Goal: Task Accomplishment & Management: Manage account settings

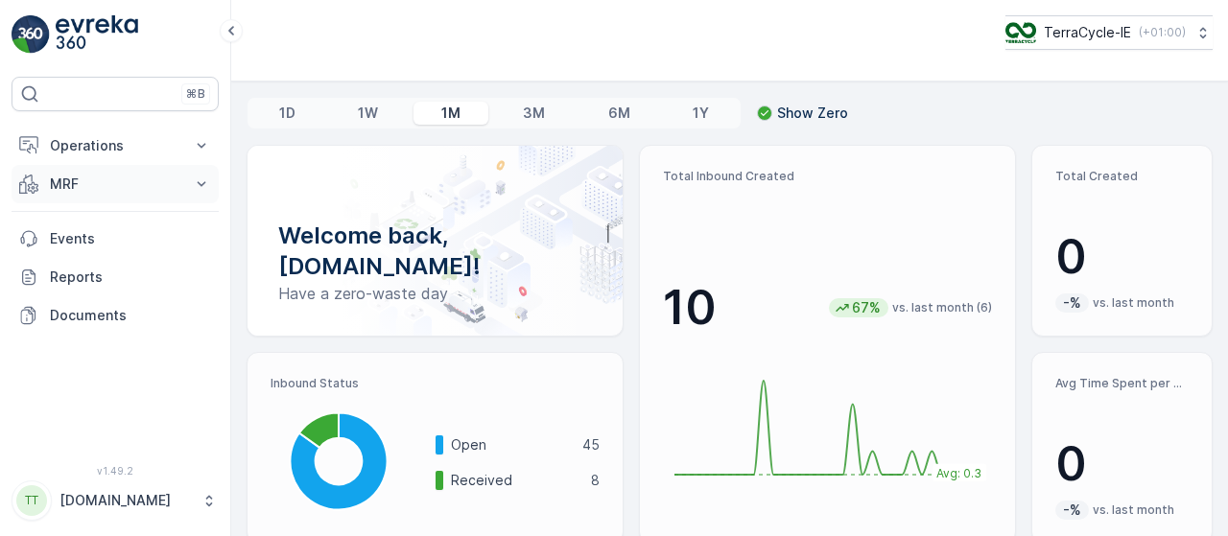
click at [203, 181] on icon at bounding box center [201, 184] width 19 height 19
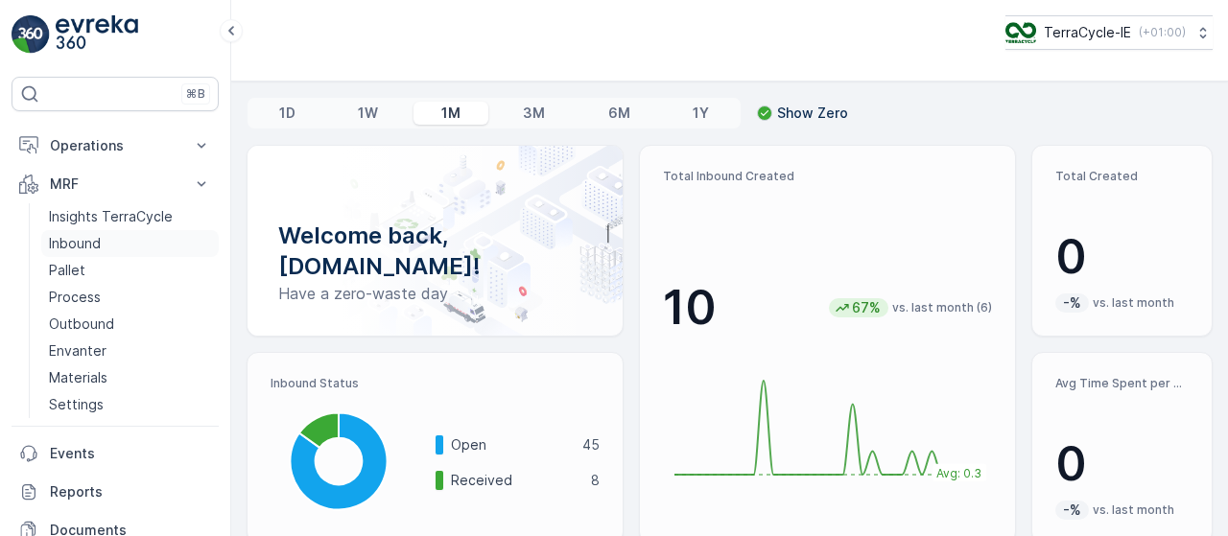
click at [123, 243] on link "Inbound" at bounding box center [129, 243] width 177 height 27
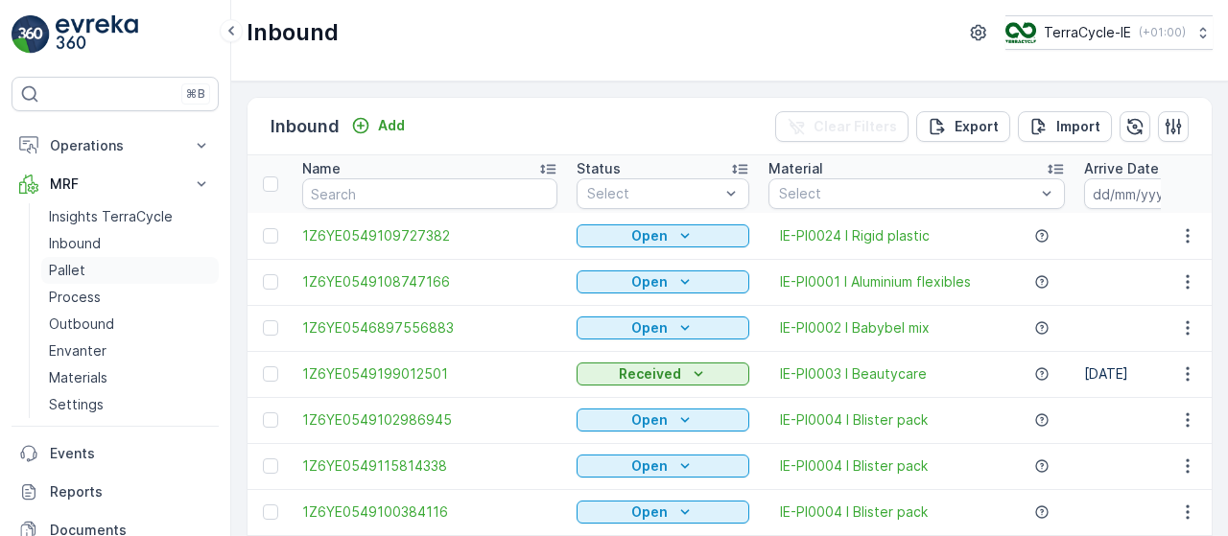
click at [75, 270] on p "Pallet" at bounding box center [67, 270] width 36 height 19
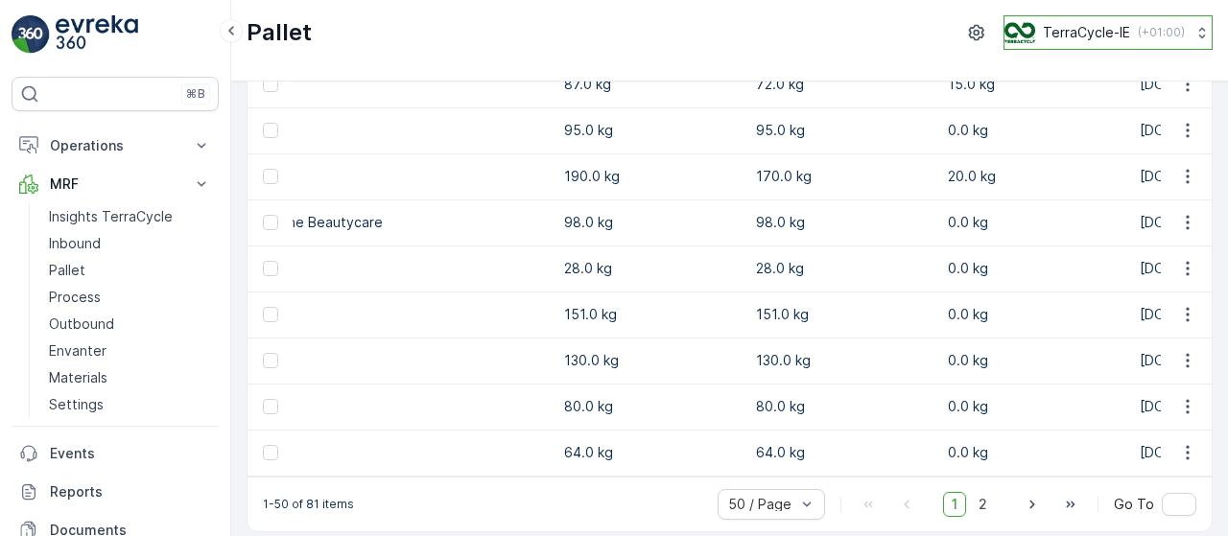
scroll to position [0, 2931]
click at [1199, 21] on button "TerraCycle-IE ( +01:00 )" at bounding box center [1107, 32] width 209 height 35
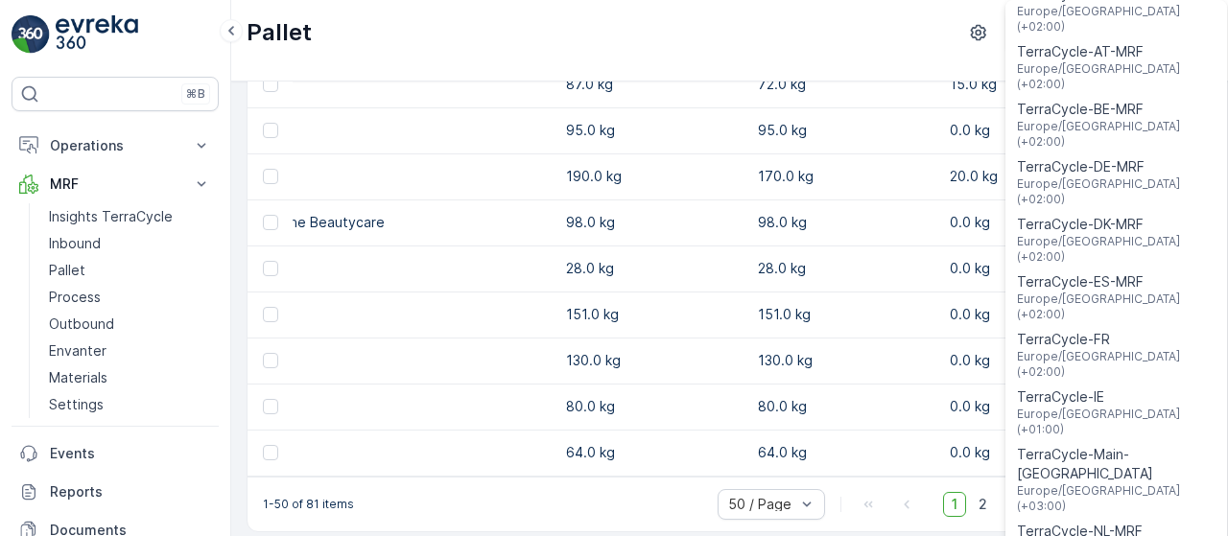
scroll to position [0, 0]
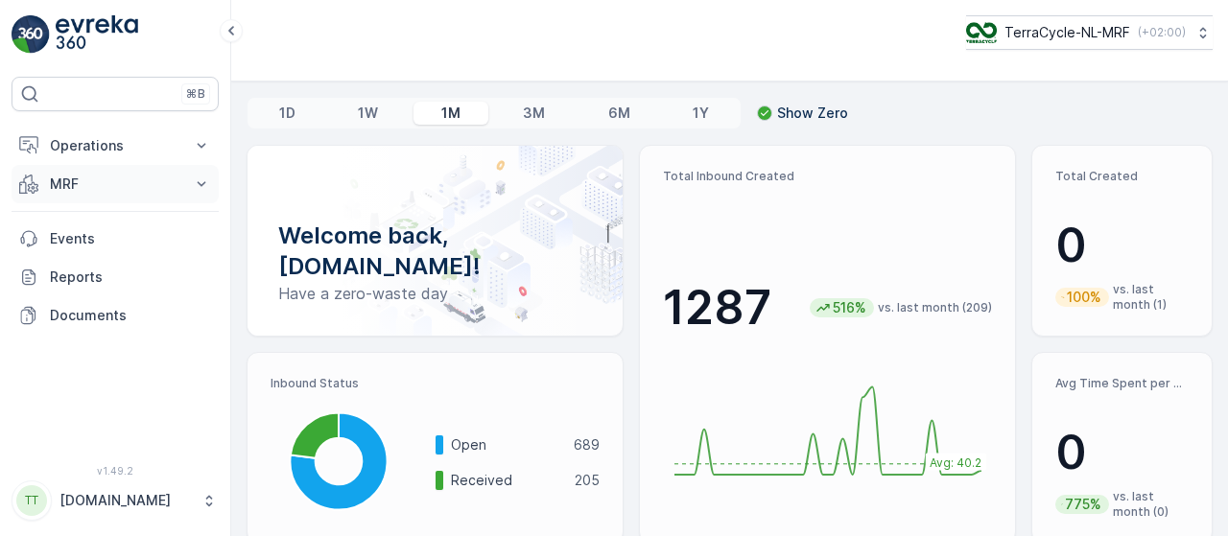
click at [201, 183] on icon at bounding box center [202, 183] width 9 height 5
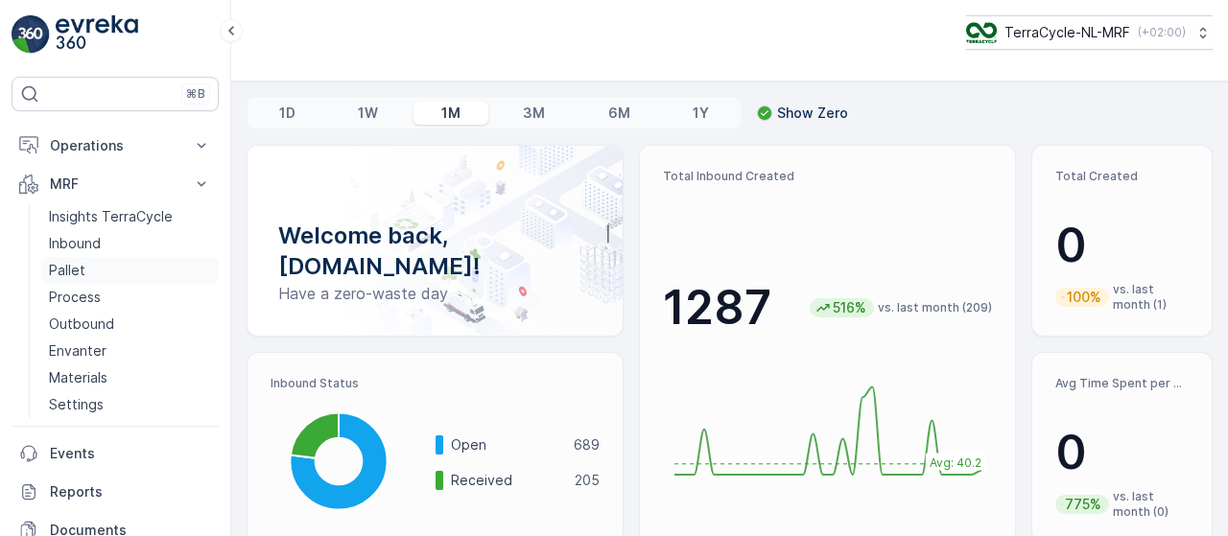
click at [93, 275] on link "Pallet" at bounding box center [129, 270] width 177 height 27
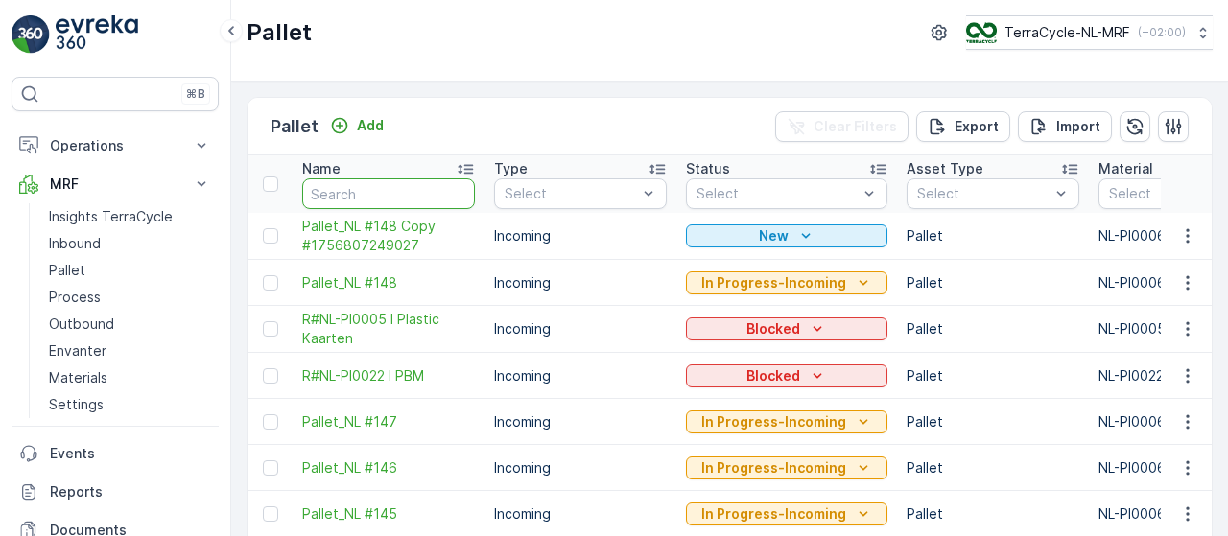
click at [407, 197] on input "text" at bounding box center [388, 193] width 173 height 31
type input "fd"
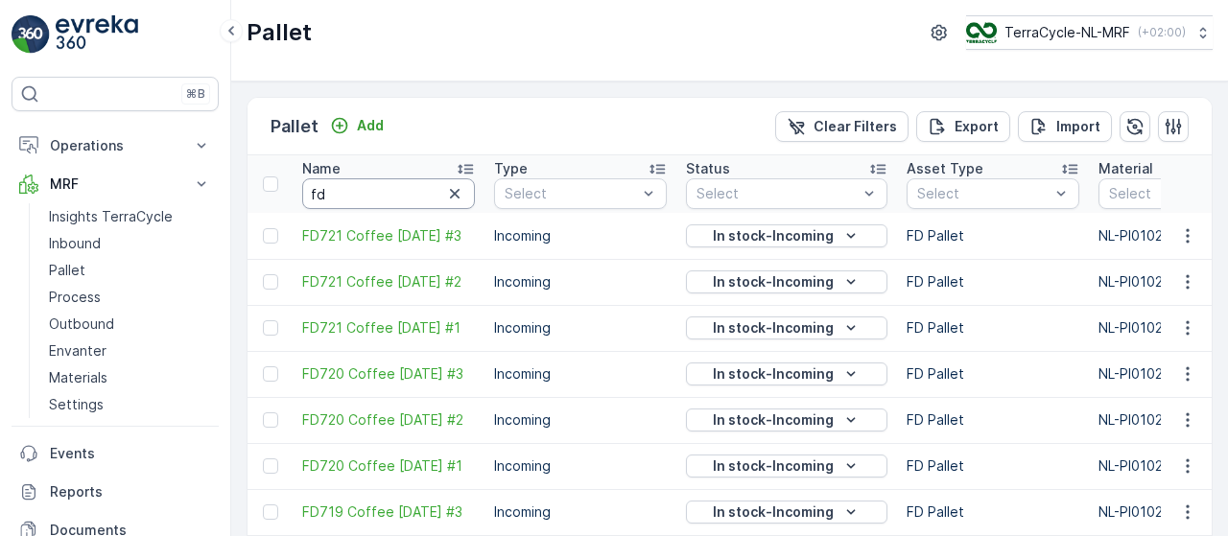
click at [370, 197] on input "fd" at bounding box center [388, 193] width 173 height 31
paste input "FD673"
type input "FD673"
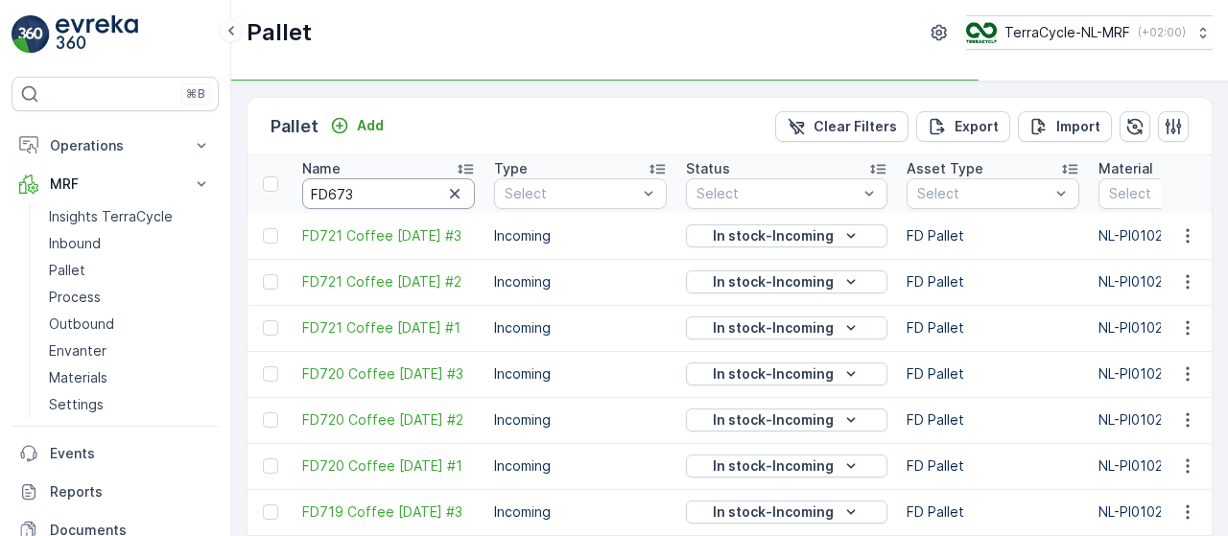
type input "FD673"
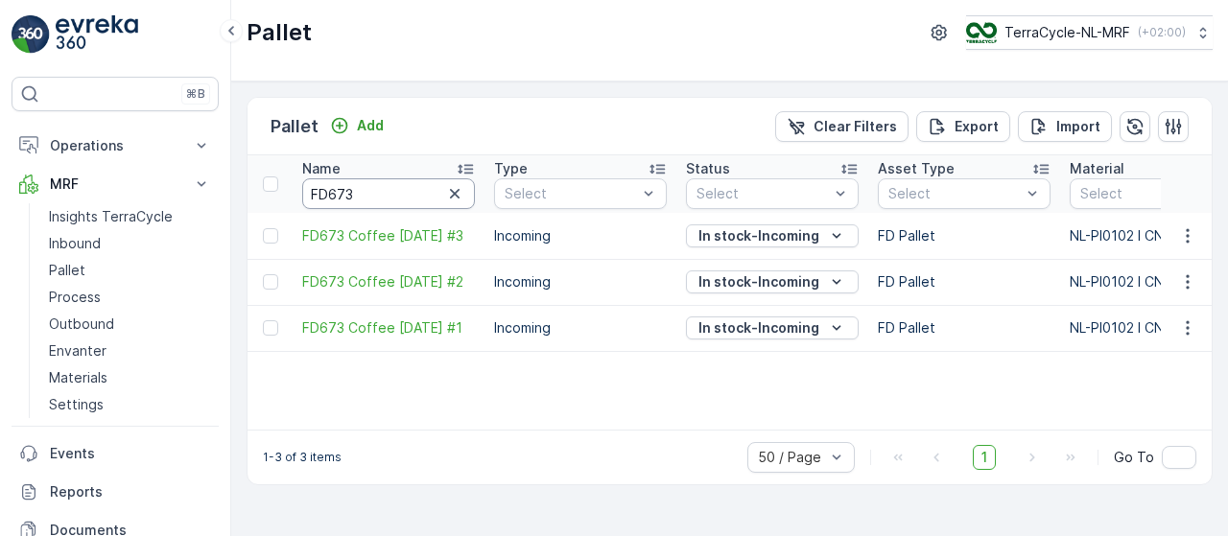
click at [359, 187] on input "FD673" at bounding box center [388, 193] width 173 height 31
paste input "99"
type input "FD993"
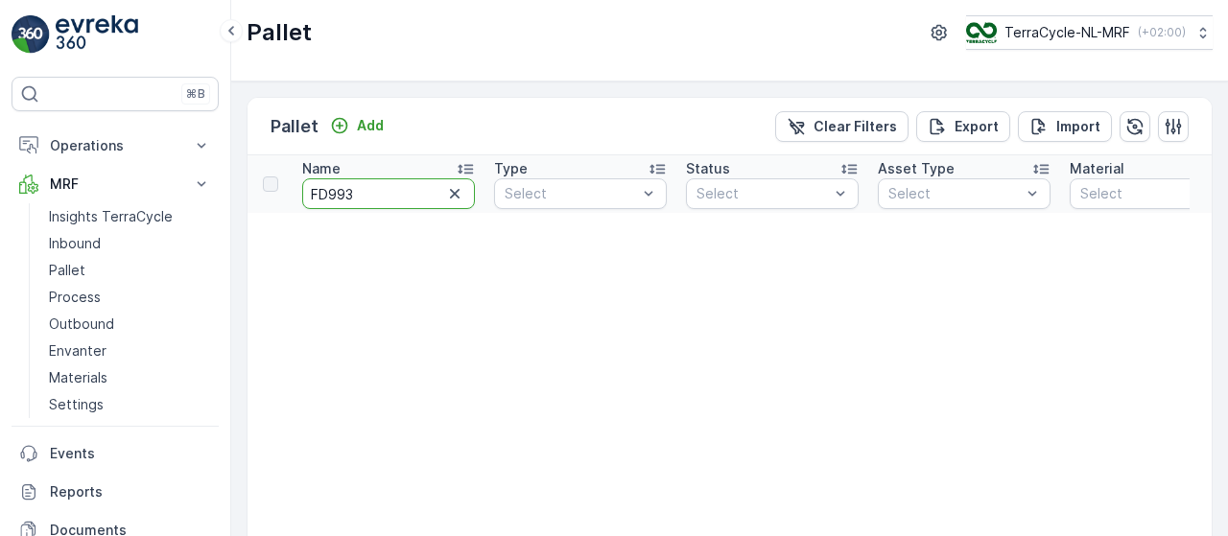
click at [359, 187] on input "FD993" at bounding box center [388, 193] width 173 height 31
click at [365, 202] on input "FD993" at bounding box center [388, 193] width 173 height 31
click at [450, 194] on icon "button" at bounding box center [454, 193] width 19 height 19
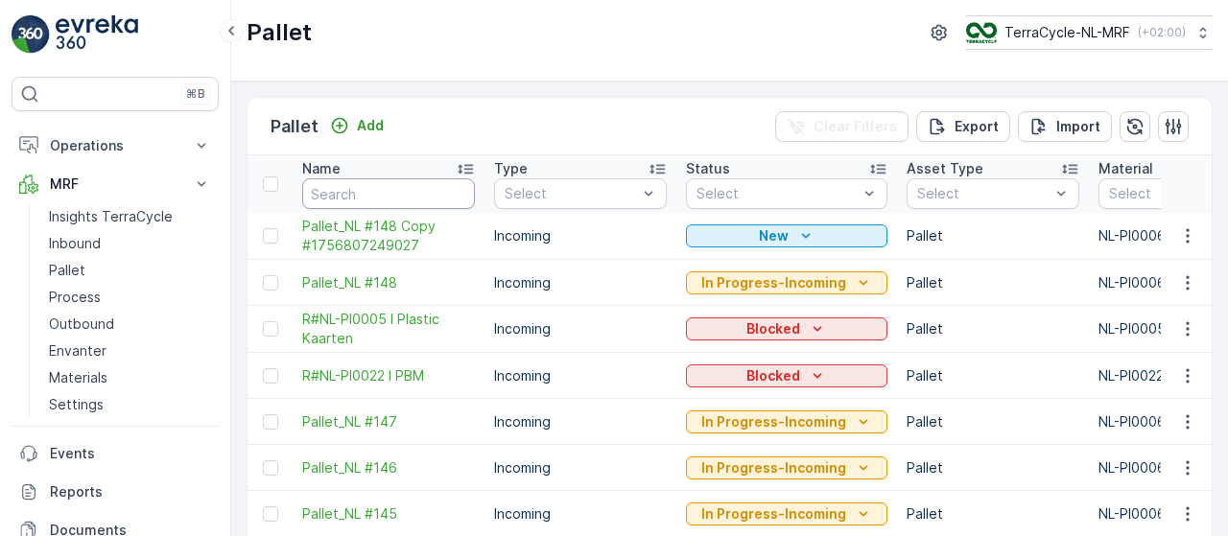
click at [361, 191] on input "text" at bounding box center [388, 193] width 173 height 31
paste input "FD993"
type input "FD993"
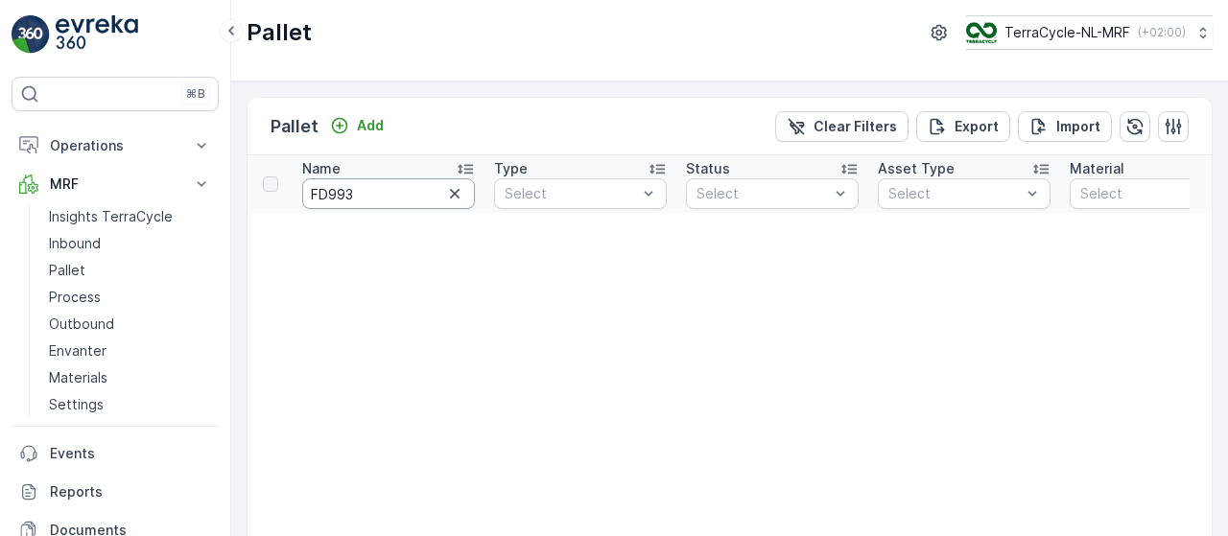
click at [401, 189] on input "FD993" at bounding box center [388, 193] width 173 height 31
type input "FD99"
click at [384, 191] on input "FD99" at bounding box center [388, 193] width 173 height 31
type input "F"
paste input "Evreka > inbound > click on se"
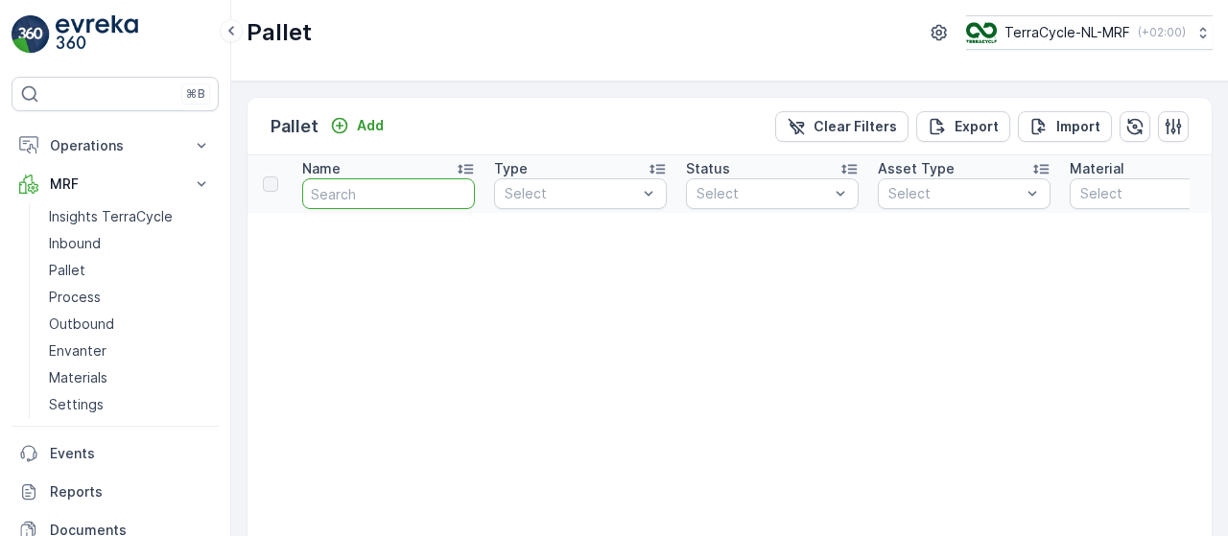
type input "Evreka > inbound > click on se"
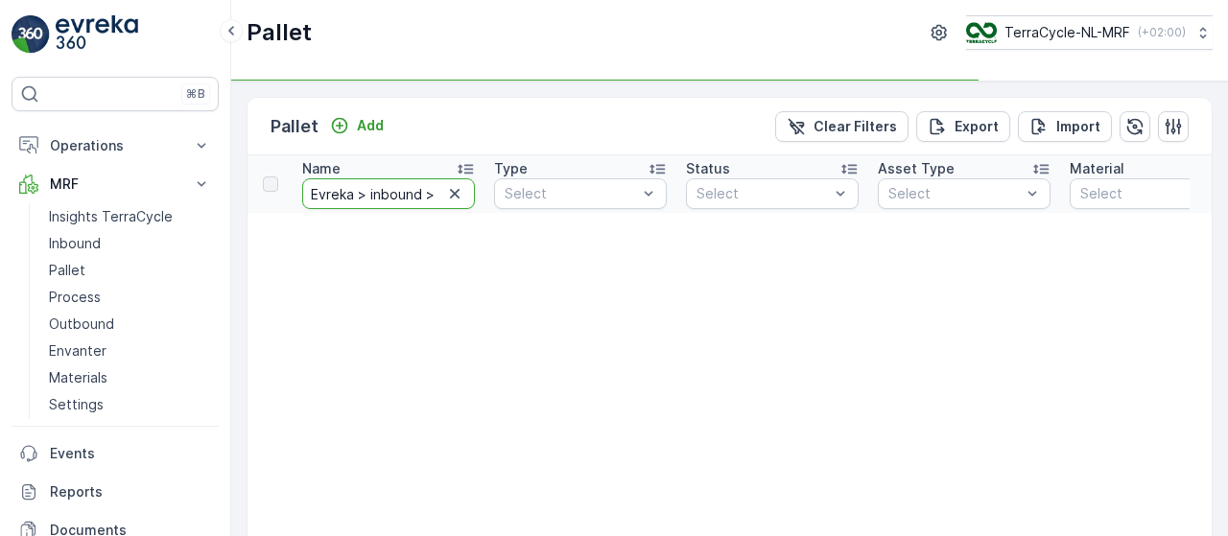
click at [384, 191] on input "Evreka > inbound > click on se" at bounding box center [388, 193] width 173 height 31
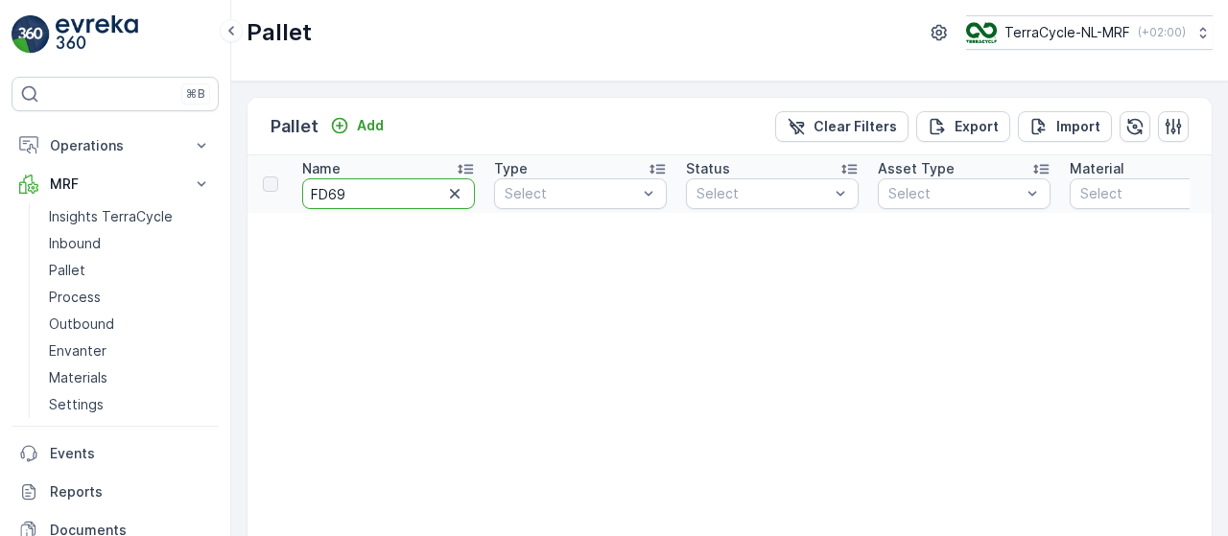
type input "FD696"
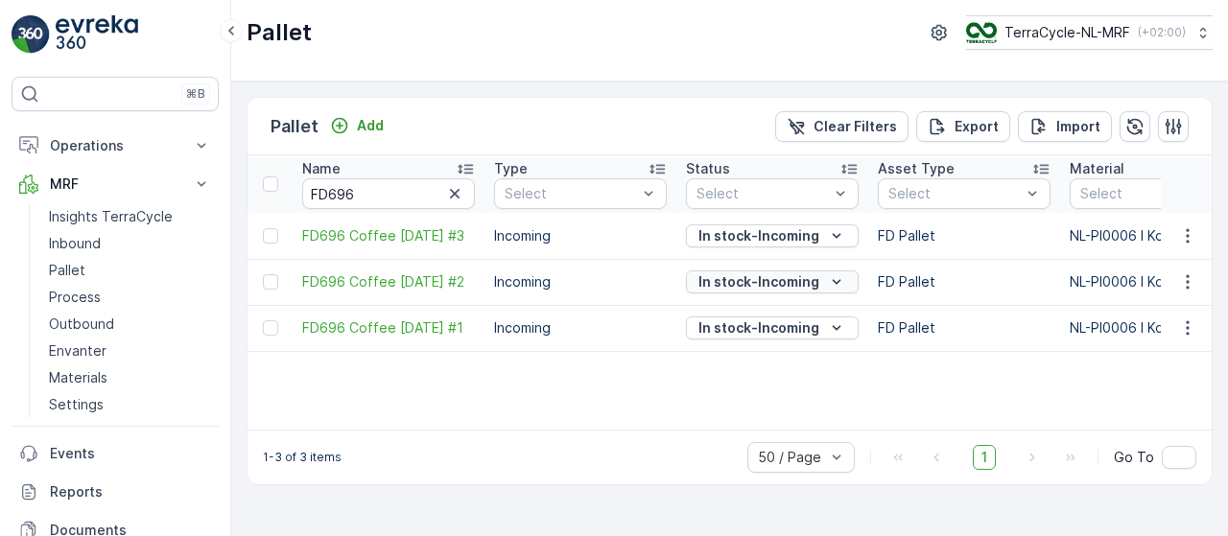
click at [835, 277] on icon "In stock-Incoming" at bounding box center [836, 281] width 19 height 19
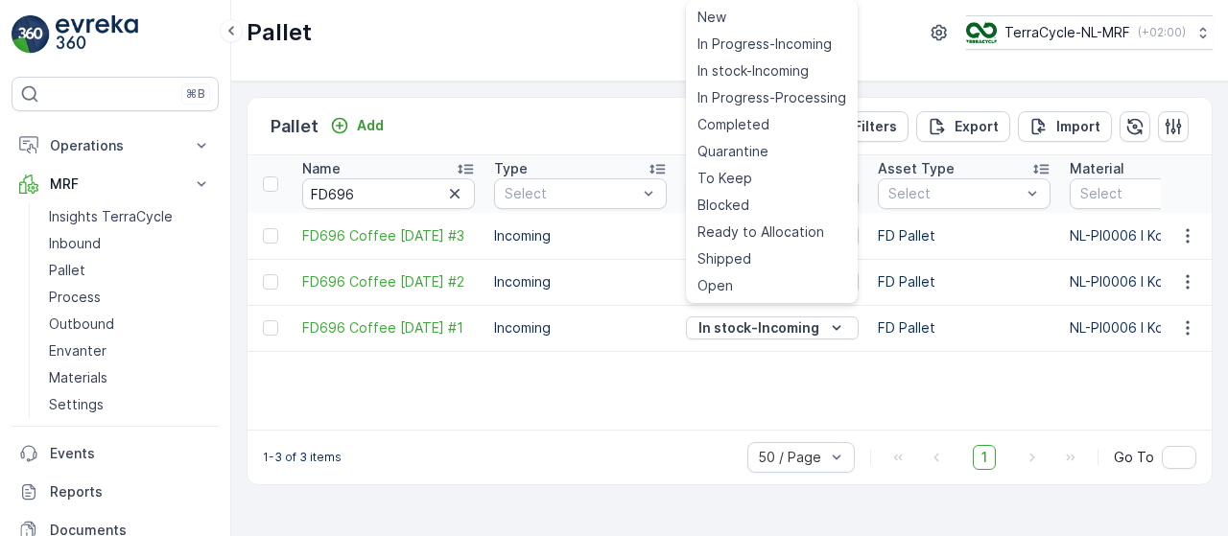
click at [593, 61] on div "Pallet TerraCycle-NL-MRF ( +02:00 )" at bounding box center [729, 41] width 997 height 82
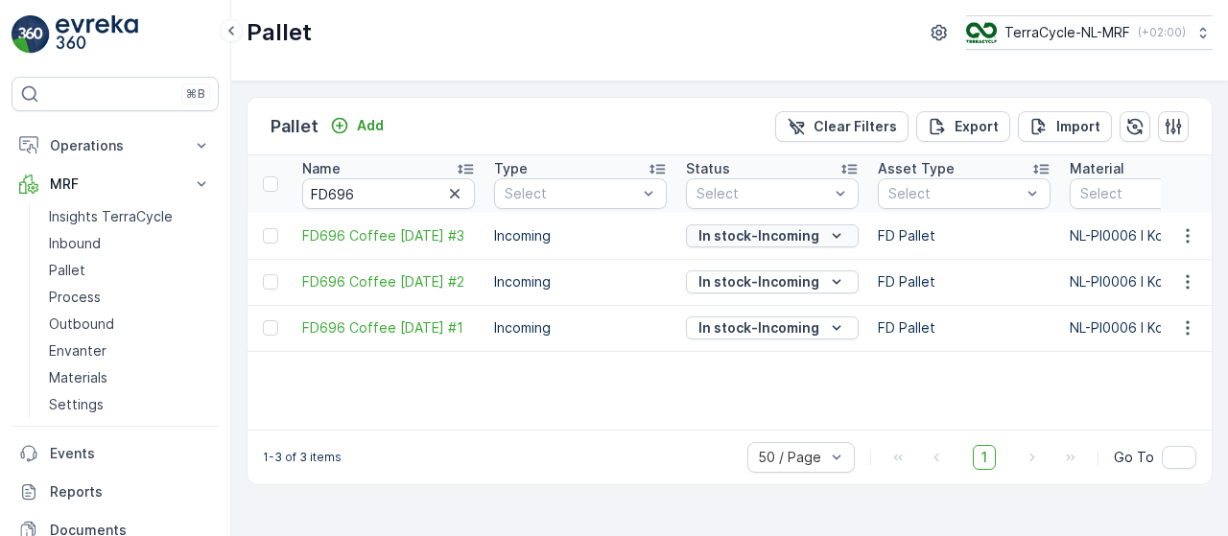
click at [798, 240] on p "In stock-Incoming" at bounding box center [758, 235] width 121 height 19
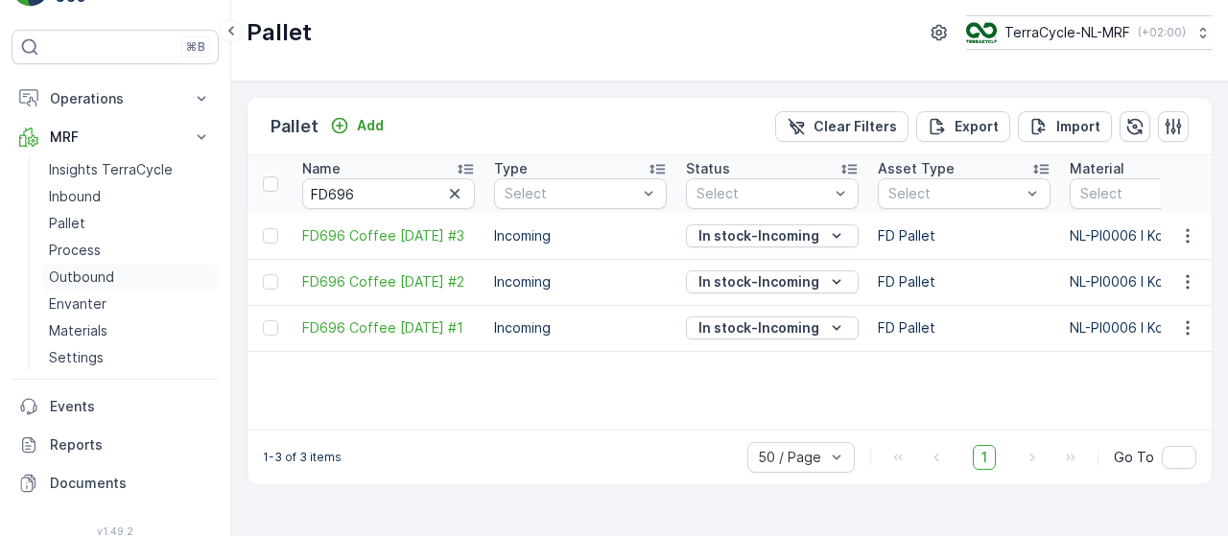
scroll to position [46, 0]
click at [81, 282] on p "Outbound" at bounding box center [81, 278] width 65 height 19
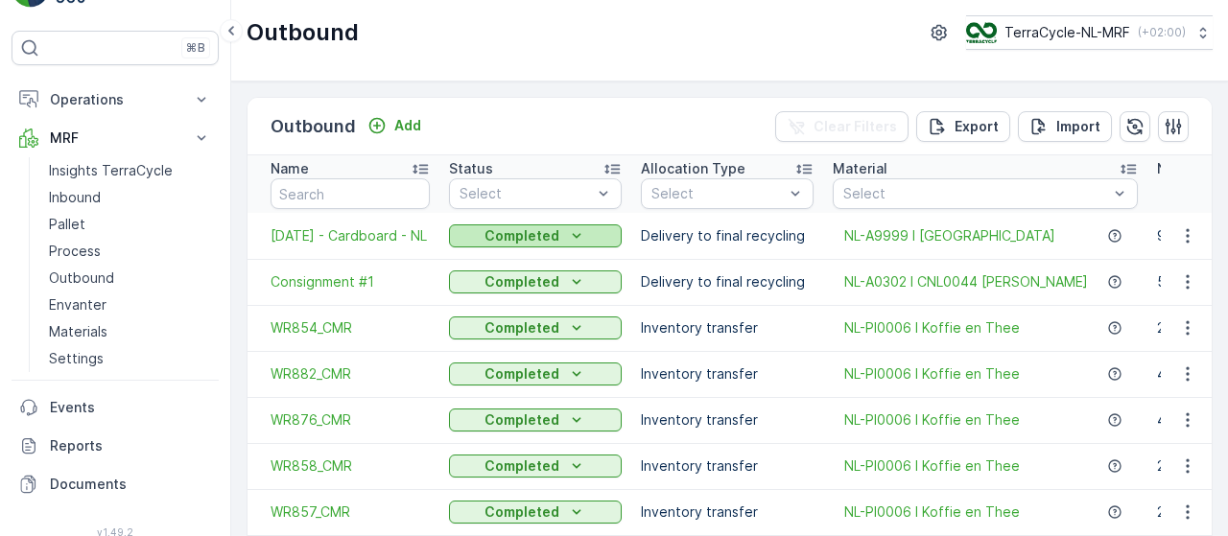
click at [570, 230] on icon "Completed" at bounding box center [576, 235] width 19 height 19
click at [87, 219] on link "Pallet" at bounding box center [129, 224] width 177 height 27
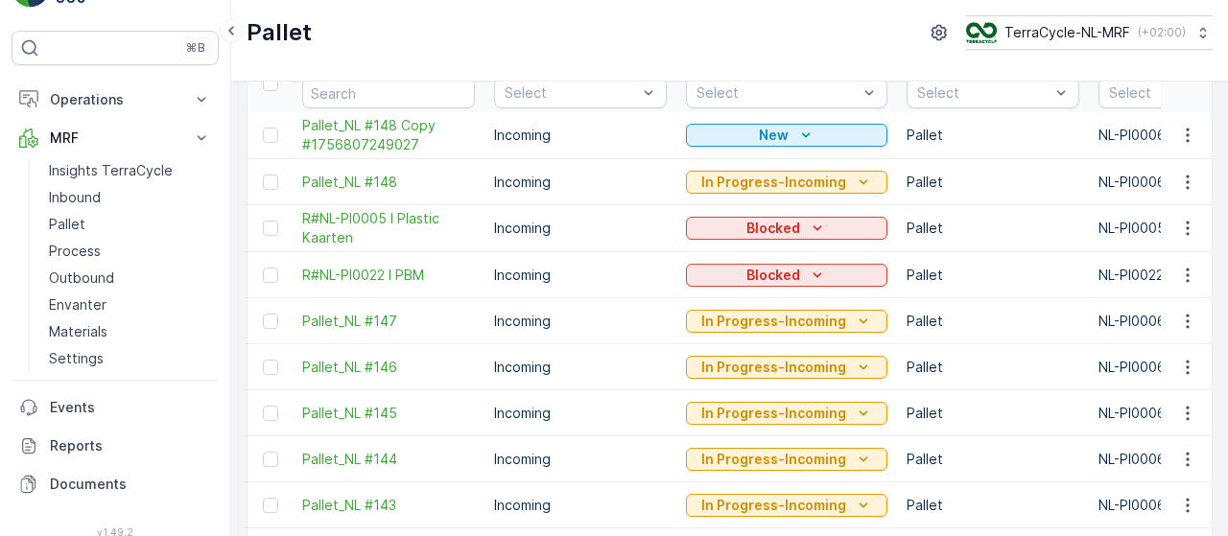
scroll to position [109, 0]
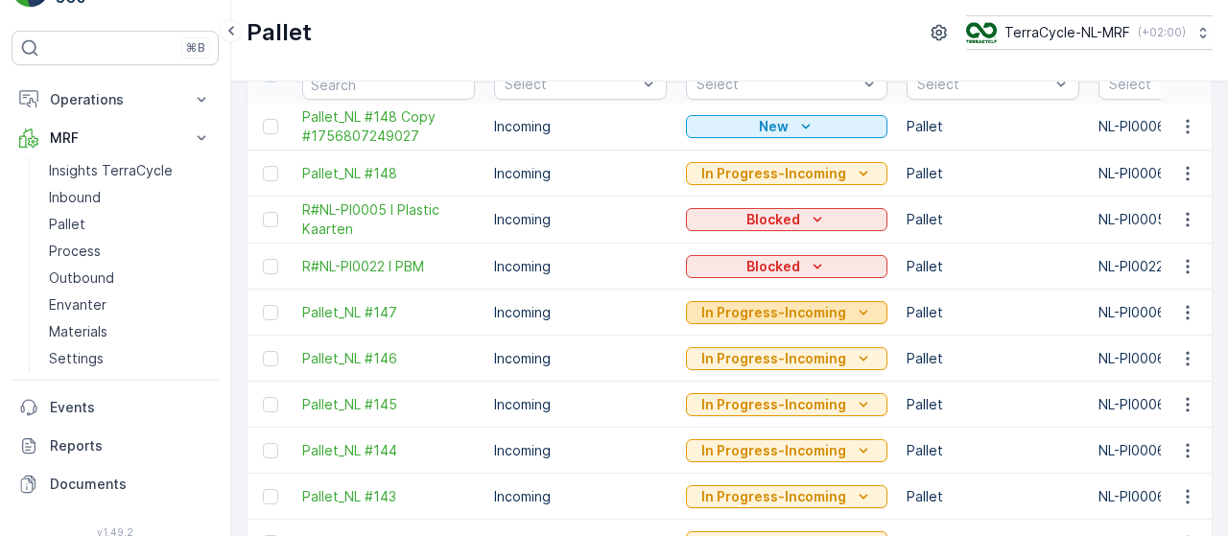
click at [854, 306] on icon "In Progress-Incoming" at bounding box center [863, 312] width 19 height 19
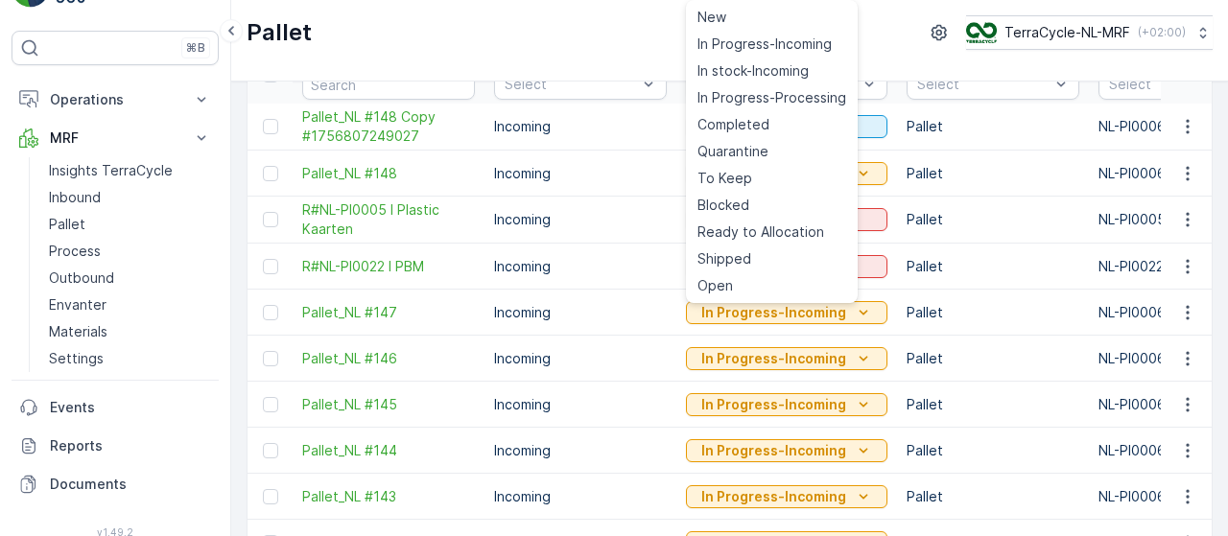
click at [516, 318] on td "Incoming" at bounding box center [580, 313] width 192 height 46
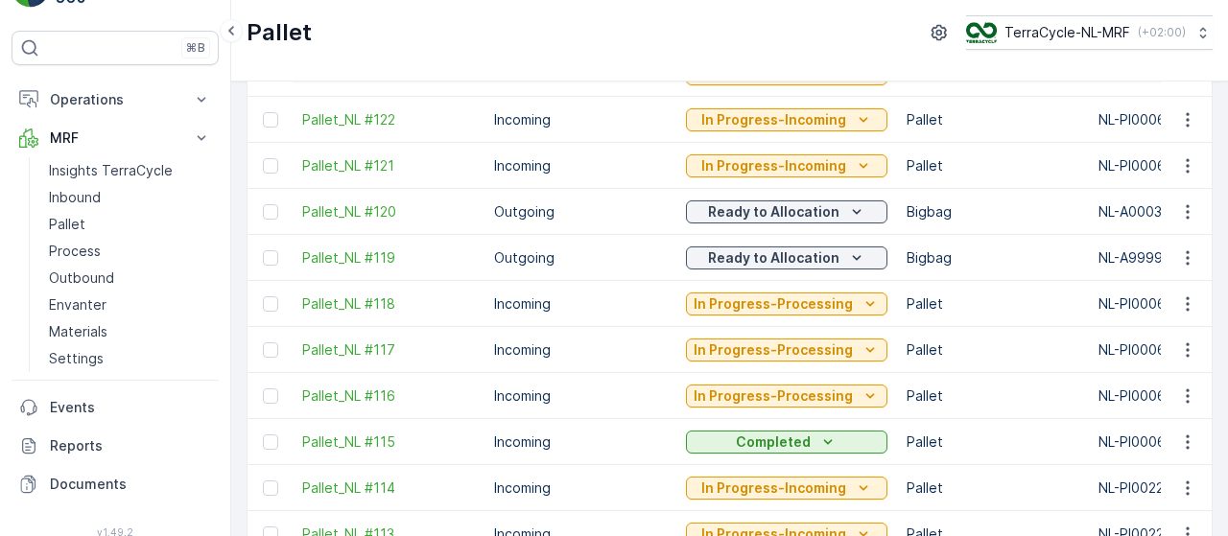
scroll to position [1362, 0]
click at [368, 390] on span "Pallet_NL #116" at bounding box center [388, 395] width 173 height 19
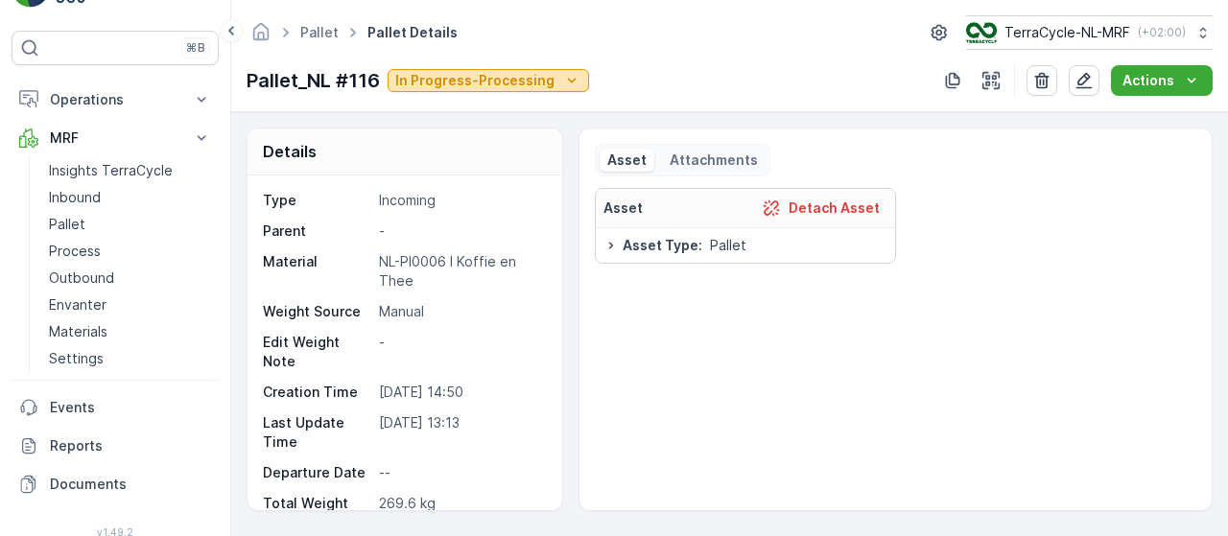
click at [562, 78] on icon "In Progress-Processing" at bounding box center [571, 80] width 19 height 19
click at [75, 253] on p "Process" at bounding box center [75, 251] width 52 height 19
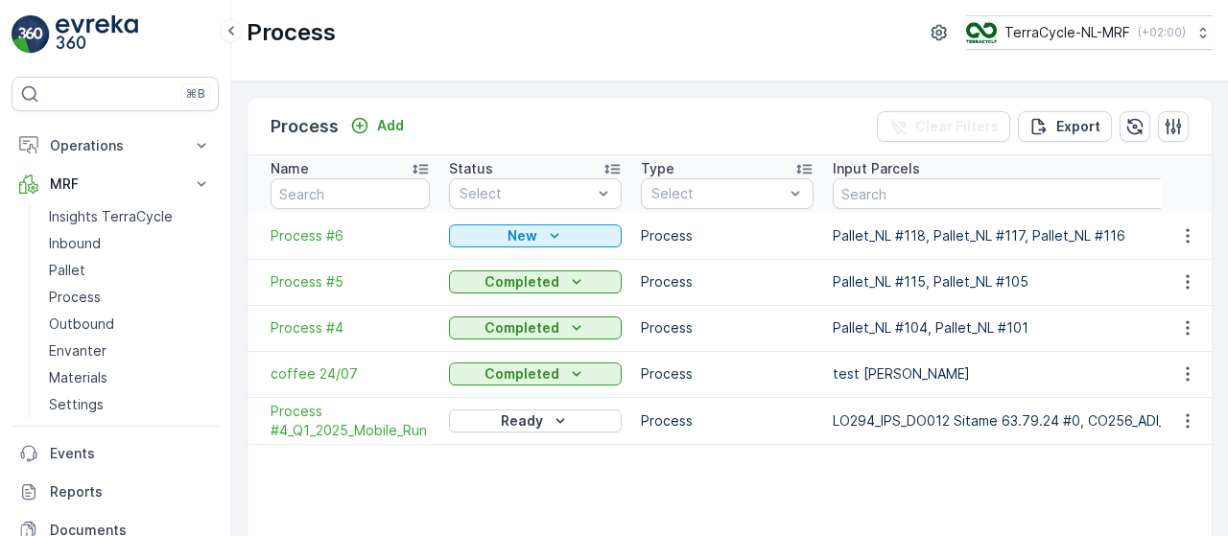
click at [106, 28] on img at bounding box center [97, 34] width 83 height 38
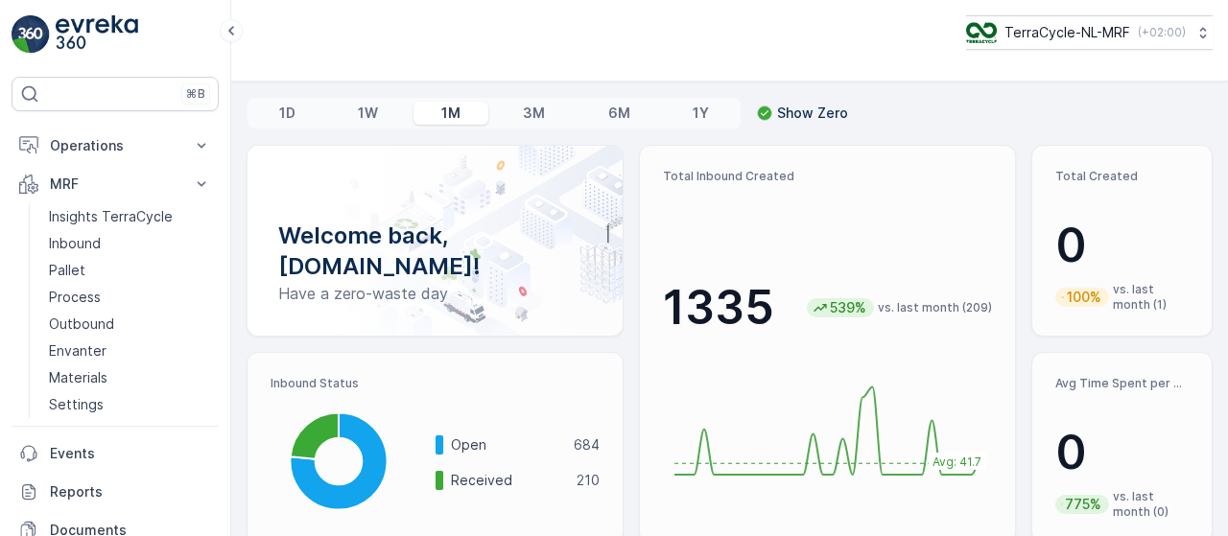
click at [98, 45] on img at bounding box center [97, 34] width 83 height 38
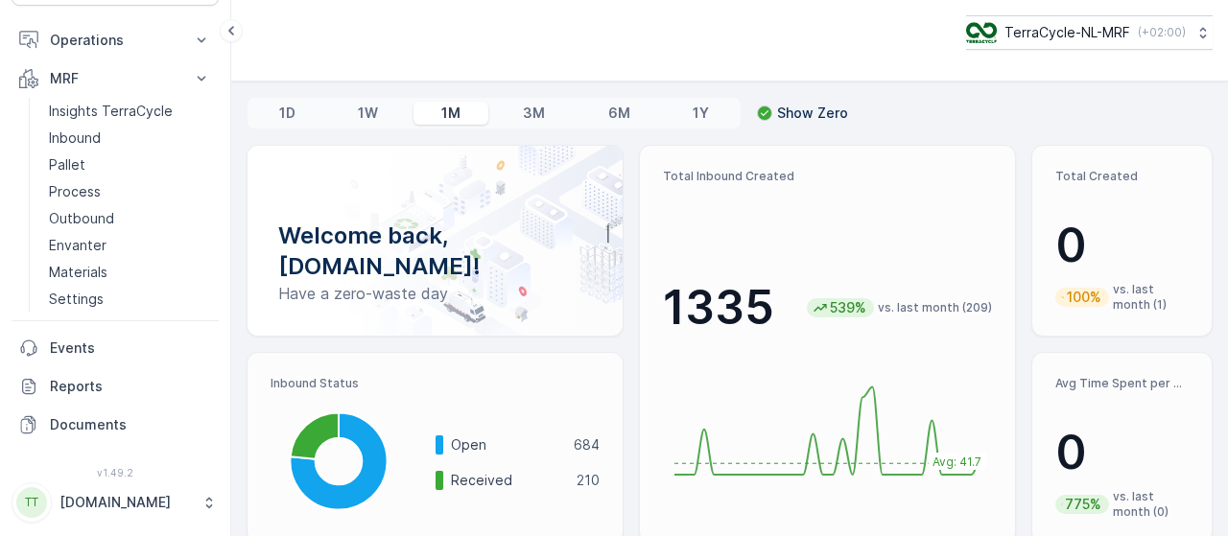
click at [208, 504] on icon at bounding box center [209, 504] width 7 height 12
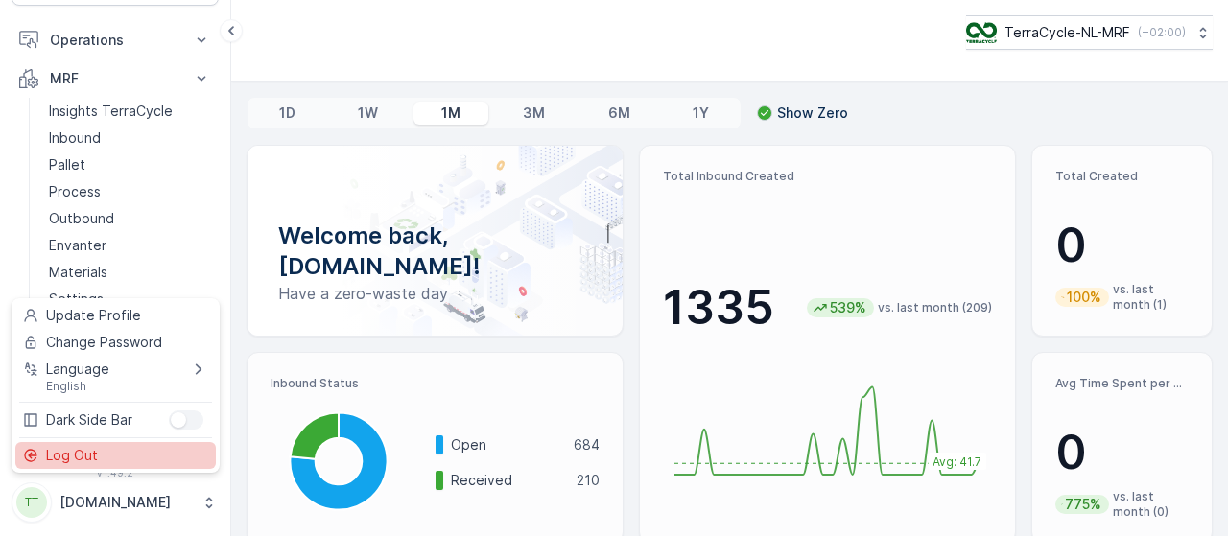
click at [160, 458] on div "Log Out" at bounding box center [115, 455] width 201 height 27
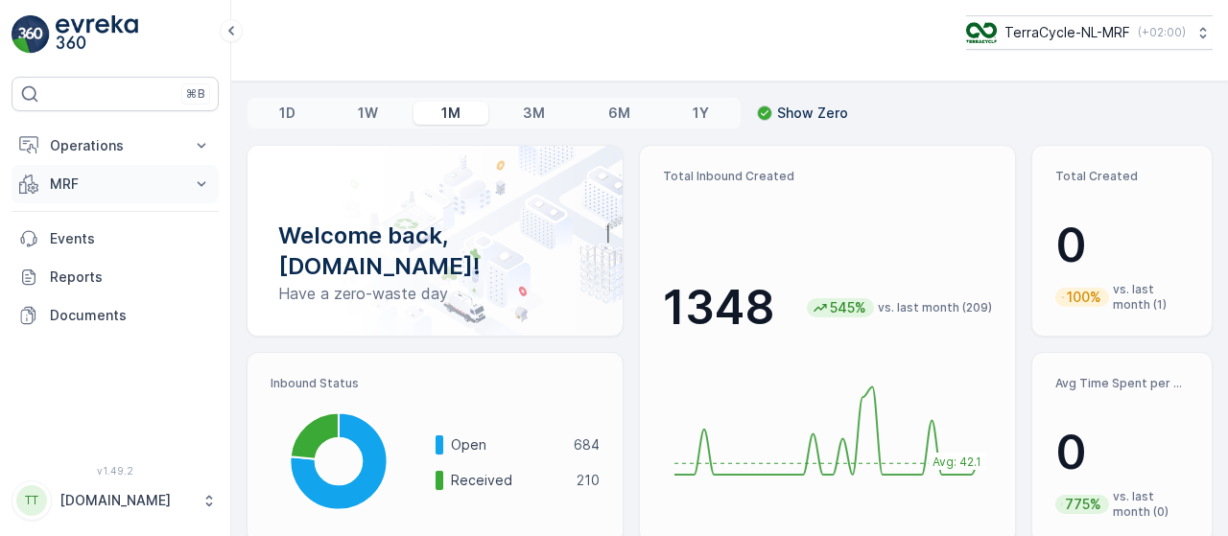
click at [200, 185] on icon at bounding box center [201, 184] width 19 height 19
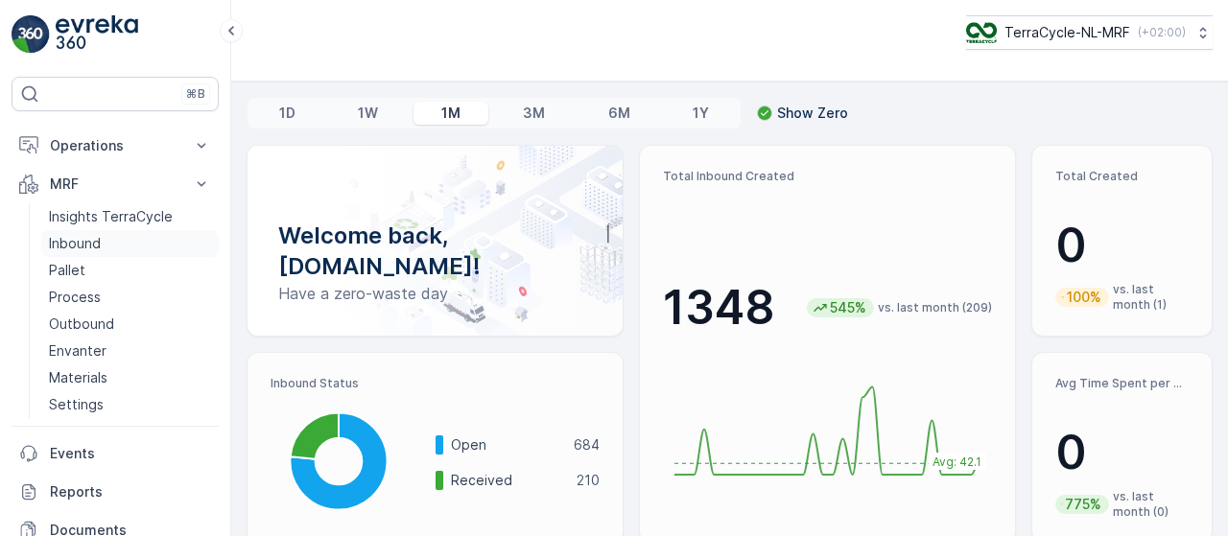
click at [102, 237] on link "Inbound" at bounding box center [129, 243] width 177 height 27
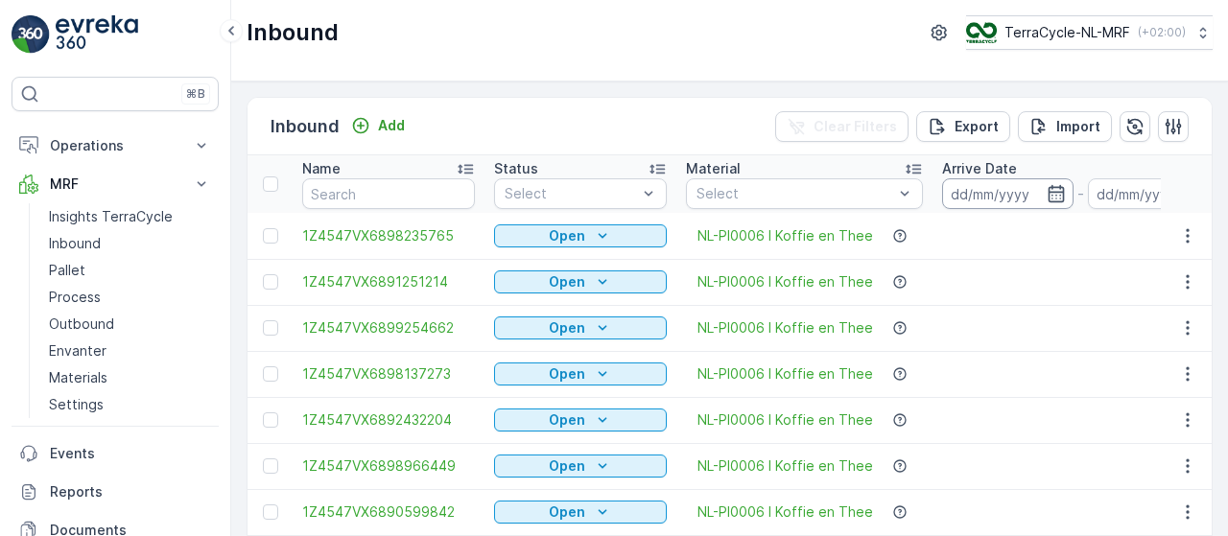
click at [980, 182] on input at bounding box center [1007, 193] width 131 height 31
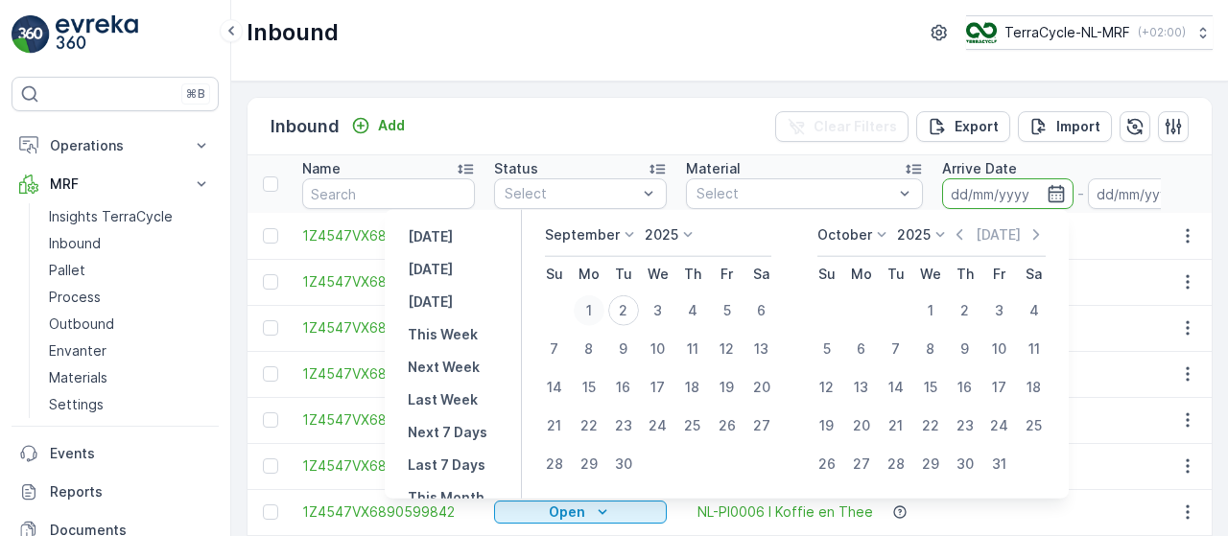
click at [593, 305] on div "1" at bounding box center [589, 310] width 31 height 31
type input "[DATE]"
click at [626, 309] on div "2" at bounding box center [623, 310] width 31 height 31
type input "[DATE]"
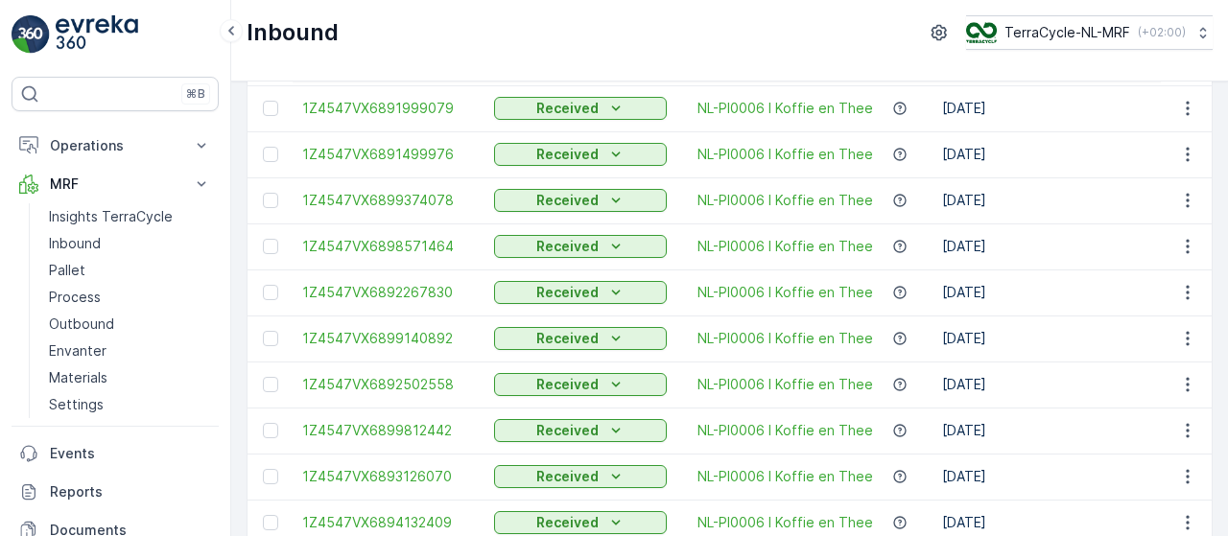
scroll to position [2058, 0]
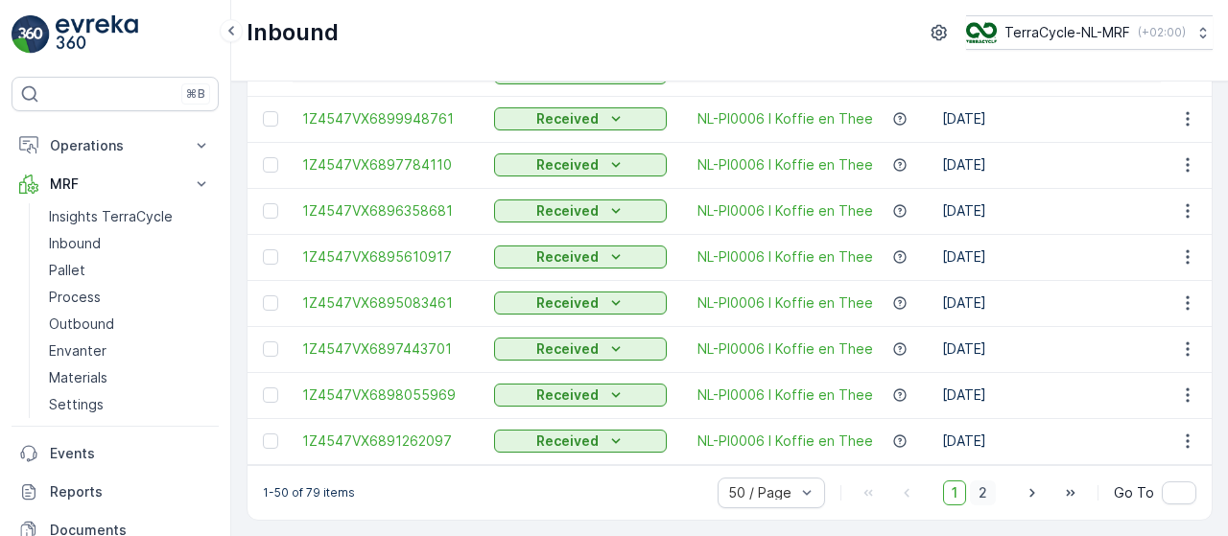
click at [986, 494] on span "2" at bounding box center [983, 493] width 26 height 25
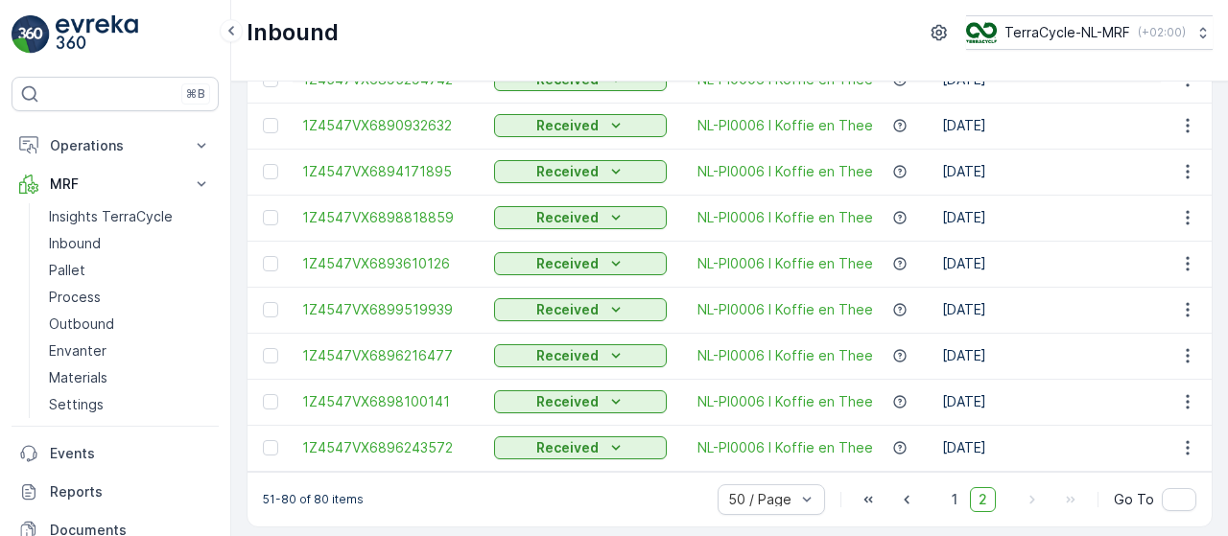
scroll to position [1137, 0]
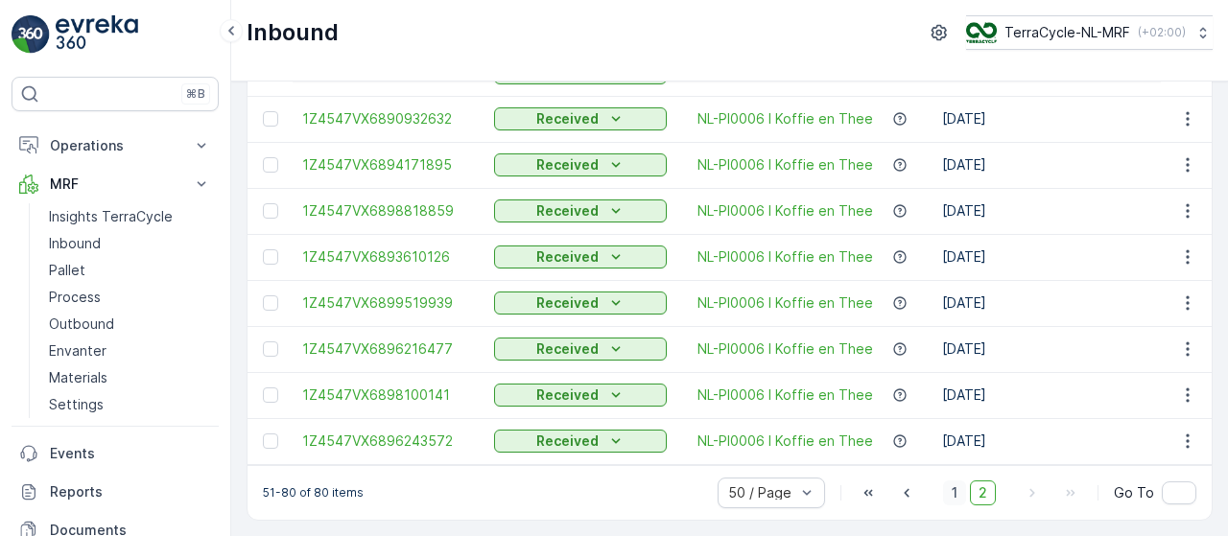
click at [948, 504] on span "1" at bounding box center [954, 493] width 23 height 25
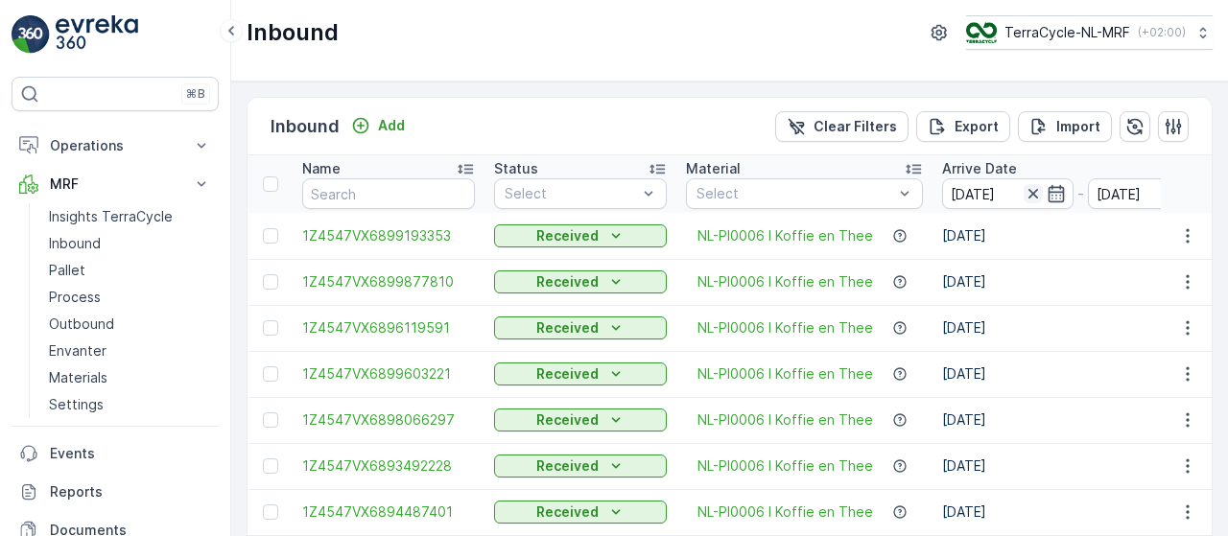
click at [1024, 192] on icon "button" at bounding box center [1033, 193] width 19 height 19
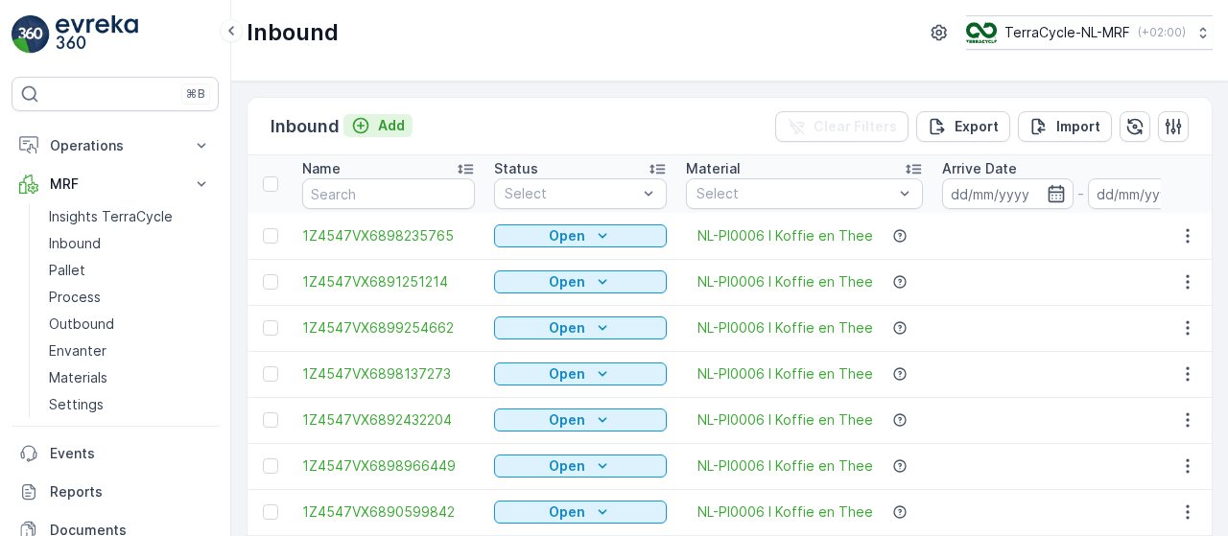
click at [390, 120] on p "Add" at bounding box center [391, 125] width 27 height 19
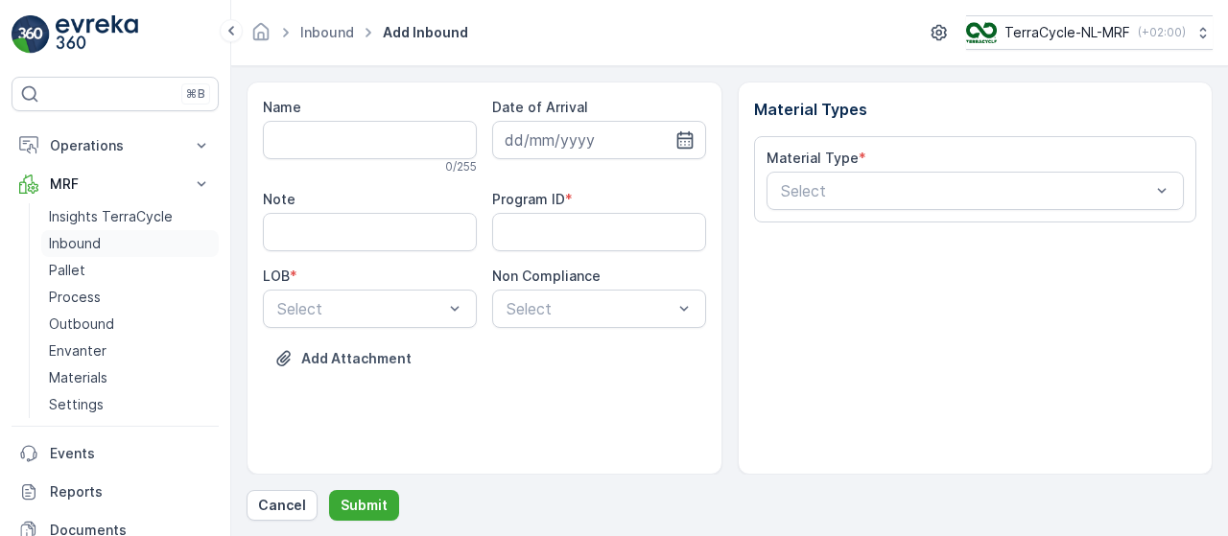
click at [97, 241] on p "Inbound" at bounding box center [75, 243] width 52 height 19
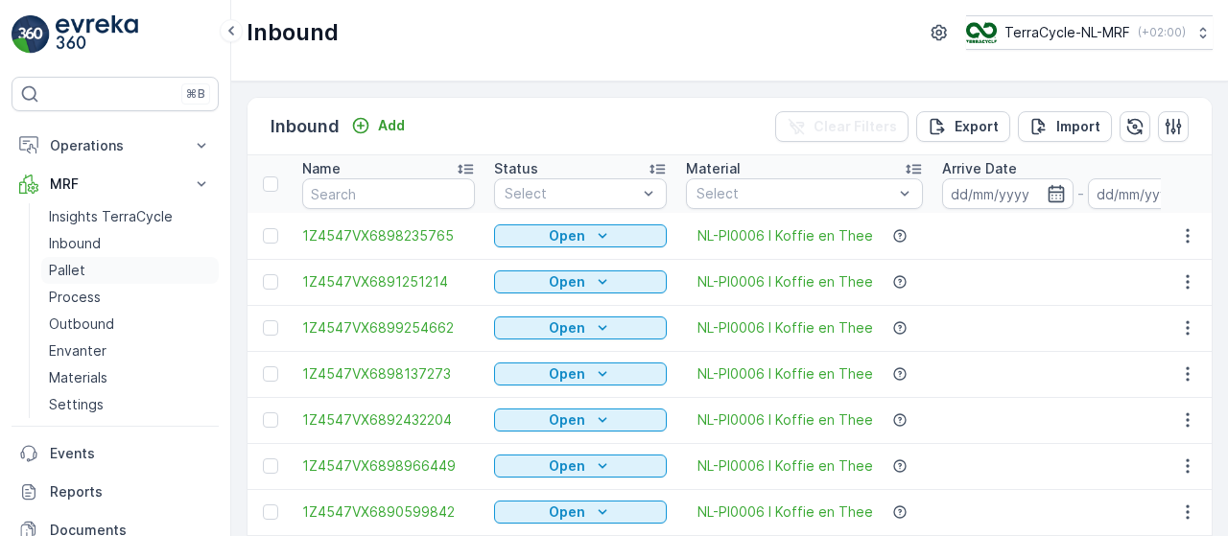
click at [88, 270] on link "Pallet" at bounding box center [129, 270] width 177 height 27
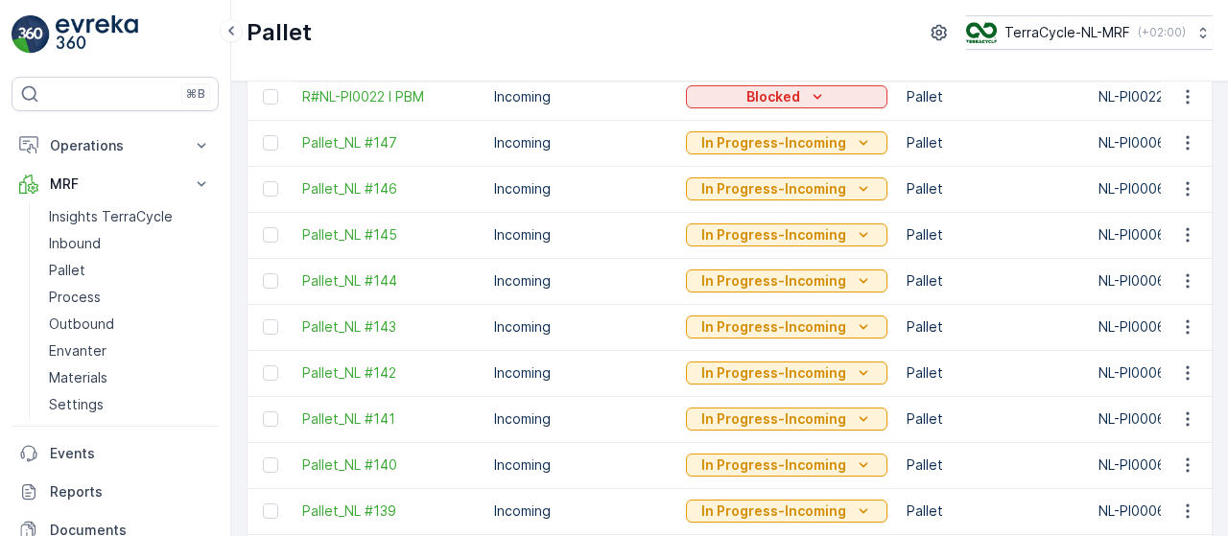
scroll to position [370, 0]
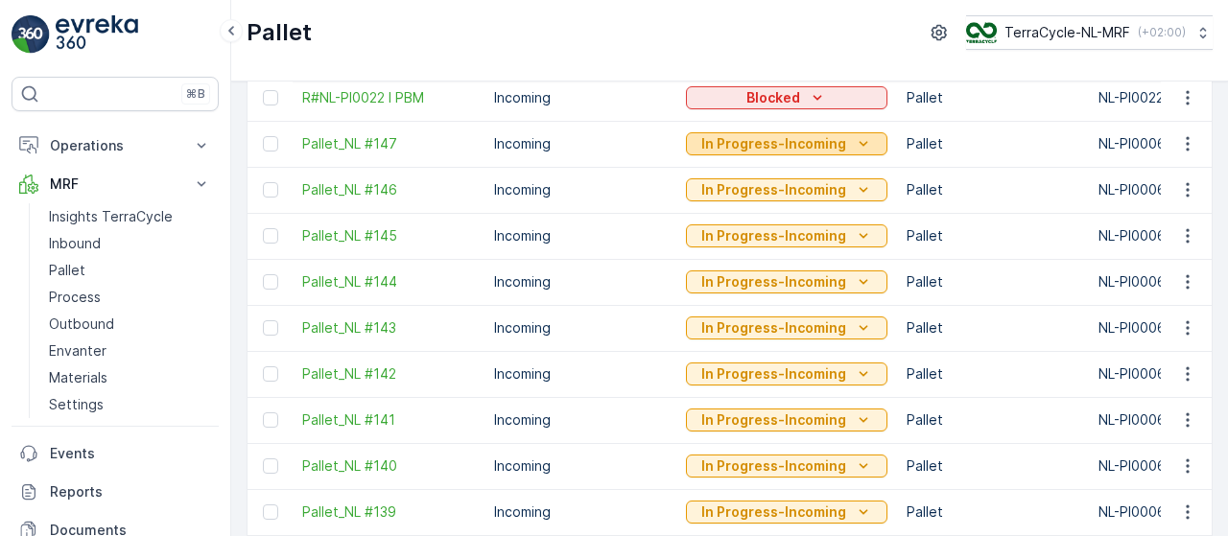
click at [841, 136] on div "In Progress-Incoming" at bounding box center [787, 143] width 186 height 19
click at [83, 268] on p "Pallet" at bounding box center [67, 270] width 36 height 19
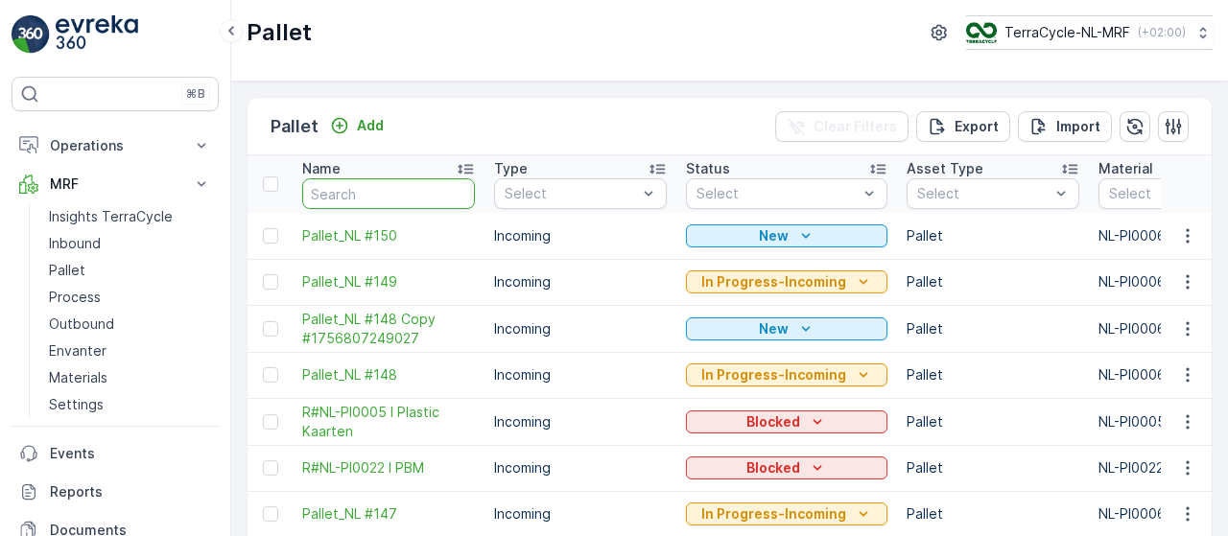
click at [347, 189] on input "text" at bounding box center [388, 193] width 173 height 31
type input "fd658"
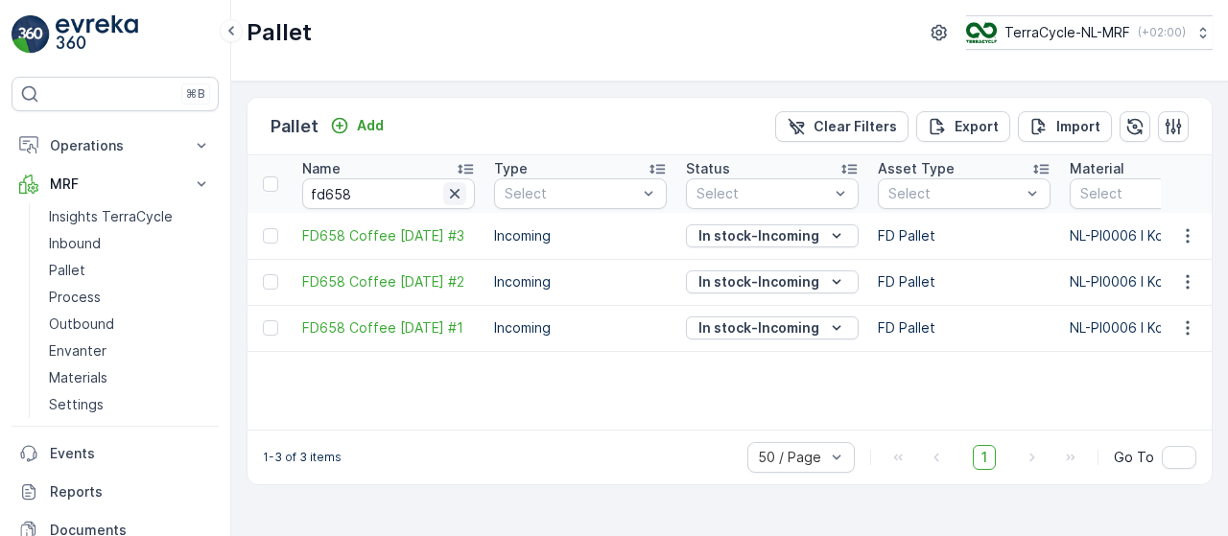
click at [460, 198] on icon "button" at bounding box center [454, 193] width 19 height 19
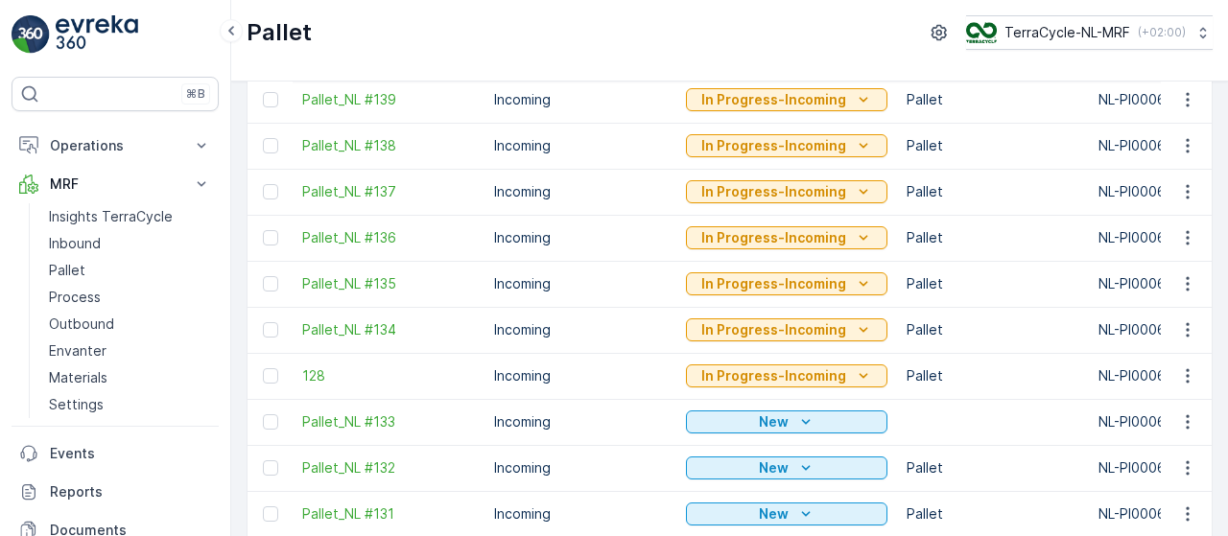
scroll to position [784, 0]
click at [854, 323] on icon "In Progress-Incoming" at bounding box center [863, 328] width 19 height 19
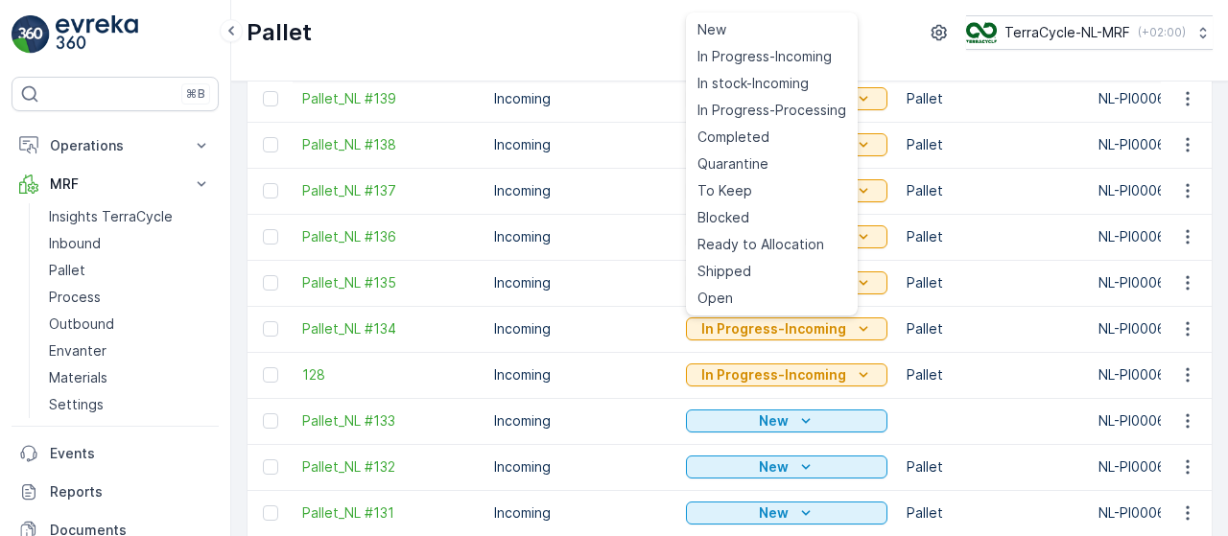
click at [618, 20] on div "Pallet TerraCycle-NL-MRF ( +02:00 )" at bounding box center [730, 32] width 966 height 35
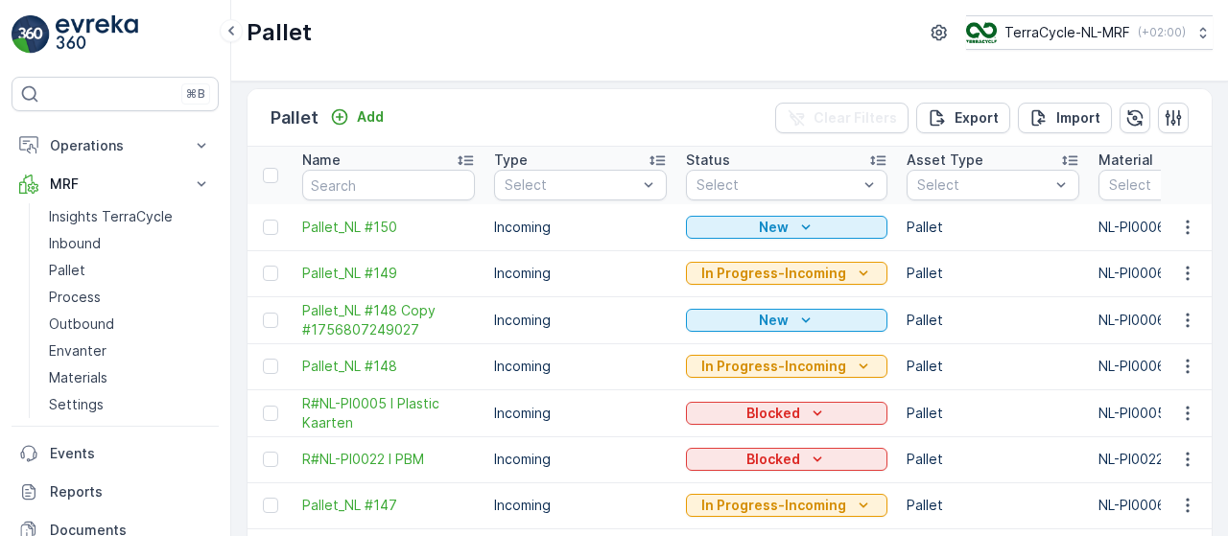
scroll to position [0, 0]
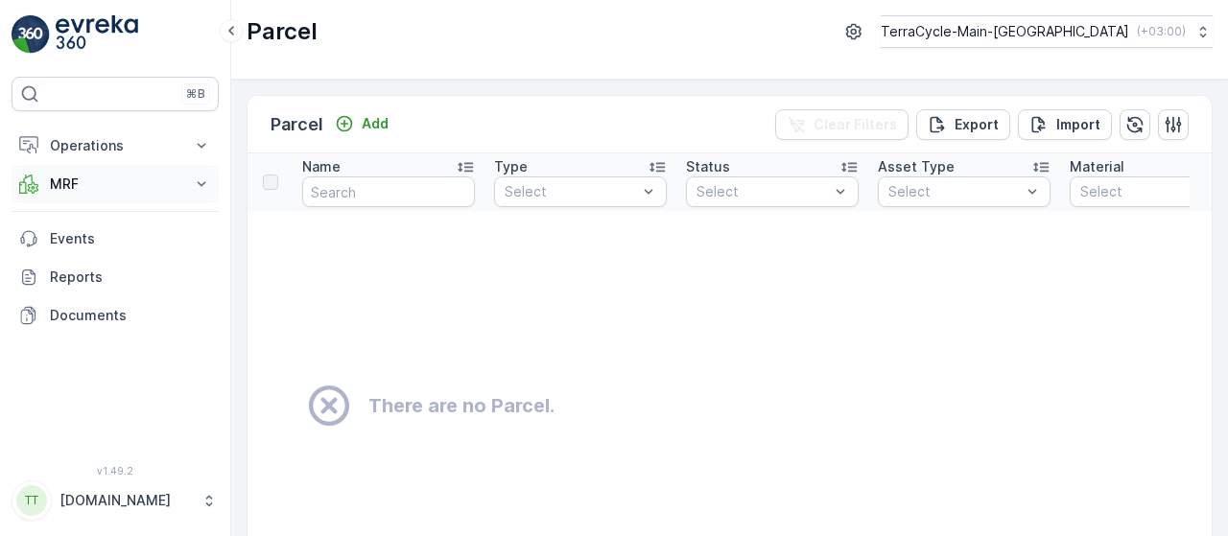
click at [205, 195] on button "MRF" at bounding box center [115, 184] width 207 height 38
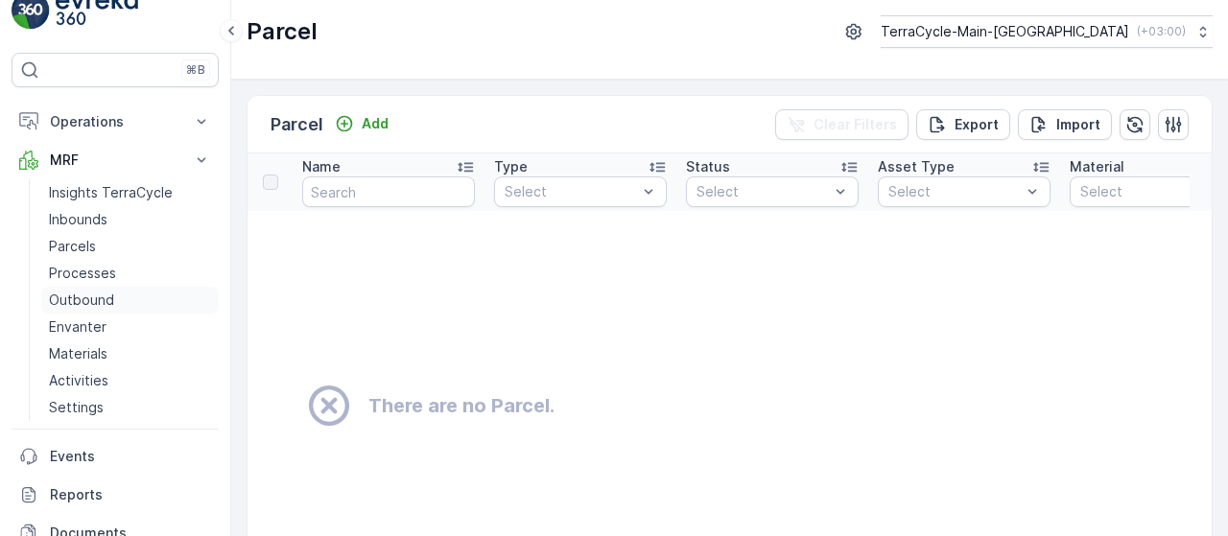
scroll to position [6, 0]
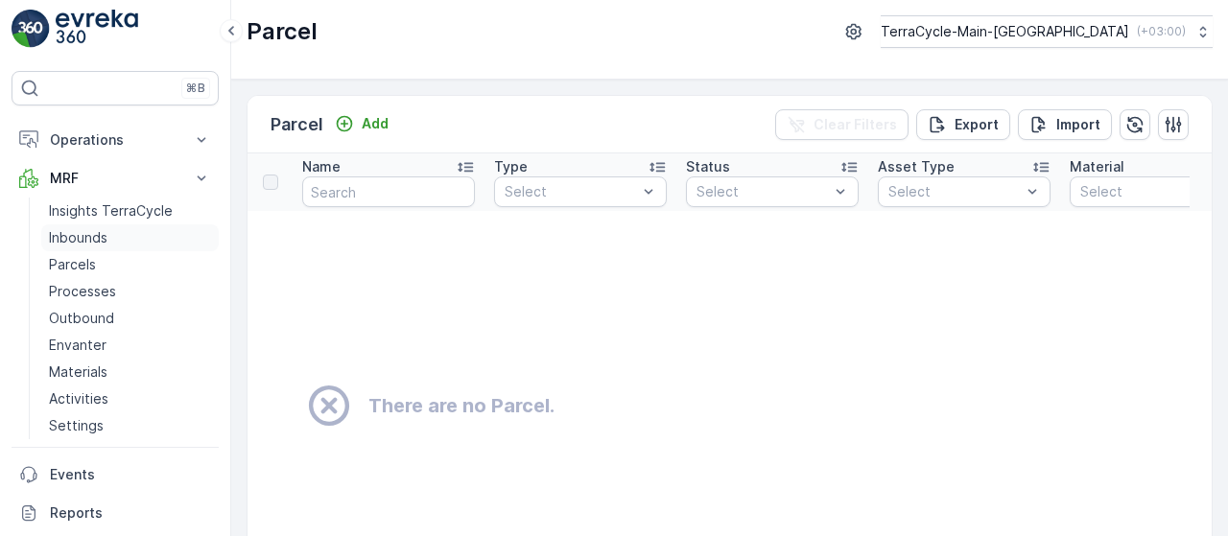
click at [113, 238] on link "Inbounds" at bounding box center [129, 237] width 177 height 27
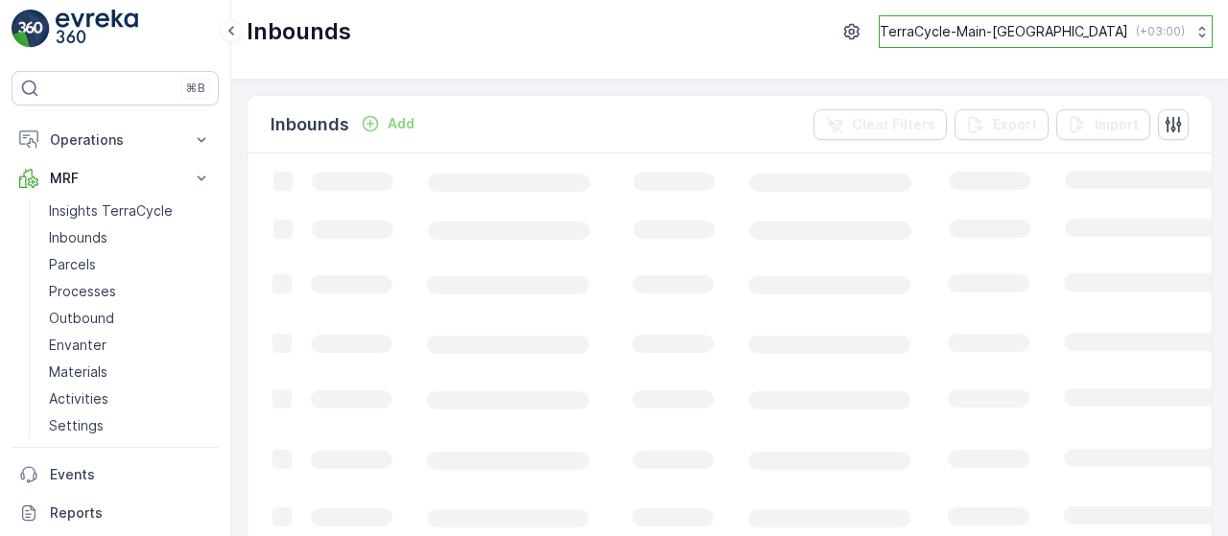
click at [1199, 34] on icon at bounding box center [1202, 33] width 7 height 12
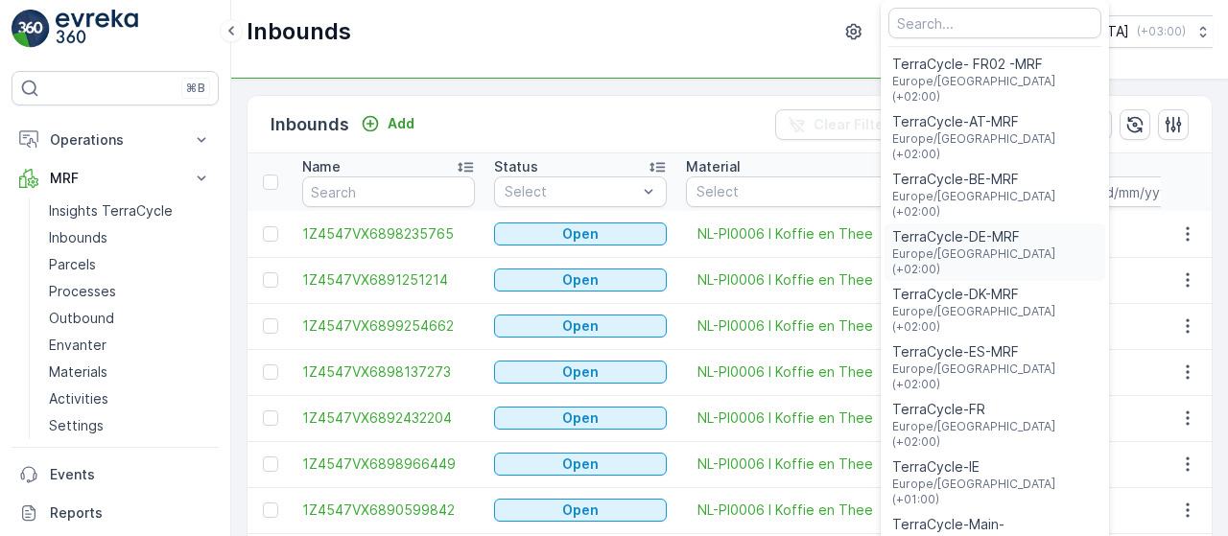
scroll to position [70, 0]
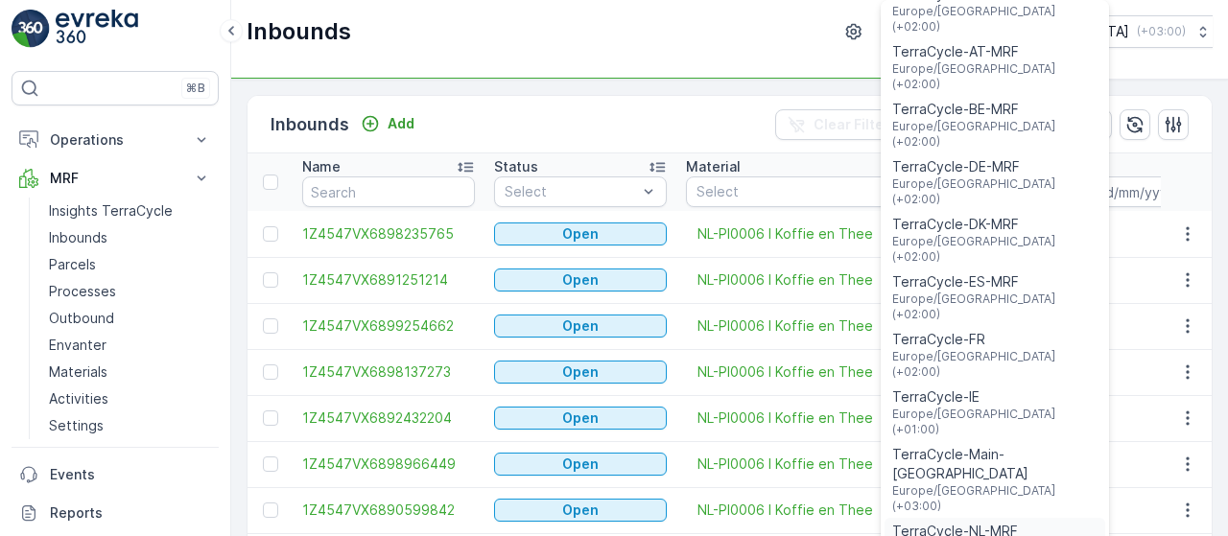
click at [1079, 522] on span "TerraCycle-NL-MRF" at bounding box center [994, 531] width 205 height 19
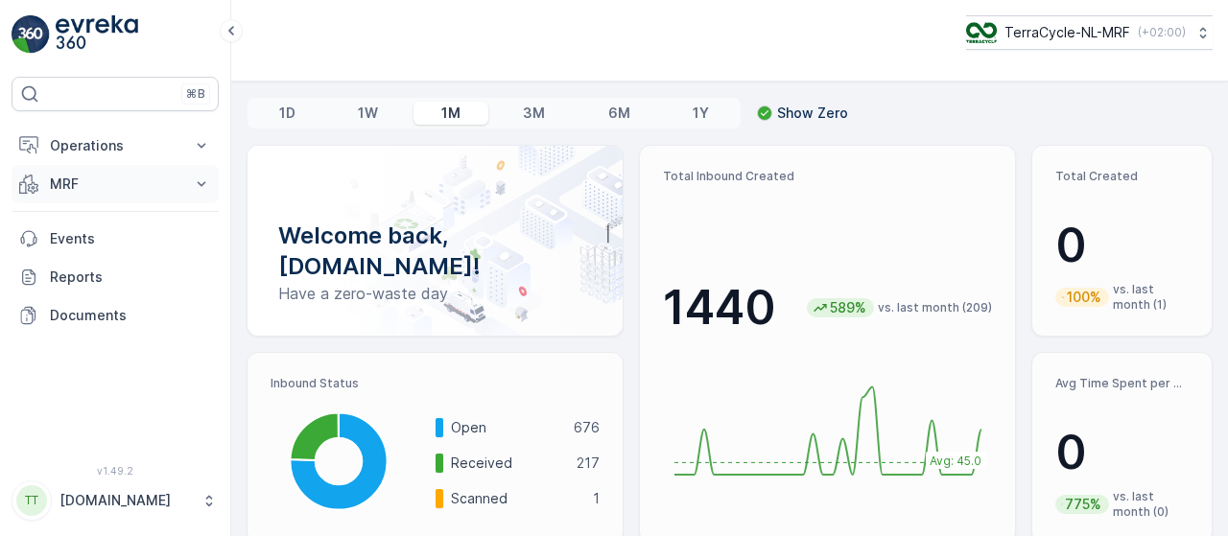
click at [205, 185] on icon at bounding box center [201, 184] width 19 height 19
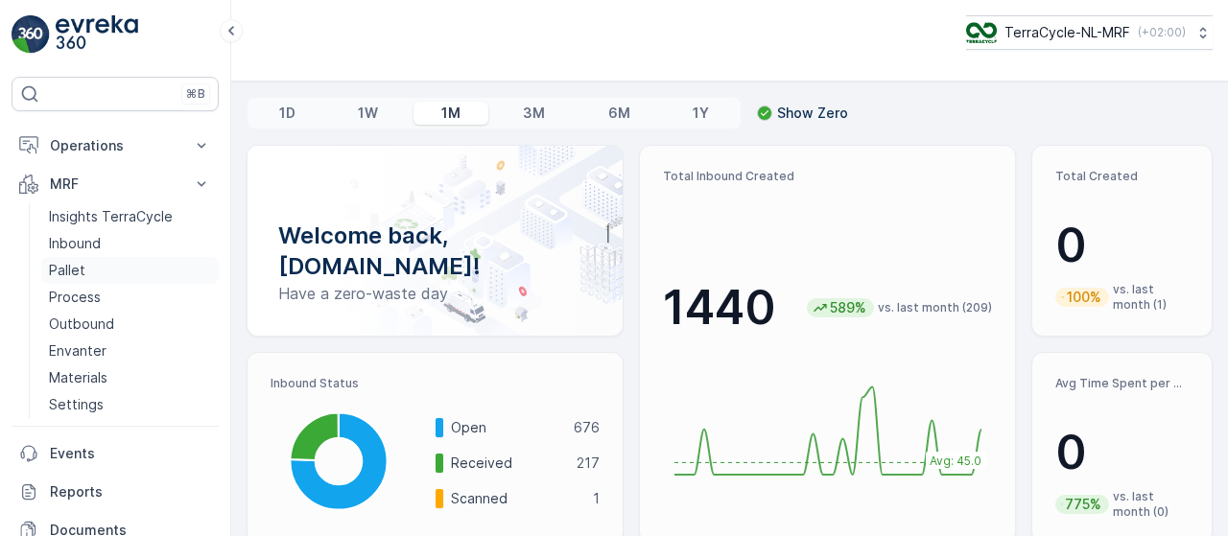
click at [92, 266] on link "Pallet" at bounding box center [129, 270] width 177 height 27
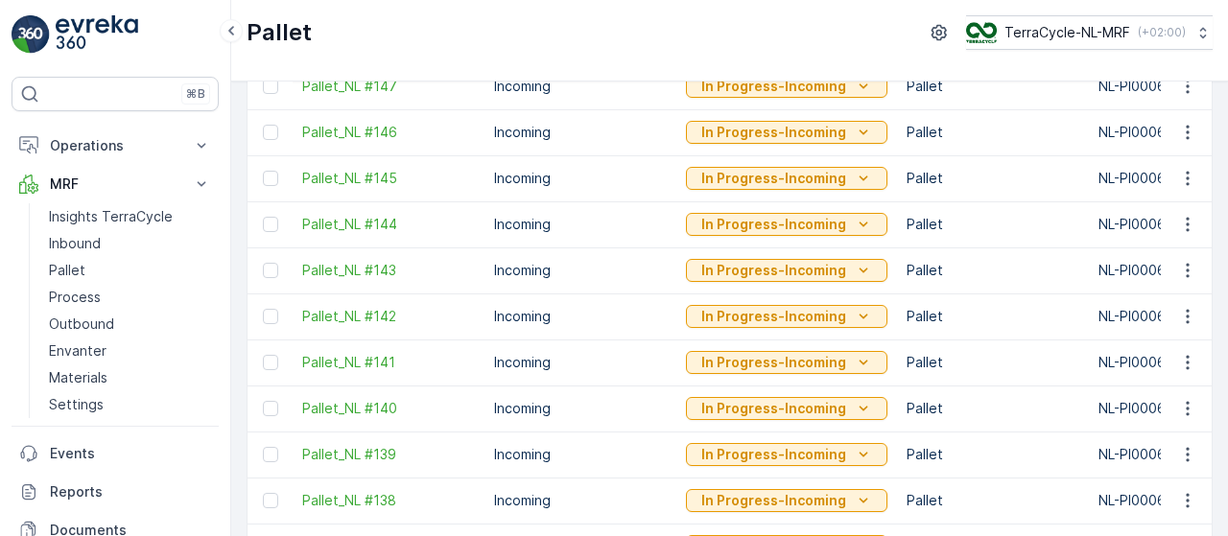
scroll to position [481, 0]
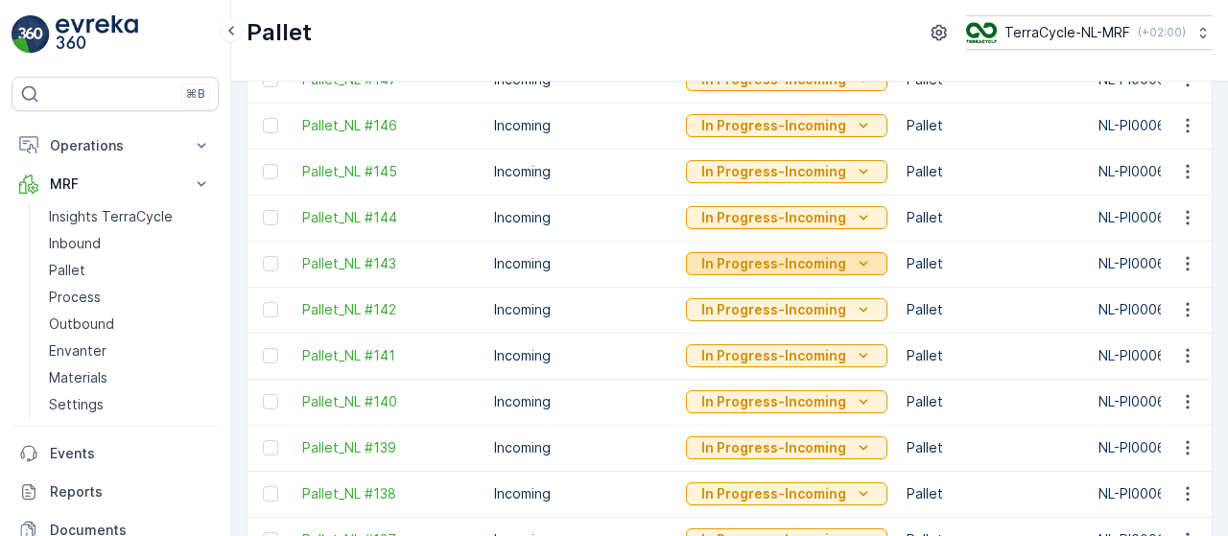
click at [789, 258] on p "In Progress-Incoming" at bounding box center [773, 263] width 145 height 19
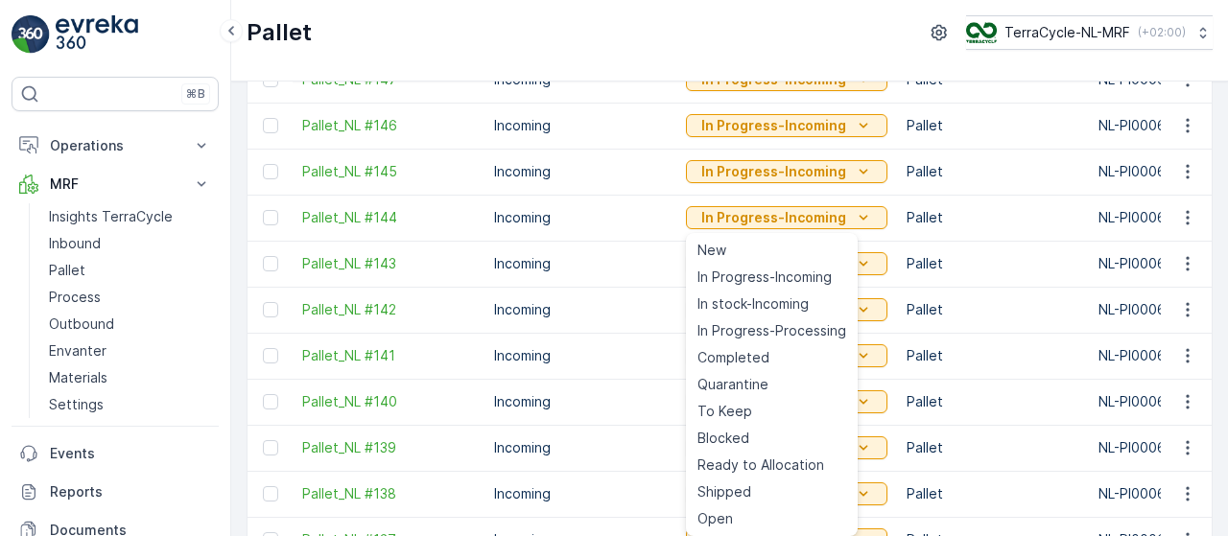
click at [632, 316] on td "Incoming" at bounding box center [580, 310] width 192 height 46
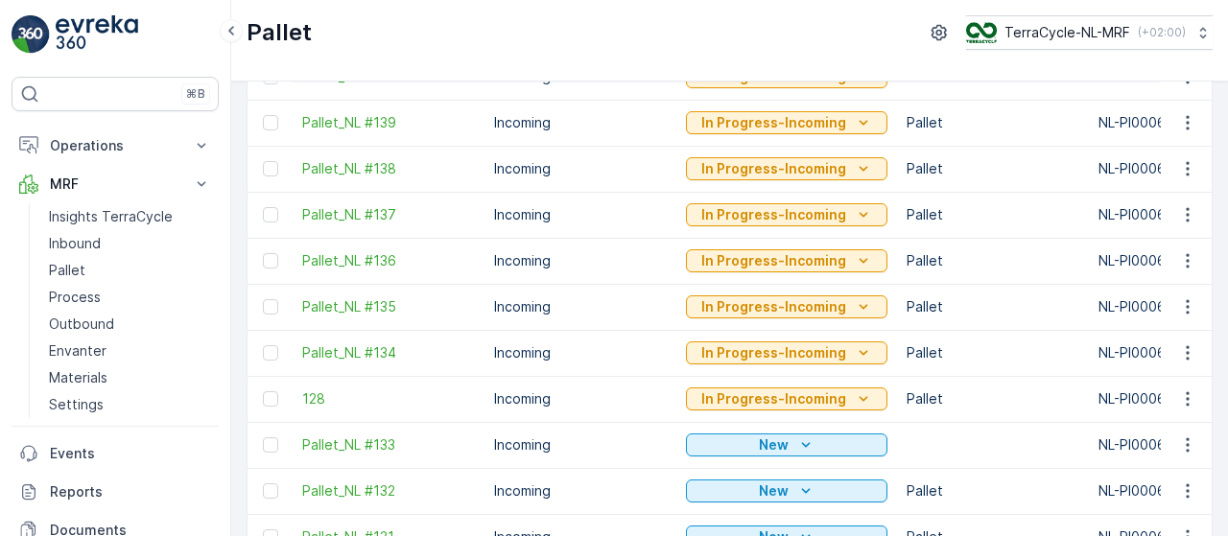
scroll to position [808, 0]
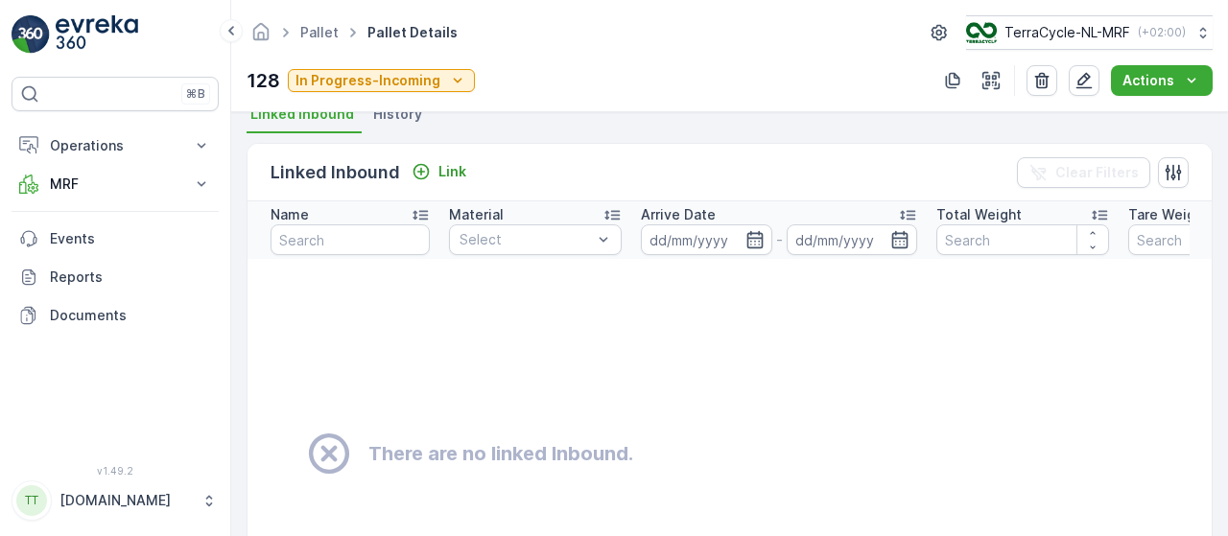
scroll to position [302, 0]
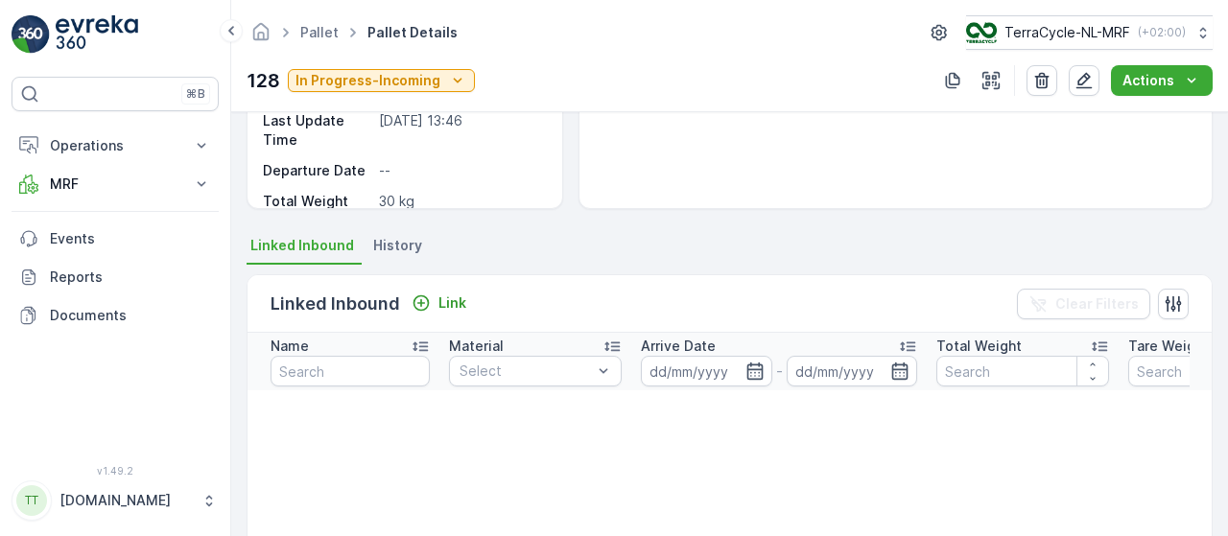
click at [388, 237] on span "History" at bounding box center [397, 245] width 49 height 19
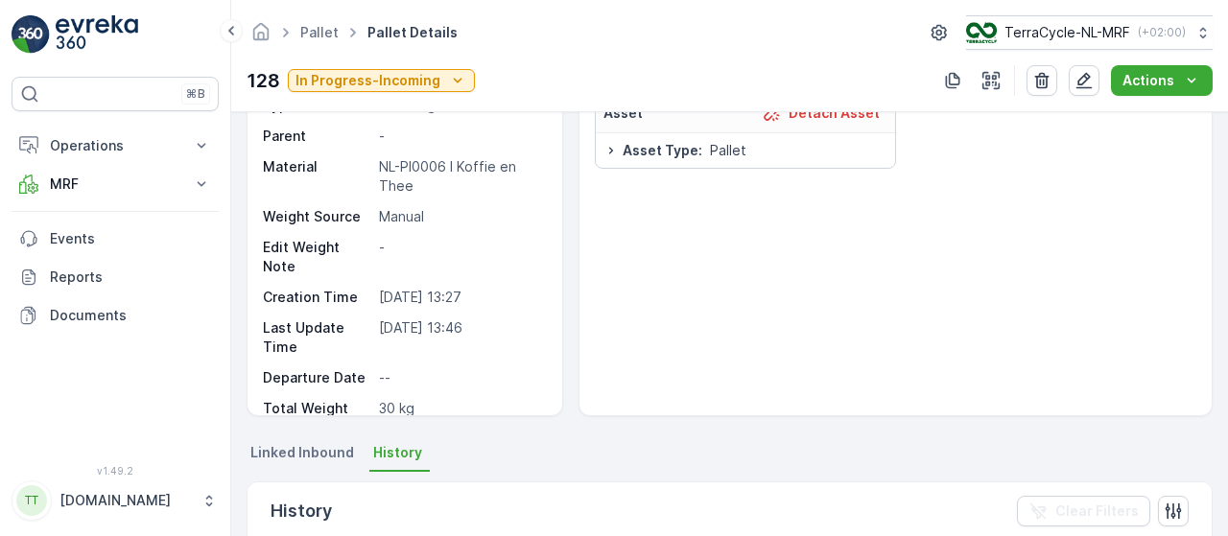
scroll to position [0, 0]
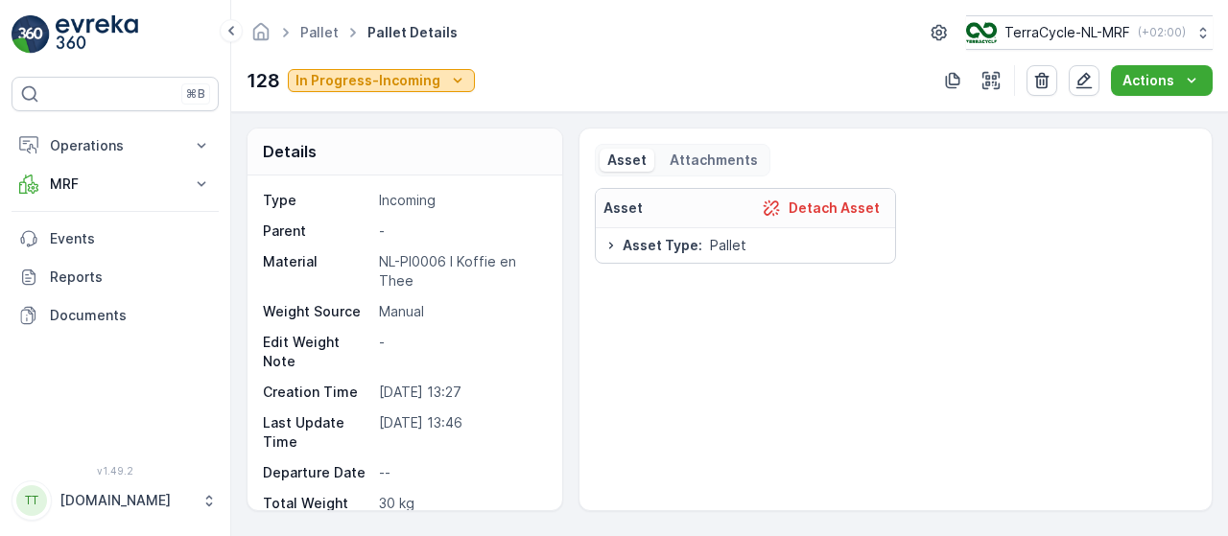
click at [436, 74] on div "In Progress-Incoming" at bounding box center [381, 80] width 172 height 19
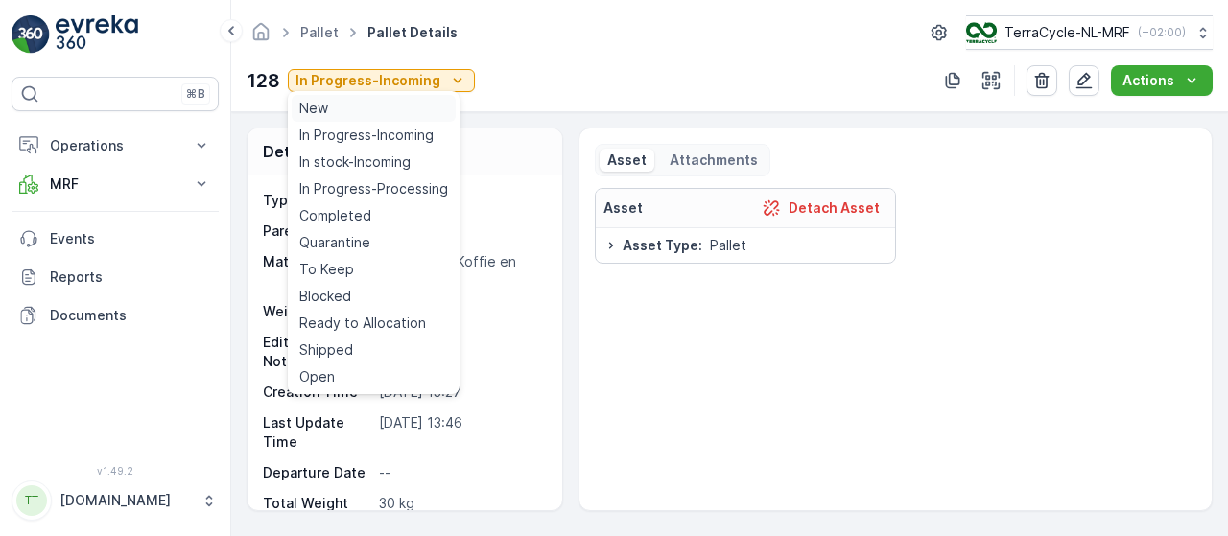
click at [341, 110] on div "New" at bounding box center [374, 108] width 164 height 27
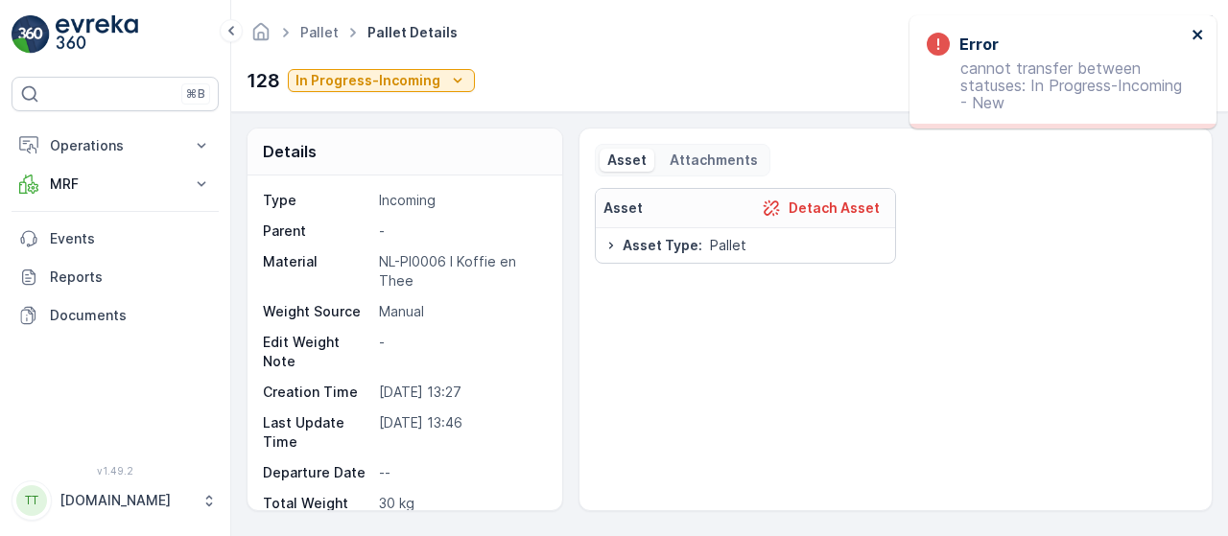
click at [1204, 30] on icon "close" at bounding box center [1198, 34] width 13 height 15
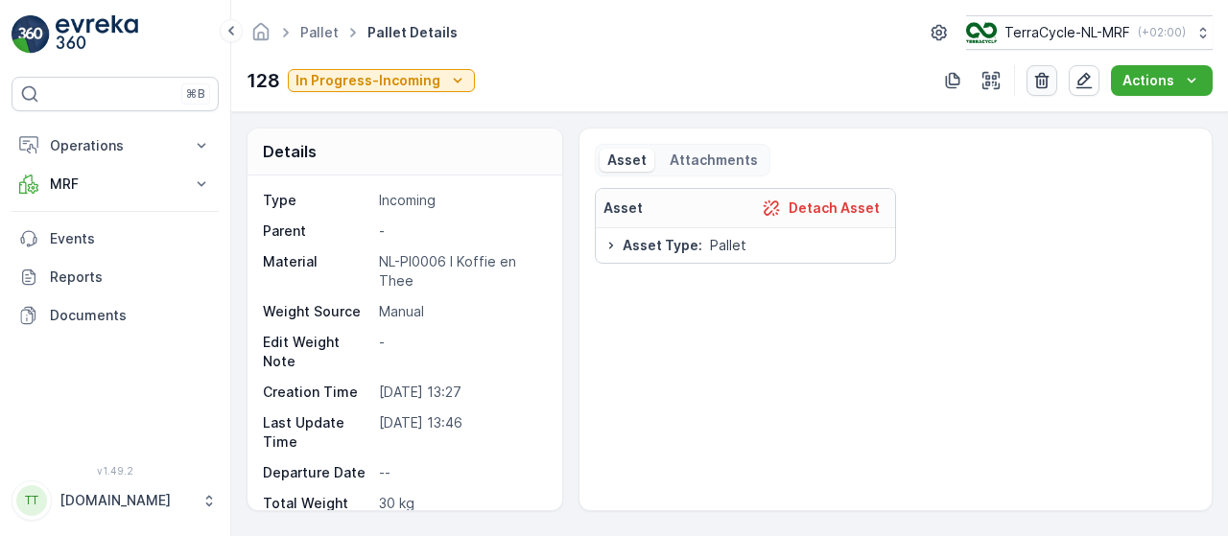
click at [1044, 78] on icon "button" at bounding box center [1041, 80] width 19 height 19
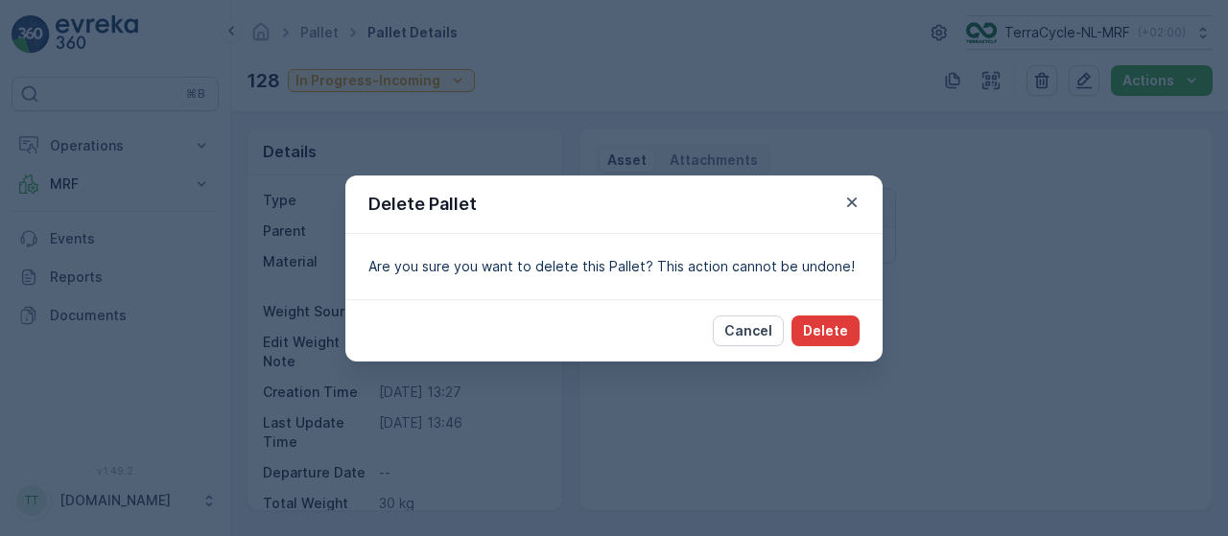
click at [829, 329] on p "Delete" at bounding box center [825, 330] width 45 height 19
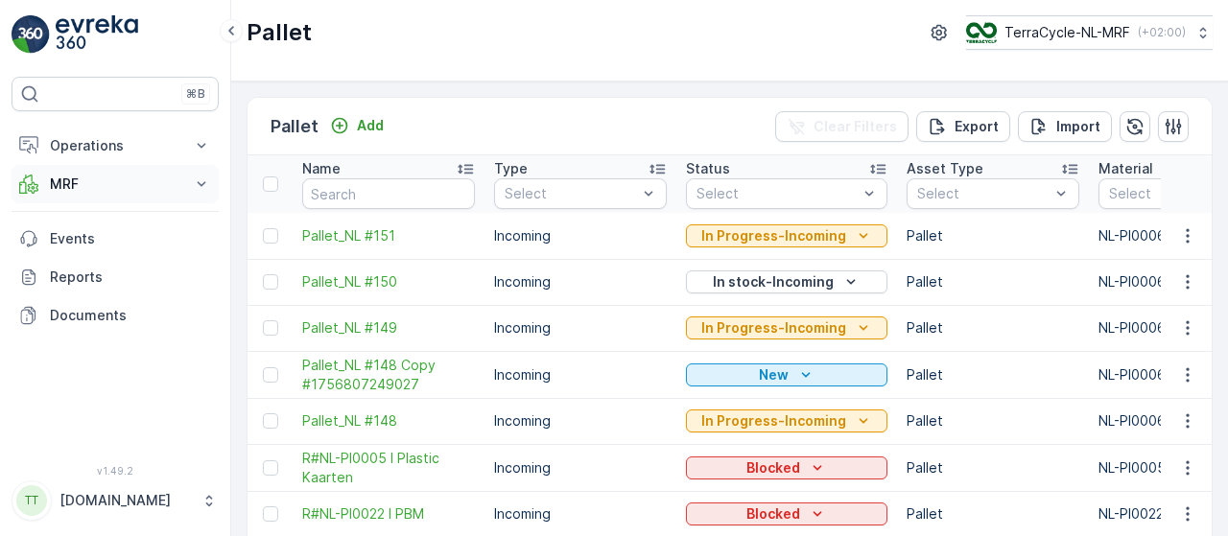
click at [194, 182] on icon at bounding box center [201, 184] width 19 height 19
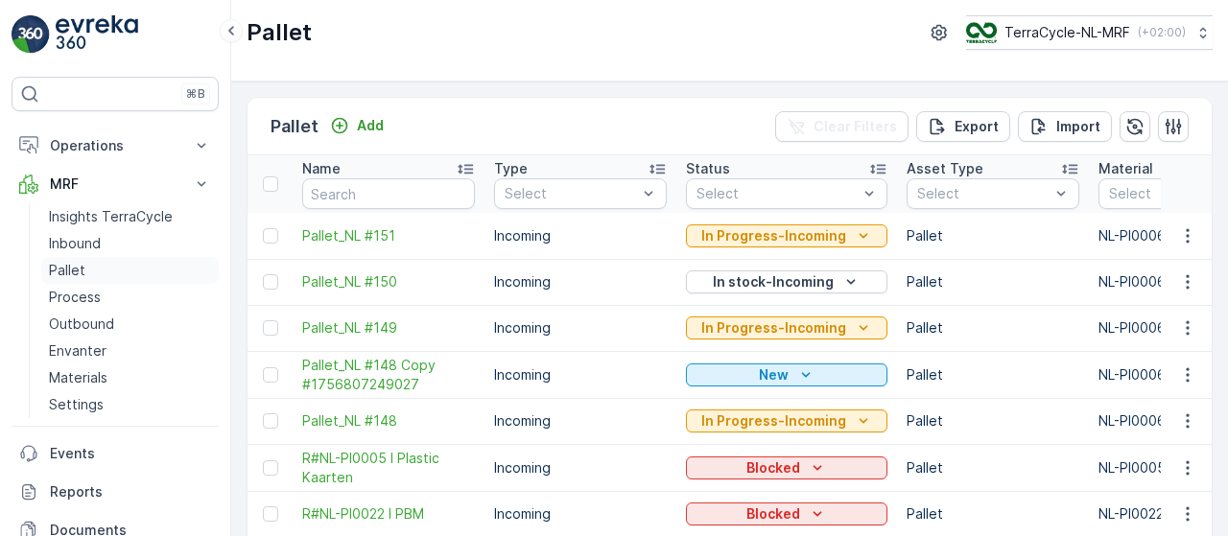
click at [87, 268] on link "Pallet" at bounding box center [129, 270] width 177 height 27
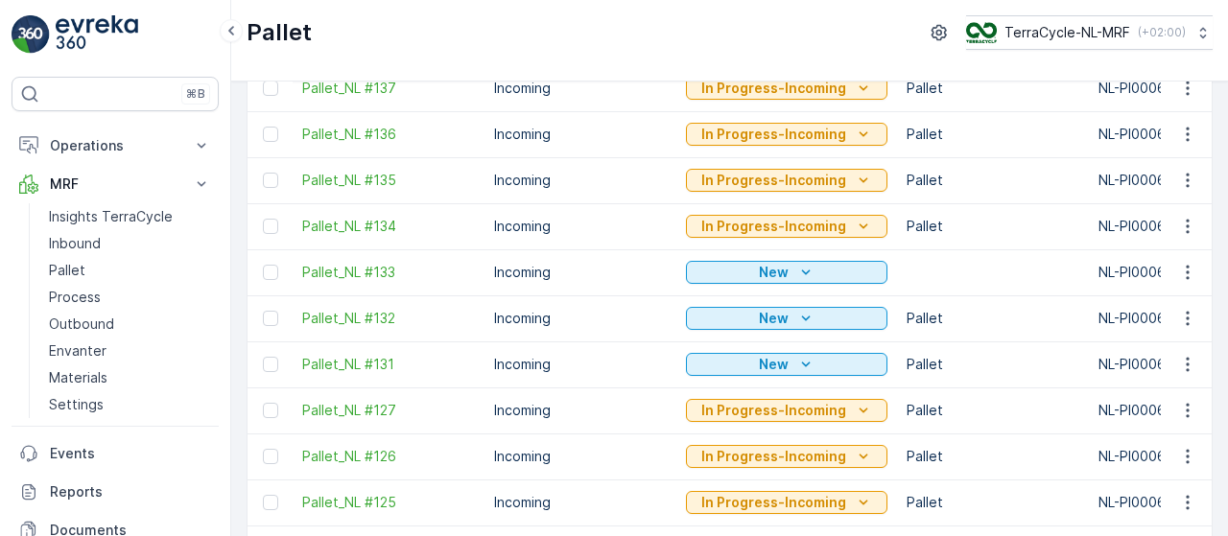
scroll to position [0, 1]
click at [393, 271] on span "Pallet_NL #133" at bounding box center [387, 272] width 173 height 19
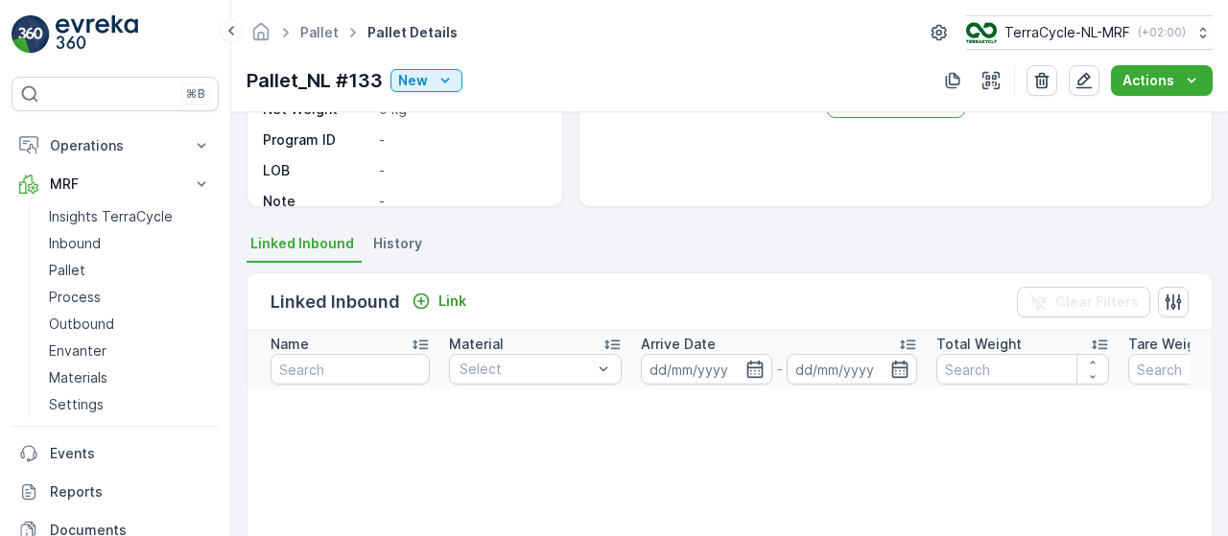
scroll to position [406, 0]
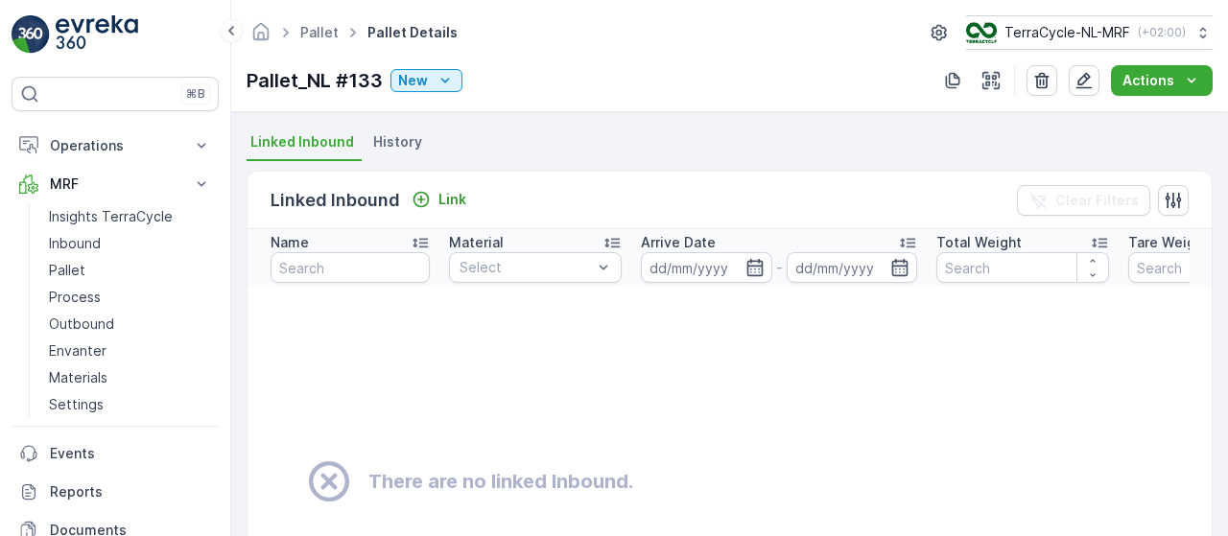
click at [380, 139] on span "History" at bounding box center [397, 141] width 49 height 19
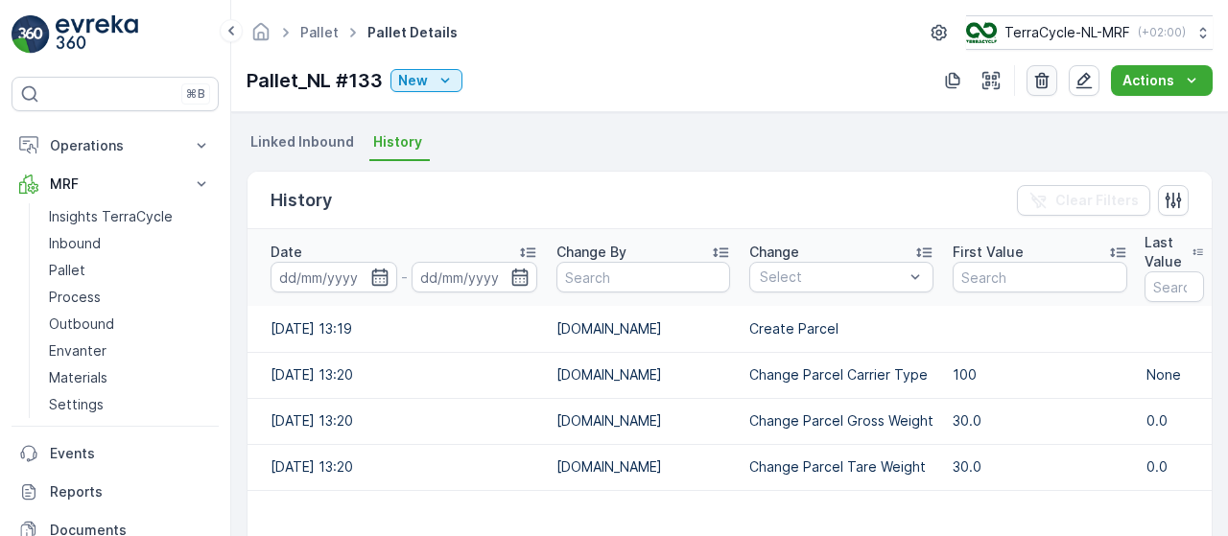
click at [1048, 76] on icon "button" at bounding box center [1042, 81] width 14 height 16
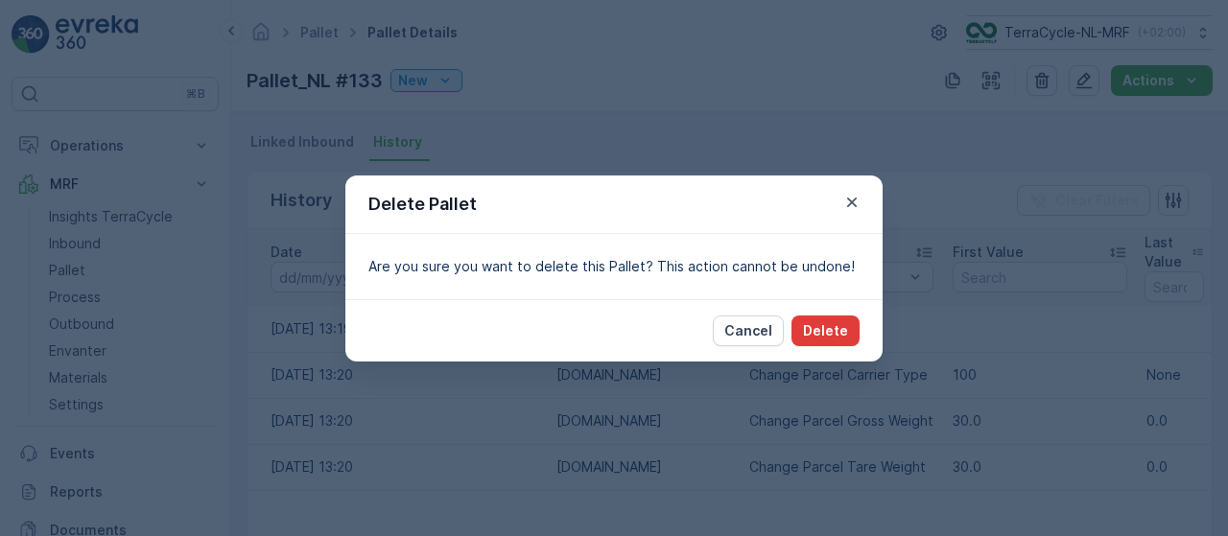
click at [838, 328] on p "Delete" at bounding box center [825, 330] width 45 height 19
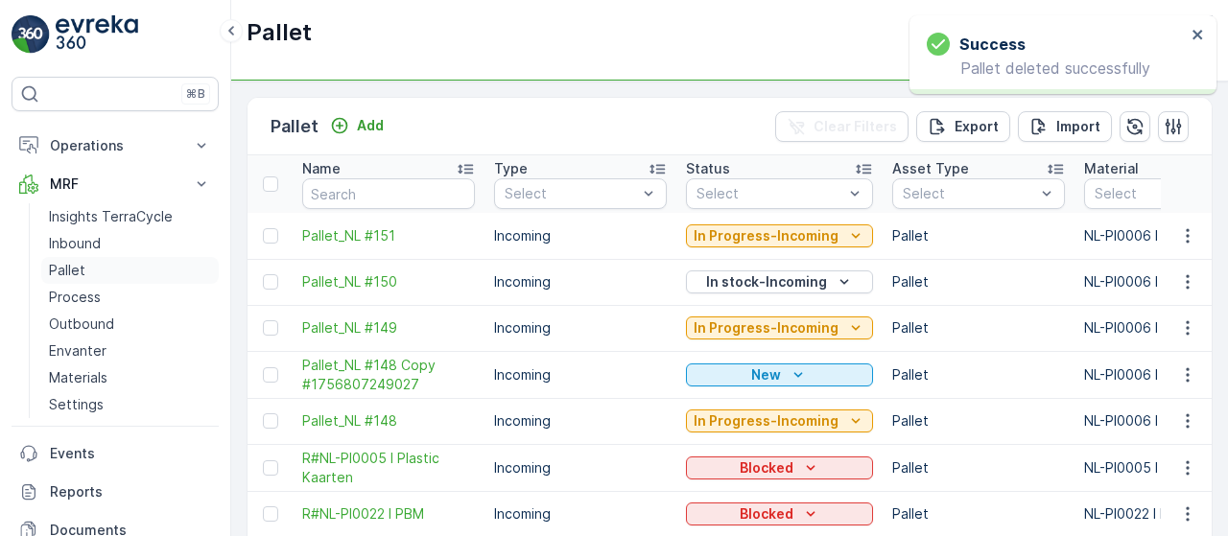
click at [61, 270] on p "Pallet" at bounding box center [67, 270] width 36 height 19
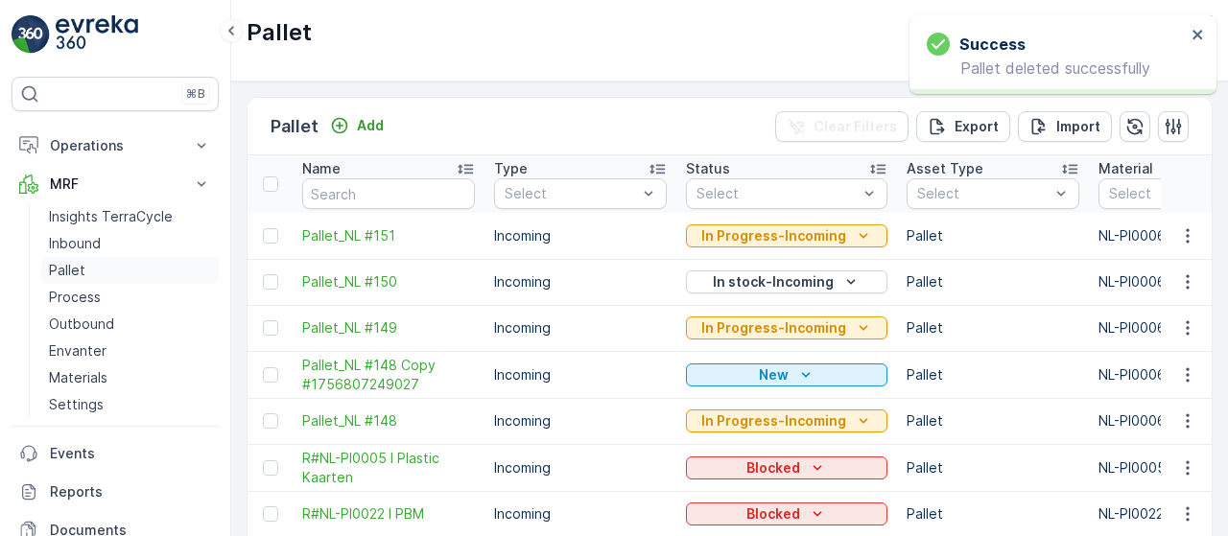
click at [83, 268] on p "Pallet" at bounding box center [67, 270] width 36 height 19
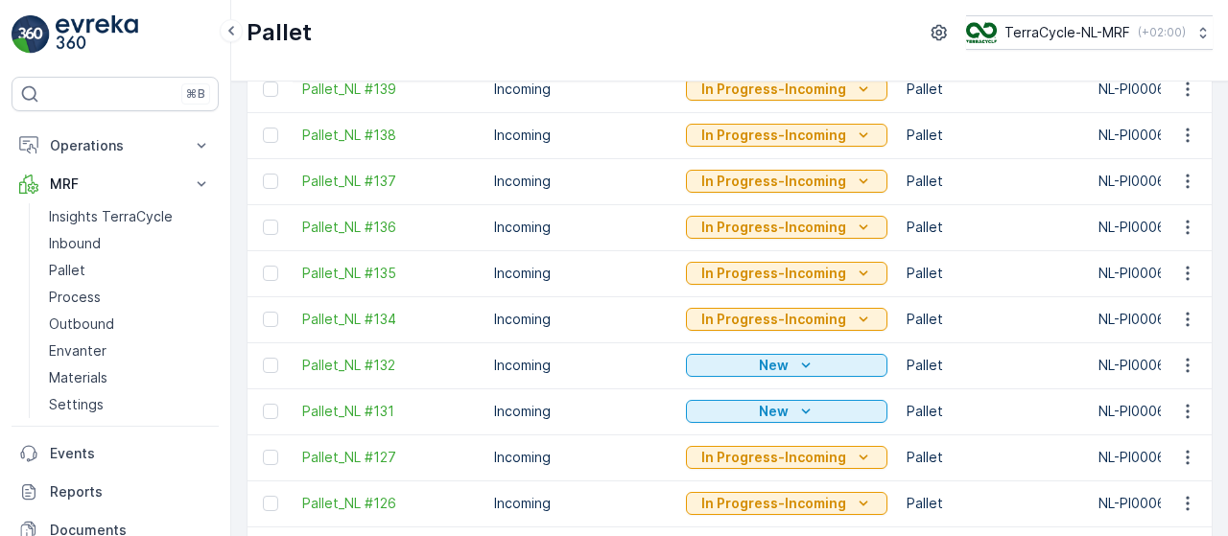
scroll to position [841, 0]
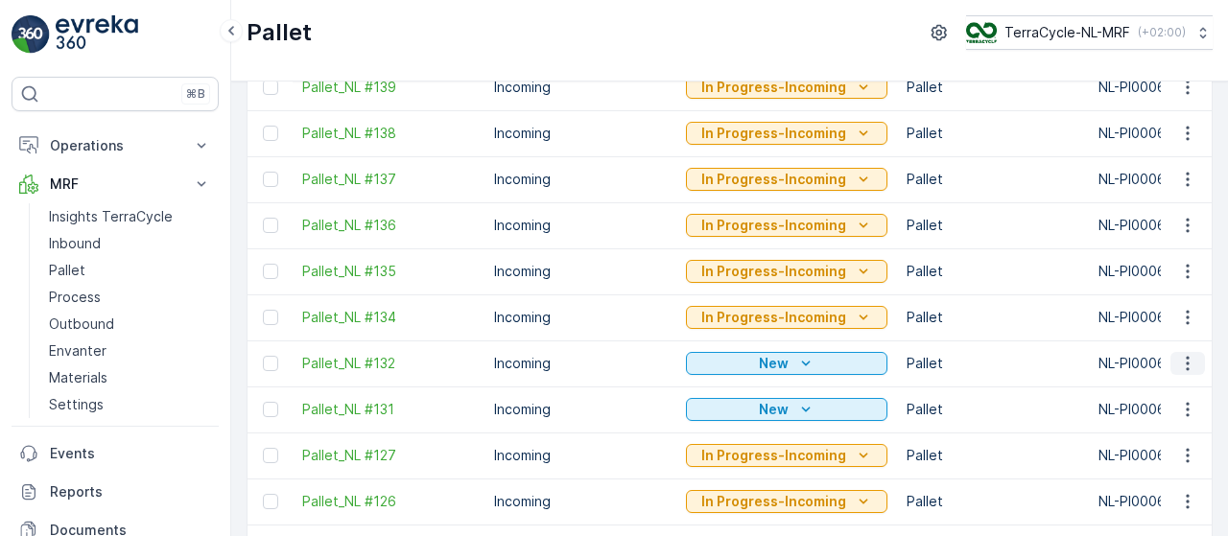
click at [1192, 359] on icon "button" at bounding box center [1187, 363] width 19 height 19
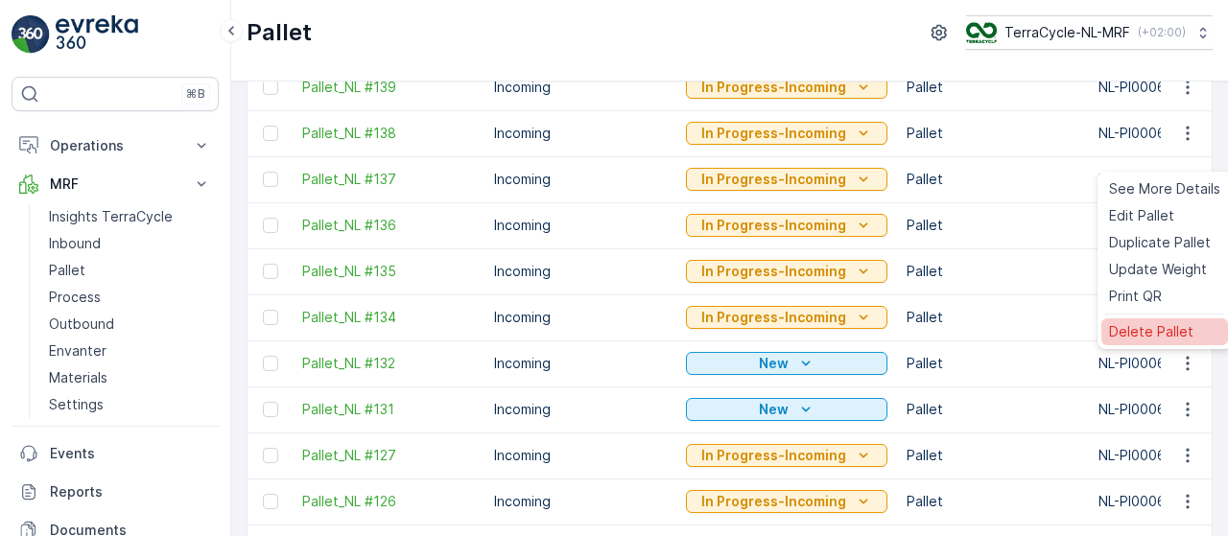
click at [1151, 337] on span "Delete Pallet" at bounding box center [1151, 331] width 84 height 19
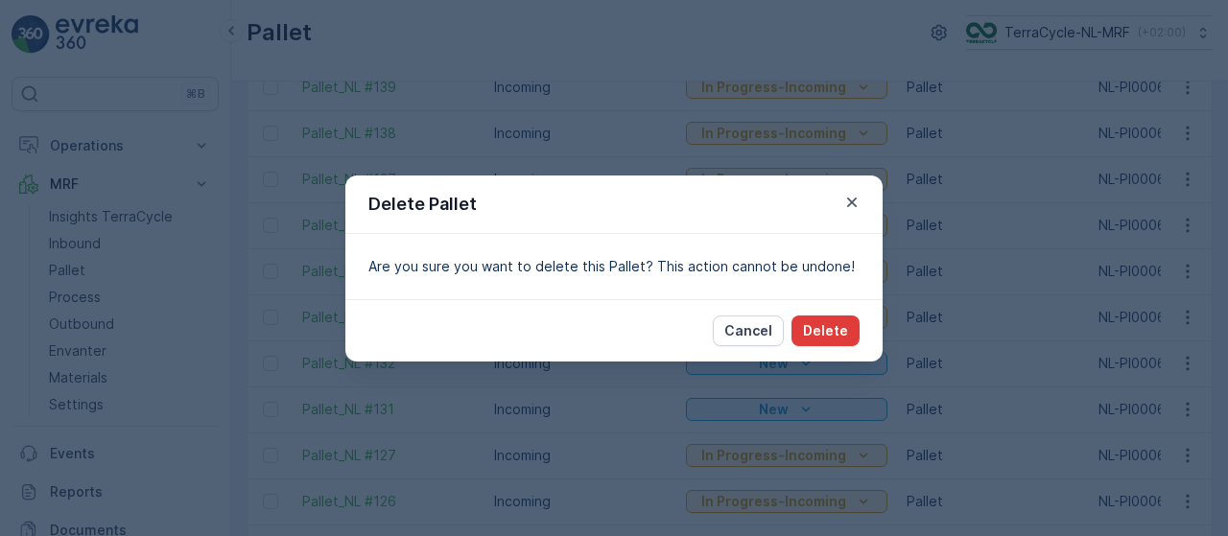
click at [828, 331] on p "Delete" at bounding box center [825, 330] width 45 height 19
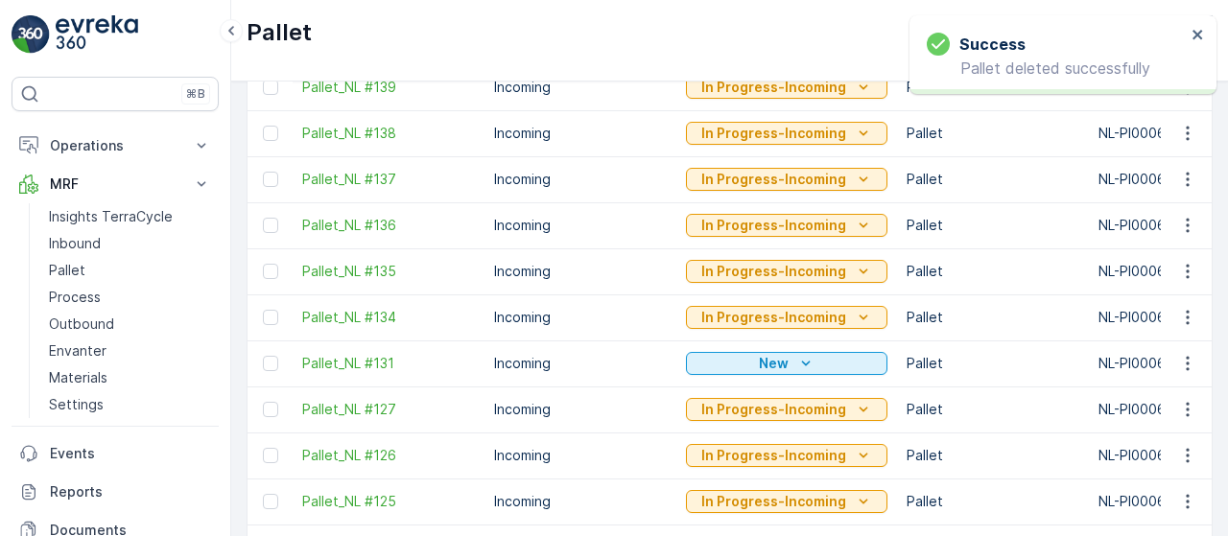
click at [1186, 360] on icon "button" at bounding box center [1187, 364] width 3 height 14
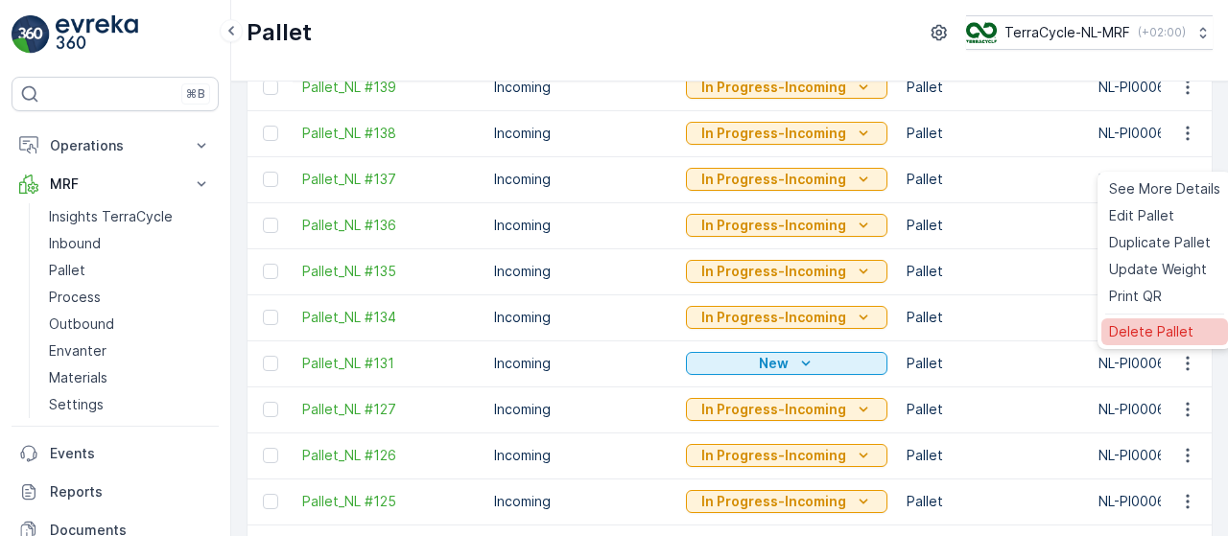
click at [1158, 333] on span "Delete Pallet" at bounding box center [1151, 331] width 84 height 19
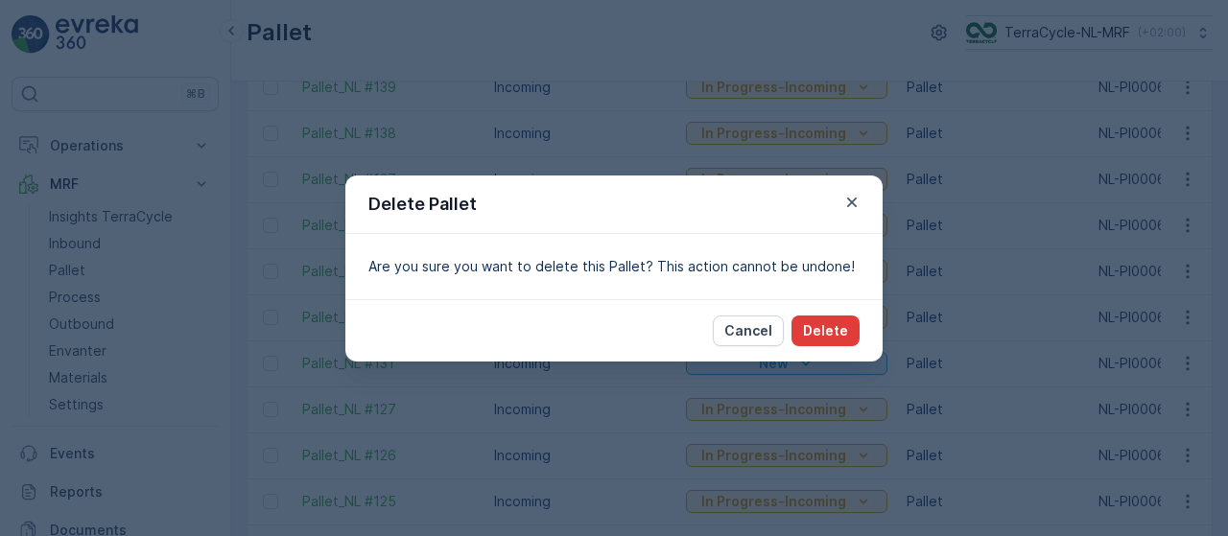
click at [840, 326] on p "Delete" at bounding box center [825, 330] width 45 height 19
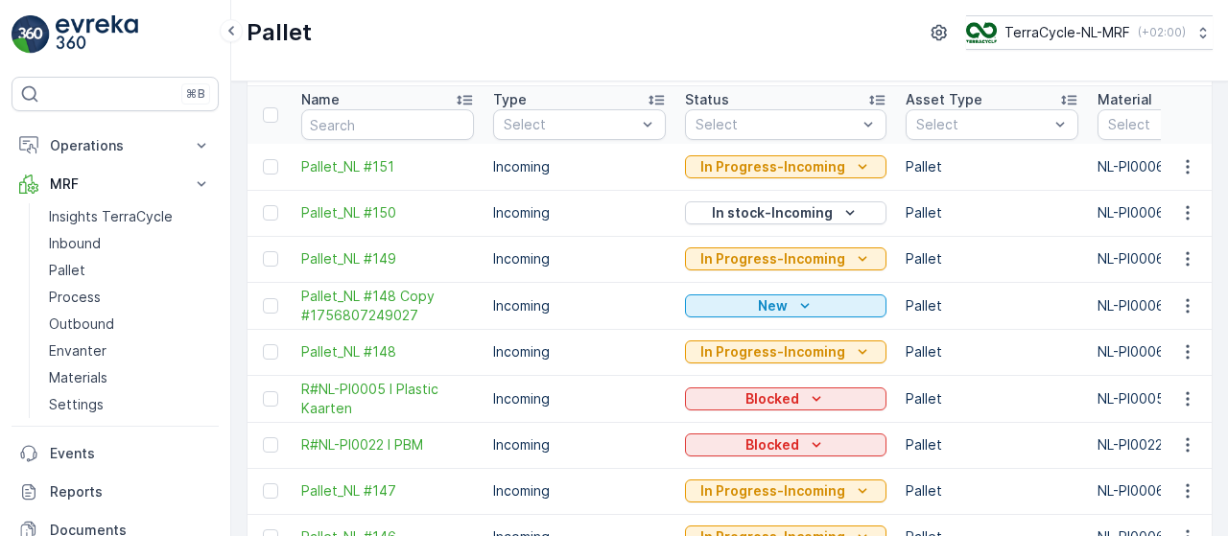
scroll to position [77, 0]
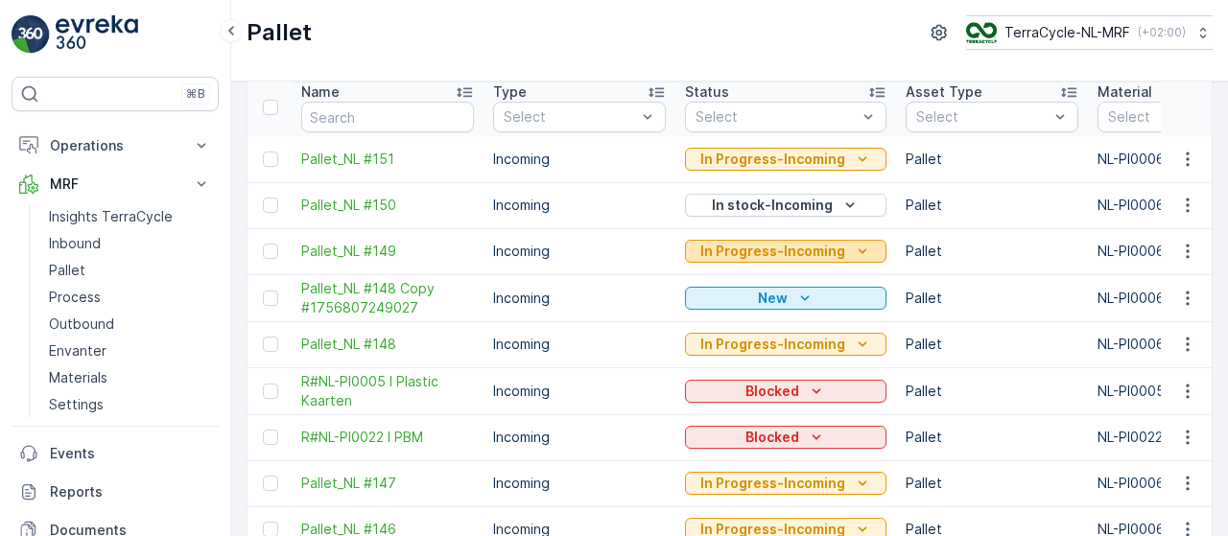
click at [858, 248] on icon "In Progress-Incoming" at bounding box center [862, 250] width 9 height 5
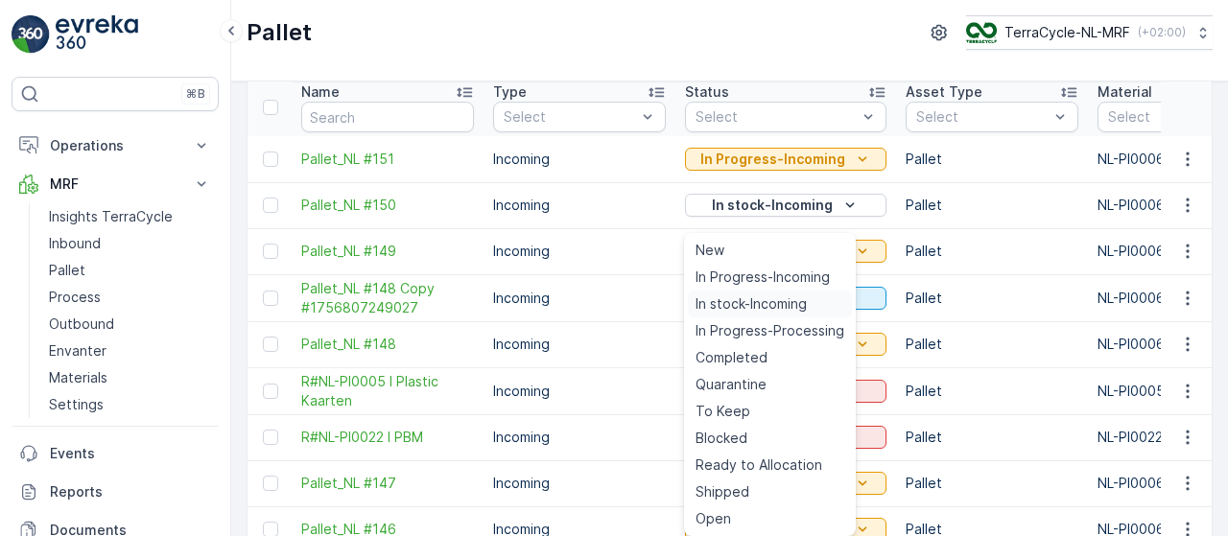
click at [795, 300] on span "In stock-Incoming" at bounding box center [751, 304] width 111 height 19
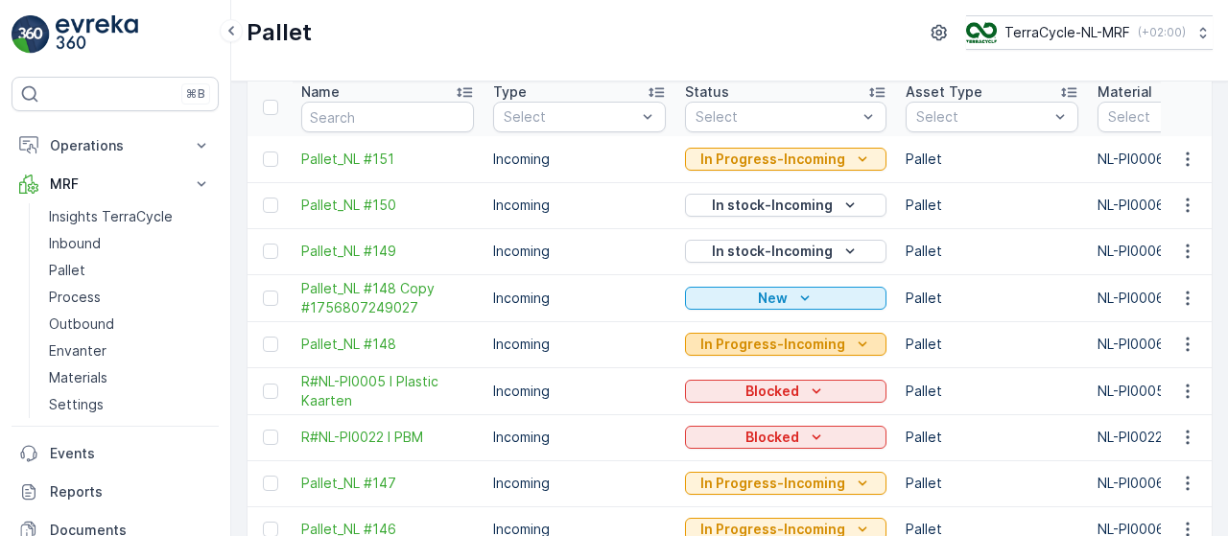
click at [853, 341] on icon "In Progress-Incoming" at bounding box center [862, 344] width 19 height 19
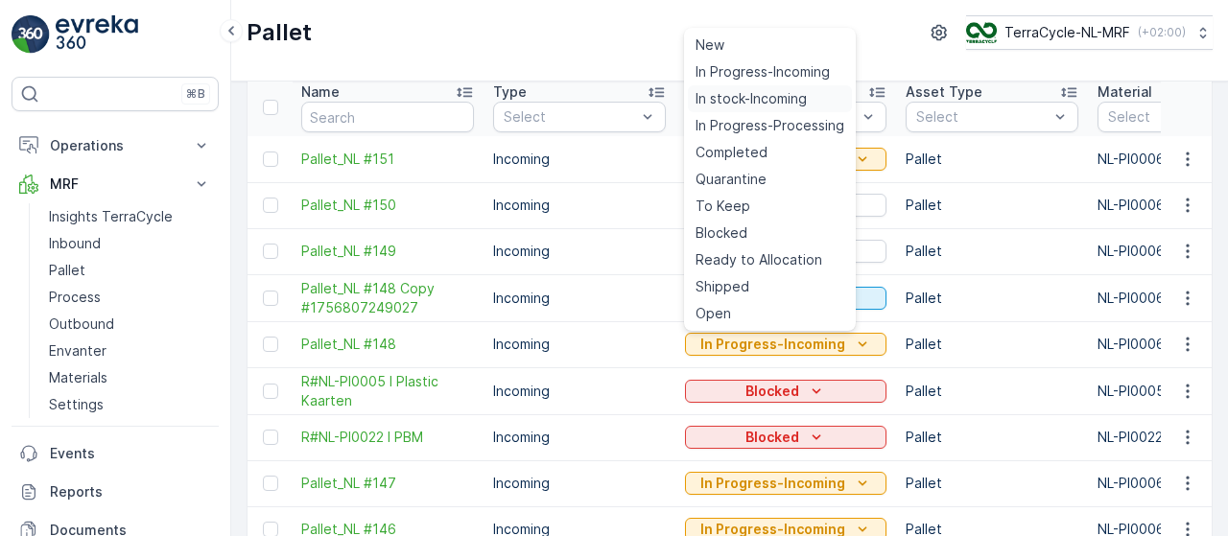
click at [774, 93] on span "In stock-Incoming" at bounding box center [751, 98] width 111 height 19
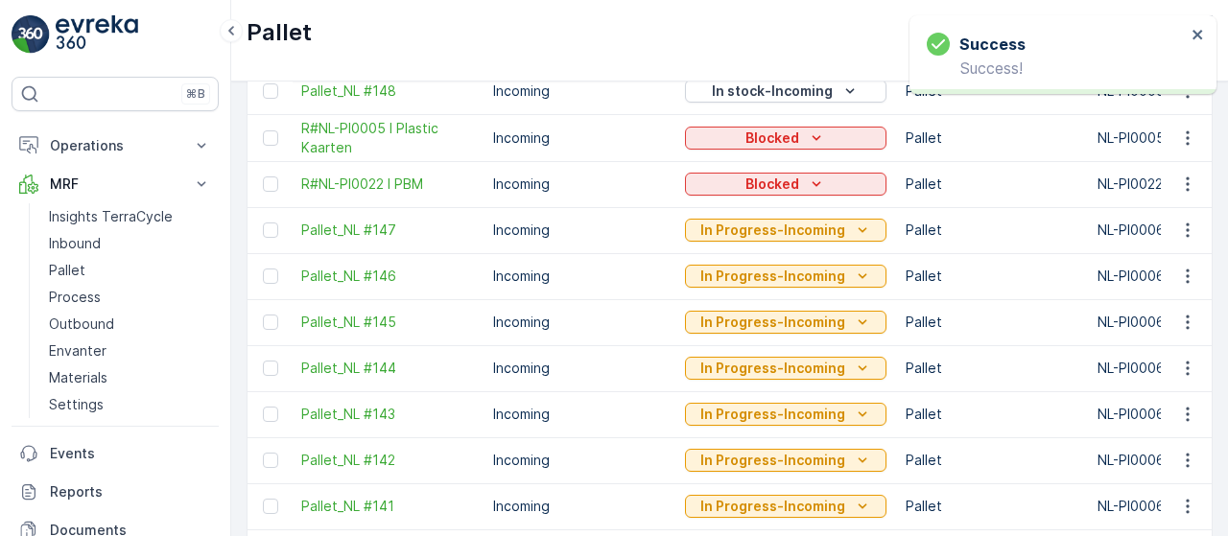
scroll to position [331, 0]
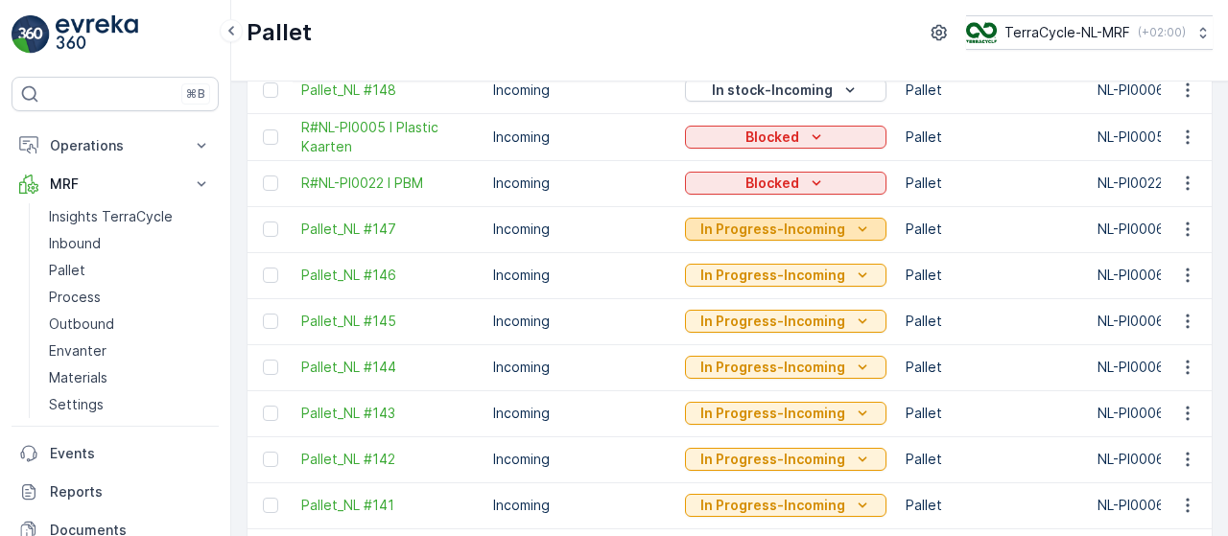
click at [854, 223] on icon "In Progress-Incoming" at bounding box center [862, 229] width 19 height 19
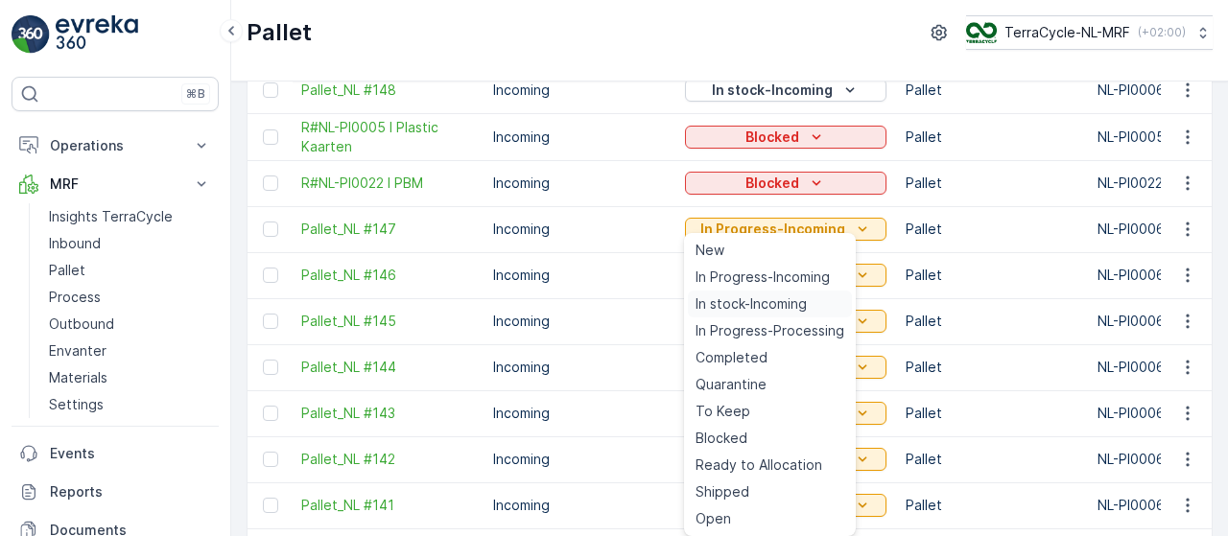
click at [775, 308] on span "In stock-Incoming" at bounding box center [751, 304] width 111 height 19
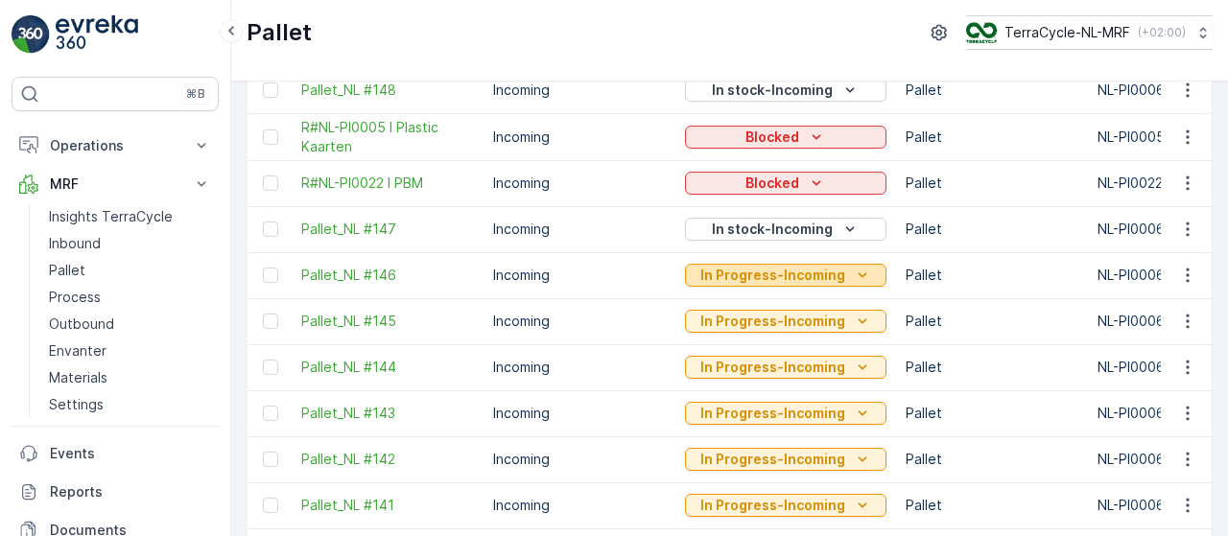
click at [823, 275] on p "In Progress-Incoming" at bounding box center [772, 275] width 145 height 19
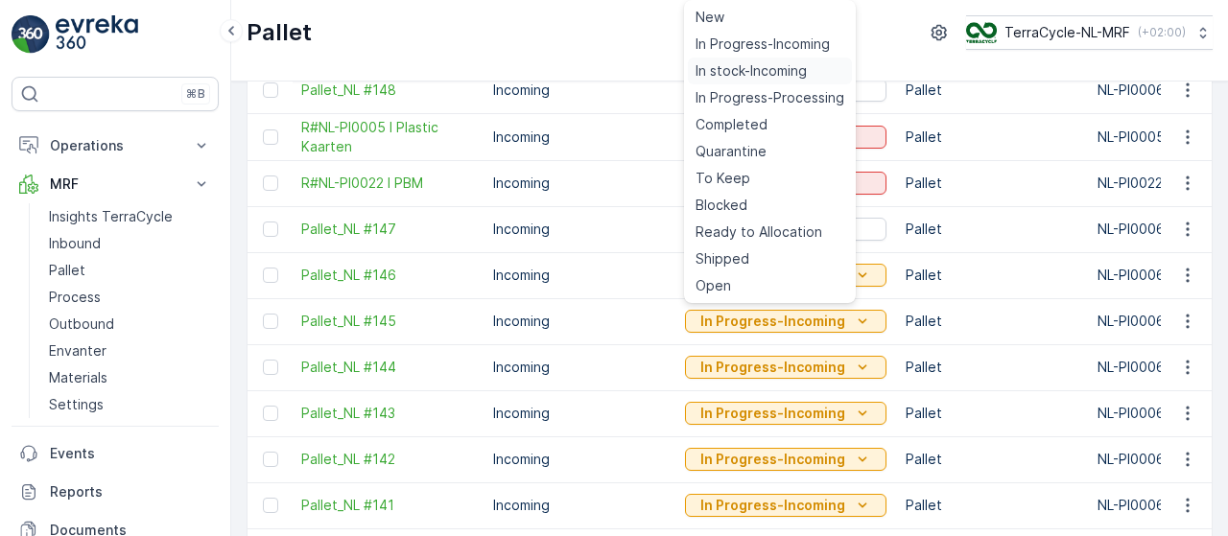
click at [752, 70] on span "In stock-Incoming" at bounding box center [751, 70] width 111 height 19
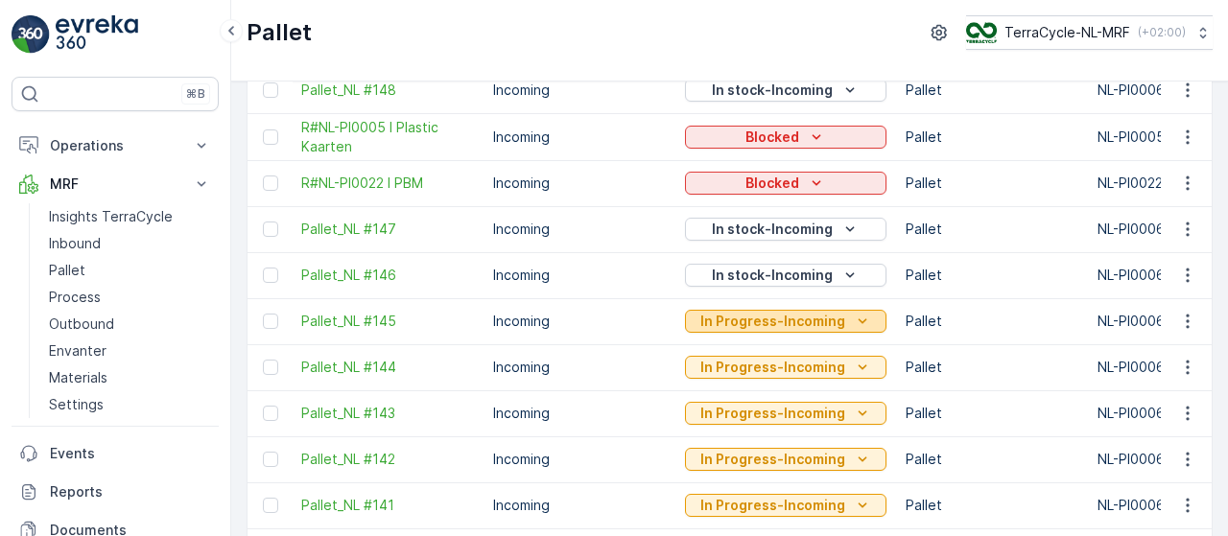
click at [829, 319] on p "In Progress-Incoming" at bounding box center [772, 321] width 145 height 19
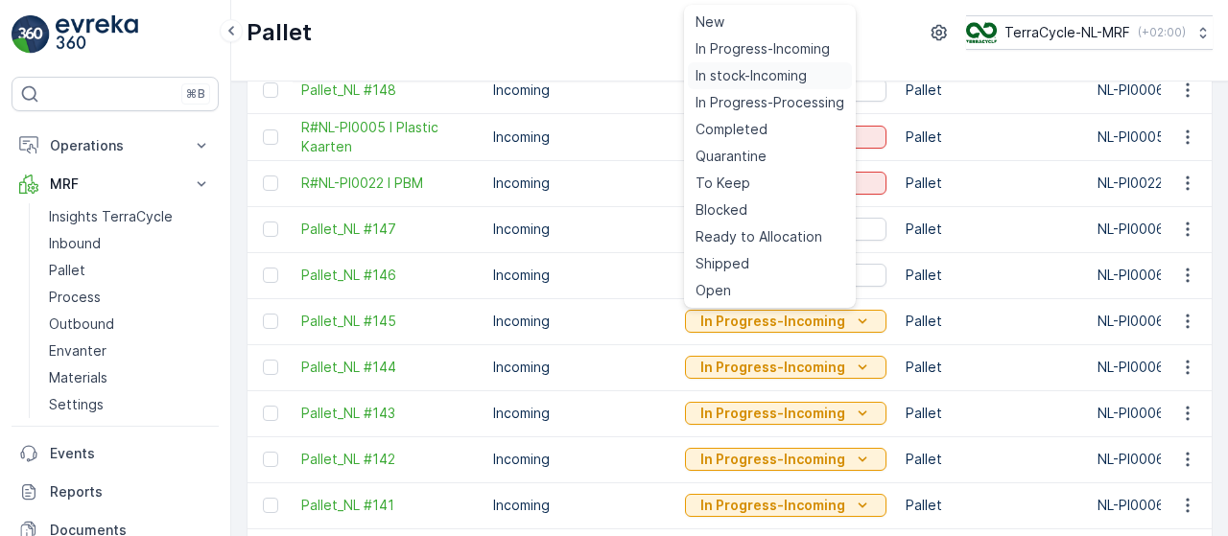
click at [744, 71] on span "In stock-Incoming" at bounding box center [751, 75] width 111 height 19
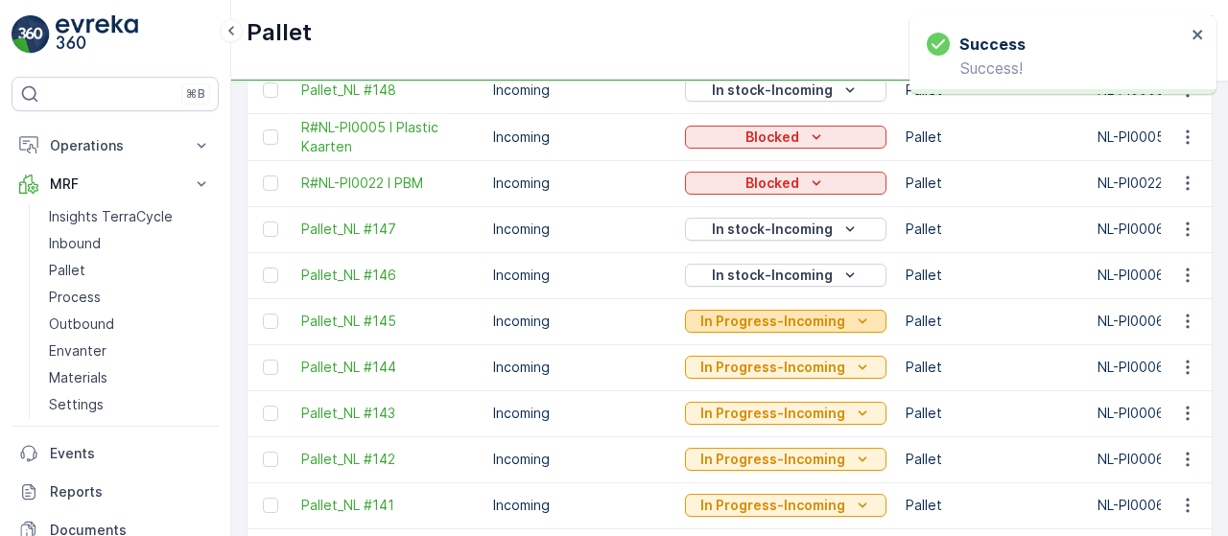
click at [817, 319] on p "In Progress-Incoming" at bounding box center [772, 321] width 145 height 19
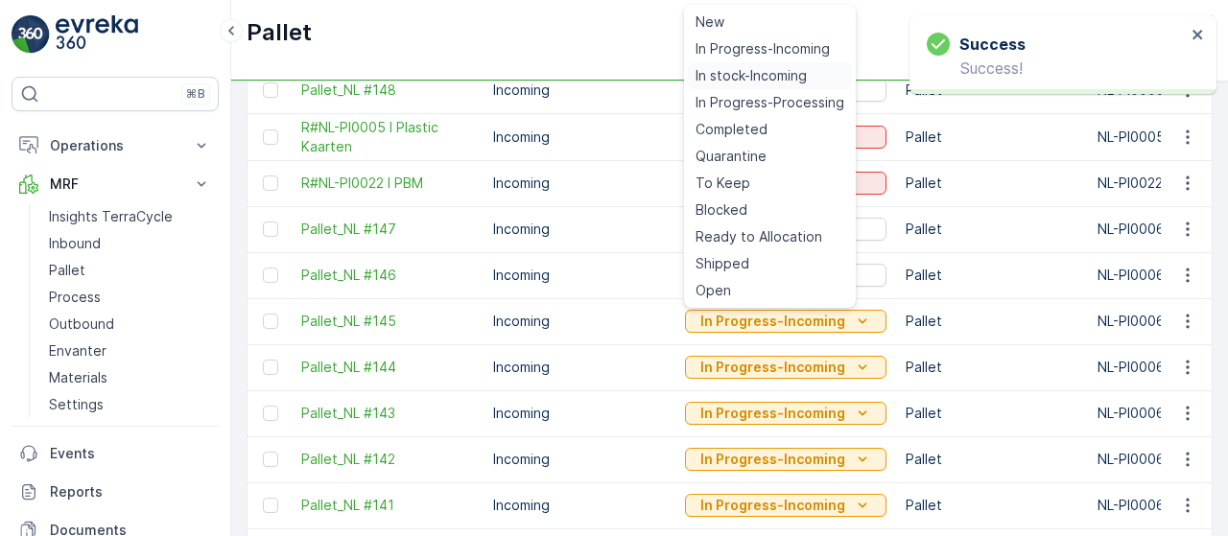
click at [744, 71] on span "In stock-Incoming" at bounding box center [751, 75] width 111 height 19
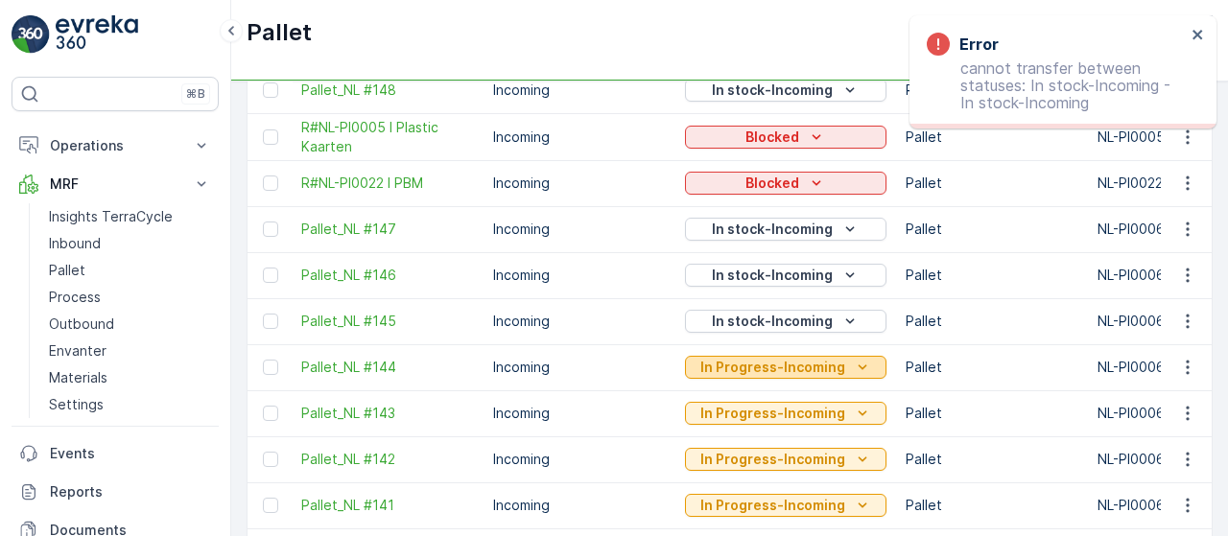
click at [837, 365] on p "In Progress-Incoming" at bounding box center [772, 367] width 145 height 19
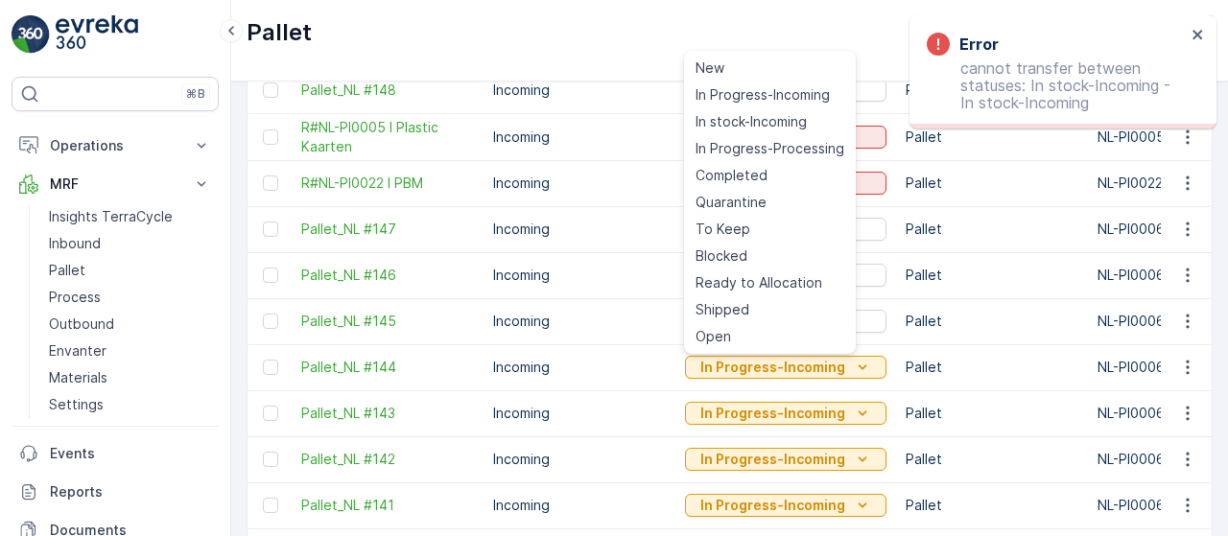
click at [877, 39] on div "Pallet TerraCycle-NL-MRF ( +02:00 )" at bounding box center [730, 32] width 966 height 35
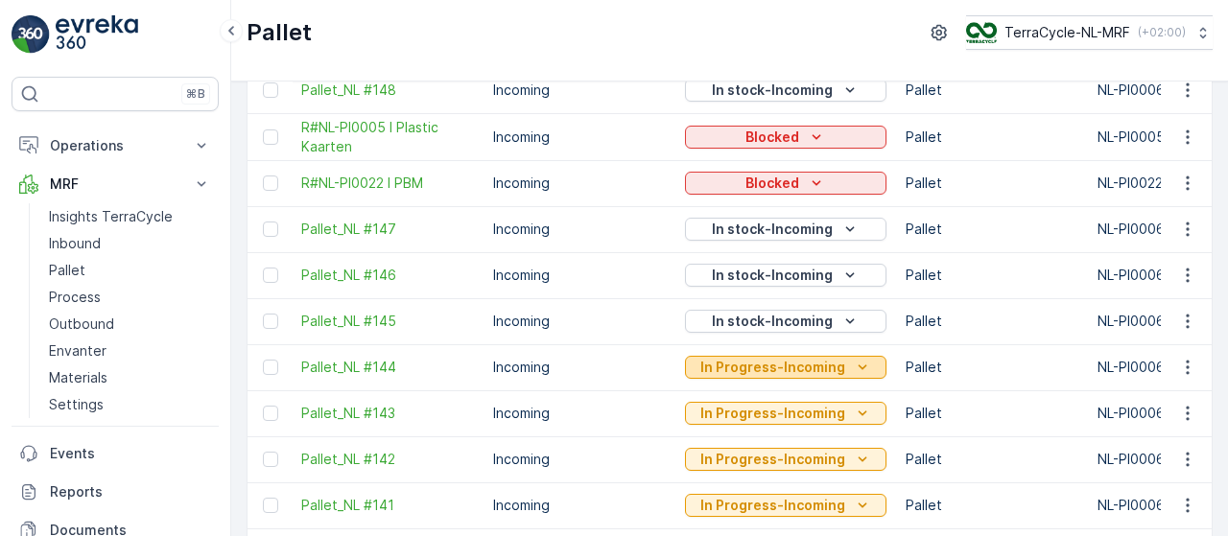
click at [840, 367] on div "In Progress-Incoming" at bounding box center [786, 367] width 186 height 19
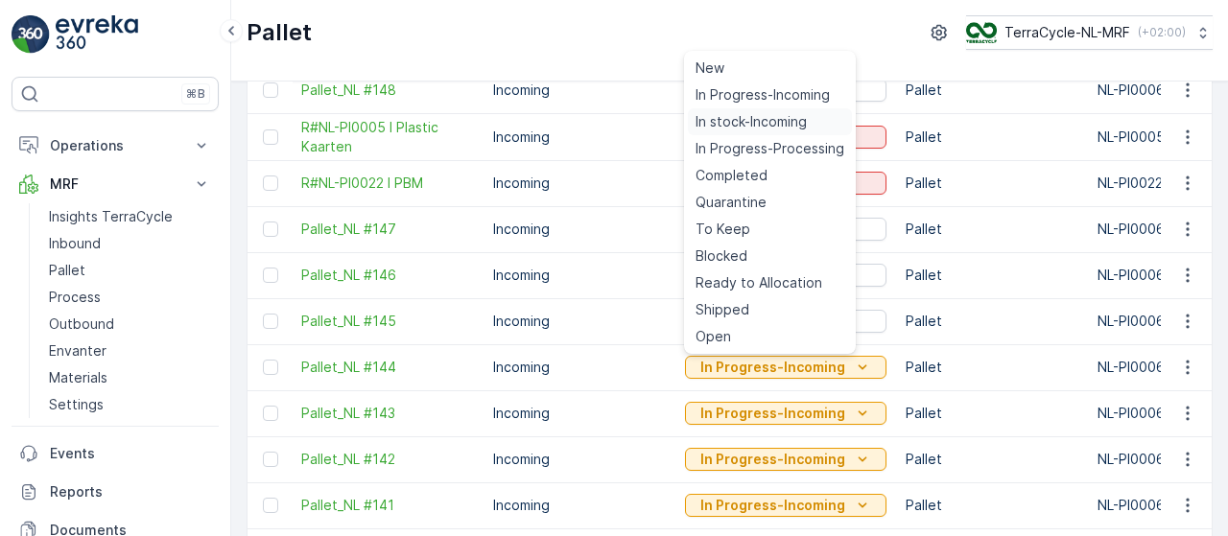
click at [777, 115] on span "In stock-Incoming" at bounding box center [751, 121] width 111 height 19
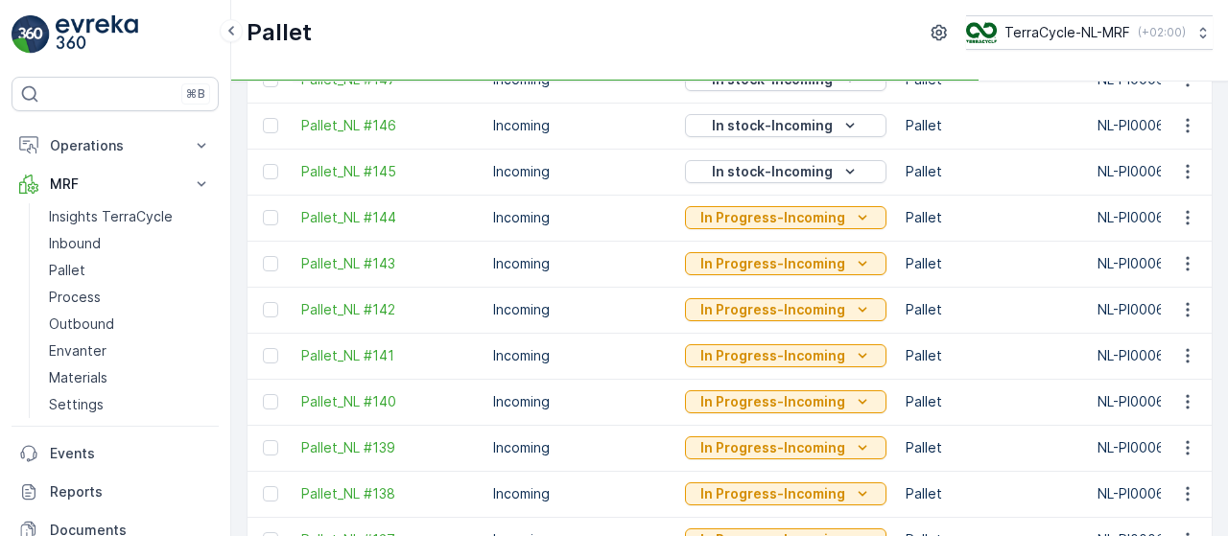
scroll to position [484, 0]
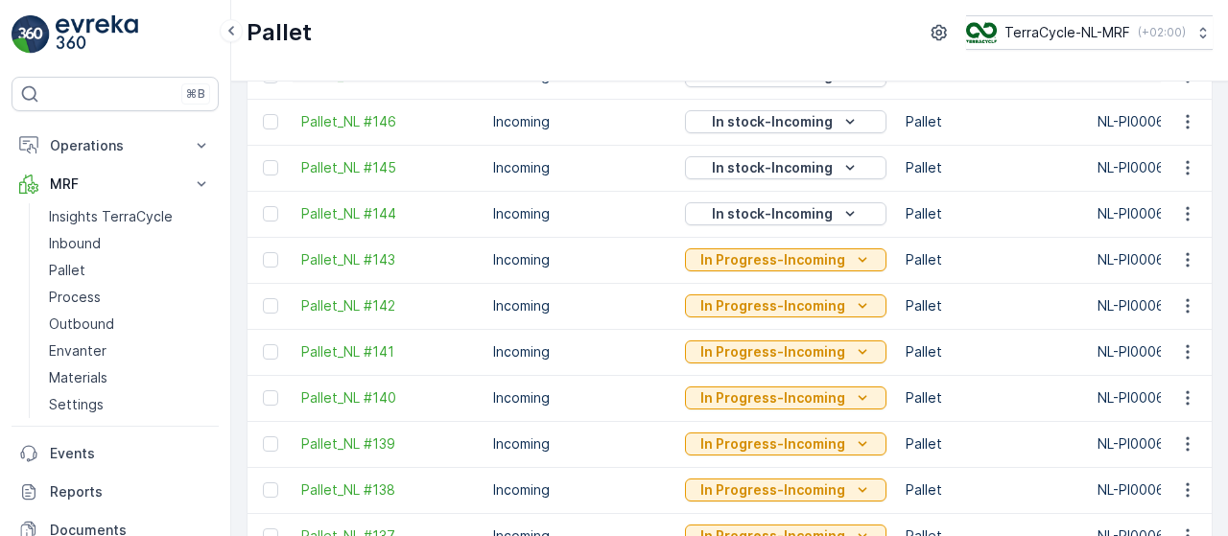
click at [840, 261] on div "In Progress-Incoming" at bounding box center [786, 259] width 186 height 19
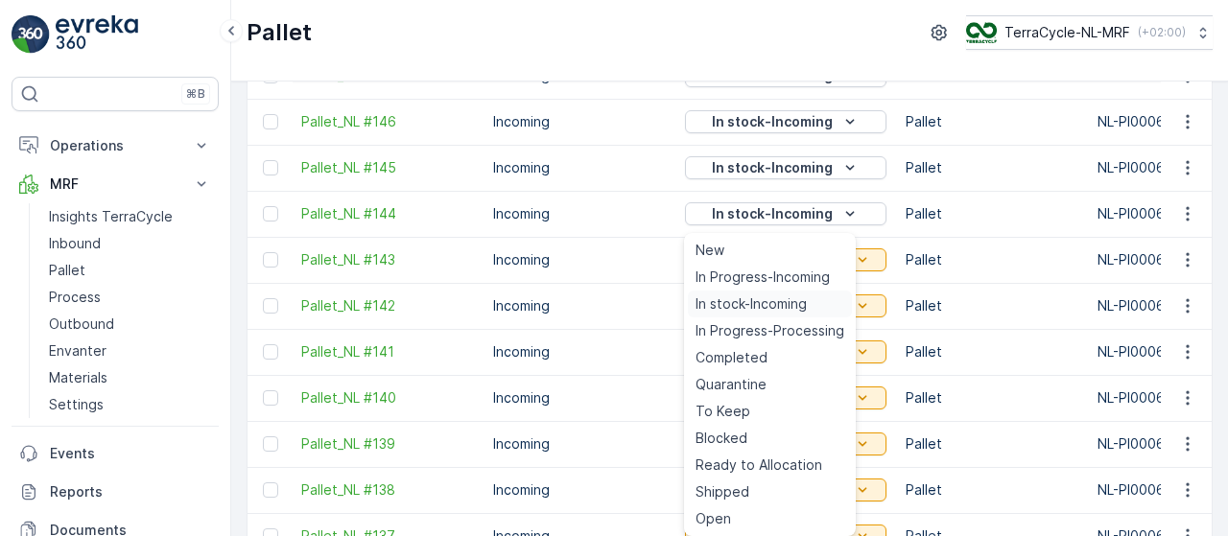
click at [789, 302] on span "In stock-Incoming" at bounding box center [751, 304] width 111 height 19
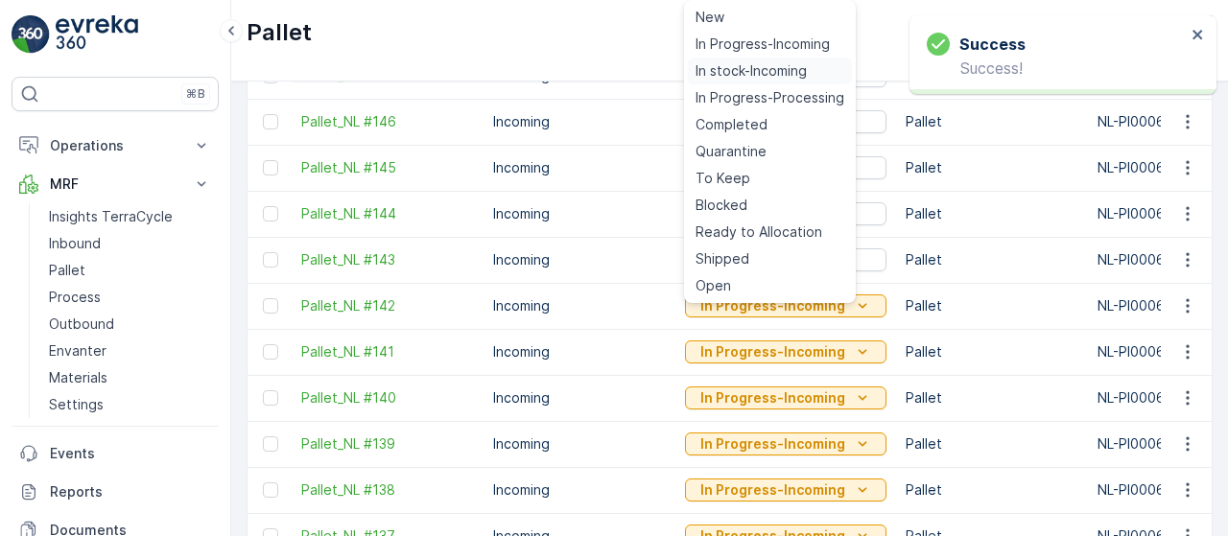
click at [766, 69] on span "In stock-Incoming" at bounding box center [751, 70] width 111 height 19
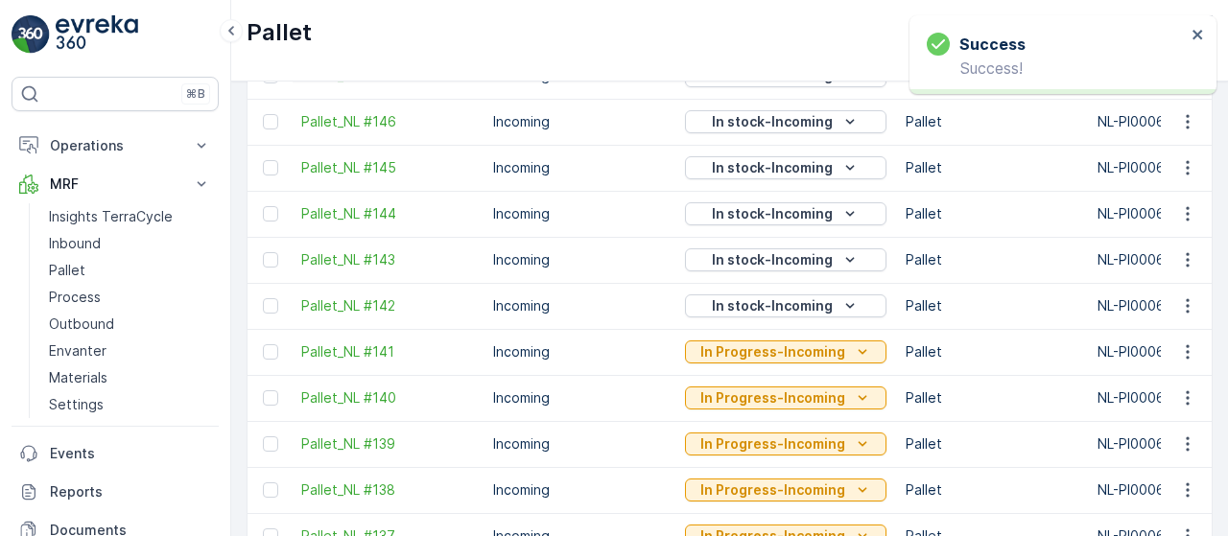
click at [829, 354] on p "In Progress-Incoming" at bounding box center [772, 351] width 145 height 19
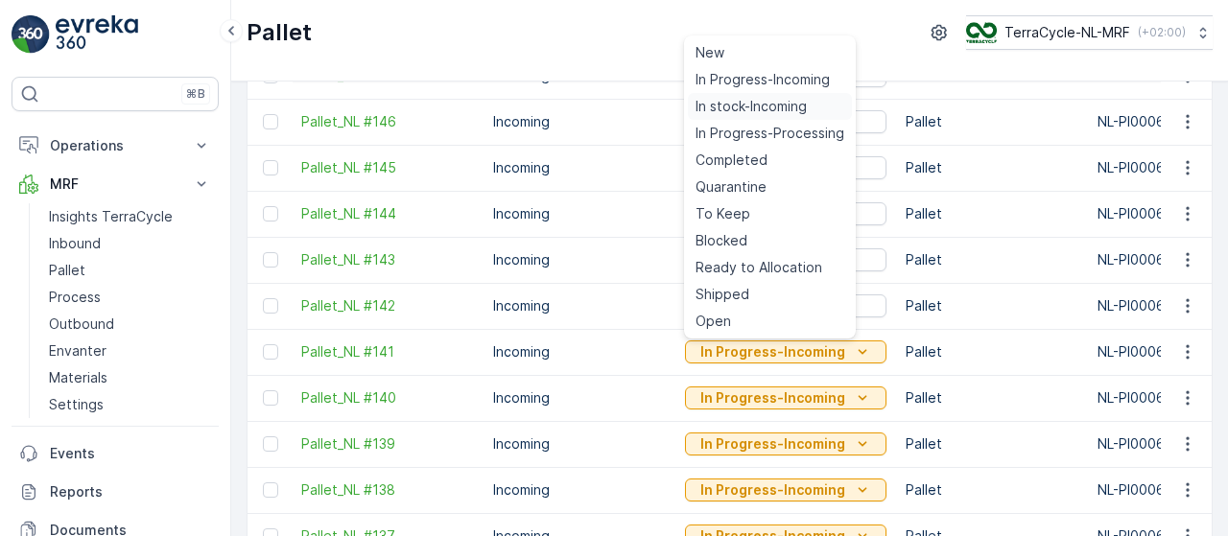
click at [783, 101] on span "In stock-Incoming" at bounding box center [751, 106] width 111 height 19
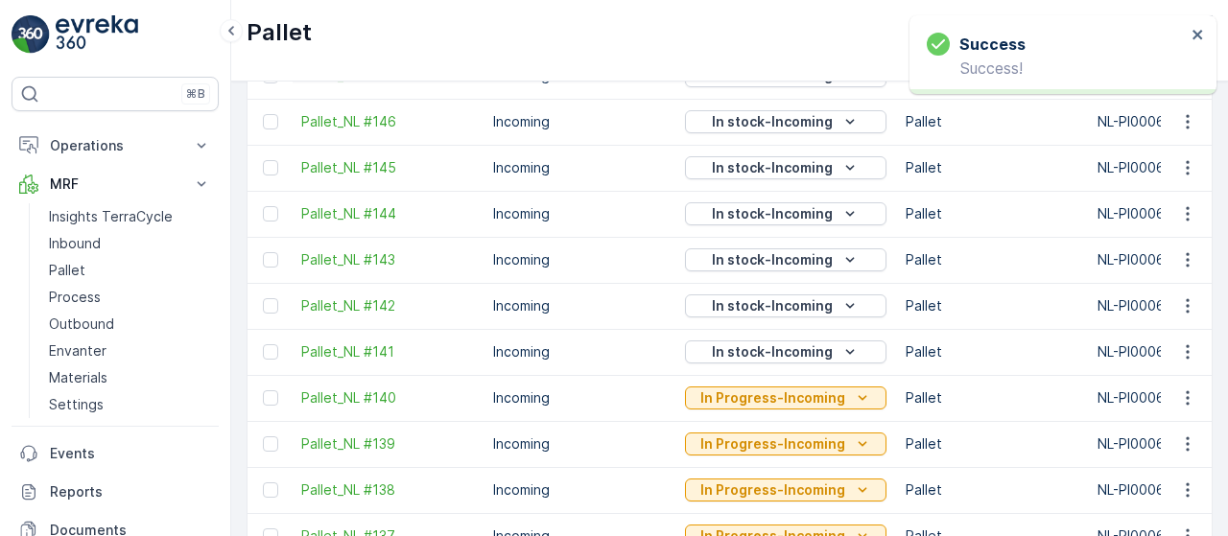
click at [836, 398] on p "In Progress-Incoming" at bounding box center [772, 398] width 145 height 19
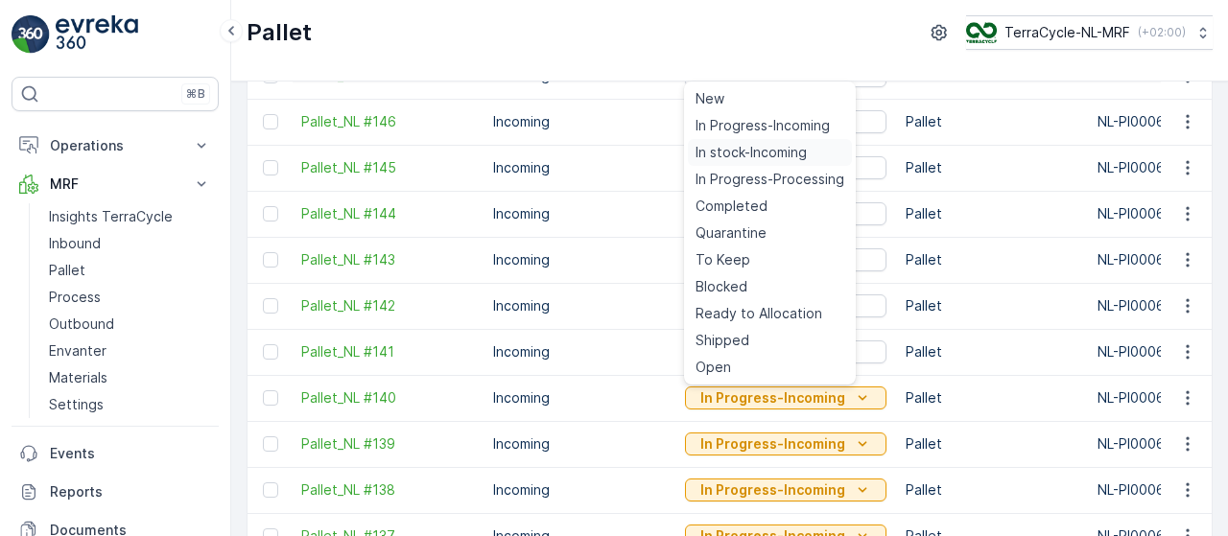
click at [778, 149] on span "In stock-Incoming" at bounding box center [751, 152] width 111 height 19
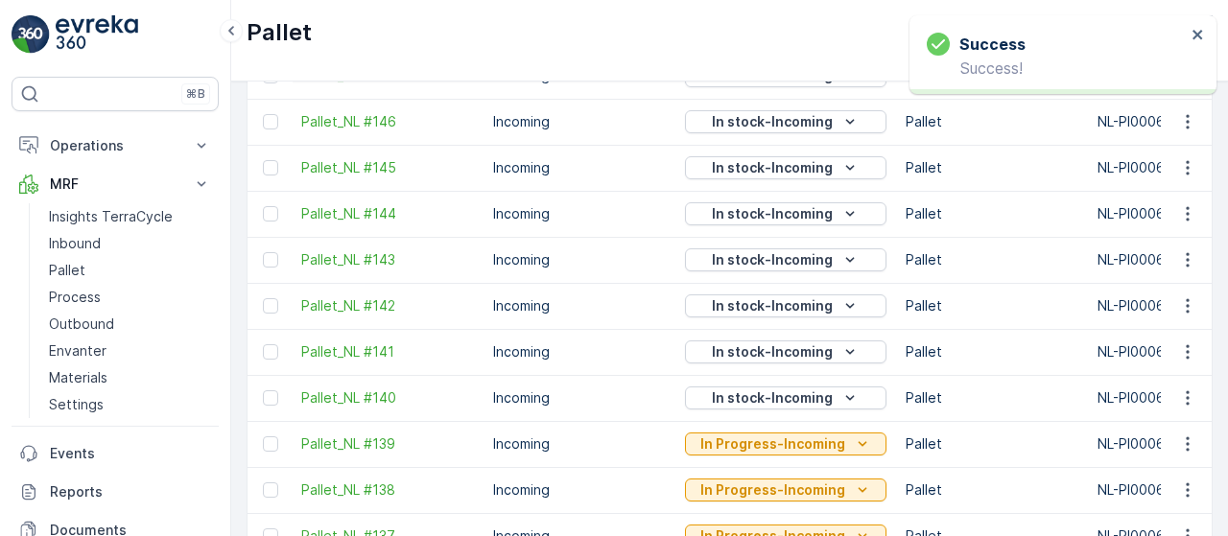
click at [835, 440] on p "In Progress-Incoming" at bounding box center [772, 444] width 145 height 19
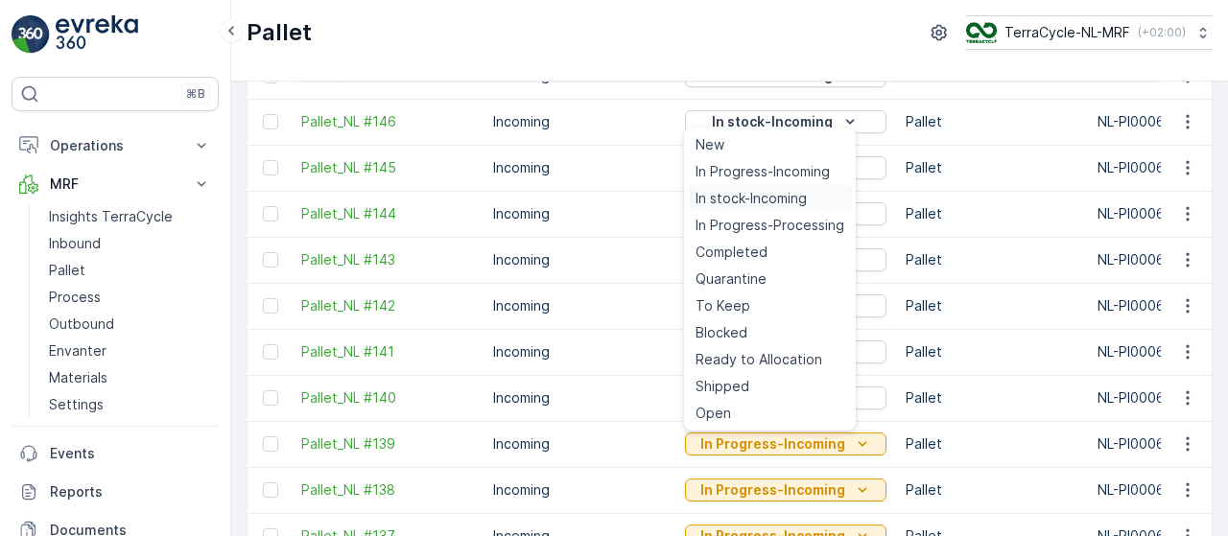
click at [767, 198] on span "In stock-Incoming" at bounding box center [751, 198] width 111 height 19
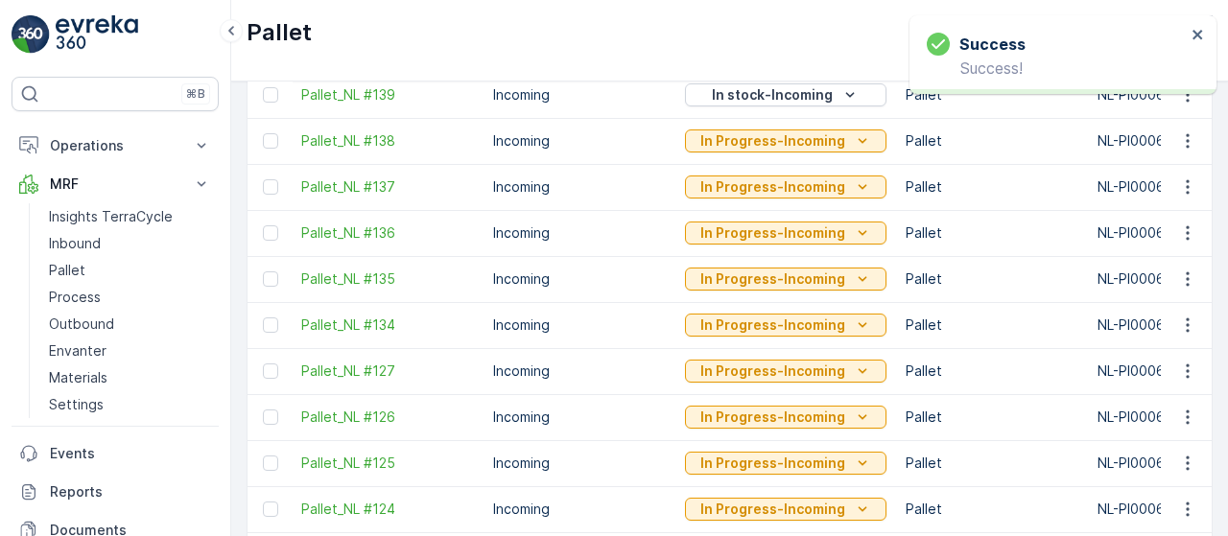
scroll to position [833, 0]
click at [853, 138] on icon "In Progress-Incoming" at bounding box center [862, 141] width 19 height 19
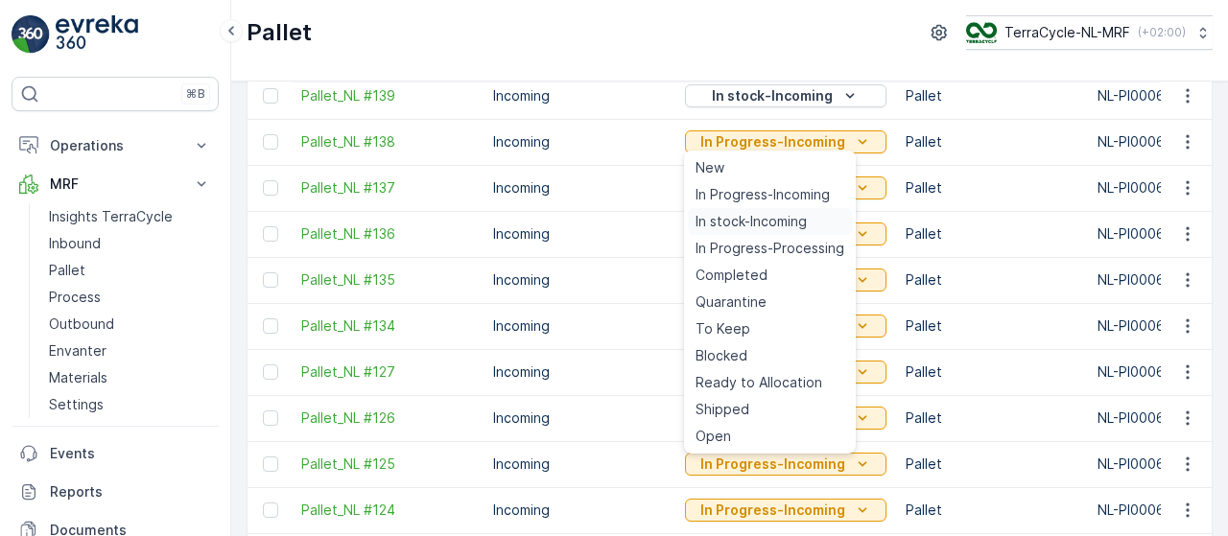
click at [793, 222] on span "In stock-Incoming" at bounding box center [751, 221] width 111 height 19
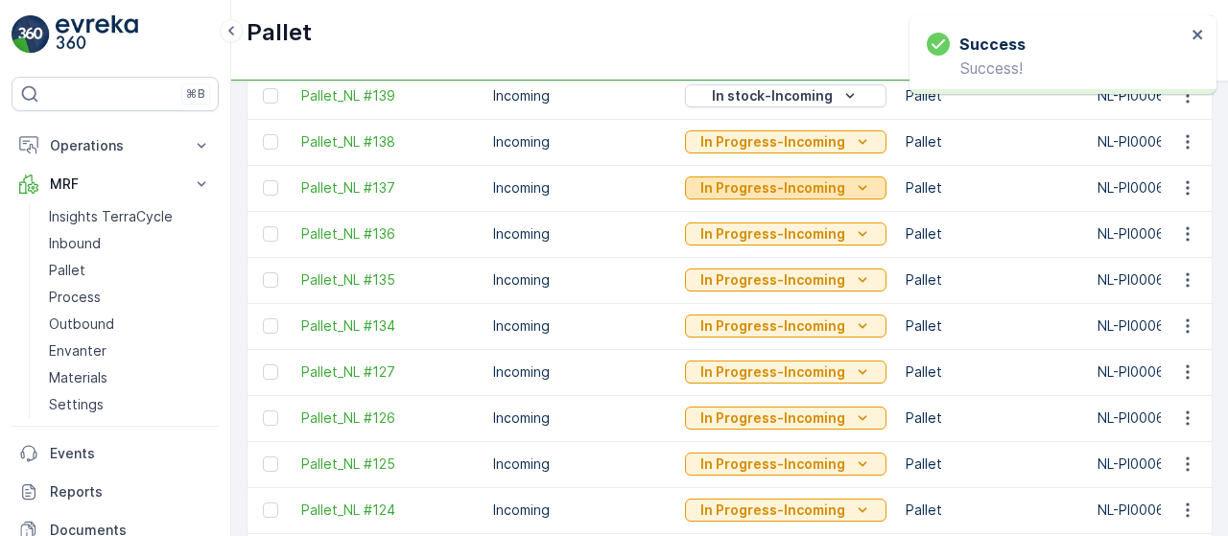
click at [858, 179] on icon "In Progress-Incoming" at bounding box center [862, 187] width 19 height 19
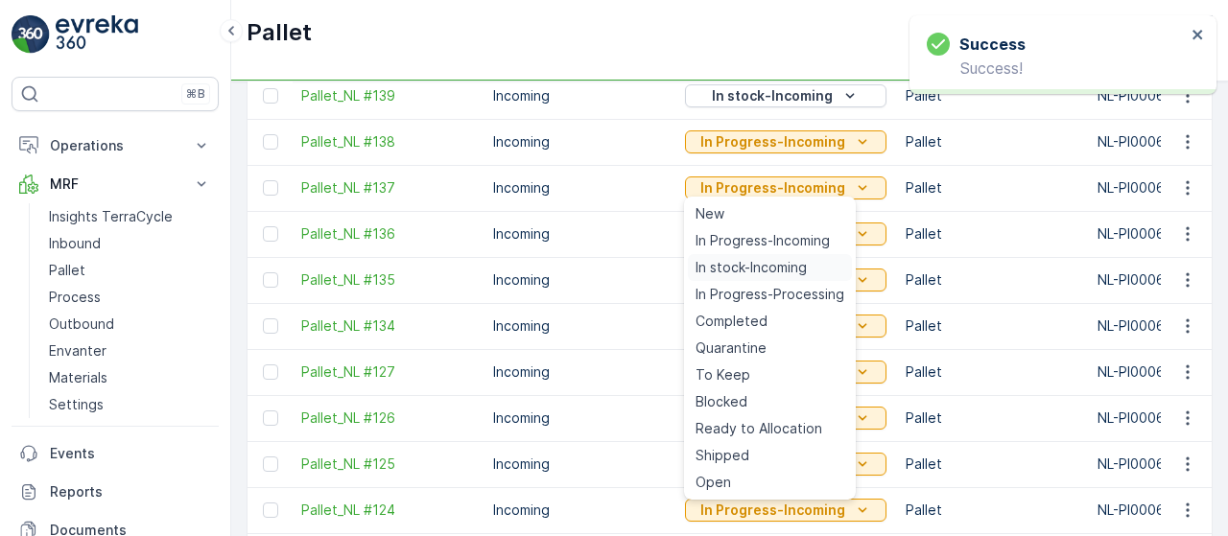
click at [791, 268] on span "In stock-Incoming" at bounding box center [751, 267] width 111 height 19
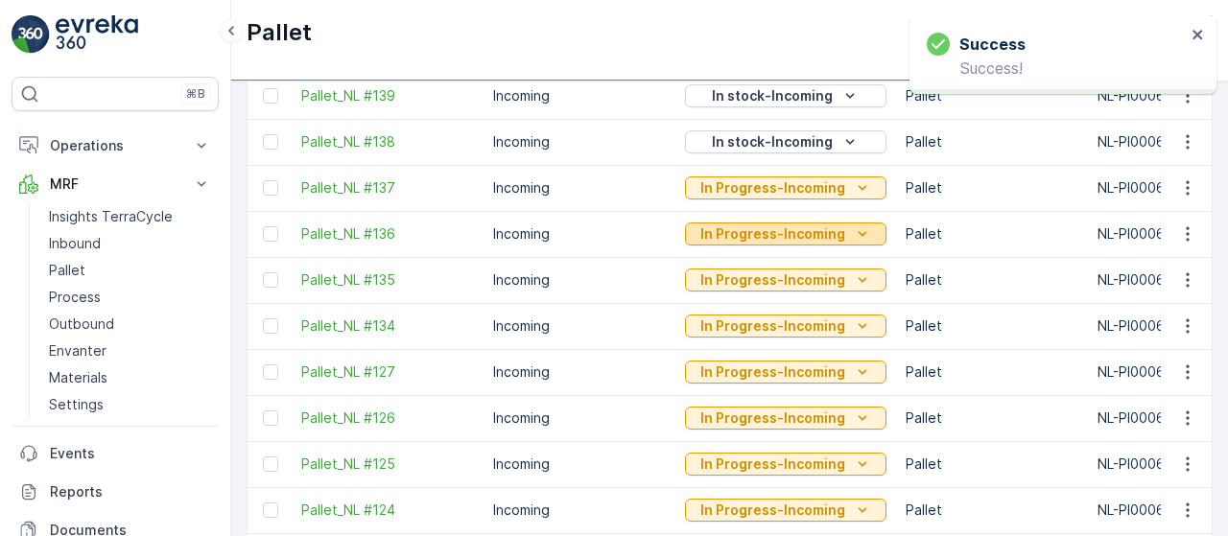
click at [853, 228] on icon "In Progress-Incoming" at bounding box center [862, 233] width 19 height 19
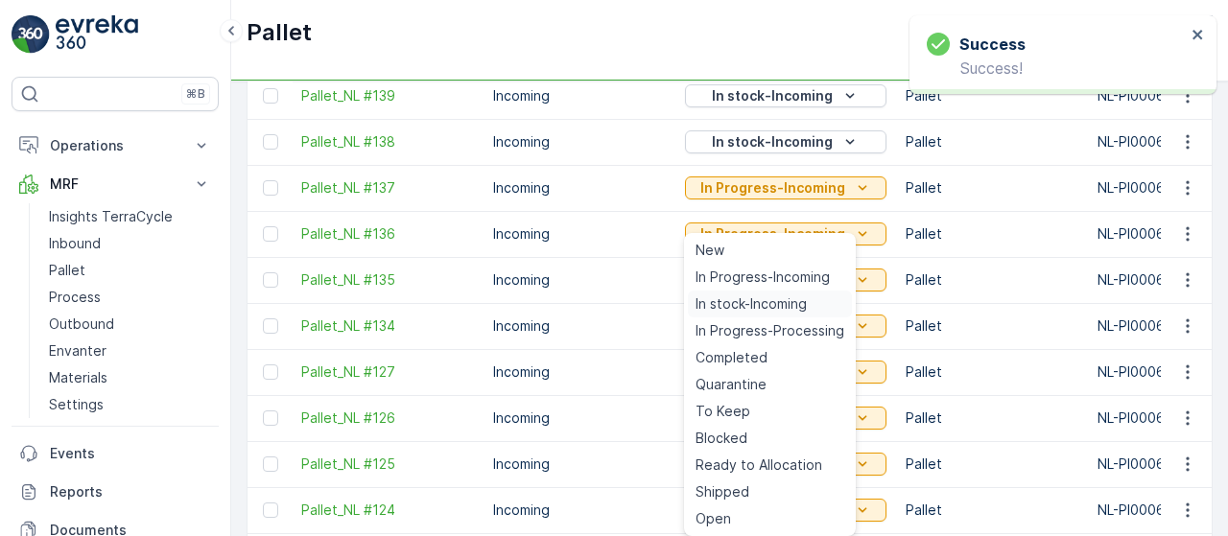
click at [794, 307] on span "In stock-Incoming" at bounding box center [751, 304] width 111 height 19
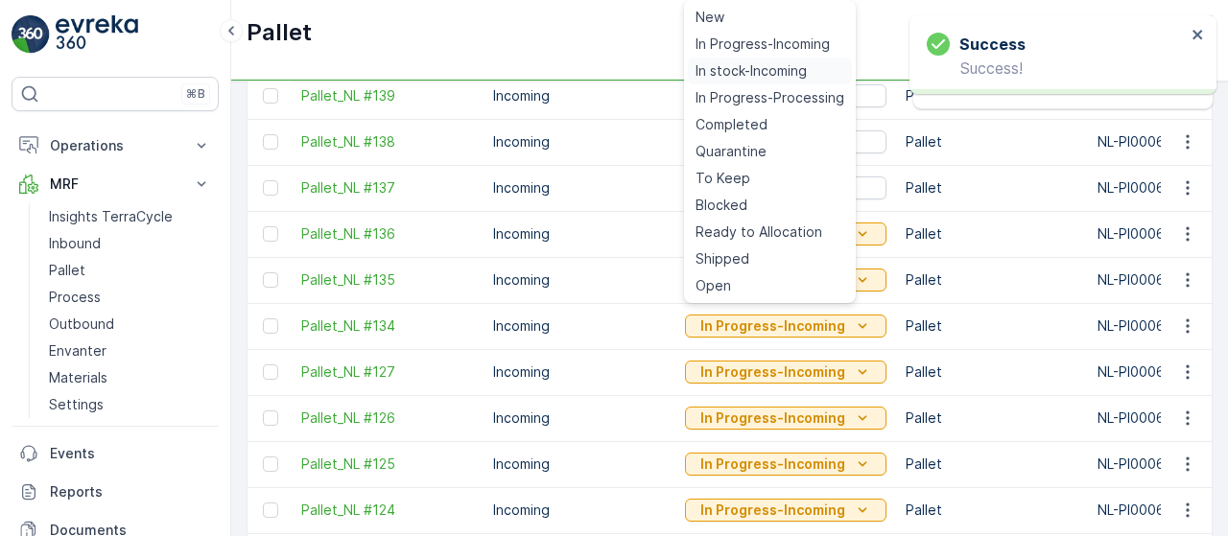
click at [766, 76] on span "In stock-Incoming" at bounding box center [751, 70] width 111 height 19
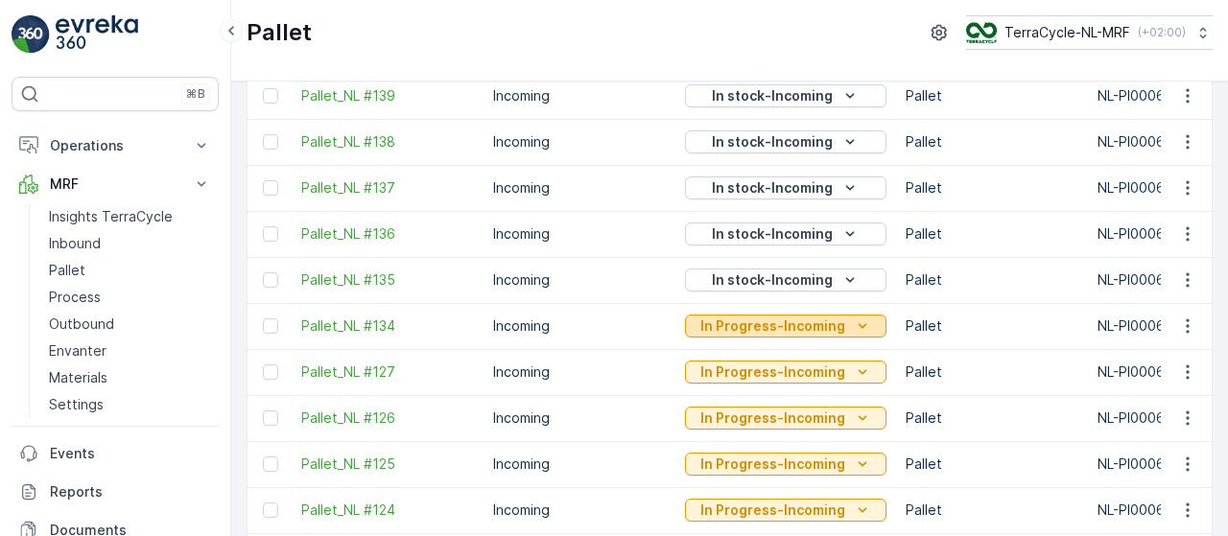
click at [856, 321] on icon "In Progress-Incoming" at bounding box center [862, 326] width 19 height 19
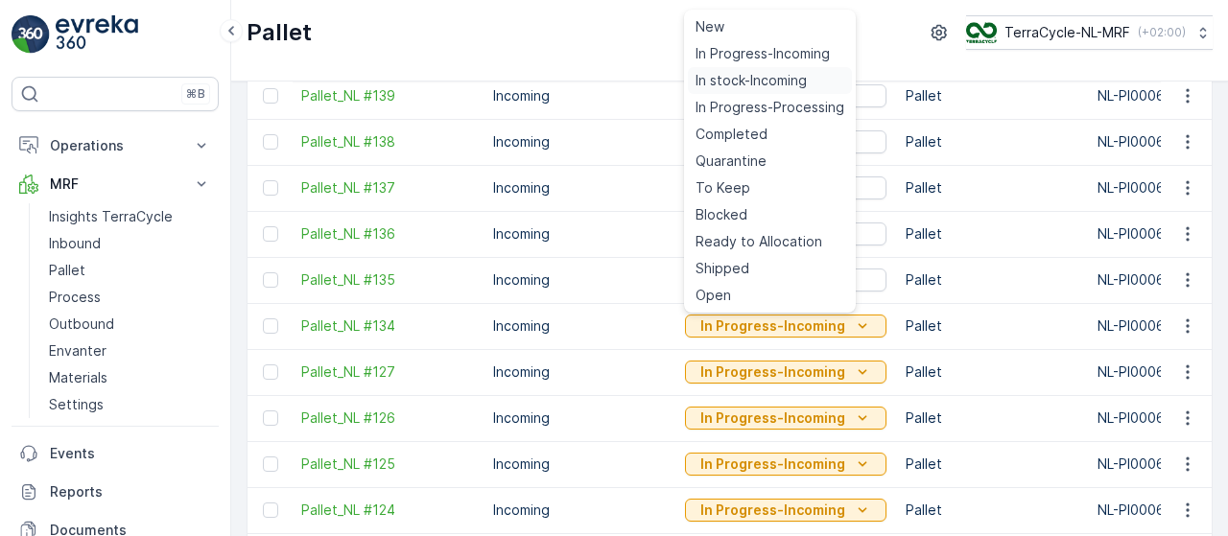
click at [785, 76] on span "In stock-Incoming" at bounding box center [751, 80] width 111 height 19
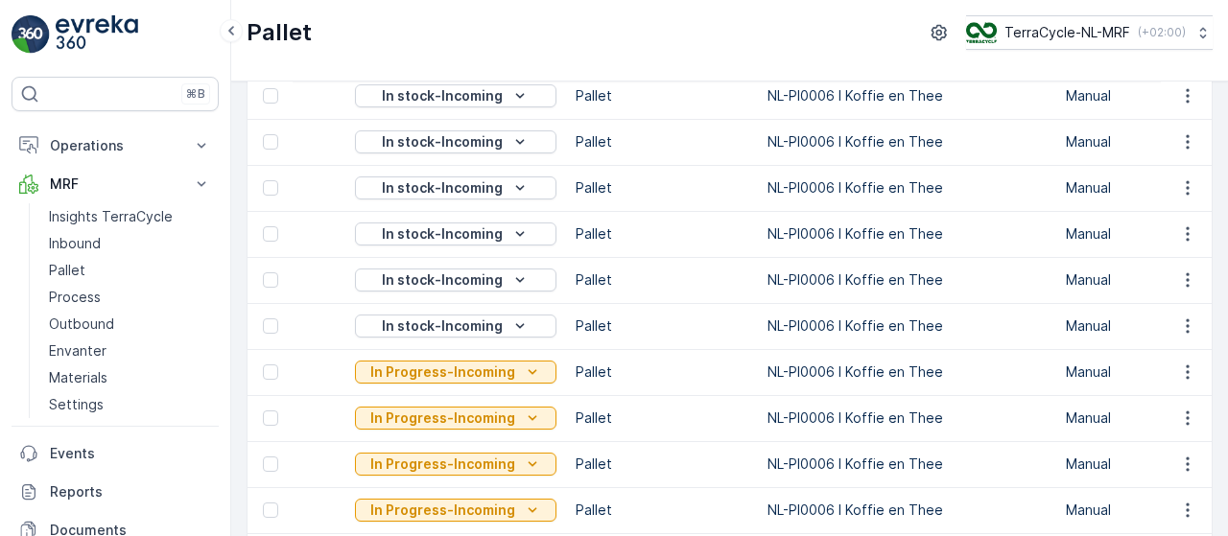
scroll to position [0, 0]
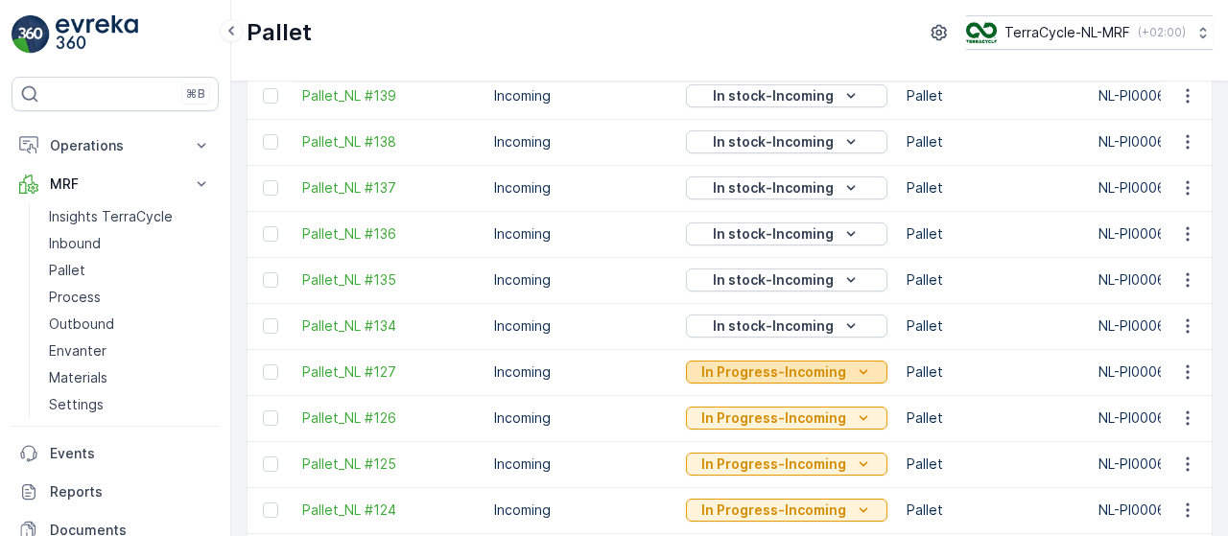
click at [832, 367] on p "In Progress-Incoming" at bounding box center [773, 372] width 145 height 19
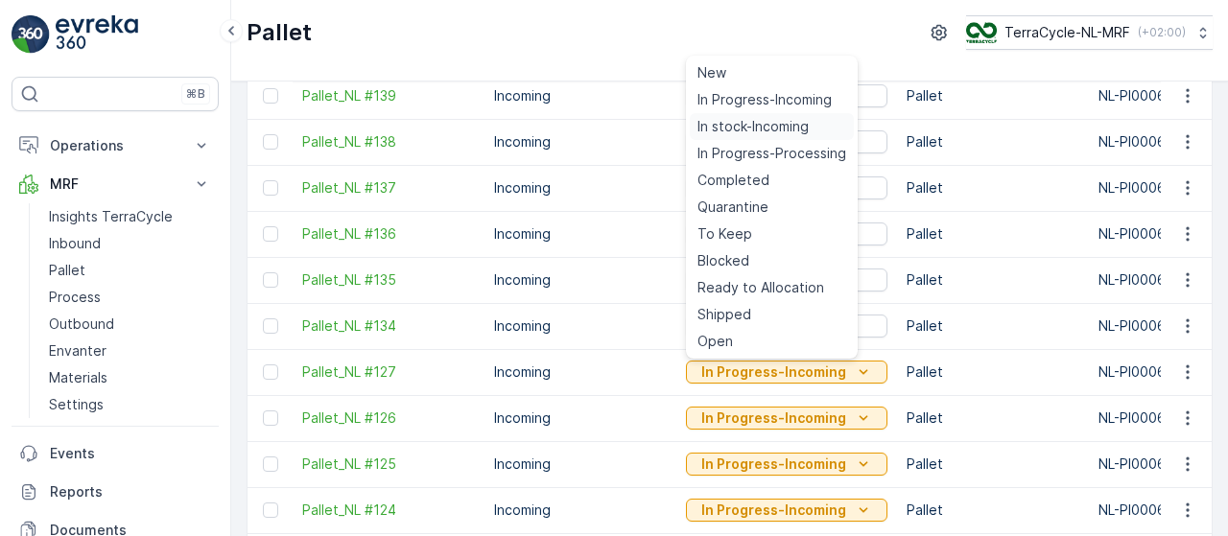
click at [775, 124] on span "In stock-Incoming" at bounding box center [752, 126] width 111 height 19
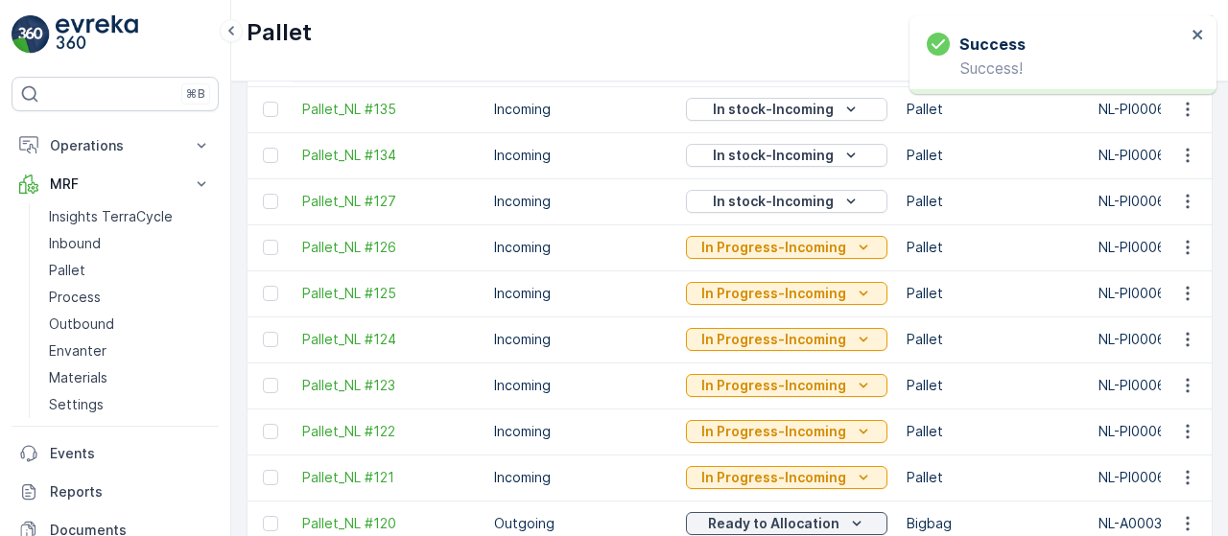
scroll to position [1043, 0]
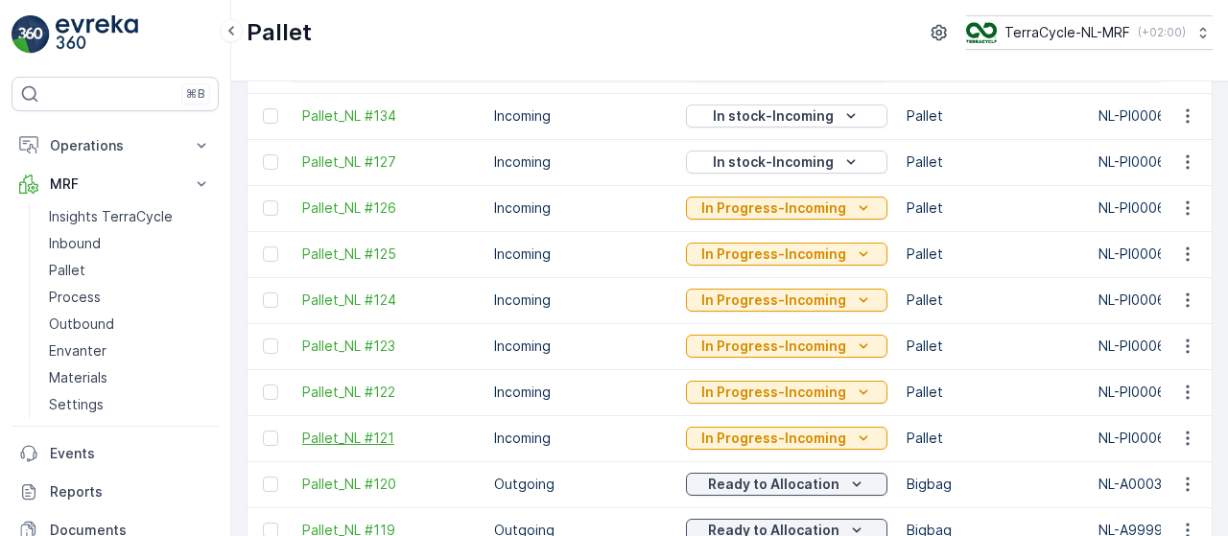
click at [374, 436] on span "Pallet_NL #121" at bounding box center [388, 438] width 173 height 19
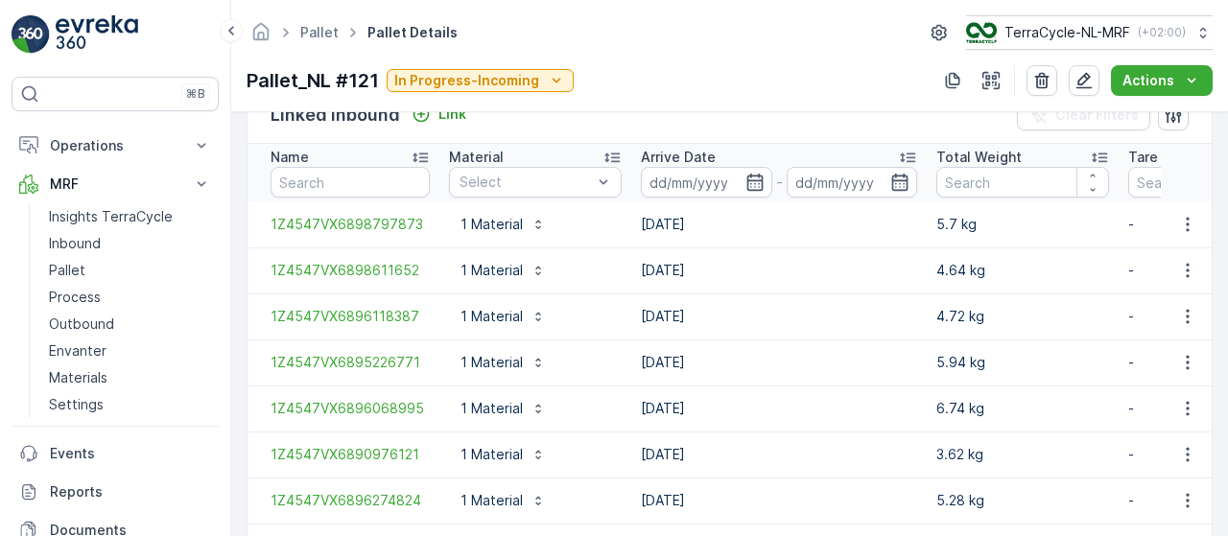
scroll to position [492, 0]
click at [319, 26] on link "Pallet" at bounding box center [319, 32] width 38 height 16
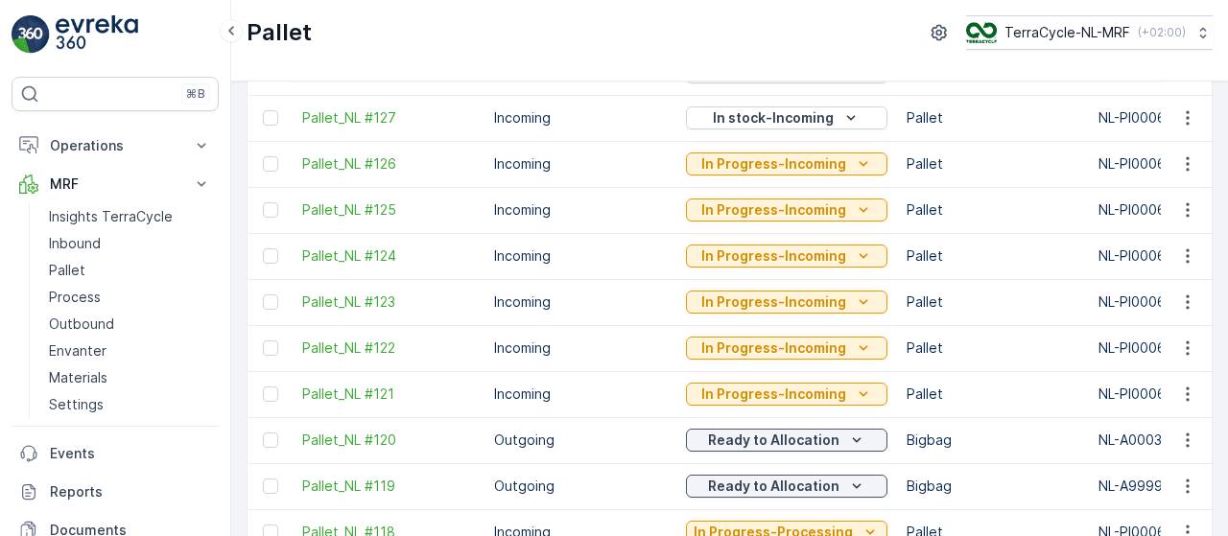
scroll to position [1098, 0]
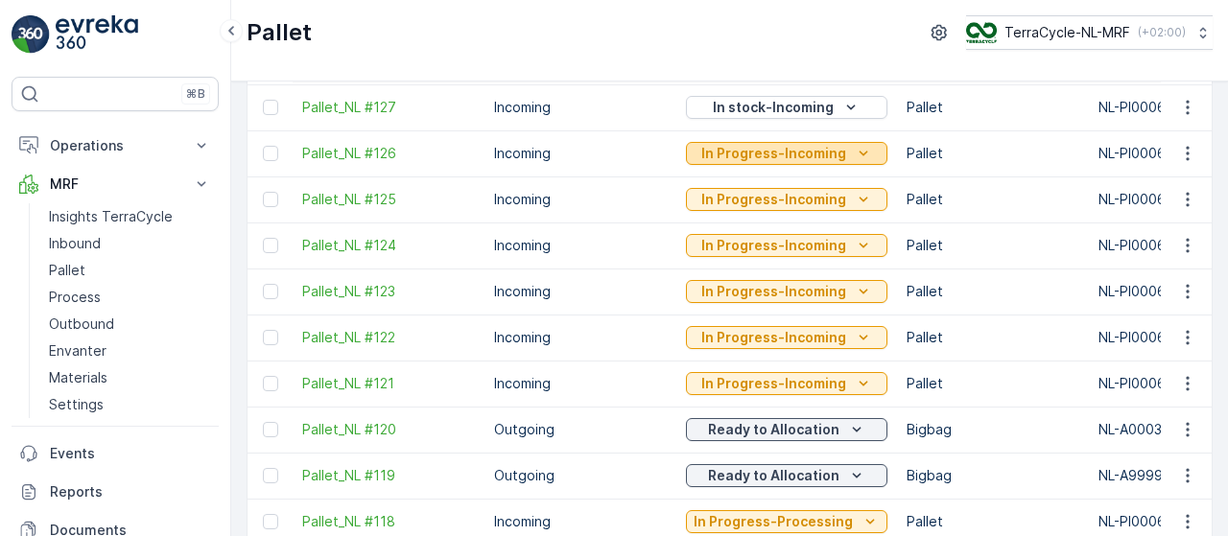
click at [854, 145] on icon "In Progress-Incoming" at bounding box center [863, 153] width 19 height 19
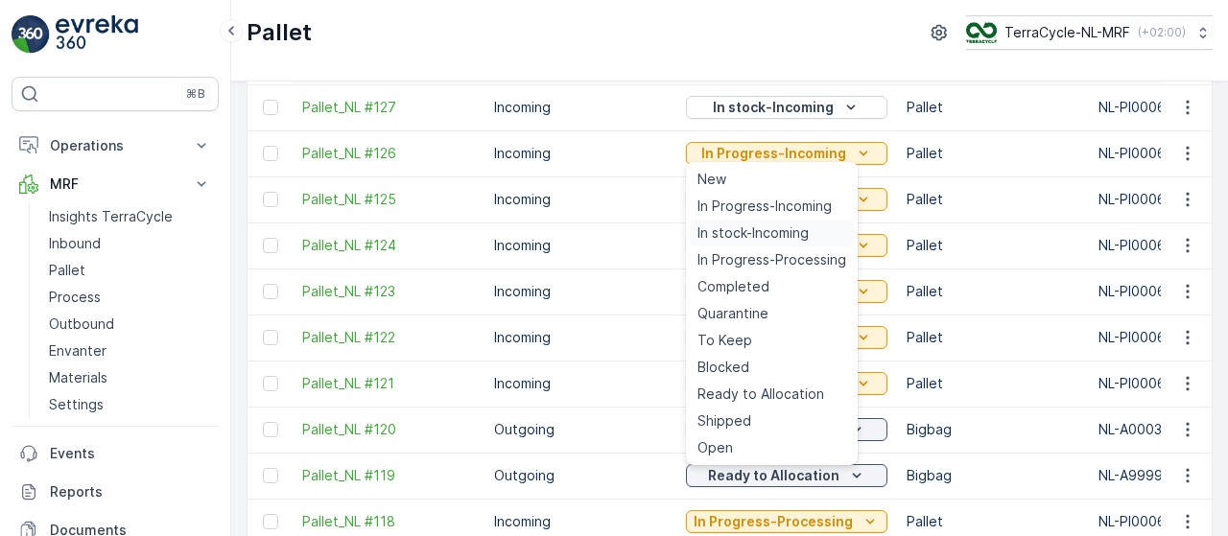
click at [781, 241] on span "In stock-Incoming" at bounding box center [752, 233] width 111 height 19
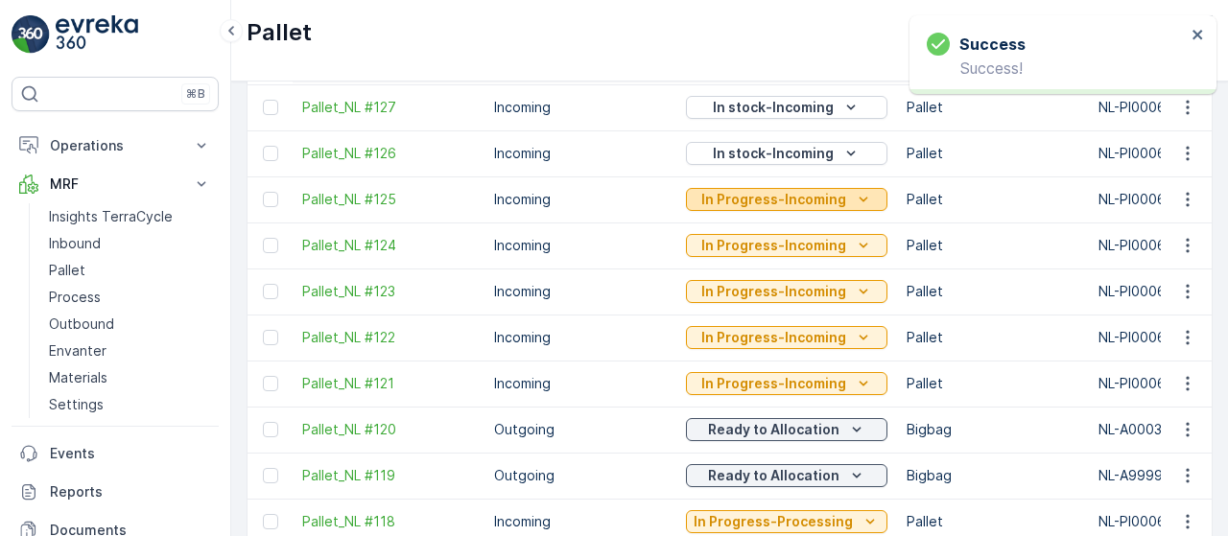
click at [829, 195] on p "In Progress-Incoming" at bounding box center [773, 199] width 145 height 19
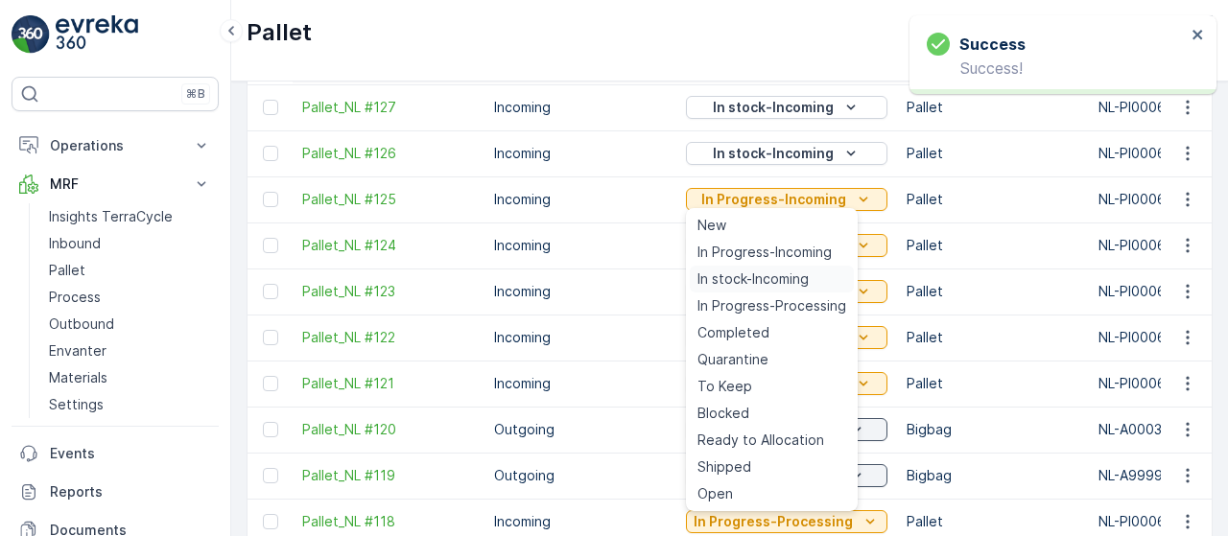
click at [774, 279] on span "In stock-Incoming" at bounding box center [752, 279] width 111 height 19
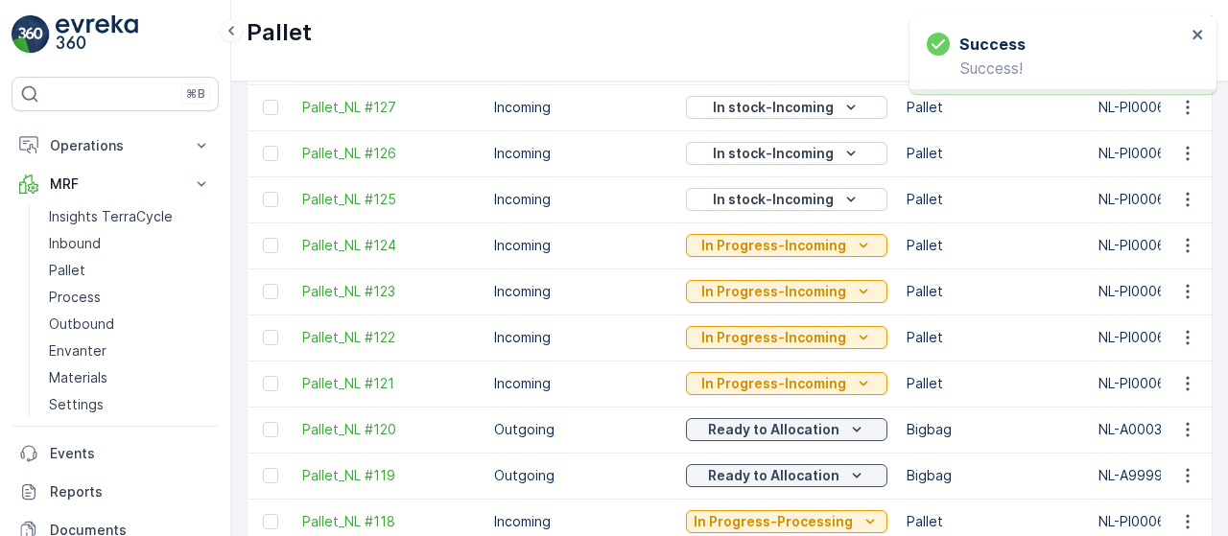
click at [857, 242] on icon "In Progress-Incoming" at bounding box center [863, 245] width 19 height 19
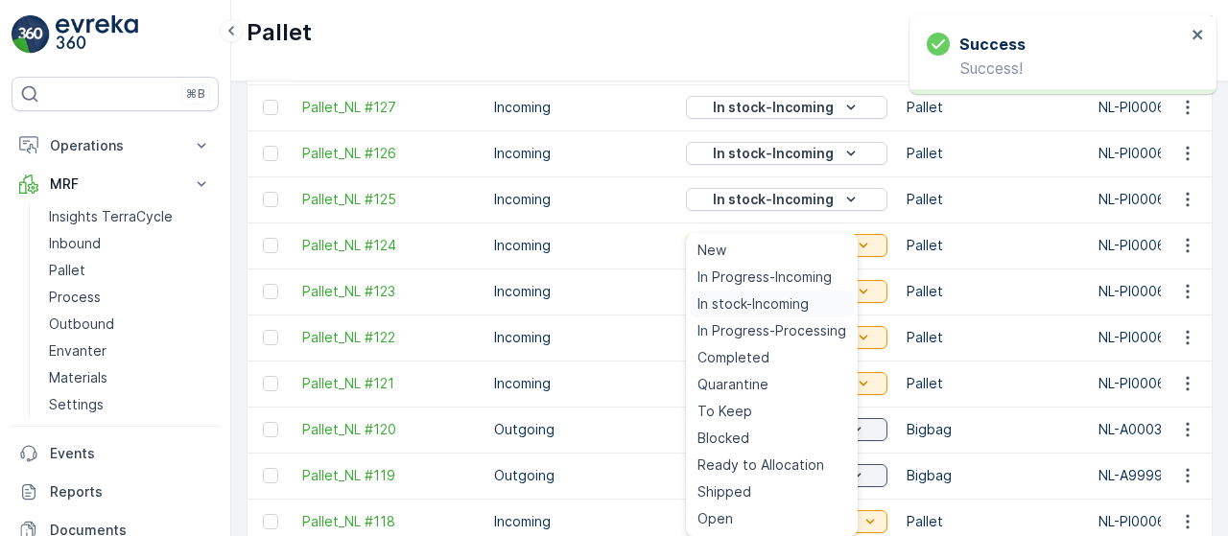
click at [790, 301] on span "In stock-Incoming" at bounding box center [752, 304] width 111 height 19
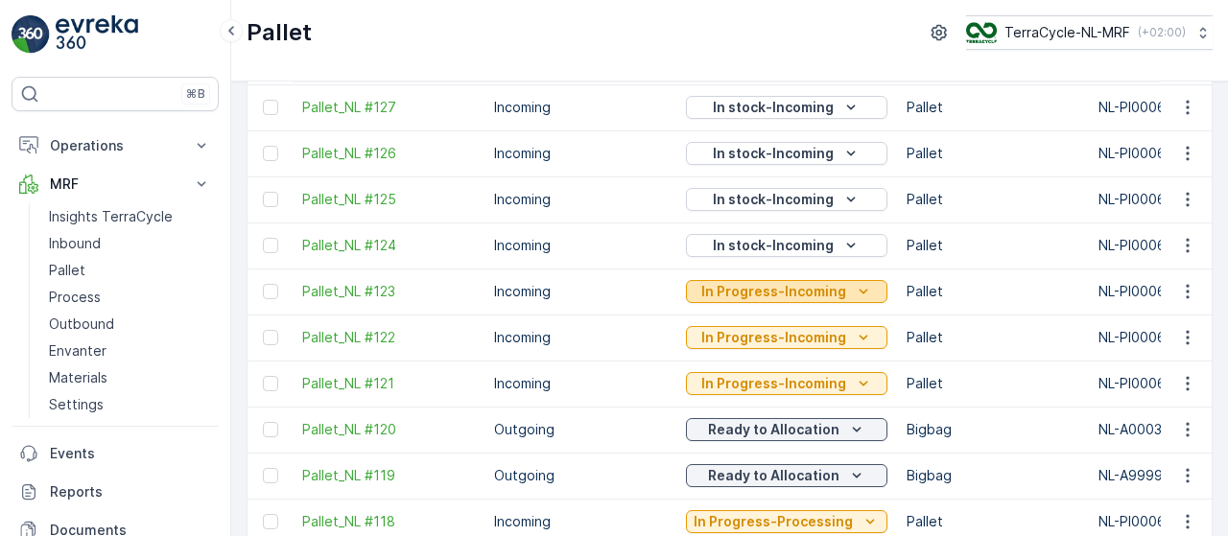
click at [814, 289] on p "In Progress-Incoming" at bounding box center [773, 291] width 145 height 19
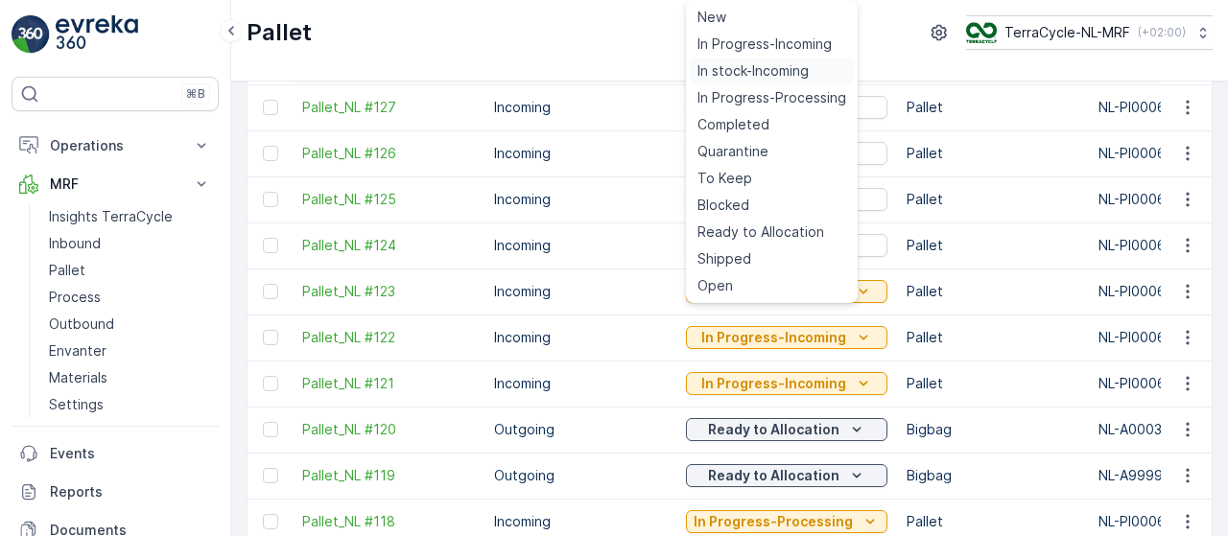
click at [751, 76] on span "In stock-Incoming" at bounding box center [752, 70] width 111 height 19
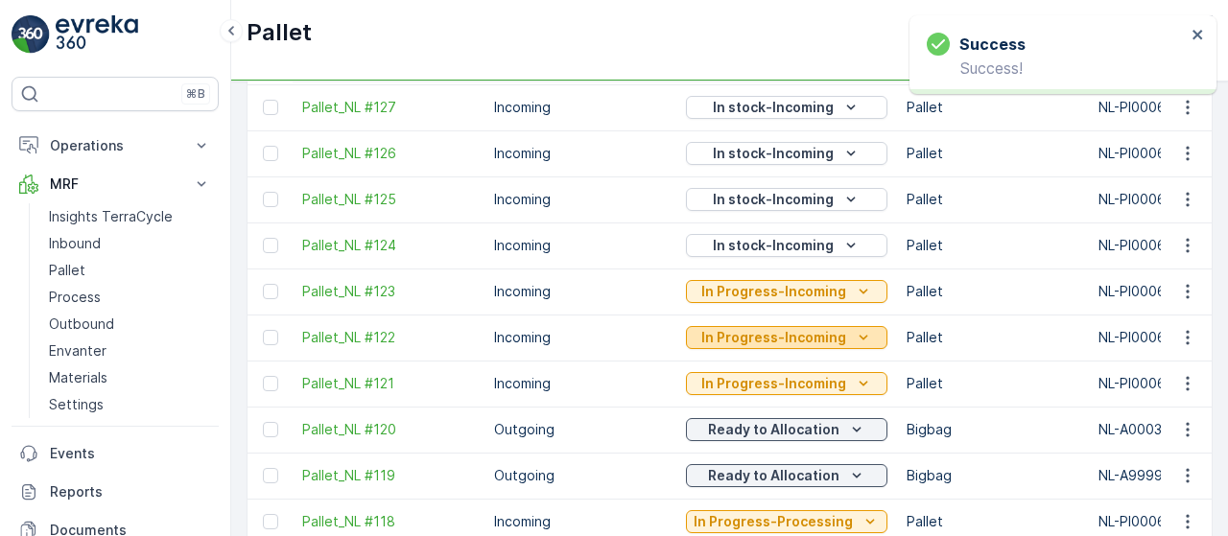
click at [806, 337] on p "In Progress-Incoming" at bounding box center [773, 337] width 145 height 19
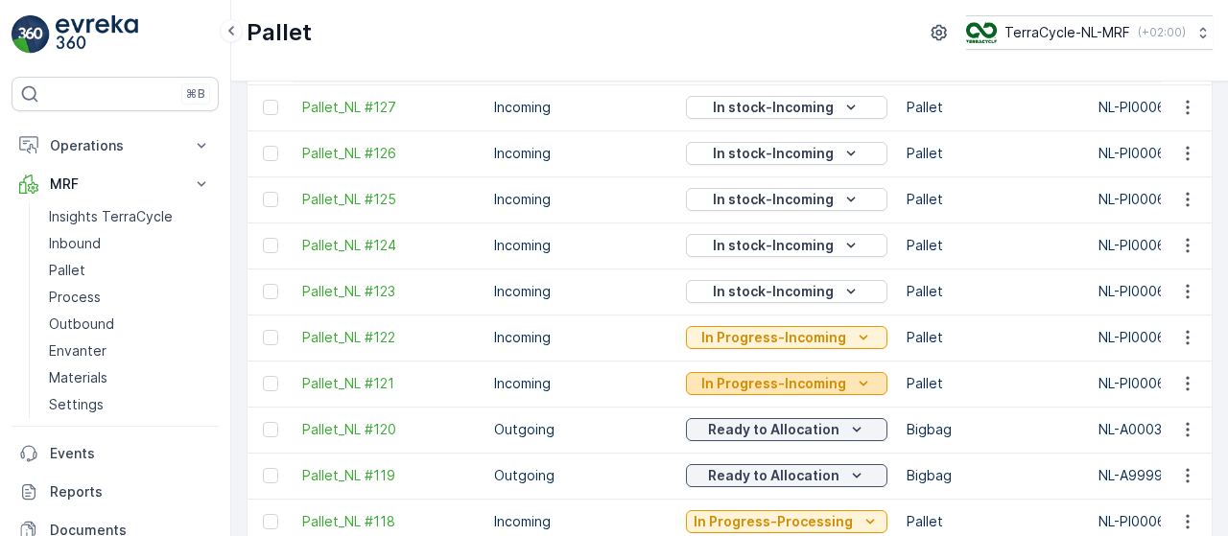
click at [829, 381] on p "In Progress-Incoming" at bounding box center [773, 383] width 145 height 19
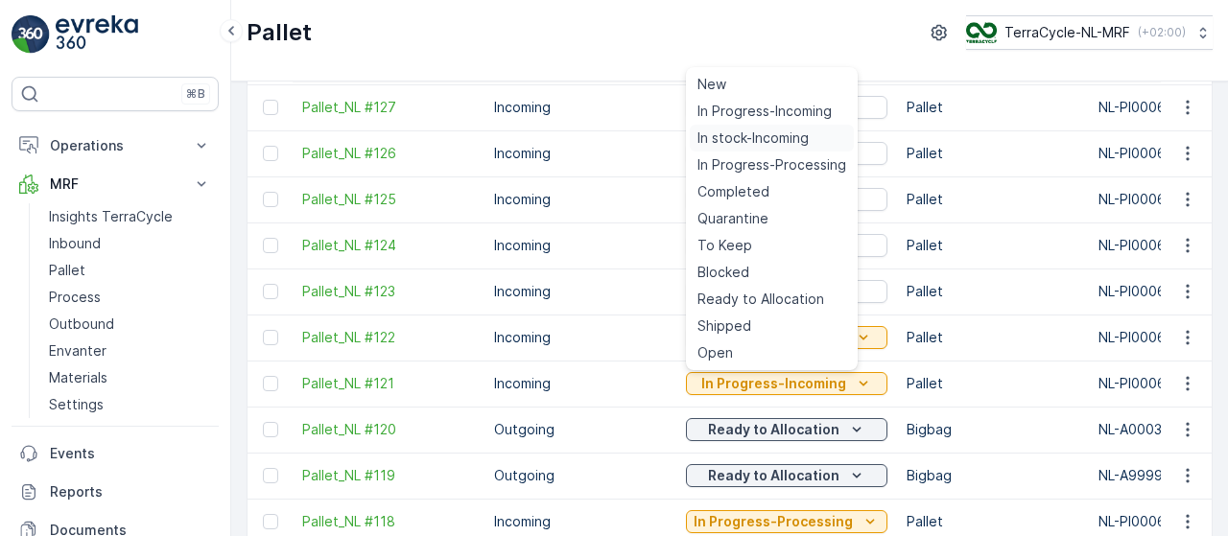
click at [782, 134] on span "In stock-Incoming" at bounding box center [752, 138] width 111 height 19
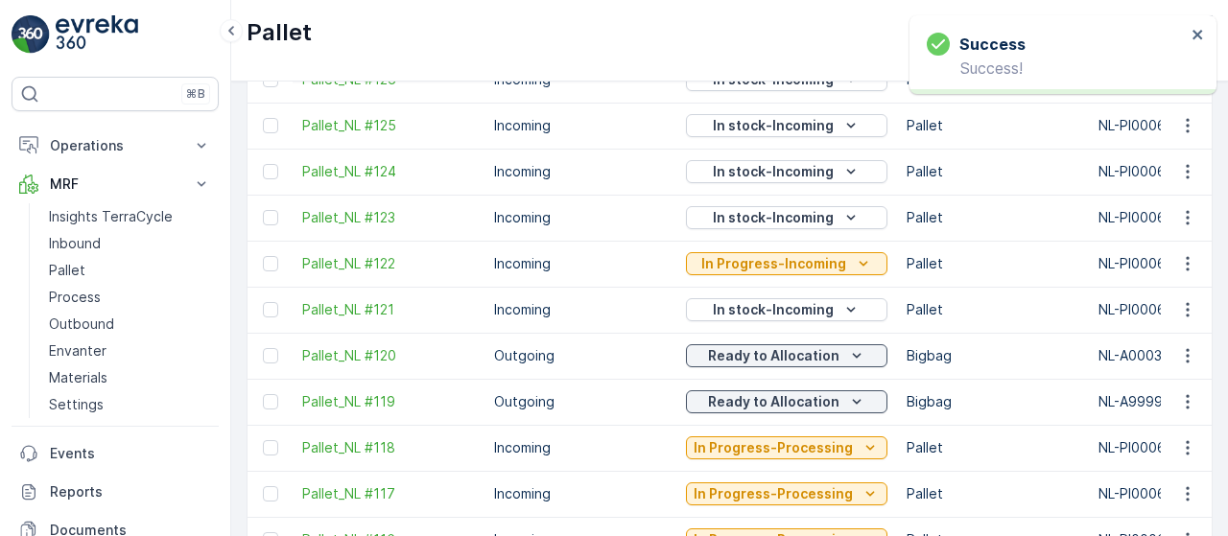
scroll to position [1173, 0]
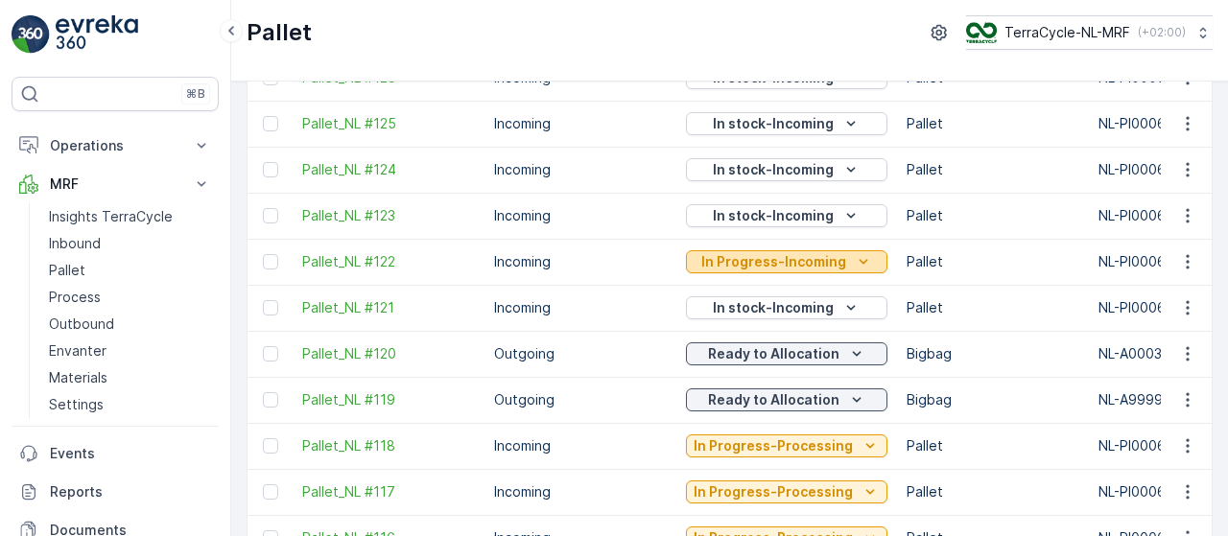
click at [831, 263] on p "In Progress-Incoming" at bounding box center [773, 261] width 145 height 19
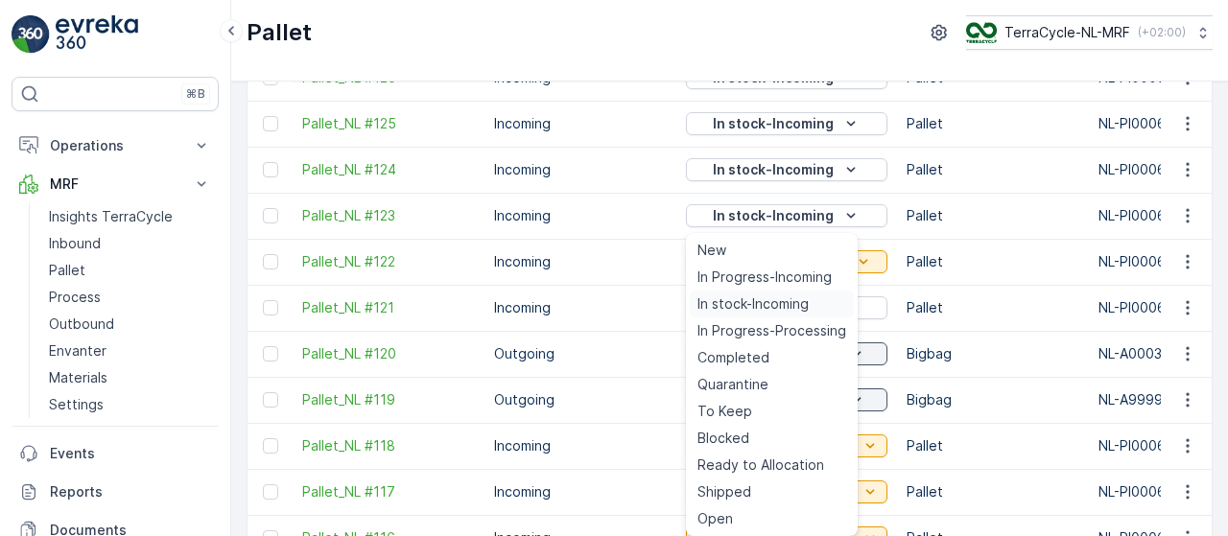
click at [792, 300] on span "In stock-Incoming" at bounding box center [752, 304] width 111 height 19
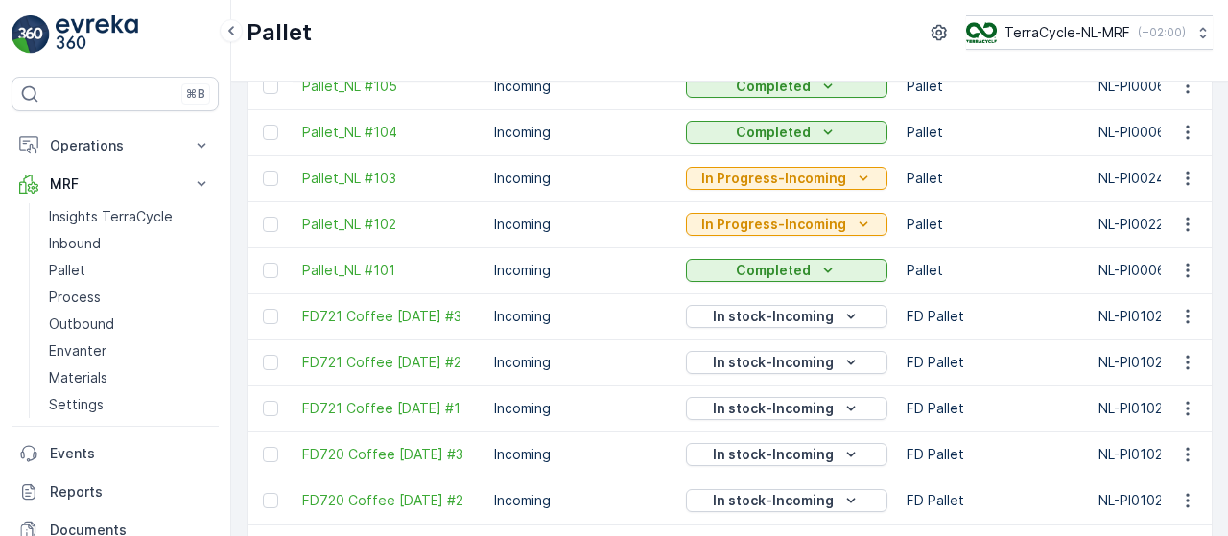
scroll to position [2059, 0]
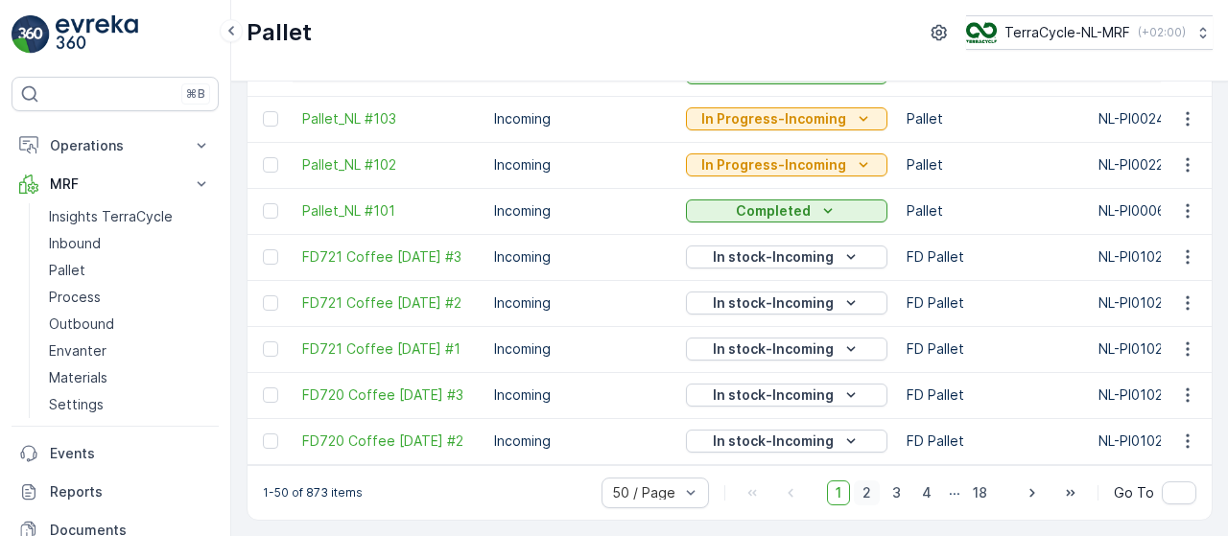
click at [873, 491] on span "2" at bounding box center [867, 493] width 26 height 25
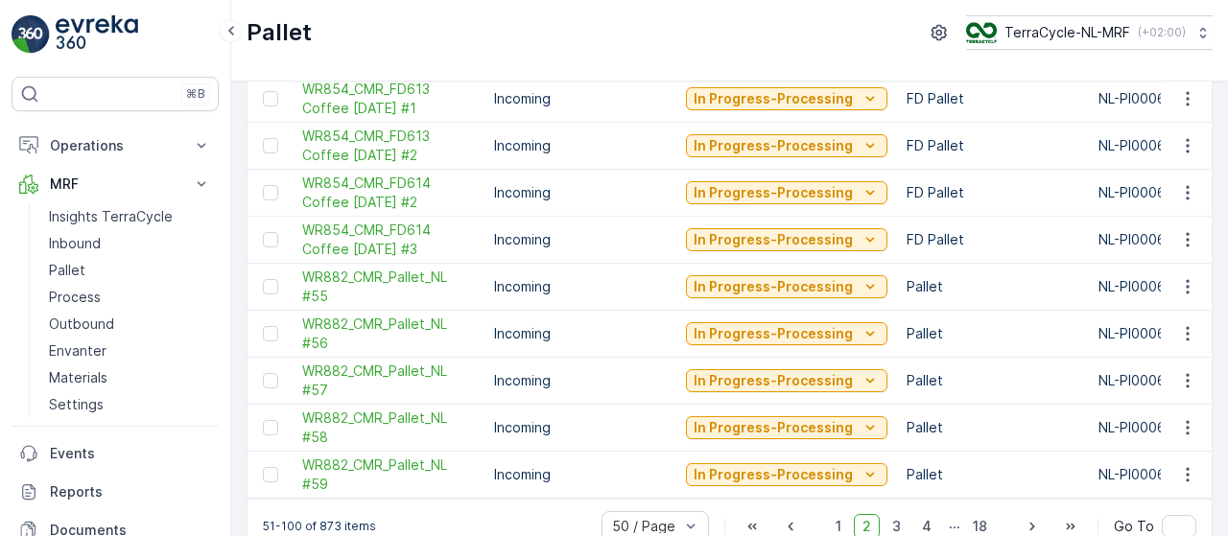
scroll to position [2082, 0]
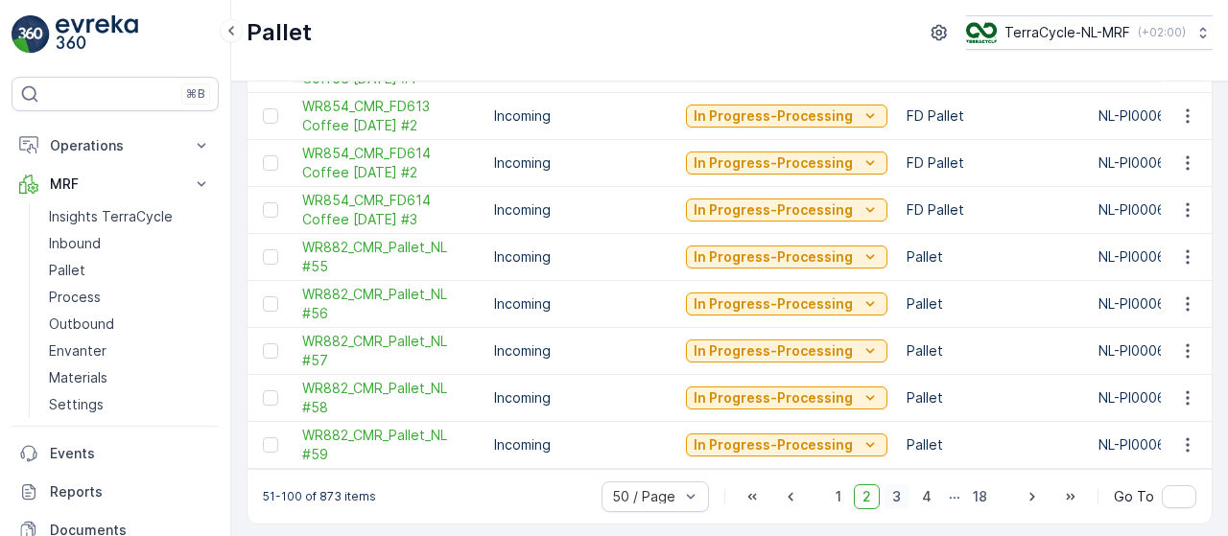
click at [898, 497] on span "3" at bounding box center [897, 496] width 26 height 25
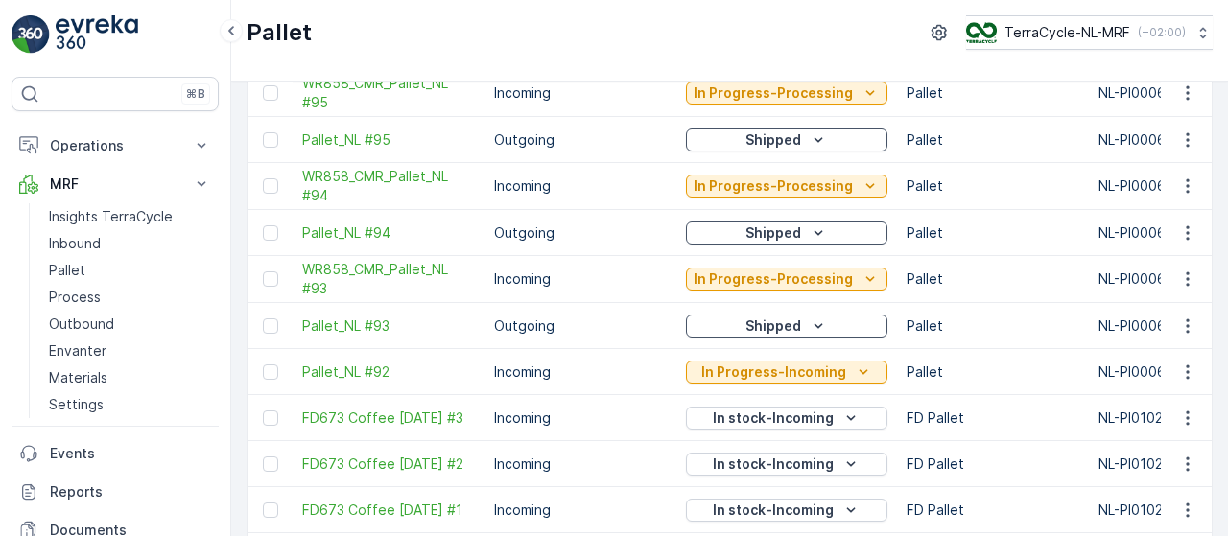
scroll to position [2072, 0]
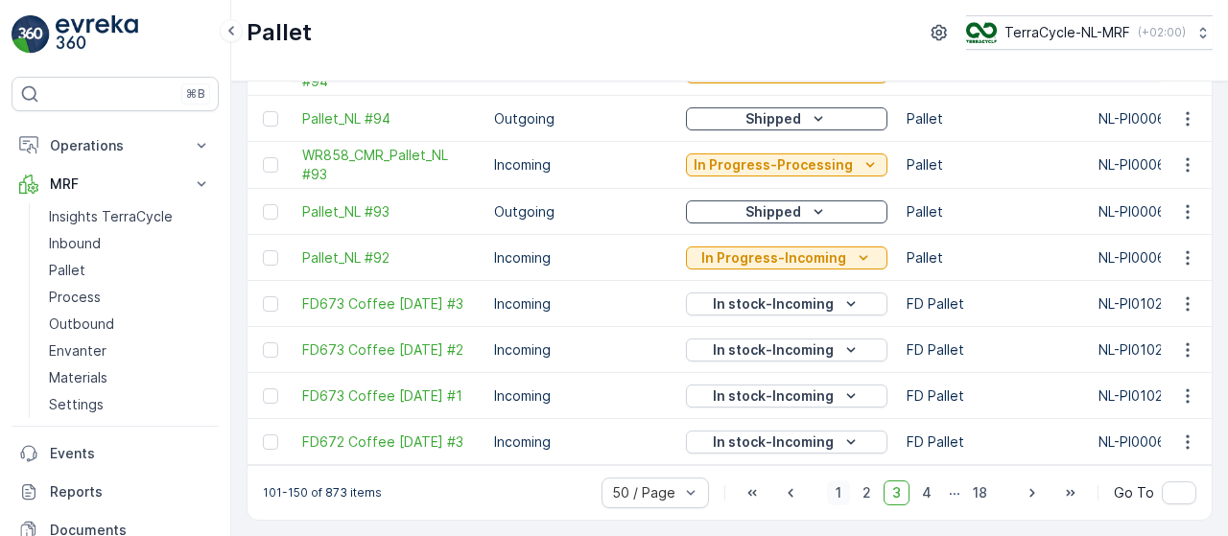
click at [841, 498] on span "1" at bounding box center [838, 493] width 23 height 25
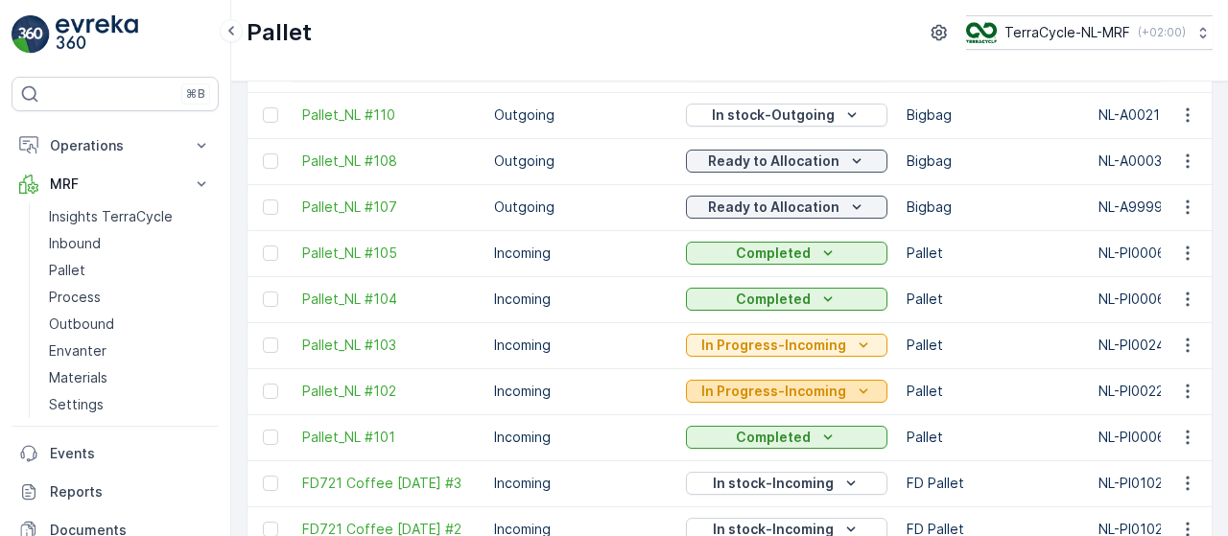
click at [854, 387] on icon "In Progress-Incoming" at bounding box center [863, 391] width 19 height 19
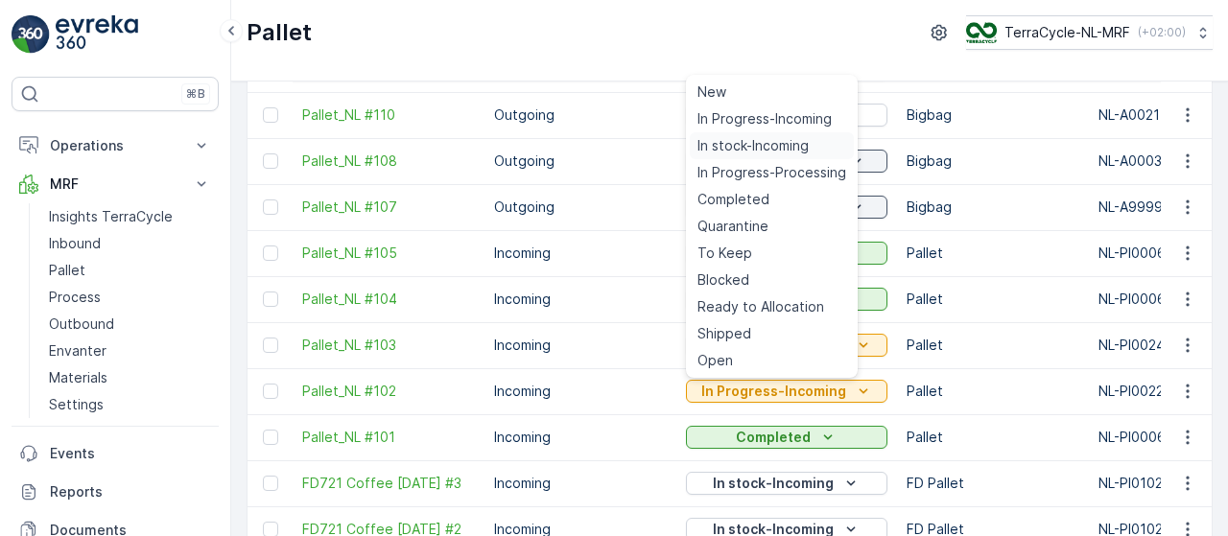
click at [773, 145] on span "In stock-Incoming" at bounding box center [752, 145] width 111 height 19
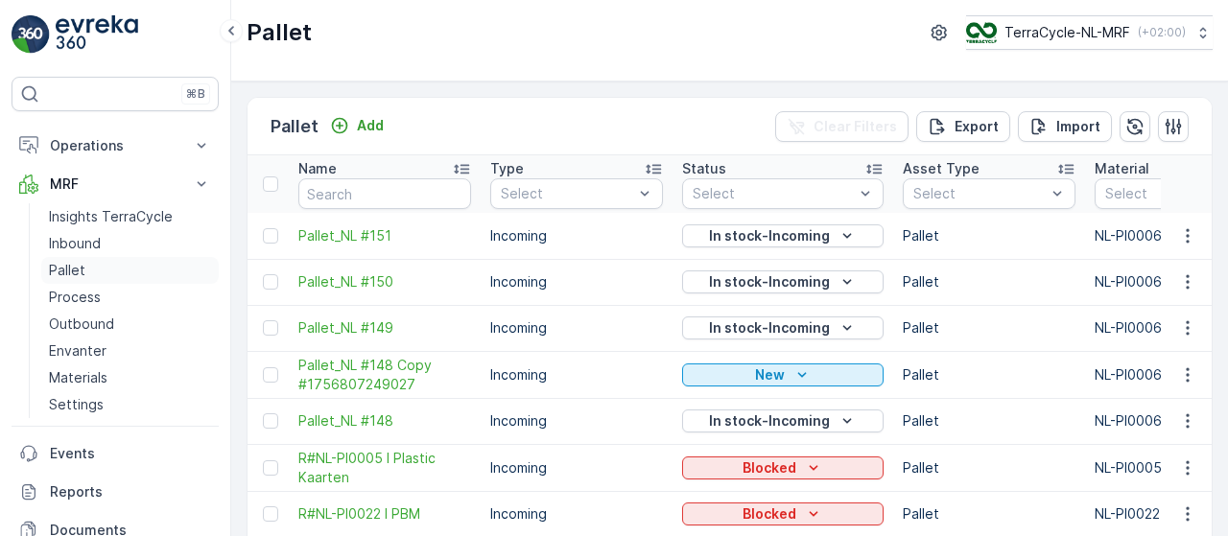
click at [80, 264] on p "Pallet" at bounding box center [67, 270] width 36 height 19
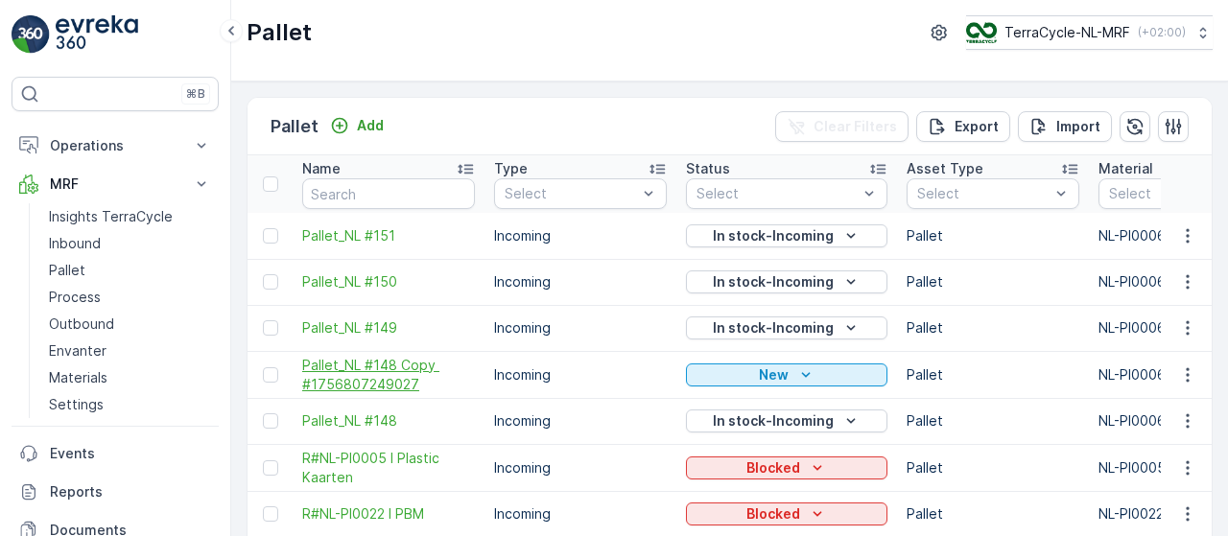
click at [401, 362] on span "Pallet_NL #148 Copy #1756807249027" at bounding box center [388, 375] width 173 height 38
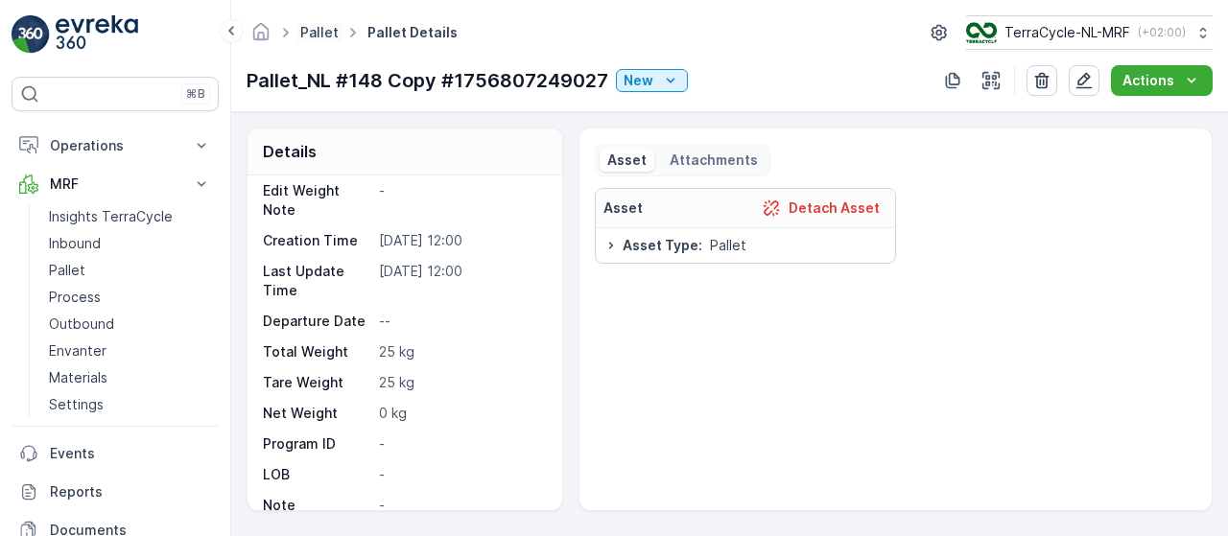
click at [315, 30] on link "Pallet" at bounding box center [319, 32] width 38 height 16
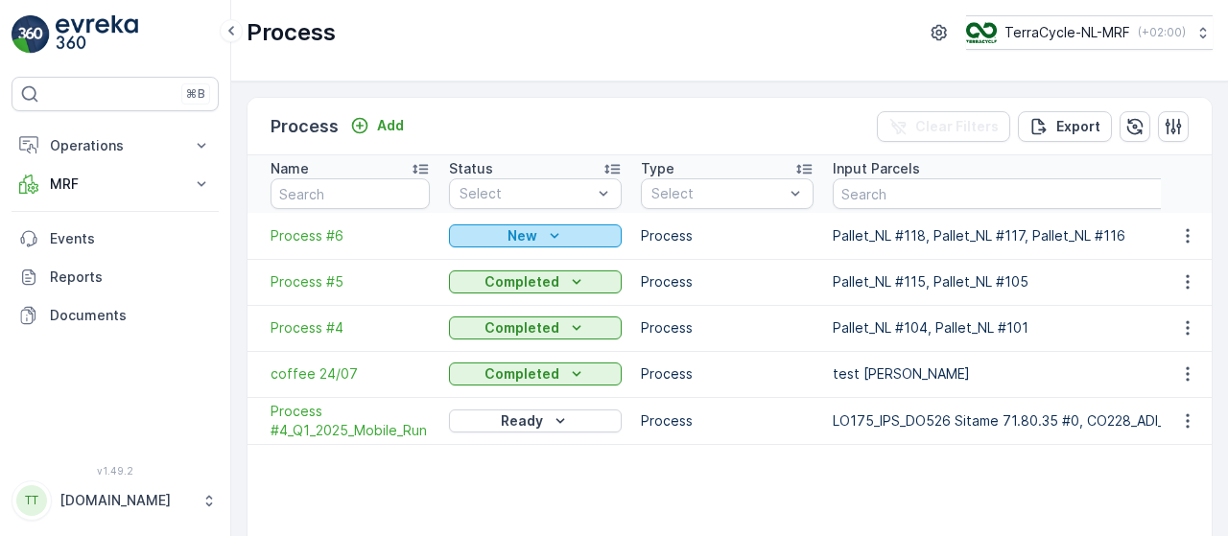
click at [539, 231] on div "New" at bounding box center [535, 235] width 157 height 19
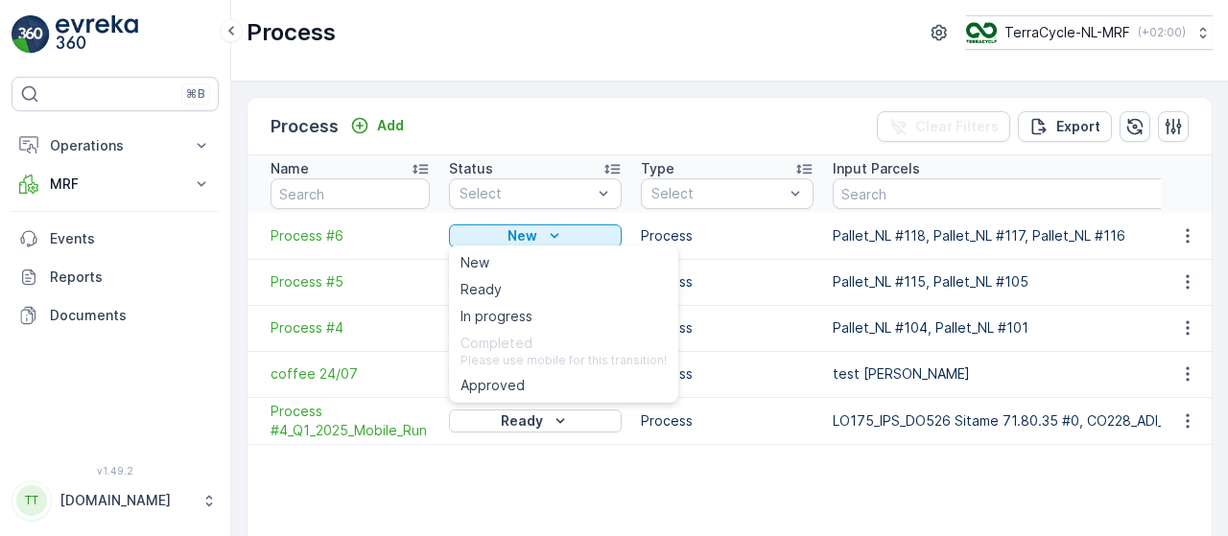
click at [567, 131] on div "Process Add Clear Filters Export" at bounding box center [730, 127] width 964 height 58
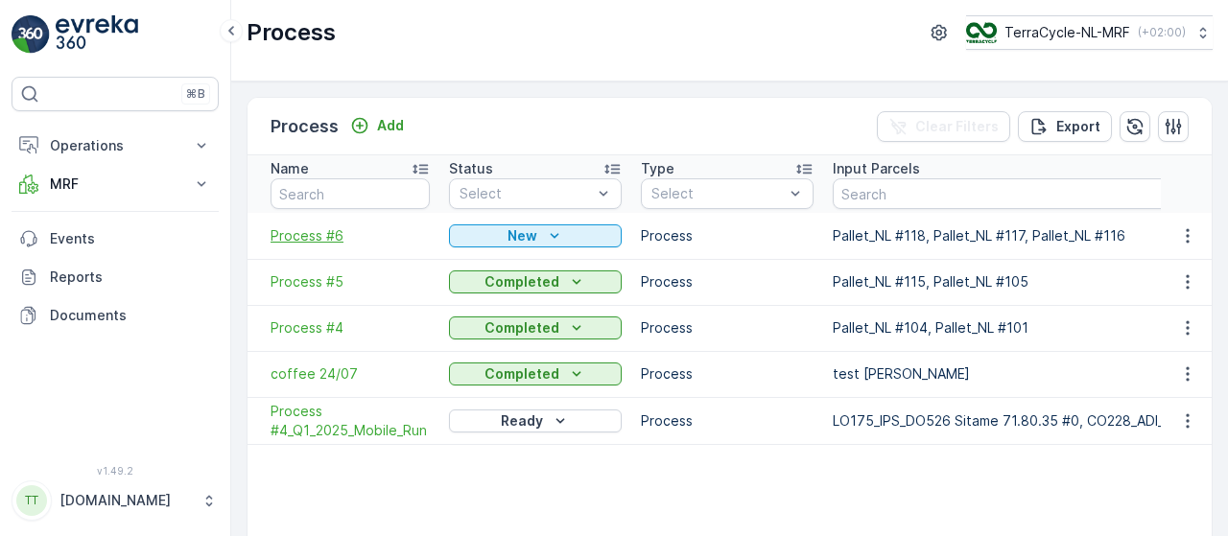
click at [319, 231] on span "Process #6" at bounding box center [350, 235] width 159 height 19
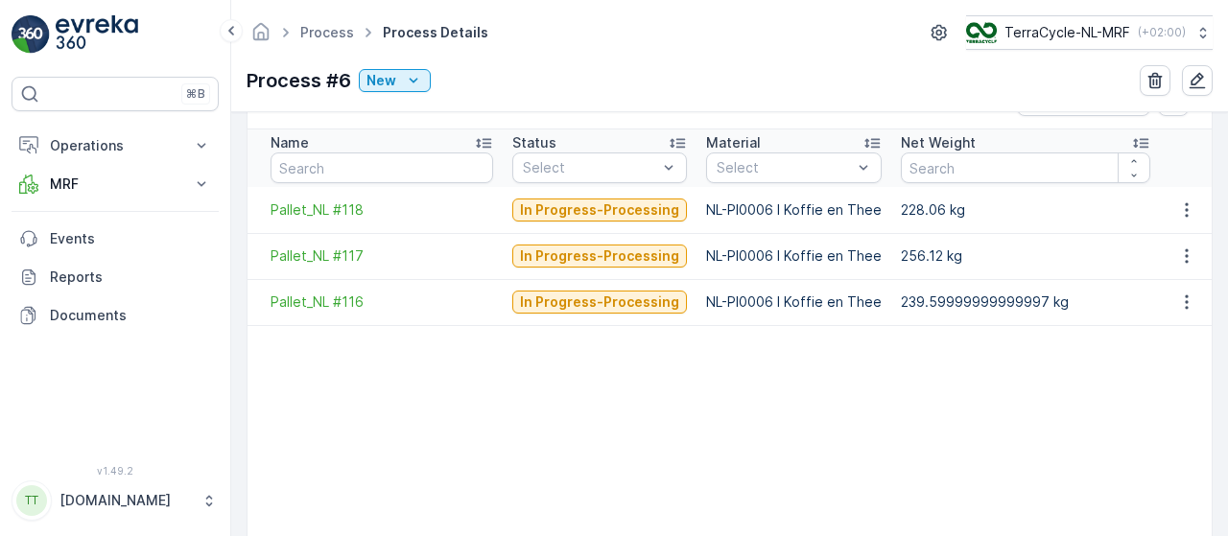
scroll to position [507, 0]
click at [409, 80] on icon "New" at bounding box center [413, 80] width 19 height 19
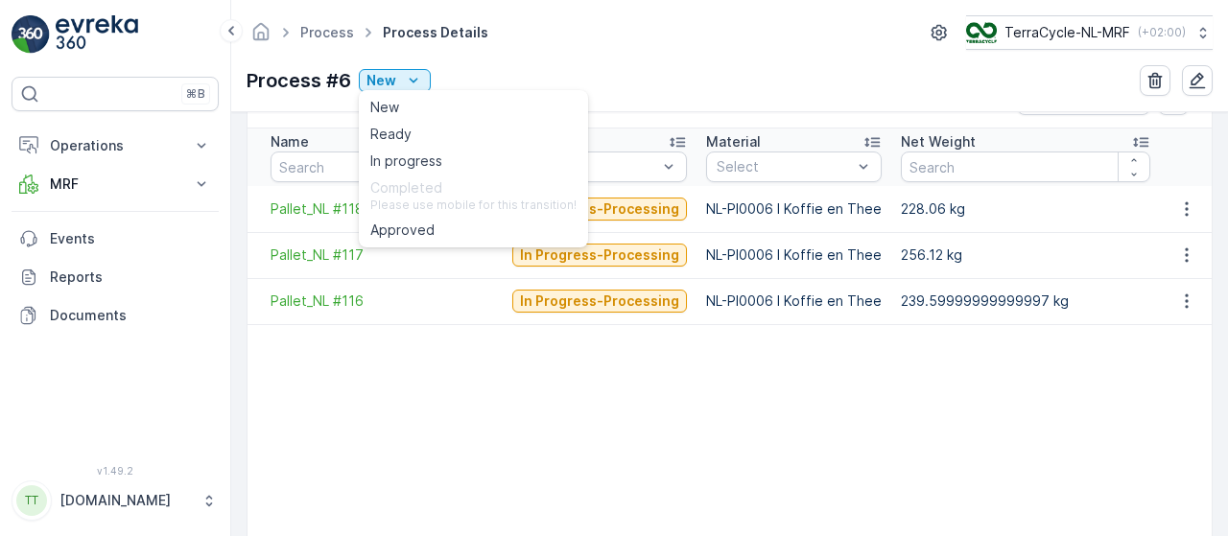
click at [746, 37] on div "Process Process Details TerraCycle-NL-MRF ( +02:00 )" at bounding box center [730, 32] width 966 height 35
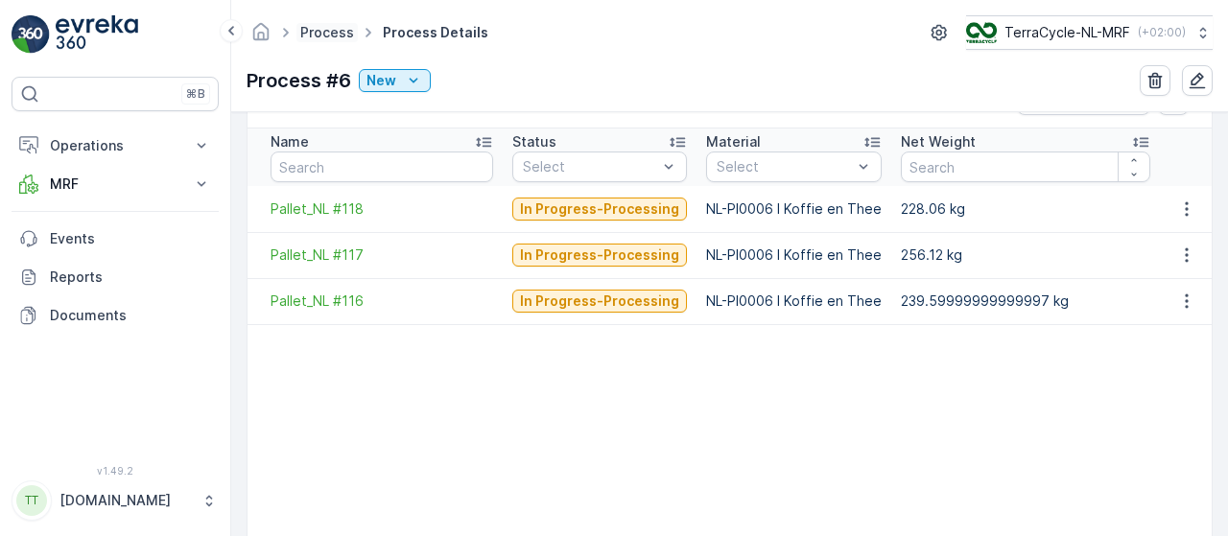
click at [336, 35] on link "Process" at bounding box center [327, 32] width 54 height 16
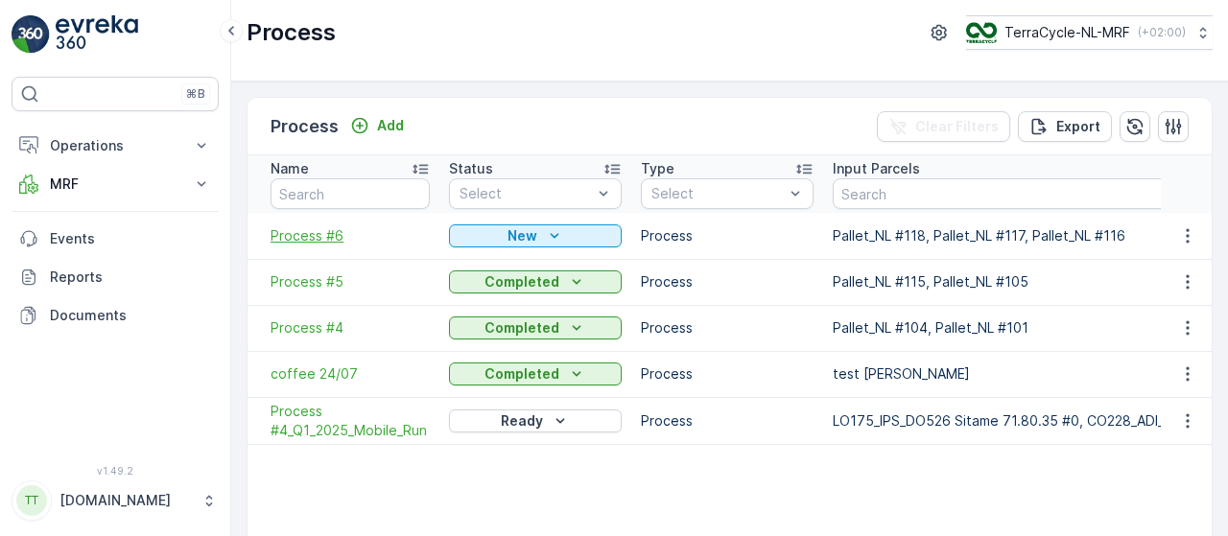
click at [324, 235] on span "Process #6" at bounding box center [350, 235] width 159 height 19
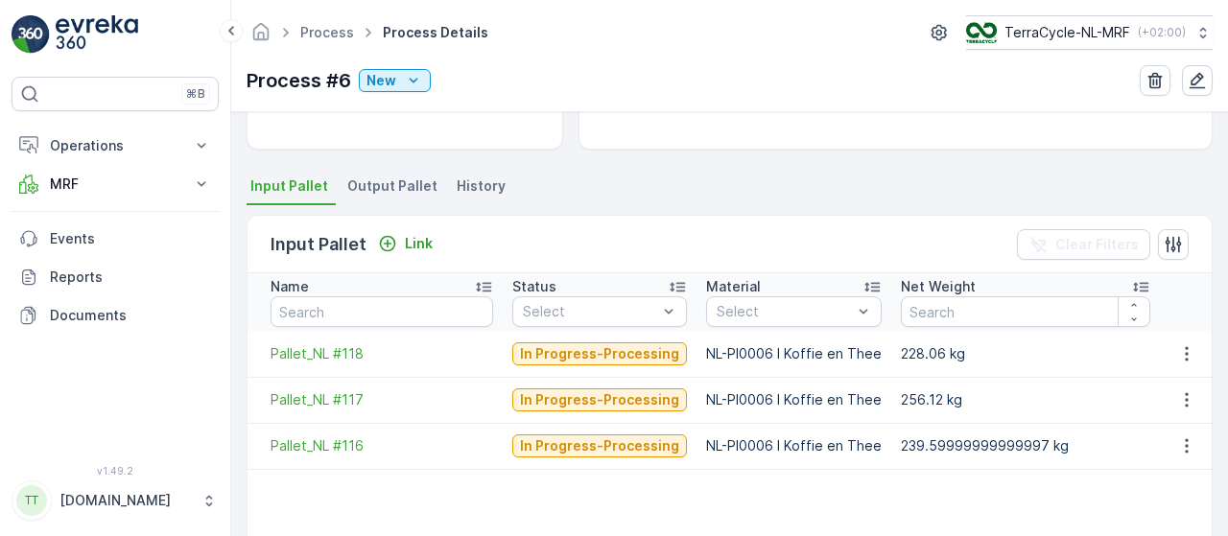
scroll to position [361, 0]
click at [405, 183] on span "Output Pallet" at bounding box center [392, 186] width 90 height 19
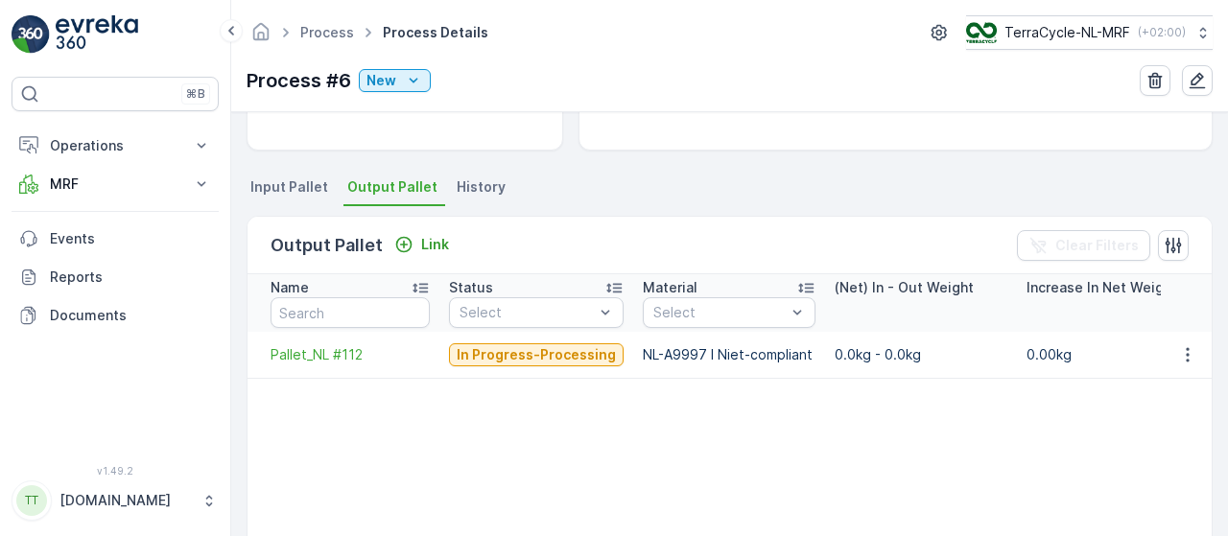
click at [289, 183] on span "Input Pallet" at bounding box center [289, 186] width 78 height 19
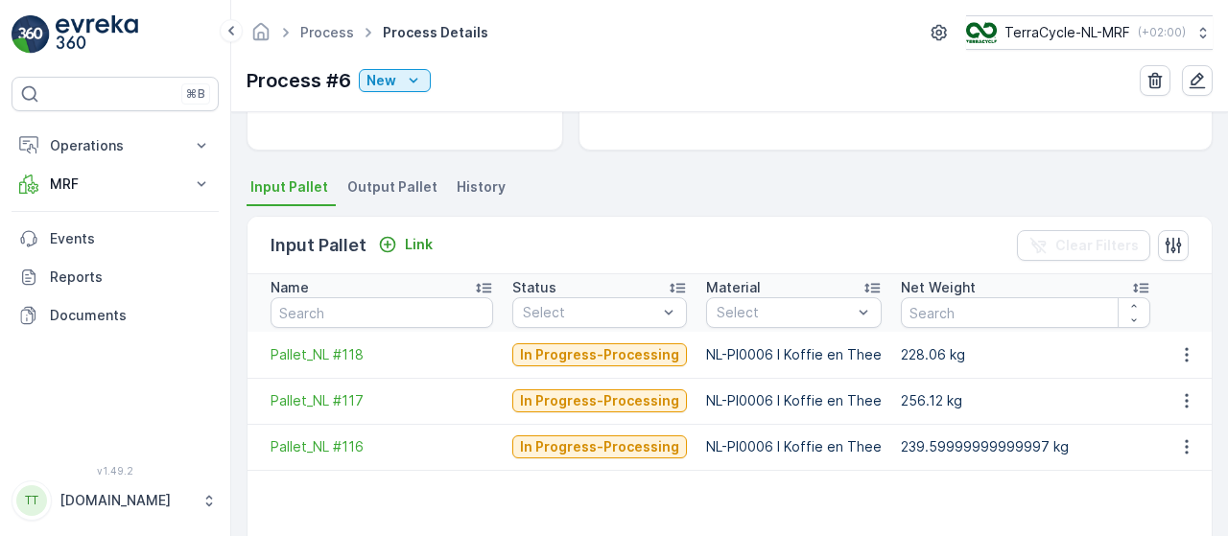
click at [407, 189] on span "Output Pallet" at bounding box center [392, 186] width 90 height 19
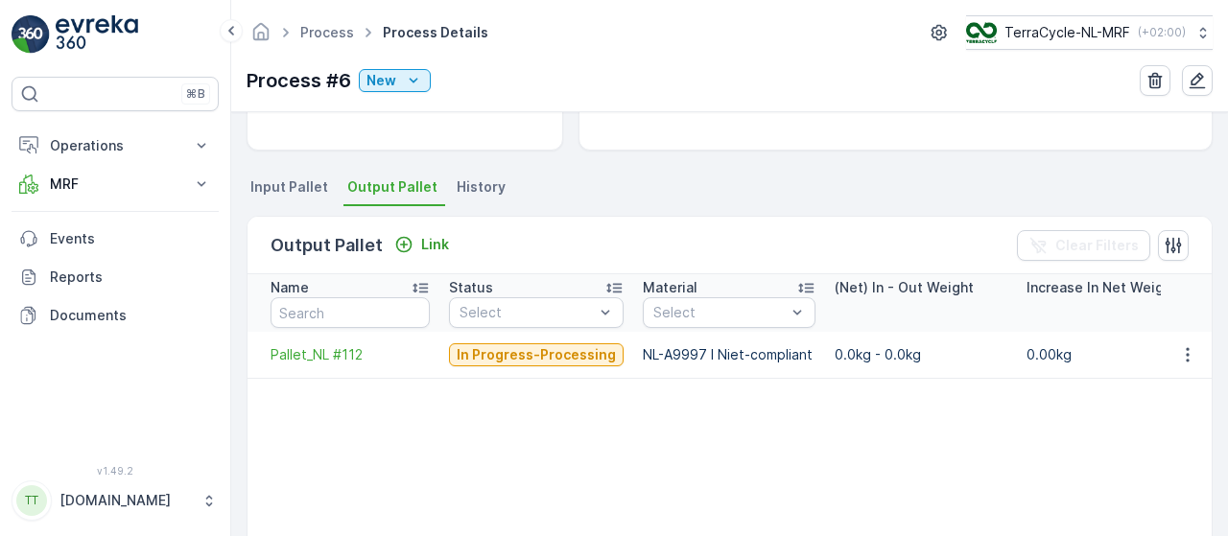
click at [277, 182] on span "Input Pallet" at bounding box center [289, 186] width 78 height 19
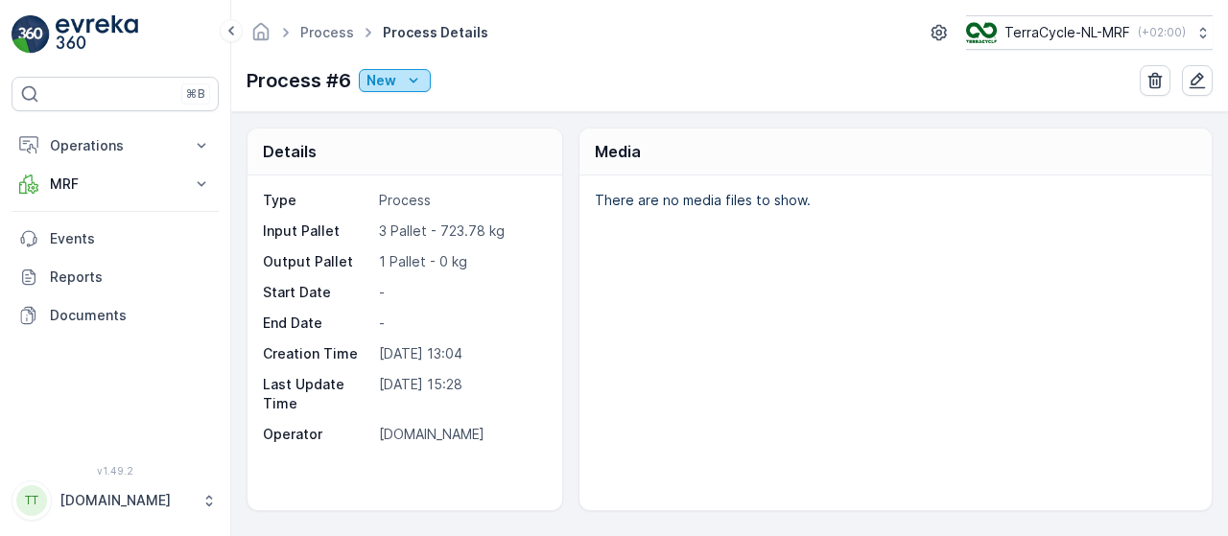
click at [413, 78] on icon "New" at bounding box center [413, 80] width 19 height 19
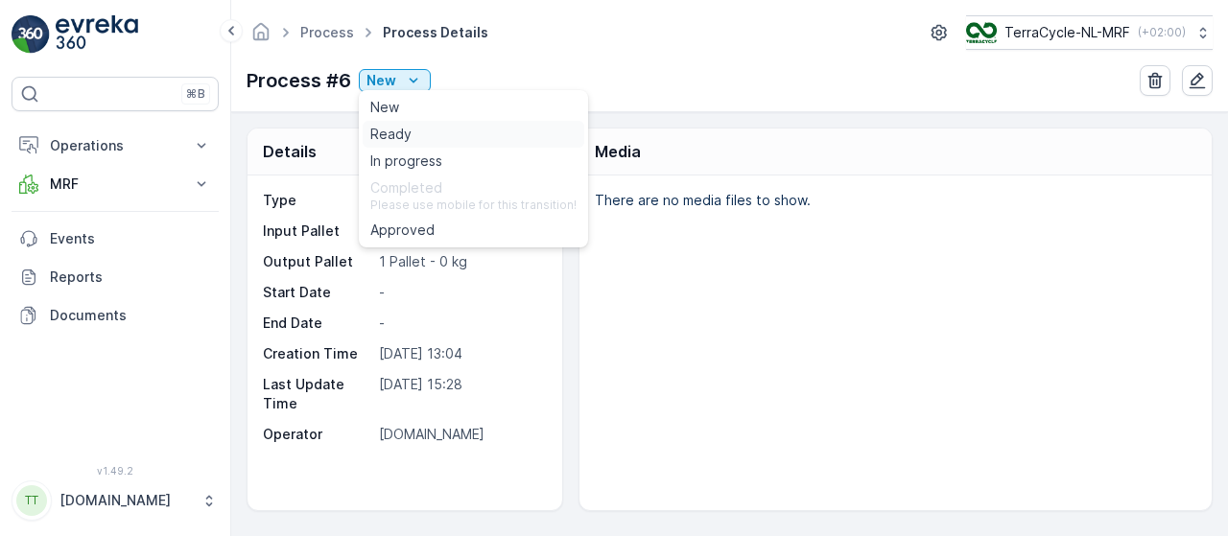
click at [399, 139] on span "Ready" at bounding box center [390, 134] width 41 height 19
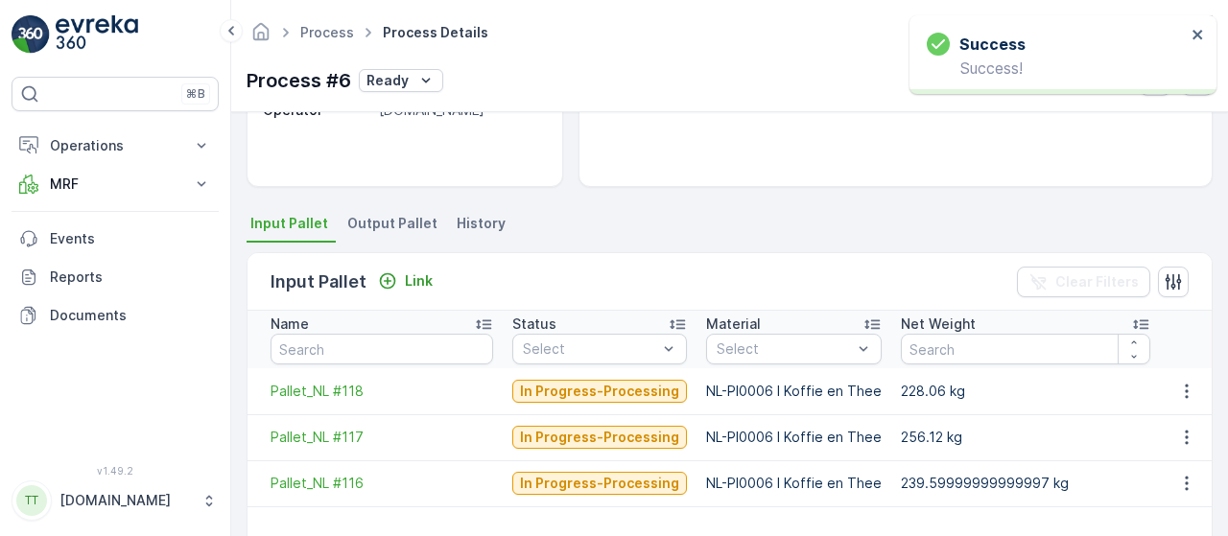
scroll to position [324, 0]
click at [380, 219] on span "Output Pallet" at bounding box center [392, 223] width 90 height 19
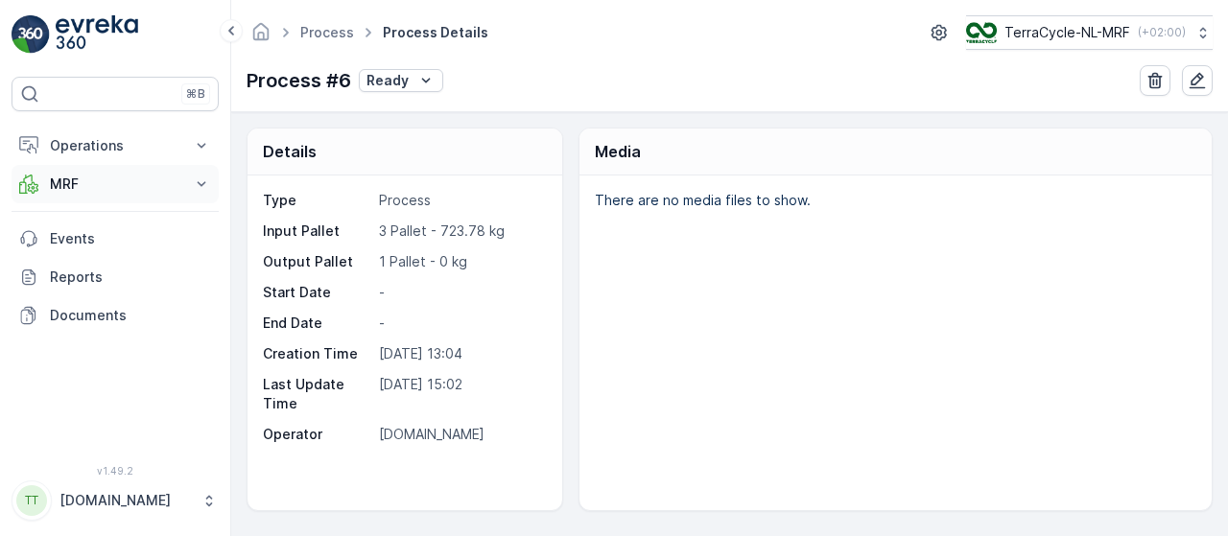
click at [203, 181] on icon at bounding box center [201, 184] width 19 height 19
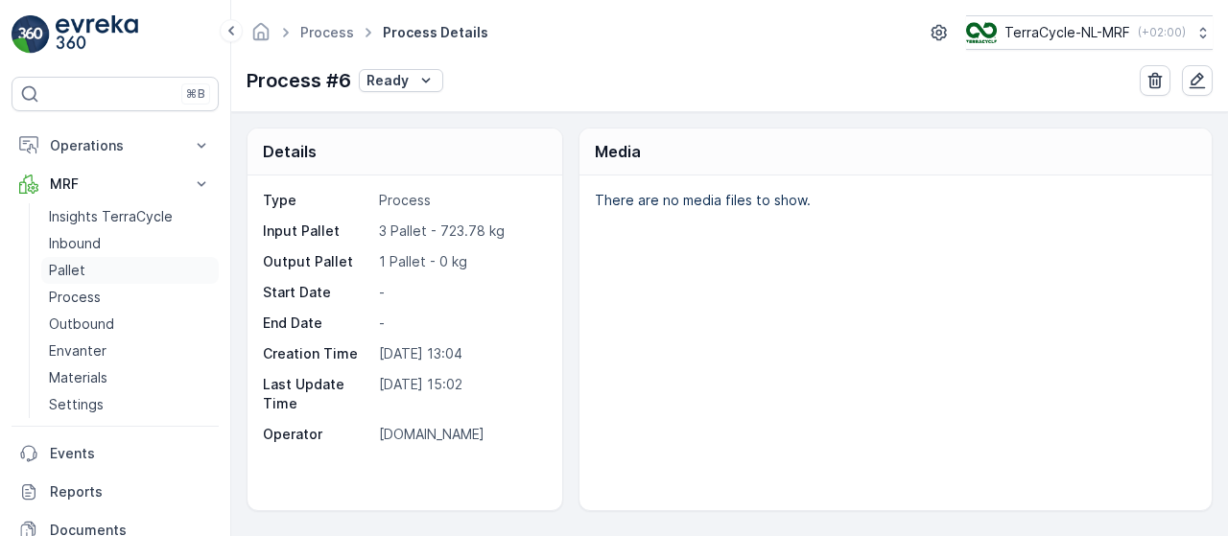
click at [101, 267] on link "Pallet" at bounding box center [129, 270] width 177 height 27
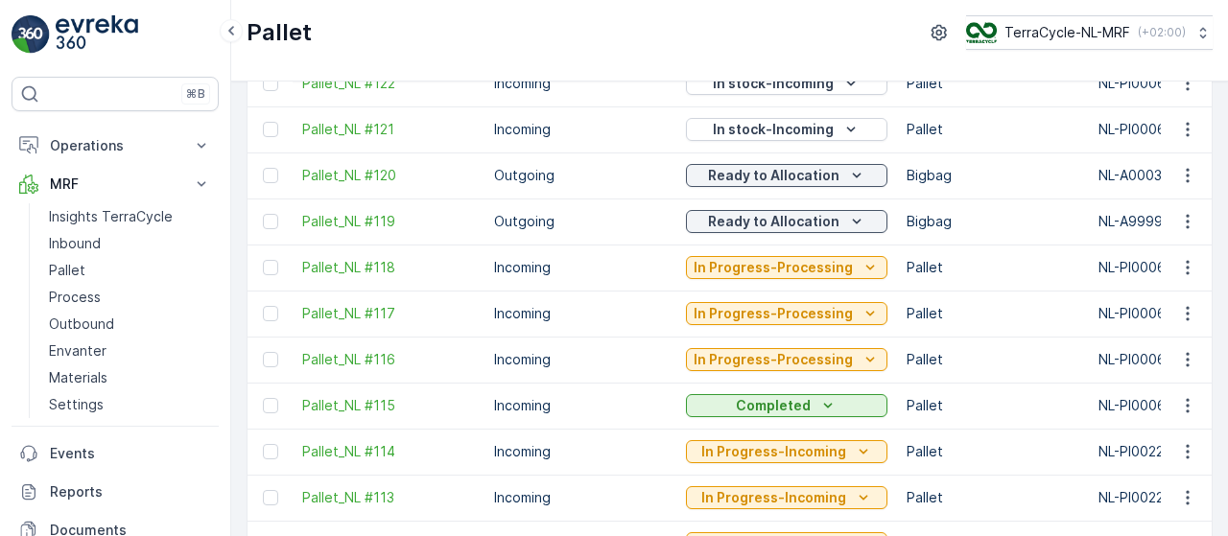
scroll to position [1353, 0]
click at [819, 215] on p "Ready to Allocation" at bounding box center [773, 220] width 131 height 19
click at [579, 226] on td "Outgoing" at bounding box center [580, 221] width 192 height 46
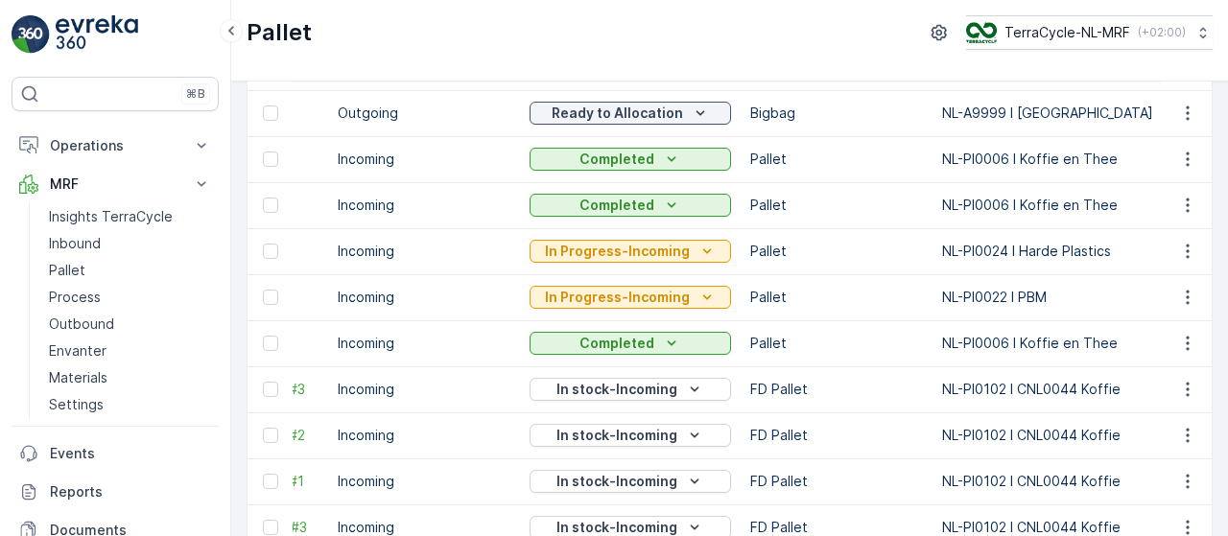
scroll to position [0, 159]
drag, startPoint x: 1046, startPoint y: 293, endPoint x: 1008, endPoint y: 294, distance: 37.4
click at [1008, 294] on td "NL-PI0022 I PBM" at bounding box center [1079, 297] width 298 height 46
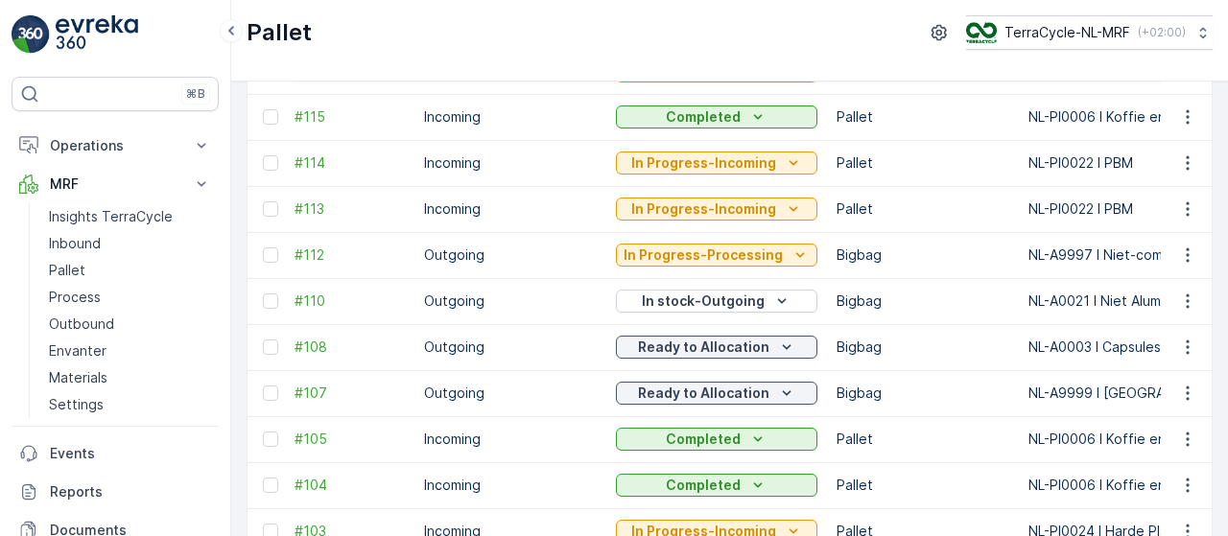
scroll to position [1610, 0]
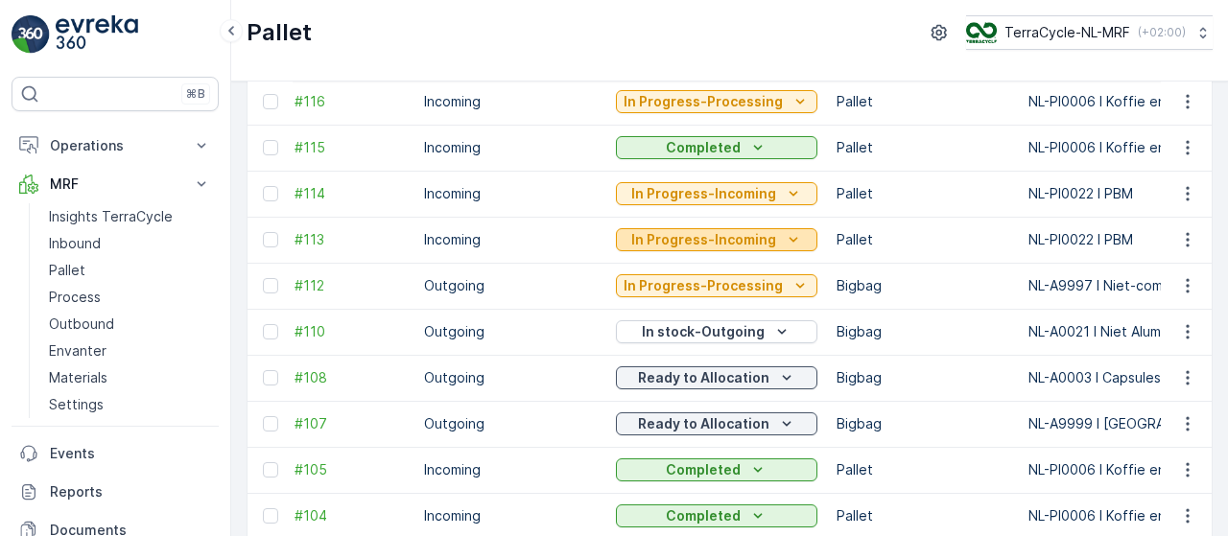
click at [772, 239] on div "In Progress-Incoming" at bounding box center [717, 239] width 186 height 19
click at [1126, 191] on td "NL-PI0022 I PBM" at bounding box center [1168, 194] width 298 height 46
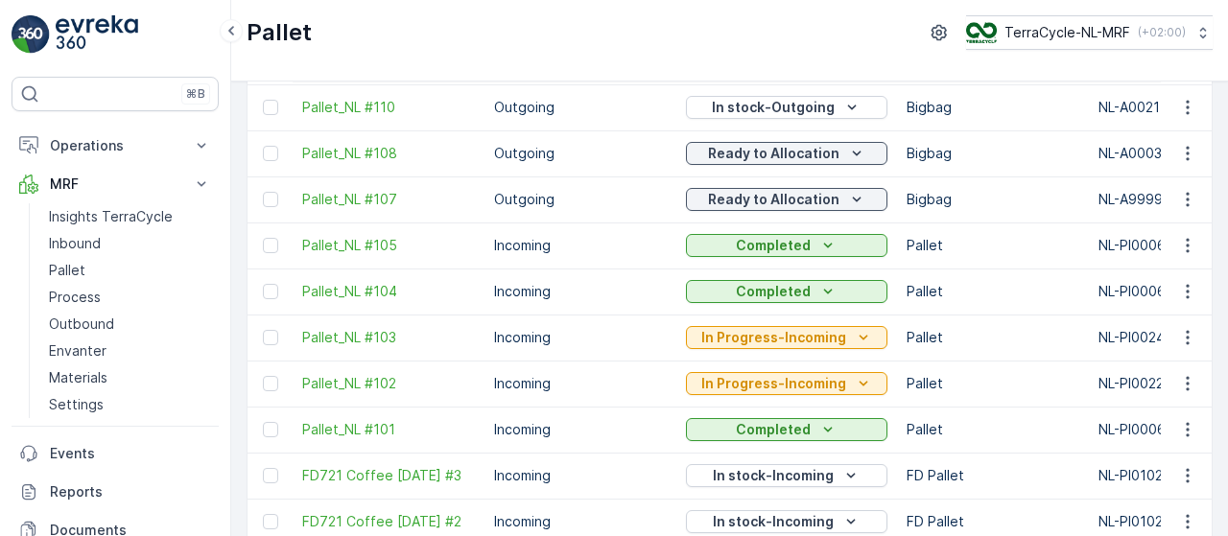
scroll to position [1832, 0]
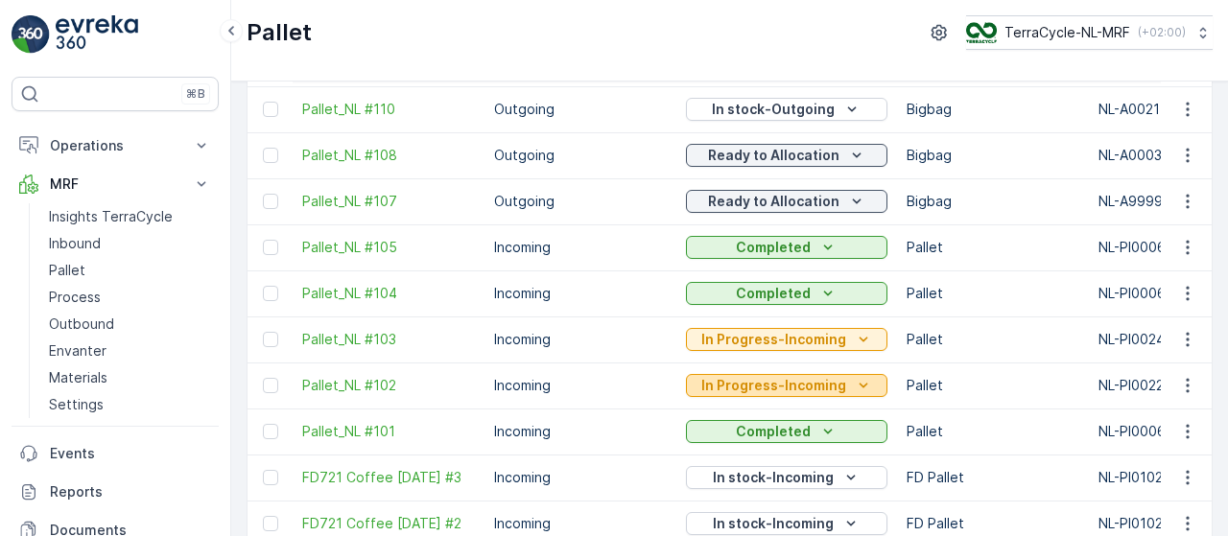
click at [854, 385] on icon "In Progress-Incoming" at bounding box center [863, 385] width 19 height 19
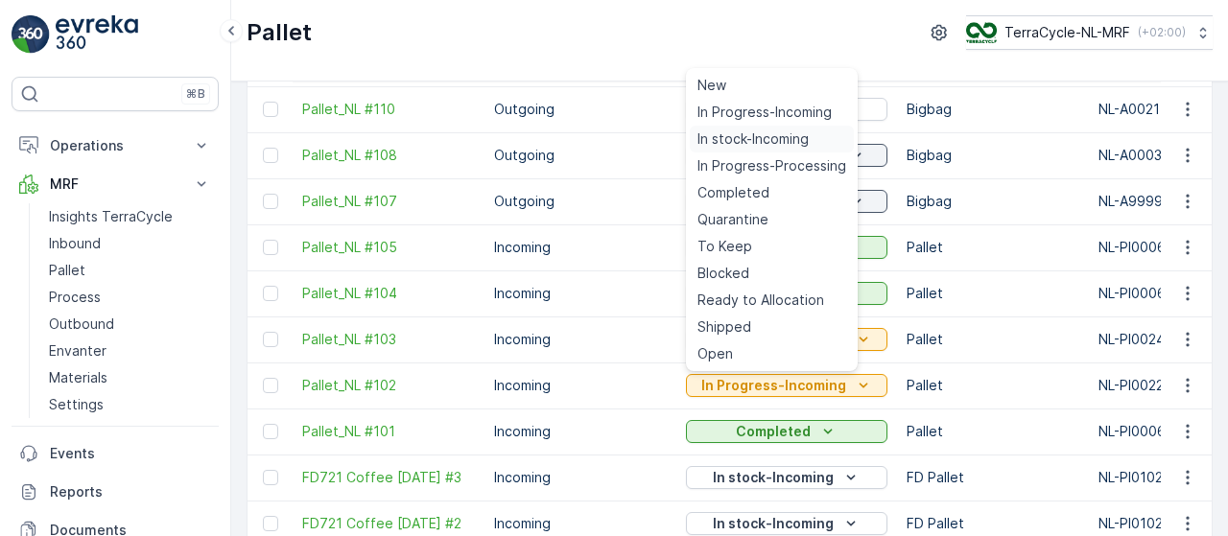
click at [796, 139] on span "In stock-Incoming" at bounding box center [752, 139] width 111 height 19
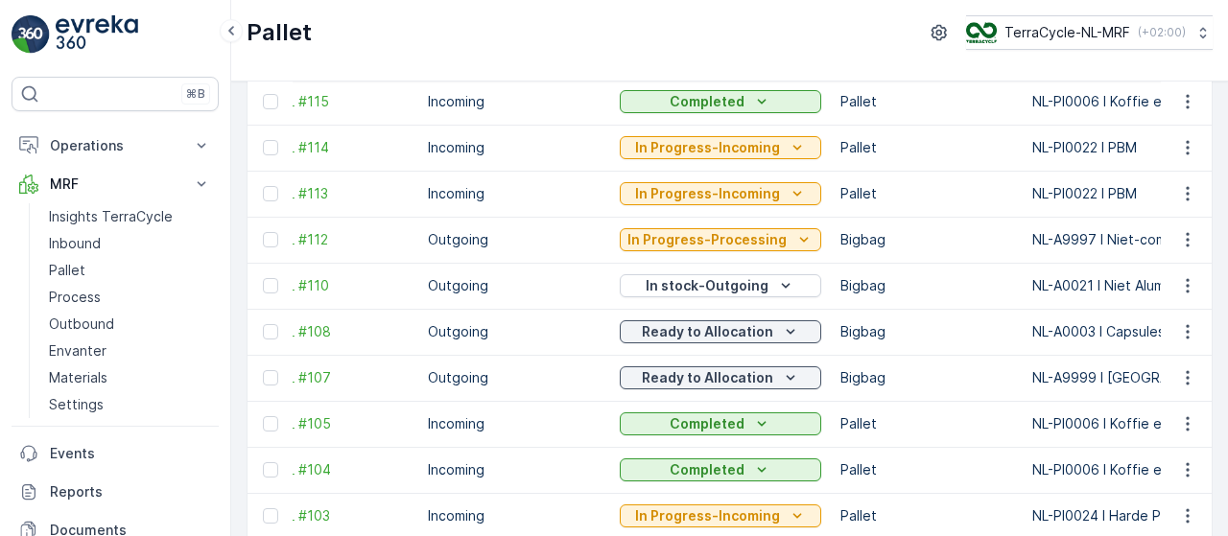
scroll to position [0, 0]
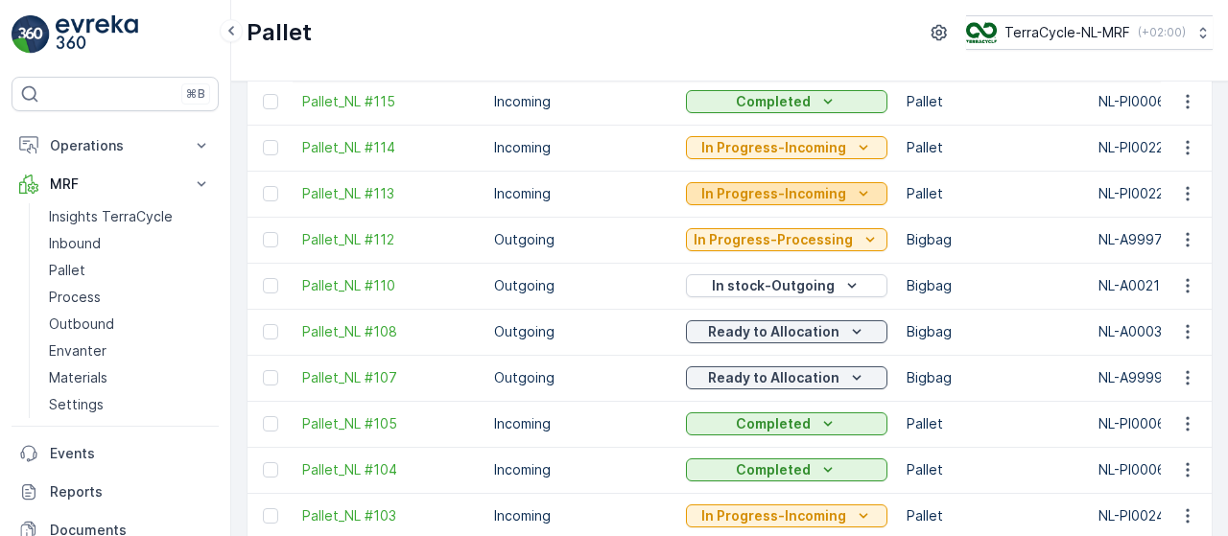
click at [836, 184] on p "In Progress-Incoming" at bounding box center [773, 193] width 145 height 19
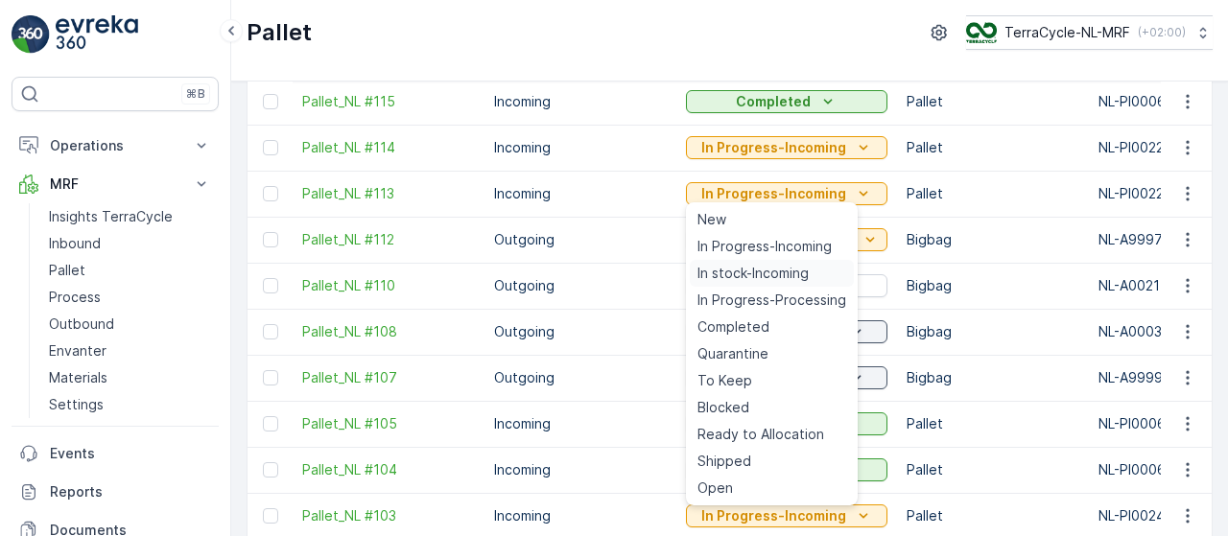
click at [802, 269] on span "In stock-Incoming" at bounding box center [752, 273] width 111 height 19
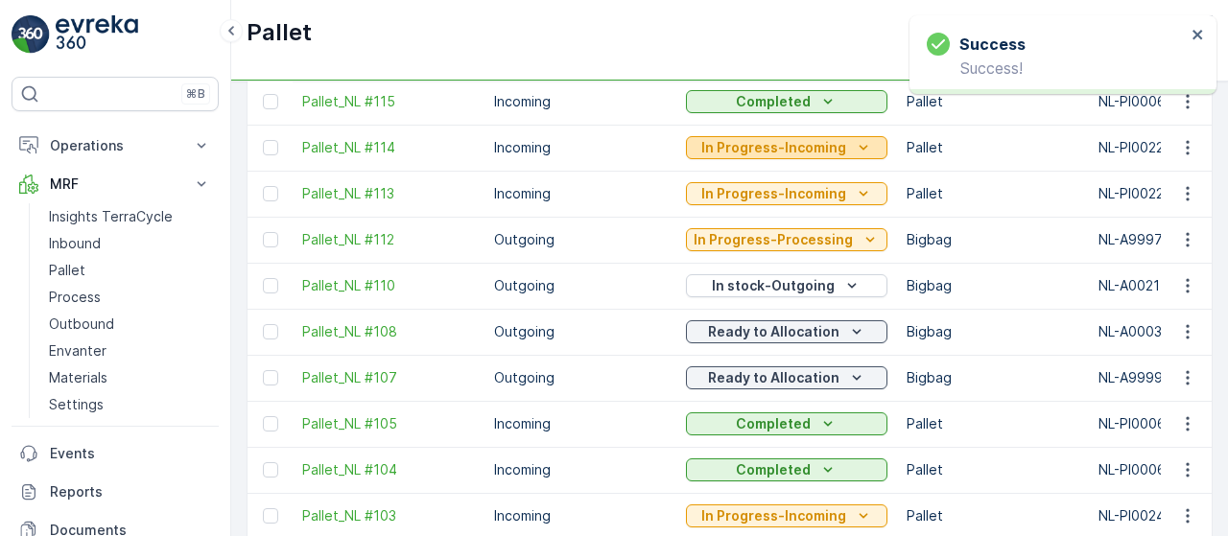
click at [854, 138] on icon "In Progress-Incoming" at bounding box center [863, 147] width 19 height 19
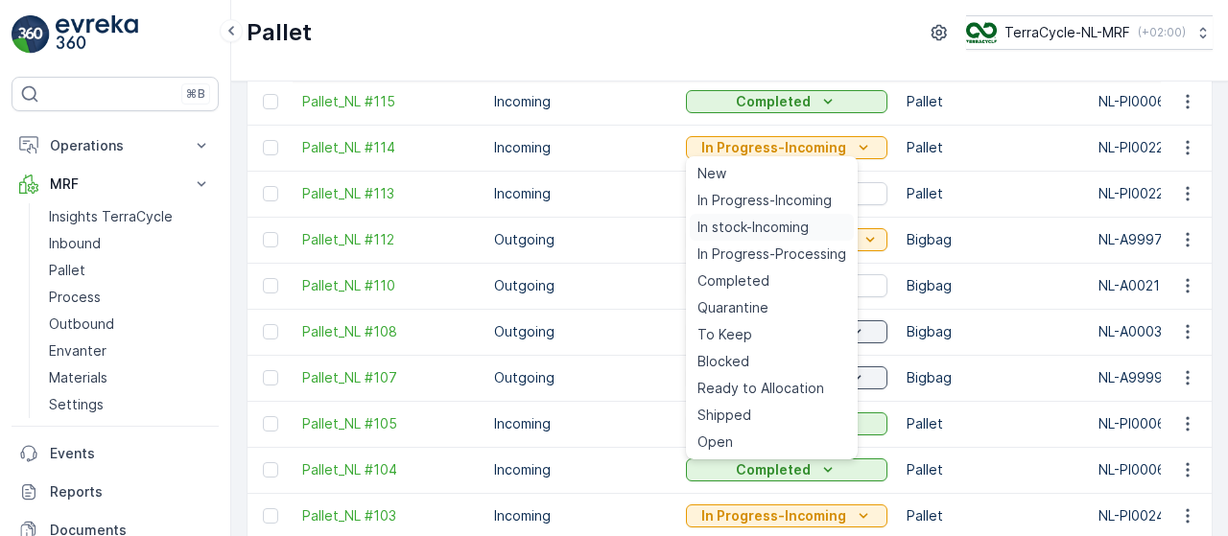
click at [789, 227] on span "In stock-Incoming" at bounding box center [752, 227] width 111 height 19
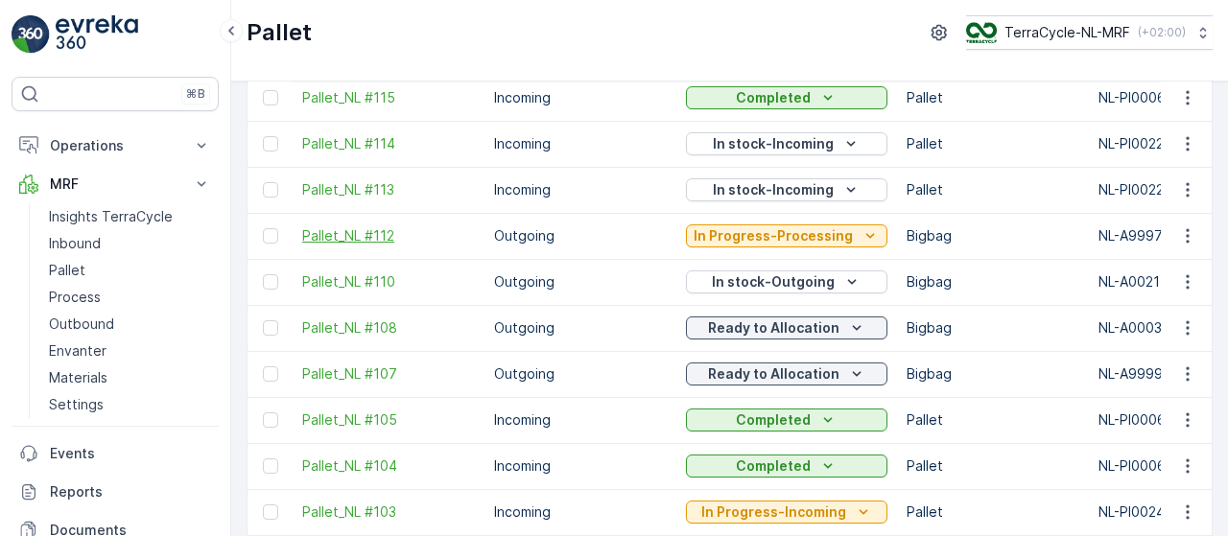
click at [356, 233] on span "Pallet_NL #112" at bounding box center [388, 235] width 173 height 19
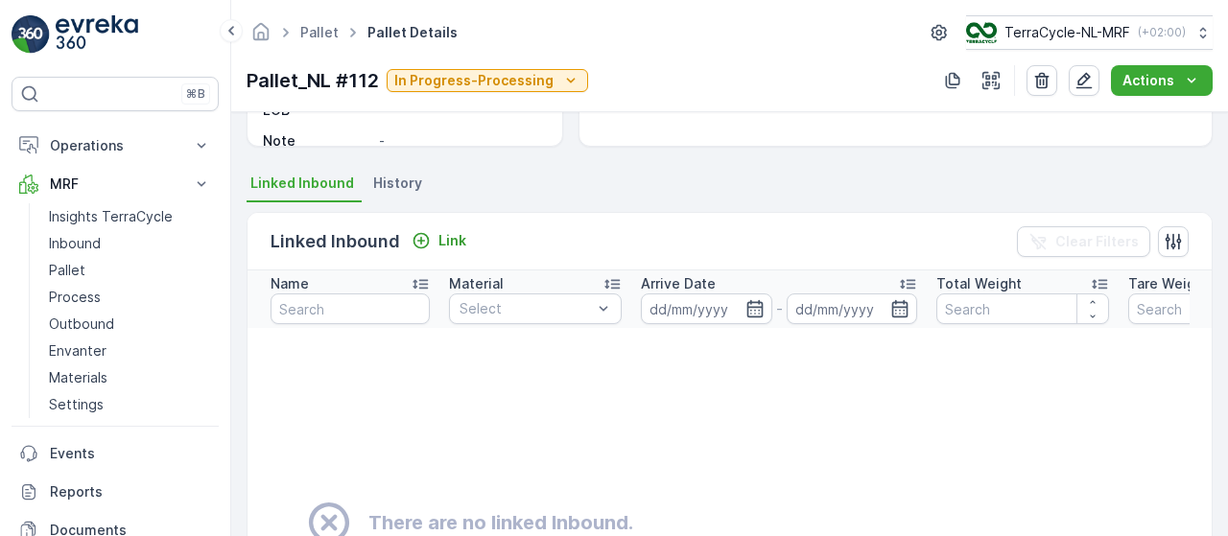
scroll to position [366, 0]
click at [393, 180] on span "History" at bounding box center [397, 182] width 49 height 19
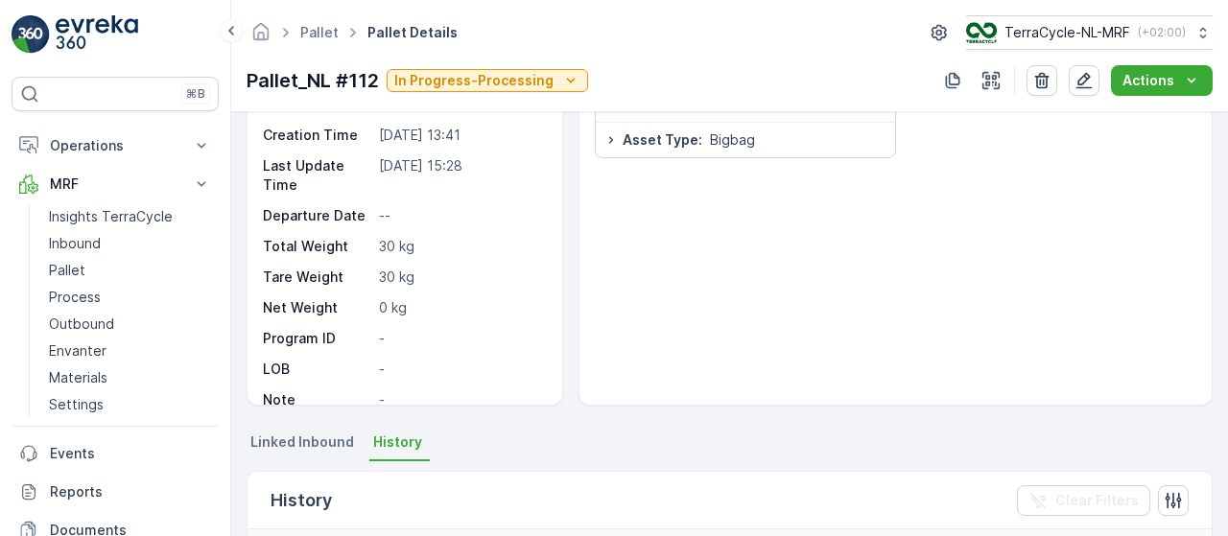
scroll to position [0, 0]
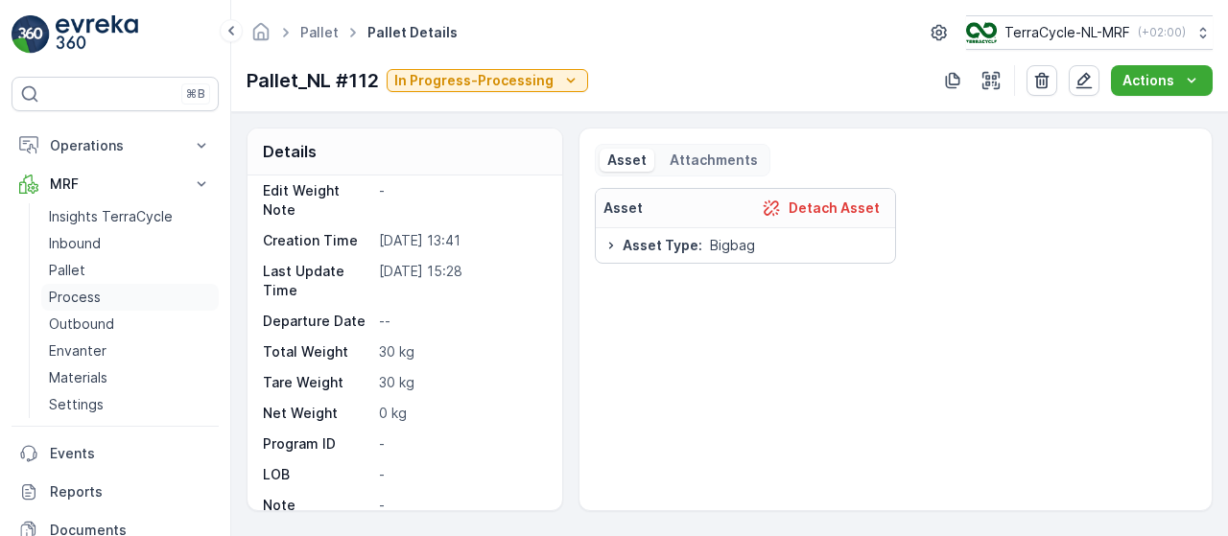
click at [92, 295] on p "Process" at bounding box center [75, 297] width 52 height 19
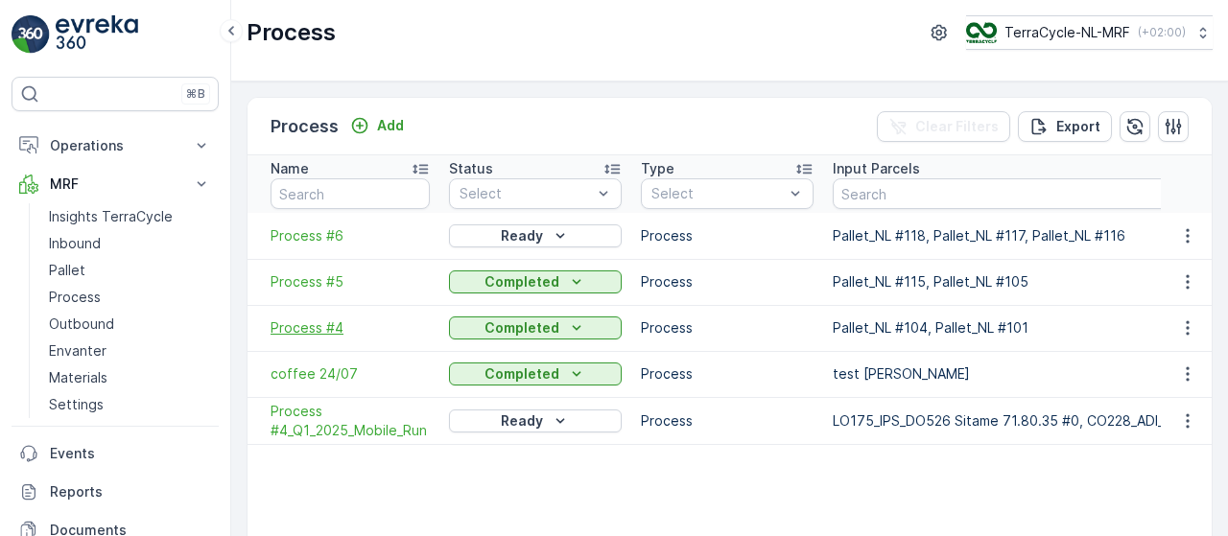
click at [319, 319] on span "Process #4" at bounding box center [350, 328] width 159 height 19
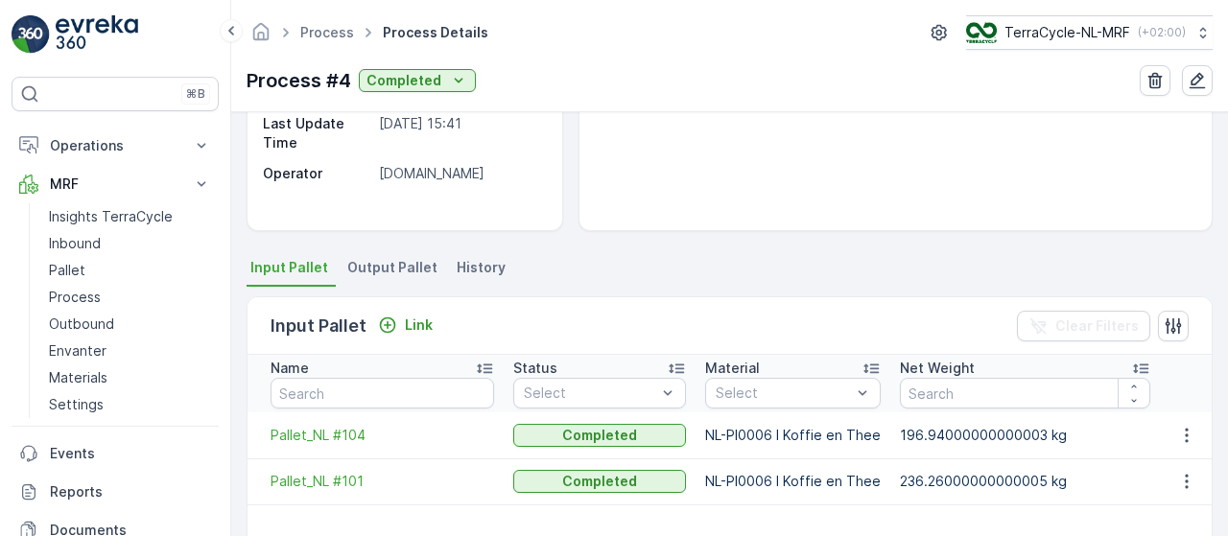
scroll to position [333, 0]
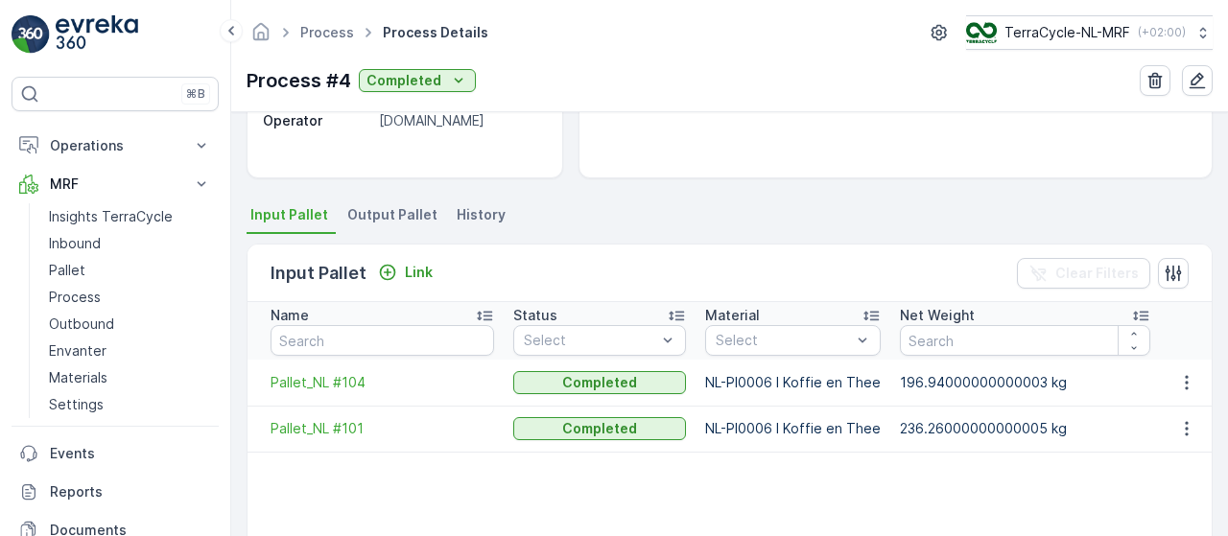
click at [385, 206] on span "Output Pallet" at bounding box center [392, 214] width 90 height 19
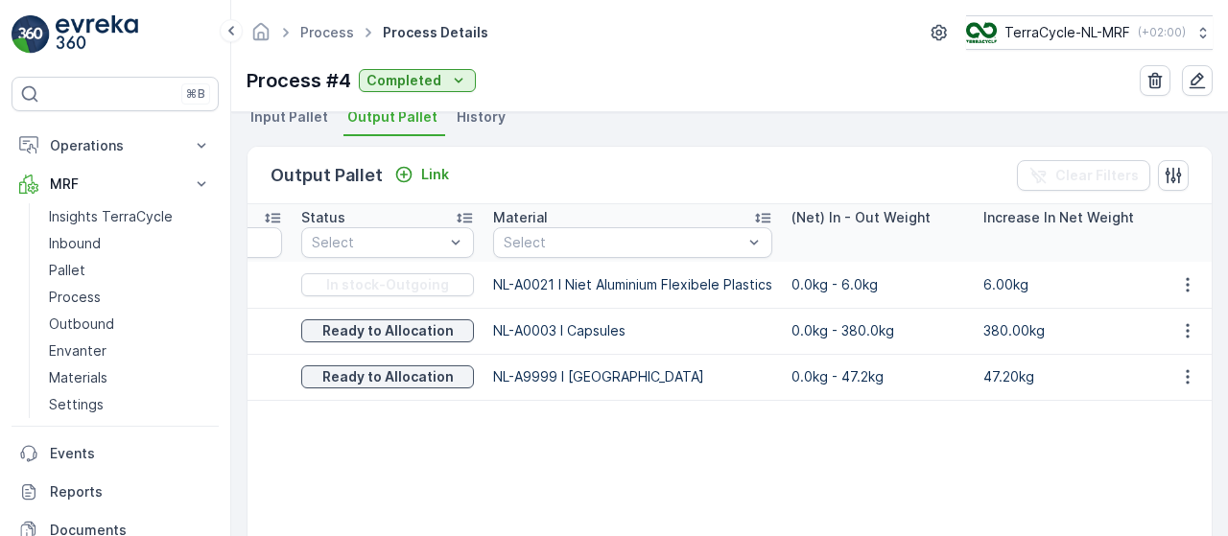
scroll to position [0, 159]
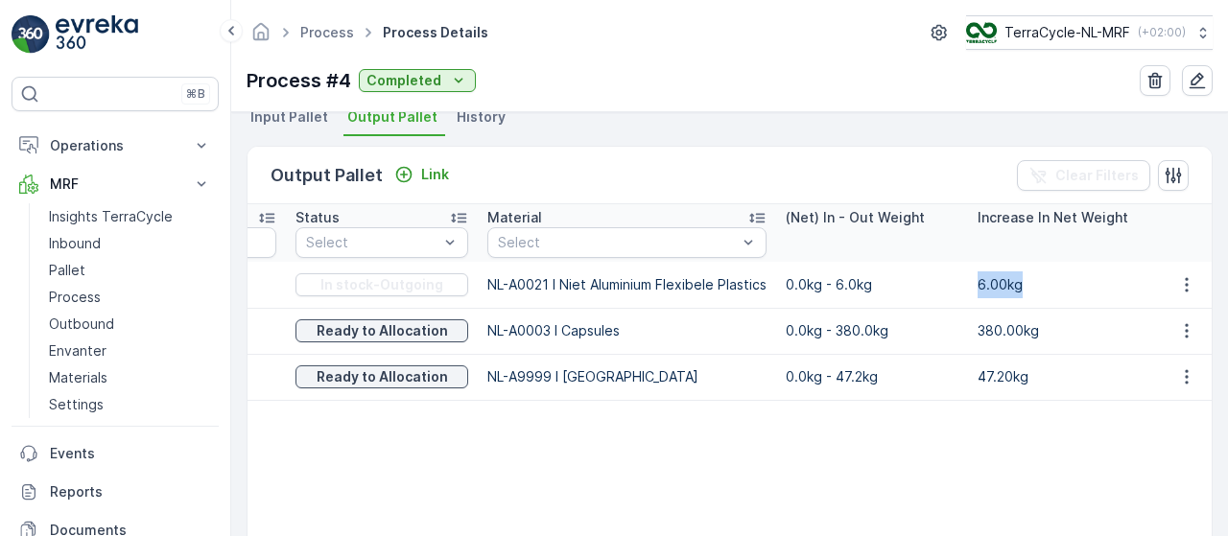
drag, startPoint x: 1023, startPoint y: 278, endPoint x: 965, endPoint y: 284, distance: 57.8
click at [968, 284] on td "6.00kg" at bounding box center [1064, 285] width 192 height 46
click at [330, 32] on link "Process" at bounding box center [327, 32] width 54 height 16
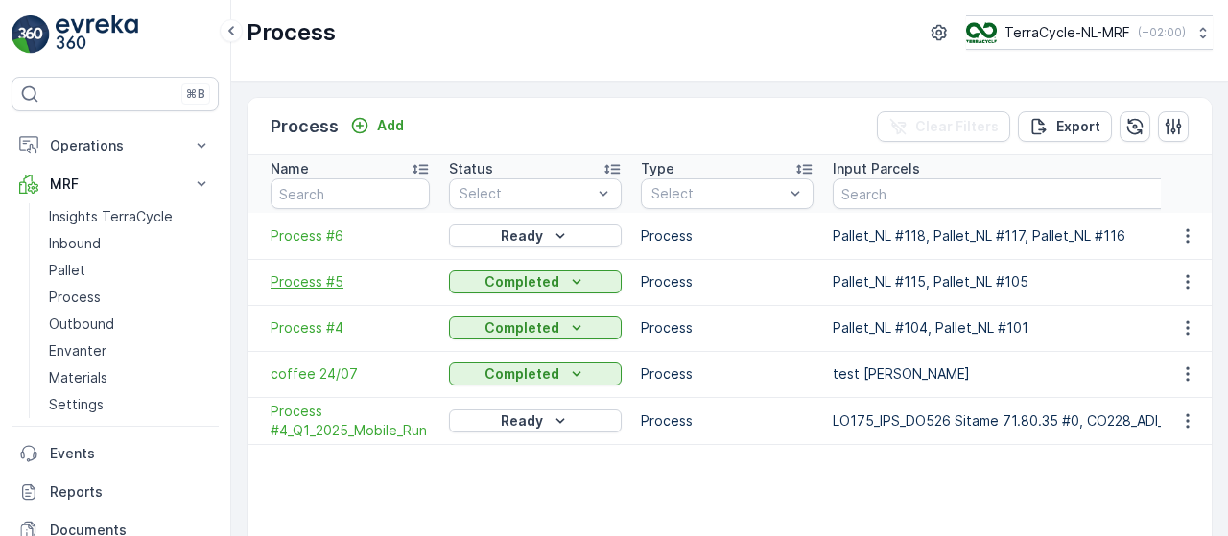
click at [312, 279] on span "Process #5" at bounding box center [350, 281] width 159 height 19
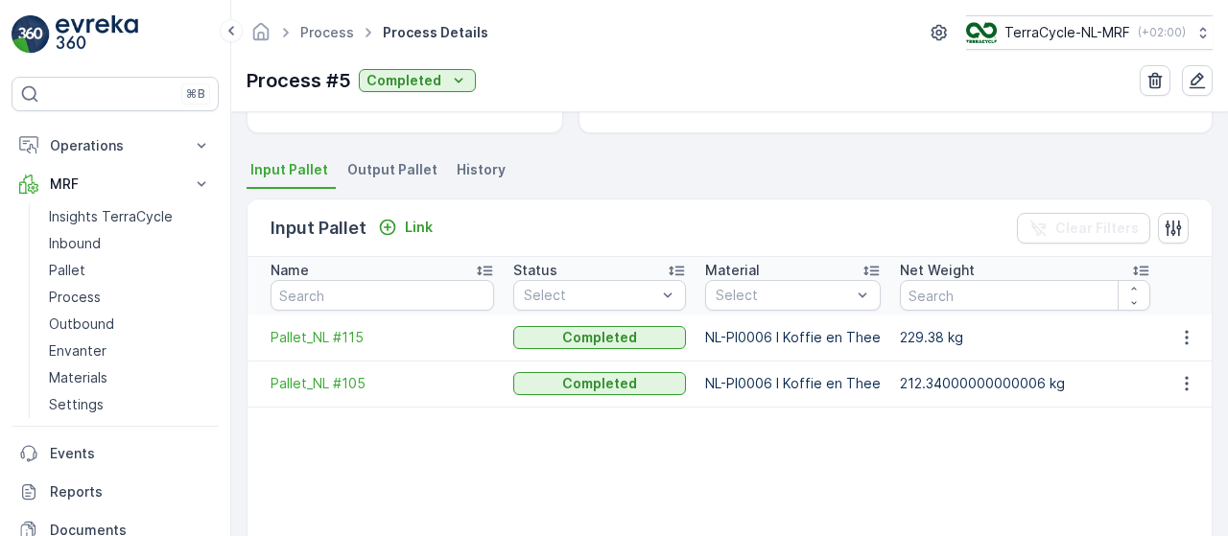
scroll to position [379, 0]
click at [412, 166] on span "Output Pallet" at bounding box center [392, 168] width 90 height 19
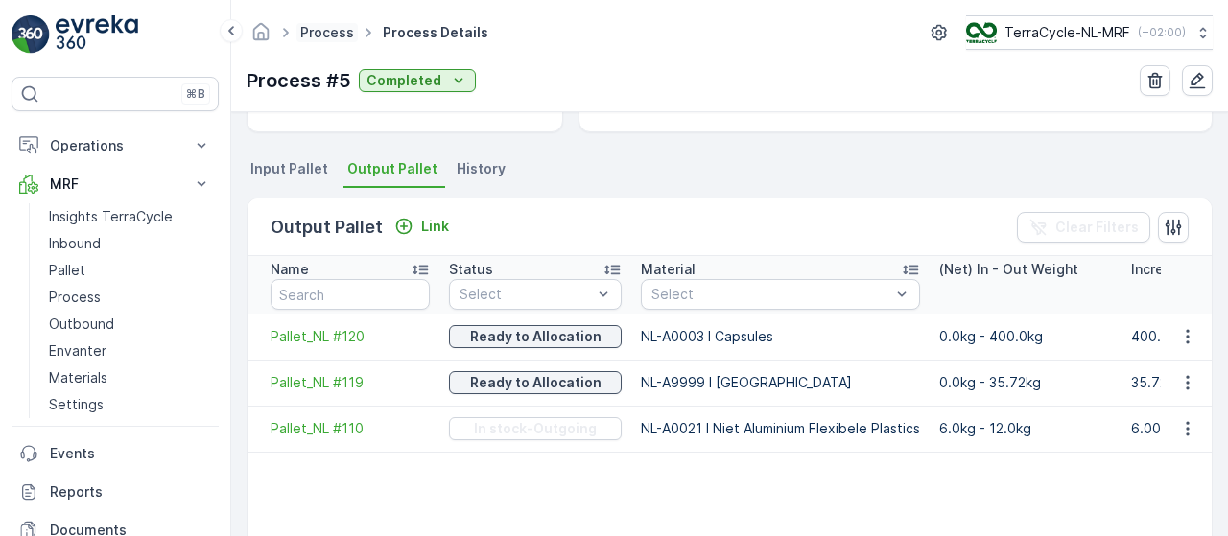
click at [319, 26] on link "Process" at bounding box center [327, 32] width 54 height 16
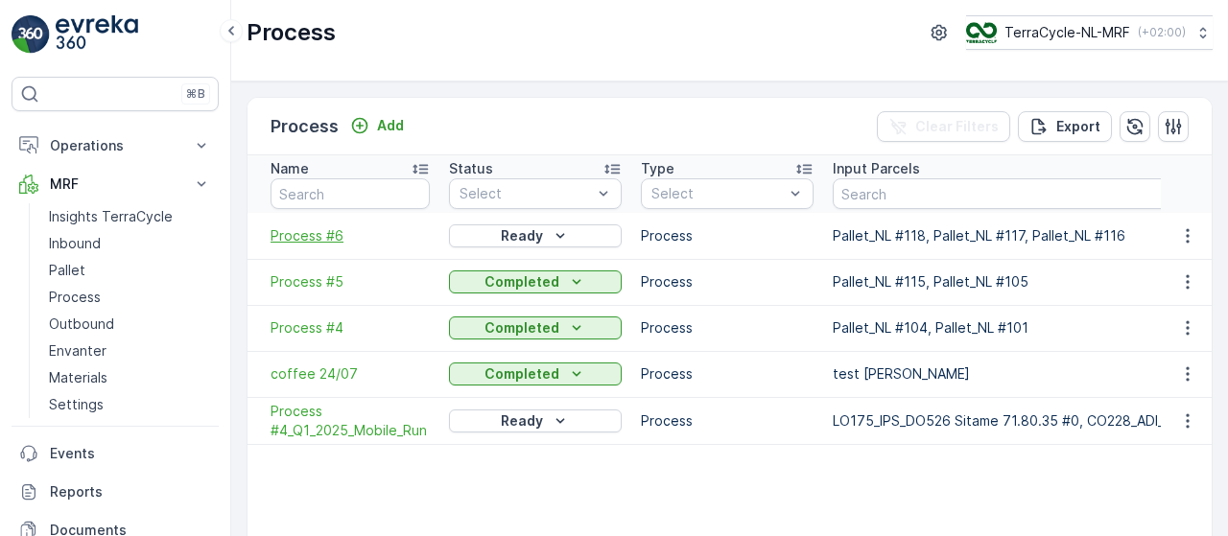
click at [319, 233] on span "Process #6" at bounding box center [350, 235] width 159 height 19
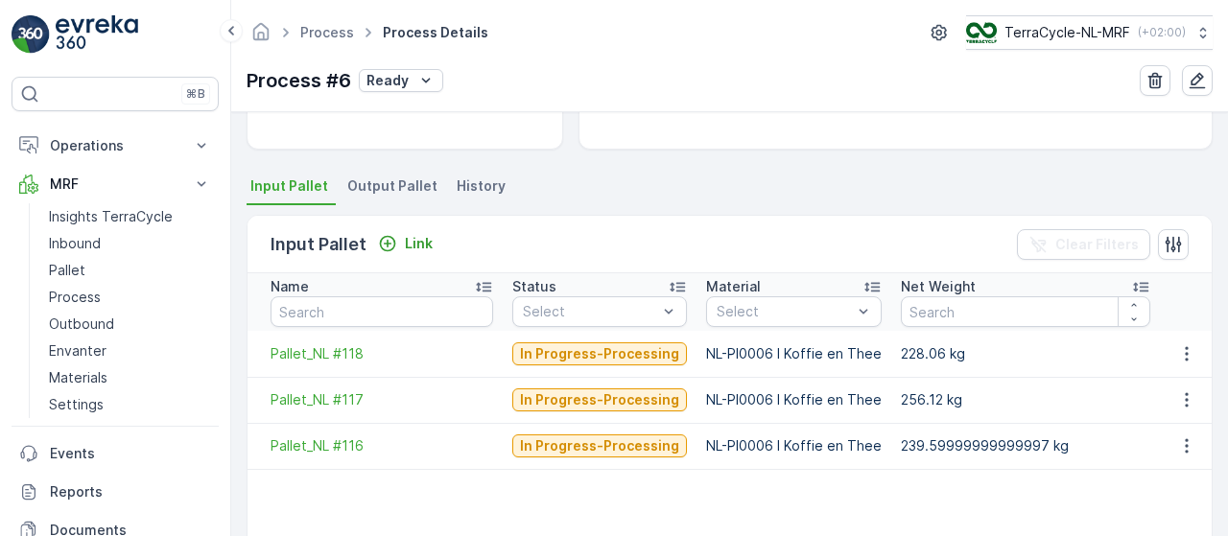
scroll to position [363, 0]
click at [393, 179] on span "Output Pallet" at bounding box center [392, 185] width 90 height 19
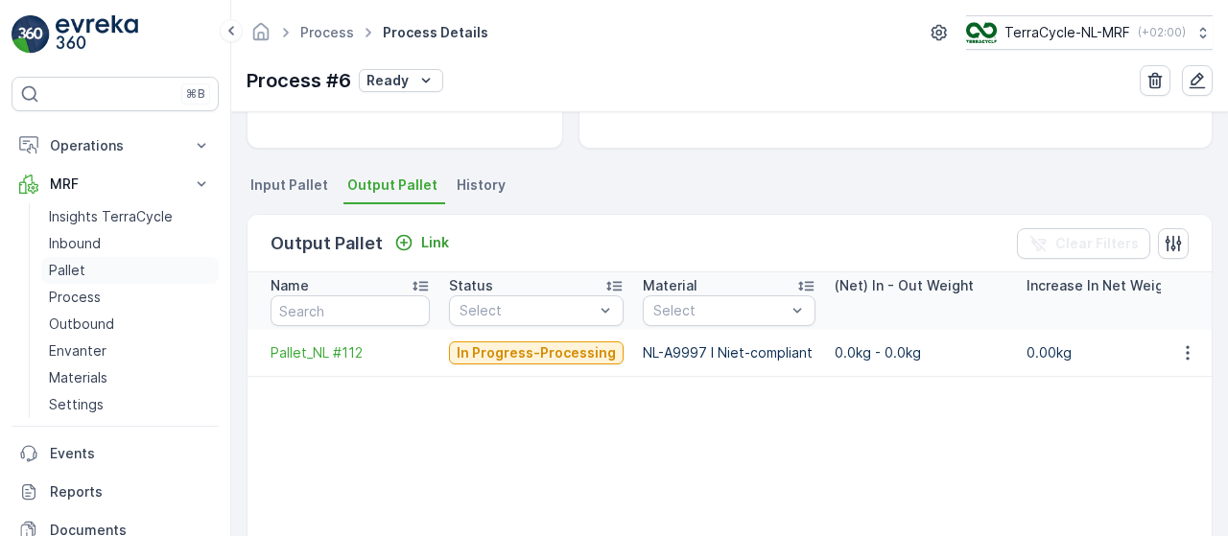
click at [102, 273] on link "Pallet" at bounding box center [129, 270] width 177 height 27
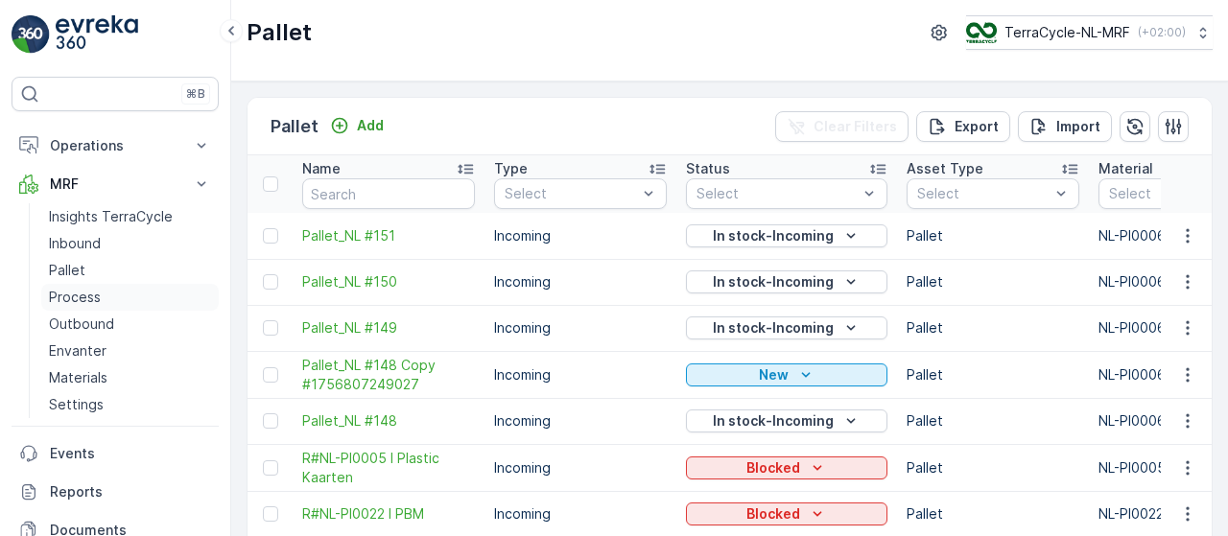
click at [100, 297] on link "Process" at bounding box center [129, 297] width 177 height 27
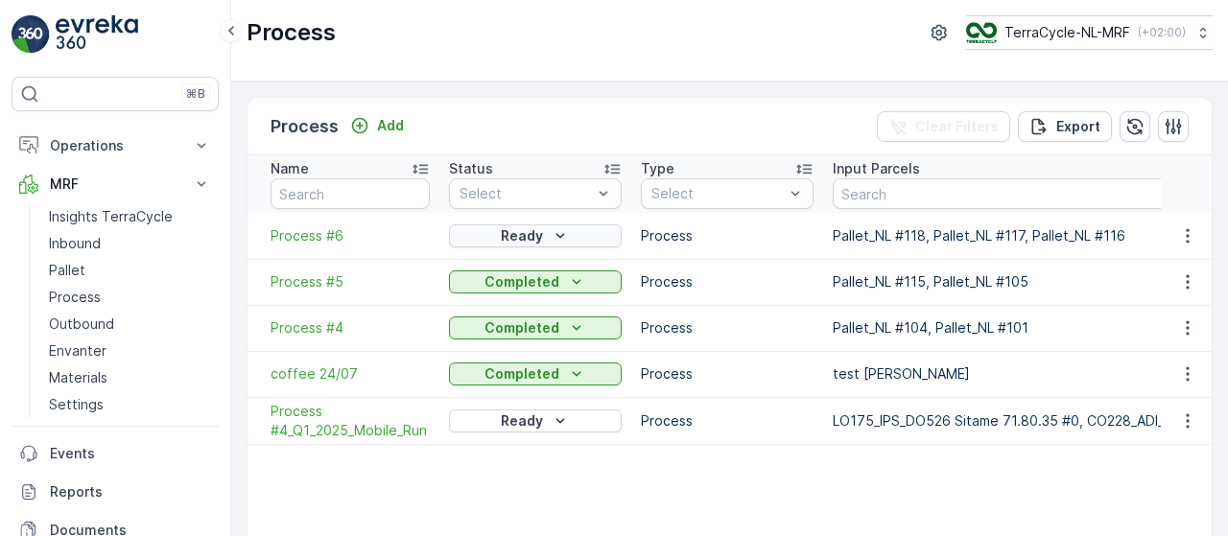
click at [560, 239] on icon "Ready" at bounding box center [560, 235] width 19 height 19
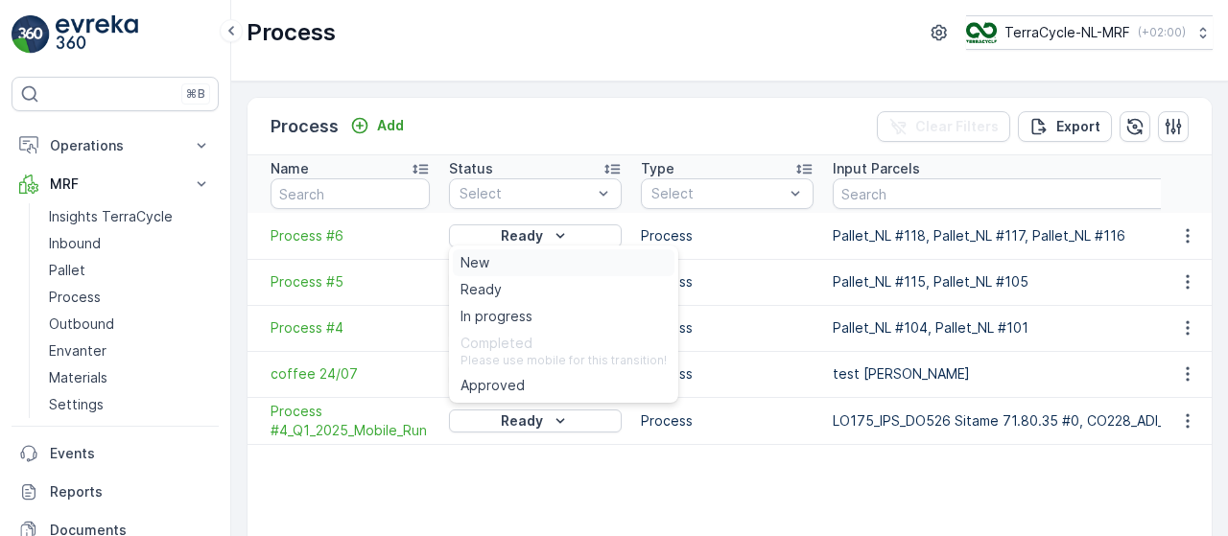
click at [545, 266] on div "New" at bounding box center [564, 262] width 222 height 27
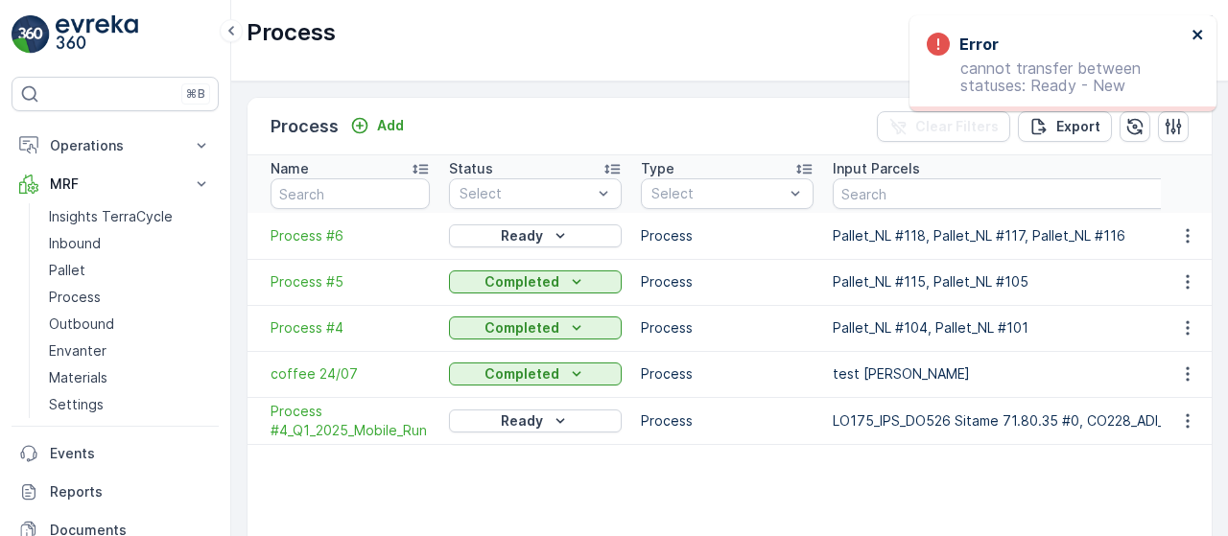
click at [1198, 34] on icon "close" at bounding box center [1197, 35] width 10 height 10
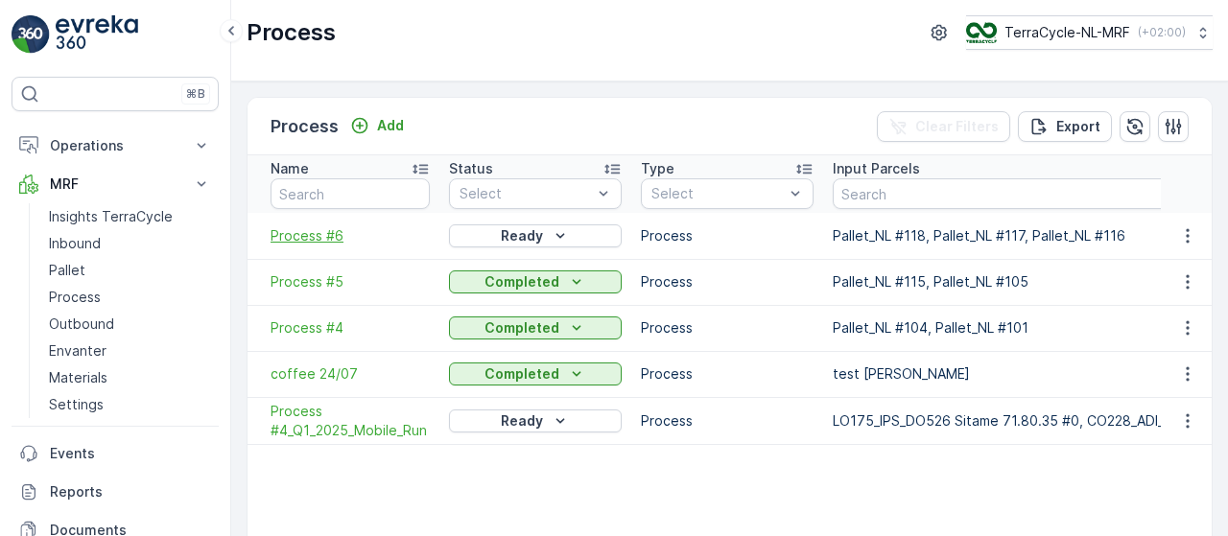
click at [339, 235] on span "Process #6" at bounding box center [350, 235] width 159 height 19
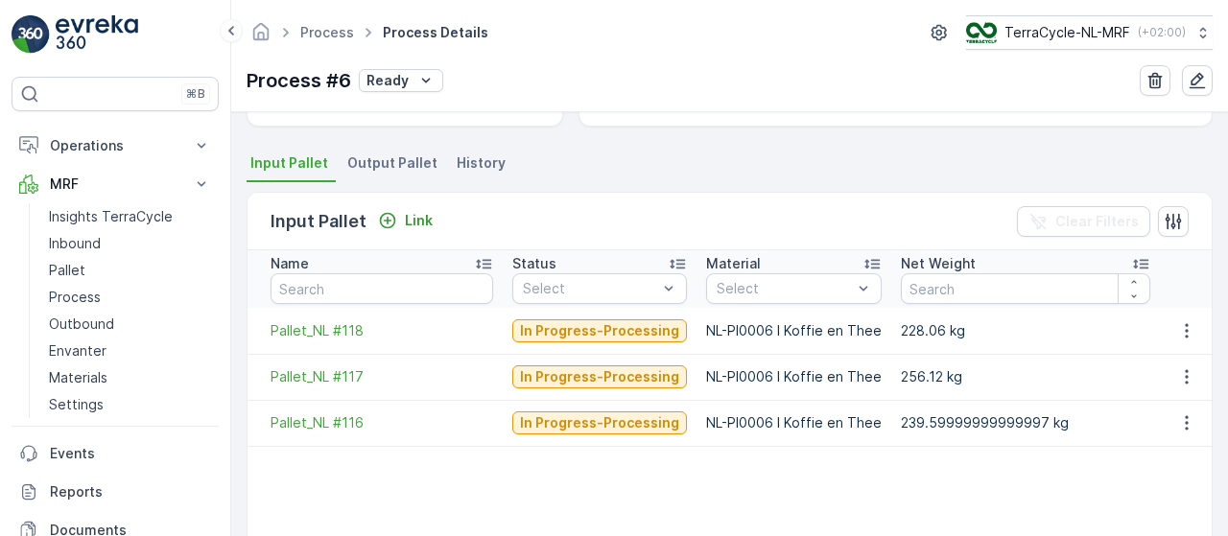
scroll to position [400, 0]
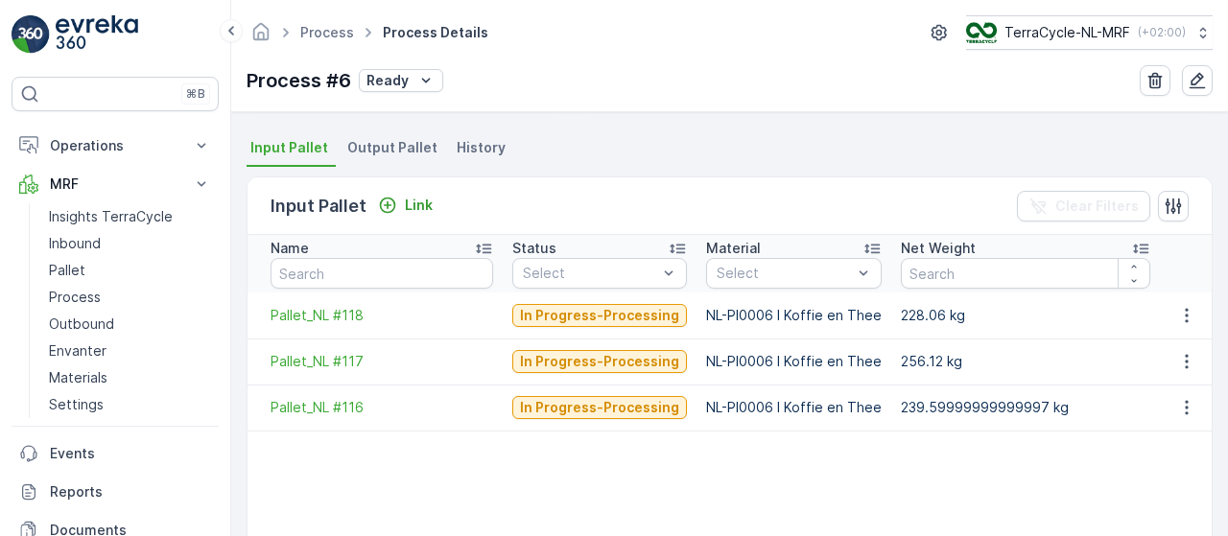
click at [407, 148] on span "Output Pallet" at bounding box center [392, 147] width 90 height 19
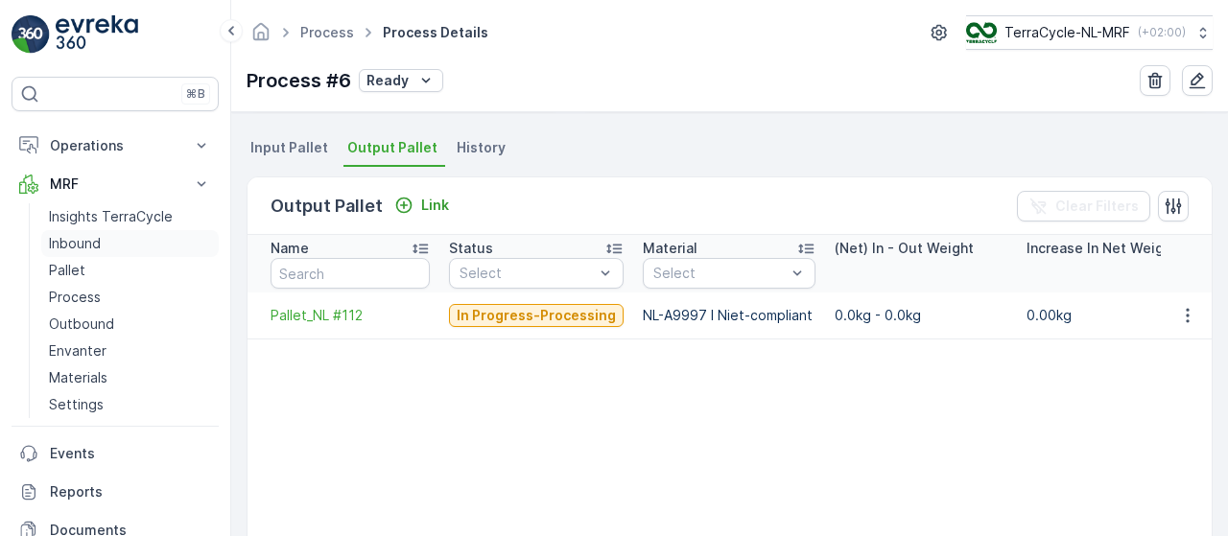
click at [94, 235] on p "Inbound" at bounding box center [75, 243] width 52 height 19
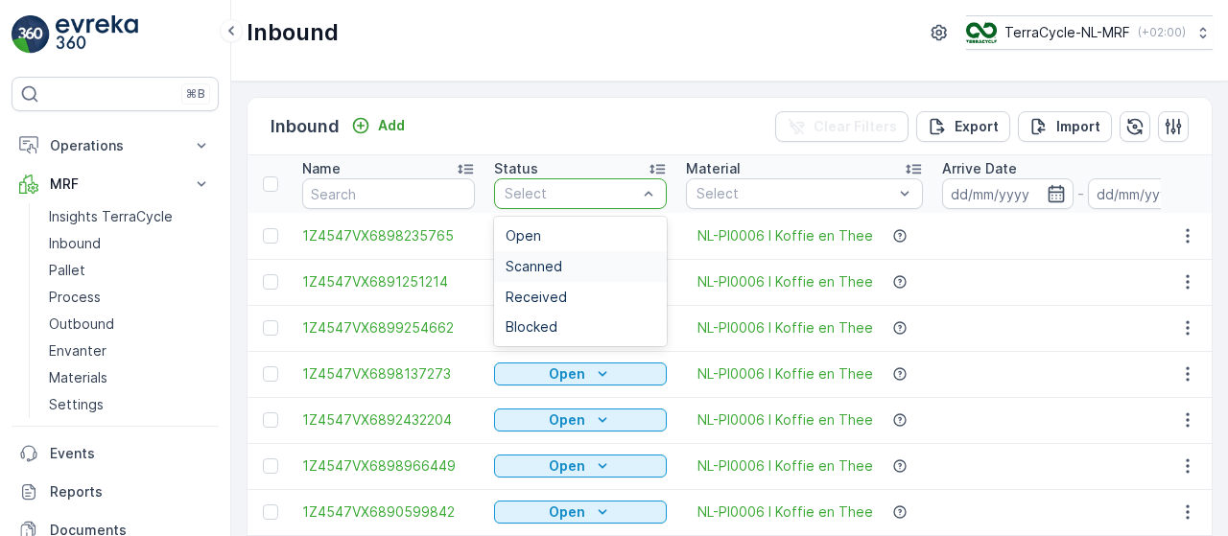
click at [588, 259] on div "Scanned" at bounding box center [581, 266] width 150 height 15
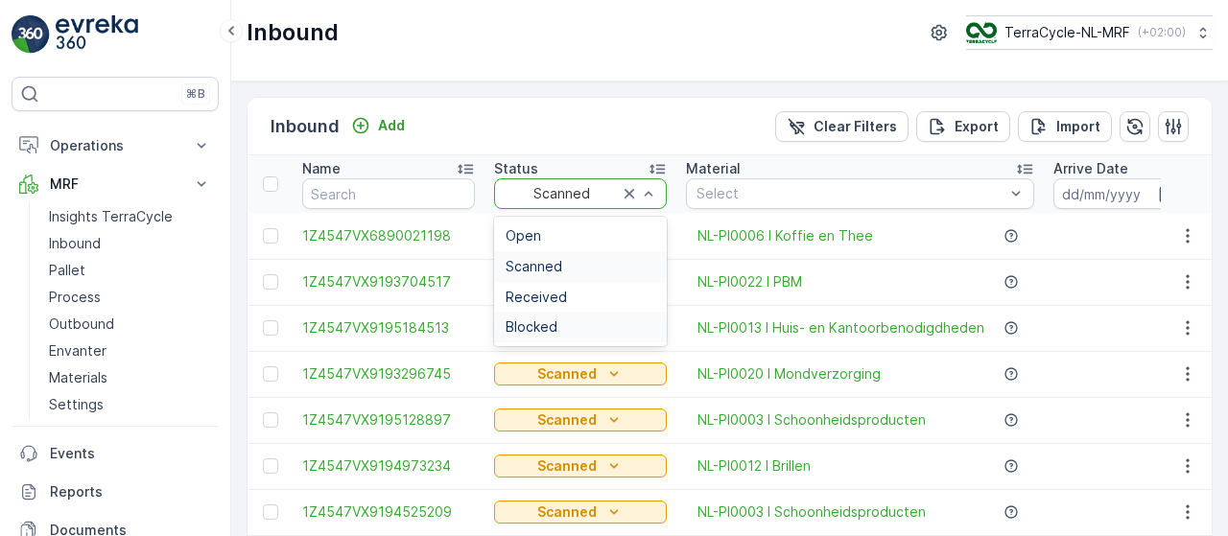
click at [556, 321] on div "Blocked" at bounding box center [581, 326] width 150 height 15
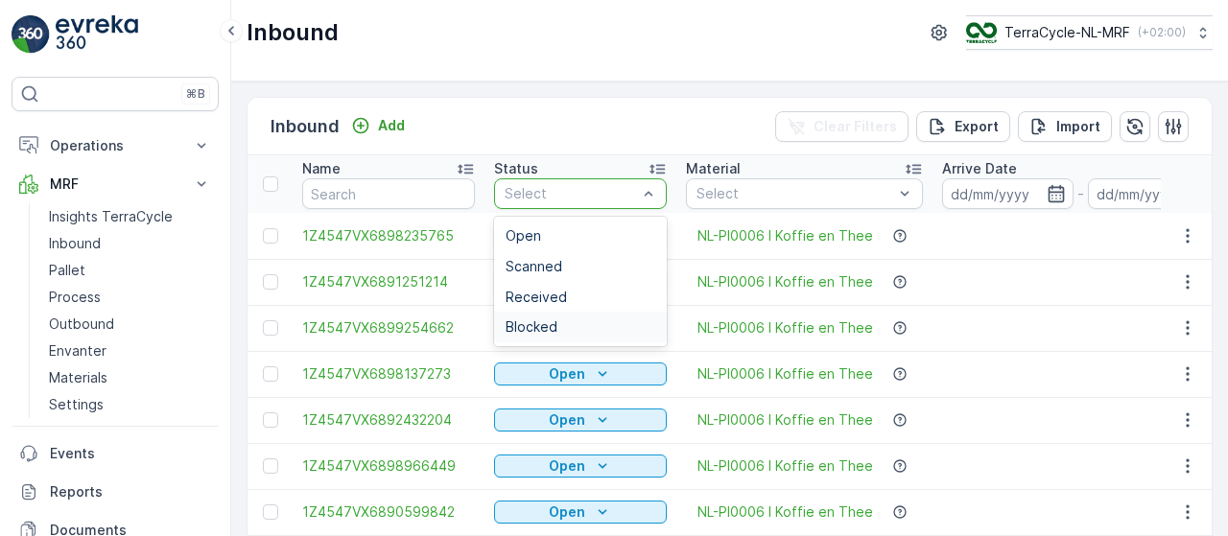
click at [545, 321] on span "Blocked" at bounding box center [532, 326] width 52 height 15
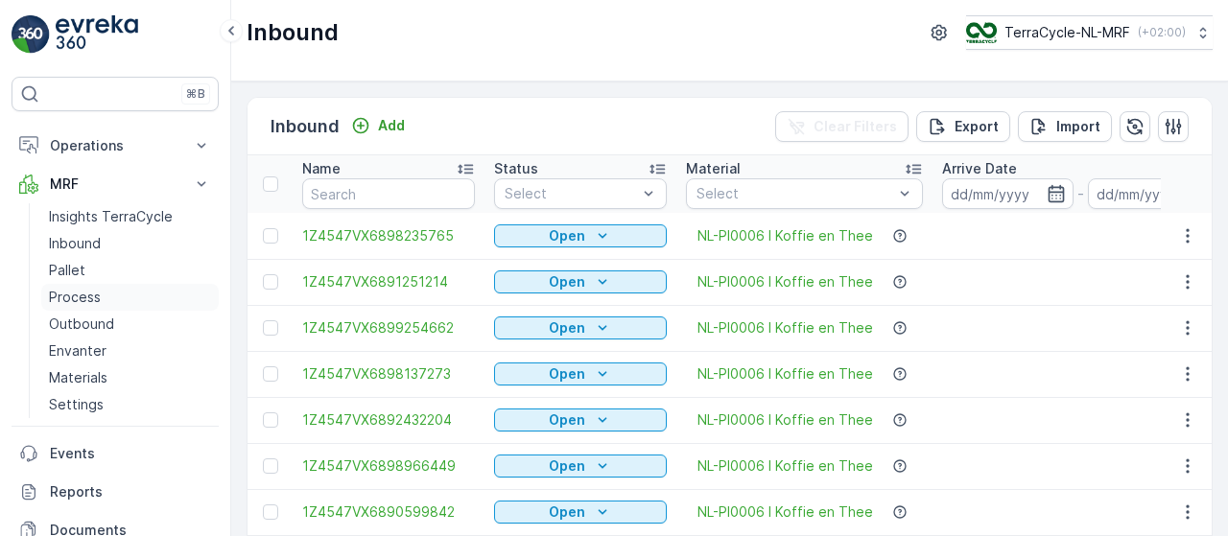
click at [106, 295] on link "Process" at bounding box center [129, 297] width 177 height 27
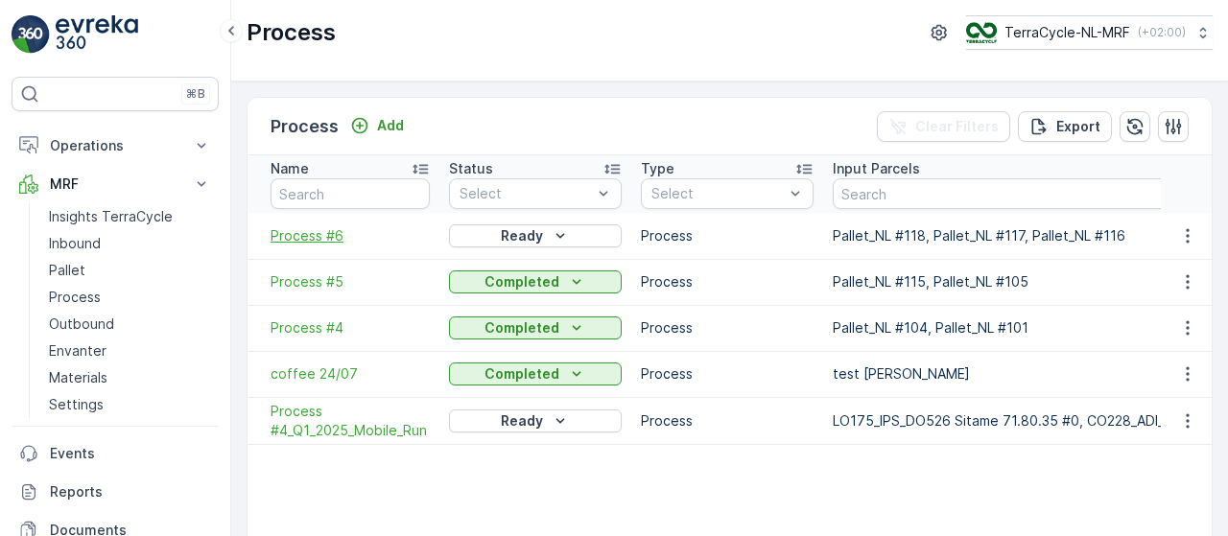
click at [316, 242] on span "Process #6" at bounding box center [350, 235] width 159 height 19
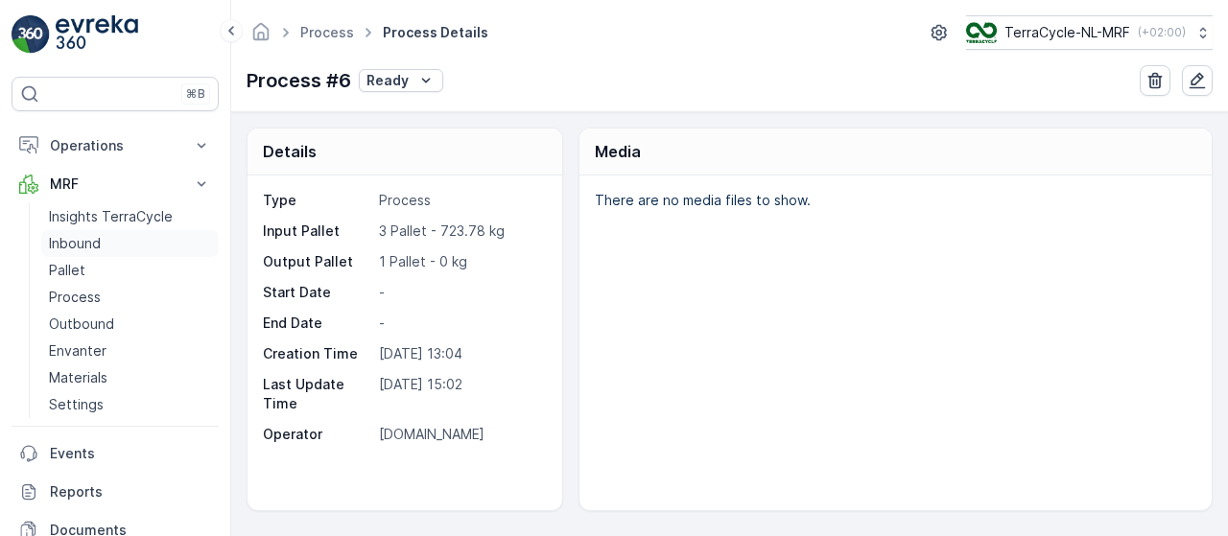
click at [111, 238] on link "Inbound" at bounding box center [129, 243] width 177 height 27
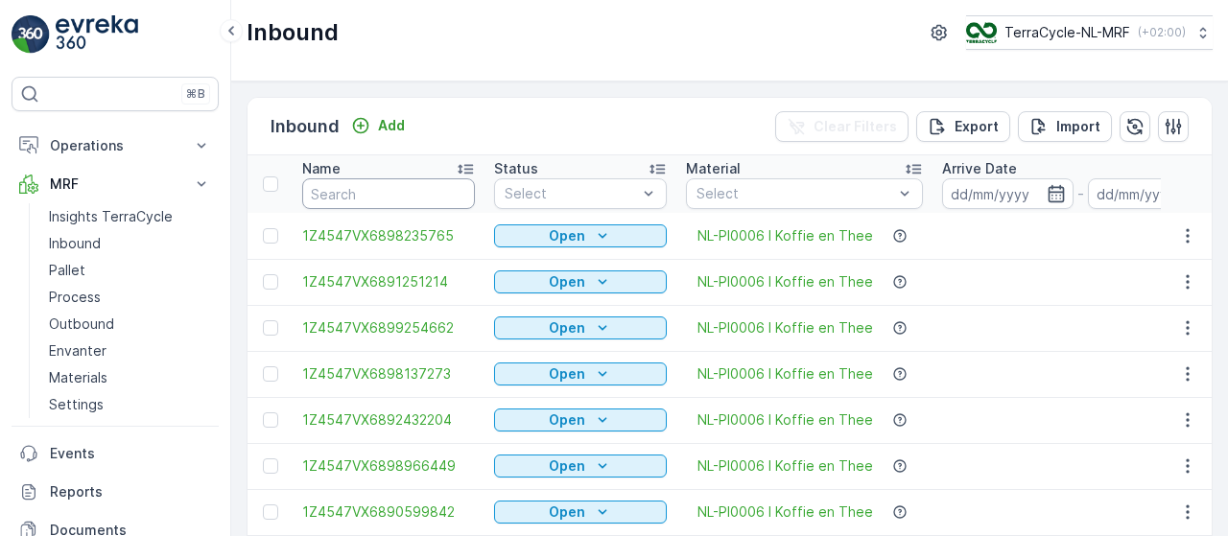
click at [361, 191] on input "text" at bounding box center [388, 193] width 173 height 31
type input "1z"
click at [361, 191] on input "1z" at bounding box center [388, 193] width 173 height 31
type input "1z454"
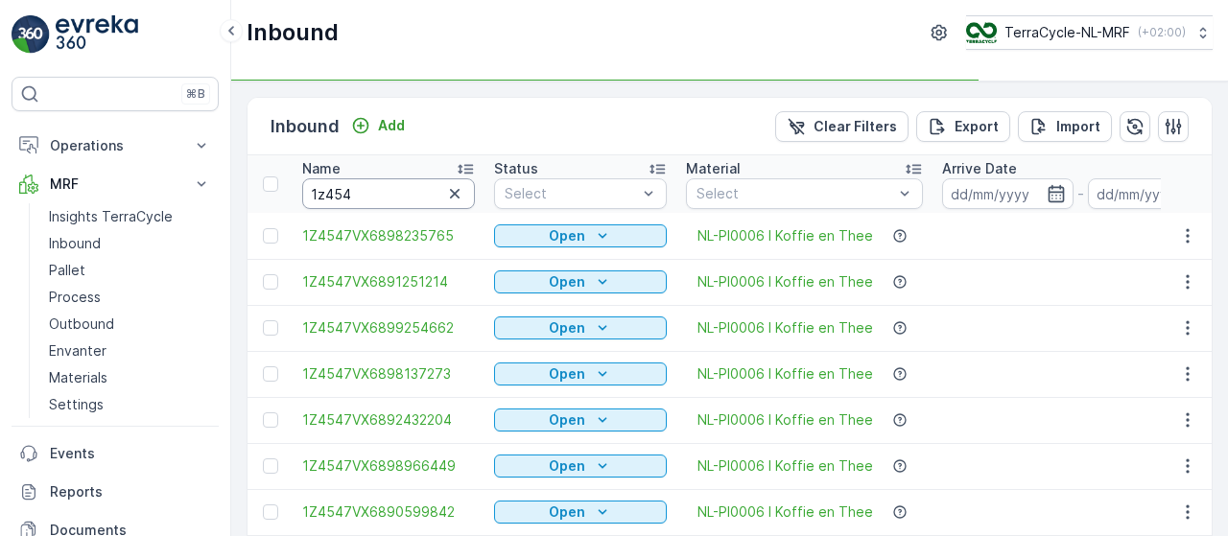
click at [370, 192] on input "1z454" at bounding box center [388, 193] width 173 height 31
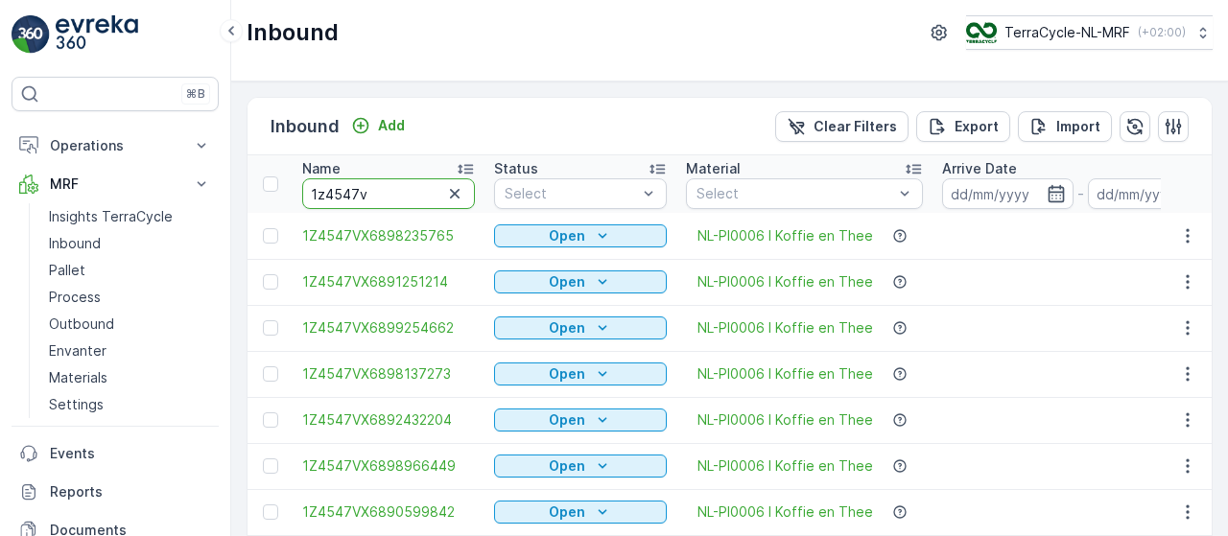
type input "1z4547vx"
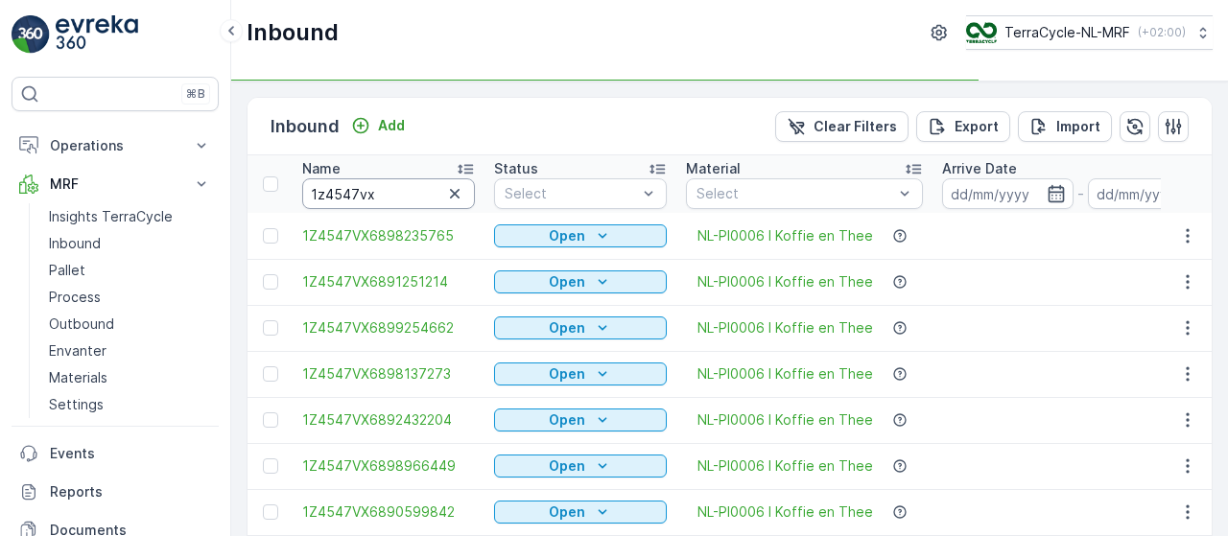
click at [395, 189] on input "1z4547vx" at bounding box center [388, 193] width 173 height 31
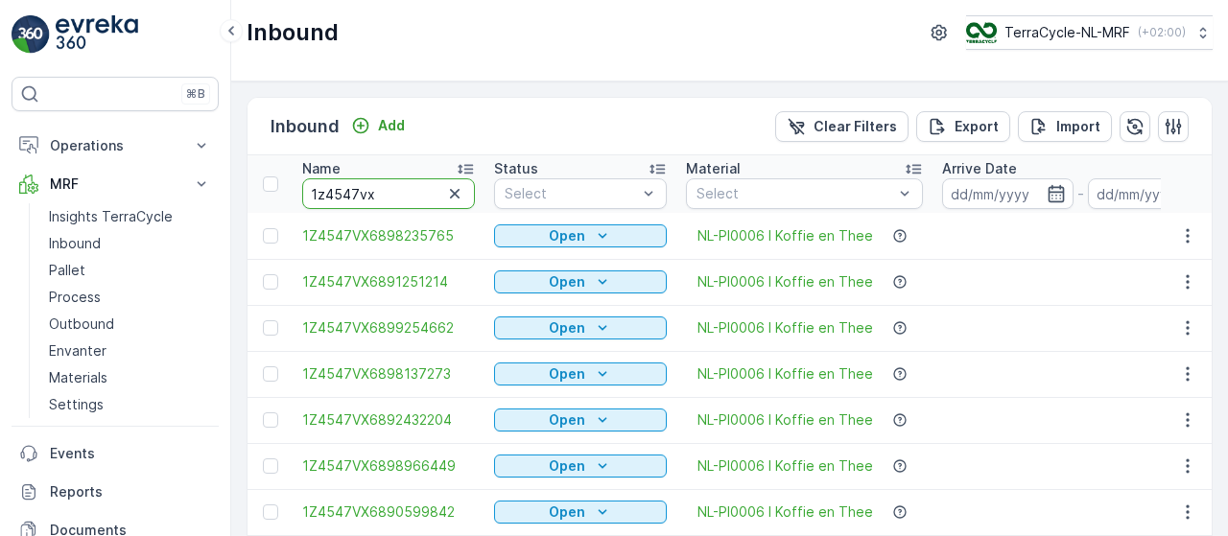
click at [395, 189] on input "1z4547vx" at bounding box center [388, 193] width 173 height 31
type input "1z4547vx68"
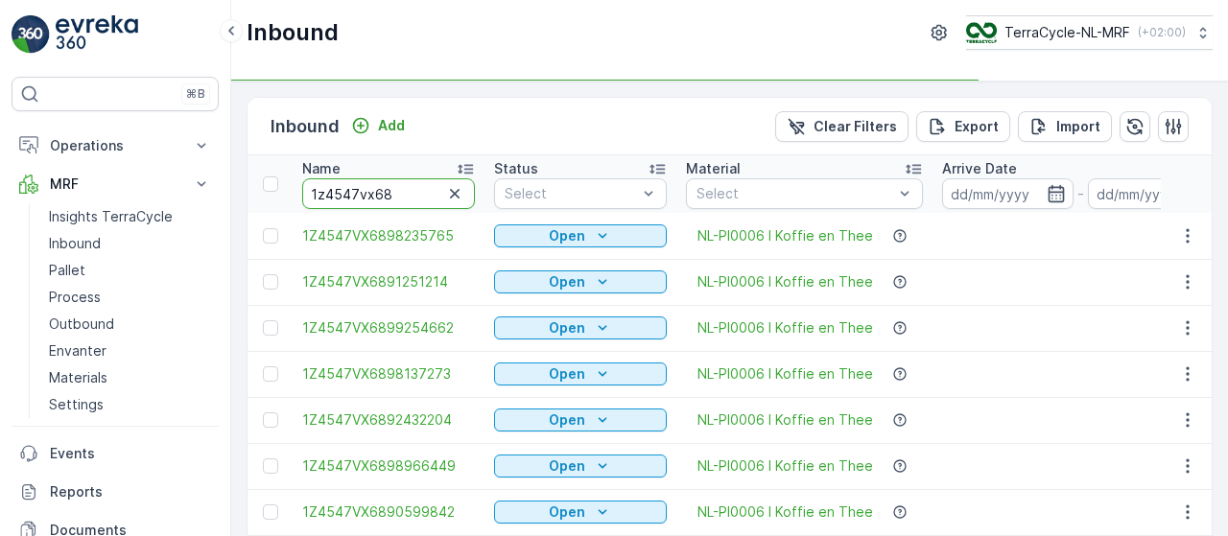
click at [413, 192] on input "1z4547vx68" at bounding box center [388, 193] width 173 height 31
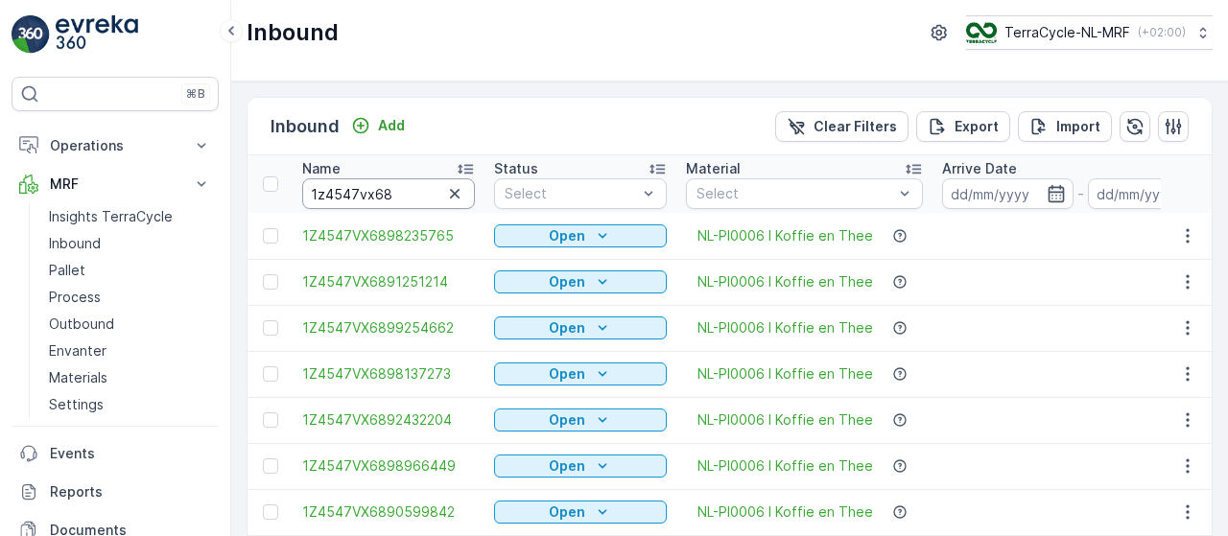
click at [413, 192] on input "1z4547vx68" at bounding box center [388, 193] width 173 height 31
type input "1z4547vx689750"
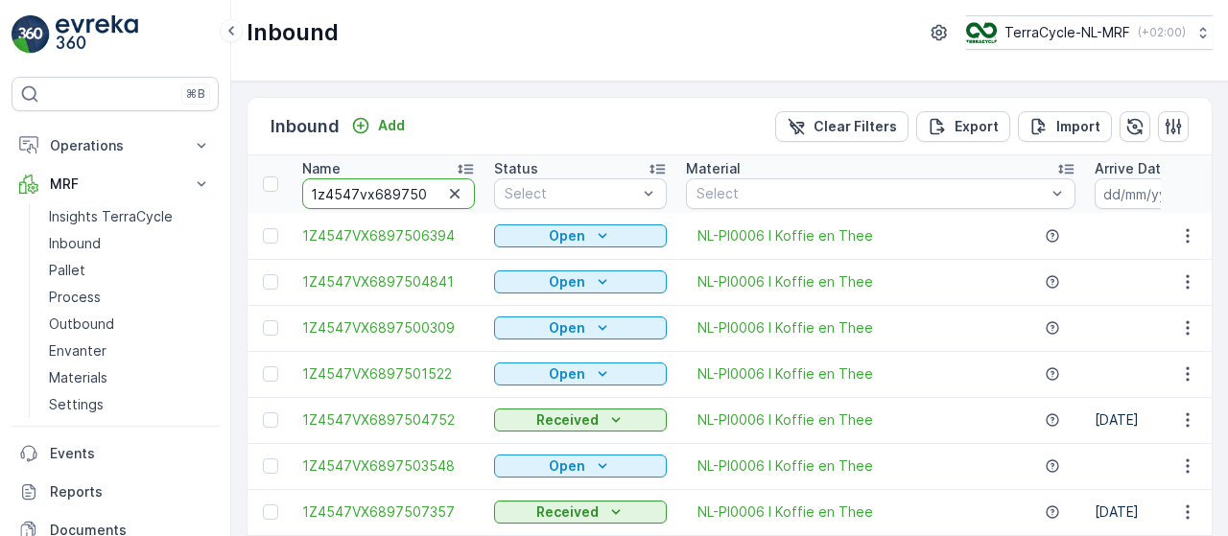
click at [421, 192] on input "1z4547vx689750" at bounding box center [388, 193] width 173 height 31
type input "1z4547vx689750309"
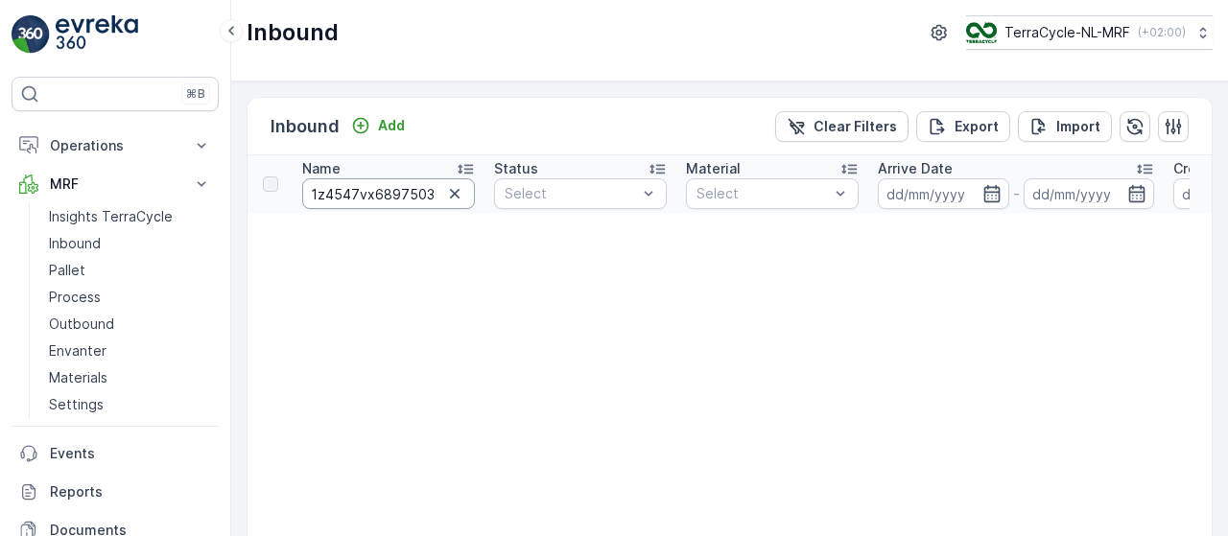
click at [429, 191] on input "1z4547vx689750309" at bounding box center [388, 193] width 173 height 31
click at [393, 194] on input "1z4547vx689750309" at bounding box center [388, 193] width 173 height 31
click at [324, 190] on input "1z4547vx689750309" at bounding box center [388, 193] width 173 height 31
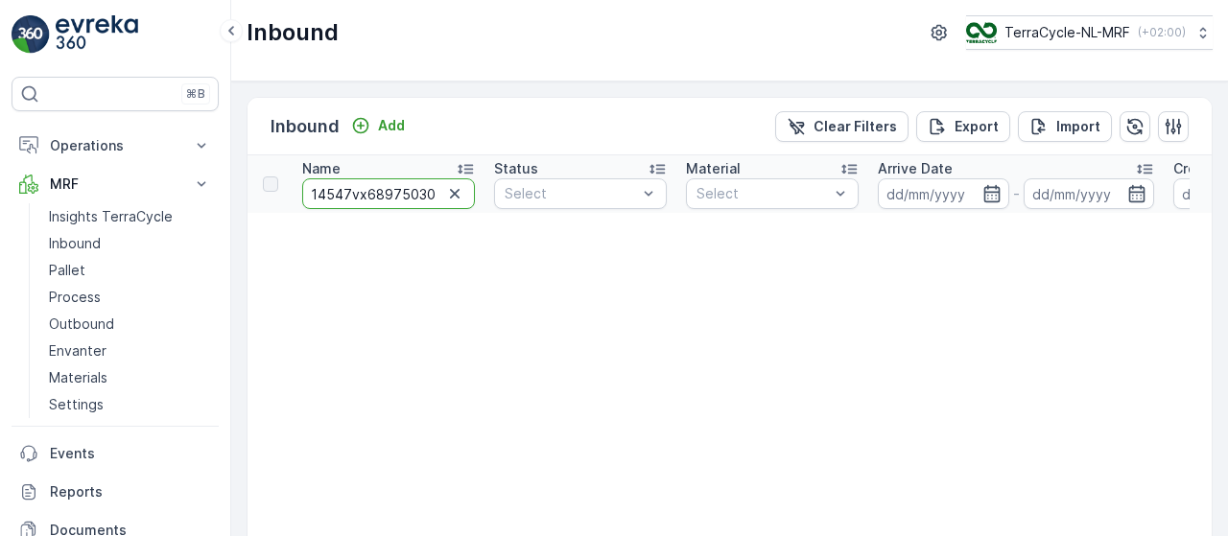
type input "1Z4547vx689750309"
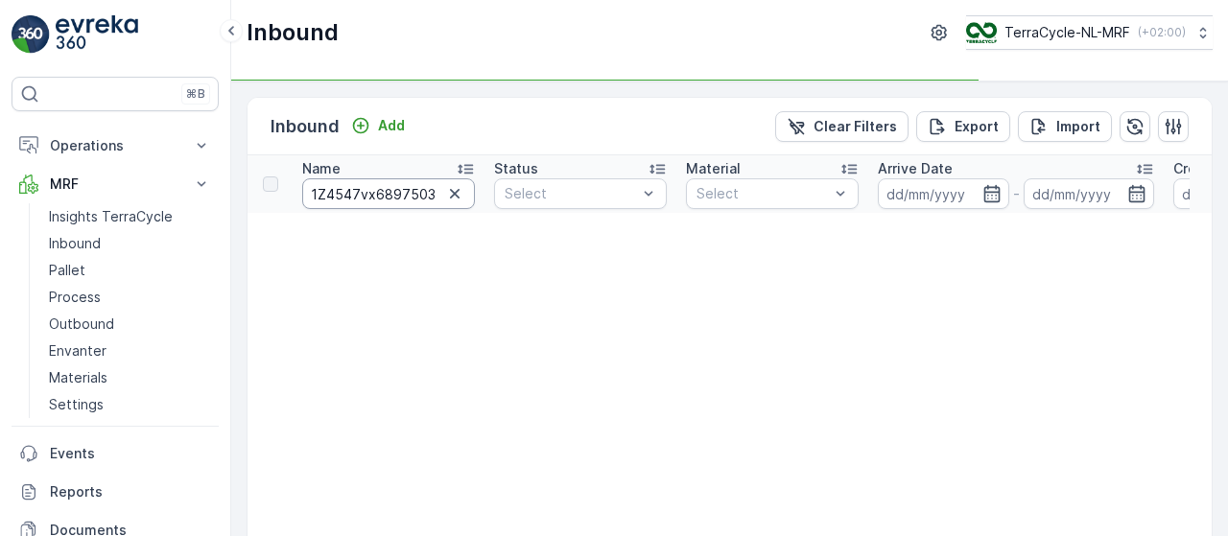
click at [370, 191] on input "1Z4547vx689750309" at bounding box center [388, 193] width 173 height 31
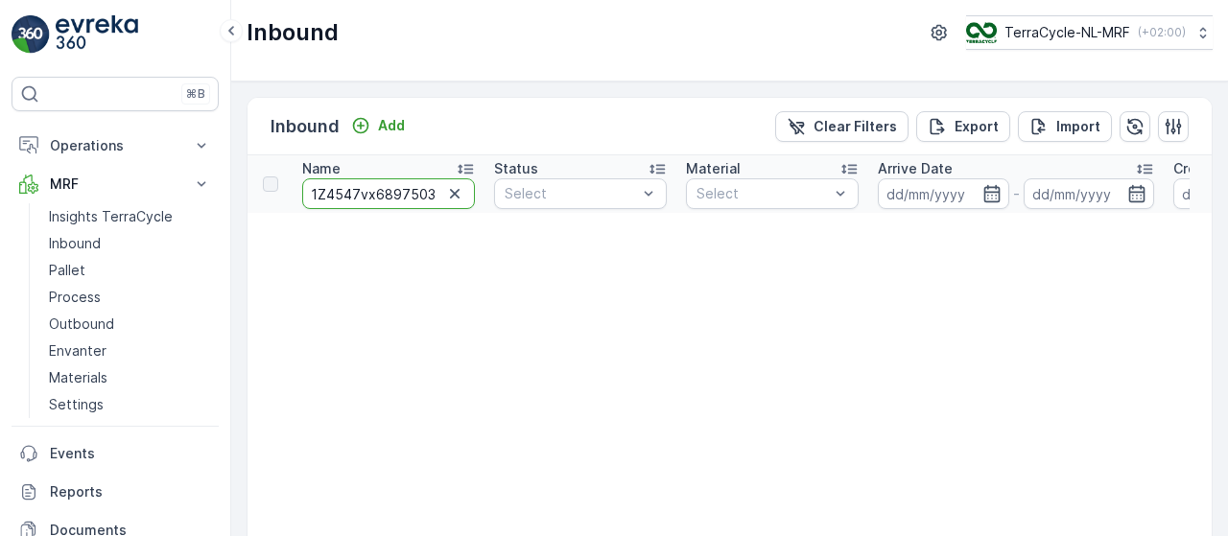
click at [370, 191] on input "1Z4547vx689750309" at bounding box center [388, 193] width 173 height 31
type input "1Z4547VX689750309"
click at [361, 189] on input "1Z4547VX689750309" at bounding box center [388, 193] width 173 height 31
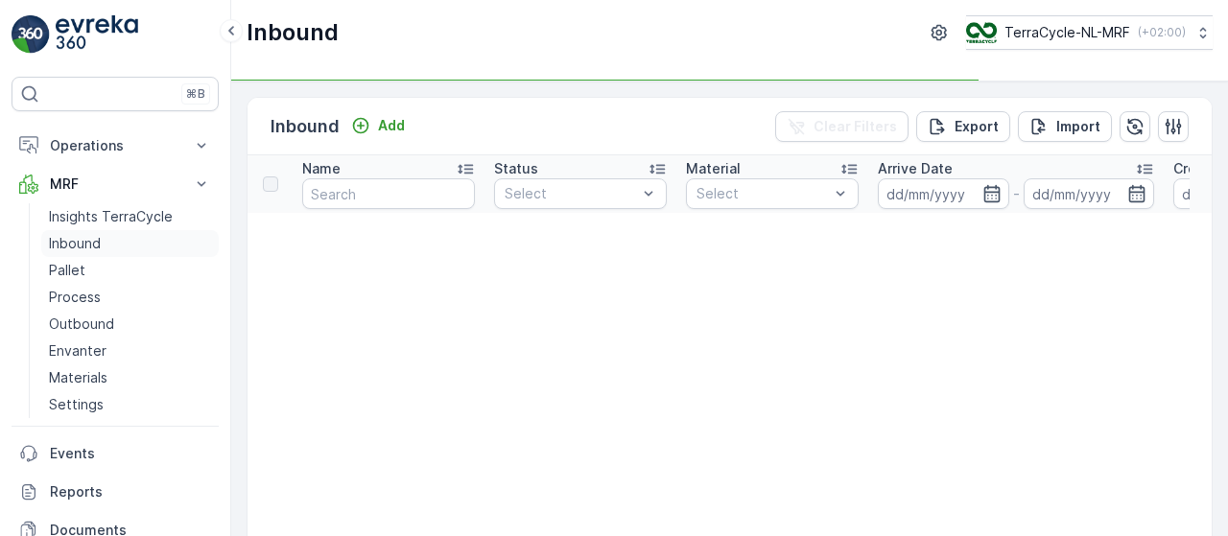
click at [77, 244] on p "Inbound" at bounding box center [75, 243] width 52 height 19
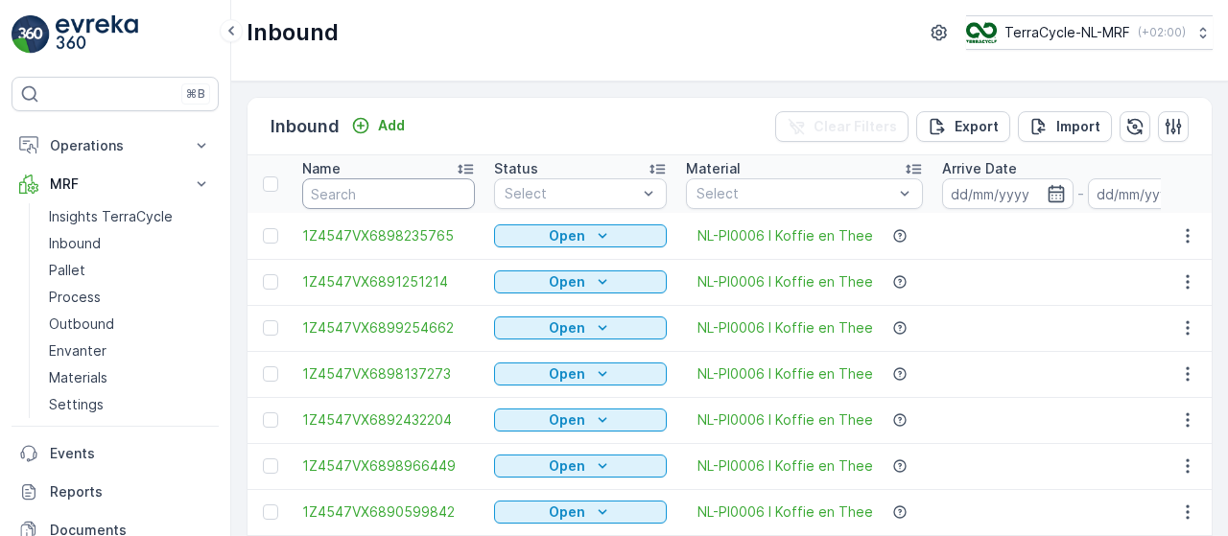
click at [401, 187] on input "text" at bounding box center [388, 193] width 173 height 31
paste input "1Z4547VX689750309"
type input "1Z4547VX689750309"
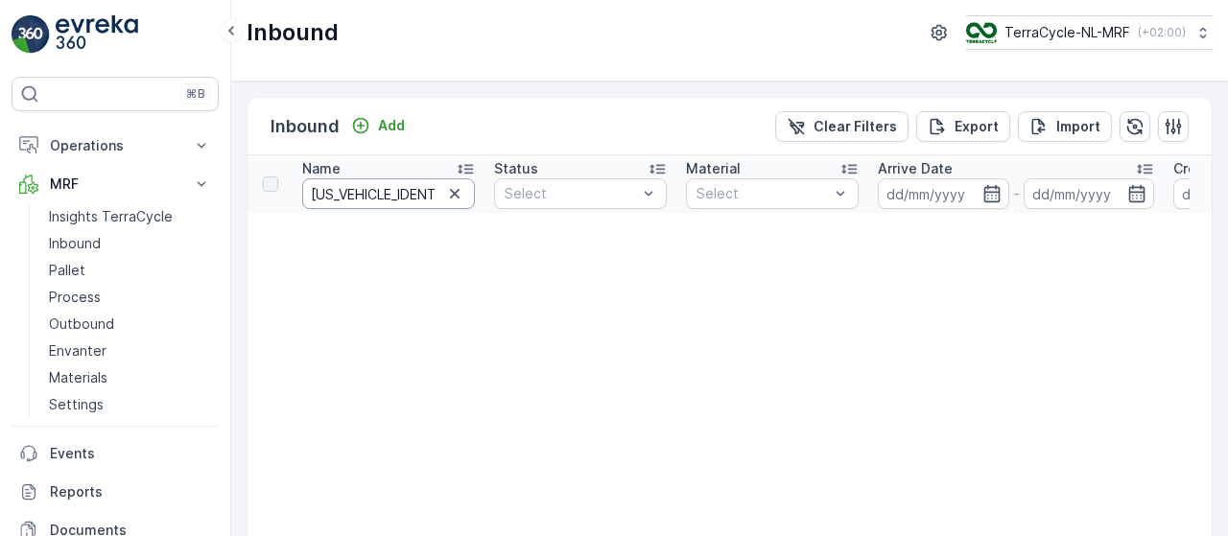
click at [374, 189] on input "1Z4547VX689750309" at bounding box center [388, 193] width 173 height 31
type input "1Z4547VX6897500309"
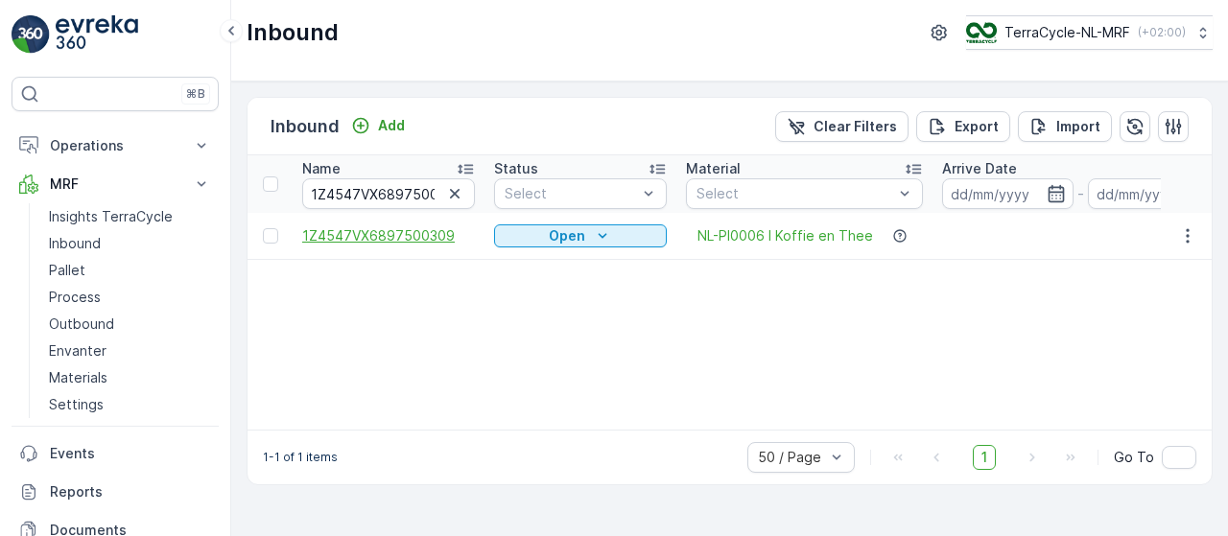
click at [399, 235] on span "1Z4547VX6897500309" at bounding box center [388, 235] width 173 height 19
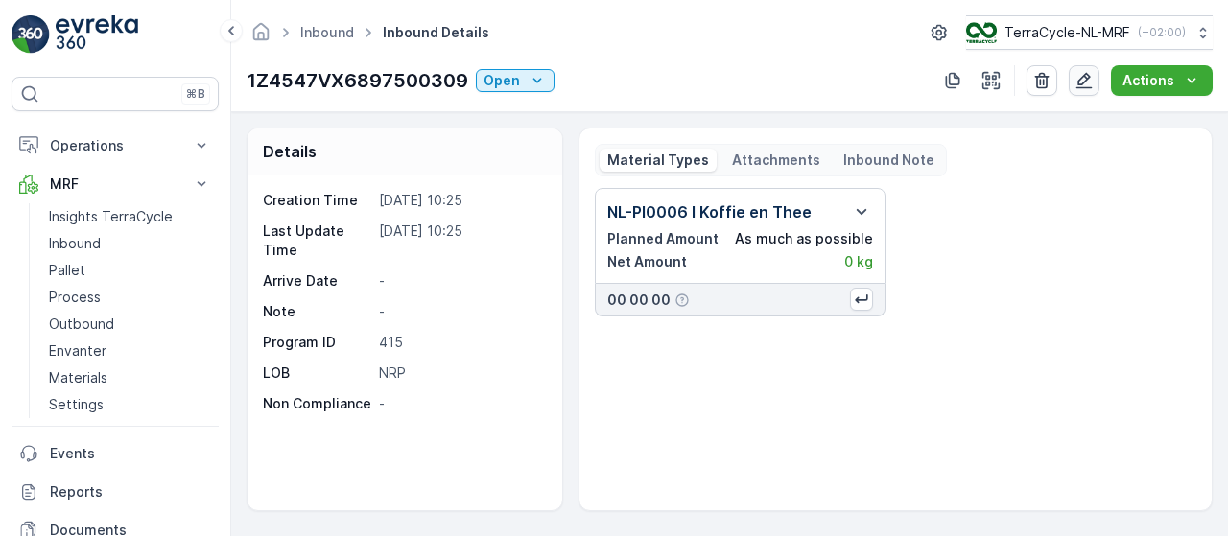
click at [1086, 86] on icon "button" at bounding box center [1084, 81] width 16 height 16
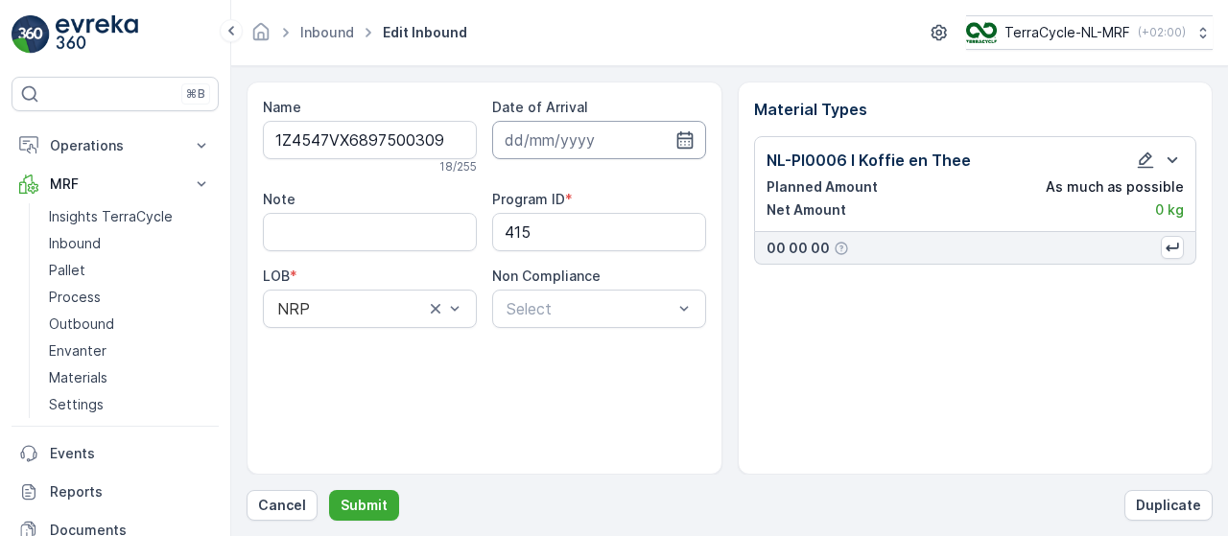
click at [522, 135] on input at bounding box center [599, 140] width 214 height 38
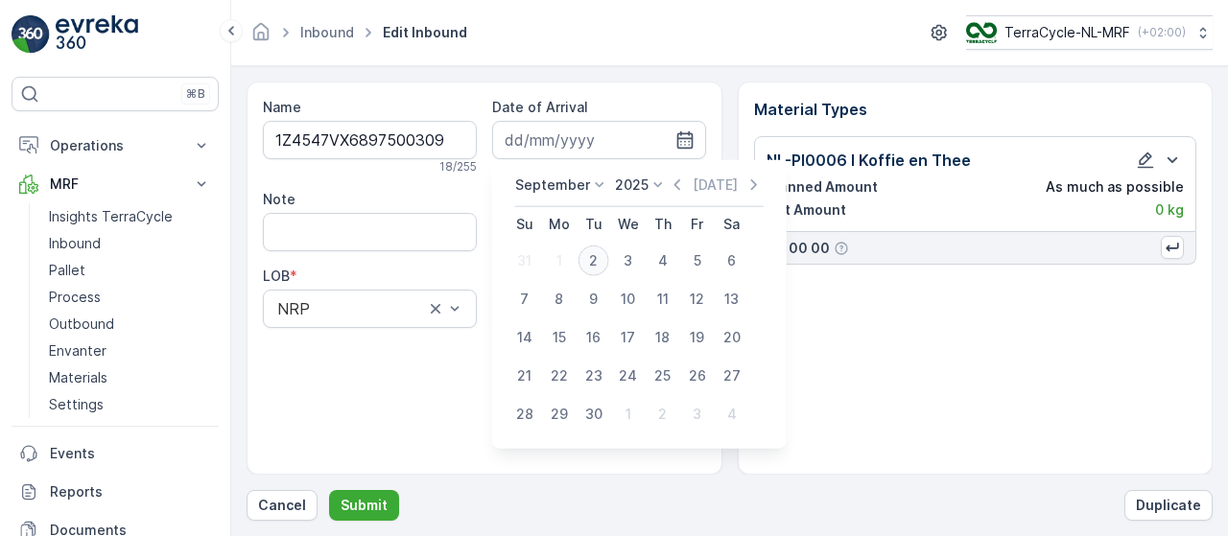
click at [591, 260] on div "2" at bounding box center [593, 261] width 31 height 31
type input "[DATE]"
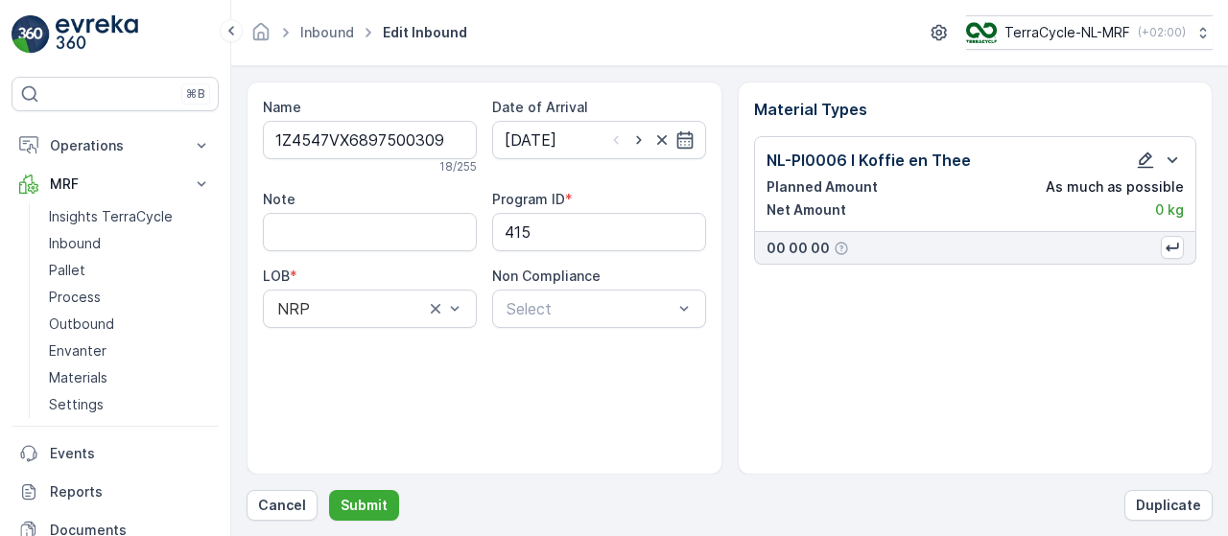
click at [1141, 160] on icon "button" at bounding box center [1146, 161] width 16 height 16
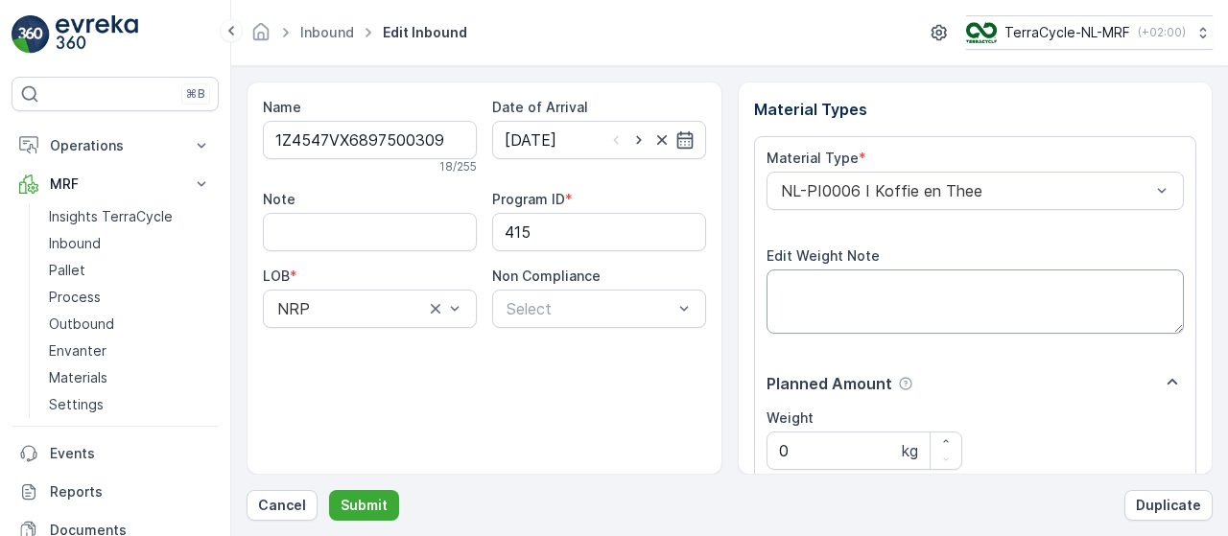
scroll to position [96, 0]
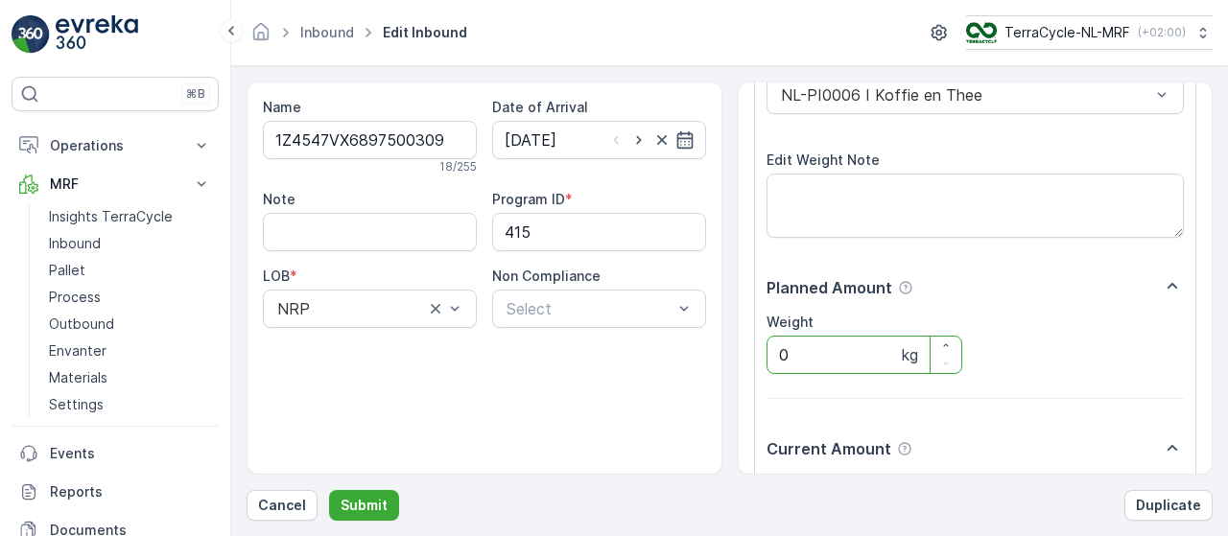
click at [802, 348] on input "0" at bounding box center [865, 355] width 197 height 38
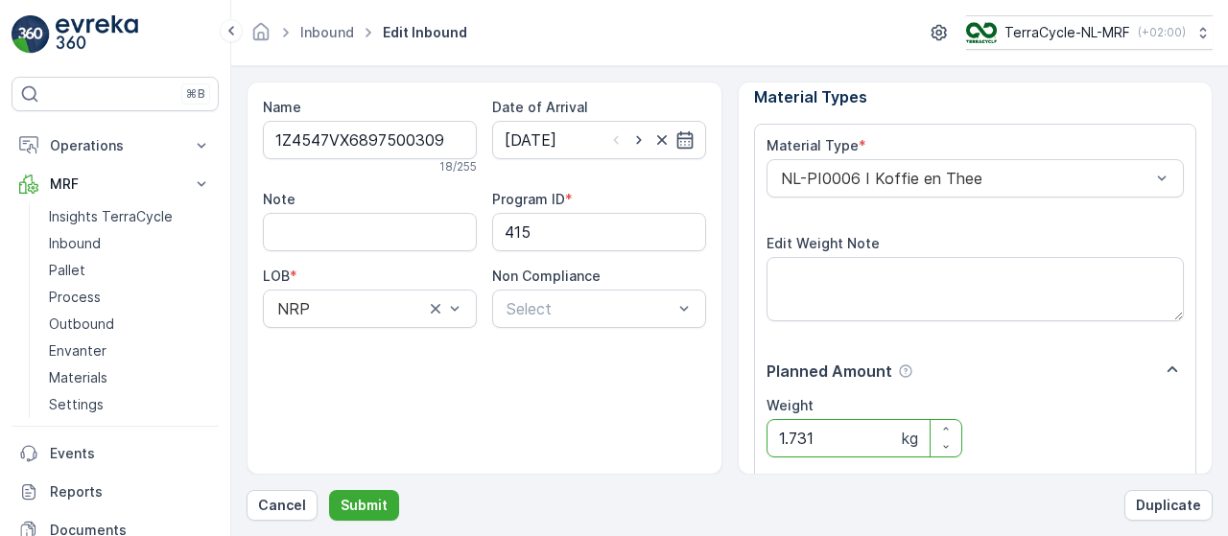
scroll to position [0, 0]
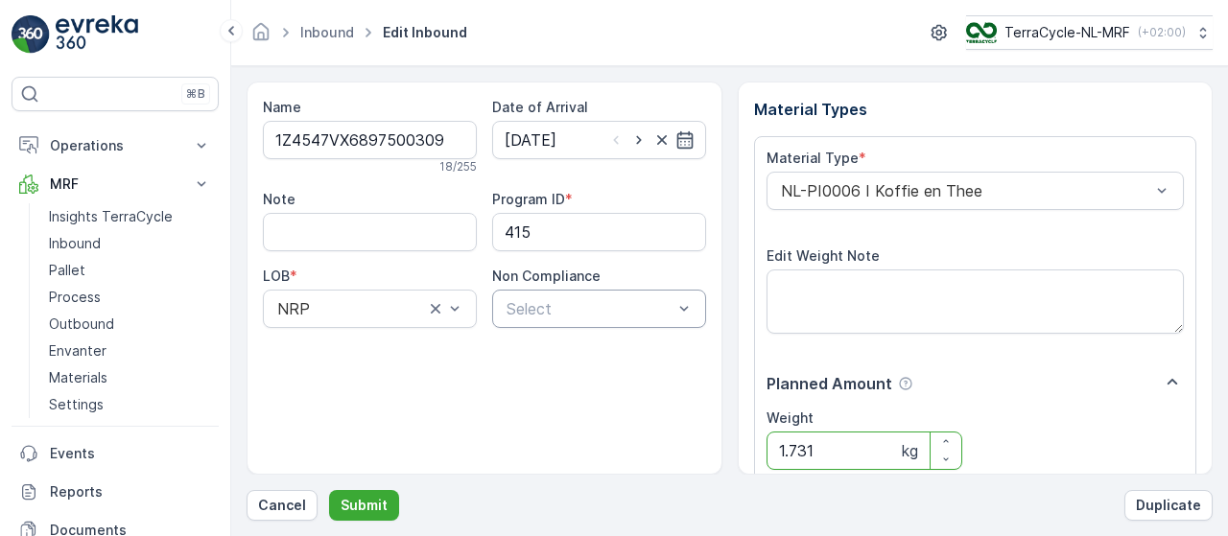
type input "1.731"
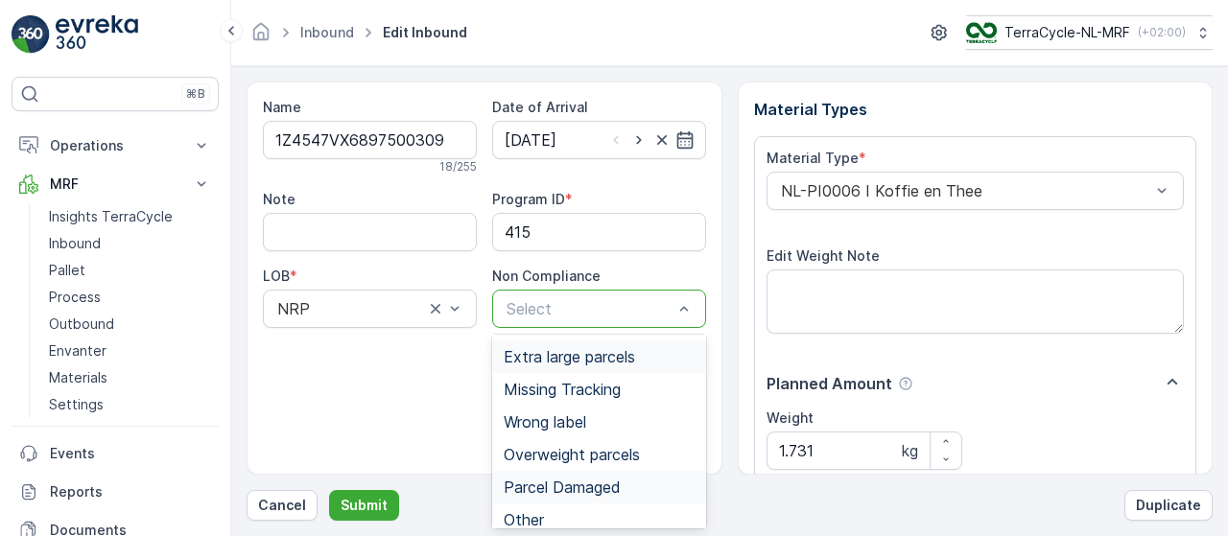
scroll to position [106, 0]
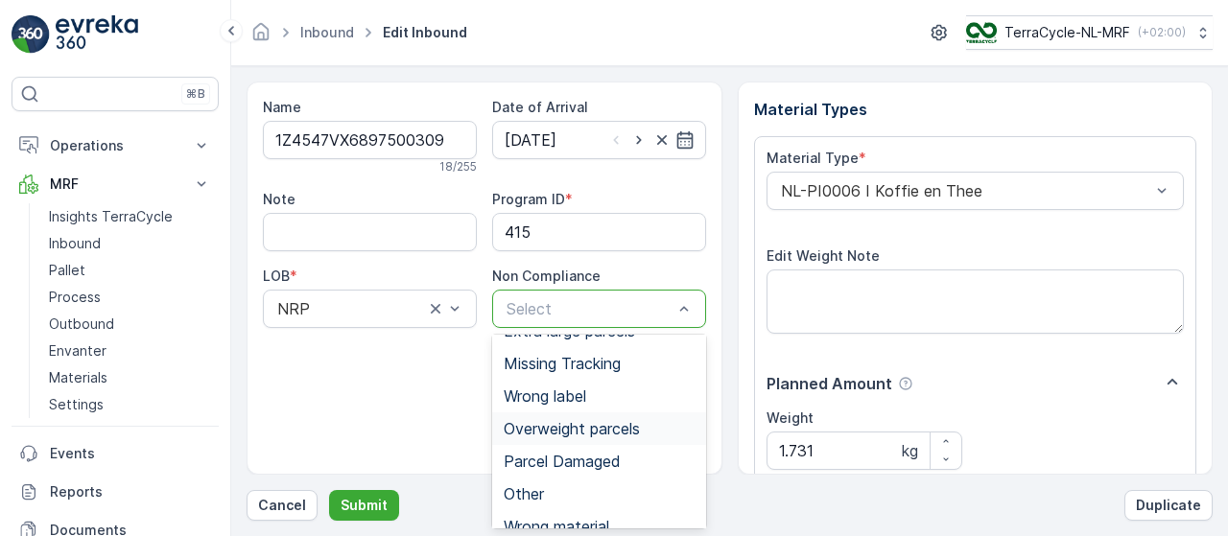
click at [445, 401] on div "Name 1Z4547VX6897500309 18 / 255 Date of Arrival 02.09.2025 Note Program ID * 4…" at bounding box center [485, 278] width 476 height 393
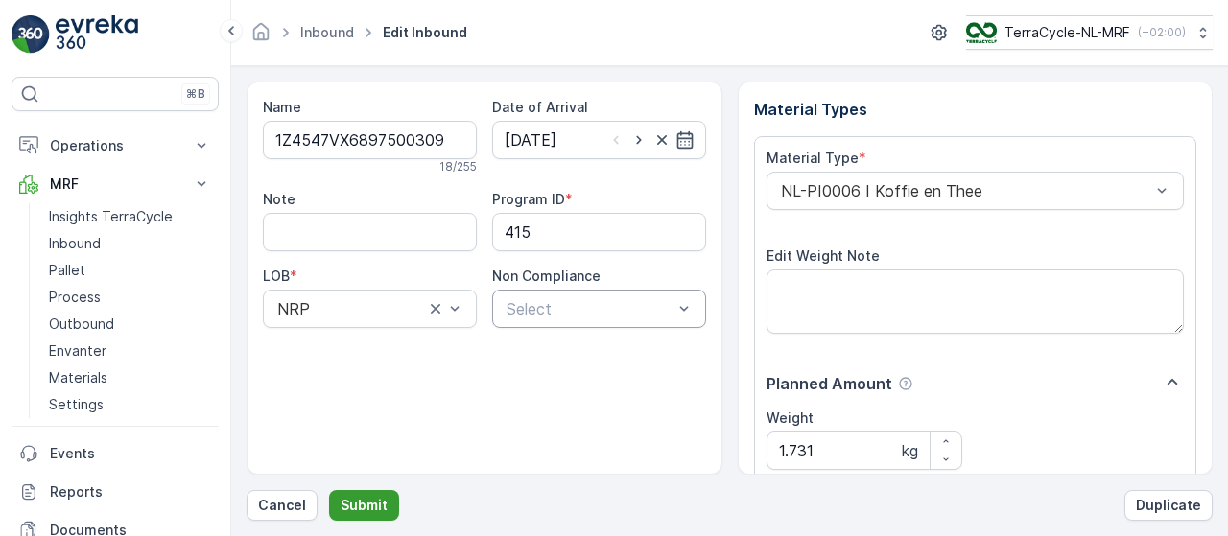
click at [370, 504] on p "Submit" at bounding box center [364, 505] width 47 height 19
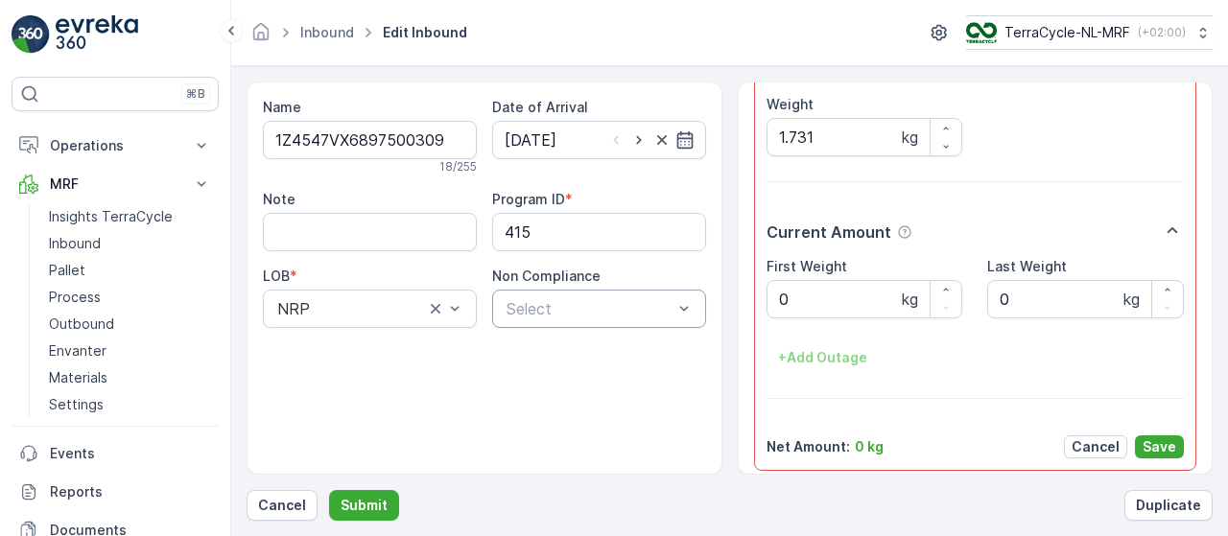
scroll to position [342, 0]
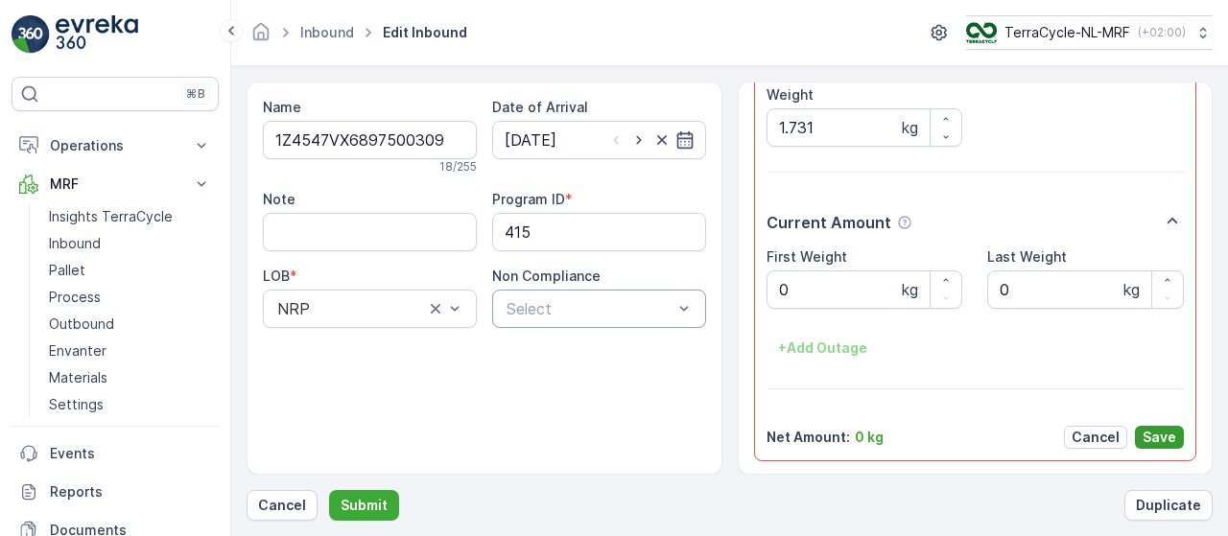
click at [1159, 440] on p "Save" at bounding box center [1160, 437] width 34 height 19
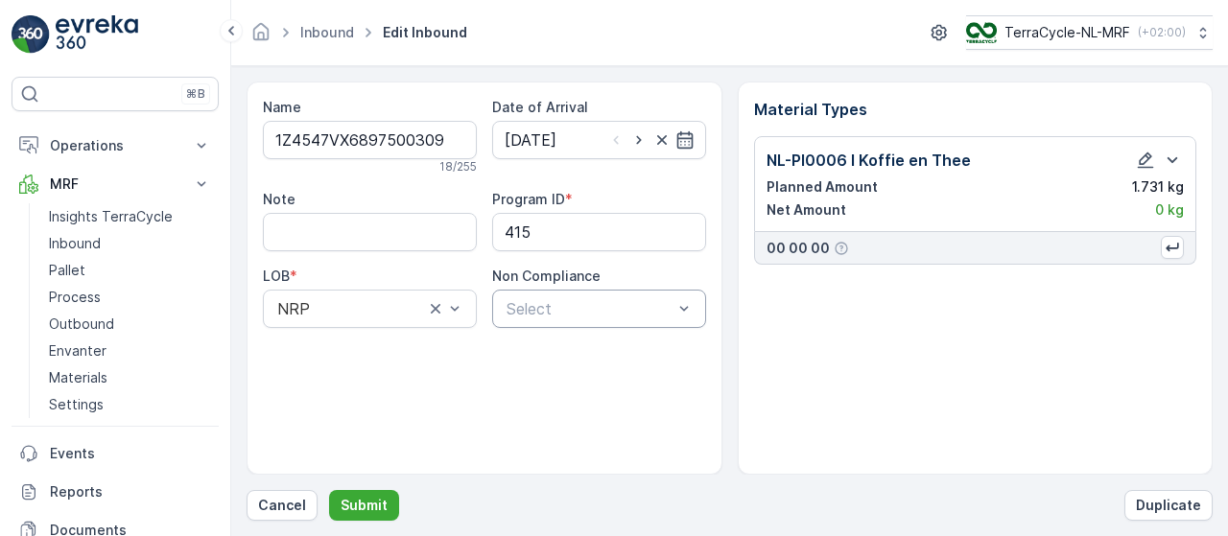
scroll to position [0, 0]
click at [376, 502] on p "Submit" at bounding box center [364, 505] width 47 height 19
click at [1146, 160] on icon "button" at bounding box center [1146, 161] width 16 height 16
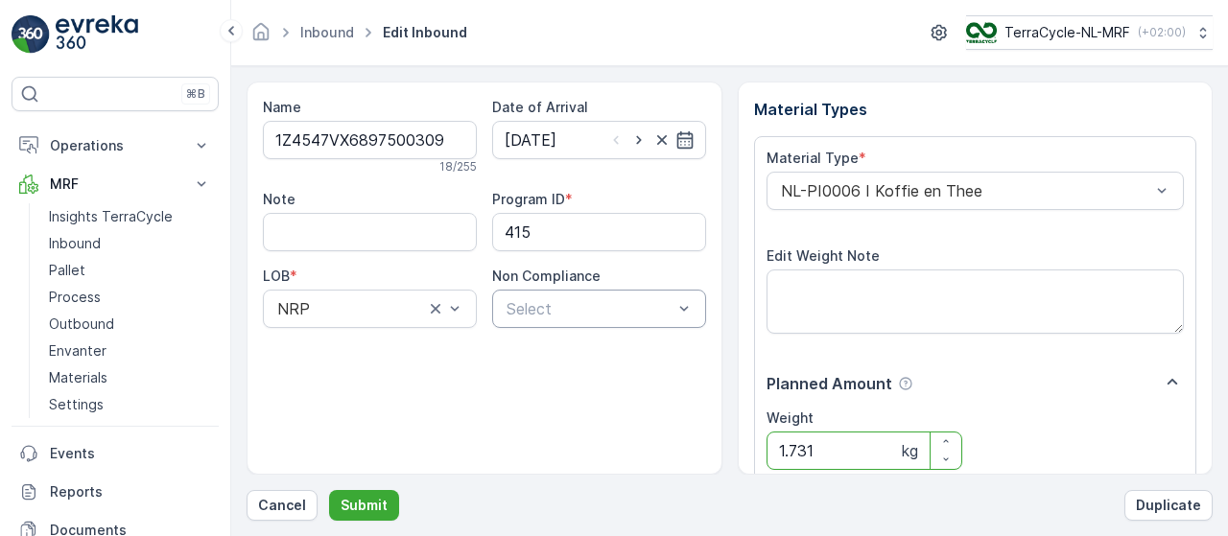
click at [842, 456] on input "1.731" at bounding box center [865, 451] width 197 height 38
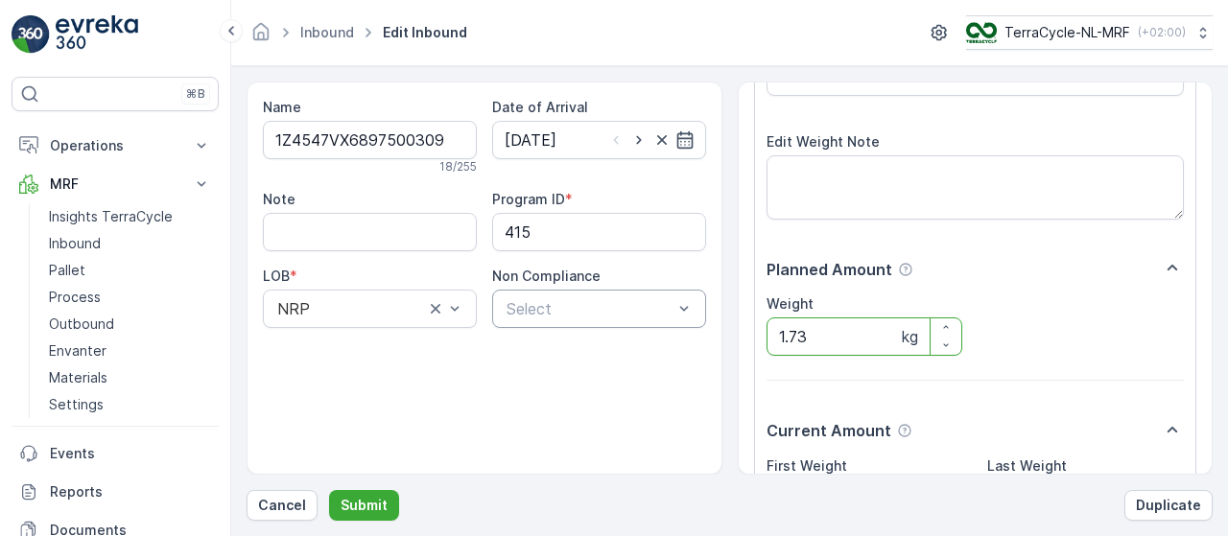
scroll to position [323, 0]
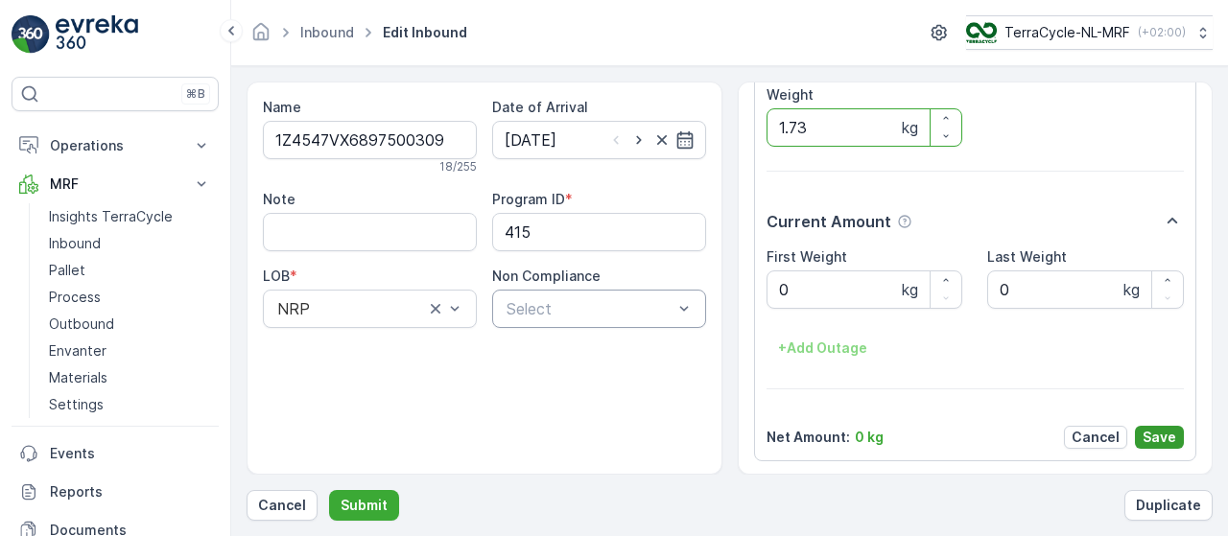
type input "1.73"
click at [1169, 433] on p "Save" at bounding box center [1160, 437] width 34 height 19
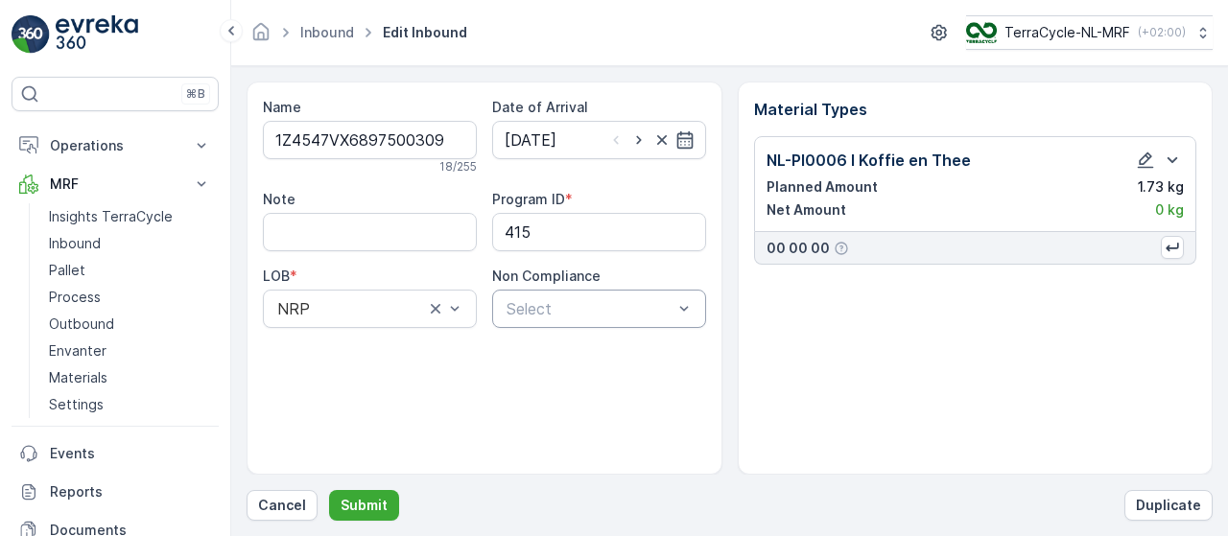
scroll to position [0, 0]
click at [390, 502] on button "Submit" at bounding box center [364, 505] width 70 height 31
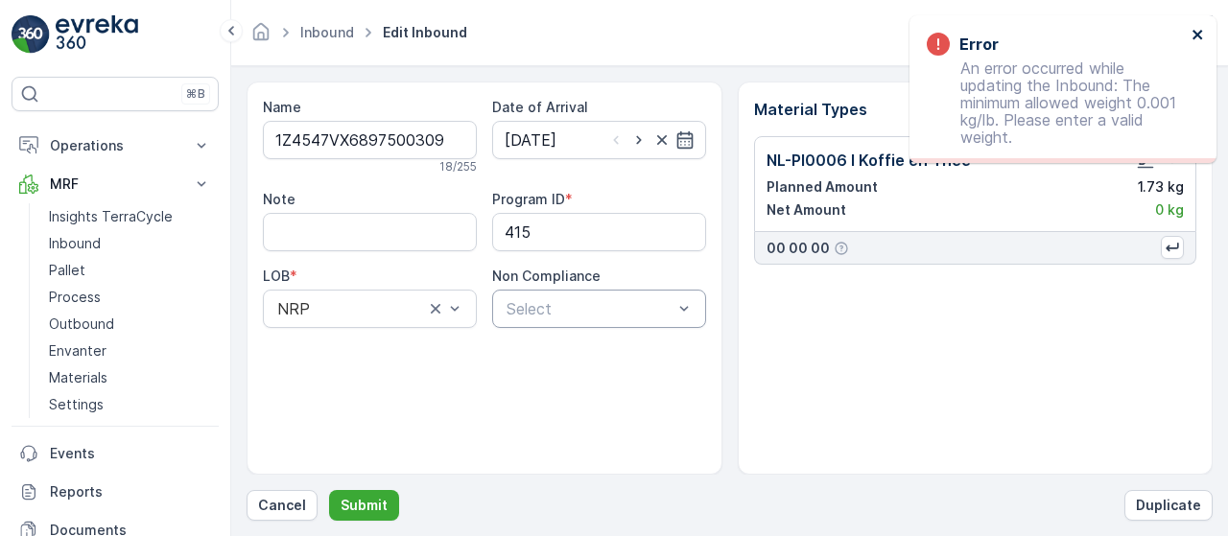
click at [1198, 35] on icon "close" at bounding box center [1197, 35] width 10 height 10
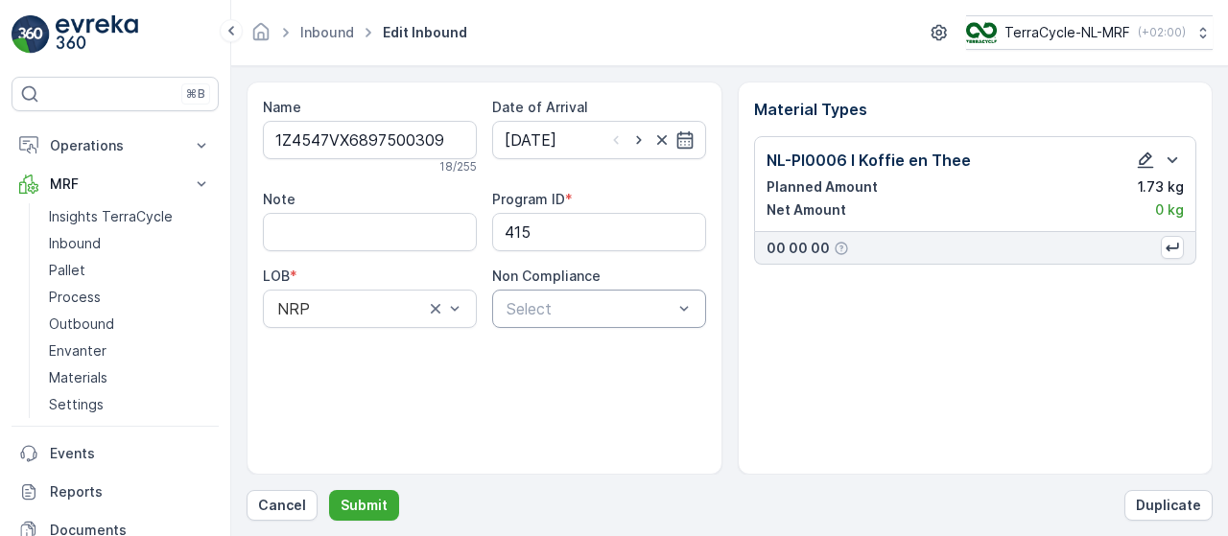
click at [1146, 158] on icon "button" at bounding box center [1146, 161] width 16 height 16
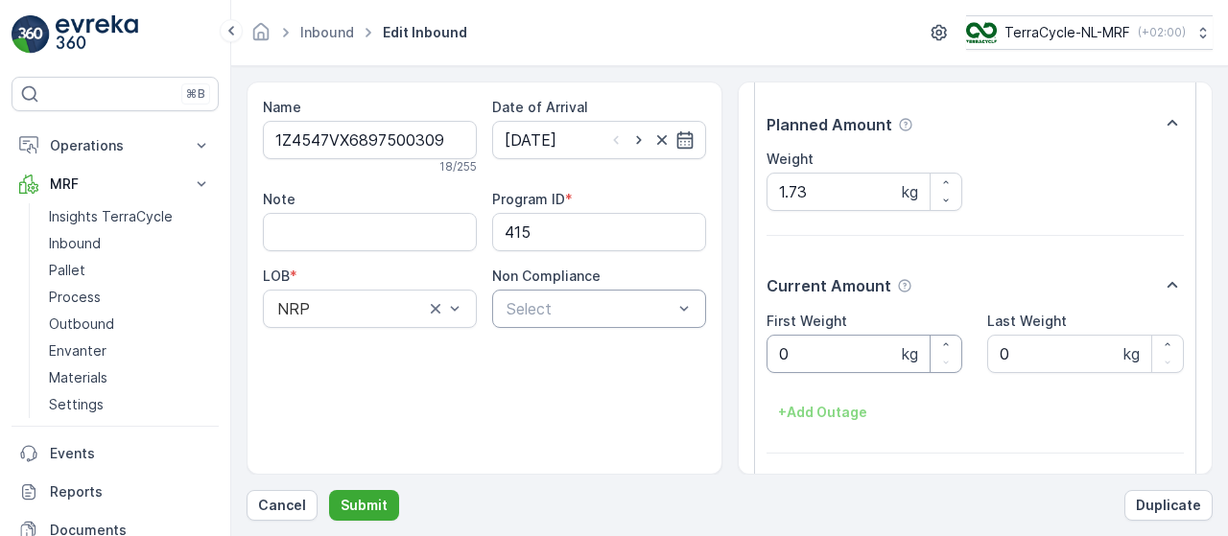
scroll to position [258, 0]
click at [946, 180] on icon "button" at bounding box center [946, 183] width 12 height 12
click at [947, 196] on icon "button" at bounding box center [946, 202] width 12 height 12
type input "1.73"
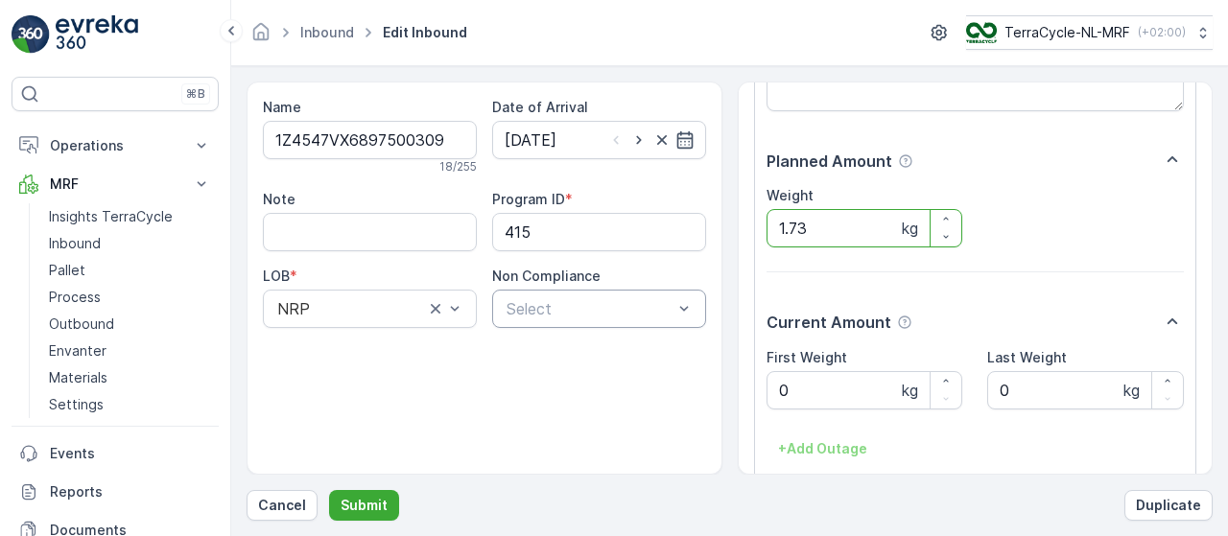
scroll to position [323, 0]
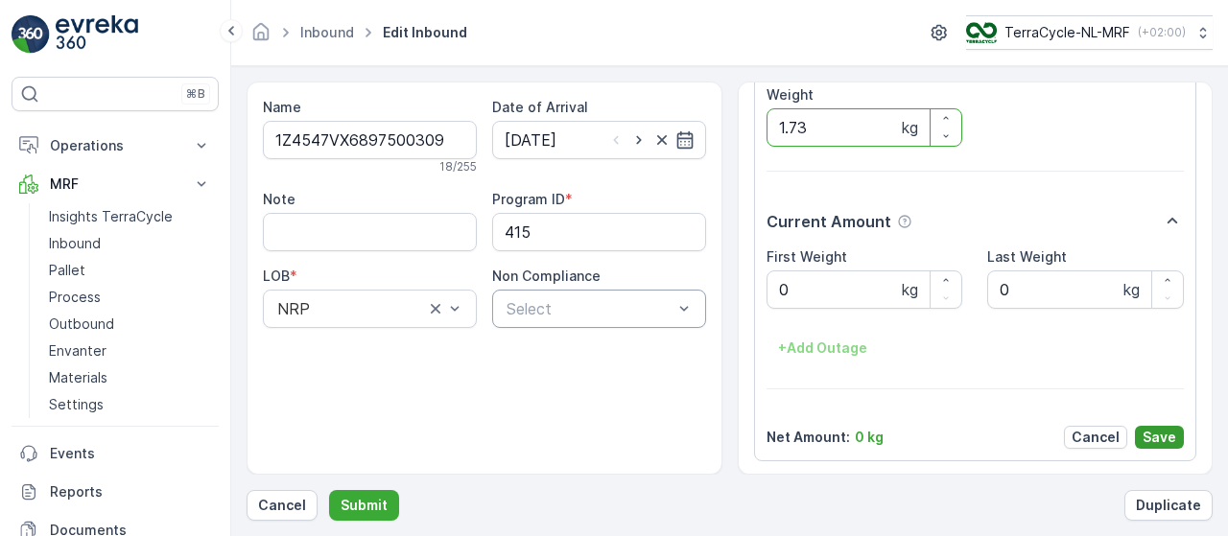
click at [1156, 438] on p "Save" at bounding box center [1160, 437] width 34 height 19
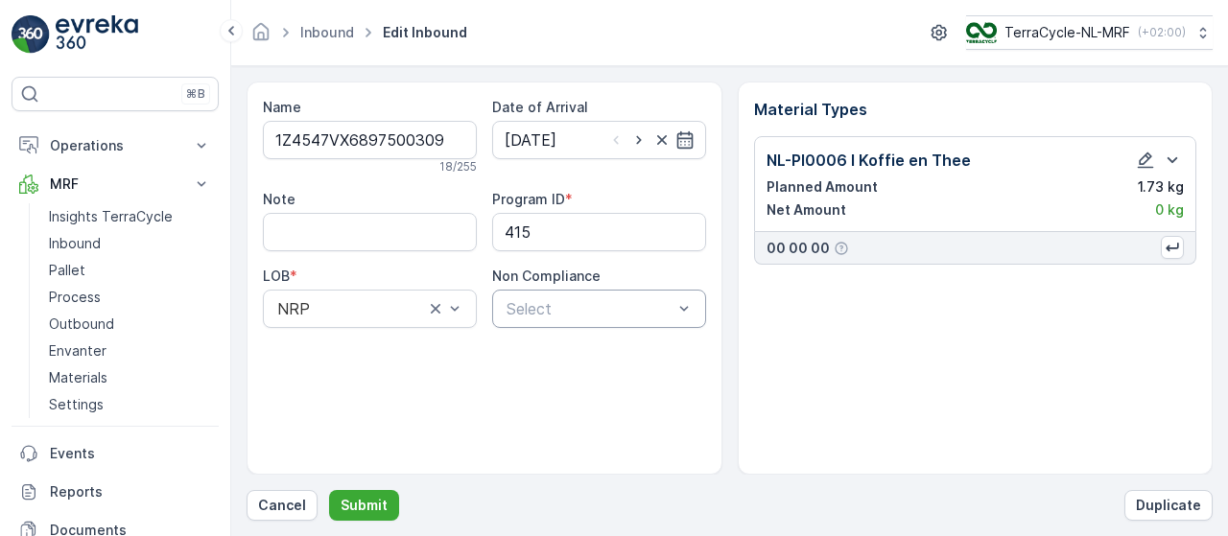
scroll to position [0, 0]
click at [1141, 159] on icon "button" at bounding box center [1146, 161] width 16 height 16
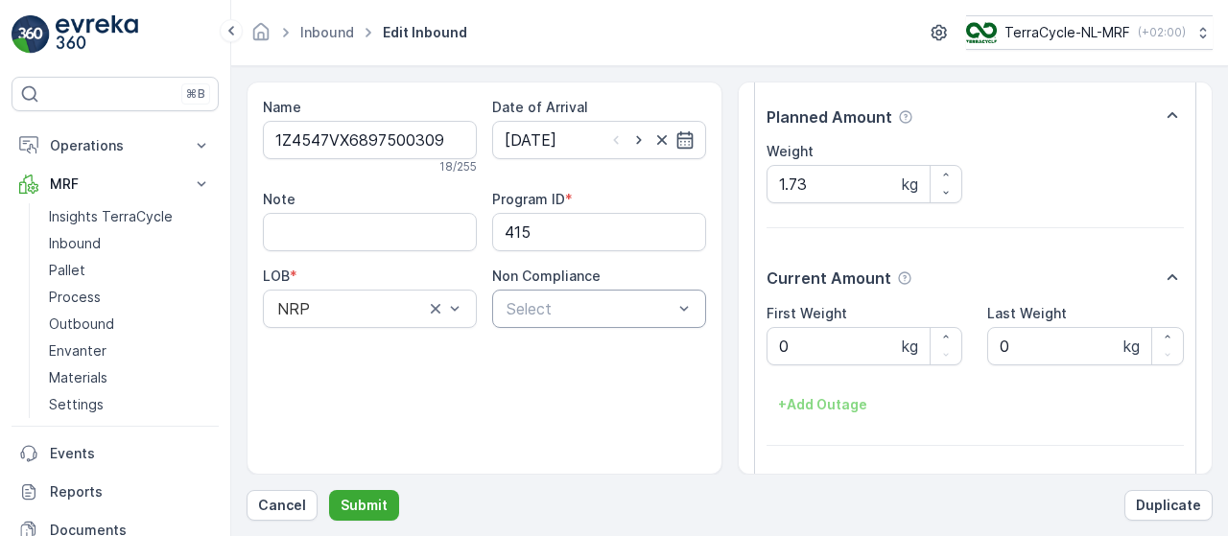
scroll to position [323, 0]
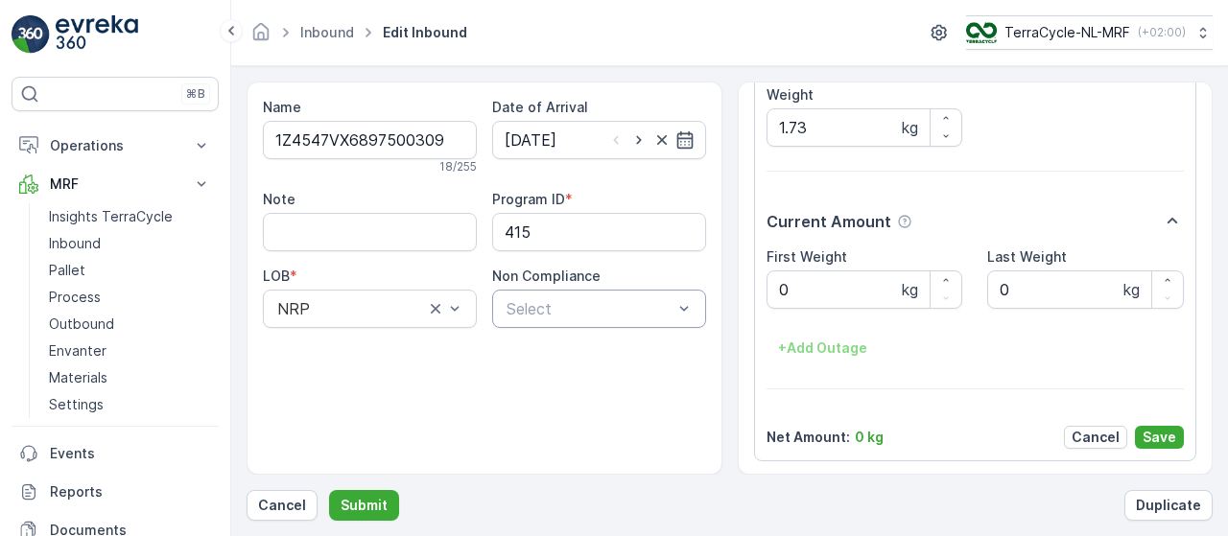
click at [858, 434] on p "0 kg" at bounding box center [869, 437] width 29 height 19
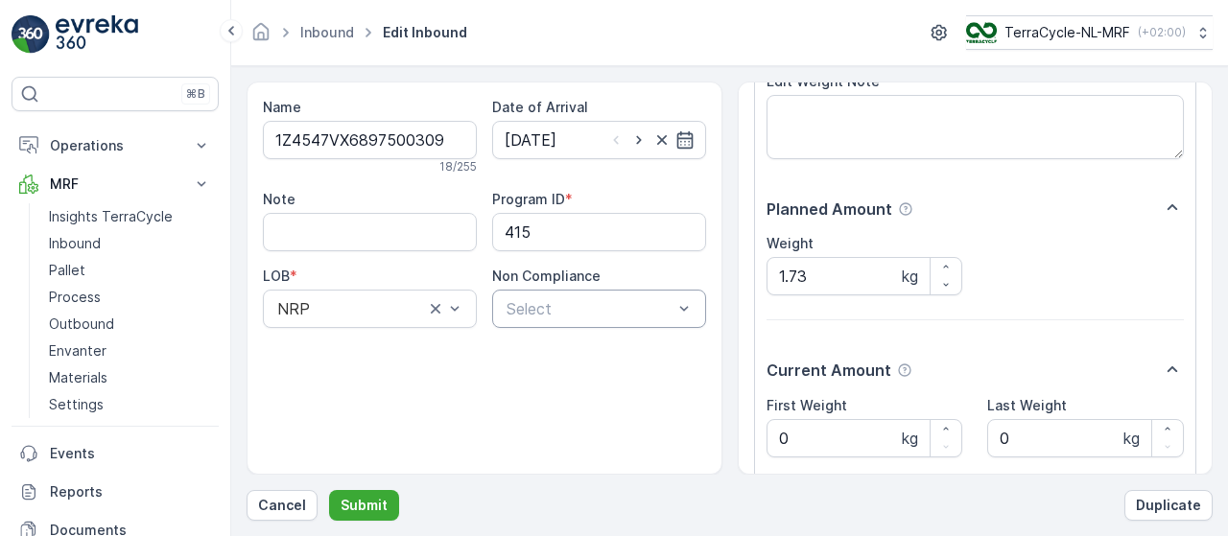
scroll to position [168, 0]
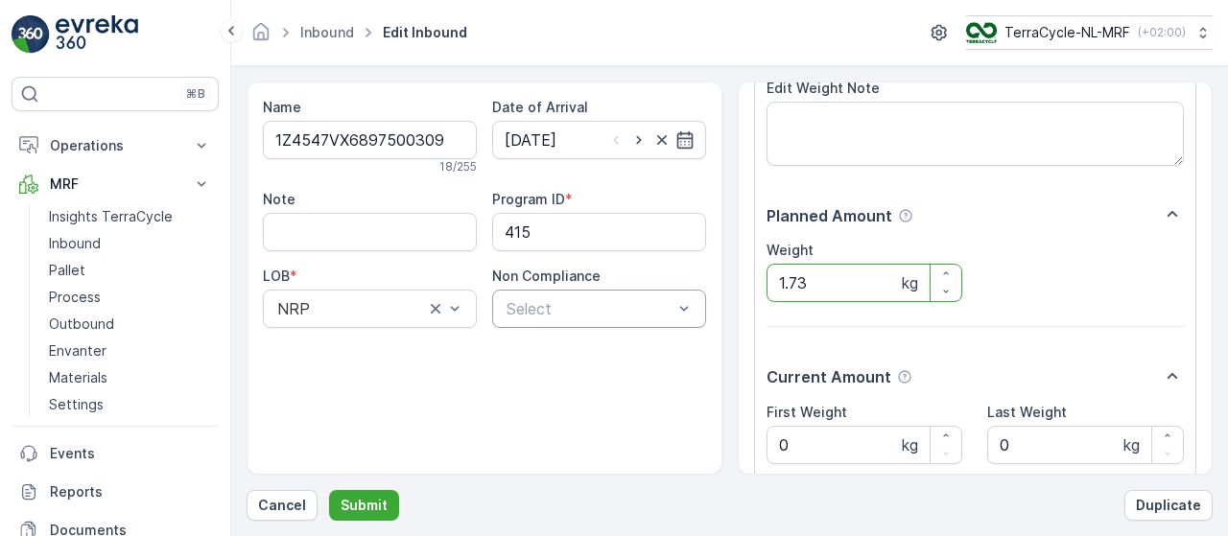
drag, startPoint x: 846, startPoint y: 275, endPoint x: 731, endPoint y: 281, distance: 115.3
click at [731, 281] on div "Name 1Z4547VX6897500309 18 / 255 Date of Arrival 02.09.2025 Note Program ID * 4…" at bounding box center [730, 278] width 966 height 393
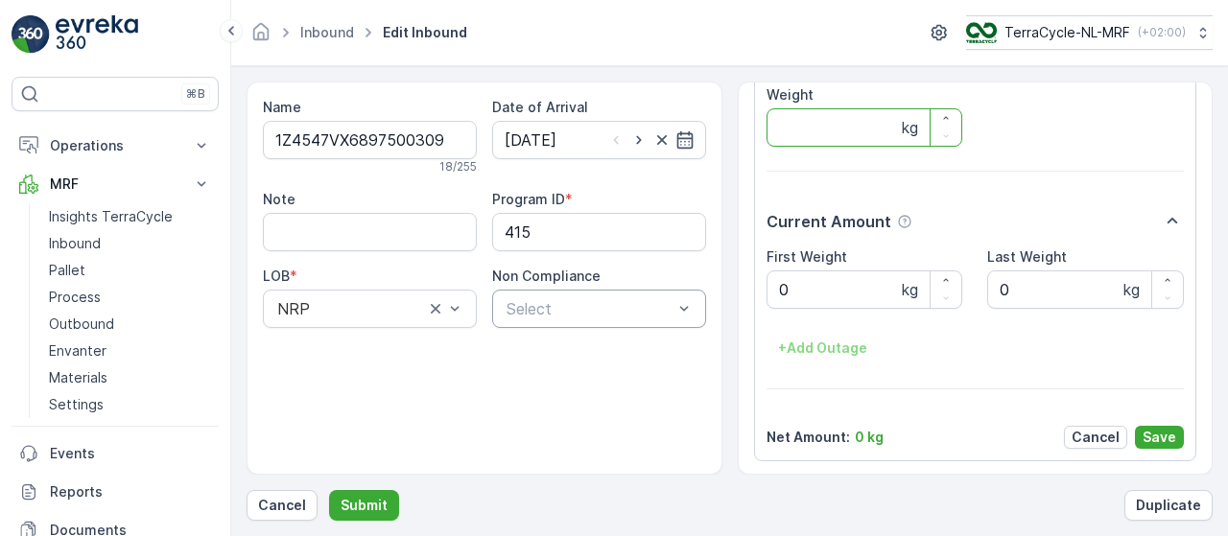
scroll to position [321, 0]
click at [845, 291] on Weight "0" at bounding box center [865, 291] width 197 height 38
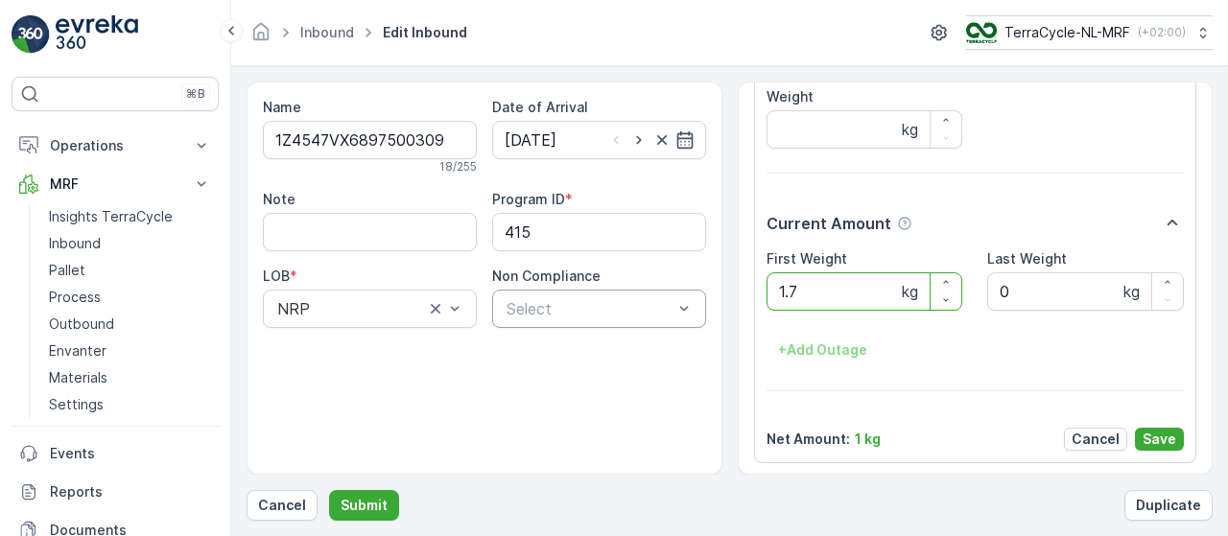
type Weight "1.73"
click at [1153, 434] on p "Save" at bounding box center [1160, 439] width 34 height 19
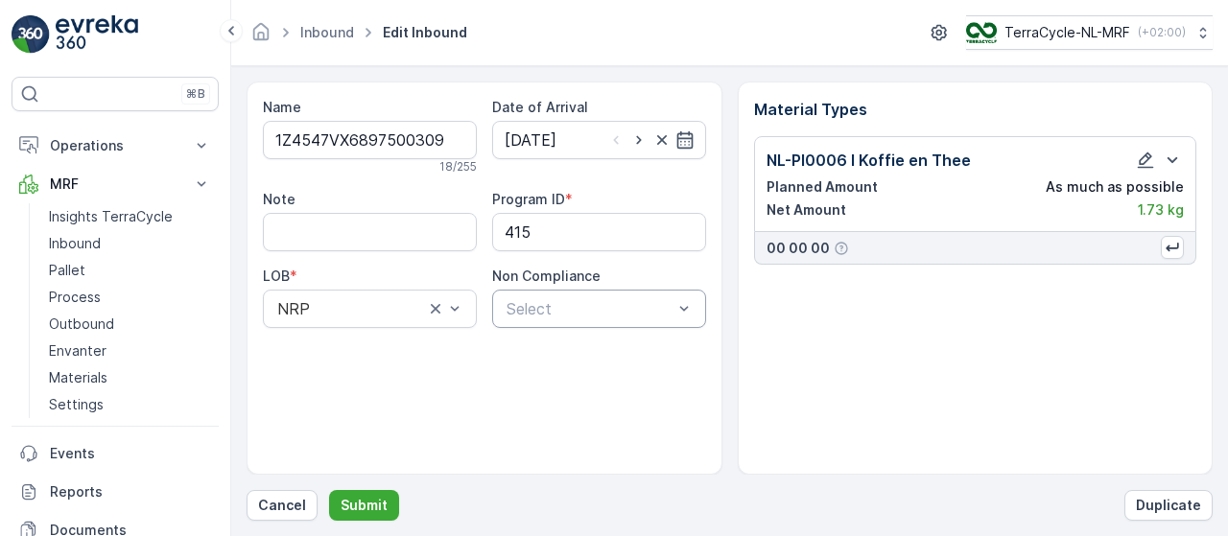
scroll to position [0, 0]
click at [363, 505] on p "Submit" at bounding box center [364, 505] width 47 height 19
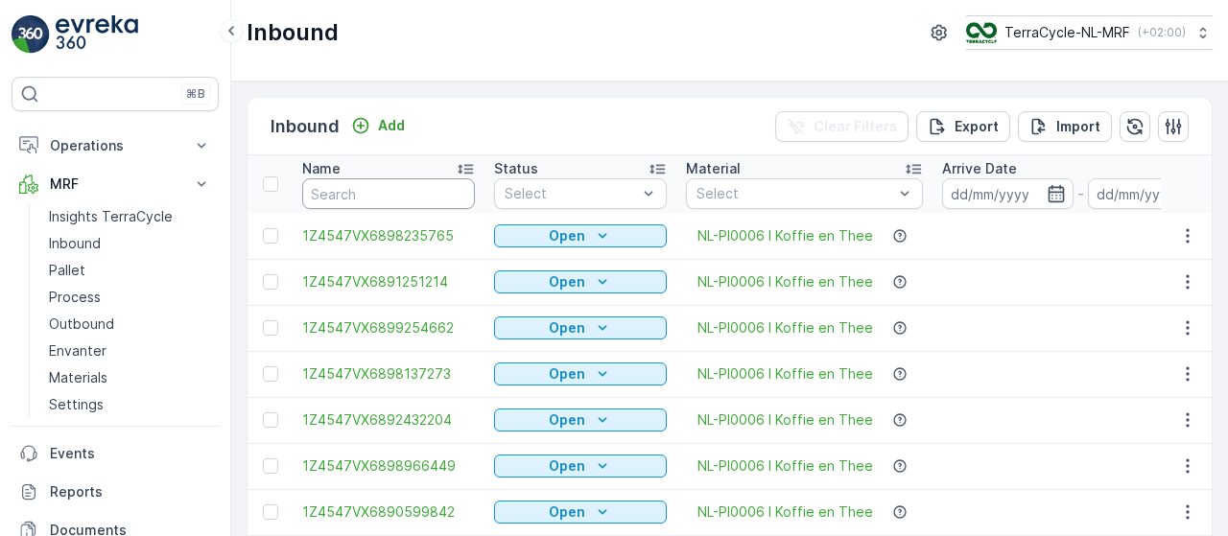
click at [369, 189] on input "text" at bounding box center [388, 193] width 173 height 31
type input "9915"
click at [369, 189] on input "9915" at bounding box center [388, 193] width 173 height 31
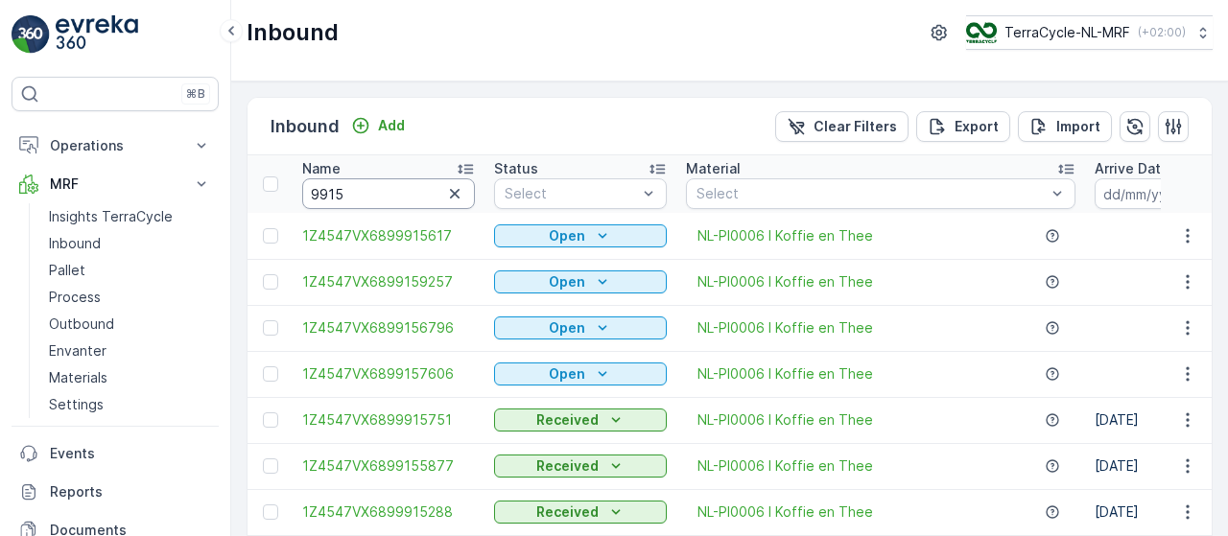
click at [393, 186] on input "9915" at bounding box center [388, 193] width 173 height 31
type input "99156796"
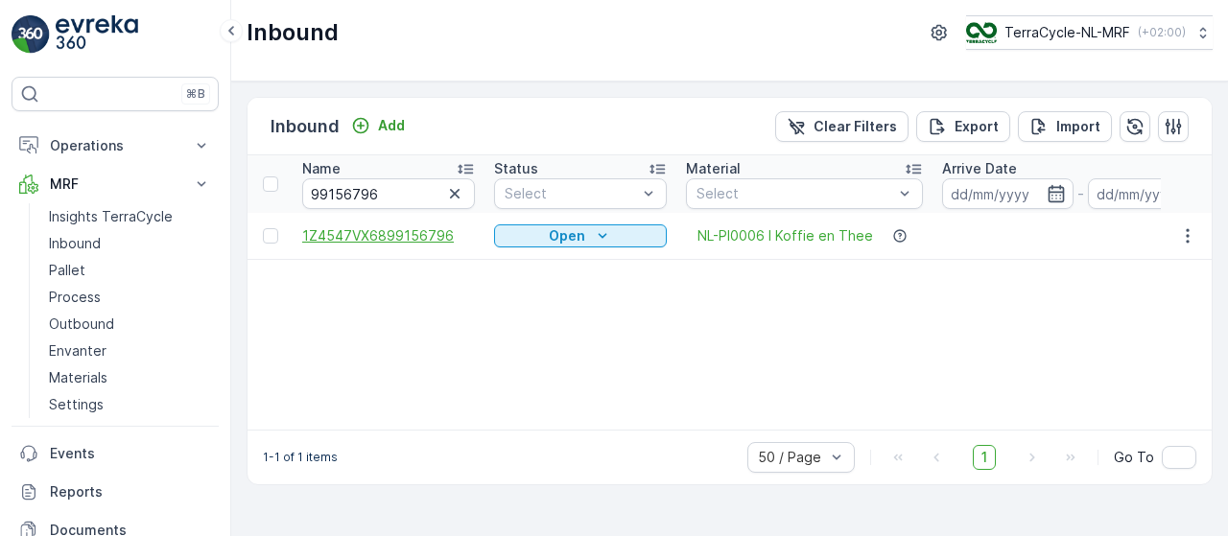
click at [407, 235] on span "1Z4547VX6899156796" at bounding box center [388, 235] width 173 height 19
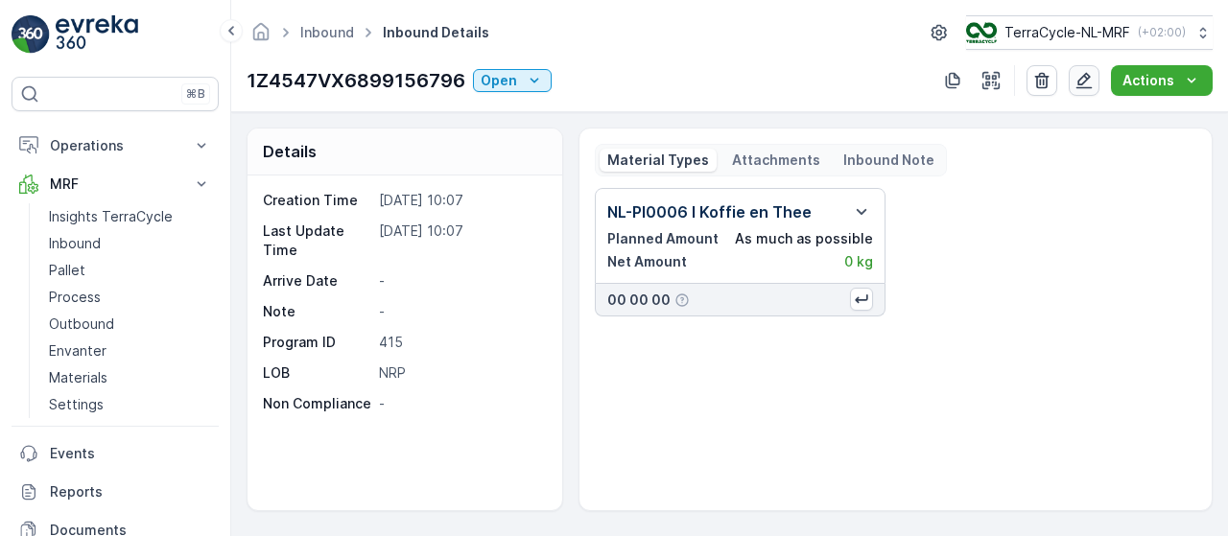
click at [1079, 80] on icon "button" at bounding box center [1083, 80] width 19 height 19
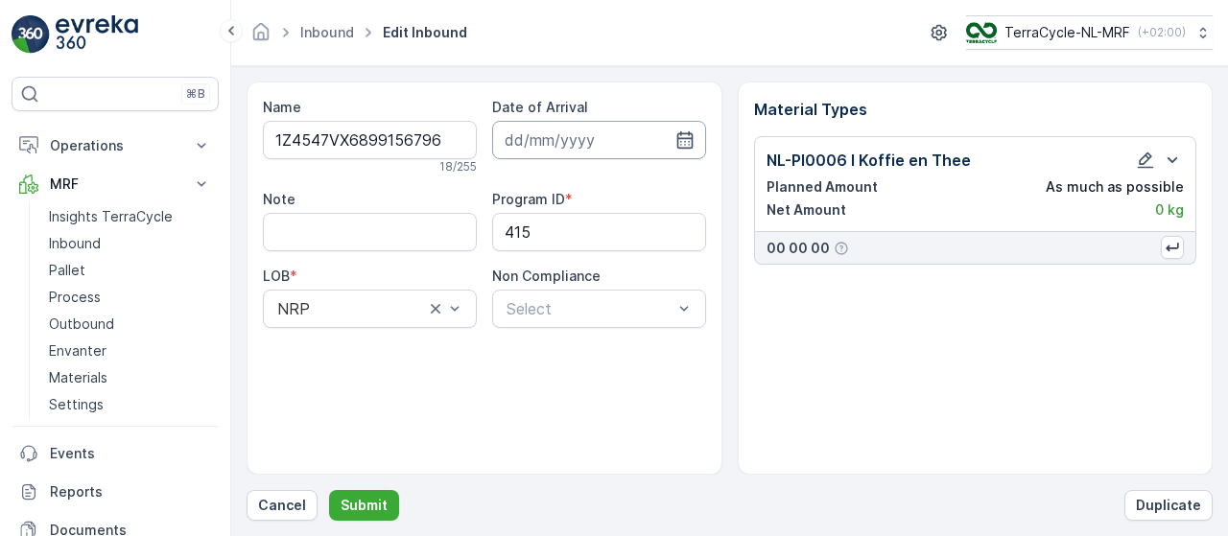
click at [635, 137] on input at bounding box center [599, 140] width 214 height 38
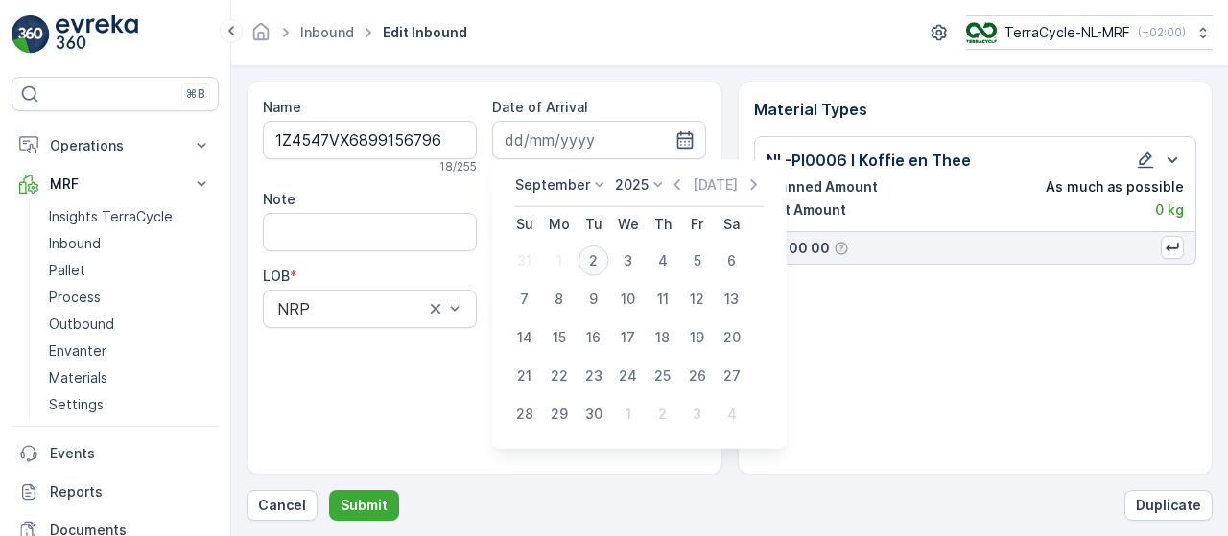
click at [589, 259] on div "2" at bounding box center [593, 261] width 31 height 31
type input "[DATE]"
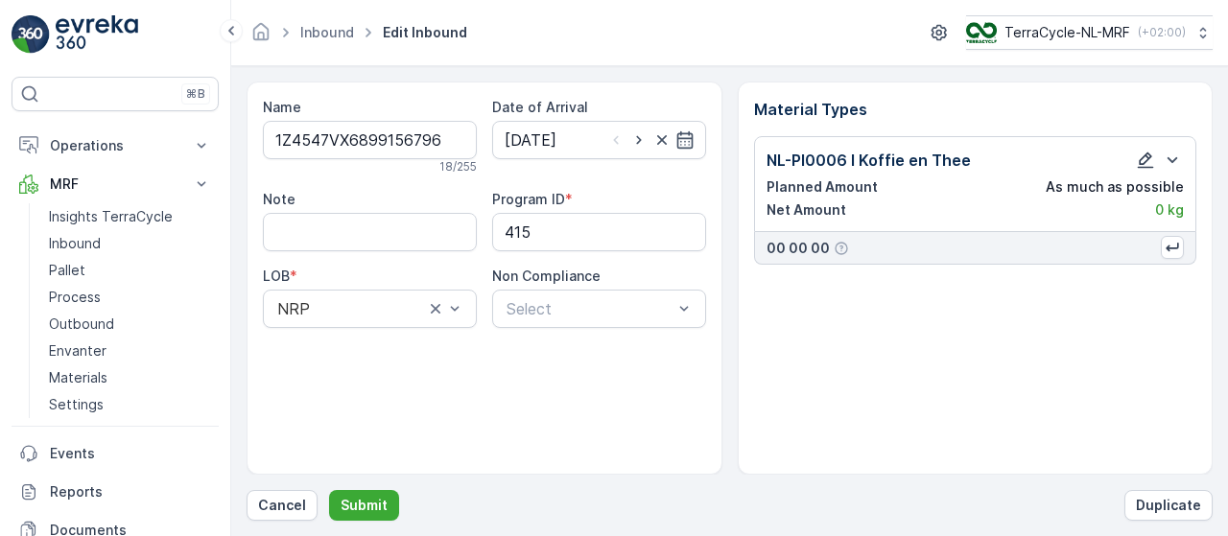
click at [1145, 154] on icon "button" at bounding box center [1146, 161] width 16 height 16
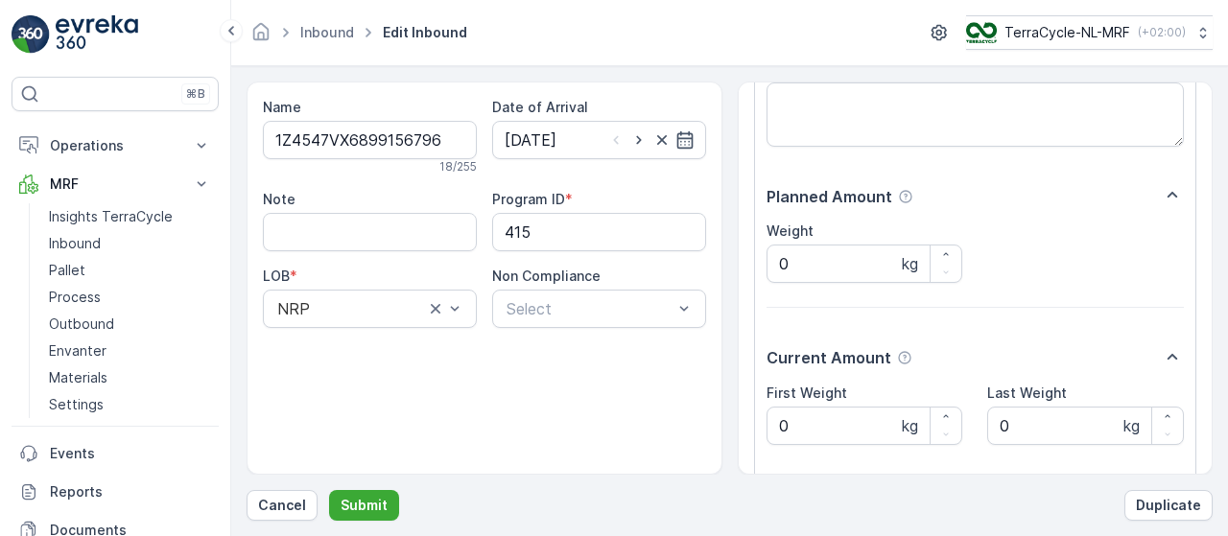
scroll to position [323, 0]
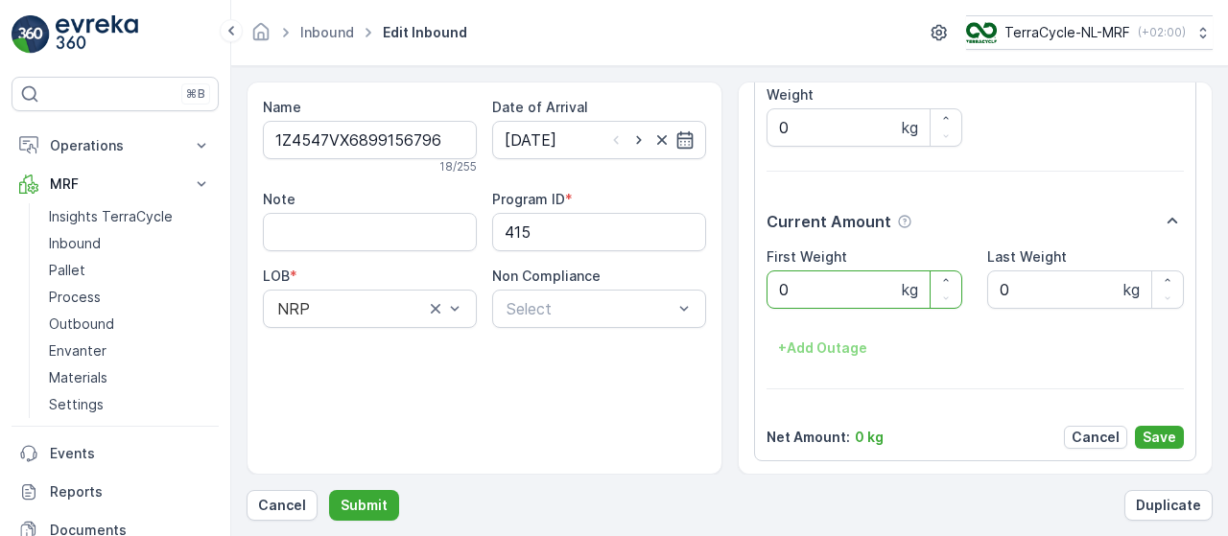
click at [831, 281] on Weight "0" at bounding box center [865, 290] width 197 height 38
type Weight "2.23"
click at [1162, 438] on p "Save" at bounding box center [1160, 437] width 34 height 19
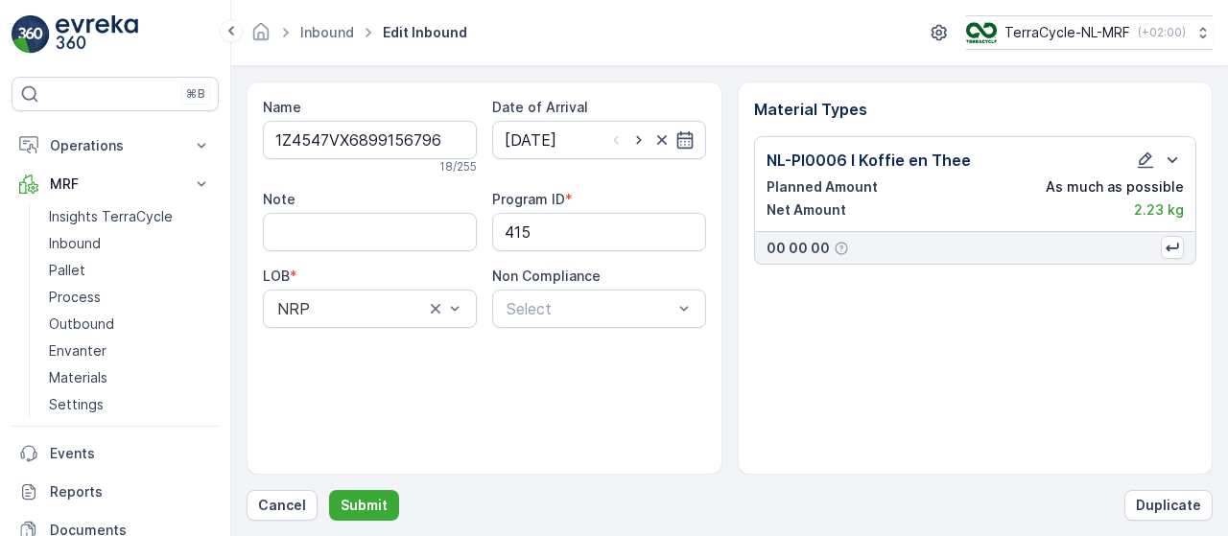
scroll to position [0, 0]
click at [364, 504] on p "Submit" at bounding box center [364, 505] width 47 height 19
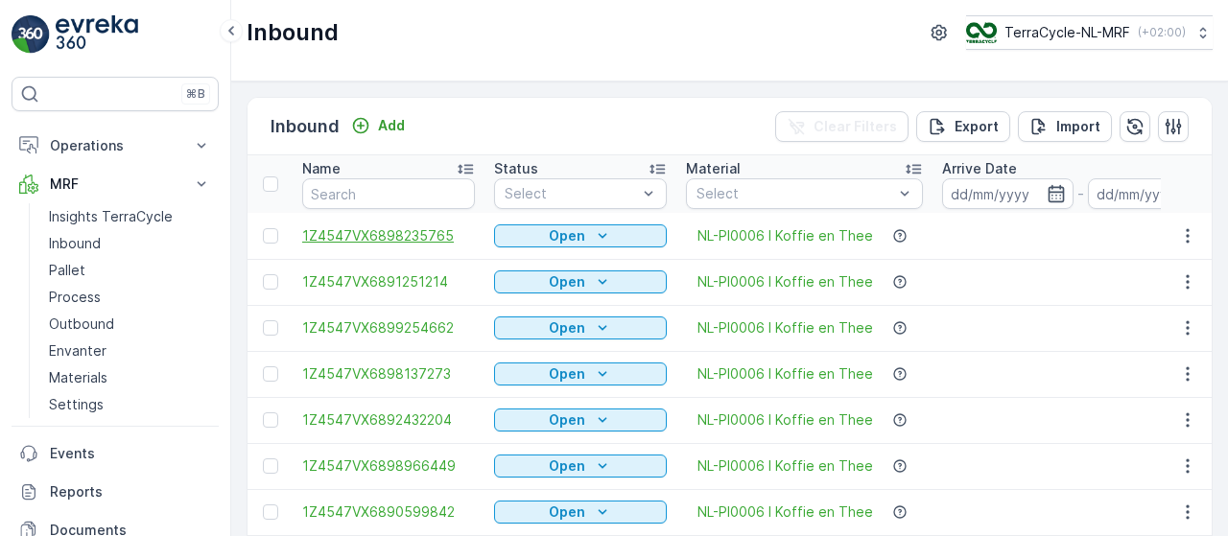
click at [413, 231] on span "1Z4547VX6898235765" at bounding box center [388, 235] width 173 height 19
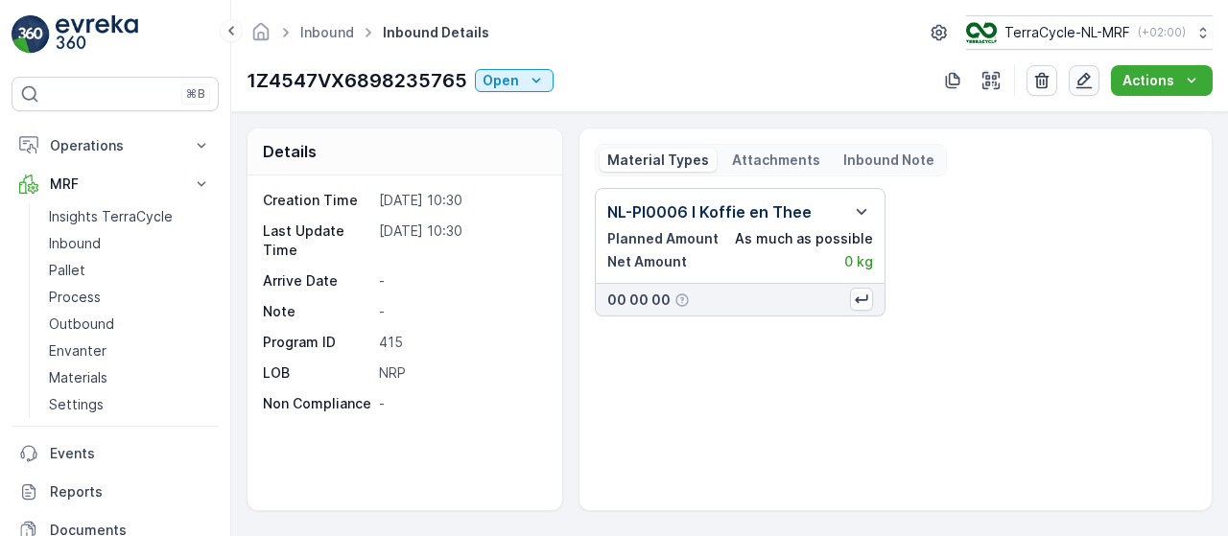
click at [1094, 72] on icon "button" at bounding box center [1083, 80] width 19 height 19
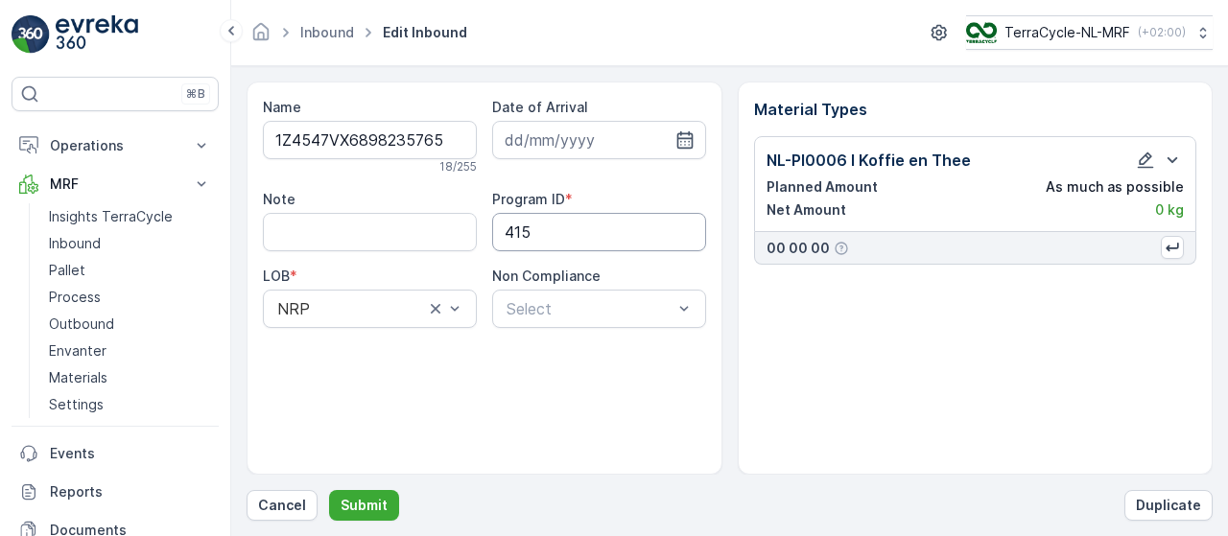
click at [591, 224] on ID "415" at bounding box center [599, 232] width 214 height 38
click at [86, 243] on p "Inbound" at bounding box center [75, 243] width 52 height 19
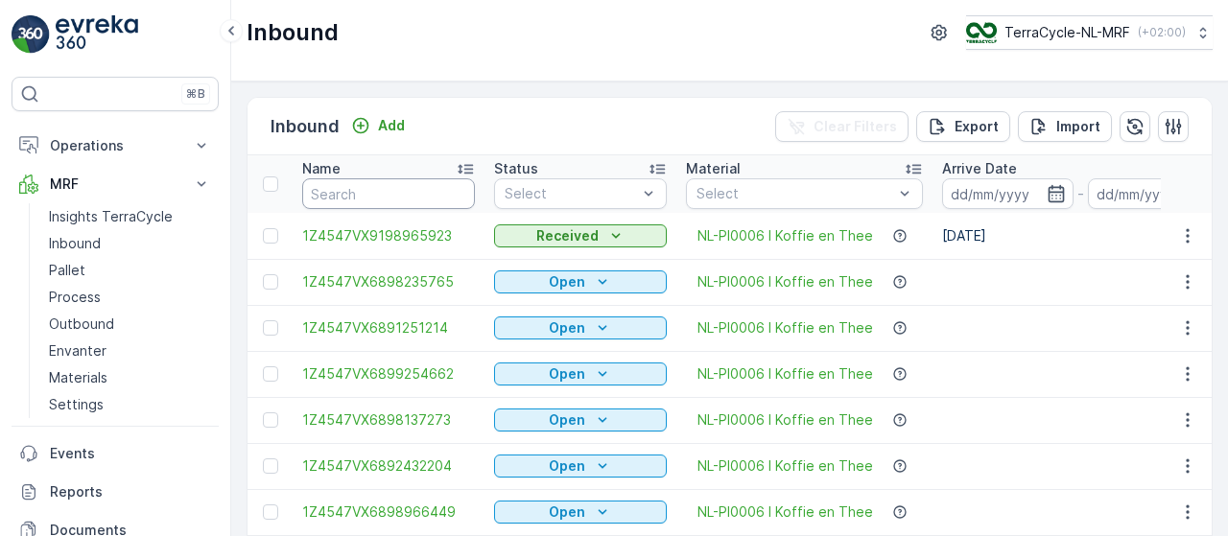
click at [363, 187] on input "text" at bounding box center [388, 193] width 173 height 31
type input "9937"
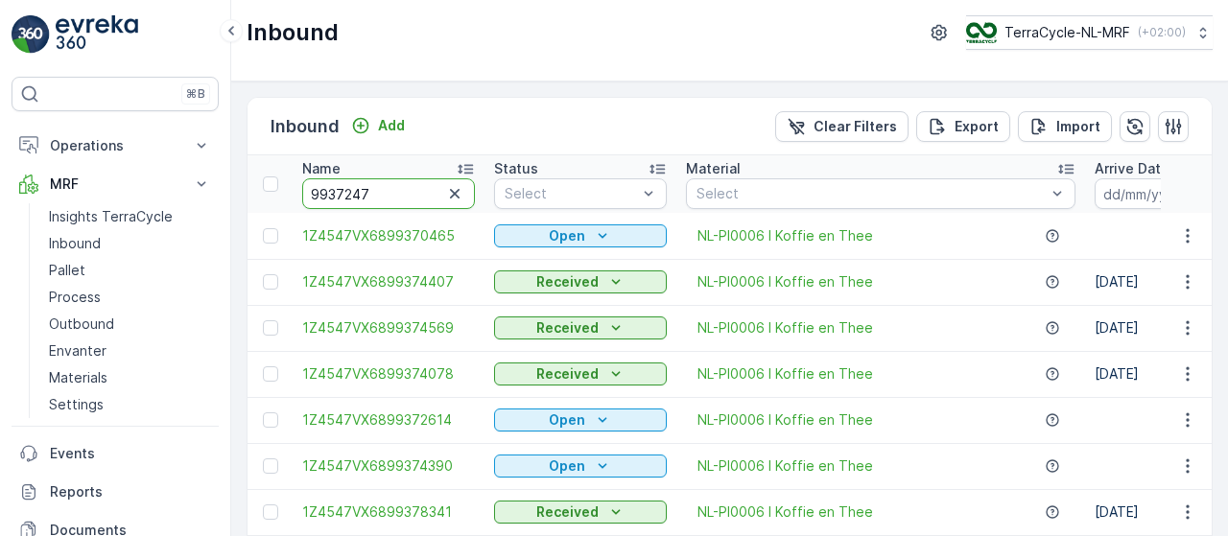
type input "99372473"
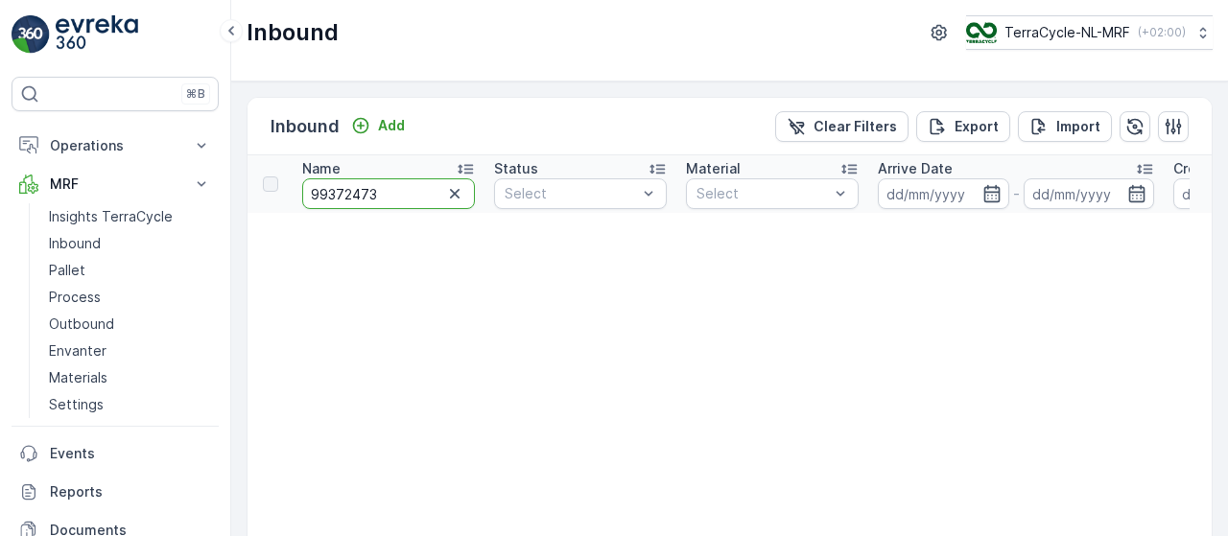
click at [312, 190] on input "99372473" at bounding box center [388, 193] width 173 height 31
type input "9569"
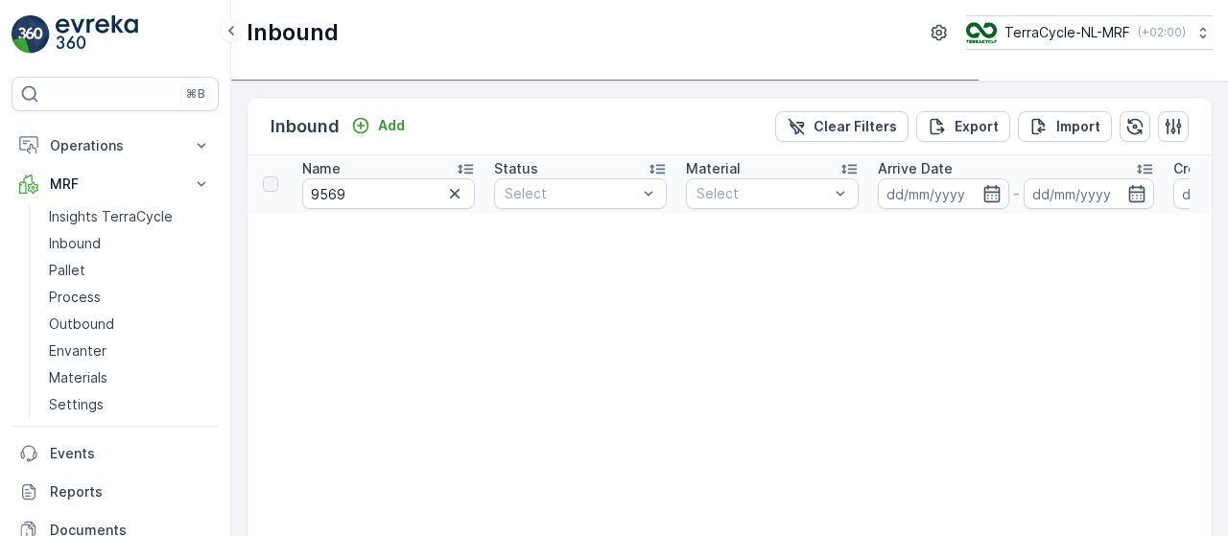
click at [368, 193] on input "9569" at bounding box center [388, 193] width 173 height 31
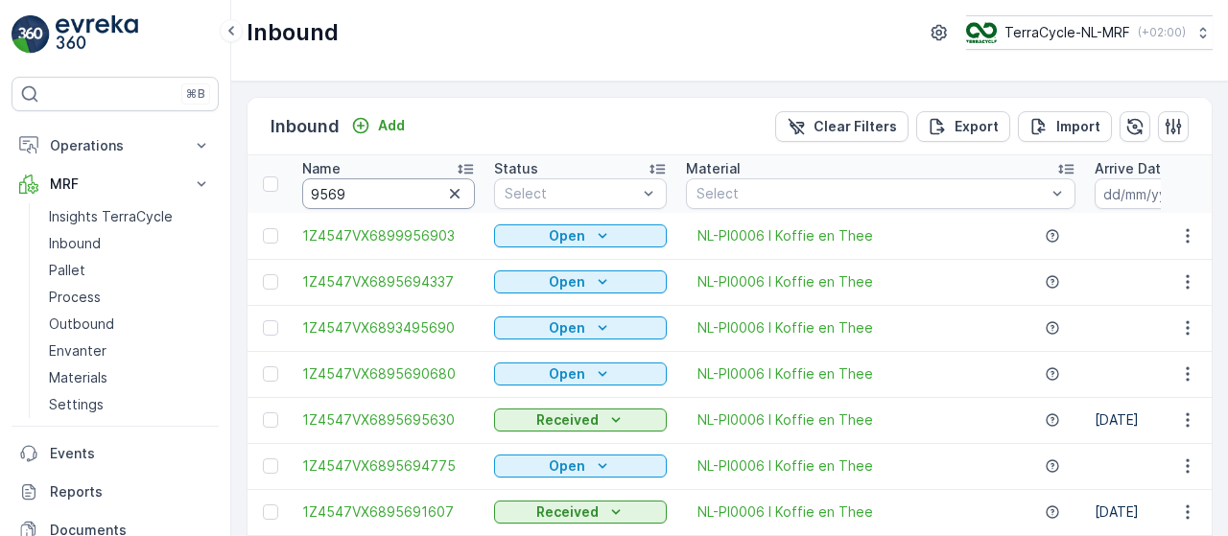
click at [368, 193] on input "9569" at bounding box center [388, 193] width 173 height 31
type input "95698351"
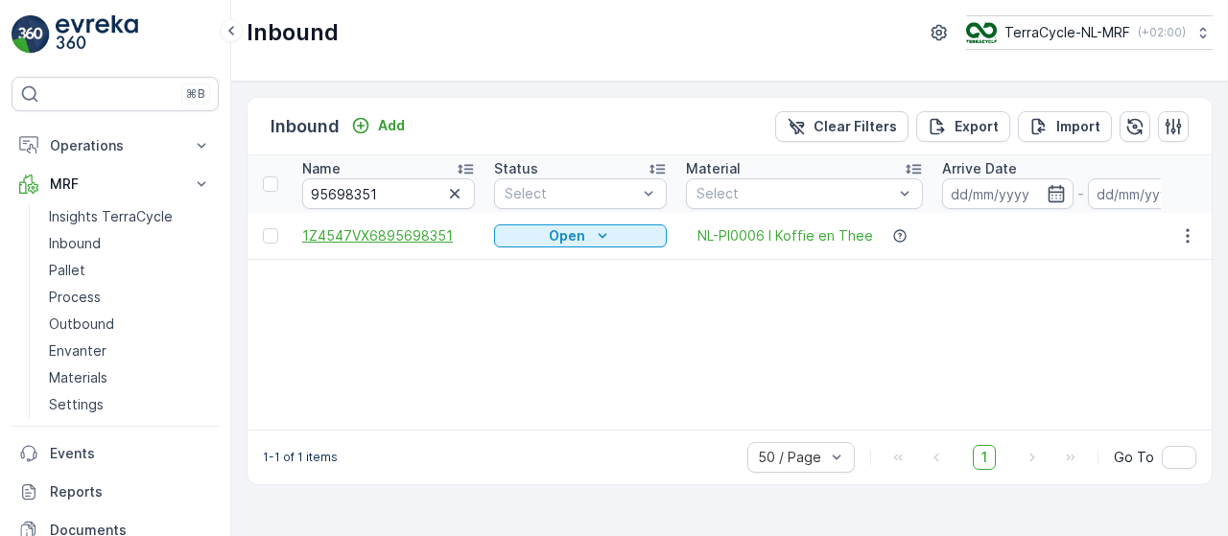
click at [401, 231] on span "1Z4547VX6895698351" at bounding box center [388, 235] width 173 height 19
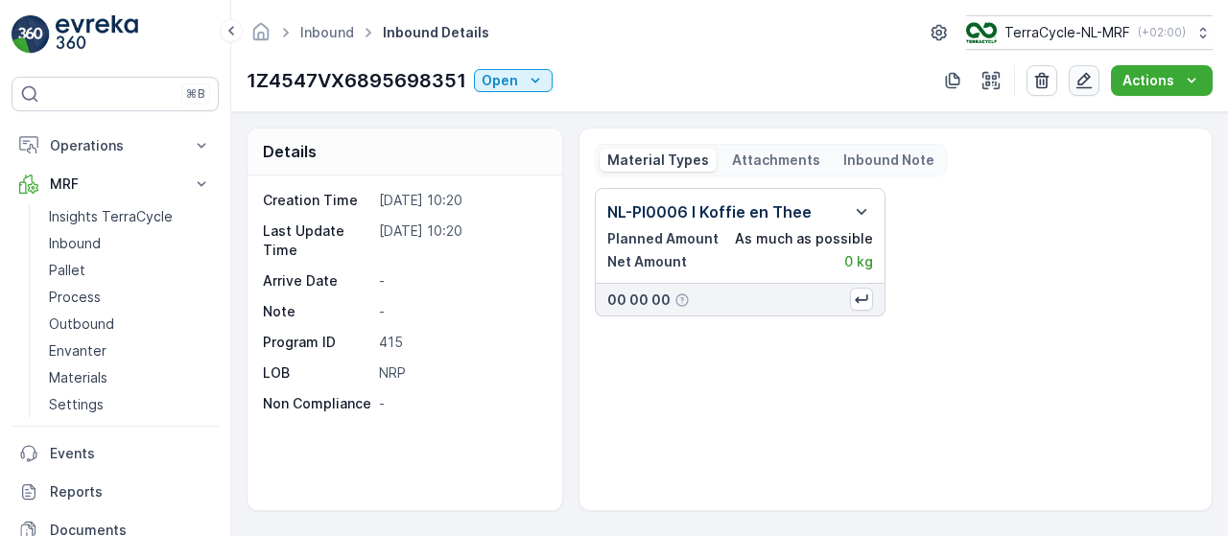
click at [1076, 83] on icon "button" at bounding box center [1083, 80] width 19 height 19
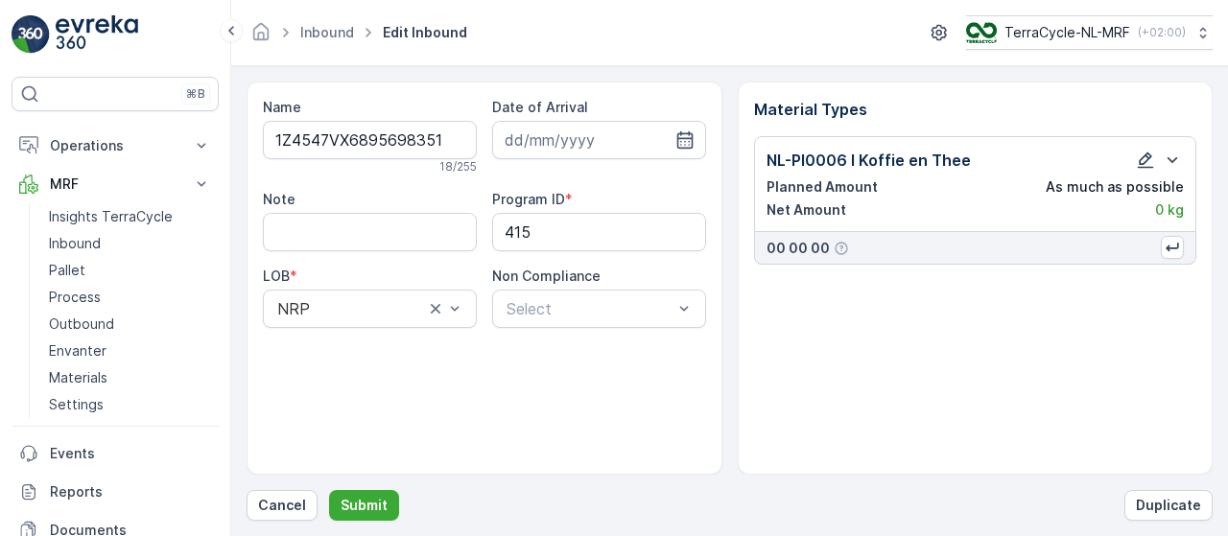
click at [1145, 160] on icon "button" at bounding box center [1146, 161] width 16 height 16
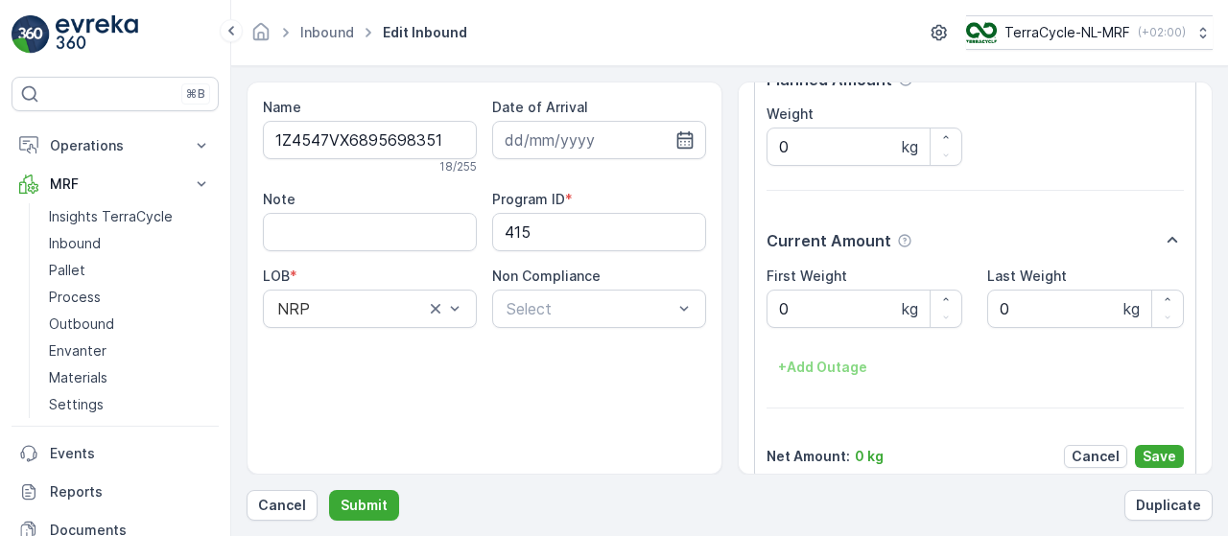
scroll to position [303, 0]
click at [814, 314] on Weight "0" at bounding box center [865, 310] width 197 height 38
type Weight "4.38"
click at [571, 137] on input at bounding box center [599, 140] width 214 height 38
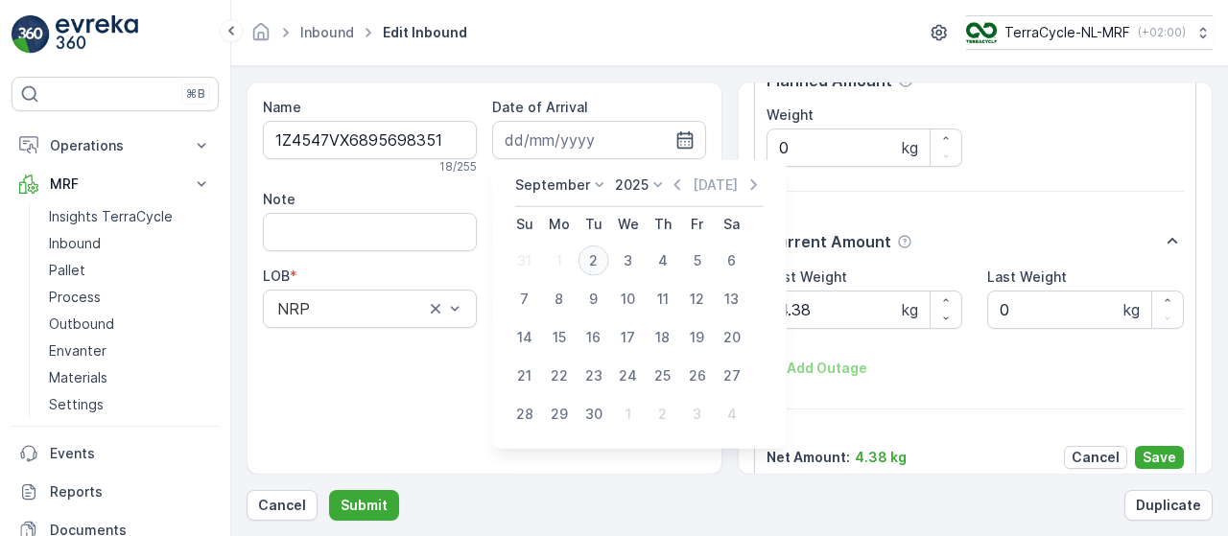
click at [594, 262] on div "2" at bounding box center [593, 261] width 31 height 31
type input "[DATE]"
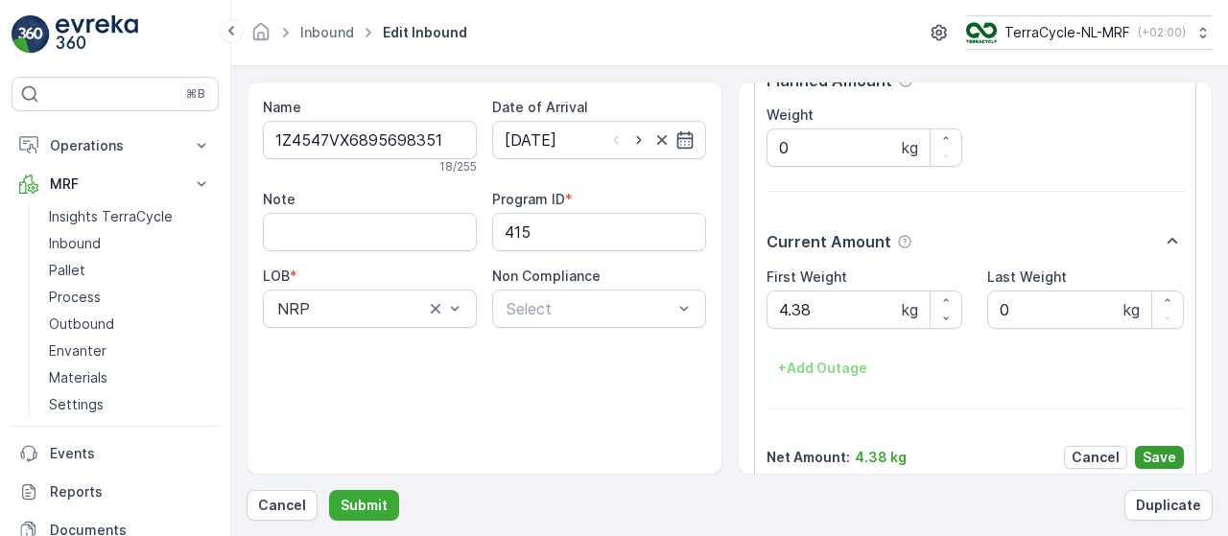
click at [1150, 455] on p "Save" at bounding box center [1160, 457] width 34 height 19
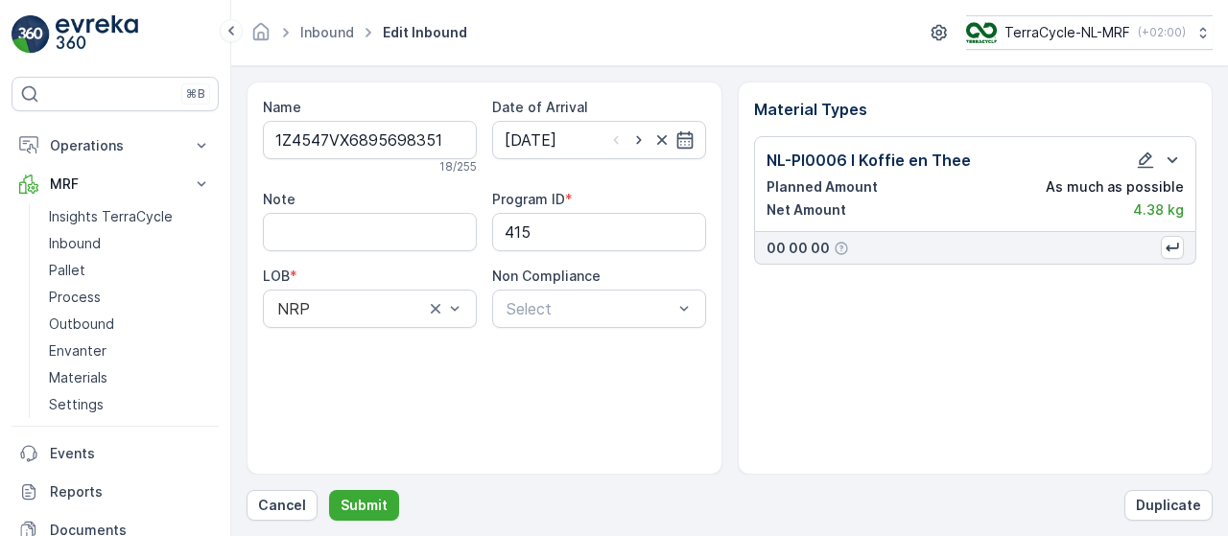
scroll to position [0, 0]
click at [1140, 164] on icon "button" at bounding box center [1145, 160] width 19 height 19
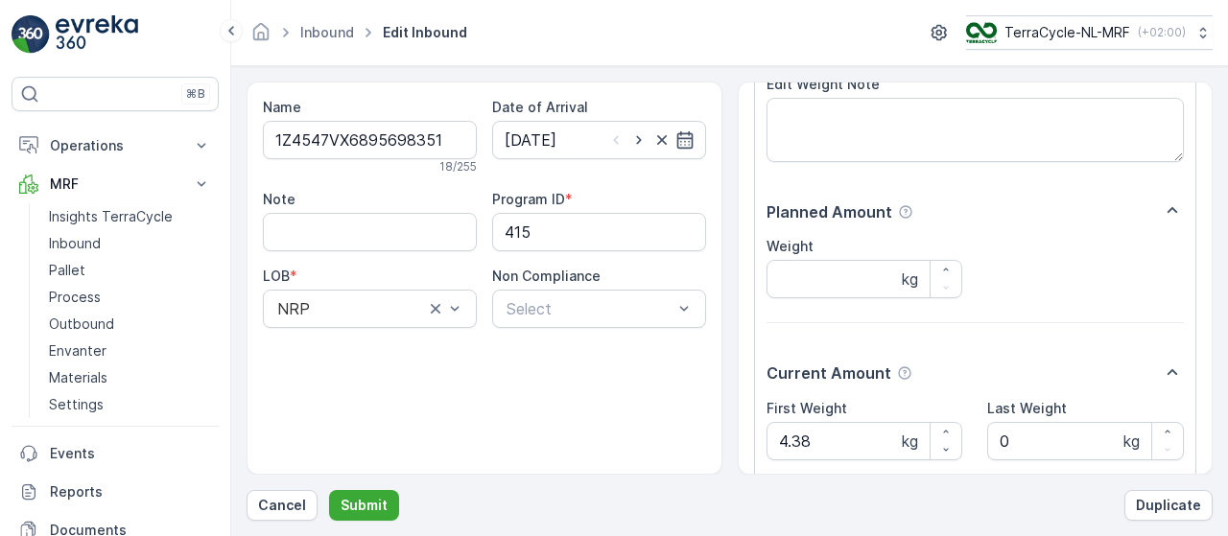
scroll to position [171, 0]
click at [866, 435] on Weight "4.38" at bounding box center [865, 442] width 197 height 38
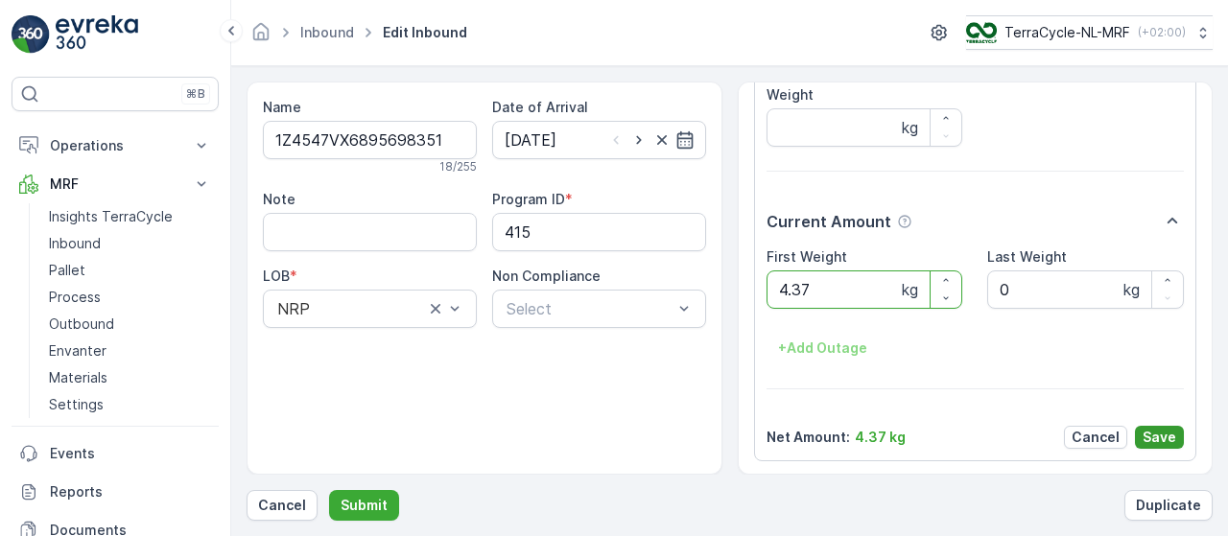
type Weight "4.37"
click at [1163, 437] on p "Save" at bounding box center [1160, 437] width 34 height 19
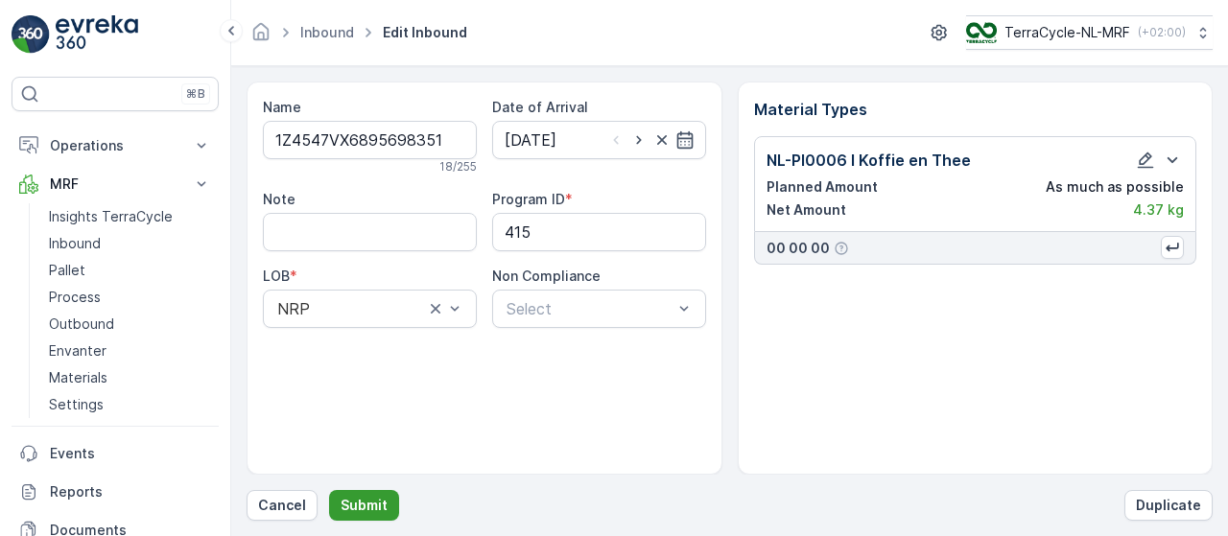
click at [370, 507] on p "Submit" at bounding box center [364, 505] width 47 height 19
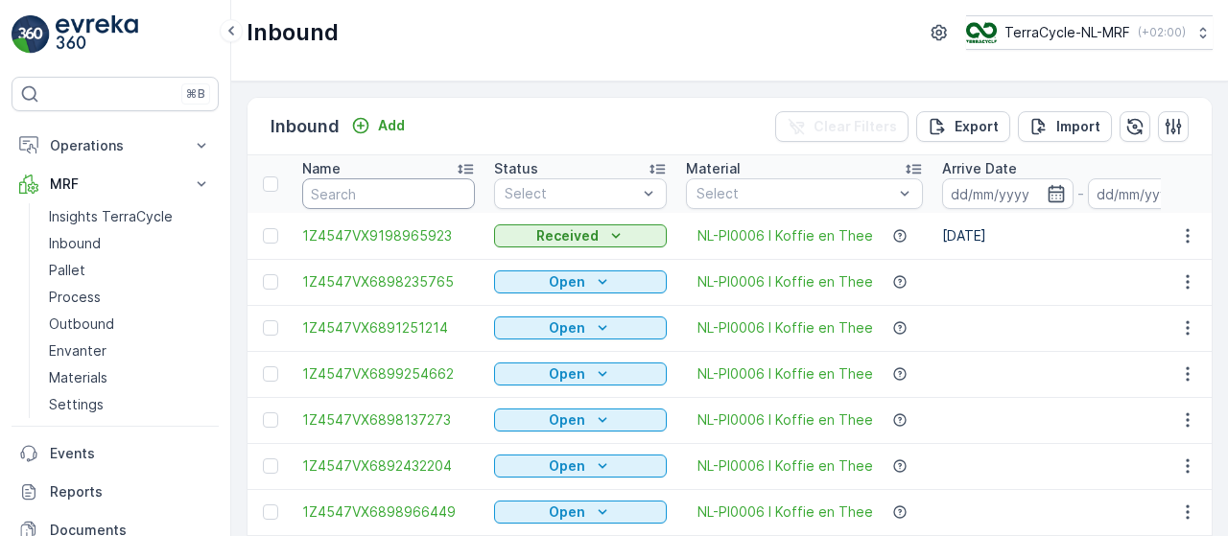
click at [395, 193] on input "text" at bounding box center [388, 193] width 173 height 31
type input "95"
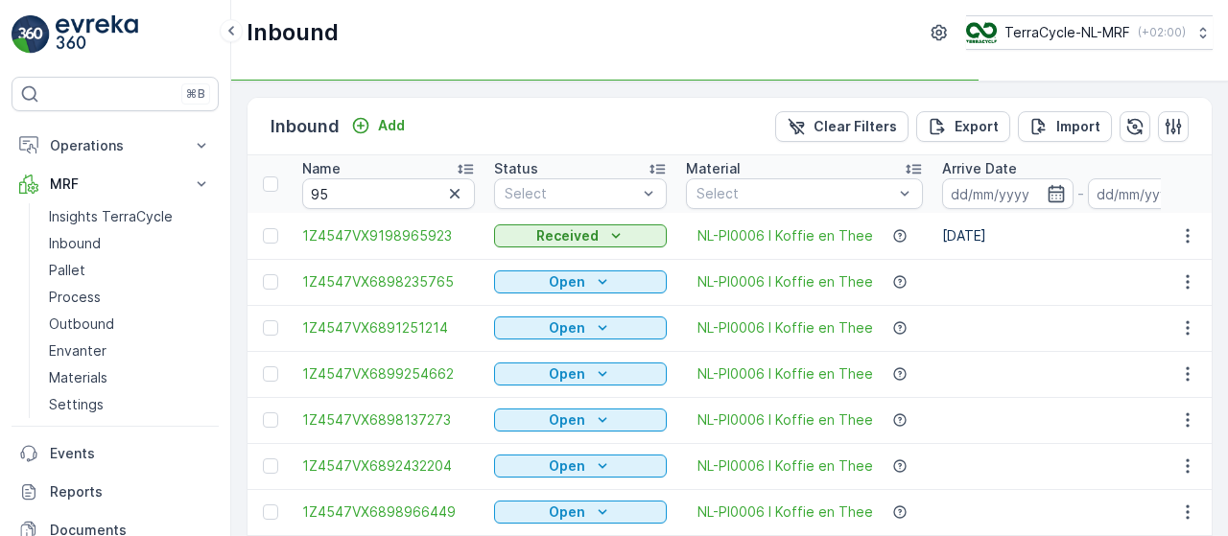
click at [395, 193] on input "95" at bounding box center [388, 193] width 173 height 31
click at [401, 194] on input "95" at bounding box center [388, 193] width 173 height 31
type input "9569"
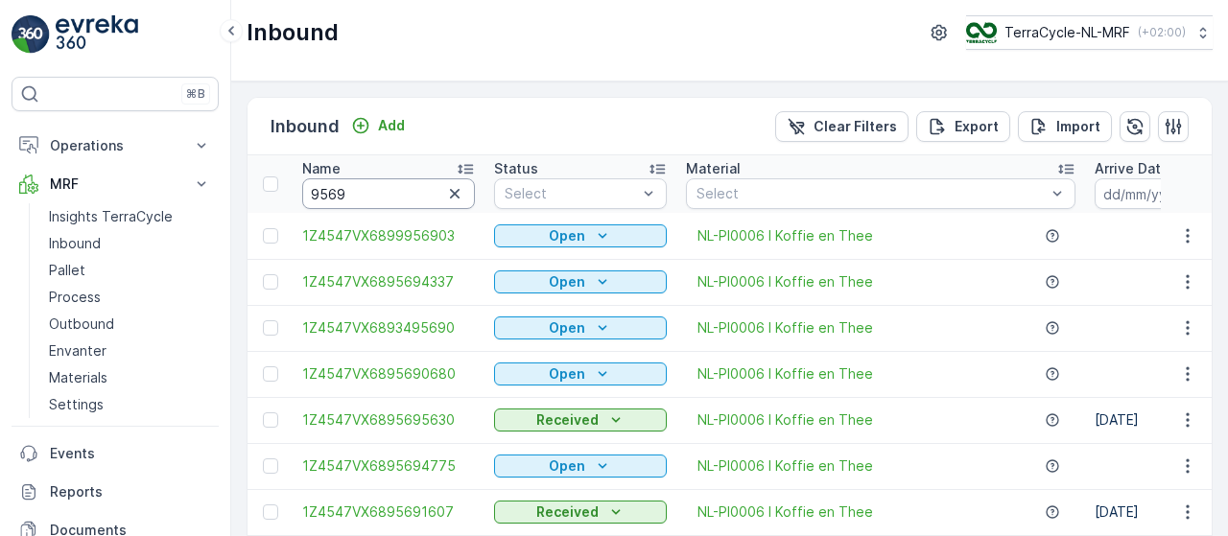
click at [401, 194] on input "9569" at bounding box center [388, 193] width 173 height 31
type input "95698351"
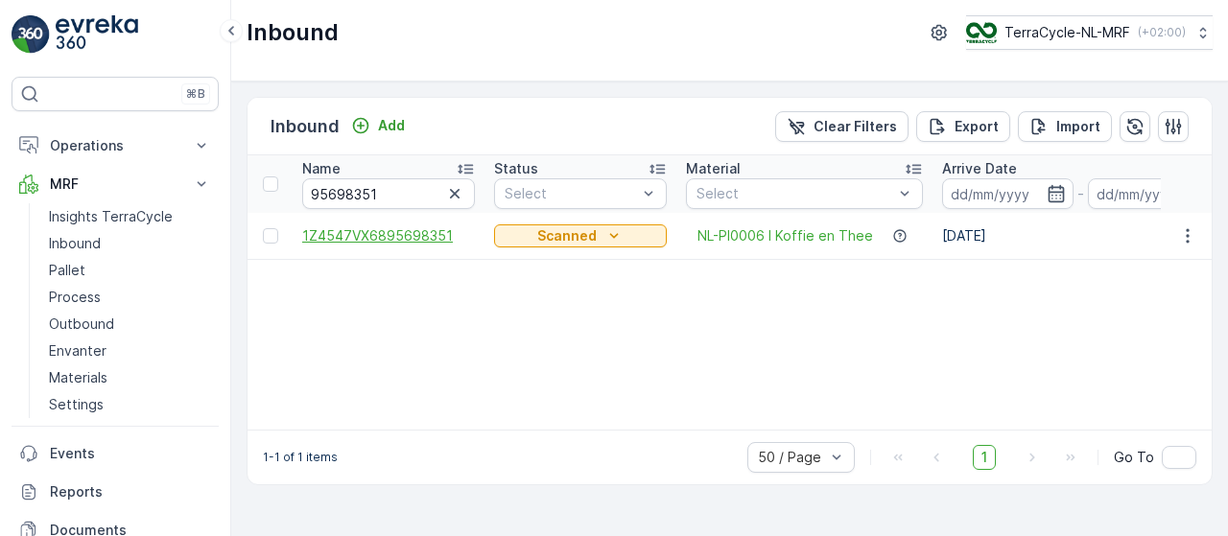
click at [414, 234] on span "1Z4547VX6895698351" at bounding box center [388, 235] width 173 height 19
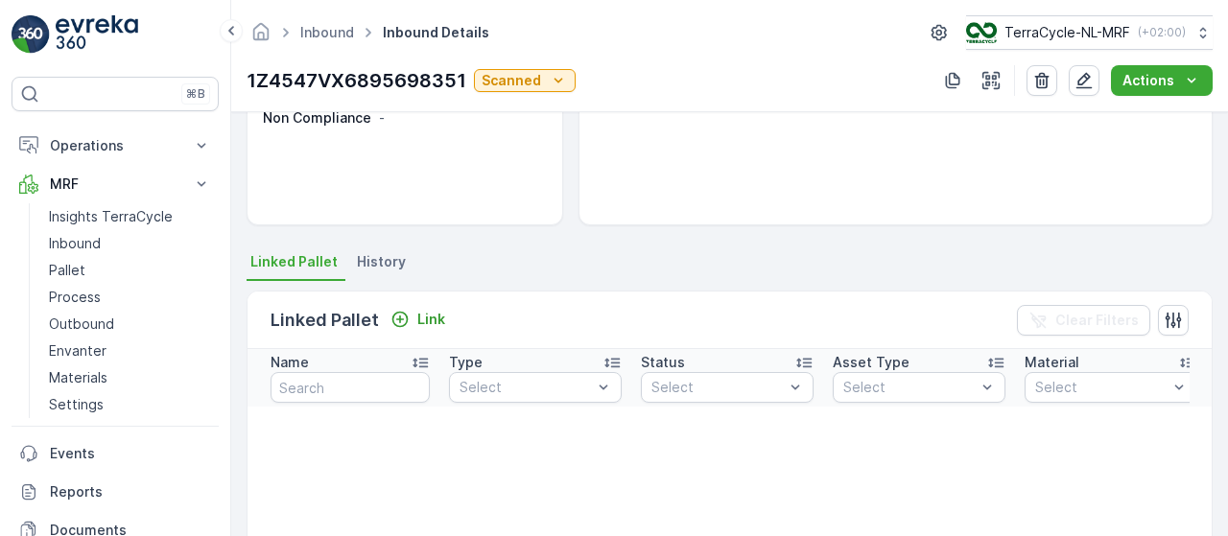
scroll to position [285, 0]
click at [422, 315] on p "Link" at bounding box center [431, 320] width 28 height 19
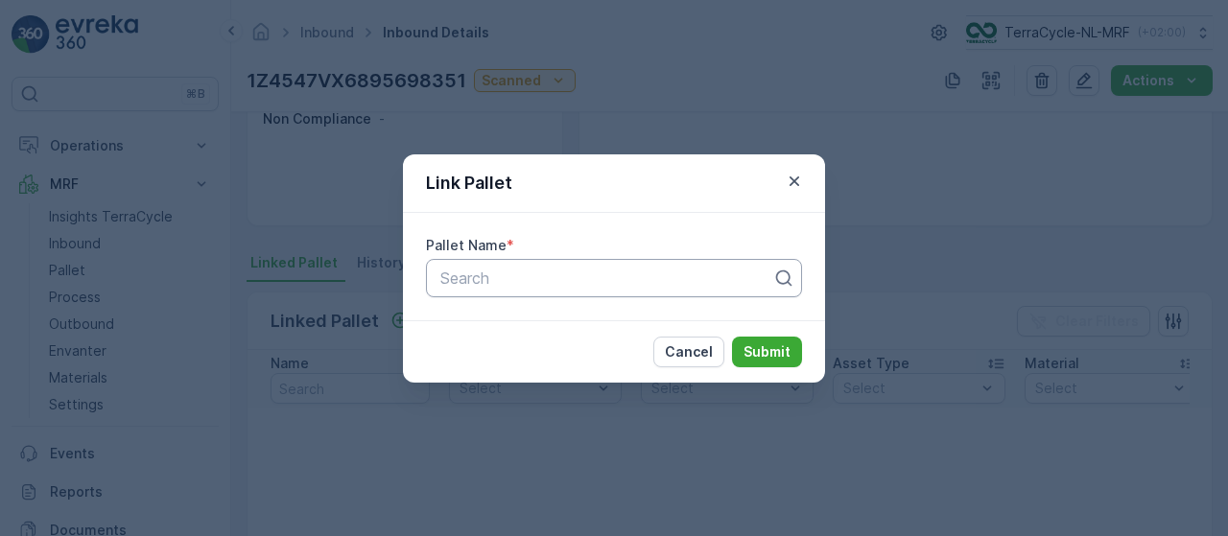
click at [562, 273] on div at bounding box center [606, 278] width 336 height 17
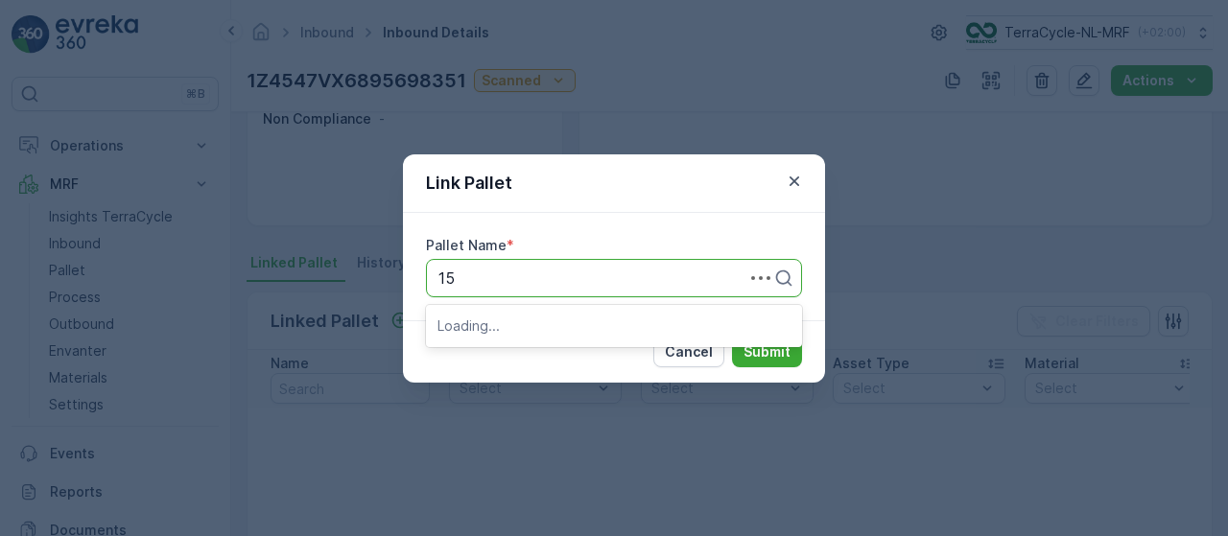
type input "153"
click at [556, 321] on div "Pallet_NL #153" at bounding box center [613, 325] width 353 height 17
click at [773, 346] on p "Submit" at bounding box center [767, 351] width 47 height 19
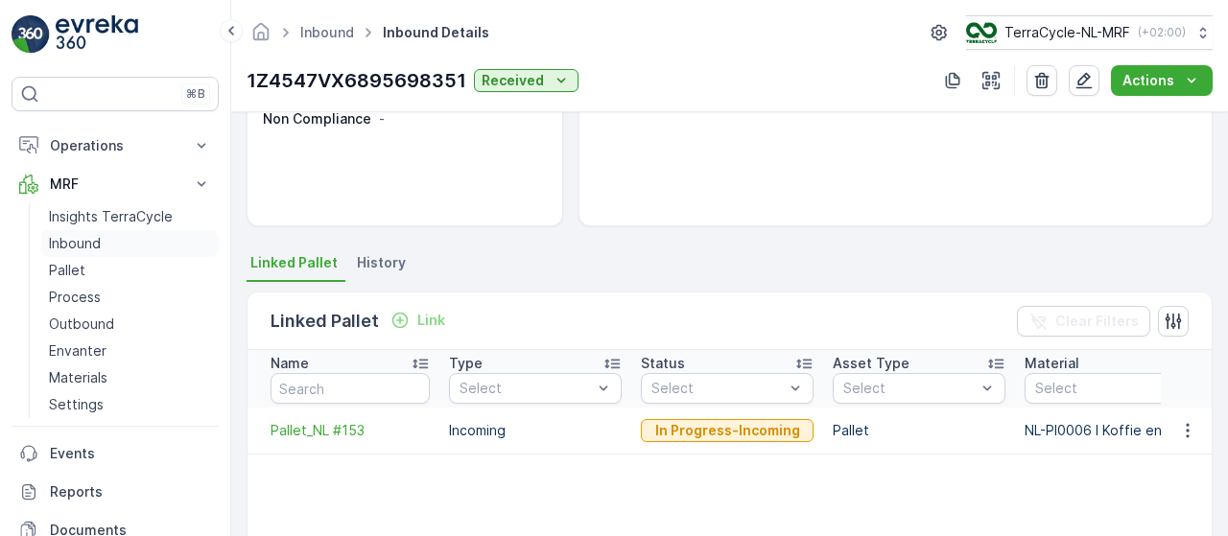
click at [106, 240] on link "Inbound" at bounding box center [129, 243] width 177 height 27
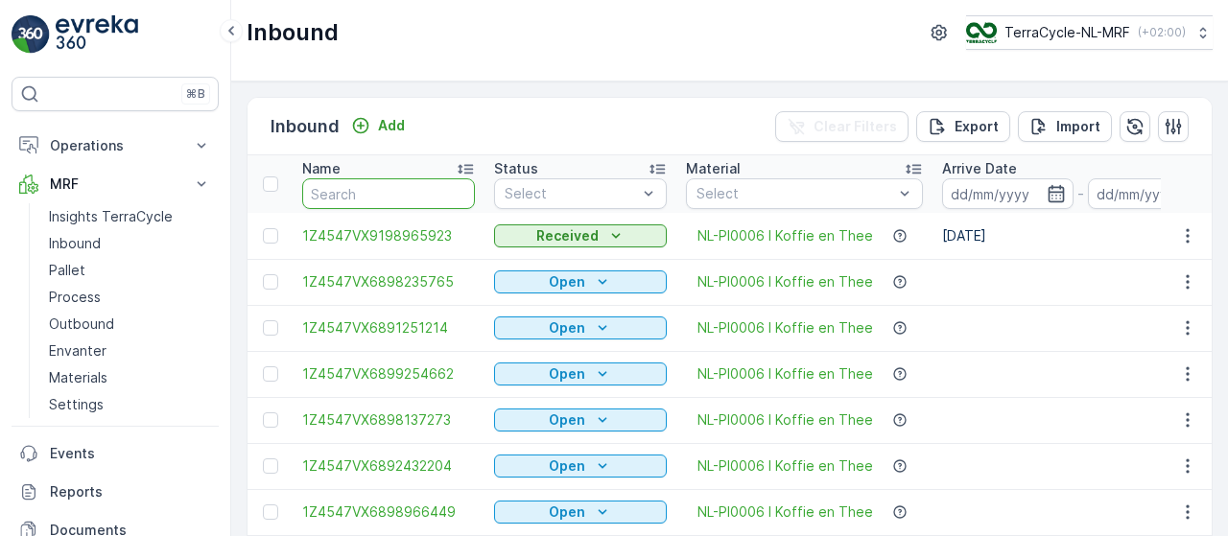
click at [364, 197] on input "text" at bounding box center [388, 193] width 173 height 31
type input "9"
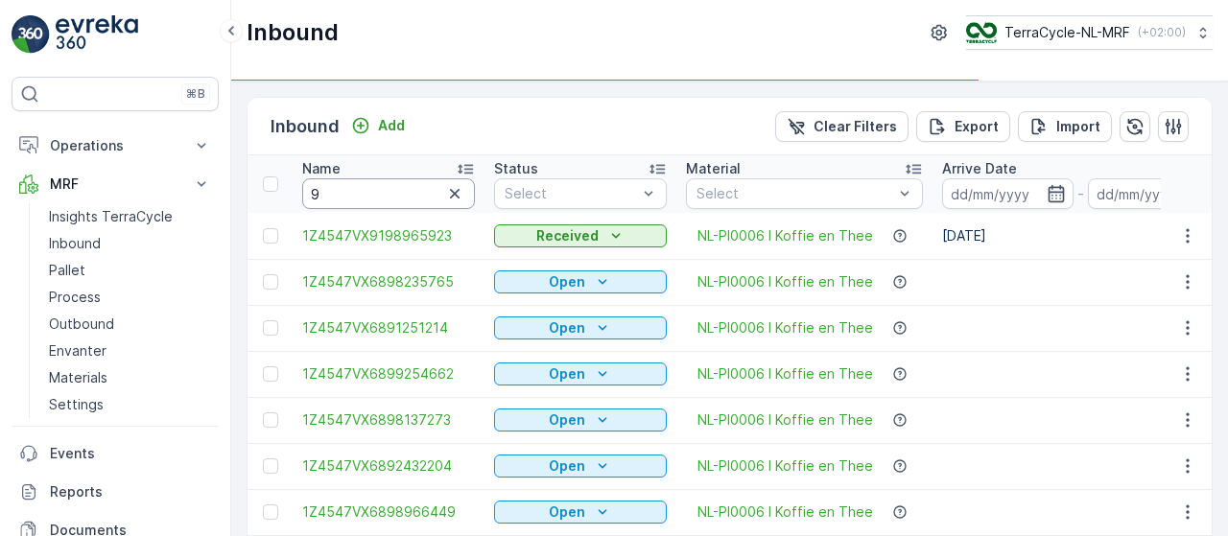
click at [364, 197] on input "9" at bounding box center [388, 193] width 173 height 31
click at [379, 191] on input "9" at bounding box center [388, 193] width 173 height 31
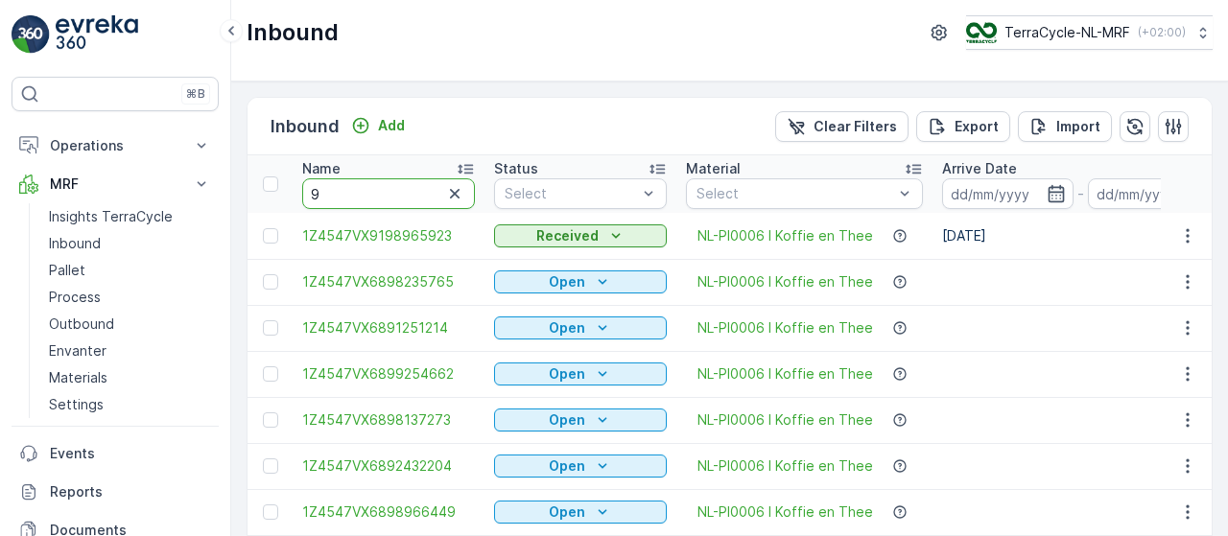
type input "95"
click at [379, 191] on input "95" at bounding box center [388, 193] width 173 height 31
type input "9544"
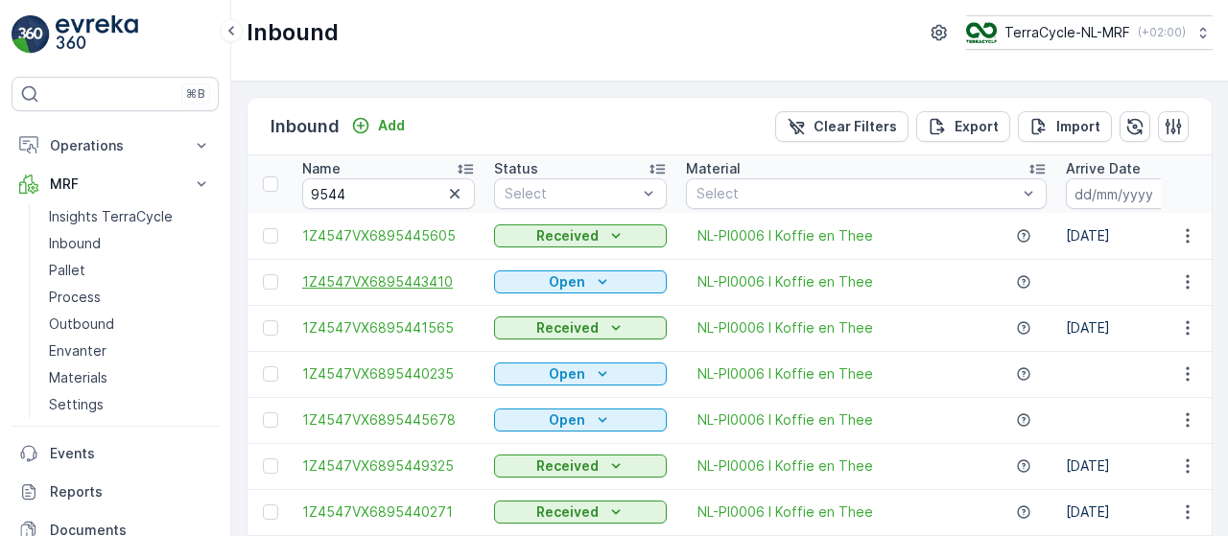
click at [430, 281] on span "1Z4547VX6895443410" at bounding box center [388, 281] width 173 height 19
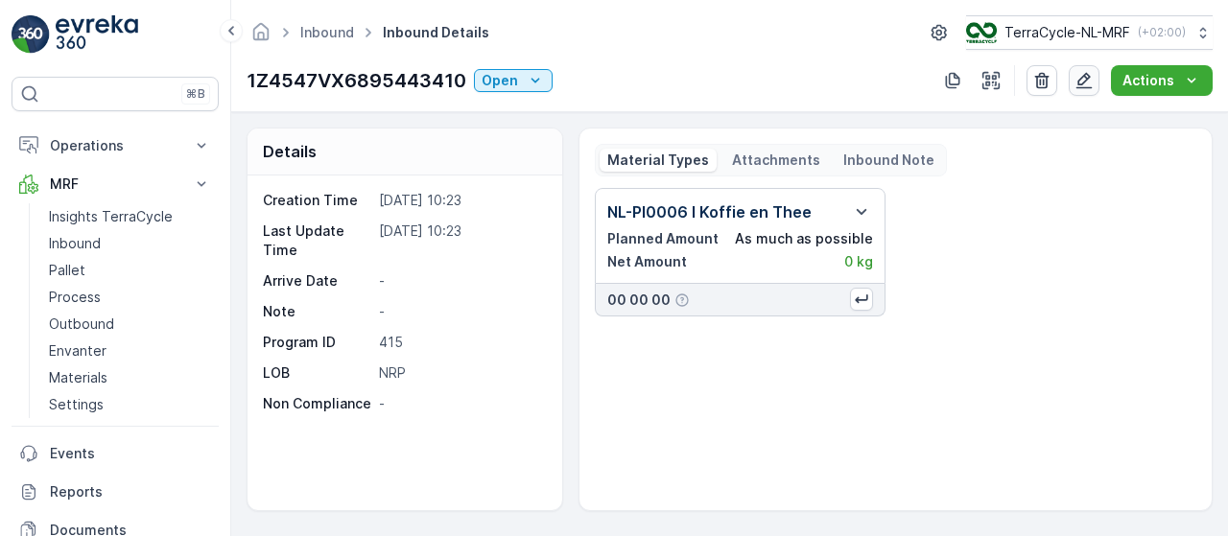
click at [1084, 77] on icon "button" at bounding box center [1084, 81] width 16 height 16
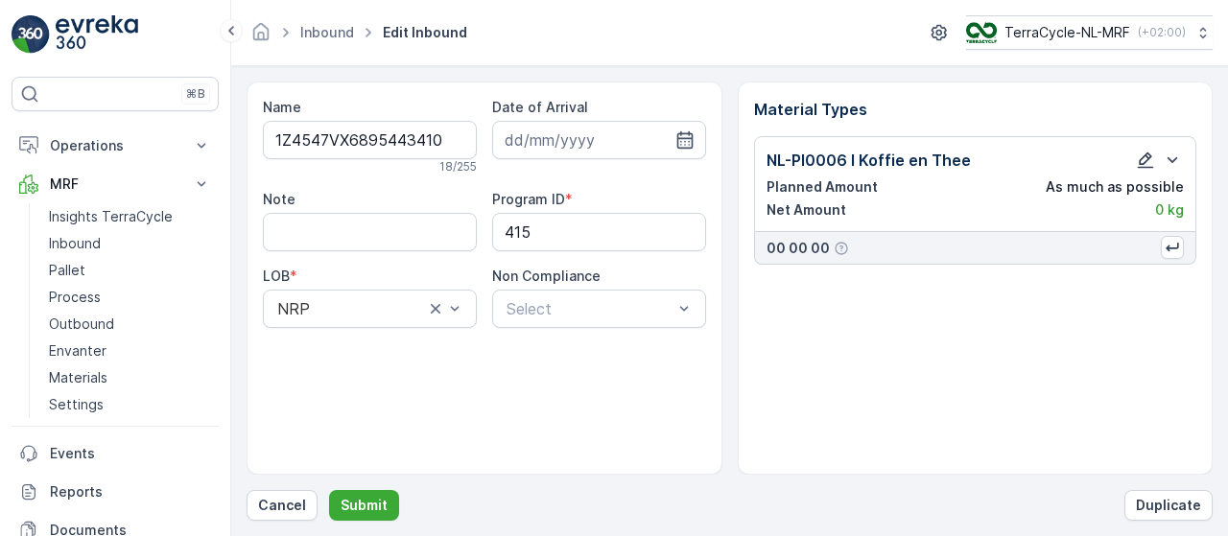
click at [1145, 161] on icon "button" at bounding box center [1146, 161] width 16 height 16
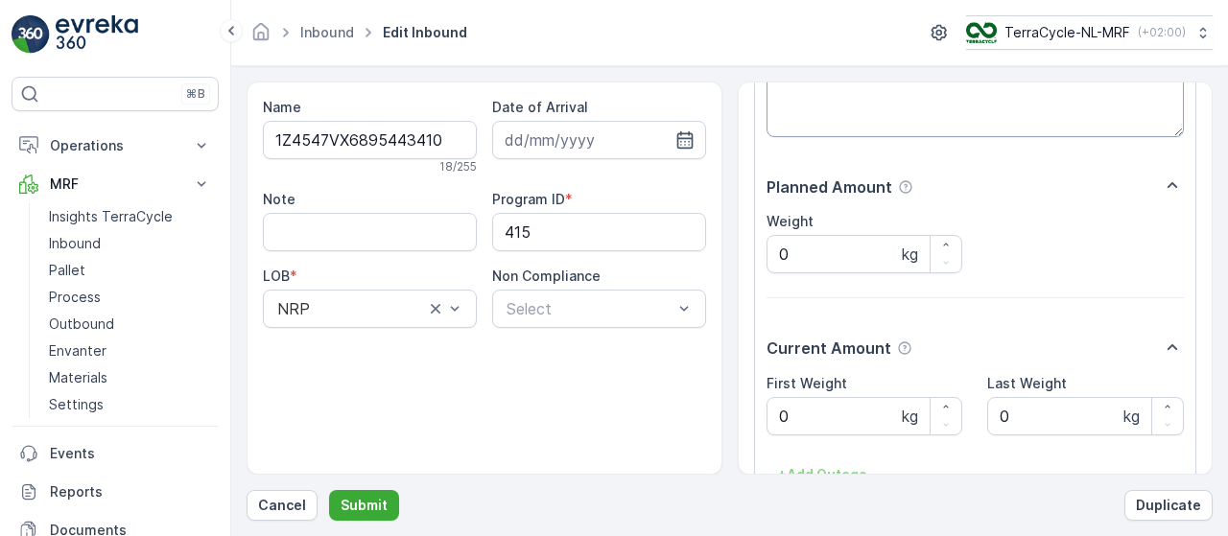
scroll to position [198, 0]
click at [800, 425] on Weight "0" at bounding box center [865, 415] width 197 height 38
type Weight "3.09"
click at [565, 145] on input at bounding box center [599, 140] width 214 height 38
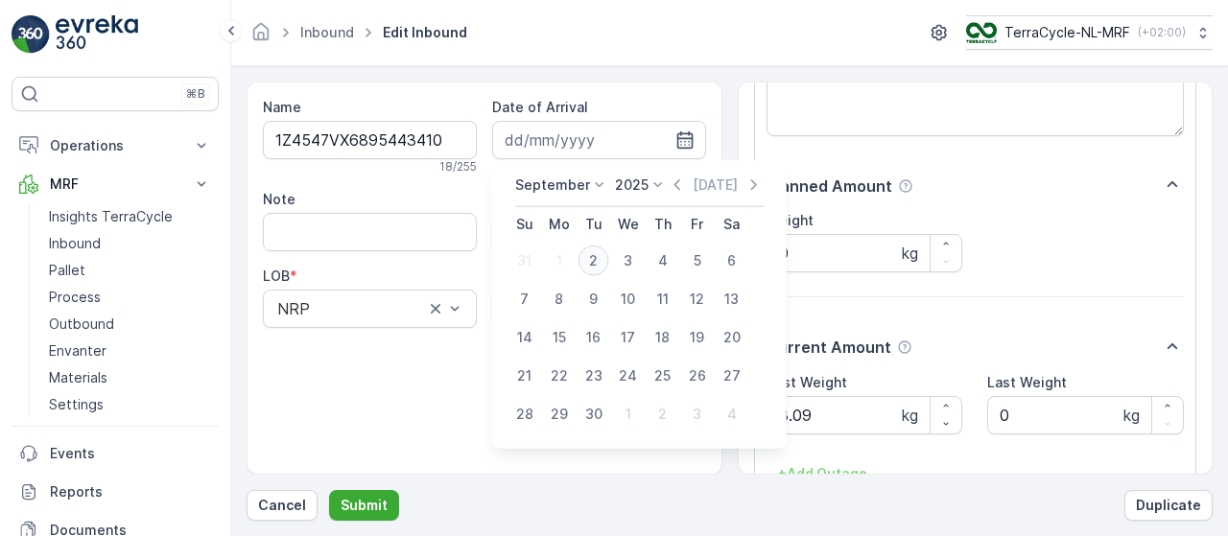
click at [592, 256] on div "2" at bounding box center [593, 261] width 31 height 31
type input "[DATE]"
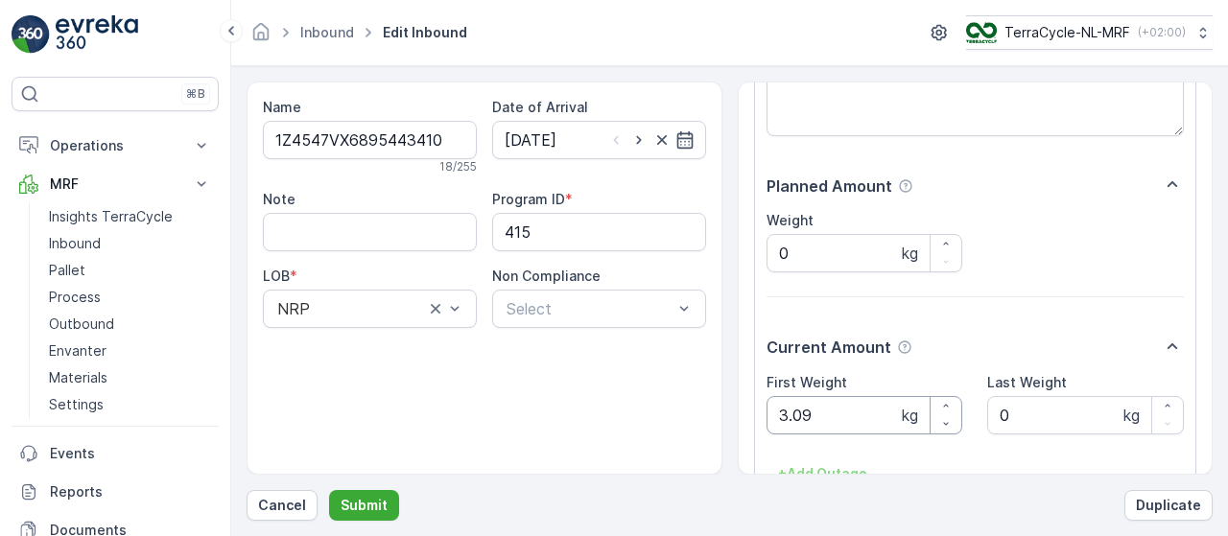
scroll to position [323, 0]
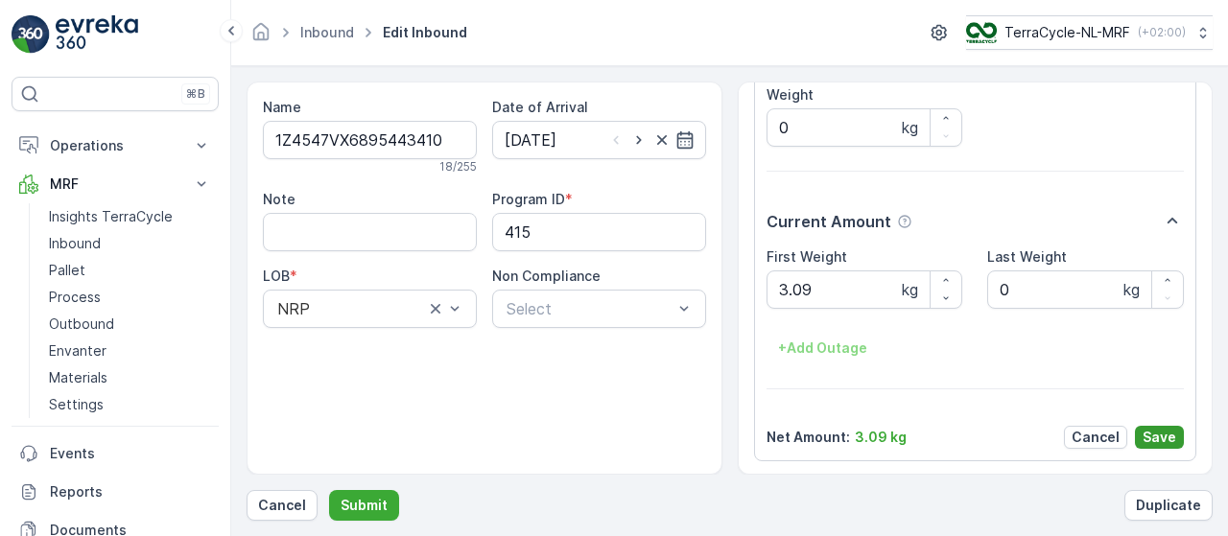
click at [1166, 432] on p "Save" at bounding box center [1160, 437] width 34 height 19
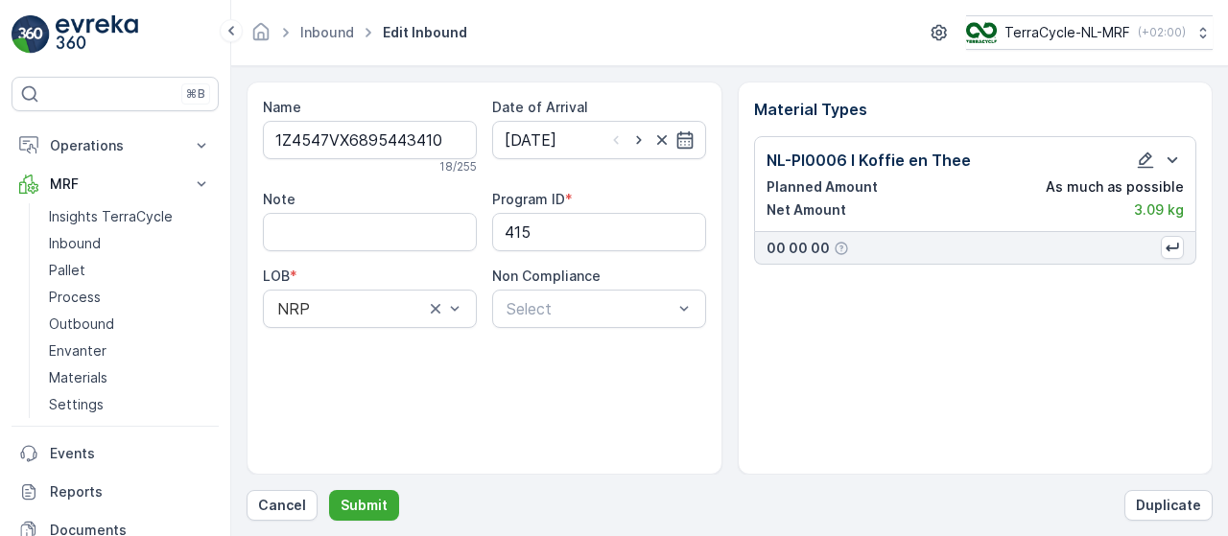
scroll to position [0, 0]
click at [374, 502] on p "Submit" at bounding box center [364, 505] width 47 height 19
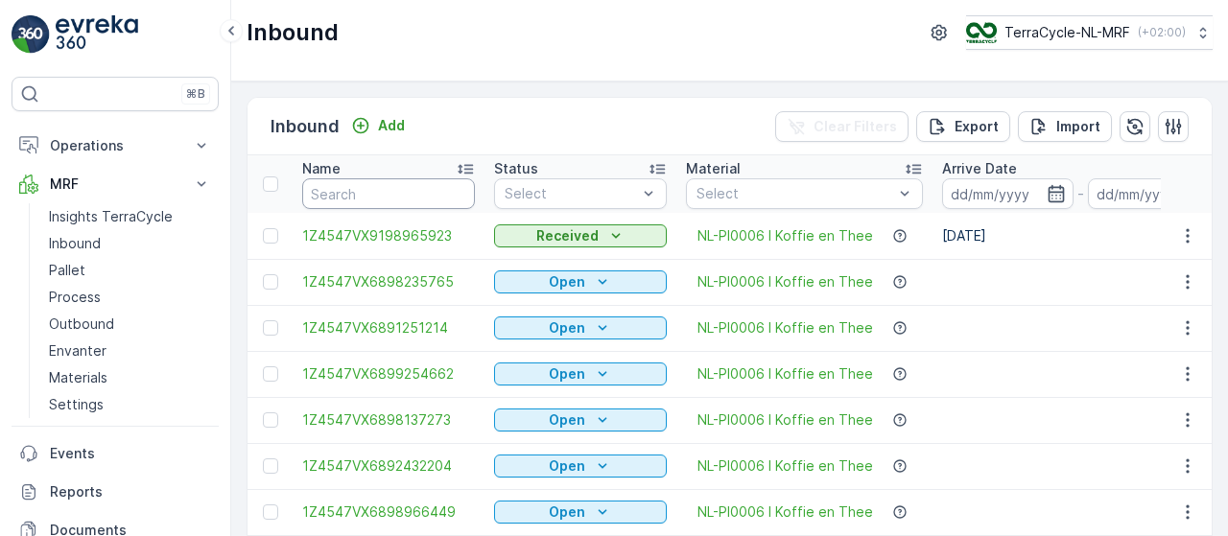
click at [383, 198] on input "text" at bounding box center [388, 193] width 173 height 31
type input "98"
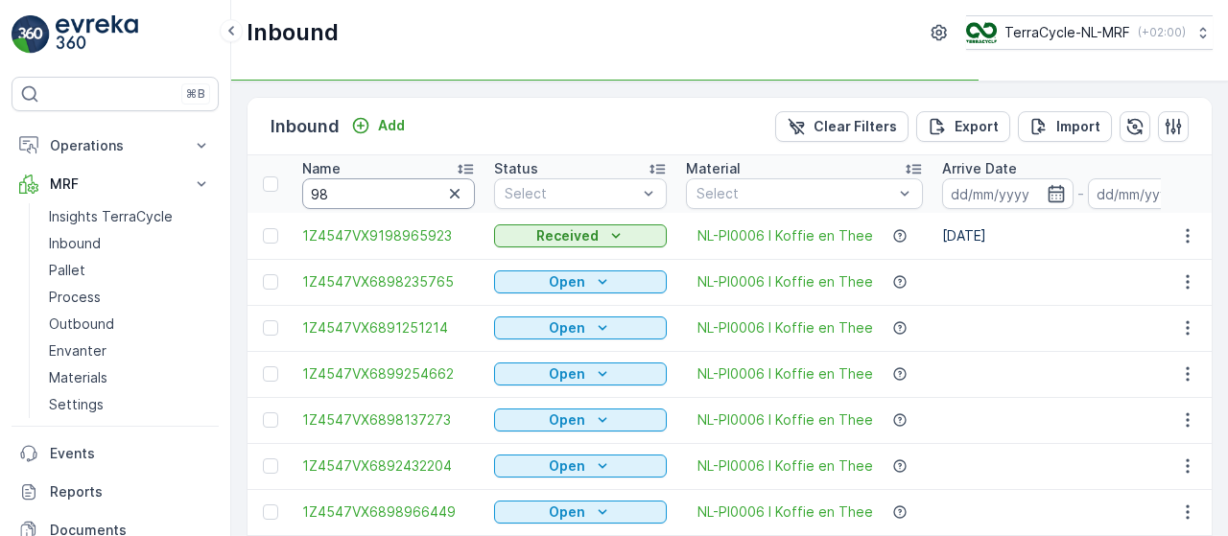
click at [383, 198] on input "98" at bounding box center [388, 193] width 173 height 31
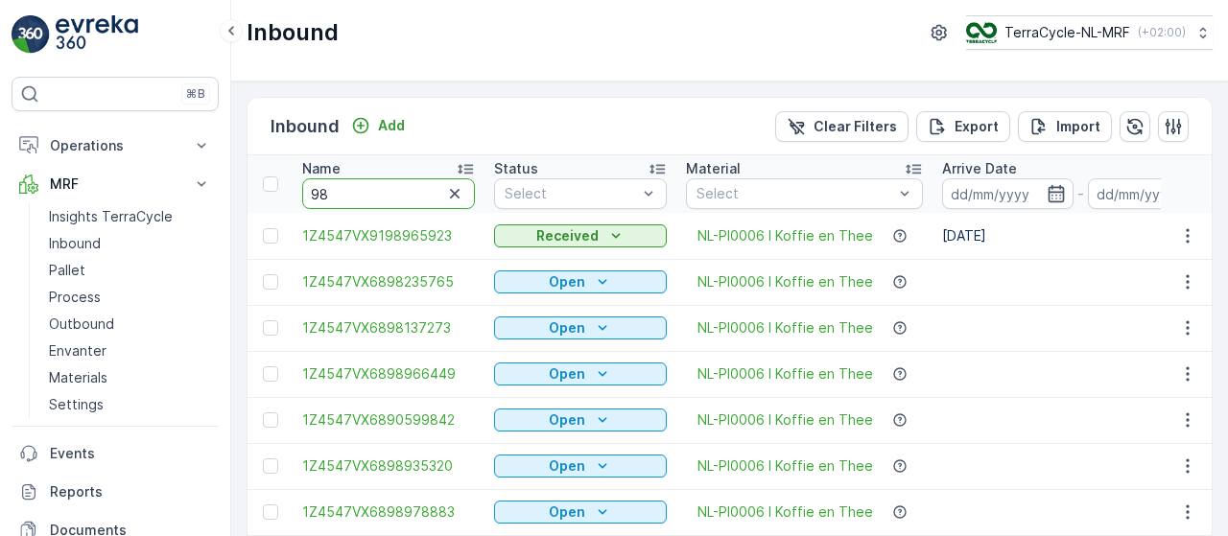
click at [380, 192] on input "98" at bounding box center [388, 193] width 173 height 31
type input "9844"
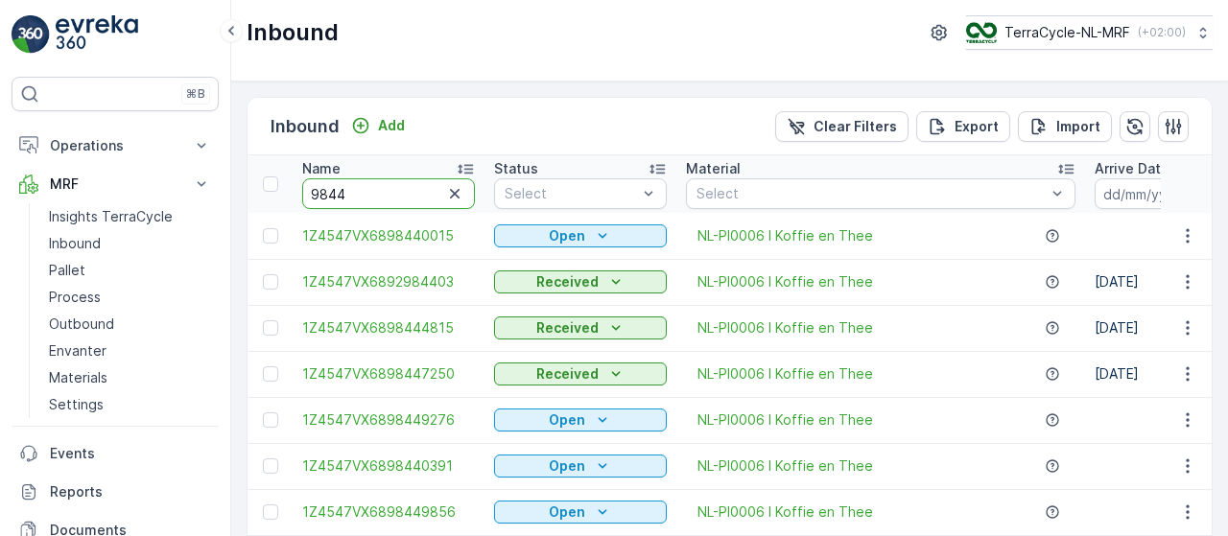
click at [396, 191] on input "9844" at bounding box center [388, 193] width 173 height 31
type input "98443245"
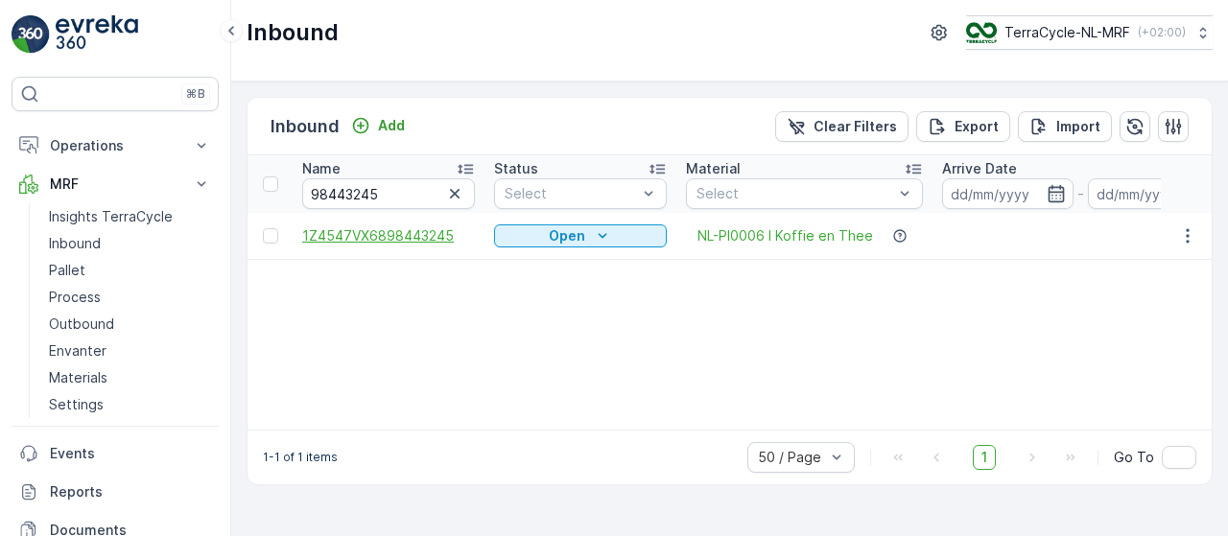
click at [400, 233] on span "1Z4547VX6898443245" at bounding box center [388, 235] width 173 height 19
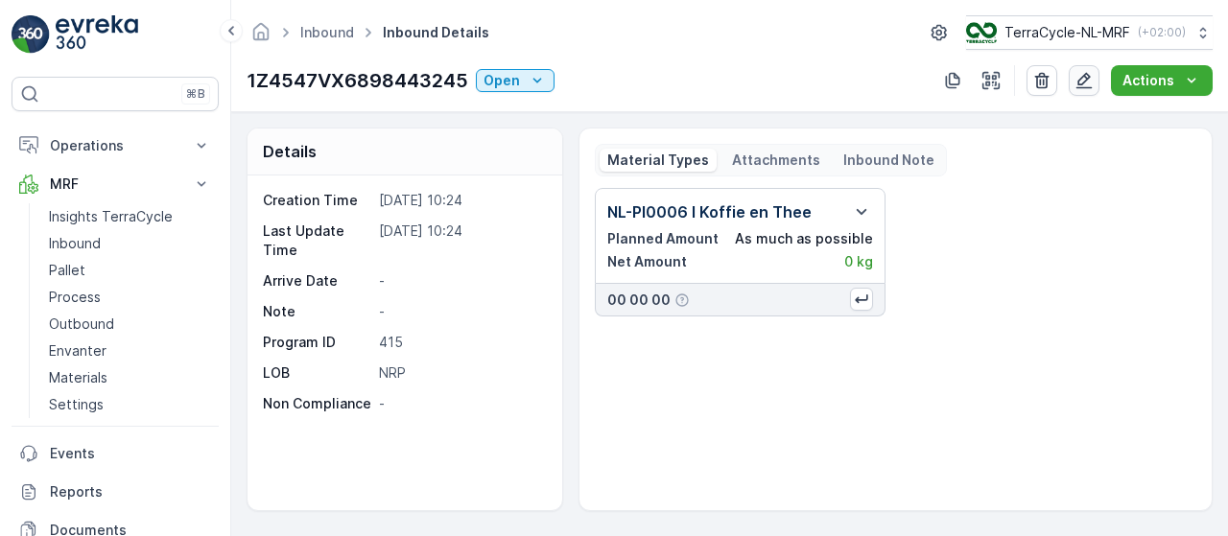
click at [1089, 80] on icon "button" at bounding box center [1084, 81] width 16 height 16
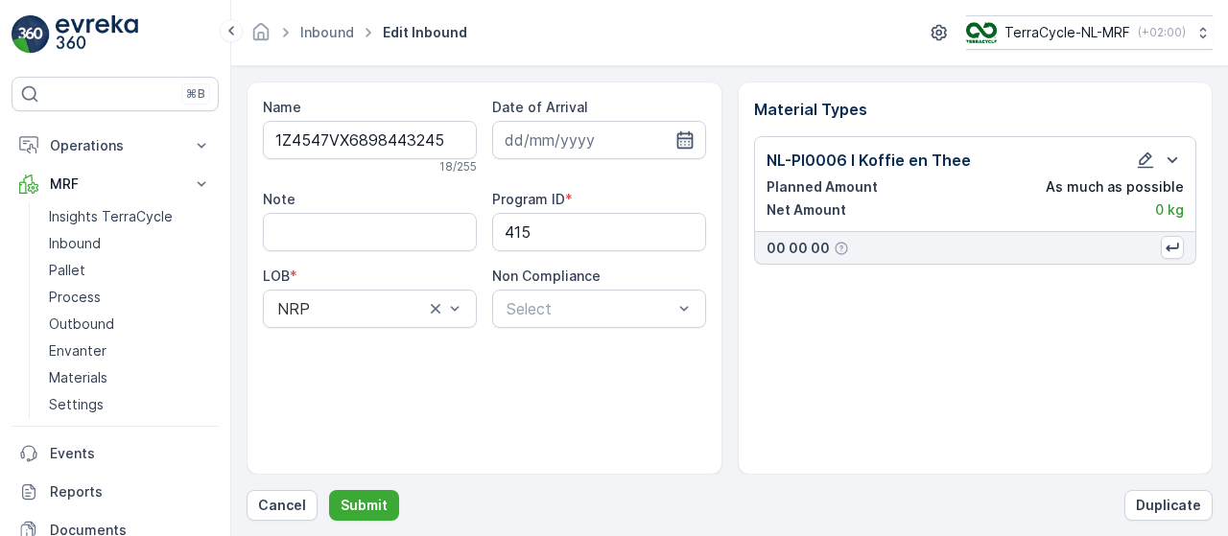
click at [679, 143] on icon "button" at bounding box center [684, 139] width 19 height 19
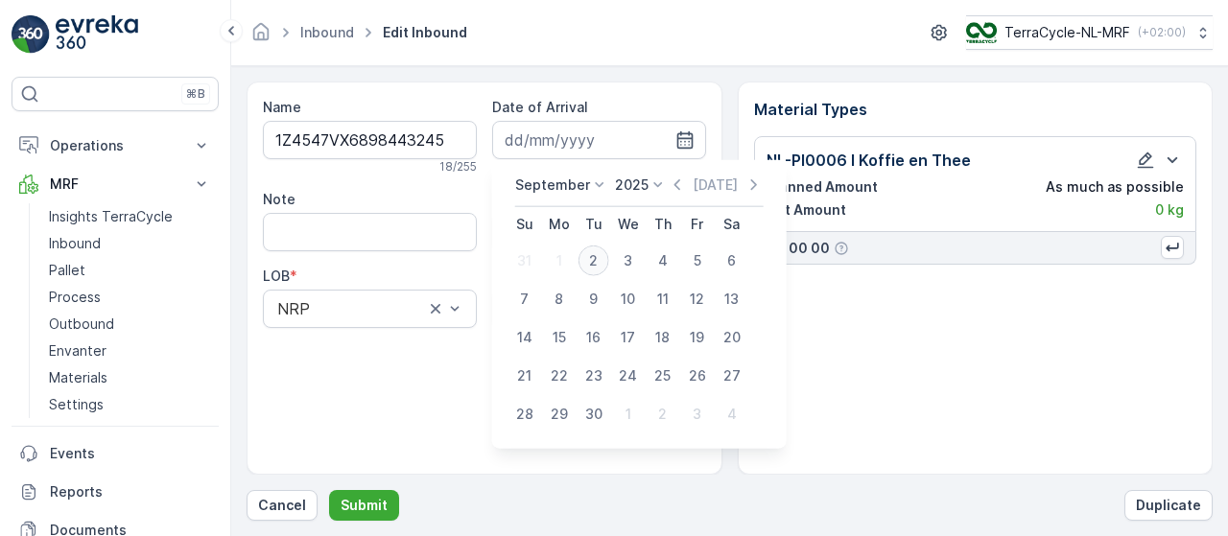
click at [586, 260] on div "2" at bounding box center [593, 261] width 31 height 31
type input "[DATE]"
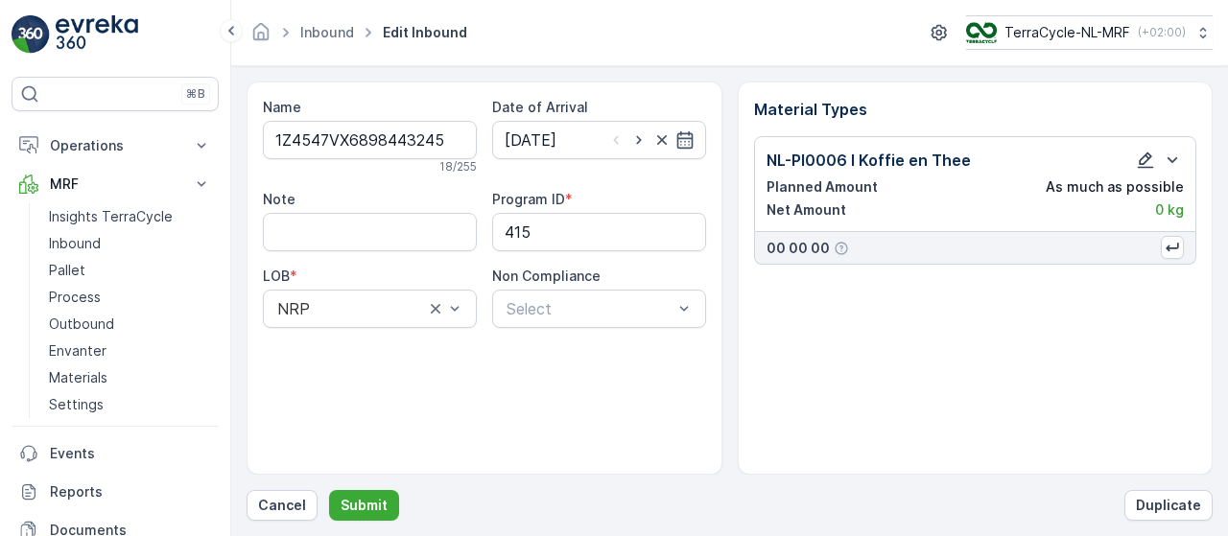
click at [1141, 156] on icon "button" at bounding box center [1145, 160] width 19 height 19
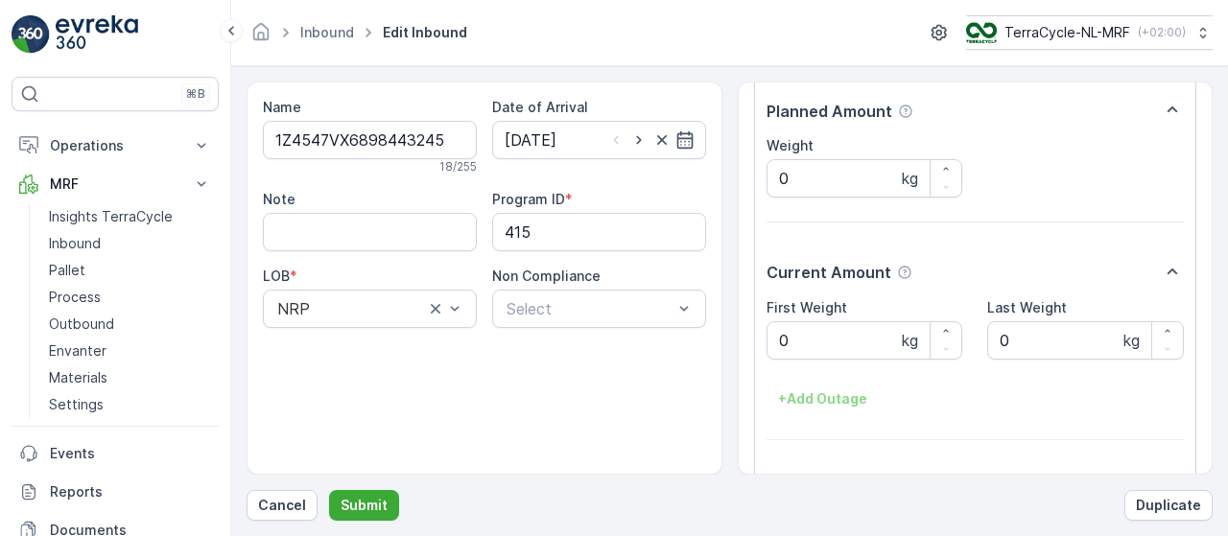
scroll to position [273, 0]
click at [851, 337] on Weight "0" at bounding box center [865, 339] width 197 height 38
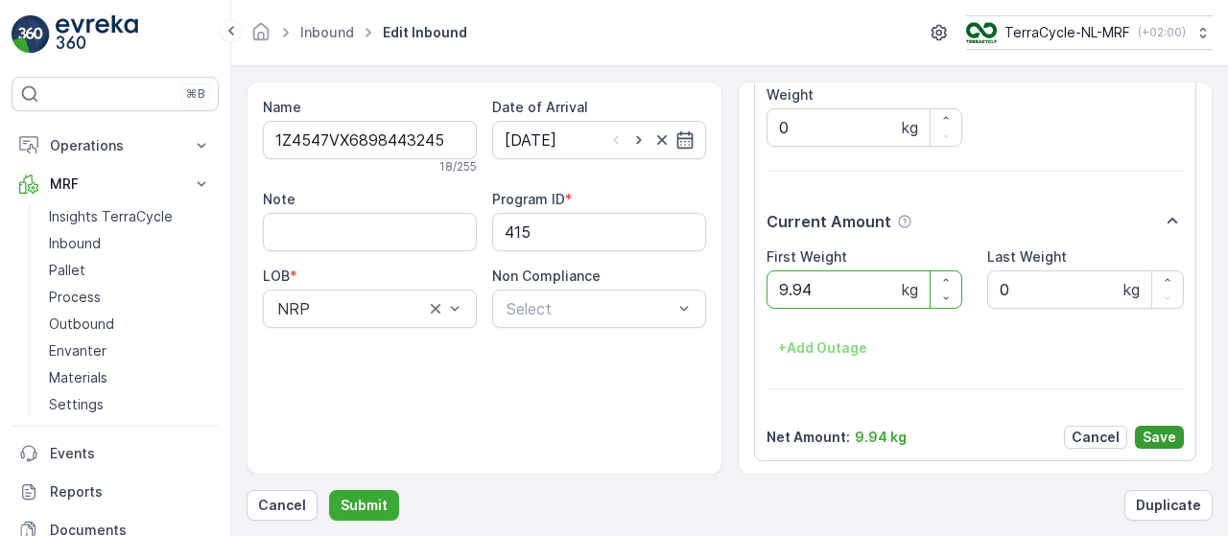
type Weight "9.94"
click at [1166, 431] on p "Save" at bounding box center [1160, 437] width 34 height 19
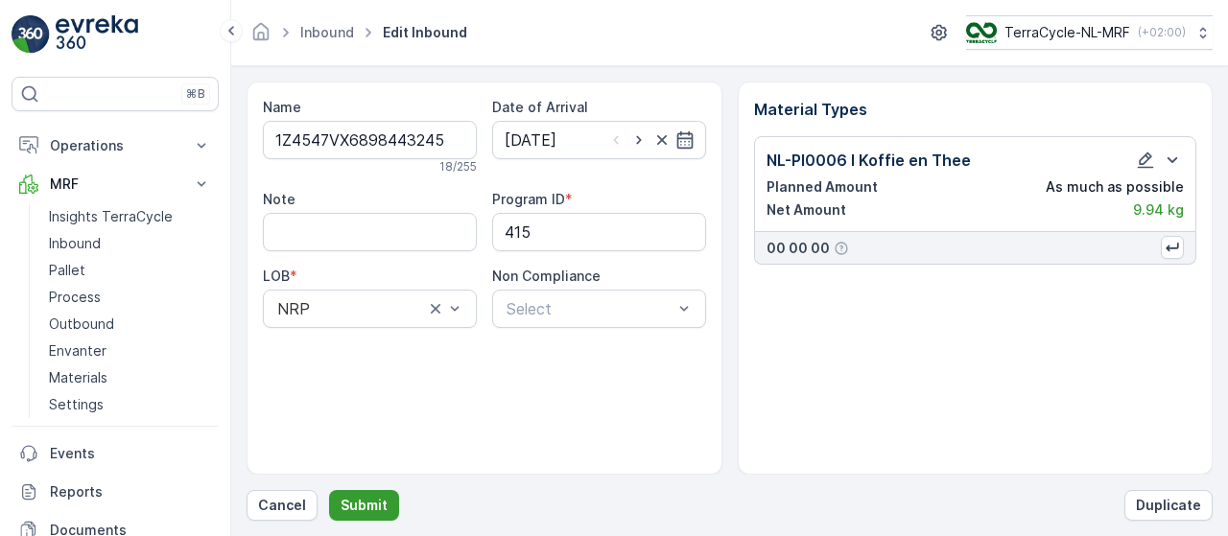
click at [371, 501] on p "Submit" at bounding box center [364, 505] width 47 height 19
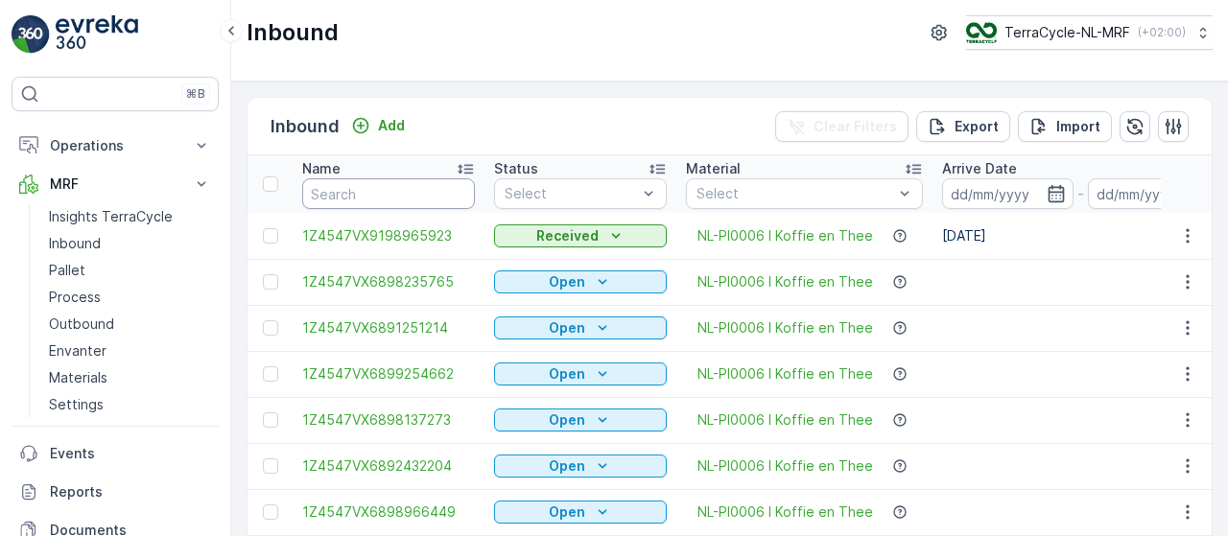
click at [428, 184] on input "text" at bounding box center [388, 193] width 173 height 31
type input "903"
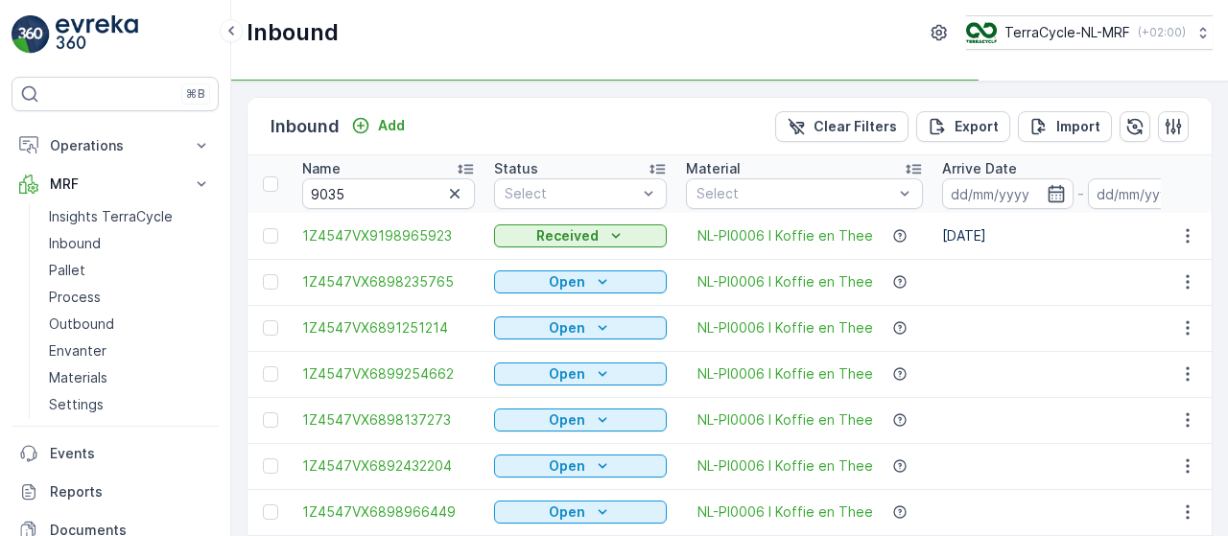
type input "903"
type input "9035"
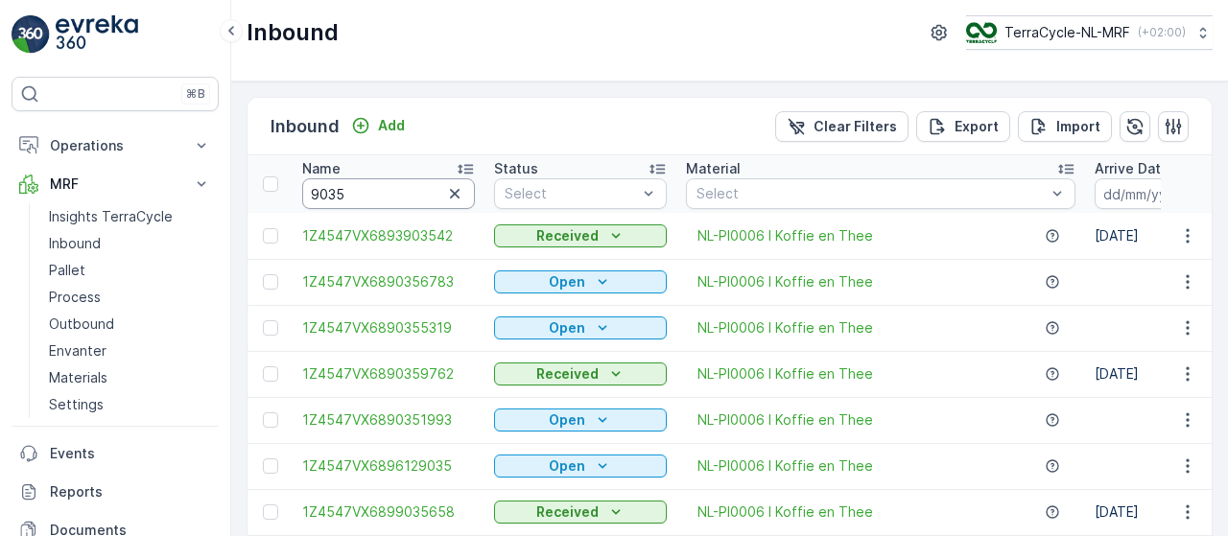
click at [412, 193] on input "9035" at bounding box center [388, 193] width 173 height 31
type input "90355319"
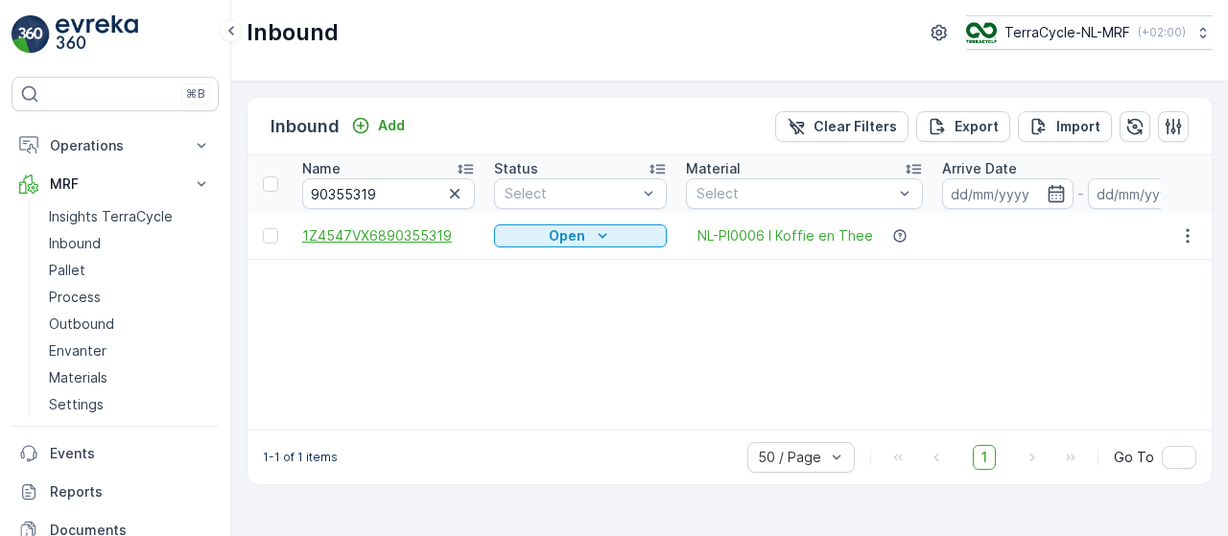
click at [413, 238] on span "1Z4547VX6890355319" at bounding box center [388, 235] width 173 height 19
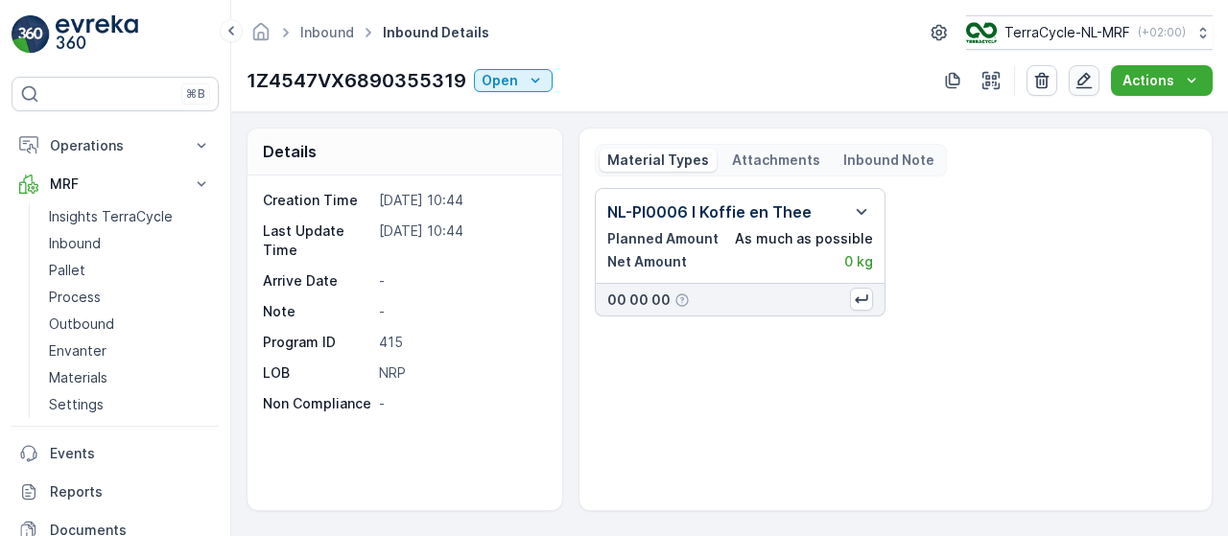
click at [1091, 80] on icon "button" at bounding box center [1083, 80] width 19 height 19
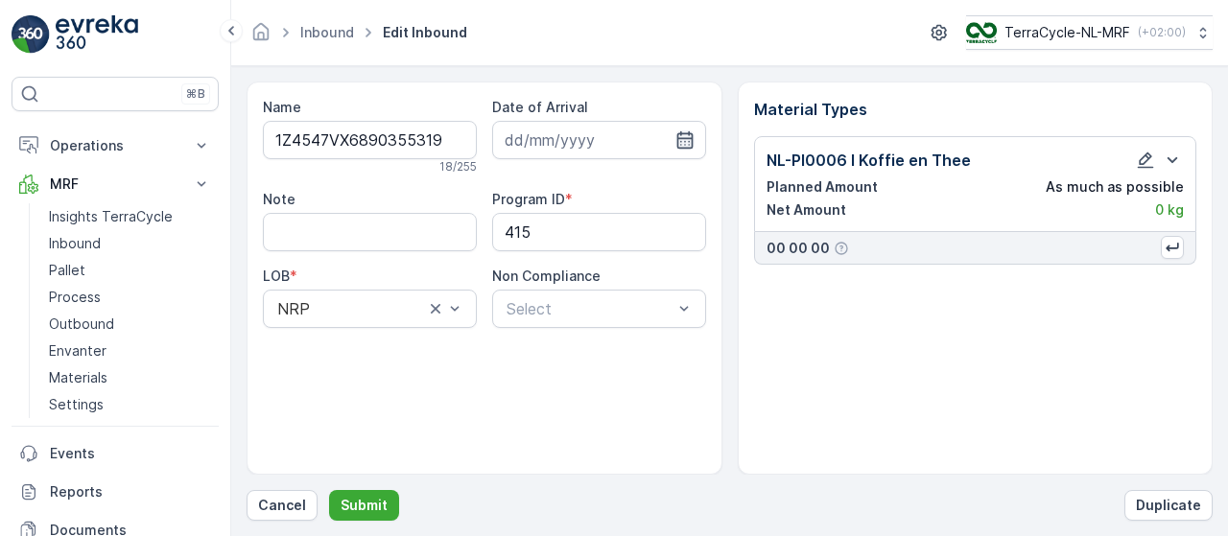
click at [686, 134] on icon "button" at bounding box center [684, 139] width 19 height 19
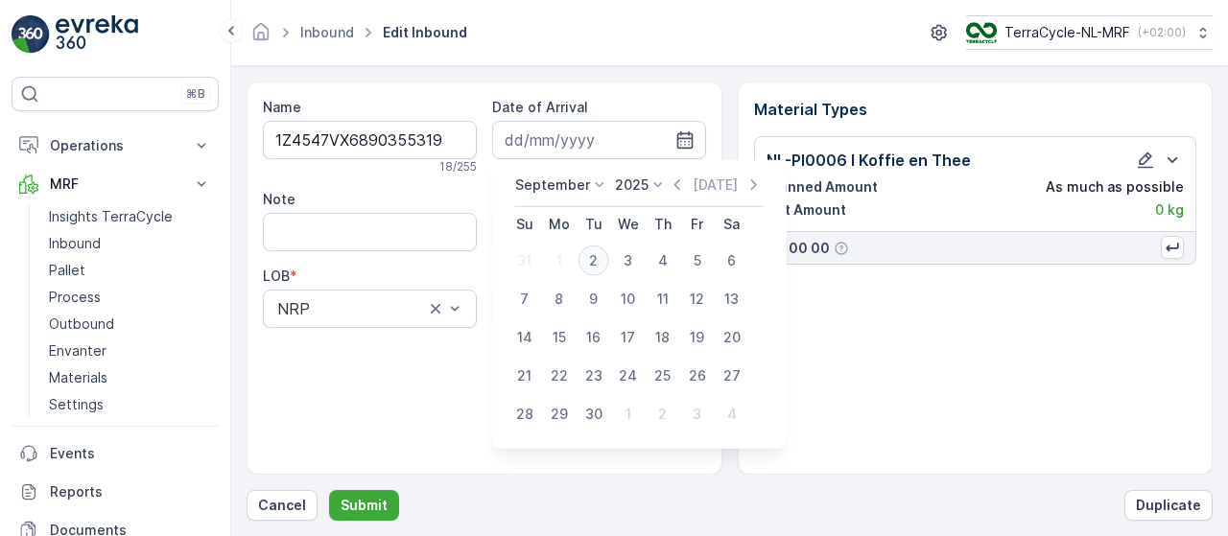
click at [594, 263] on div "2" at bounding box center [593, 261] width 31 height 31
type input "[DATE]"
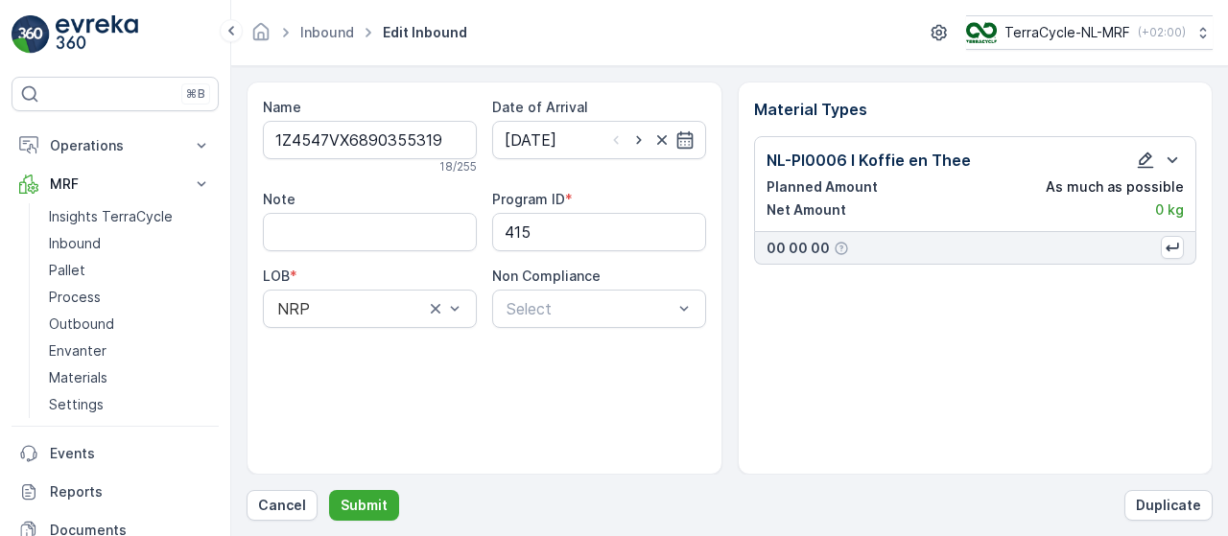
click at [1145, 155] on icon "button" at bounding box center [1146, 161] width 16 height 16
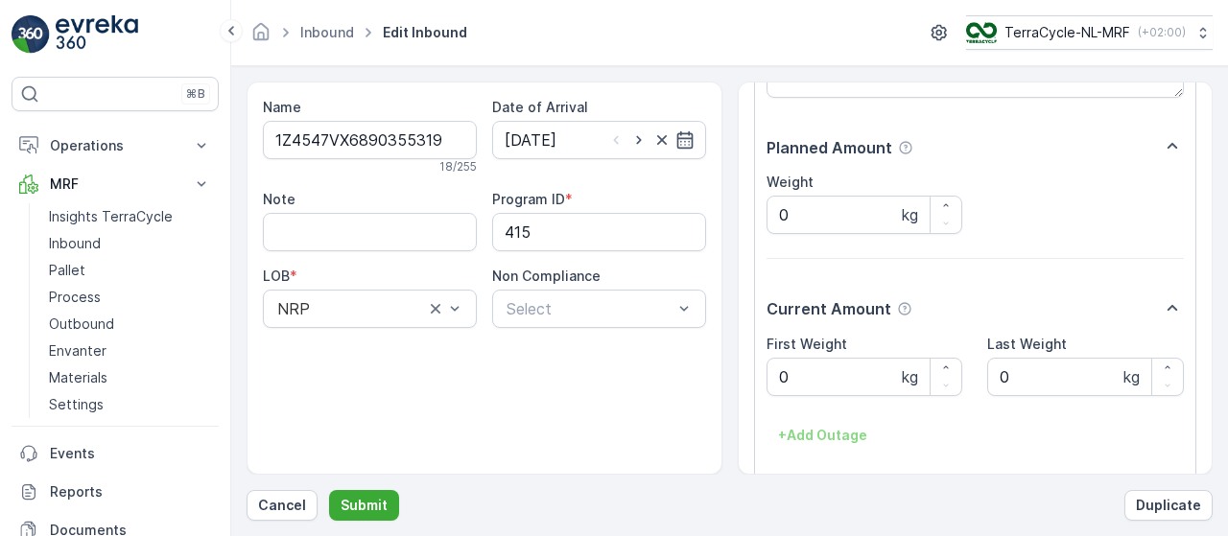
scroll to position [237, 0]
click at [829, 375] on Weight "0" at bounding box center [865, 376] width 197 height 38
type Weight "0"
type Weight "6.56"
click at [365, 500] on p "Submit" at bounding box center [364, 505] width 47 height 19
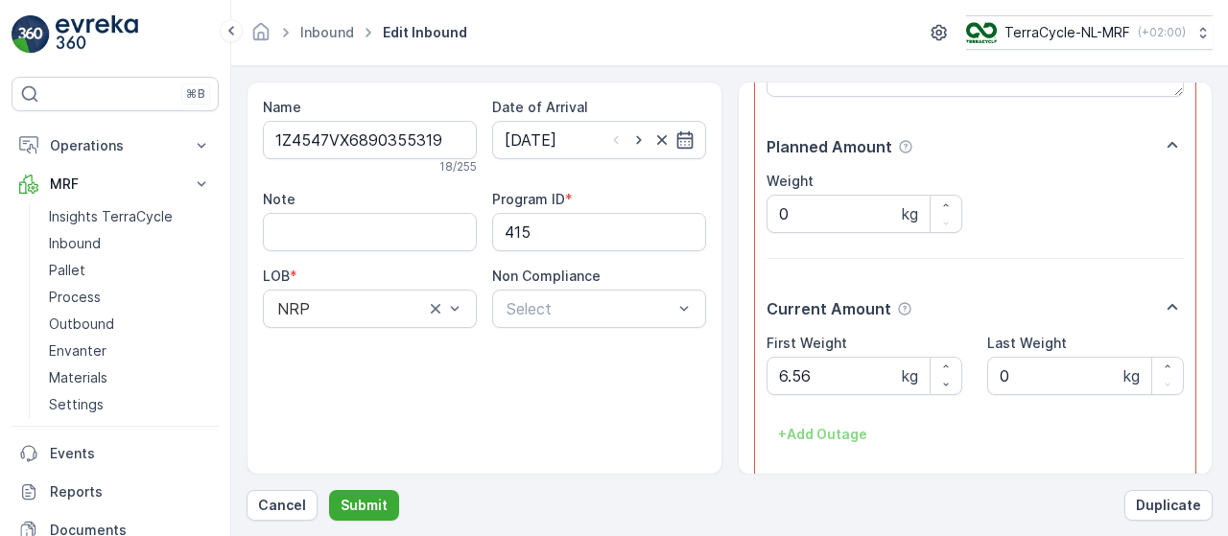
scroll to position [342, 0]
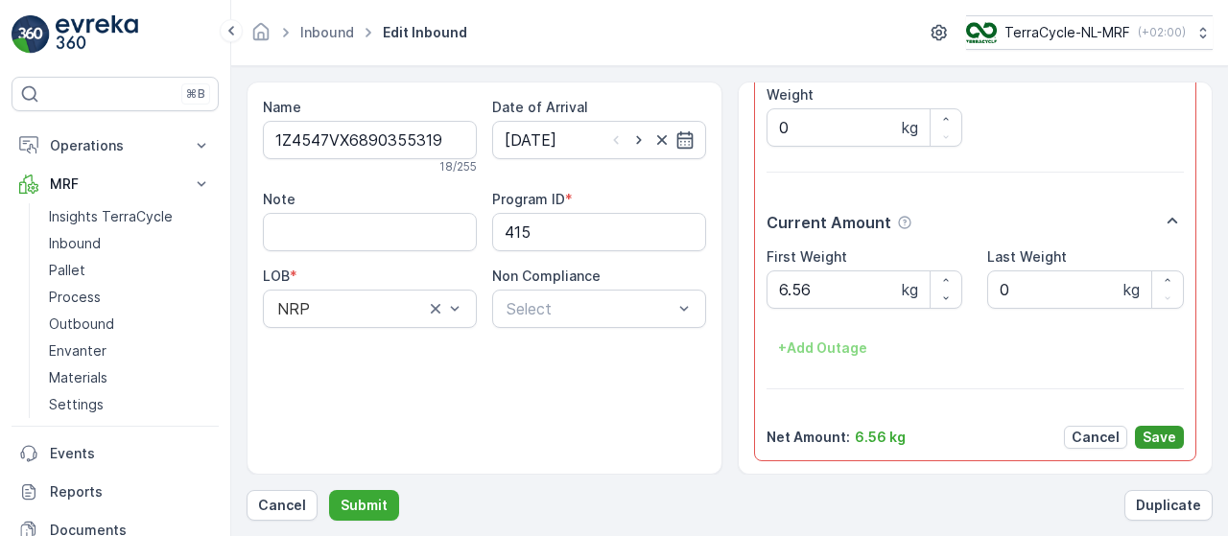
click at [1155, 428] on p "Save" at bounding box center [1160, 437] width 34 height 19
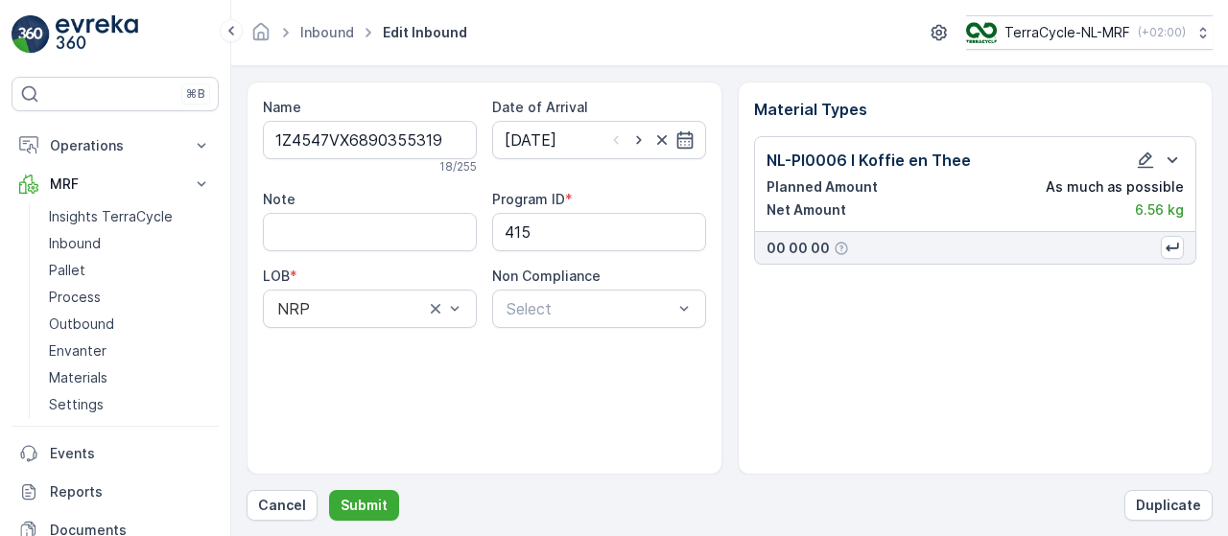
scroll to position [0, 0]
click at [370, 508] on p "Submit" at bounding box center [364, 505] width 47 height 19
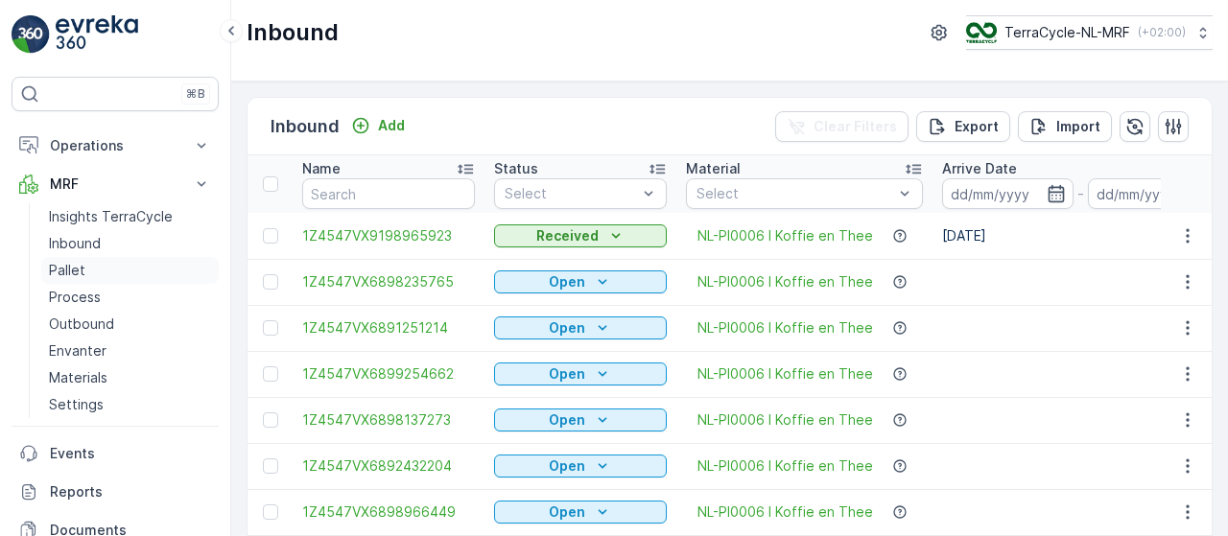
click at [82, 270] on p "Pallet" at bounding box center [67, 270] width 36 height 19
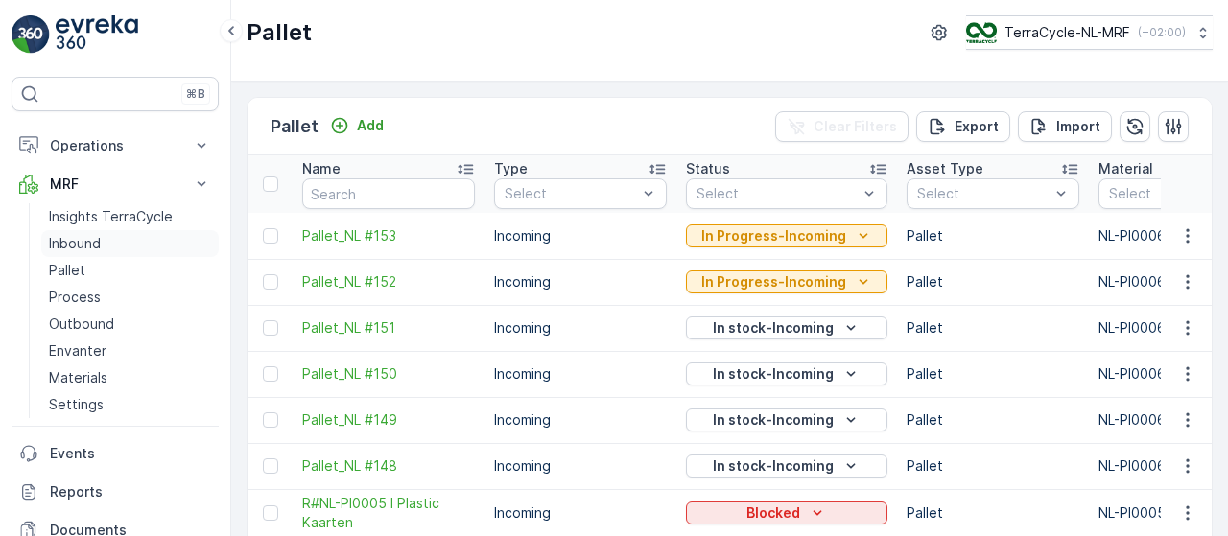
click at [100, 252] on link "Inbound" at bounding box center [129, 243] width 177 height 27
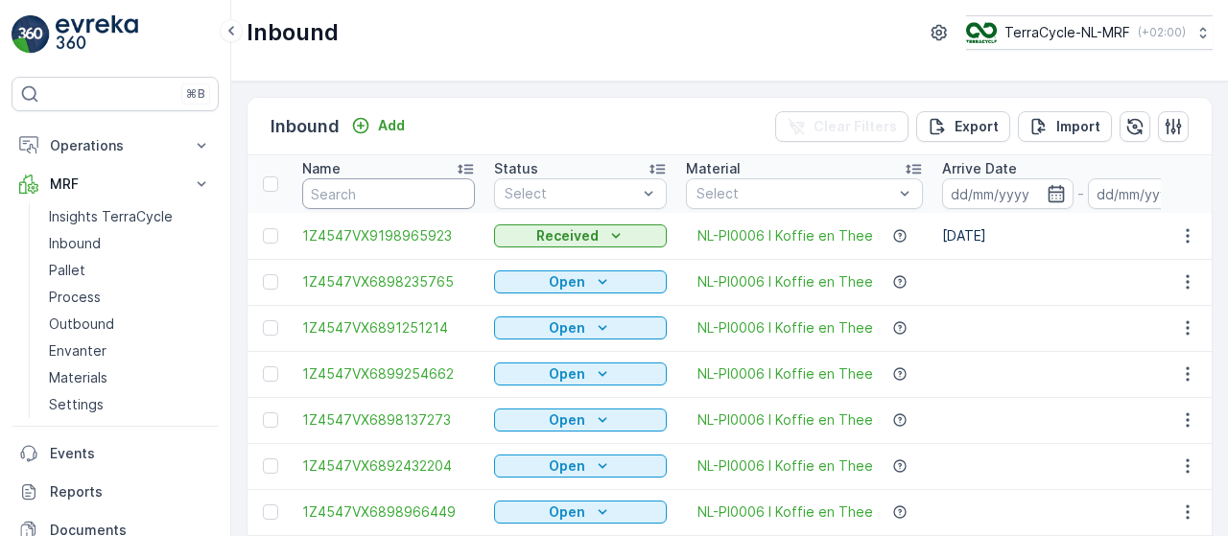
click at [399, 197] on input "text" at bounding box center [388, 193] width 173 height 31
type input "9182"
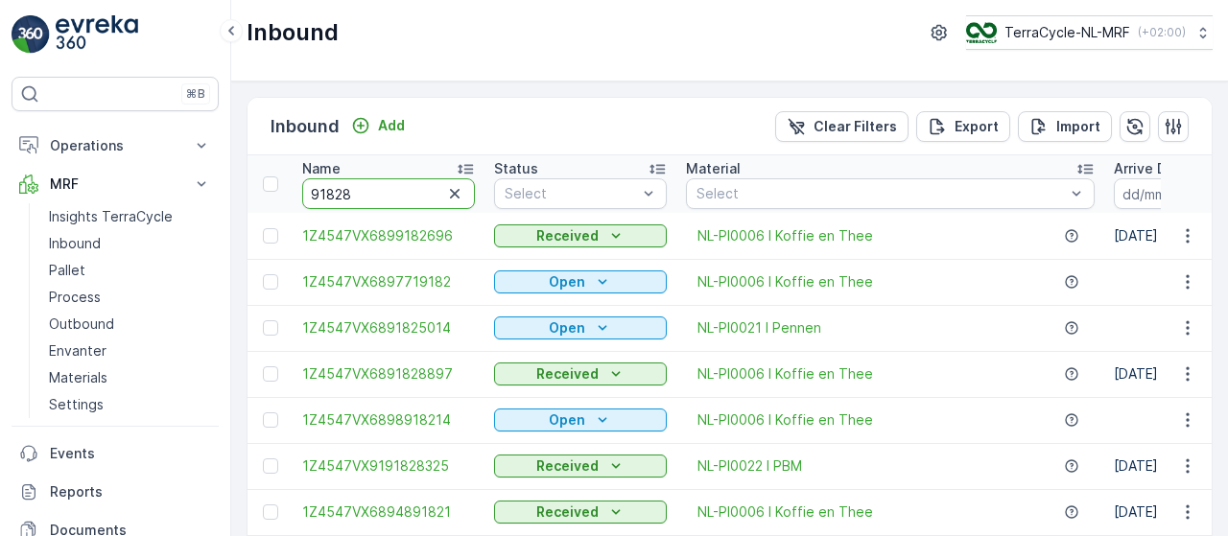
type input "918288"
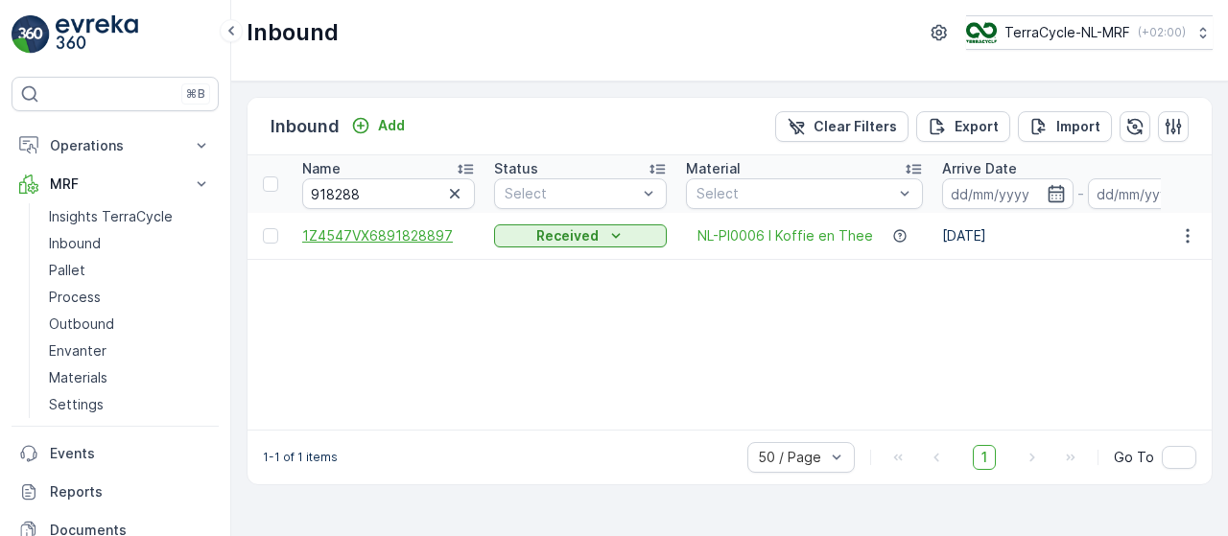
click at [405, 231] on span "1Z4547VX6891828897" at bounding box center [388, 235] width 173 height 19
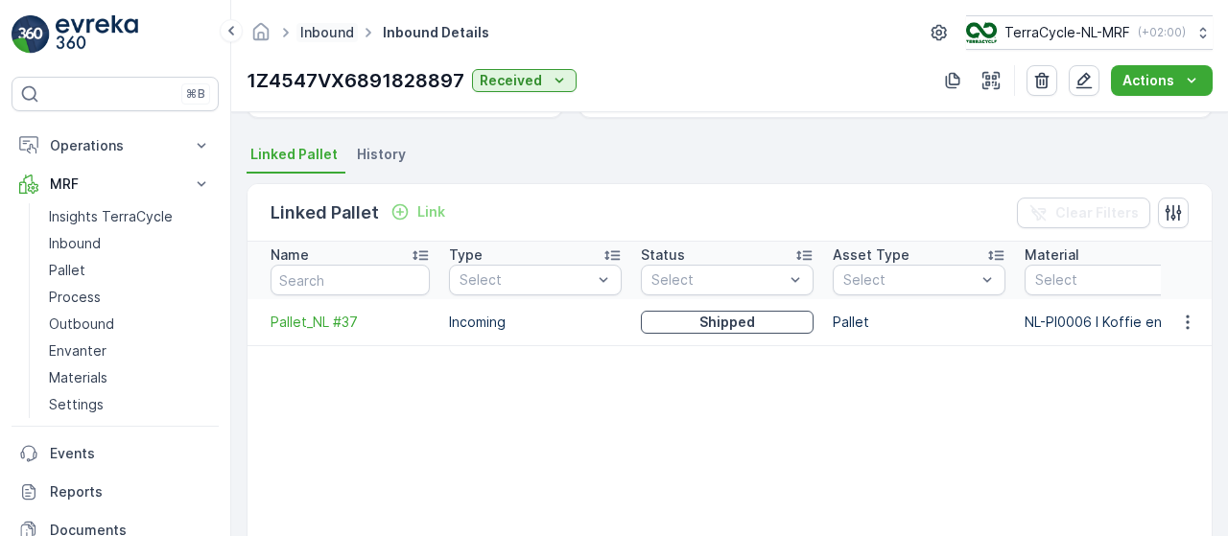
click at [342, 35] on link "Inbound" at bounding box center [327, 32] width 54 height 16
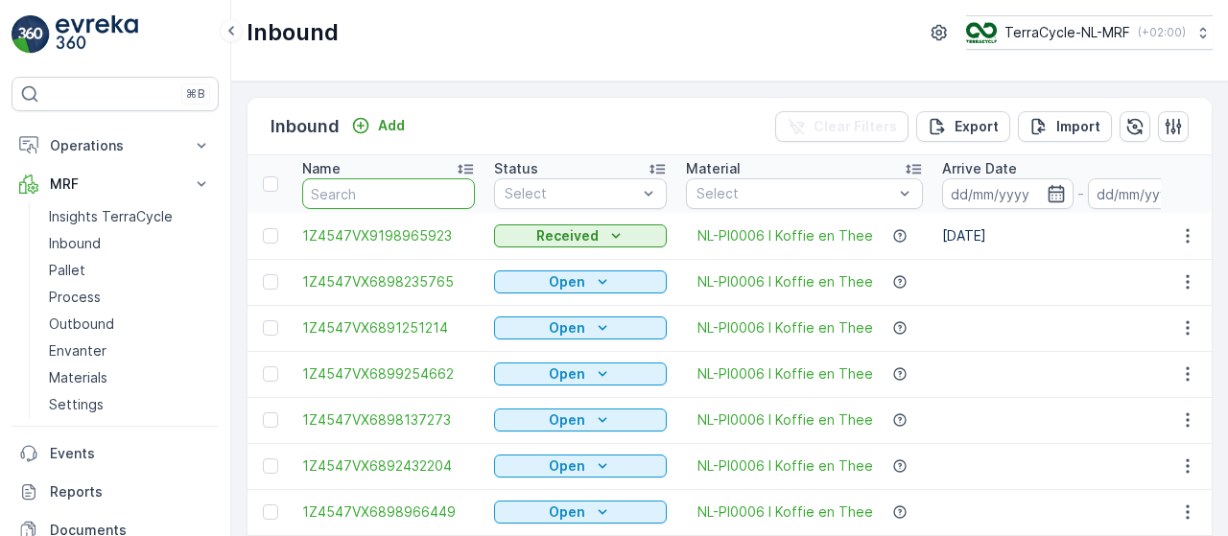
click at [398, 190] on input "text" at bounding box center [388, 193] width 173 height 31
type input "8897"
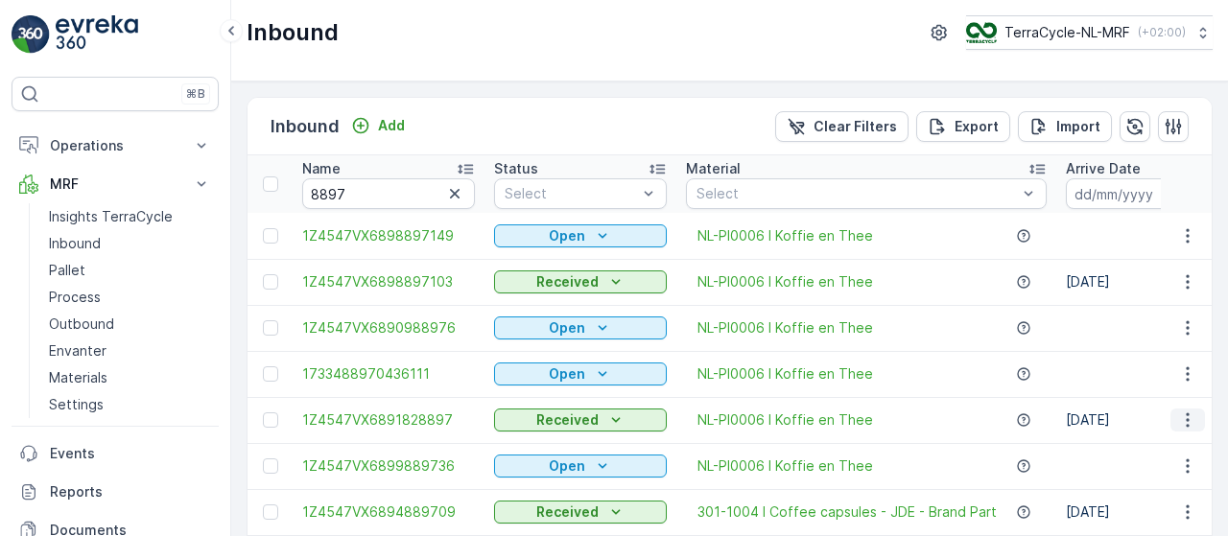
click at [1192, 417] on icon "button" at bounding box center [1187, 420] width 19 height 19
click at [453, 192] on icon "button" at bounding box center [454, 193] width 19 height 19
click at [366, 191] on input "text" at bounding box center [388, 193] width 173 height 31
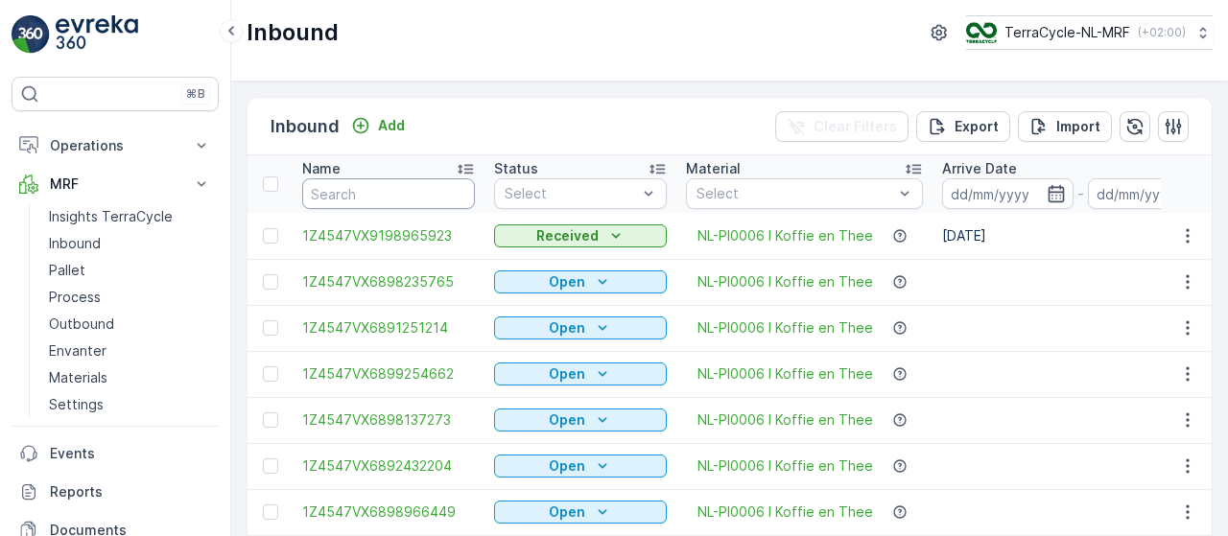
click at [366, 191] on input "text" at bounding box center [388, 193] width 173 height 31
type input "9355"
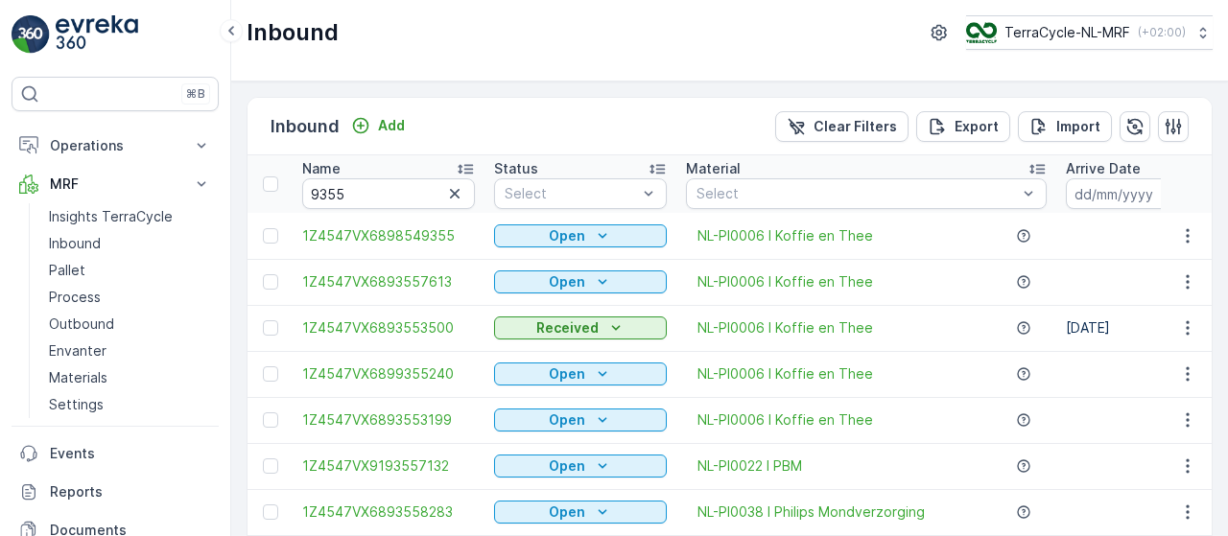
click at [600, 114] on div "Inbound Add Clear Filters Export Import" at bounding box center [730, 127] width 964 height 58
click at [455, 191] on icon "button" at bounding box center [455, 194] width 10 height 10
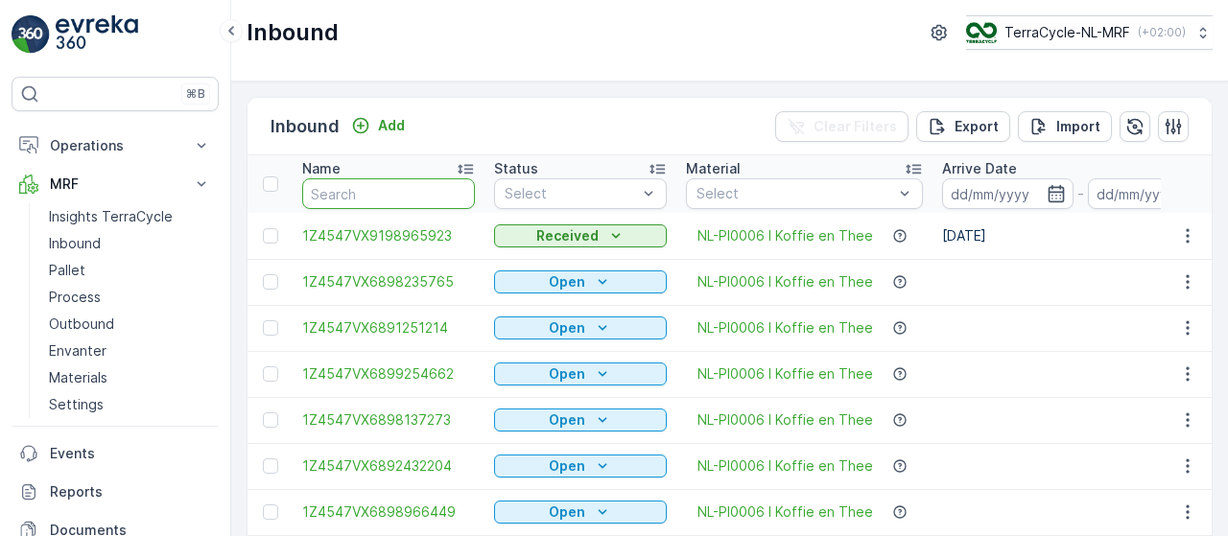
click at [455, 191] on input "text" at bounding box center [388, 193] width 173 height 31
type input "9355"
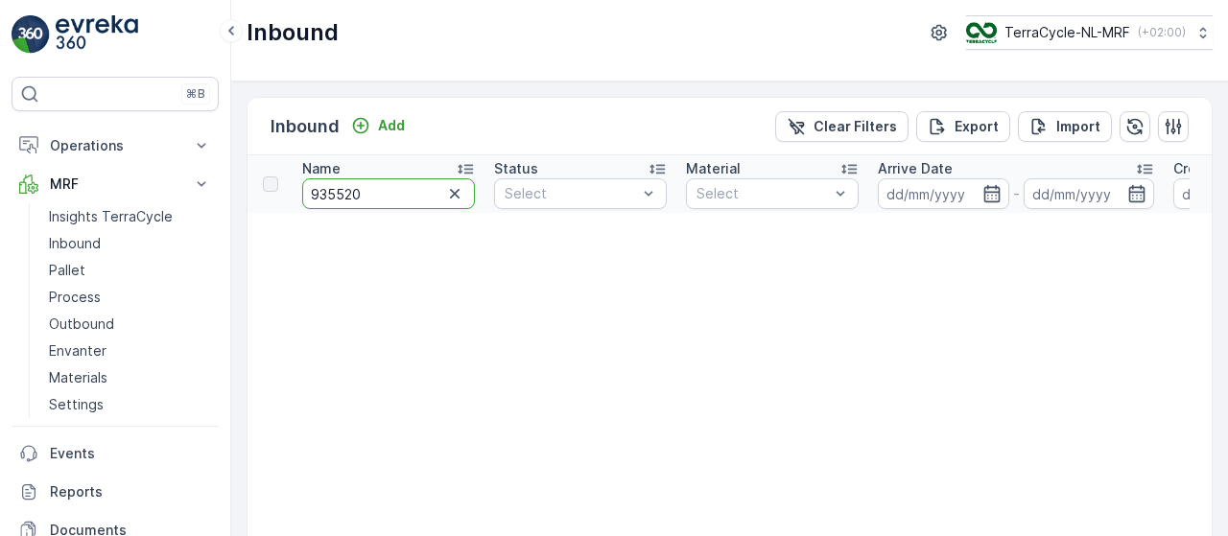
click at [383, 178] on input "935520" at bounding box center [388, 193] width 173 height 31
type input "93552038"
click at [309, 191] on input "93552038" at bounding box center [388, 193] width 173 height 31
type input "1z93552038"
click at [321, 192] on input "1z93552038" at bounding box center [388, 193] width 173 height 31
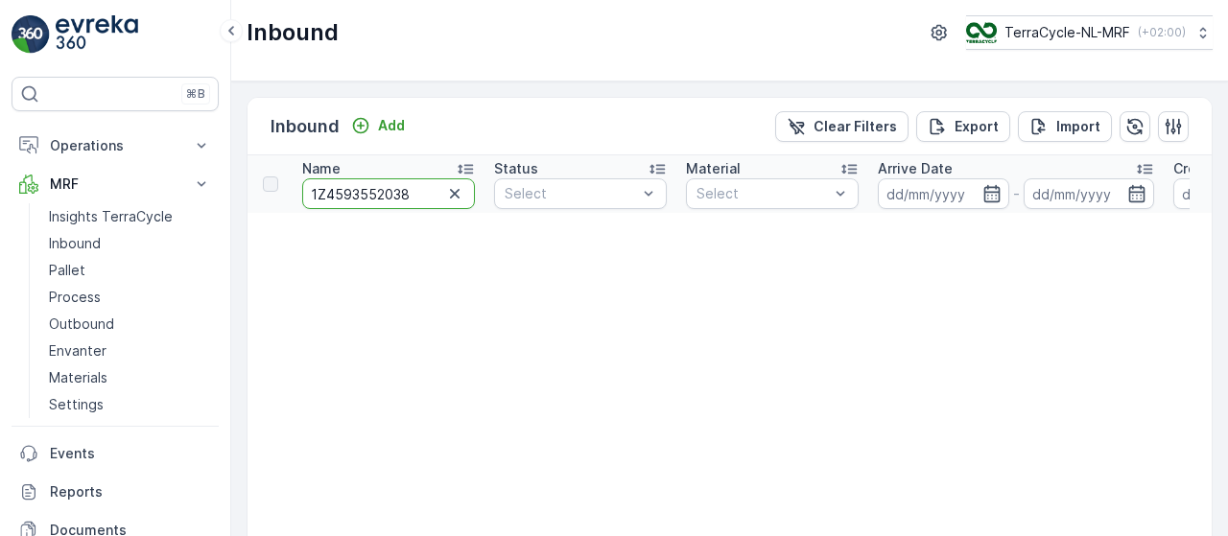
type input "1Z45493552038"
click at [350, 193] on input "1Z45493552038" at bounding box center [388, 193] width 173 height 31
type input "1Z4547VX93552038"
click at [373, 192] on input "1Z4547VX93552038" at bounding box center [388, 193] width 173 height 31
type input "1Z4547VX6893552038"
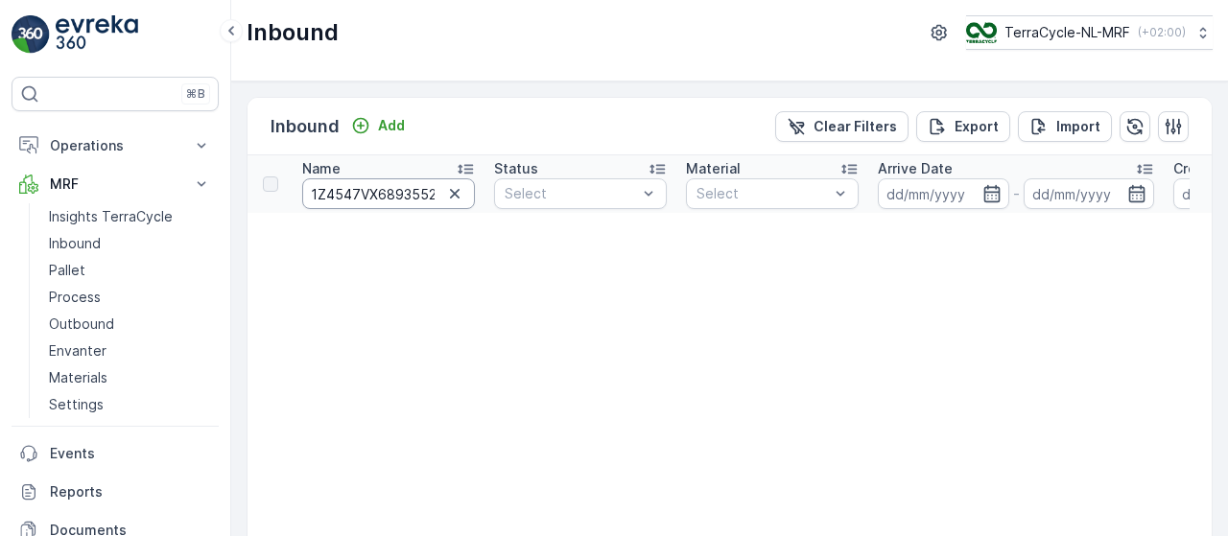
click at [373, 192] on input "1Z4547VX6893552038" at bounding box center [388, 193] width 173 height 31
click at [380, 120] on p "Add" at bounding box center [391, 125] width 27 height 19
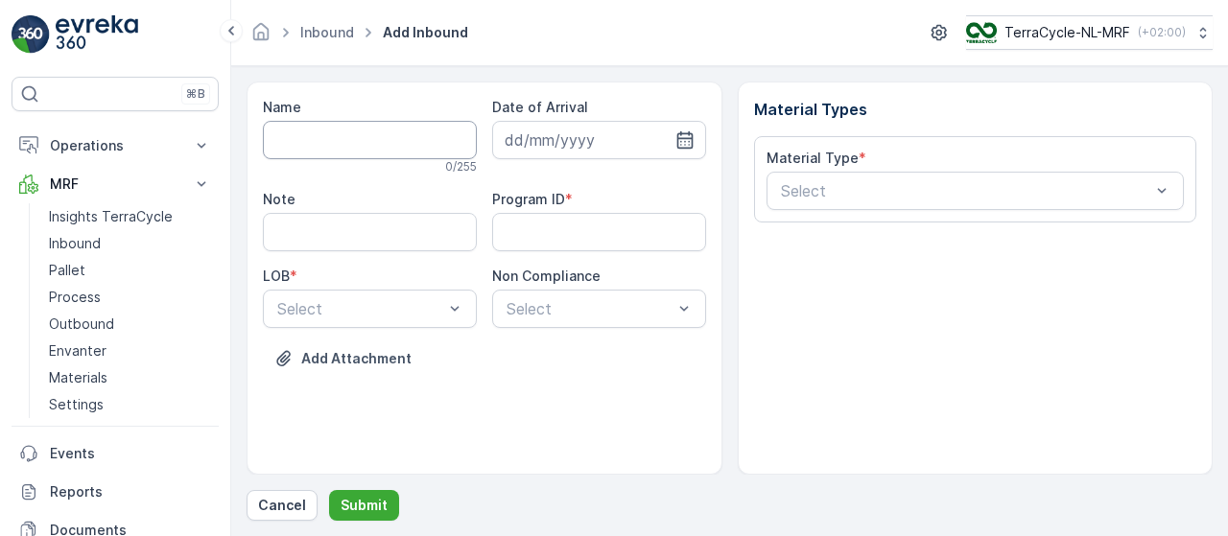
click at [358, 130] on input "Name" at bounding box center [370, 140] width 214 height 38
paste input "1Z4547VX6893552038"
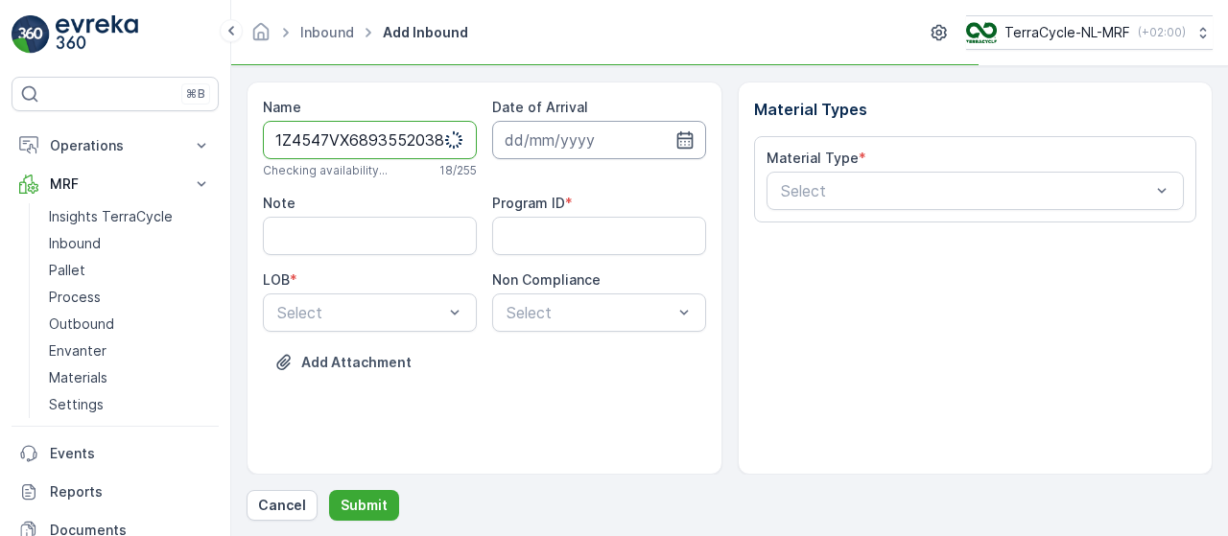
type input "1Z4547VX6893552038"
click at [567, 145] on input at bounding box center [599, 140] width 214 height 38
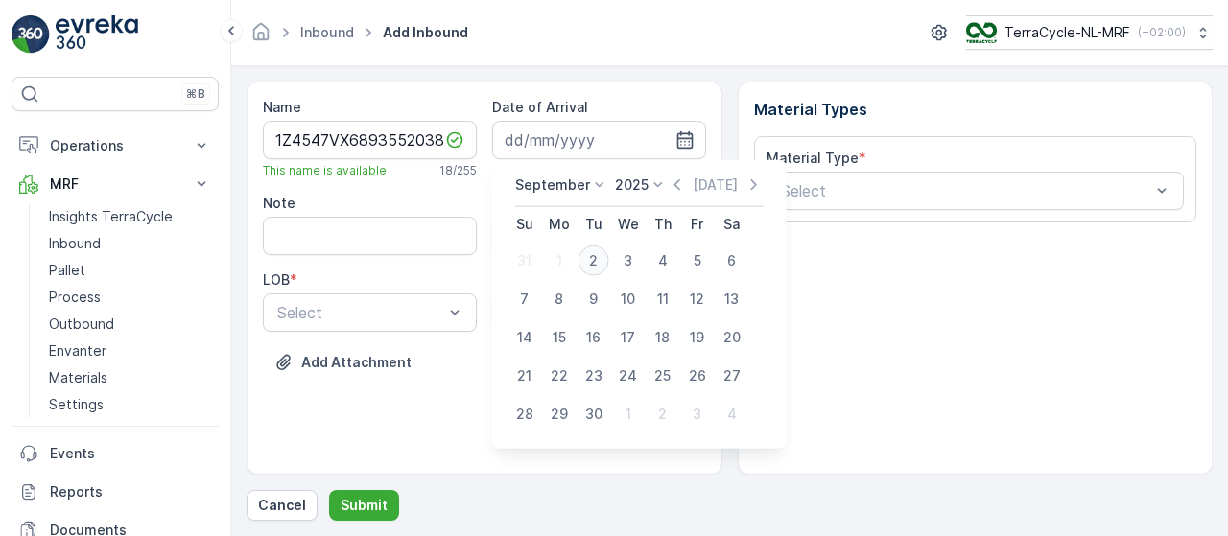
click at [593, 259] on div "2" at bounding box center [593, 261] width 31 height 31
type input "[DATE]"
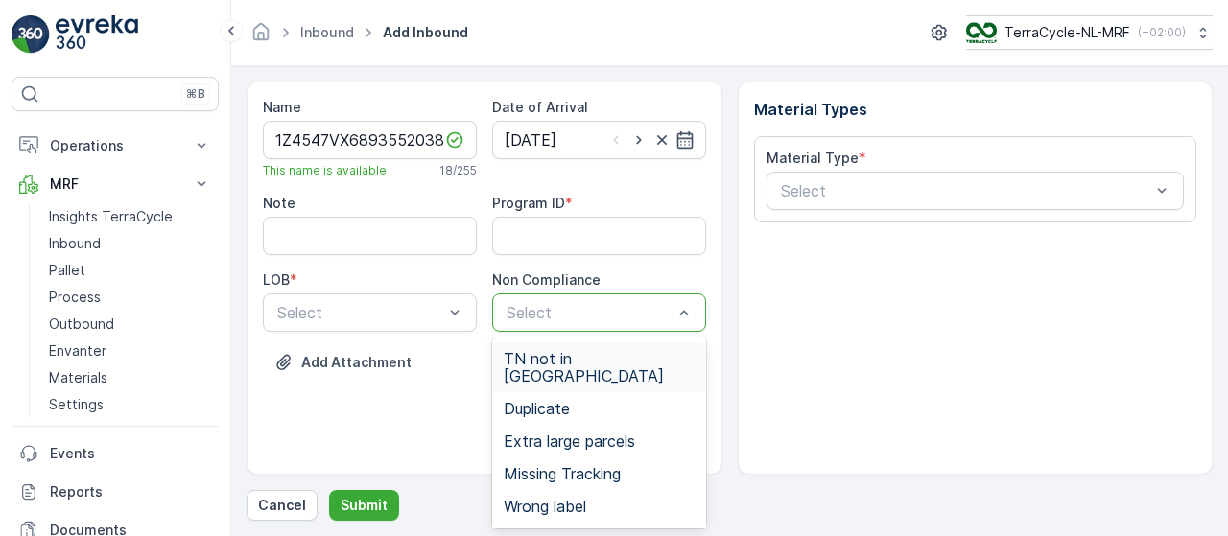
click at [610, 354] on span "TN not in [GEOGRAPHIC_DATA]" at bounding box center [599, 367] width 191 height 35
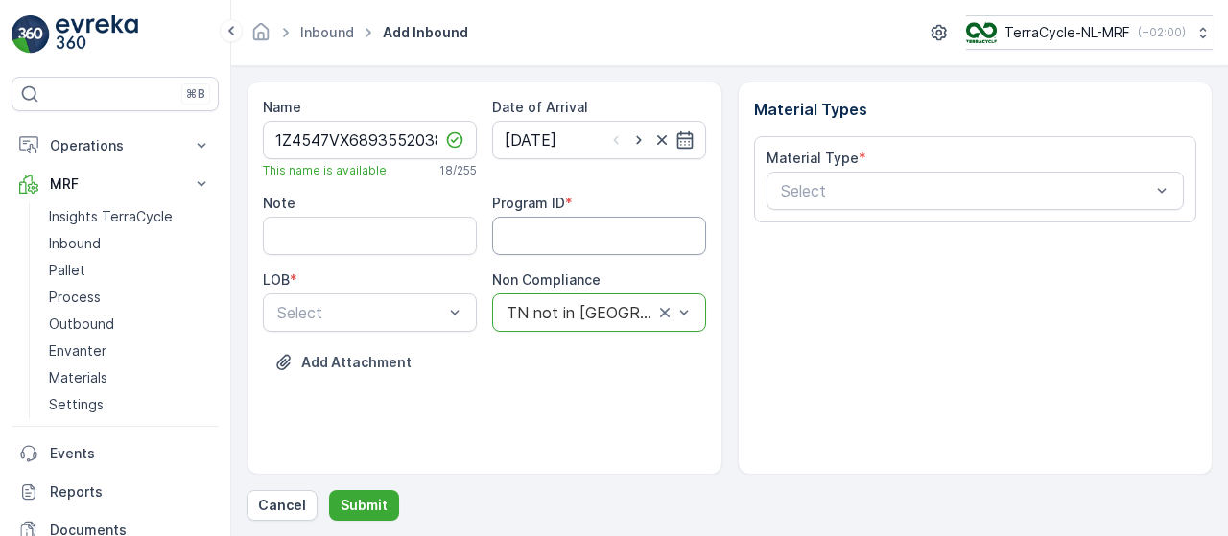
click at [580, 239] on ID "Program ID" at bounding box center [599, 236] width 214 height 38
type ID "415"
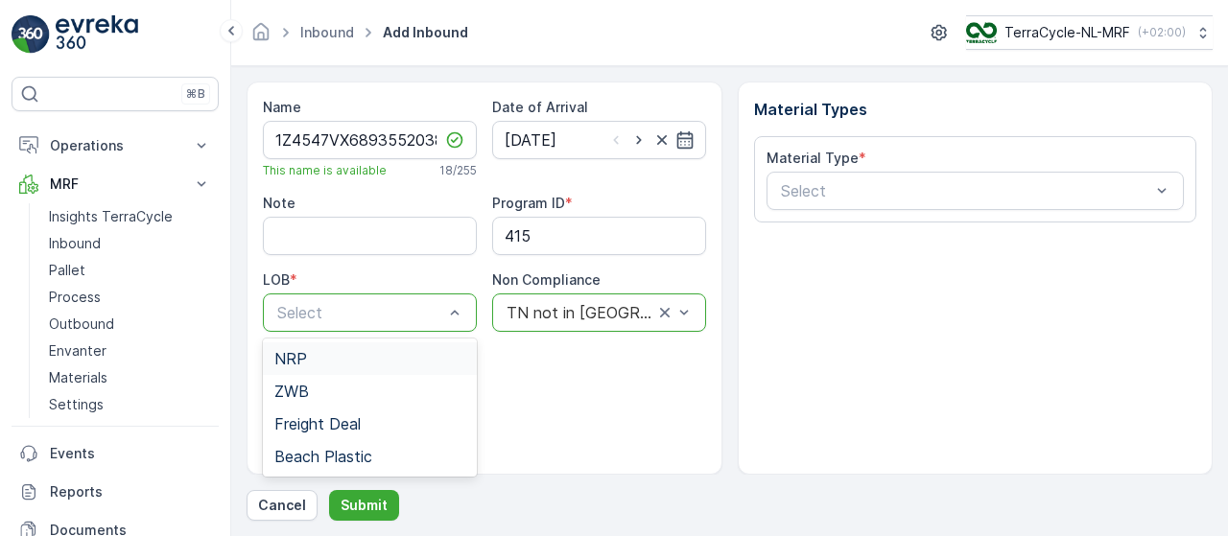
click at [340, 359] on div "NRP" at bounding box center [369, 358] width 191 height 17
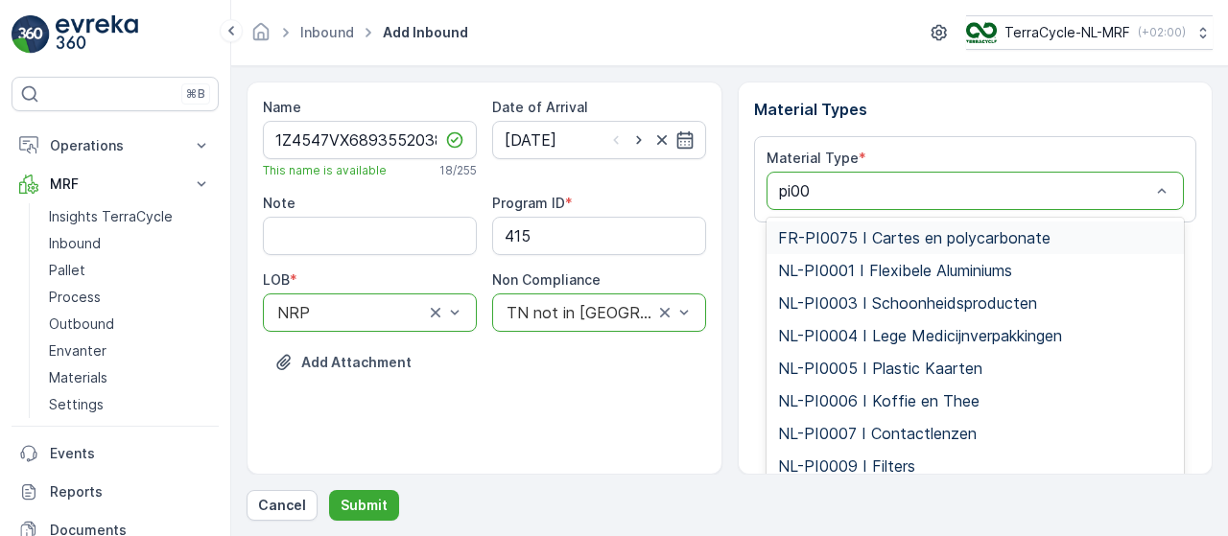
type input "pi000"
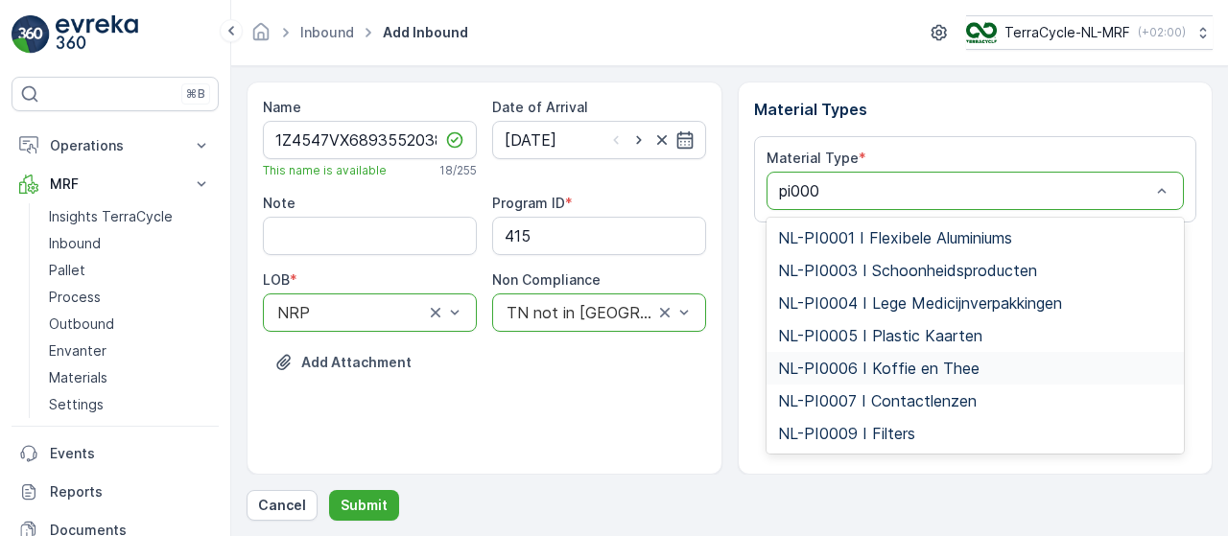
click at [895, 367] on span "NL-PI0006 I Koffie en Thee" at bounding box center [878, 368] width 201 height 17
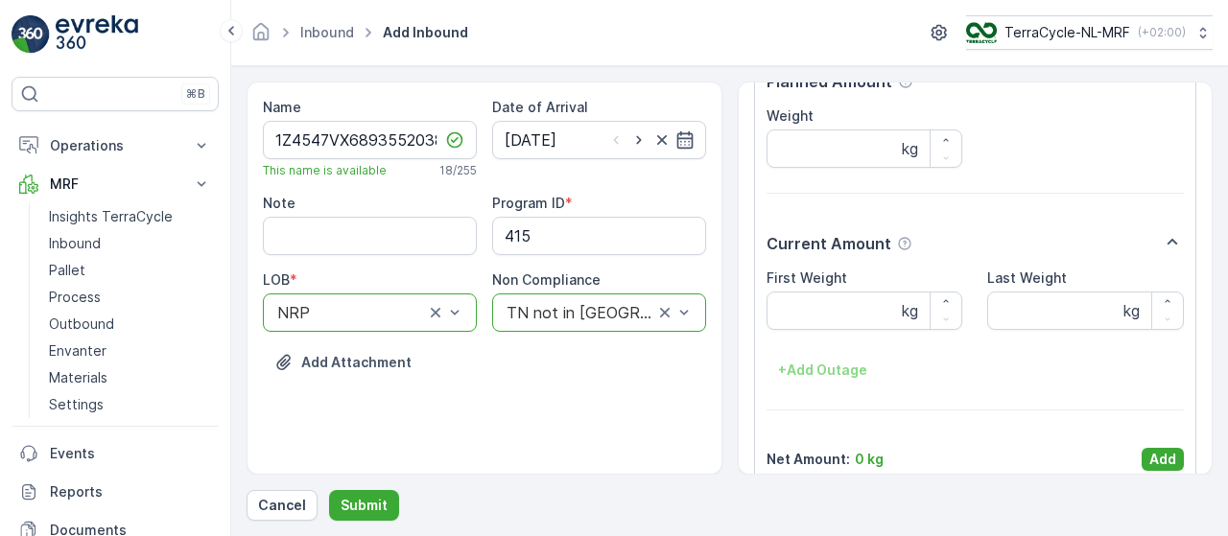
scroll to position [201, 0]
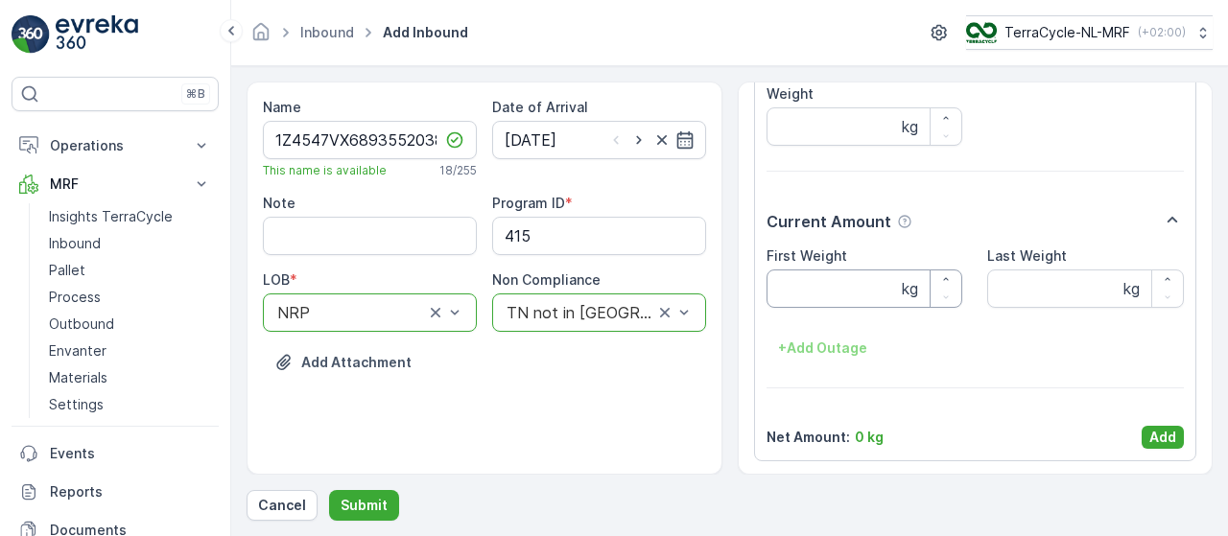
click at [865, 285] on Weight "First Weight" at bounding box center [865, 289] width 197 height 38
paste Weight "7.38"
type Weight "7.38"
click at [1153, 432] on p "Add" at bounding box center [1162, 437] width 27 height 19
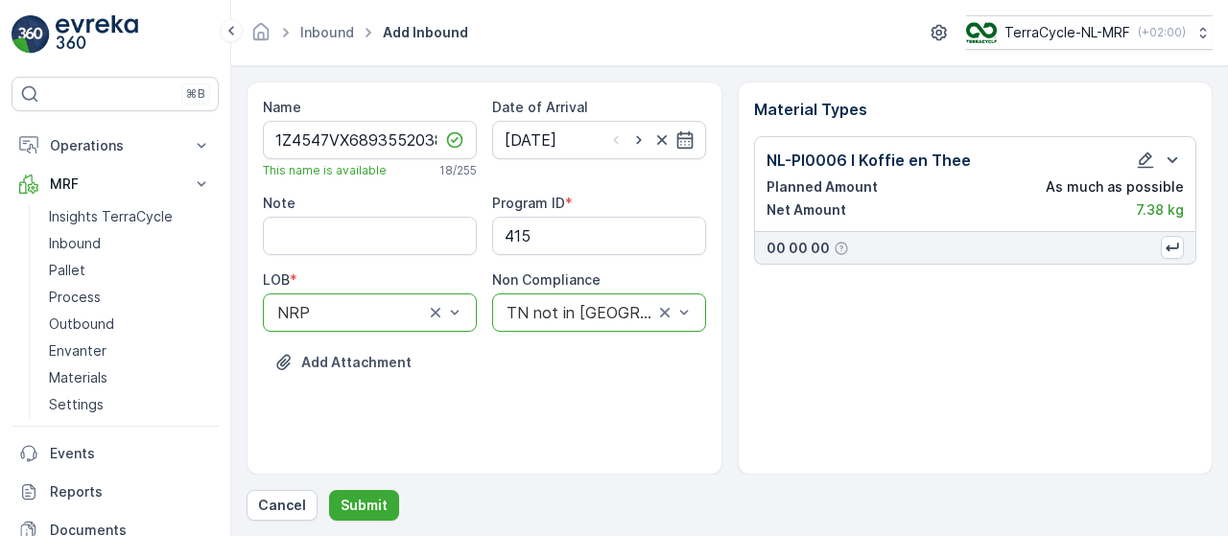
scroll to position [0, 0]
click at [366, 496] on p "Submit" at bounding box center [364, 505] width 47 height 19
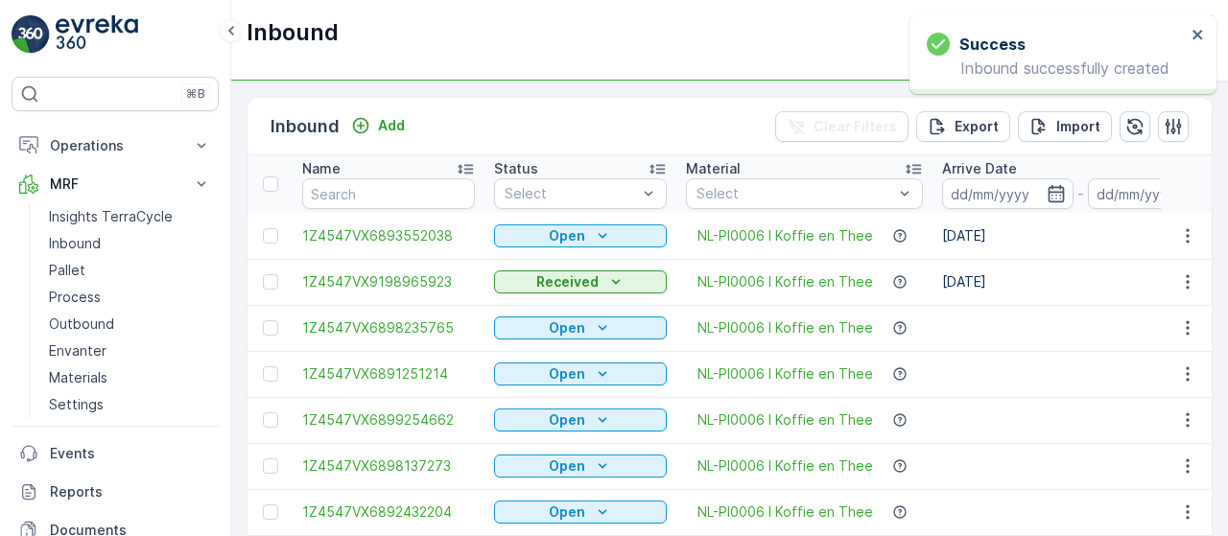
click at [403, 189] on input "text" at bounding box center [388, 193] width 173 height 31
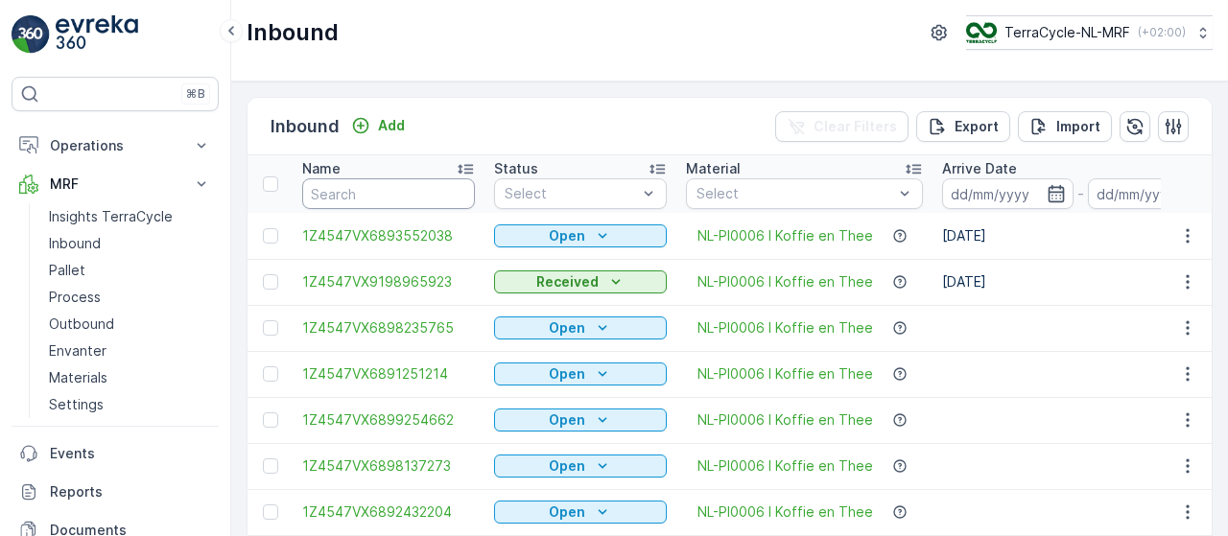
click at [403, 189] on input "text" at bounding box center [388, 193] width 173 height 31
type input "9355"
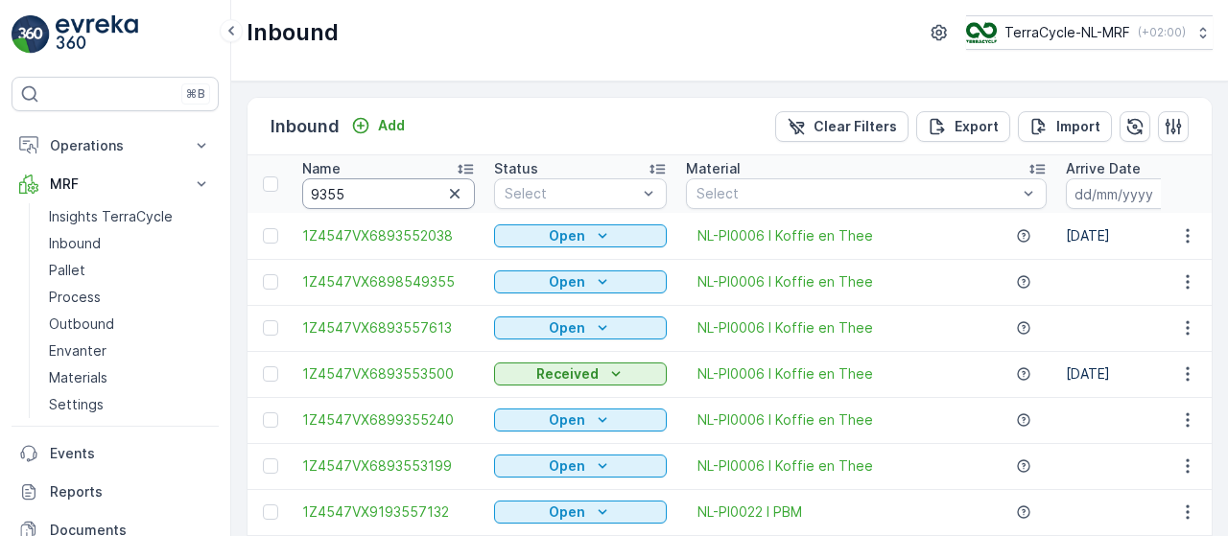
click at [407, 189] on input "9355" at bounding box center [388, 193] width 173 height 31
type input "93552038"
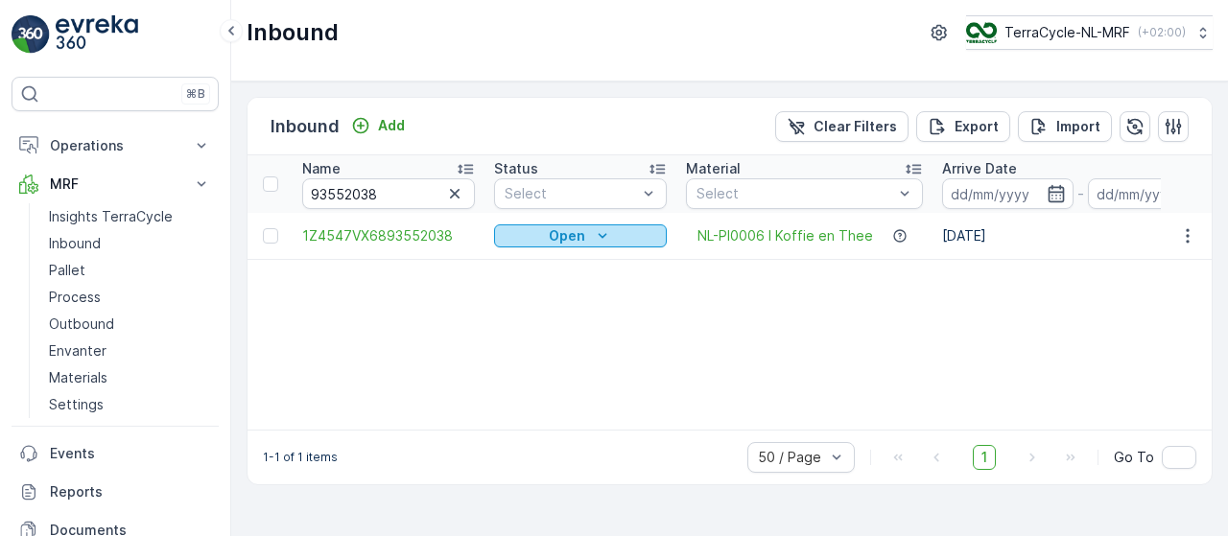
click at [605, 235] on icon "Open" at bounding box center [602, 235] width 19 height 19
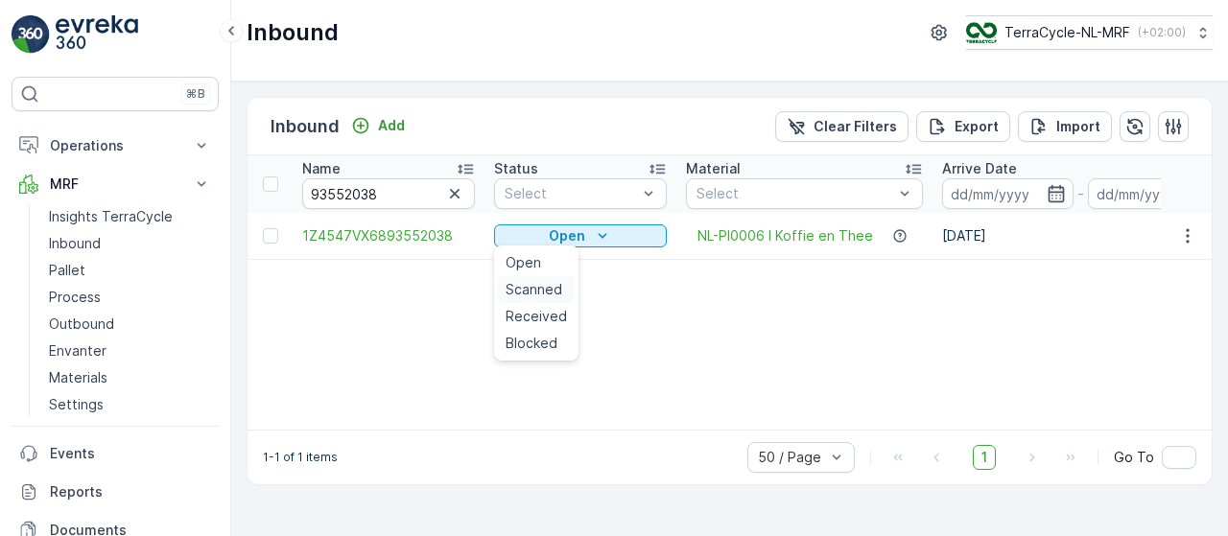
click at [533, 287] on span "Scanned" at bounding box center [534, 289] width 57 height 19
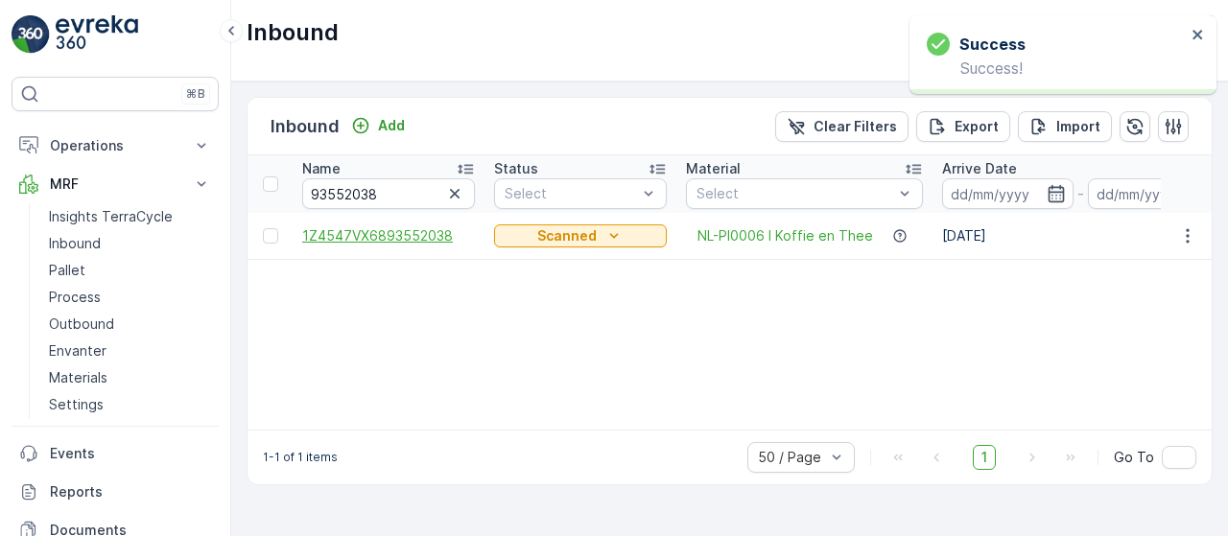
click at [423, 233] on span "1Z4547VX6893552038" at bounding box center [388, 235] width 173 height 19
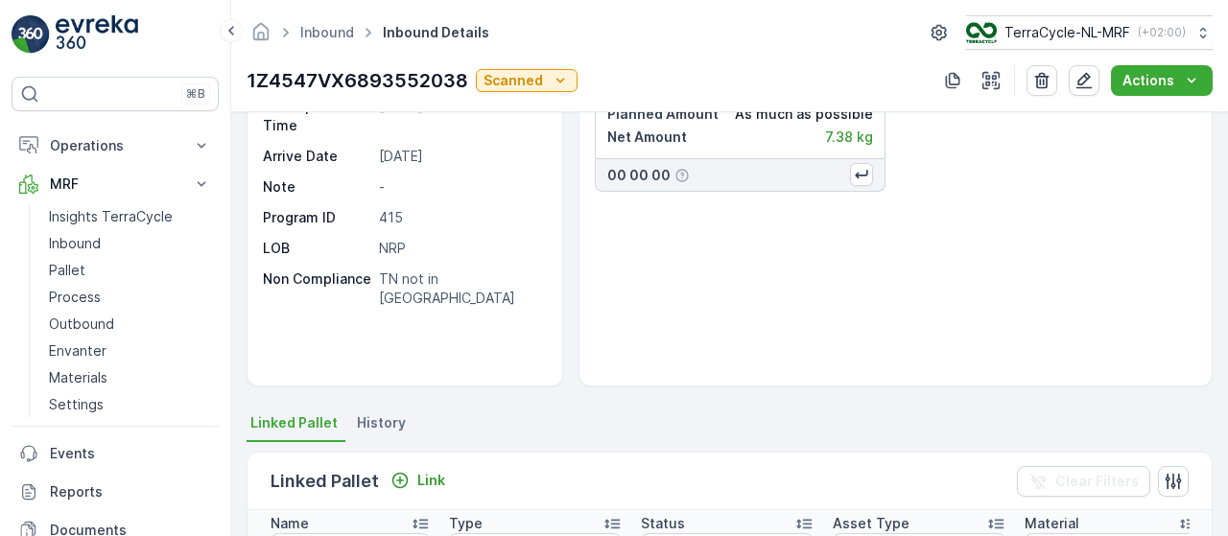
scroll to position [124, 0]
click at [426, 475] on p "Link" at bounding box center [431, 481] width 28 height 19
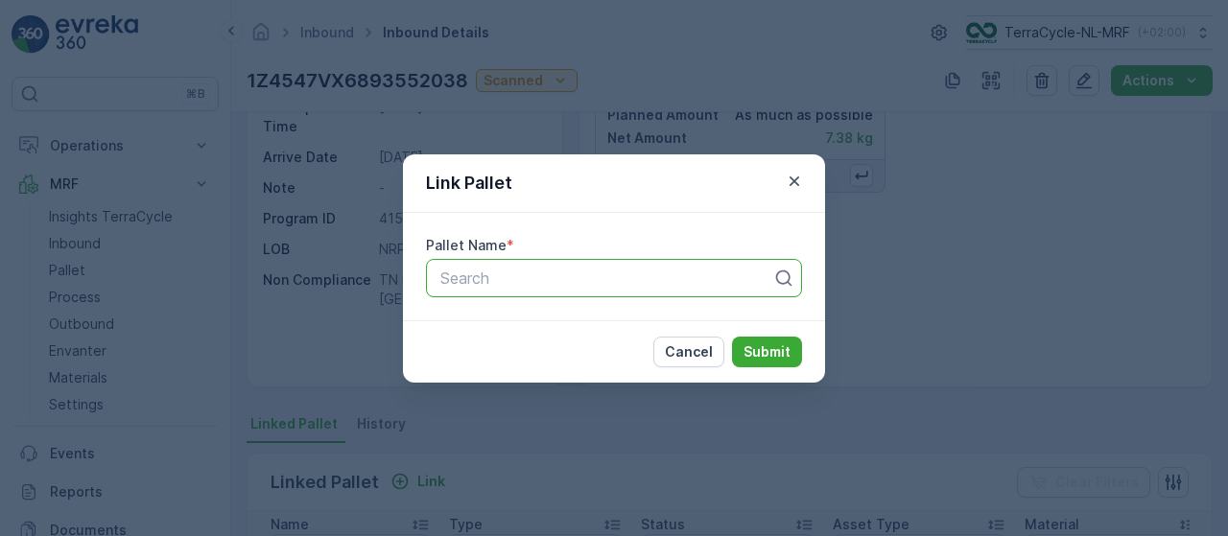
click at [572, 274] on div at bounding box center [606, 278] width 336 height 17
type input "153"
click at [649, 325] on div "Pallet_NL #153" at bounding box center [613, 325] width 353 height 17
click at [777, 350] on p "Submit" at bounding box center [767, 351] width 47 height 19
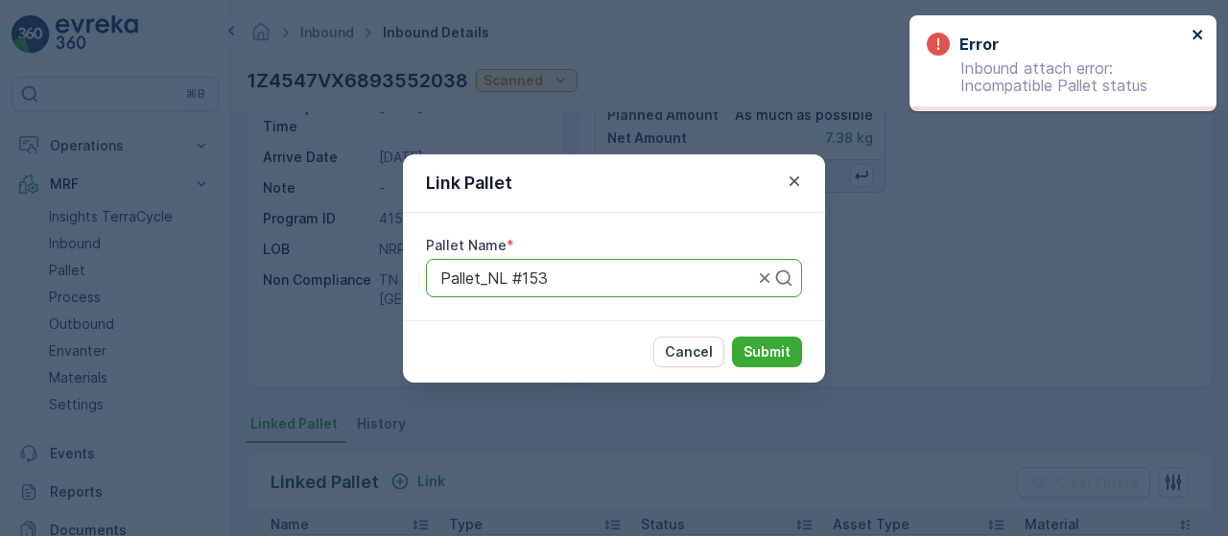
click at [1199, 28] on icon "close" at bounding box center [1198, 34] width 13 height 15
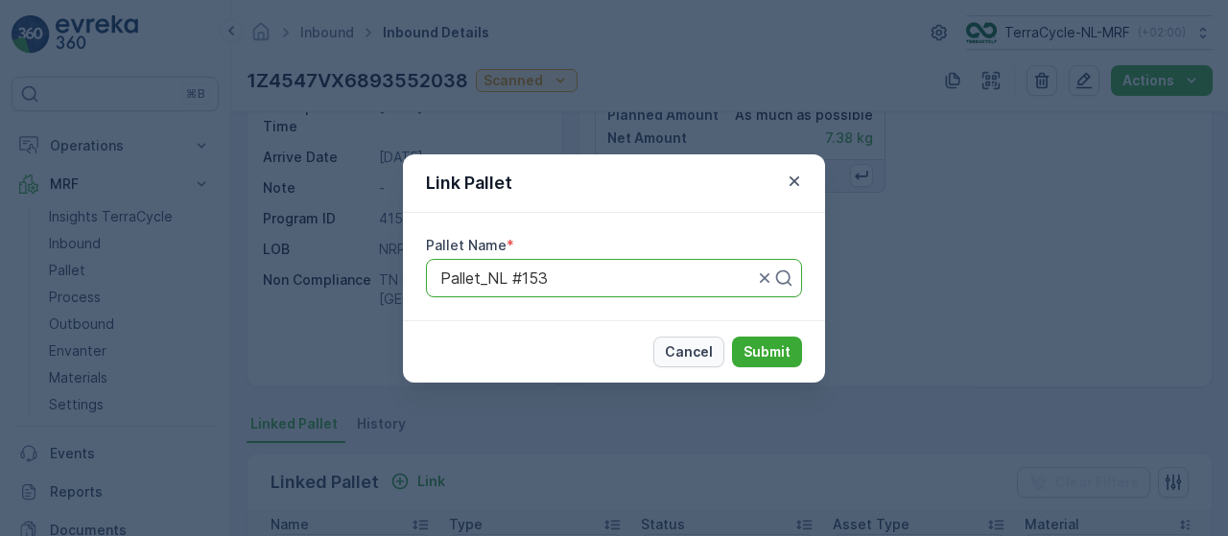
click at [686, 353] on p "Cancel" at bounding box center [689, 351] width 48 height 19
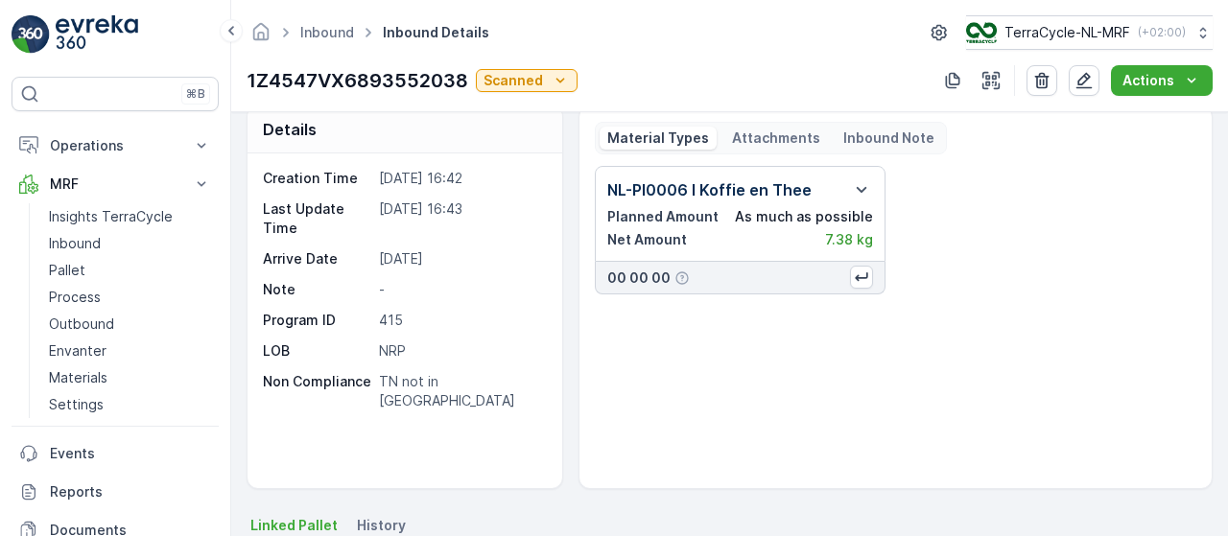
scroll to position [0, 0]
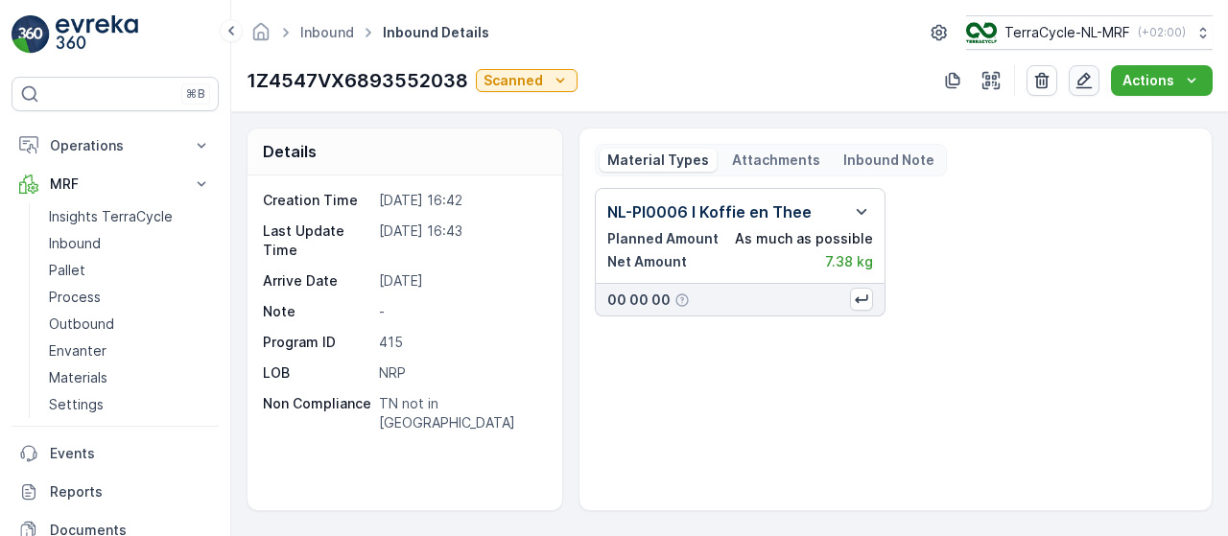
click at [1090, 81] on icon "button" at bounding box center [1083, 80] width 19 height 19
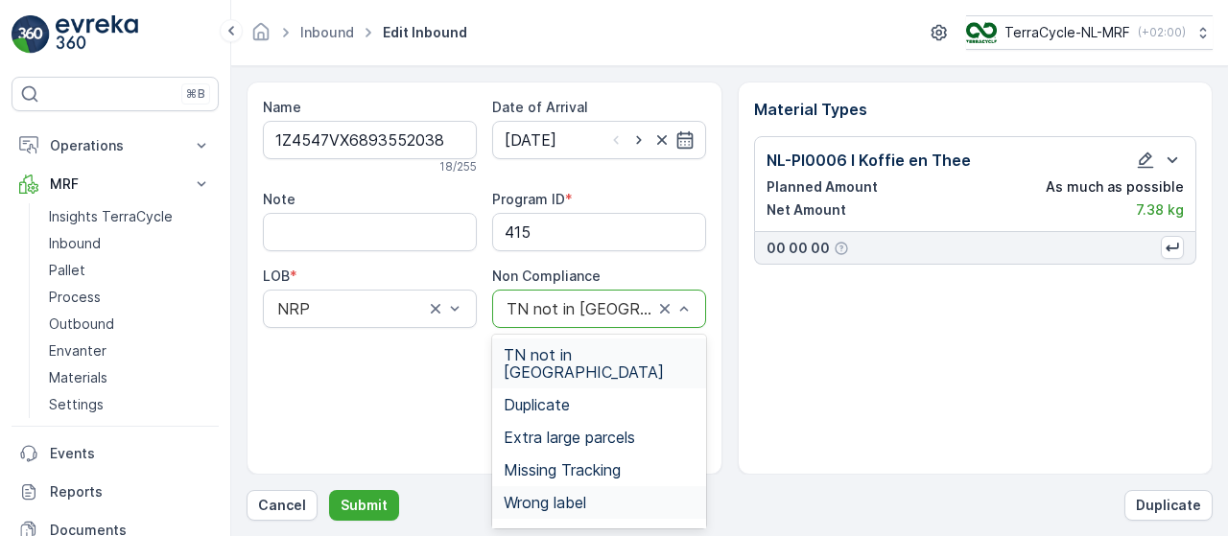
scroll to position [106, 0]
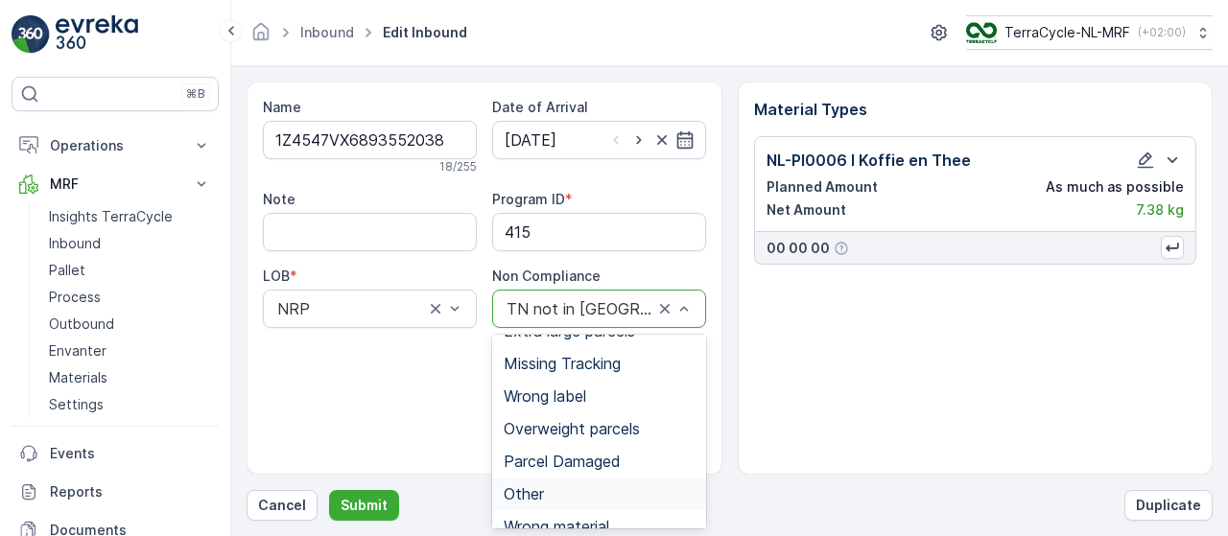
click at [555, 485] on div "Other" at bounding box center [599, 493] width 191 height 17
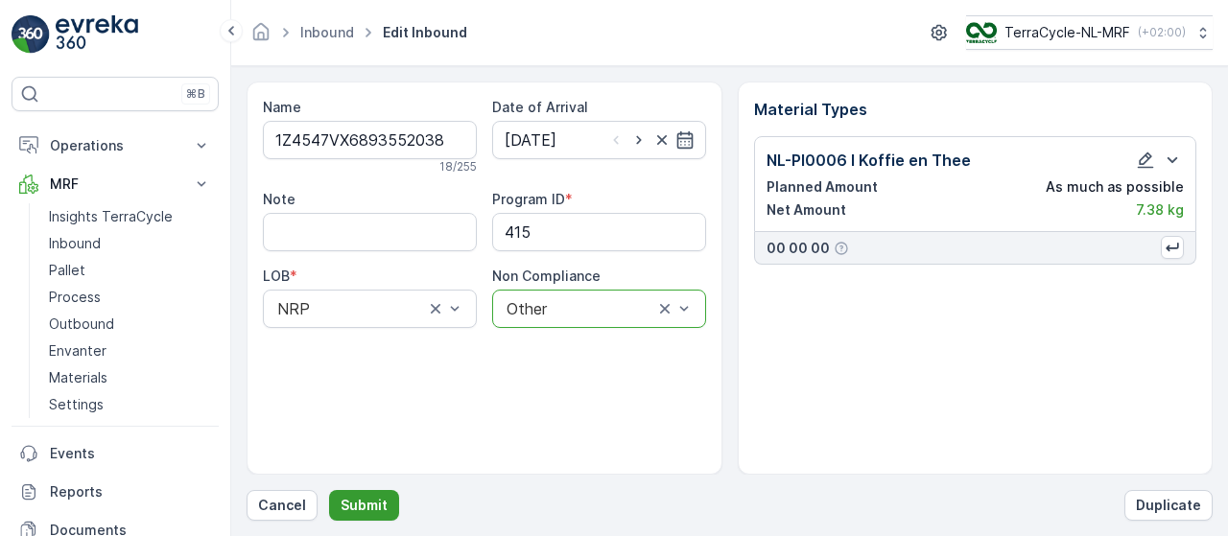
click at [356, 513] on p "Submit" at bounding box center [364, 505] width 47 height 19
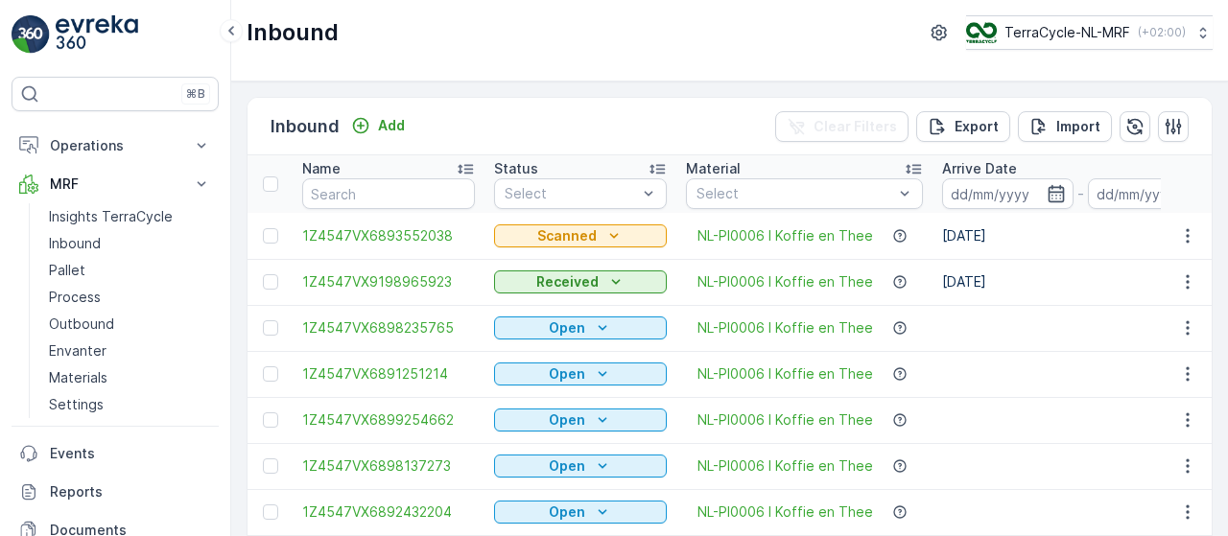
click at [427, 234] on span "1Z4547VX6893552038" at bounding box center [388, 235] width 173 height 19
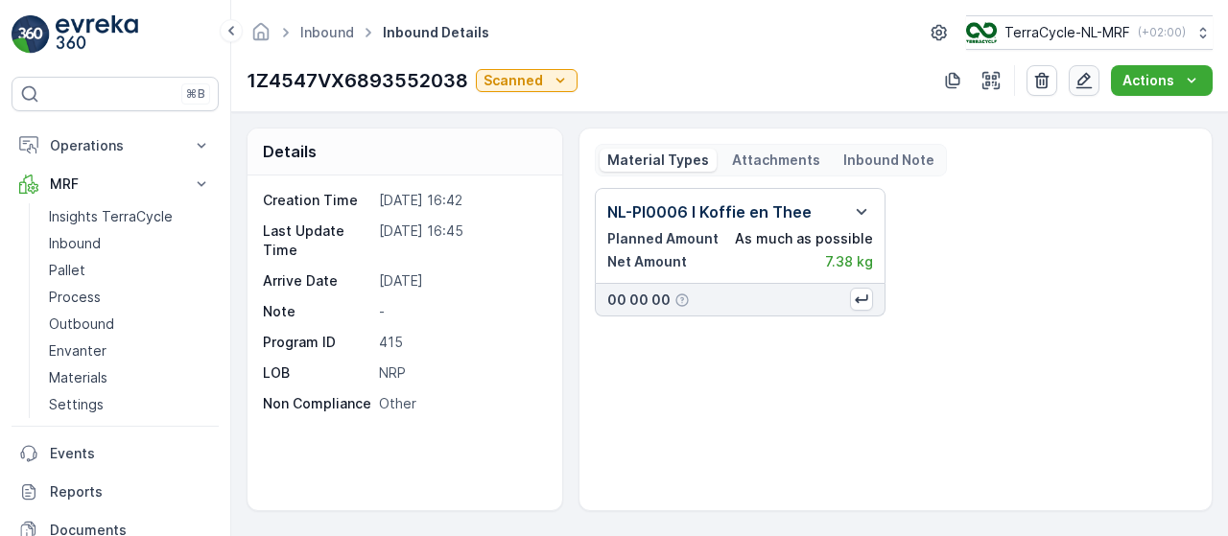
click at [1092, 78] on icon "button" at bounding box center [1083, 80] width 19 height 19
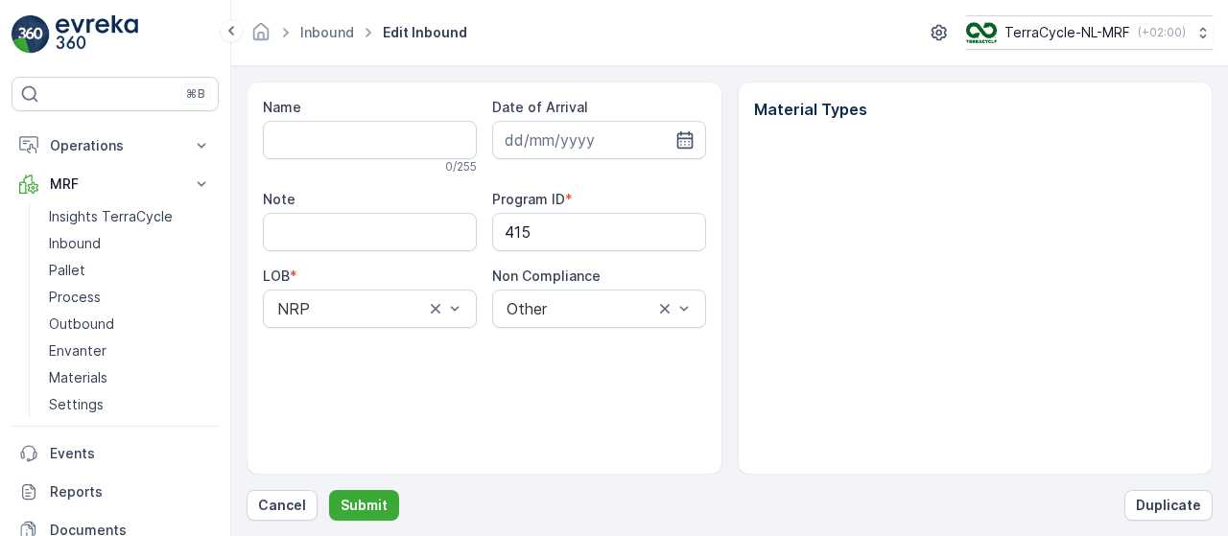
type input "1Z4547VX6893552038"
type input "[DATE]"
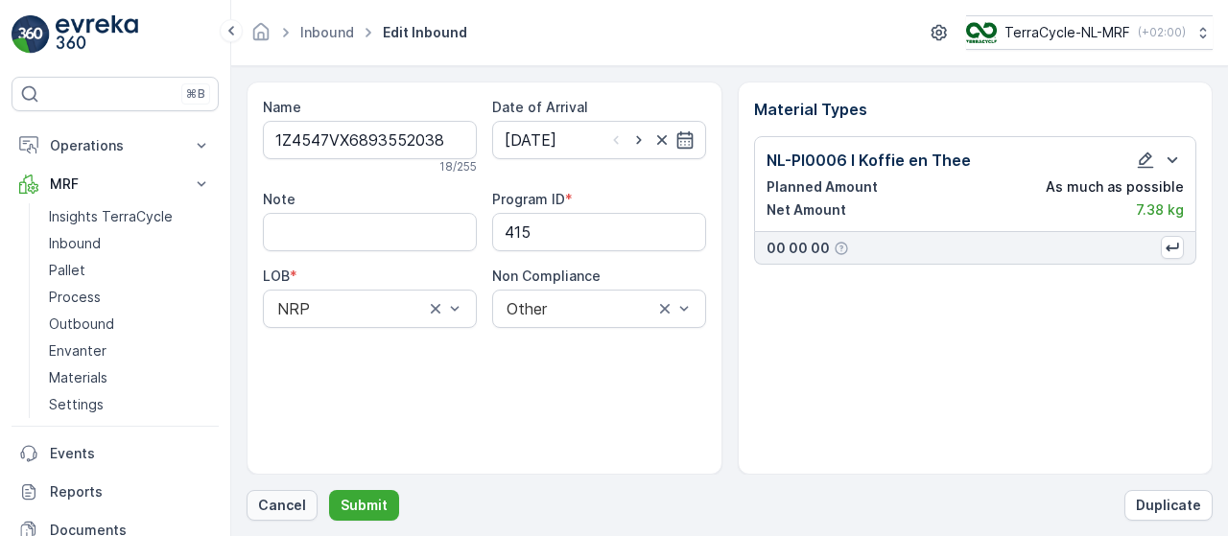
click at [284, 511] on p "Cancel" at bounding box center [282, 505] width 48 height 19
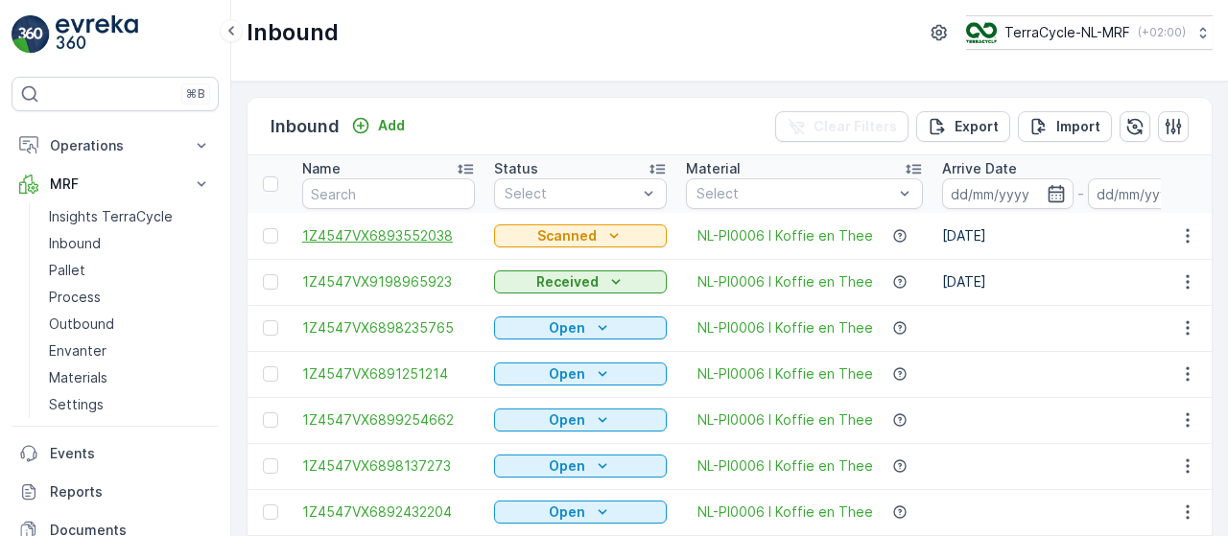
click at [432, 231] on span "1Z4547VX6893552038" at bounding box center [388, 235] width 173 height 19
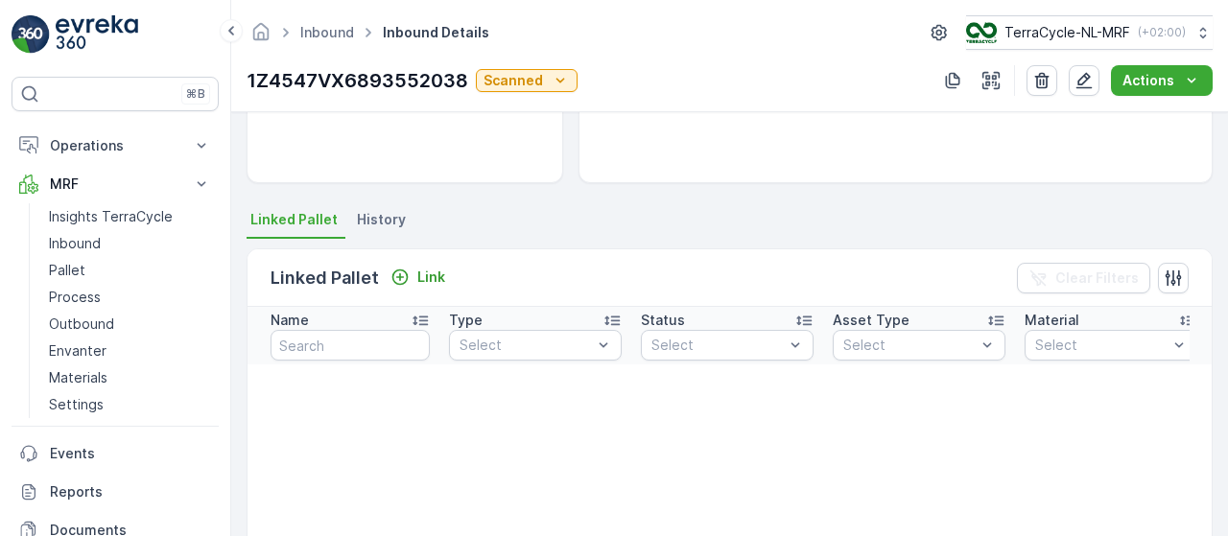
scroll to position [329, 0]
click at [438, 273] on p "Link" at bounding box center [431, 276] width 28 height 19
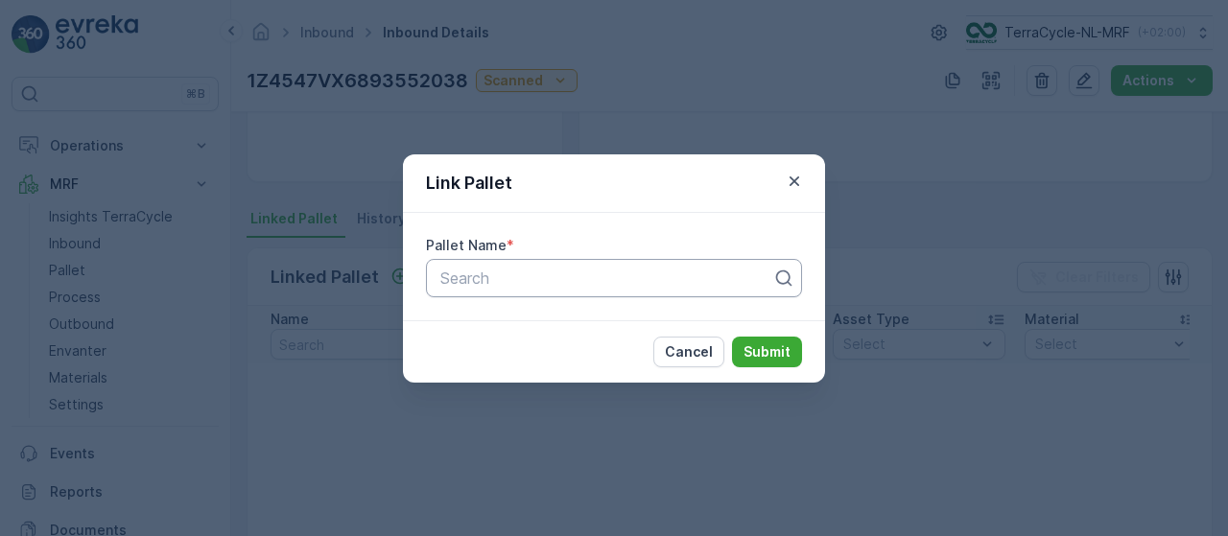
click at [486, 277] on div at bounding box center [606, 278] width 336 height 17
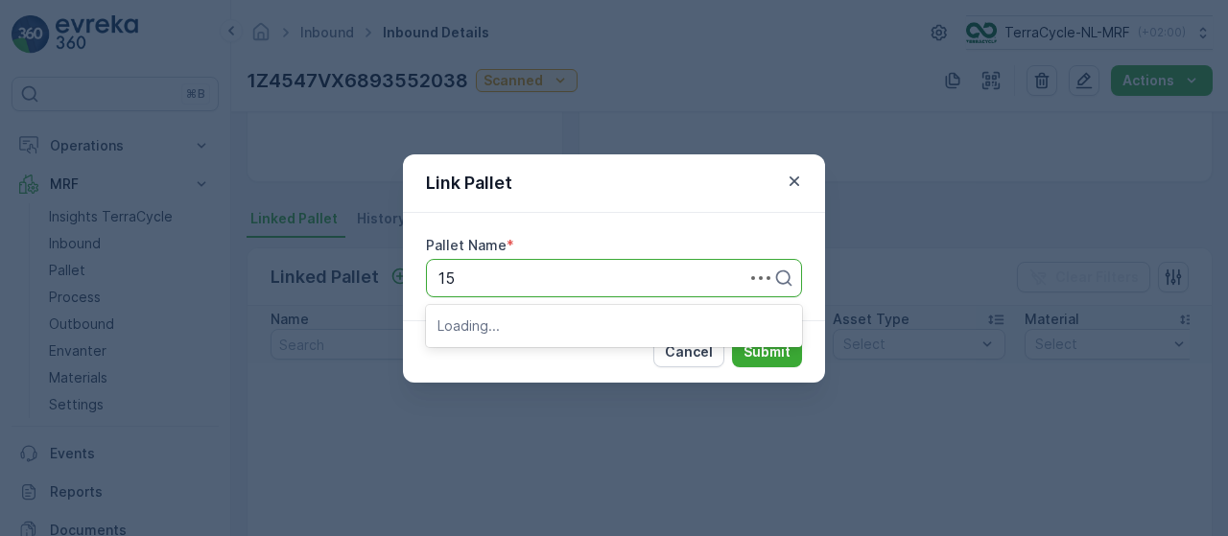
type input "153"
click at [517, 325] on span "Pallet_NL #153" at bounding box center [490, 325] width 107 height 17
click at [753, 350] on p "Submit" at bounding box center [767, 351] width 47 height 19
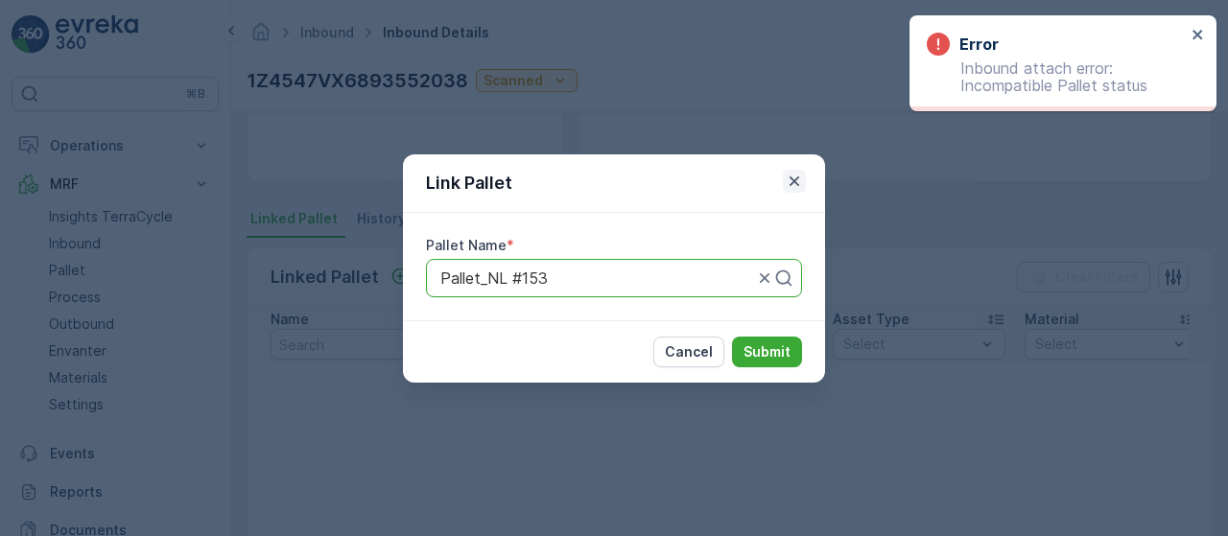
click at [796, 176] on icon "button" at bounding box center [794, 181] width 19 height 19
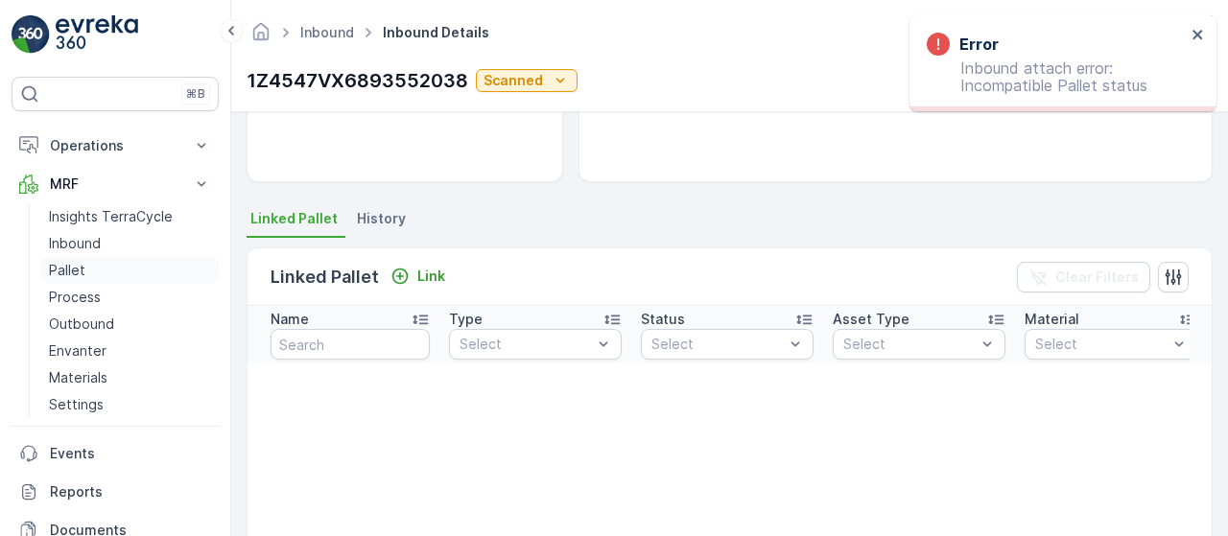
click at [71, 261] on p "Pallet" at bounding box center [67, 270] width 36 height 19
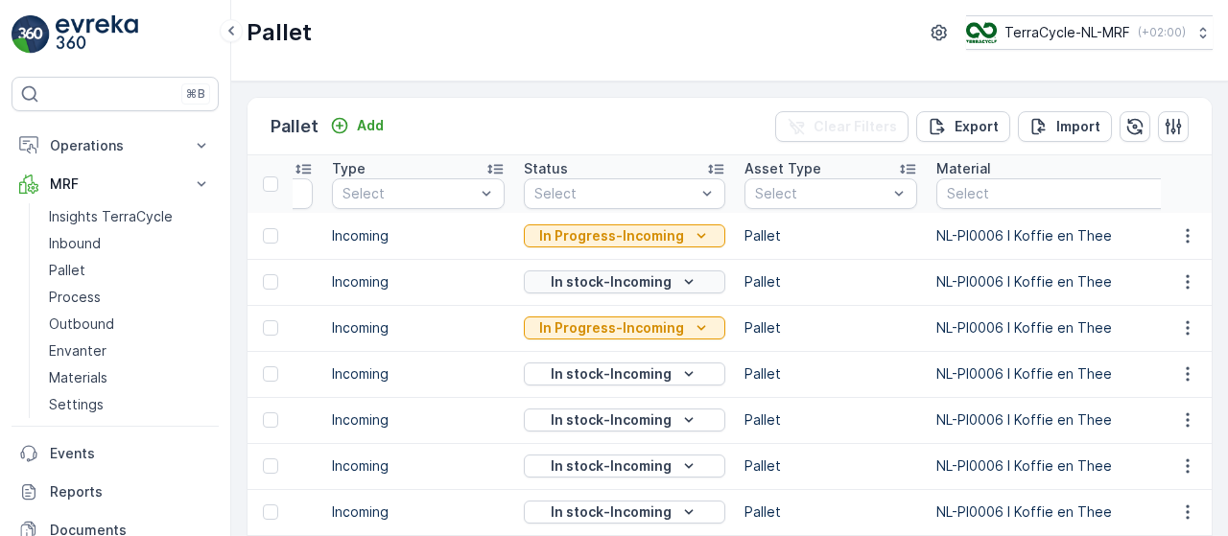
scroll to position [0, 181]
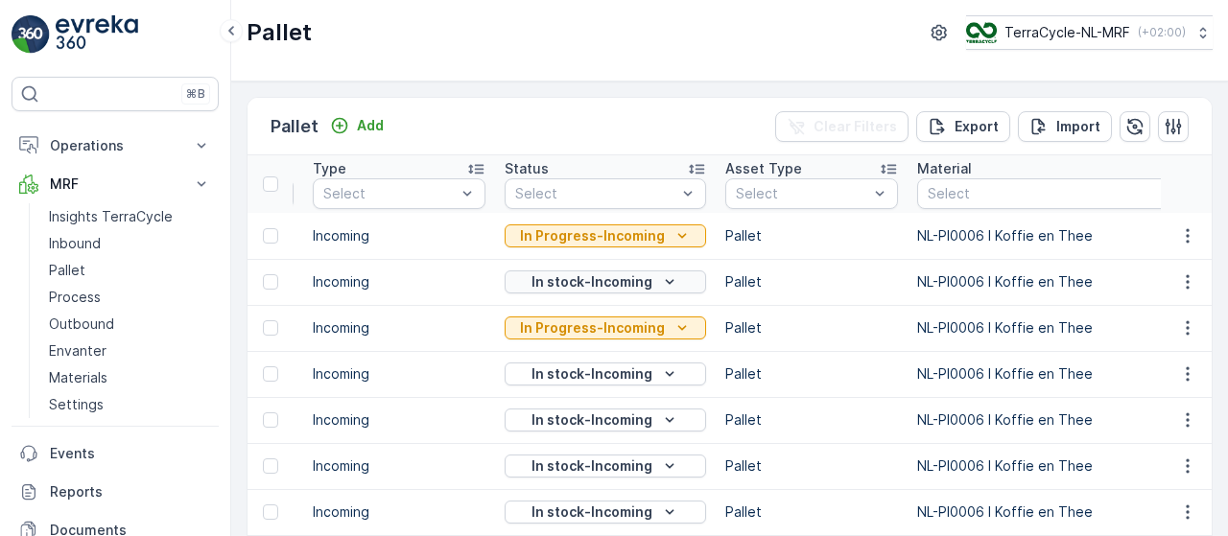
click at [662, 279] on icon "In stock-Incoming" at bounding box center [669, 281] width 19 height 19
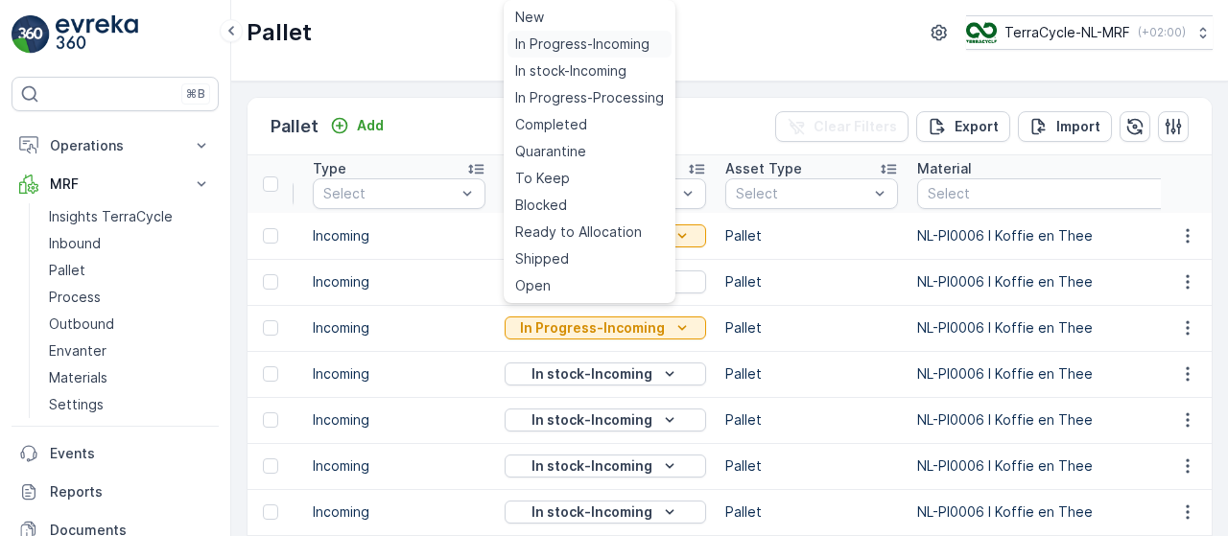
click at [585, 52] on span "In Progress-Incoming" at bounding box center [582, 44] width 134 height 19
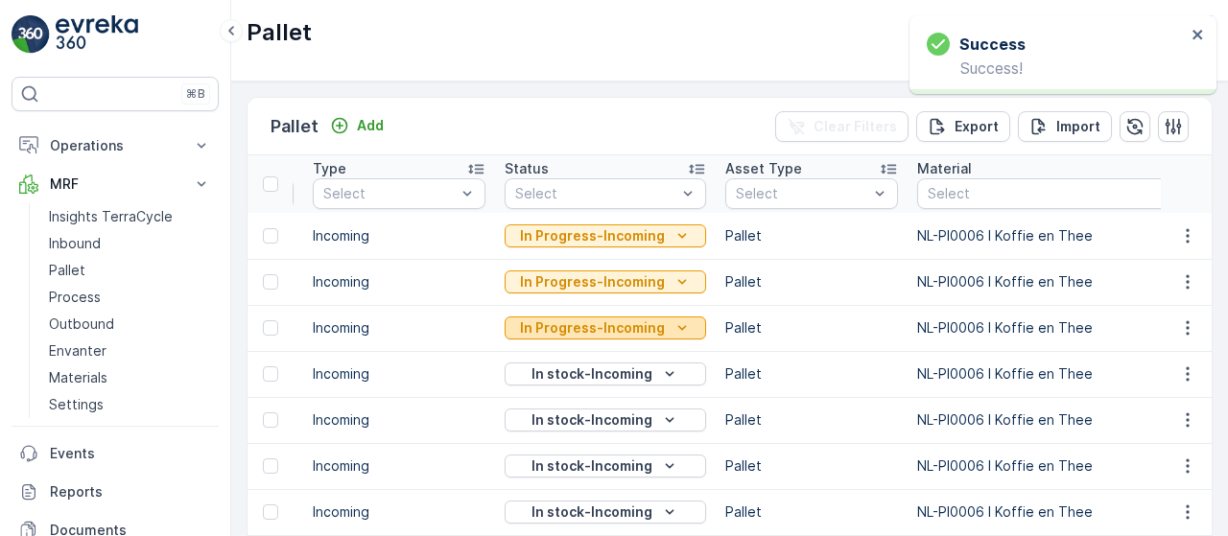
click at [673, 324] on icon "In Progress-Incoming" at bounding box center [682, 328] width 19 height 19
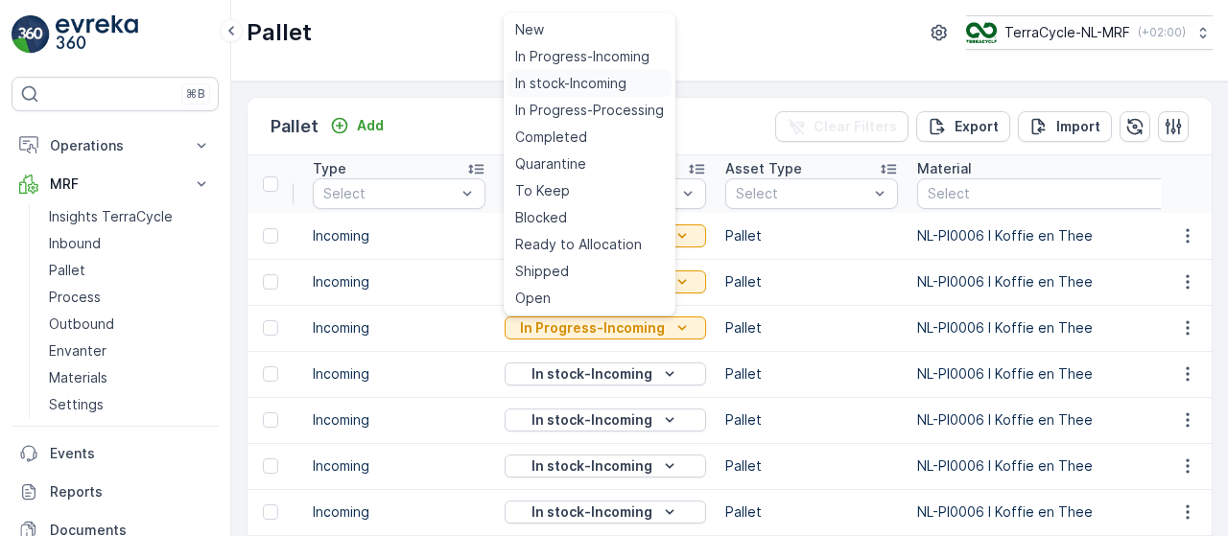
click at [579, 82] on span "In stock-Incoming" at bounding box center [570, 83] width 111 height 19
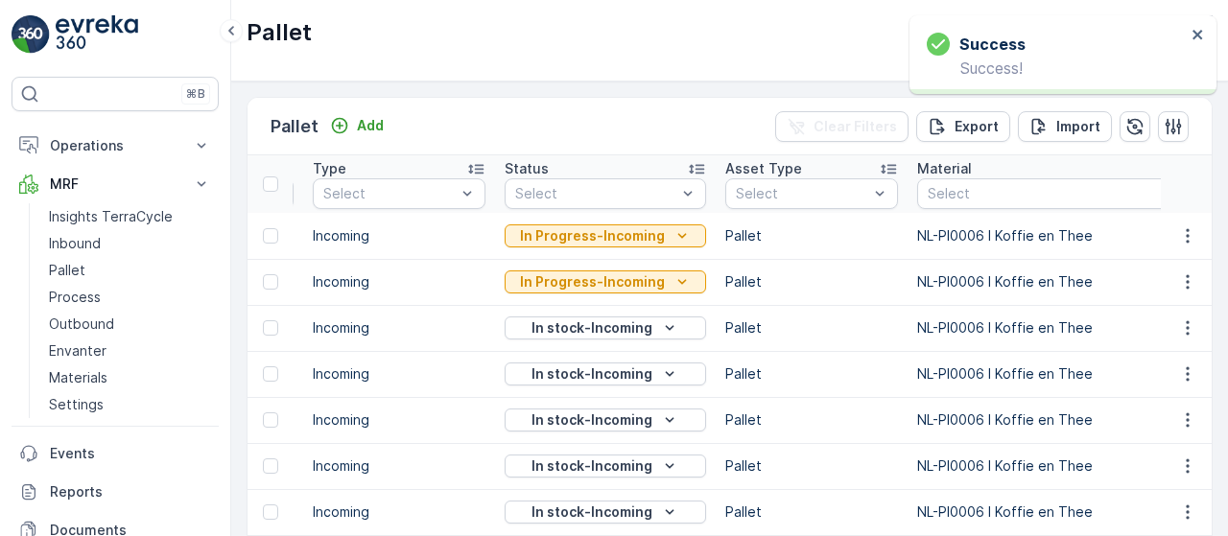
scroll to position [0, 0]
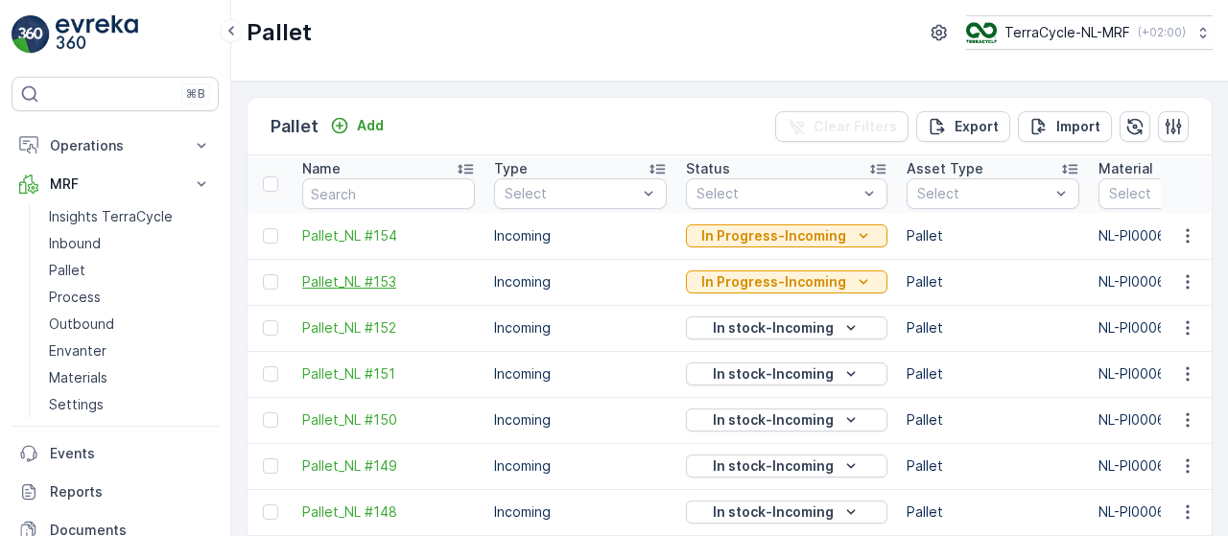
click at [379, 281] on span "Pallet_NL #153" at bounding box center [388, 281] width 173 height 19
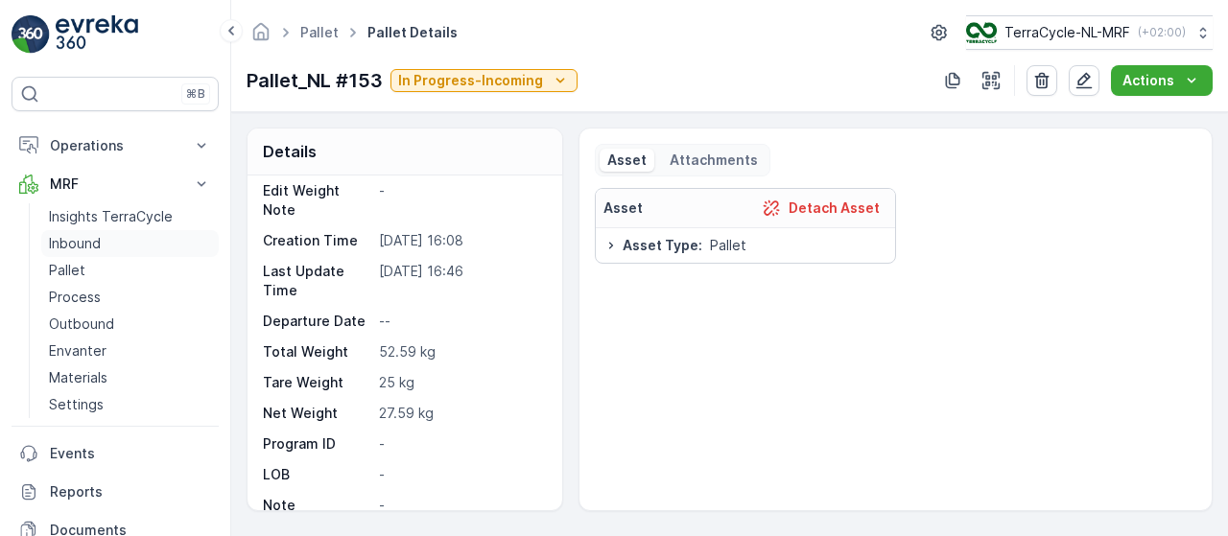
click at [94, 245] on p "Inbound" at bounding box center [75, 243] width 52 height 19
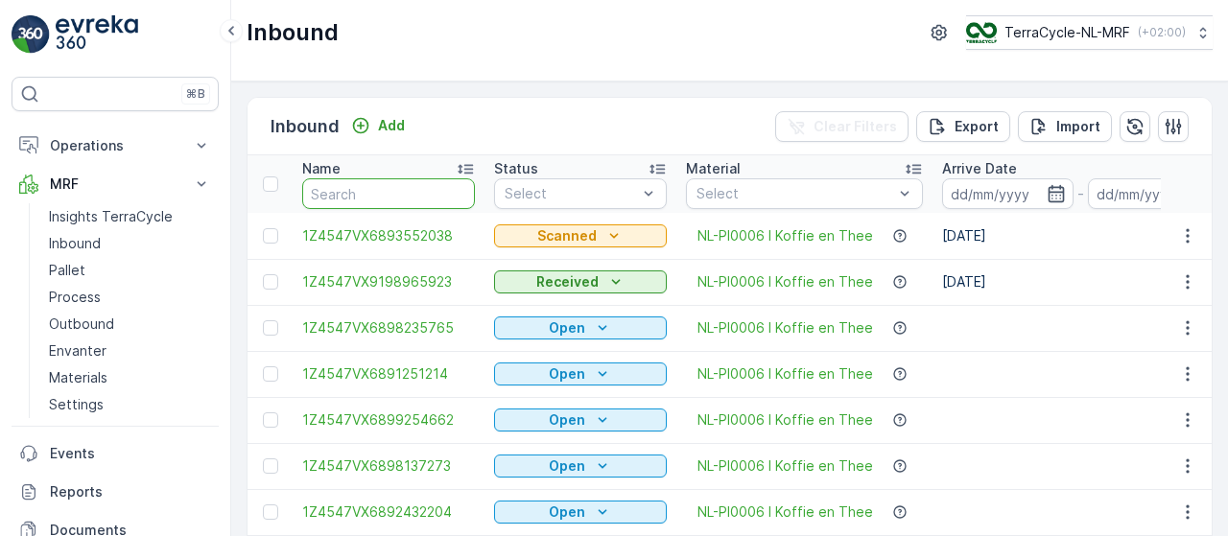
click at [390, 193] on input "text" at bounding box center [388, 193] width 173 height 31
type input "2038"
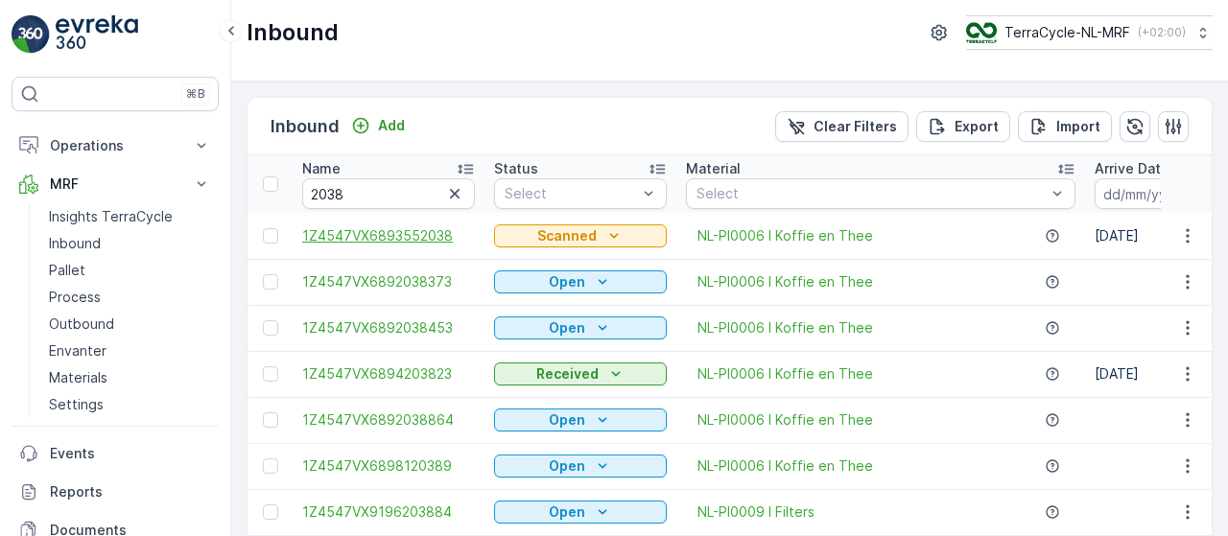
click at [437, 233] on span "1Z4547VX6893552038" at bounding box center [388, 235] width 173 height 19
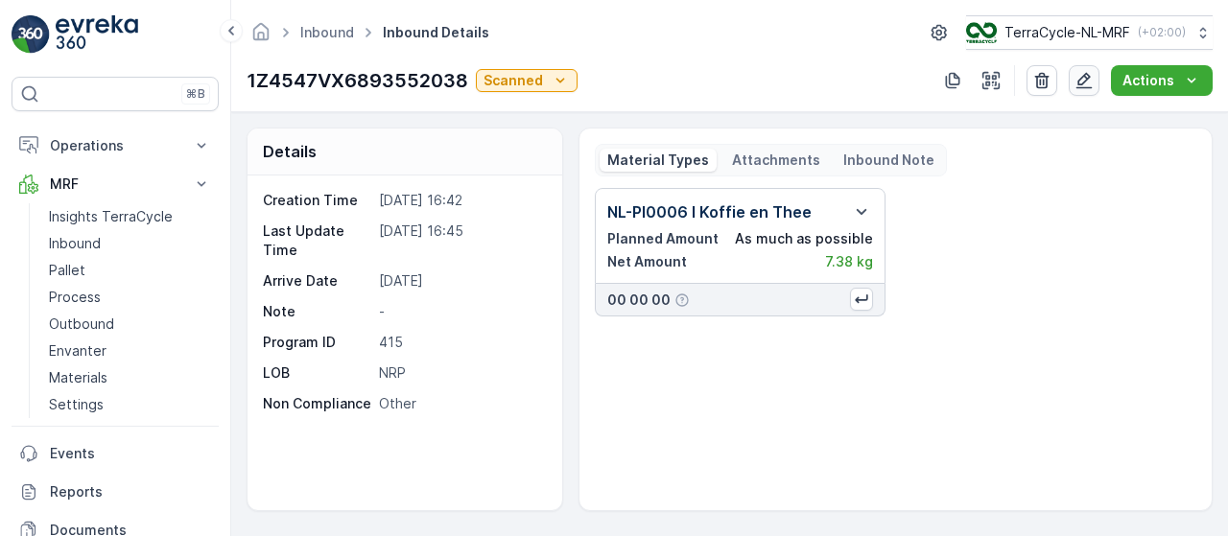
click at [1084, 80] on icon "button" at bounding box center [1083, 80] width 19 height 19
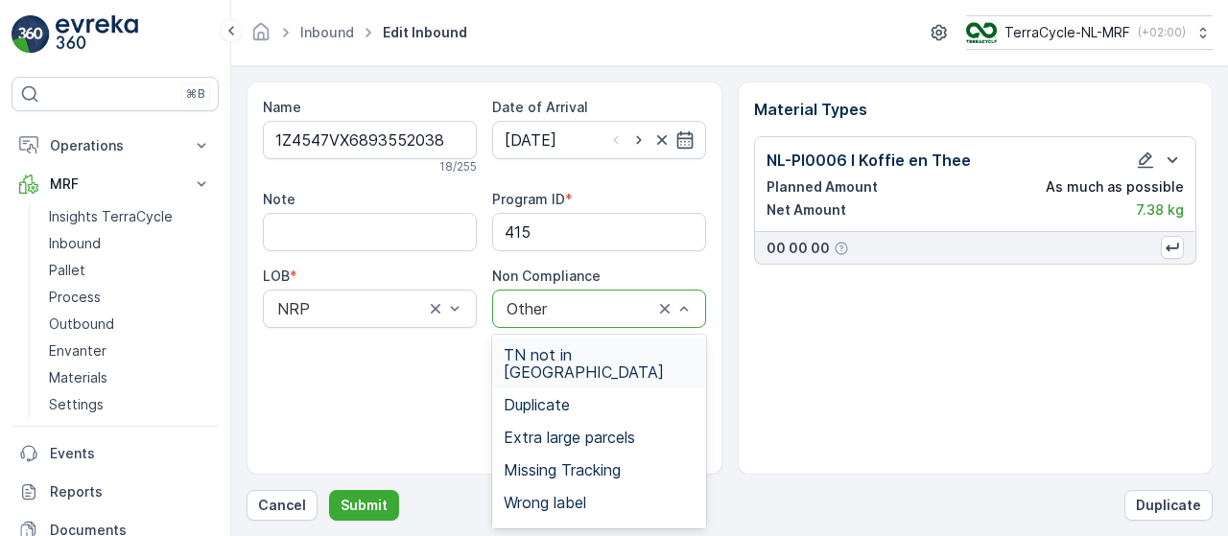
click at [634, 353] on div "TN not in [GEOGRAPHIC_DATA]" at bounding box center [599, 363] width 191 height 35
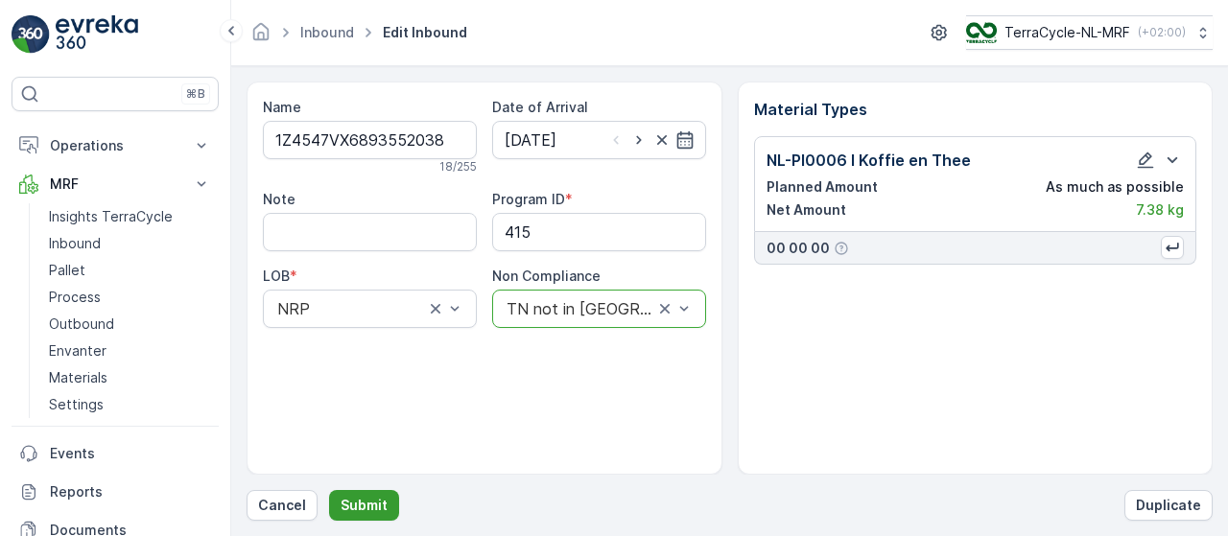
click at [372, 499] on p "Submit" at bounding box center [364, 505] width 47 height 19
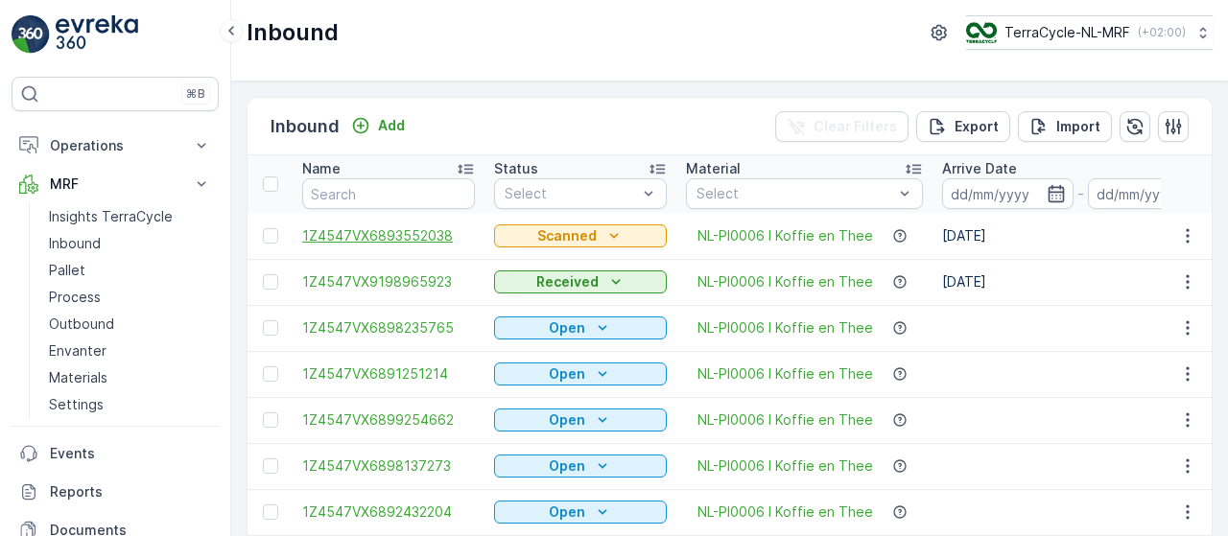
click at [421, 232] on span "1Z4547VX6893552038" at bounding box center [388, 235] width 173 height 19
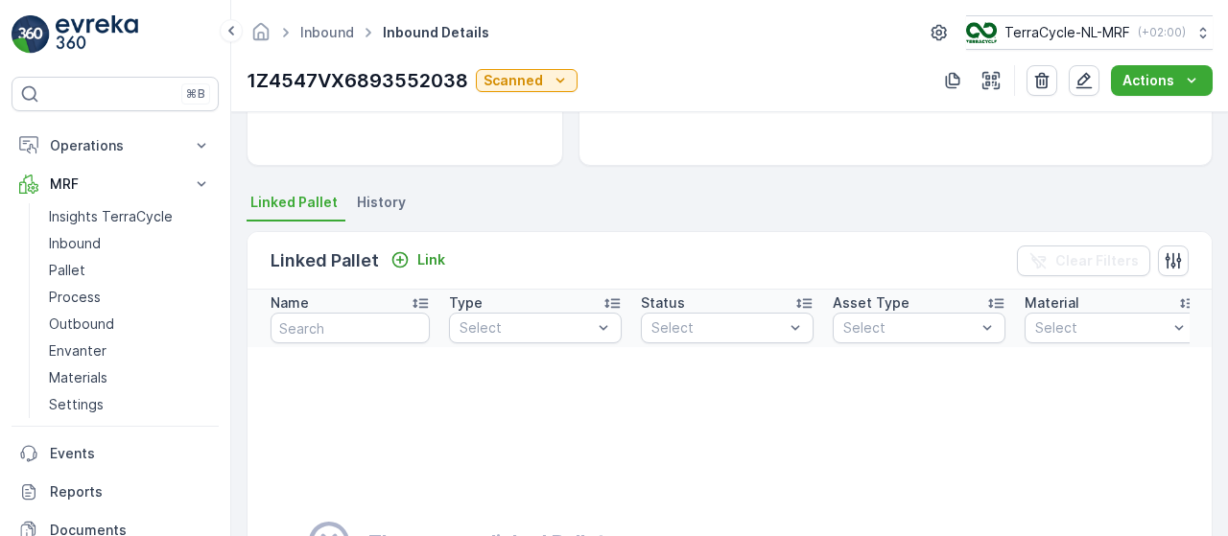
scroll to position [345, 0]
click at [437, 258] on p "Link" at bounding box center [431, 259] width 28 height 19
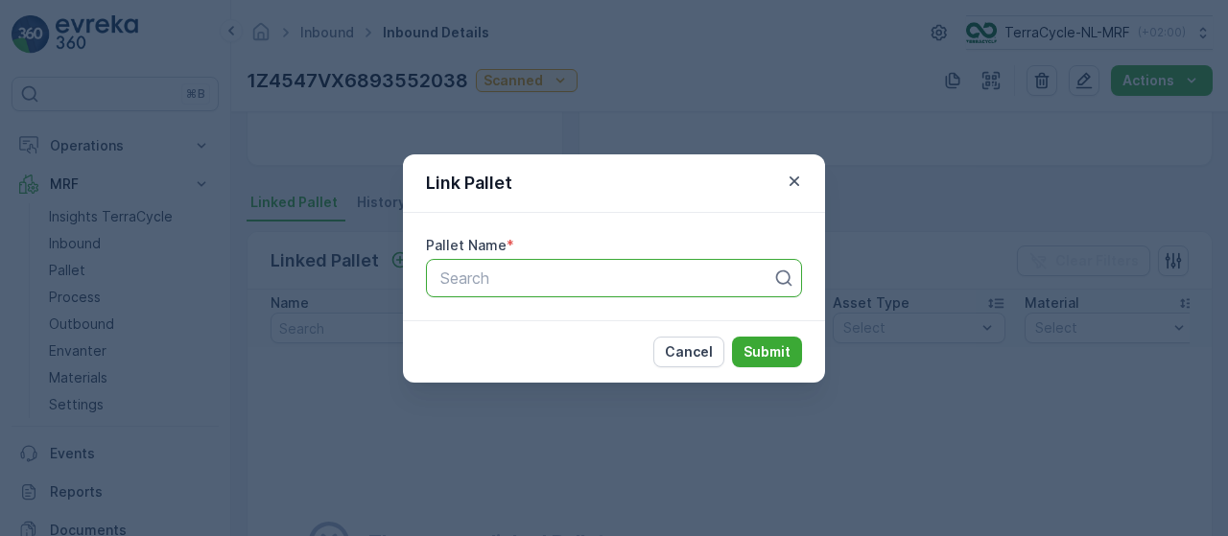
click at [489, 275] on div at bounding box center [606, 278] width 336 height 17
type input "153"
click at [567, 324] on div "Pallet_NL #153" at bounding box center [613, 325] width 353 height 17
click at [780, 354] on p "Submit" at bounding box center [767, 351] width 47 height 19
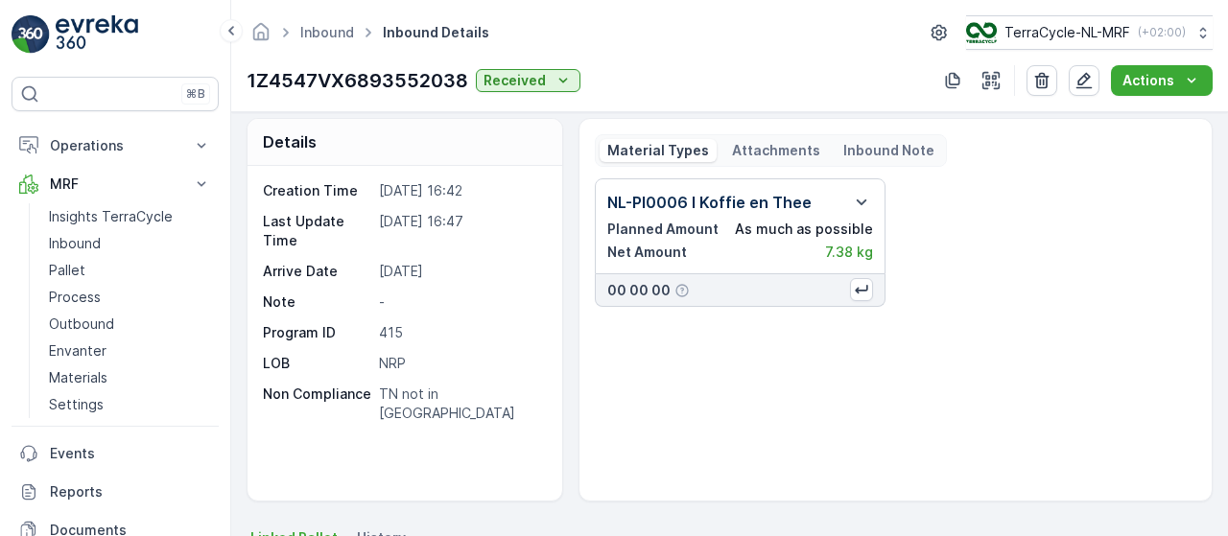
scroll to position [0, 0]
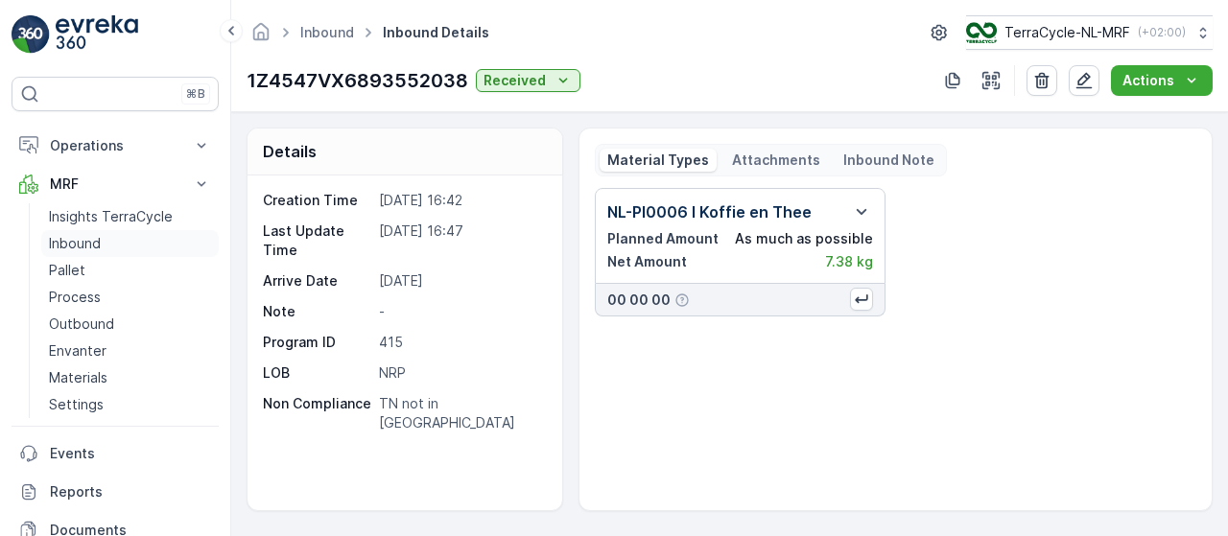
click at [119, 241] on link "Inbound" at bounding box center [129, 243] width 177 height 27
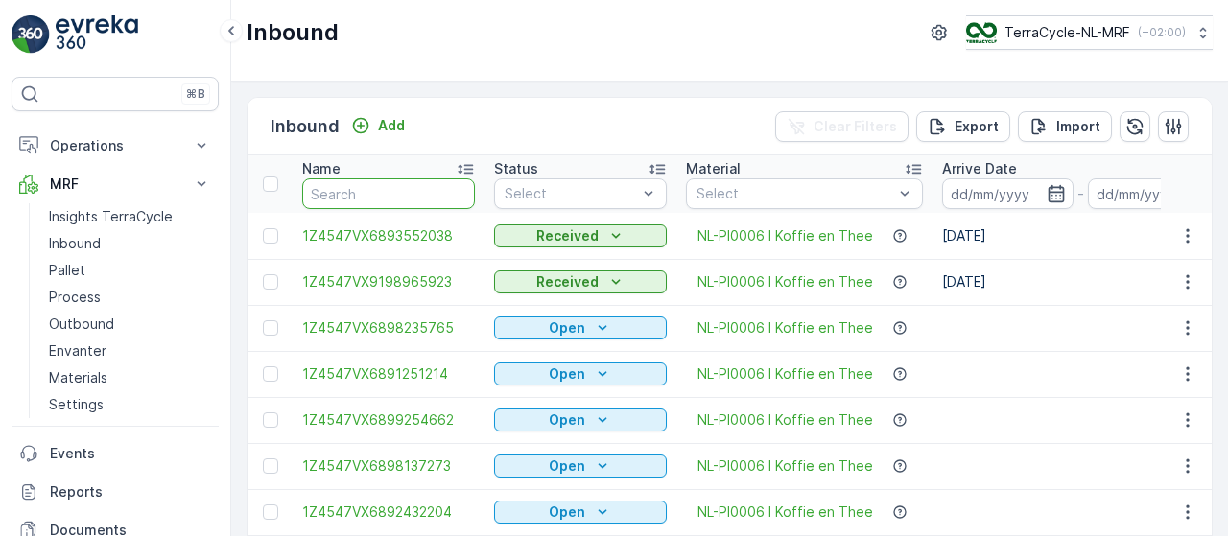
click at [389, 189] on input "text" at bounding box center [388, 193] width 173 height 31
type input "95"
type input "9511"
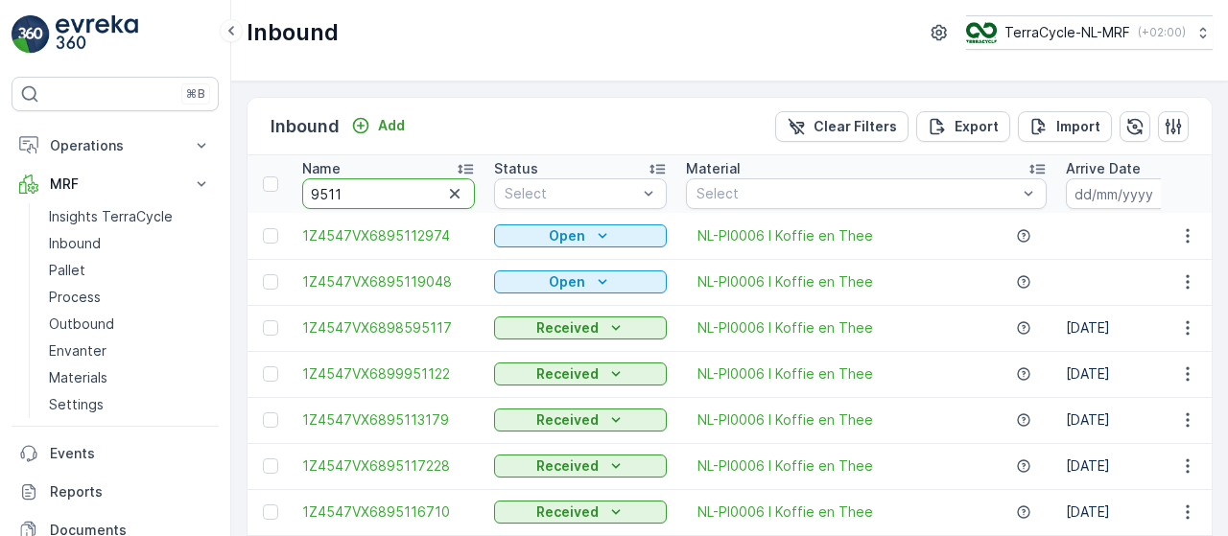
click at [393, 190] on input "9511" at bounding box center [388, 193] width 173 height 31
type input "95112723"
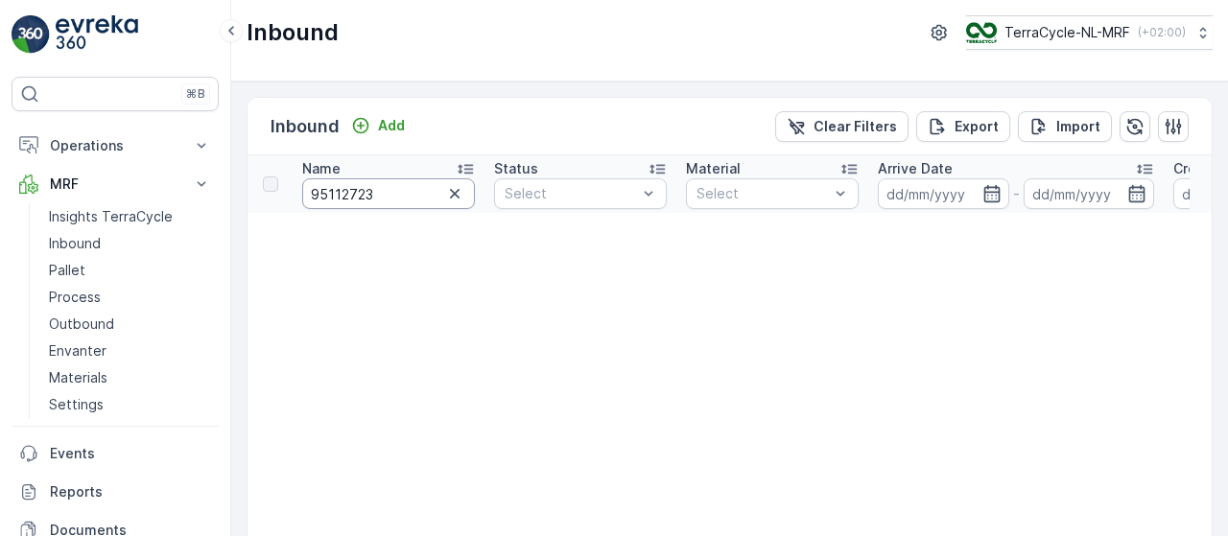
click at [393, 190] on input "95112723" at bounding box center [388, 193] width 173 height 31
click at [309, 193] on input "95112723" at bounding box center [388, 193] width 173 height 31
type input "6895112723"
click at [309, 193] on input "6895112723" at bounding box center [388, 193] width 173 height 31
type input "7vx6895112723"
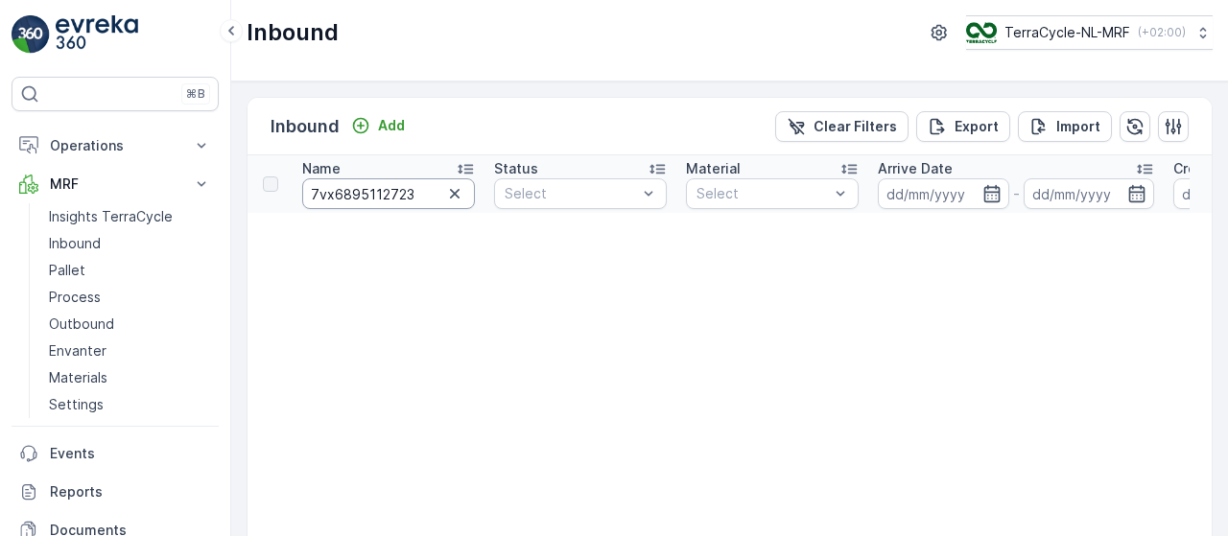
click at [309, 193] on input "7vx6895112723" at bounding box center [388, 193] width 173 height 31
type input "1z4547vx6895112723"
click at [389, 191] on input "1z4547vx6895112723" at bounding box center [388, 193] width 173 height 31
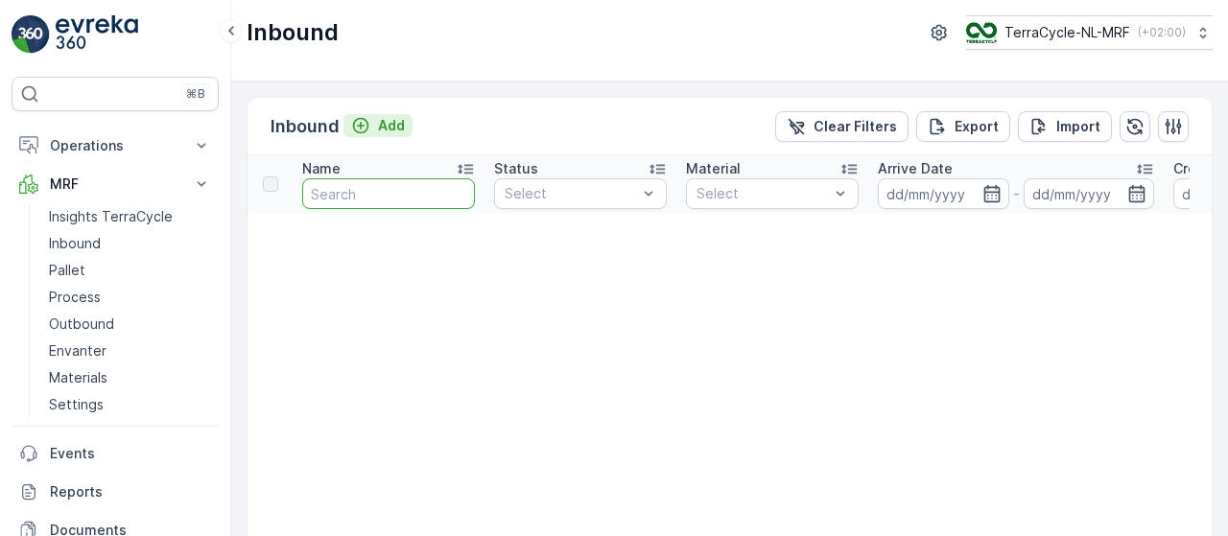
click at [384, 124] on p "Add" at bounding box center [391, 125] width 27 height 19
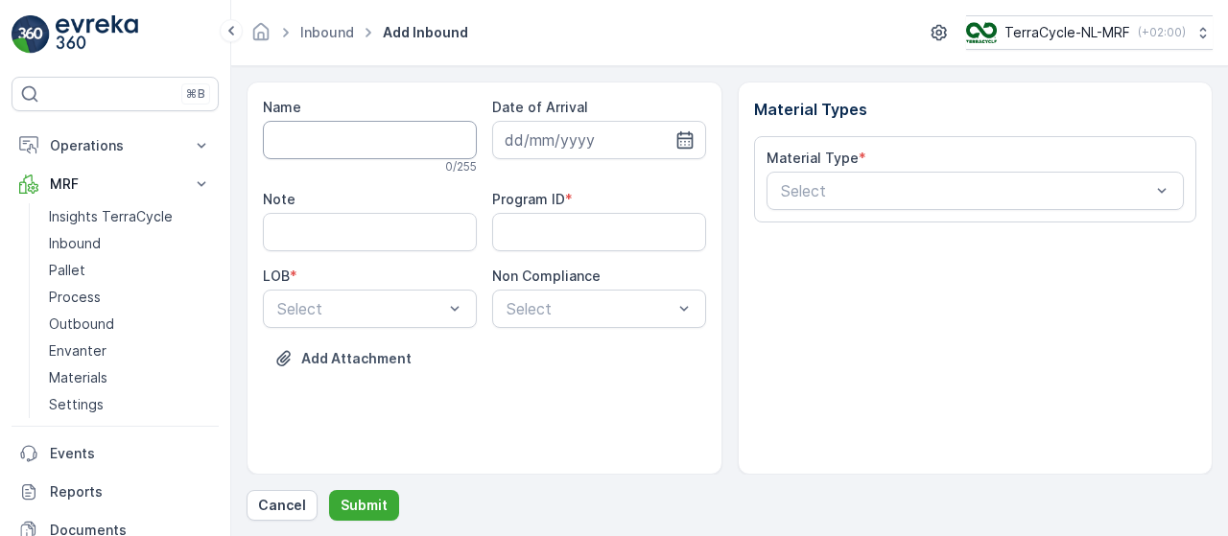
click at [347, 132] on input "Name" at bounding box center [370, 140] width 214 height 38
paste input "1z4547vx6895112723"
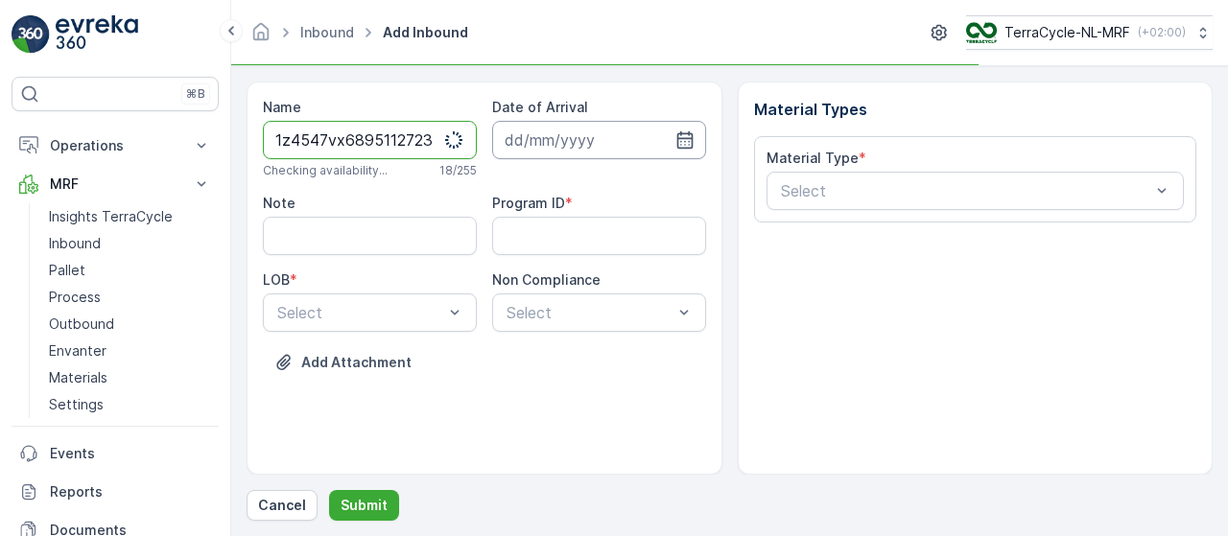
type input "1z4547vx6895112723"
click at [623, 135] on input at bounding box center [599, 140] width 214 height 38
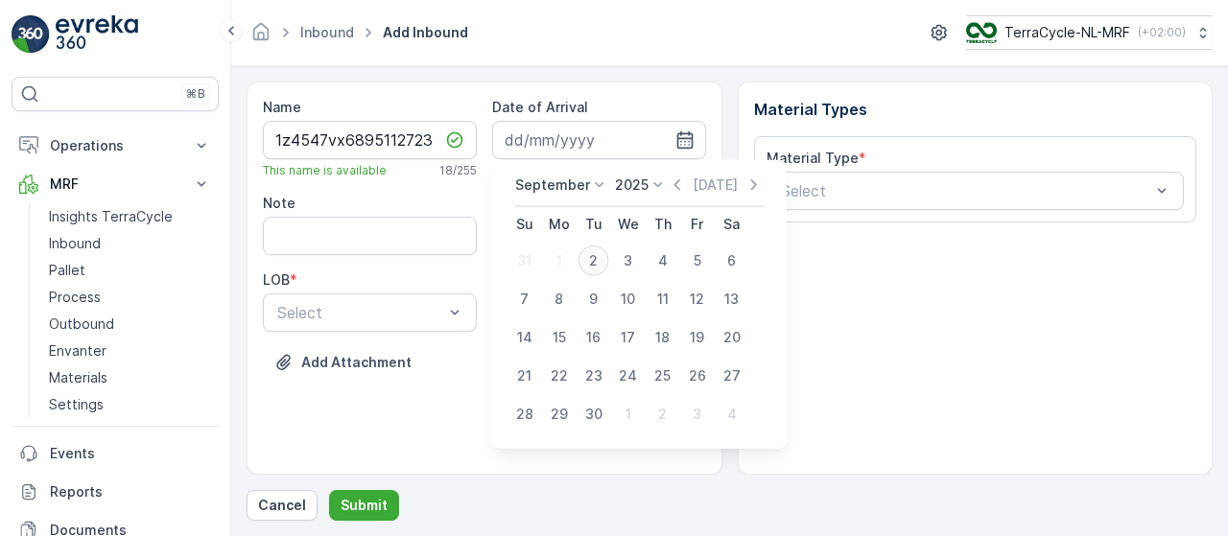
click at [595, 256] on div "2" at bounding box center [593, 261] width 31 height 31
type input "[DATE]"
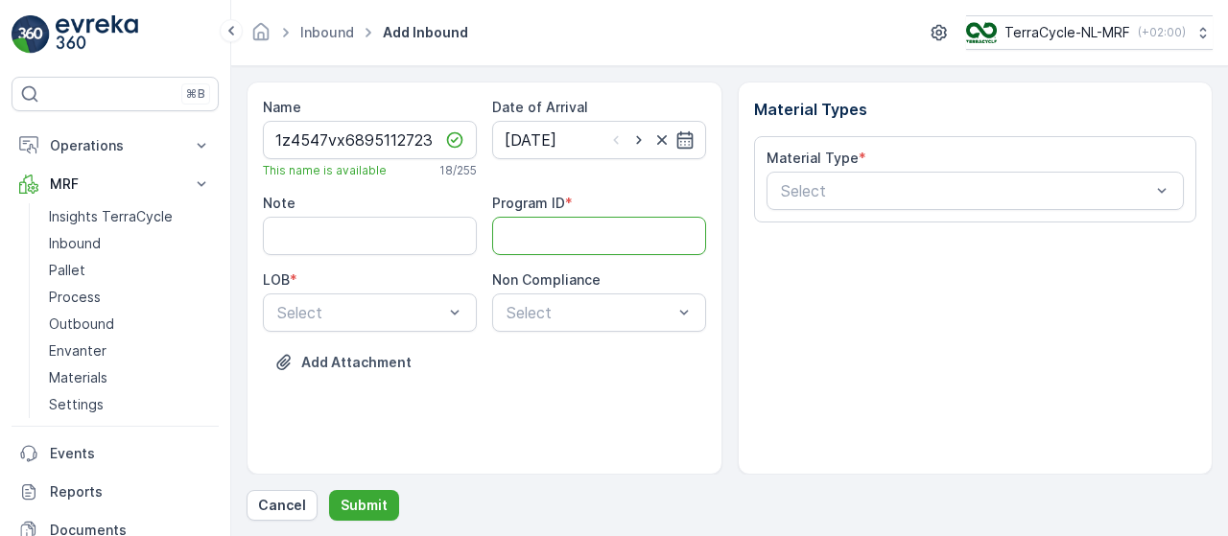
click at [566, 229] on ID "Program ID" at bounding box center [599, 236] width 214 height 38
type ID "415"
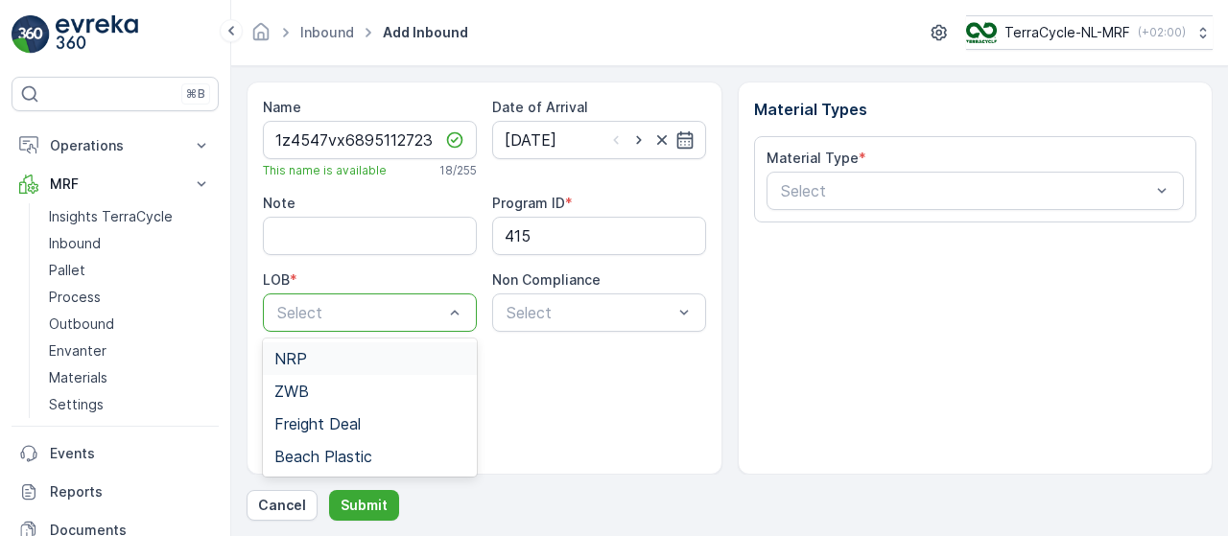
click at [366, 358] on div "NRP" at bounding box center [369, 358] width 191 height 17
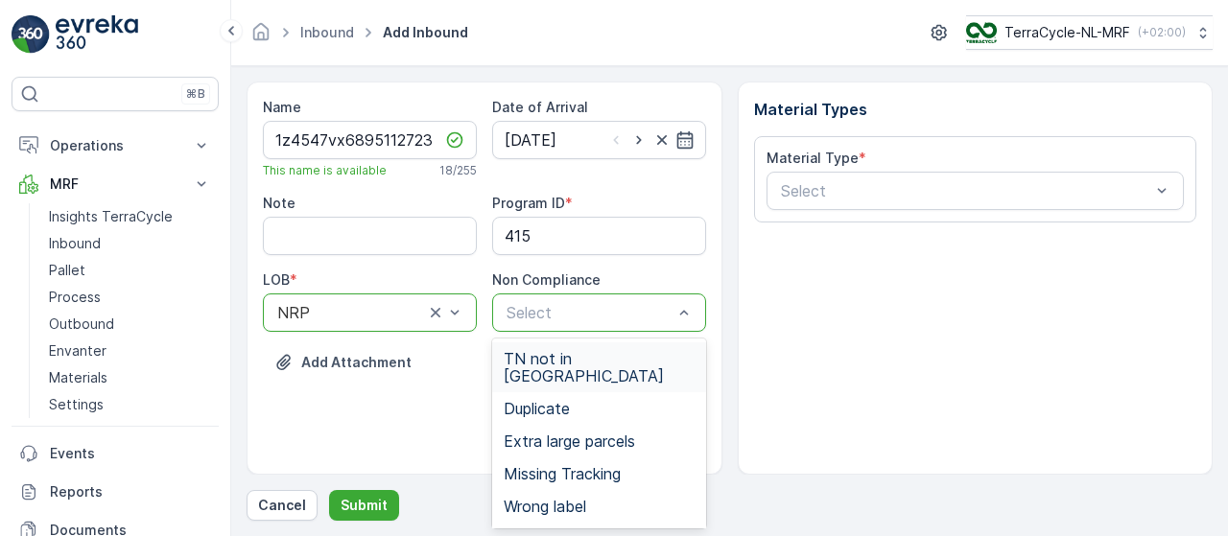
click at [591, 357] on span "TN not in [GEOGRAPHIC_DATA]" at bounding box center [599, 367] width 191 height 35
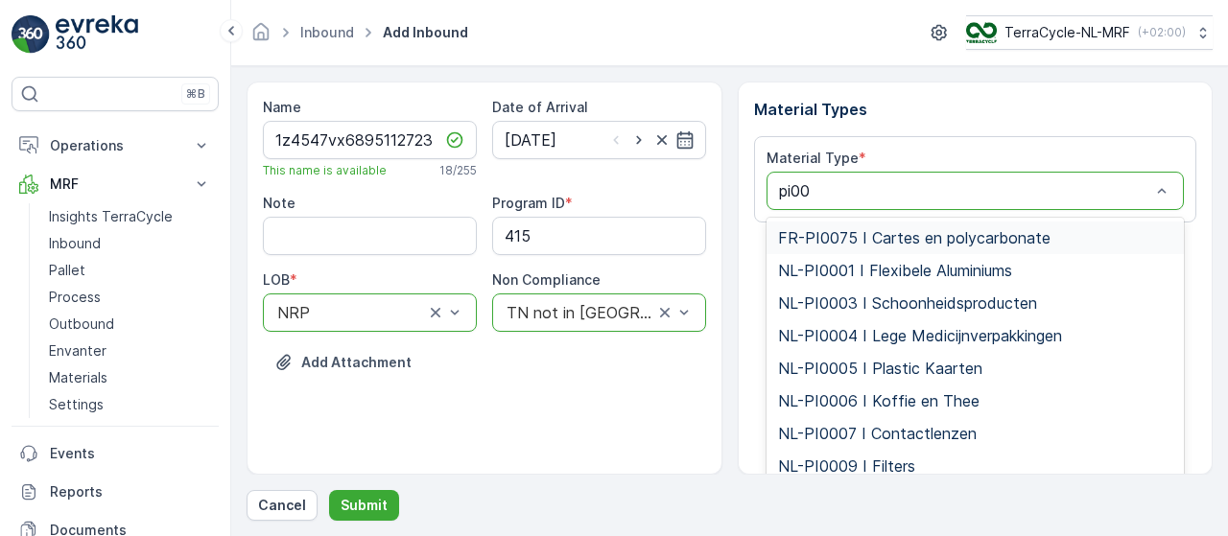
type input "pi000"
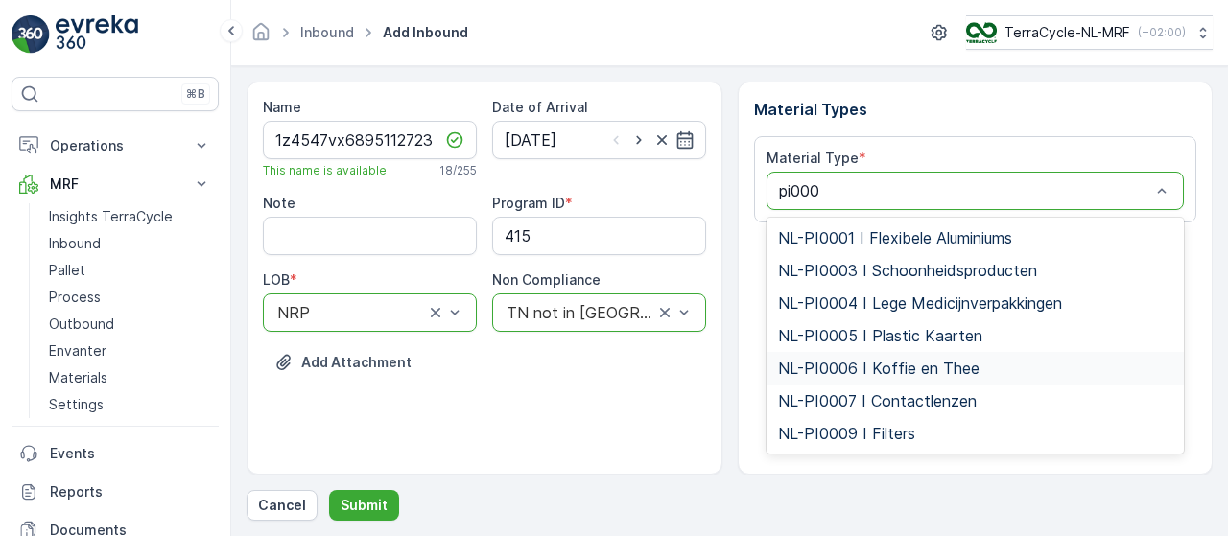
click at [886, 364] on span "NL-PI0006 I Koffie en Thee" at bounding box center [878, 368] width 201 height 17
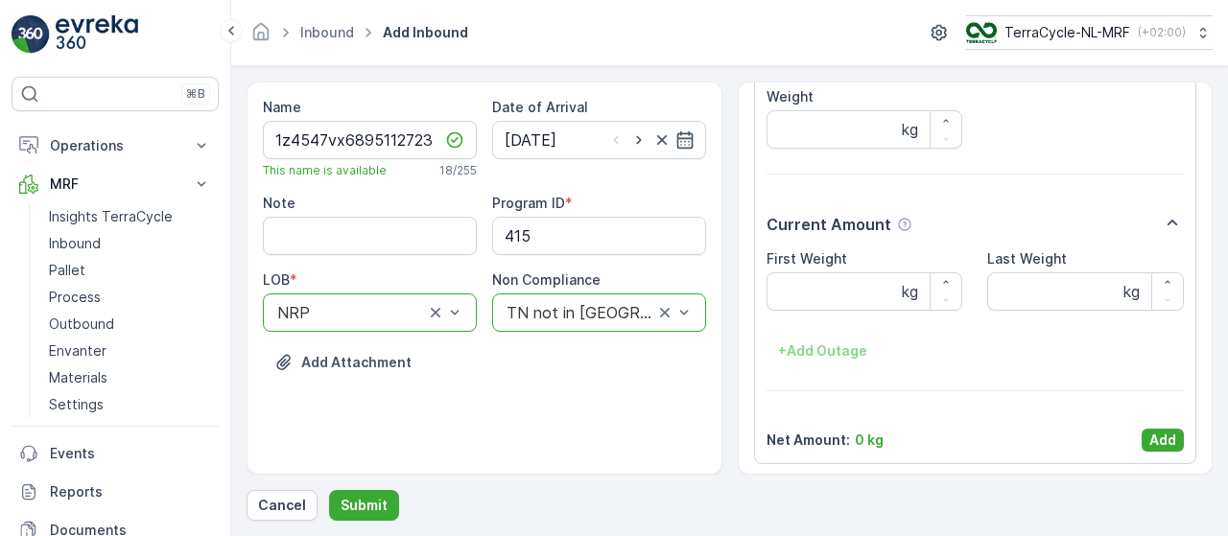
scroll to position [201, 0]
click at [834, 287] on Weight "First Weight" at bounding box center [865, 289] width 197 height 38
type Weight "2.76"
click at [1159, 437] on p "Add" at bounding box center [1162, 437] width 27 height 19
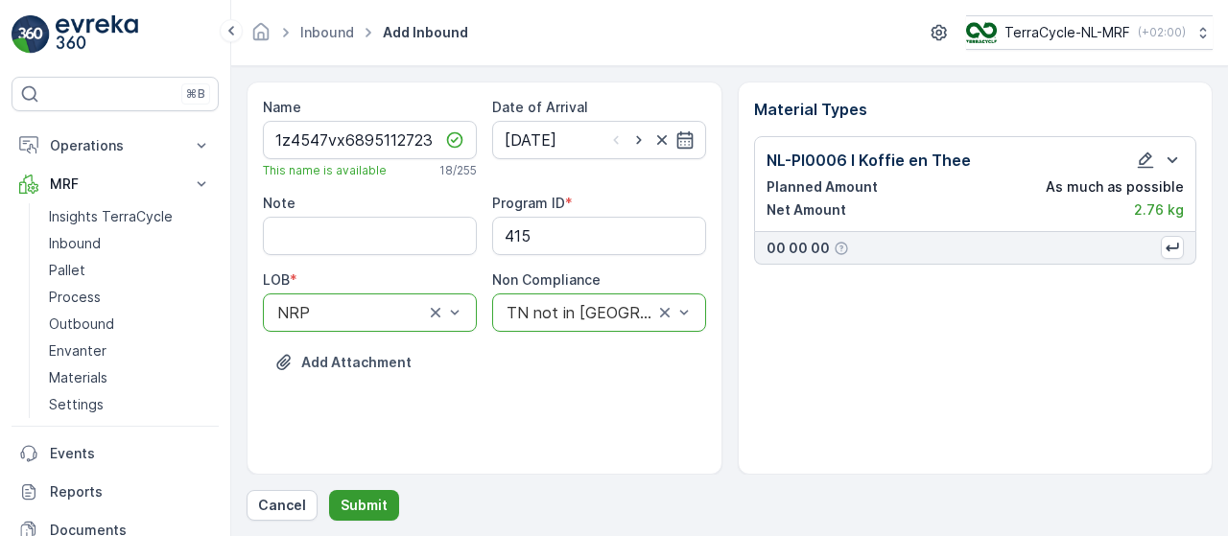
click at [365, 505] on p "Submit" at bounding box center [364, 505] width 47 height 19
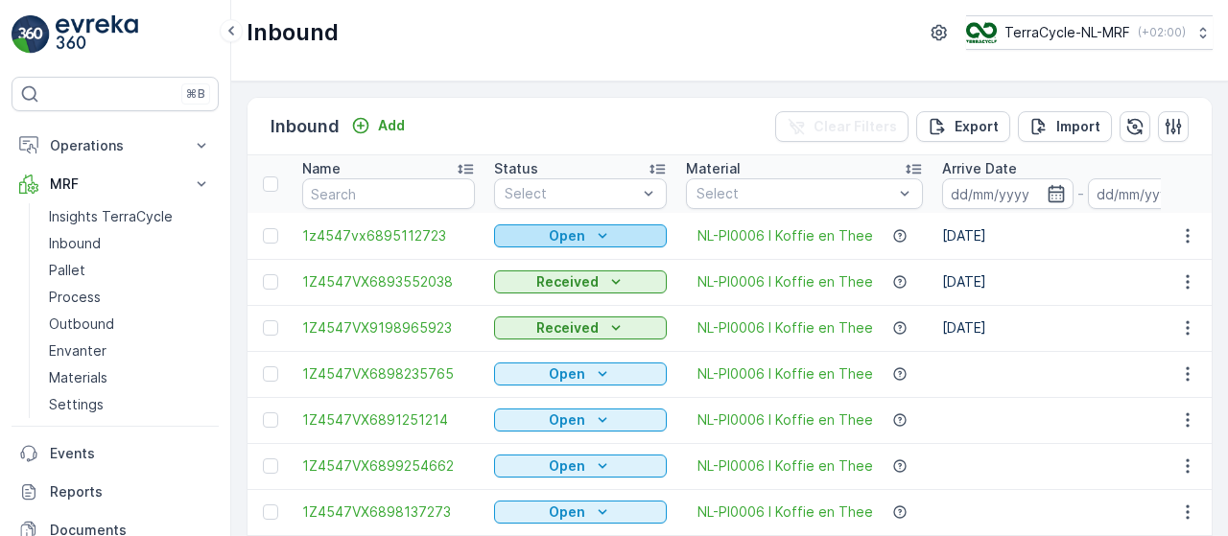
click at [591, 232] on div "Open" at bounding box center [580, 235] width 157 height 19
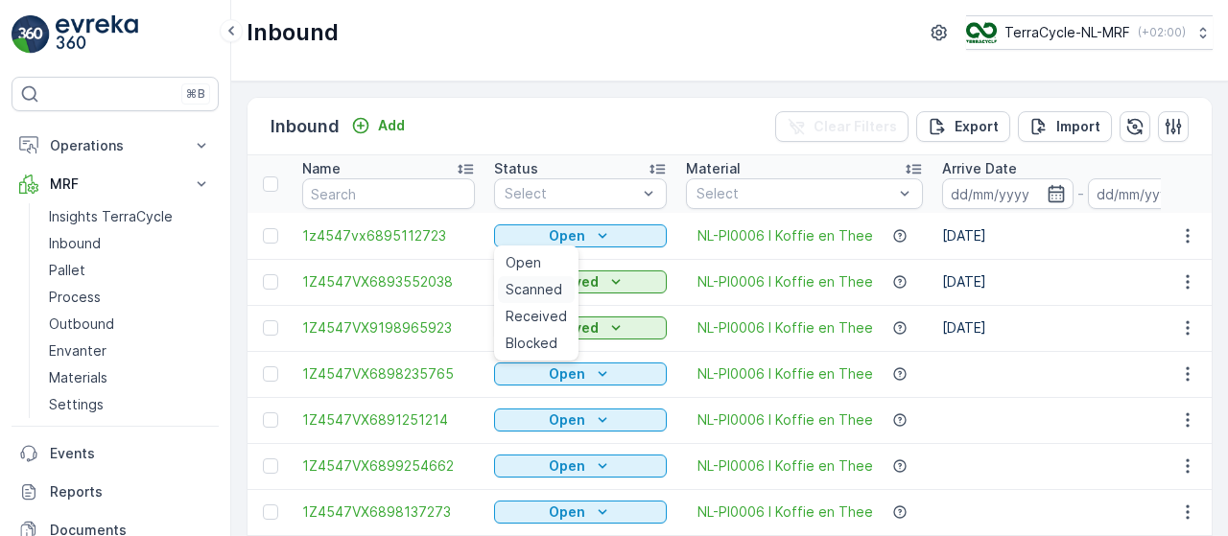
click at [523, 288] on span "Scanned" at bounding box center [534, 289] width 57 height 19
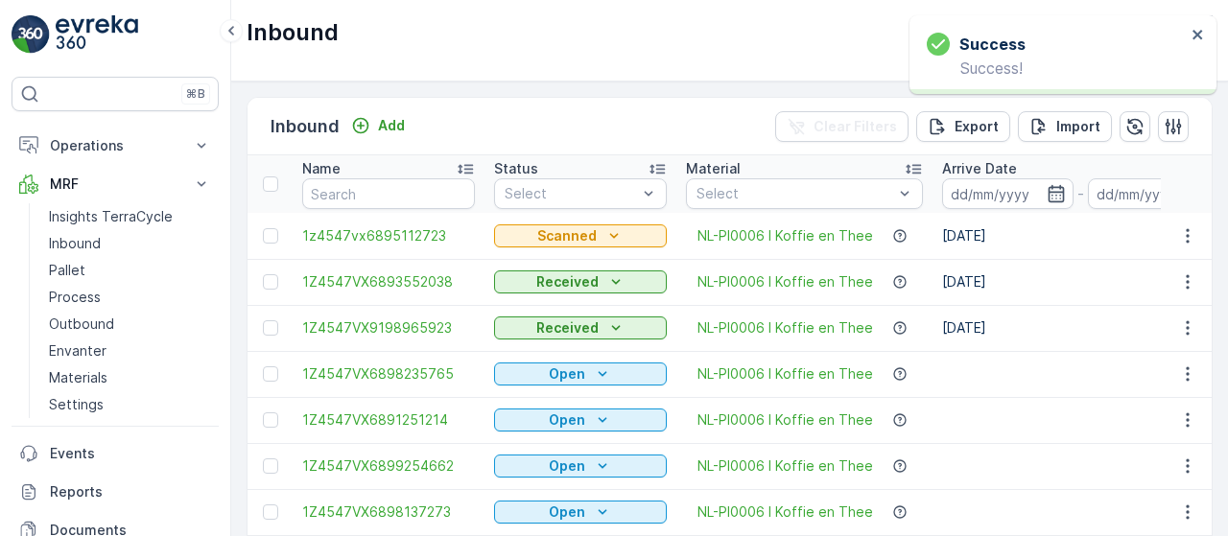
click at [413, 229] on span "1z4547vx6895112723" at bounding box center [388, 235] width 173 height 19
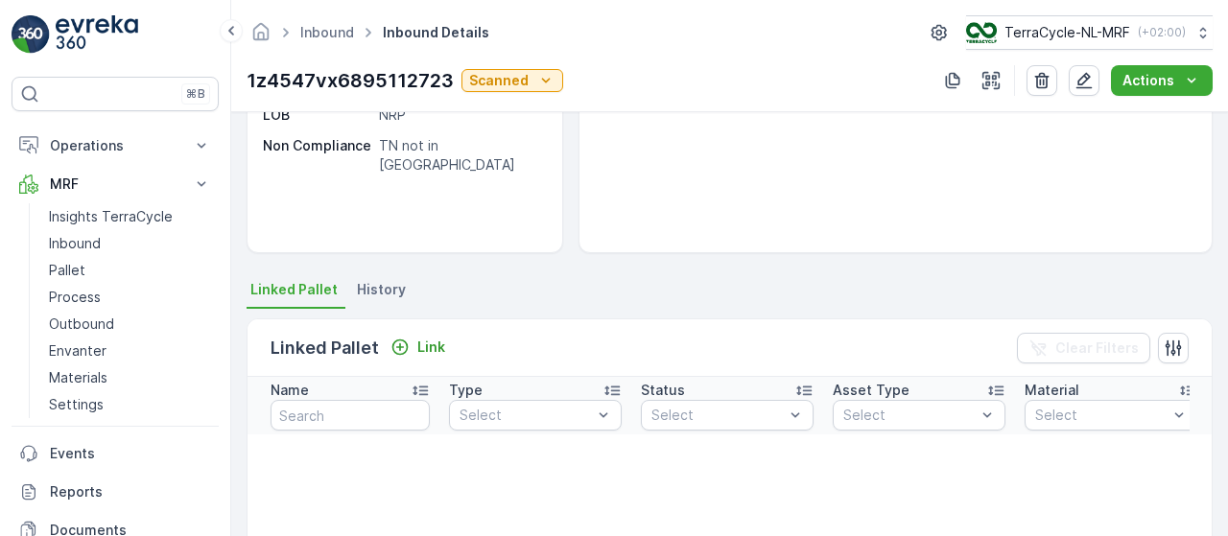
scroll to position [257, 0]
click at [437, 352] on p "Link" at bounding box center [431, 348] width 28 height 19
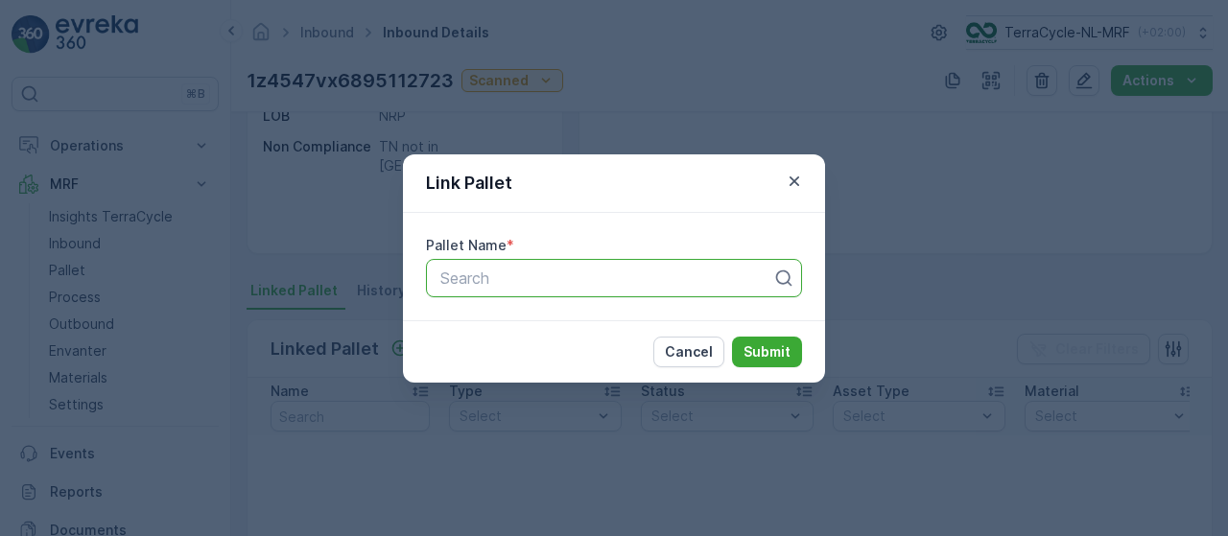
click at [546, 274] on div at bounding box center [606, 278] width 336 height 17
type input "153"
click at [578, 321] on div "Pallet_NL #153" at bounding box center [613, 325] width 353 height 17
click at [769, 345] on p "Submit" at bounding box center [767, 351] width 47 height 19
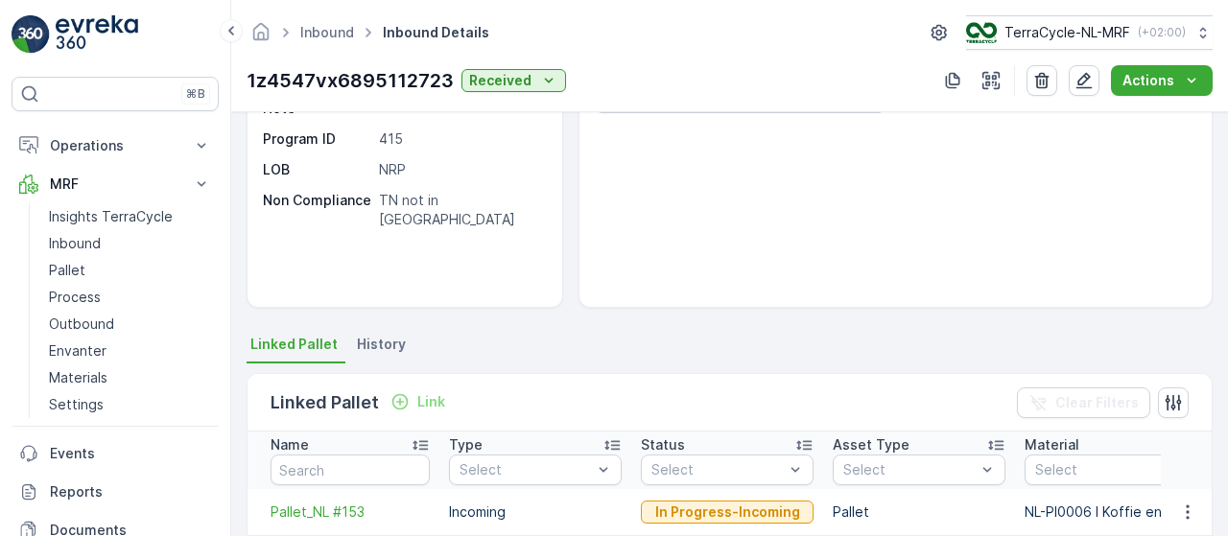
scroll to position [0, 0]
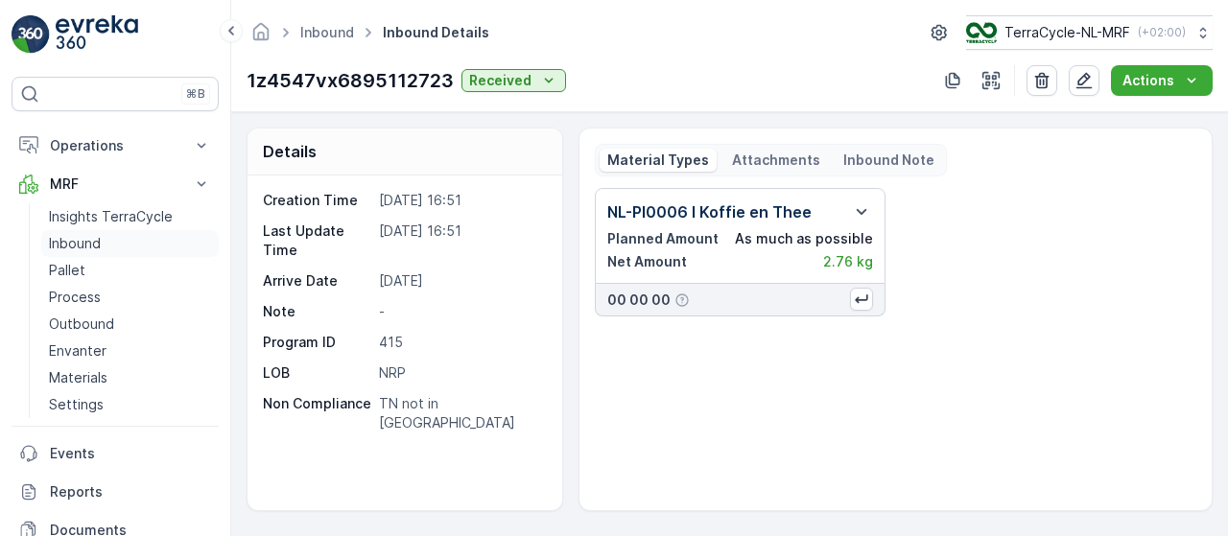
click at [63, 241] on p "Inbound" at bounding box center [75, 243] width 52 height 19
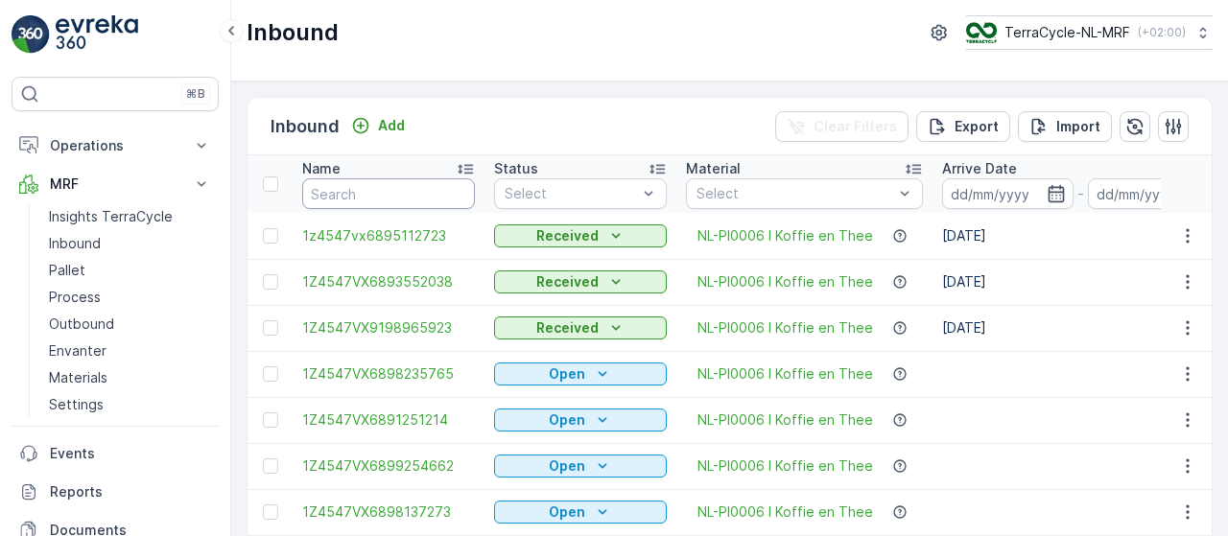
click at [384, 189] on input "text" at bounding box center [388, 193] width 173 height 31
type input "9523"
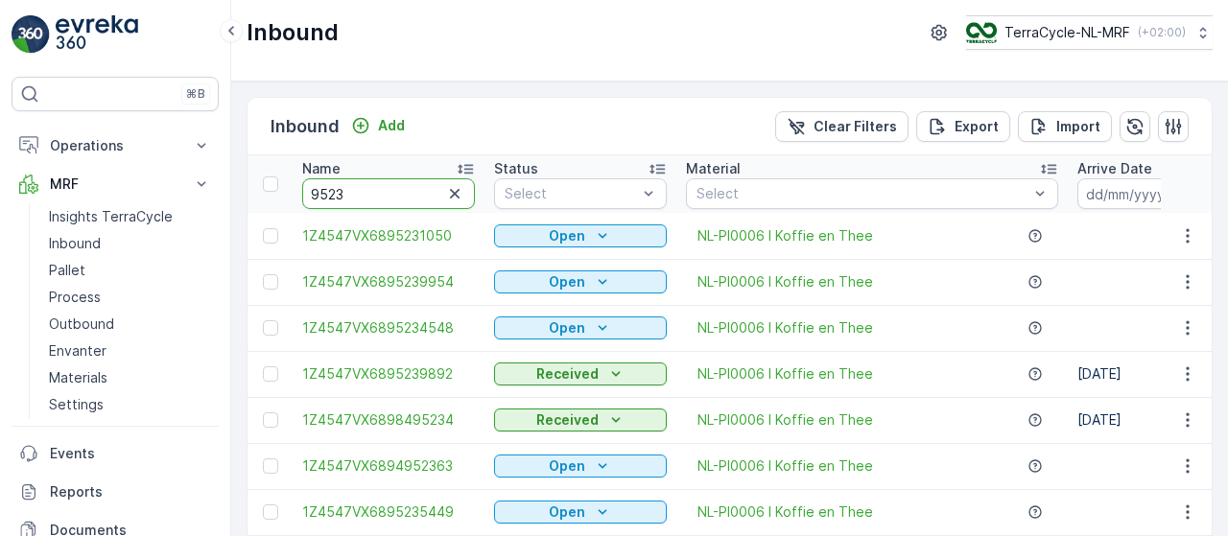
click at [387, 189] on input "9523" at bounding box center [388, 193] width 173 height 31
type input "95234548"
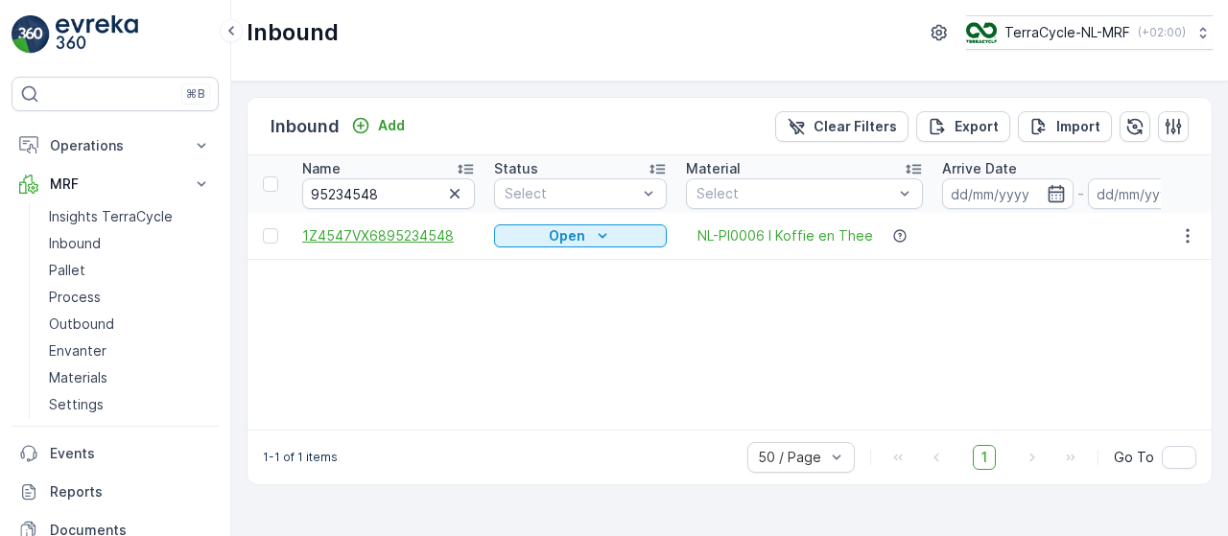
click at [408, 235] on span "1Z4547VX6895234548" at bounding box center [388, 235] width 173 height 19
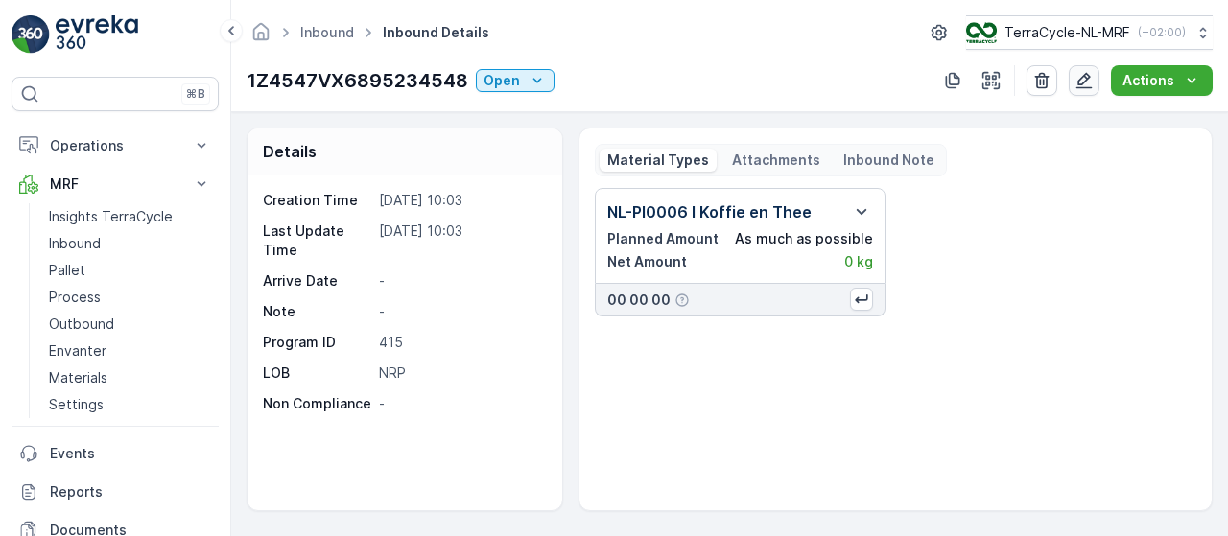
click at [1088, 77] on icon "button" at bounding box center [1084, 81] width 16 height 16
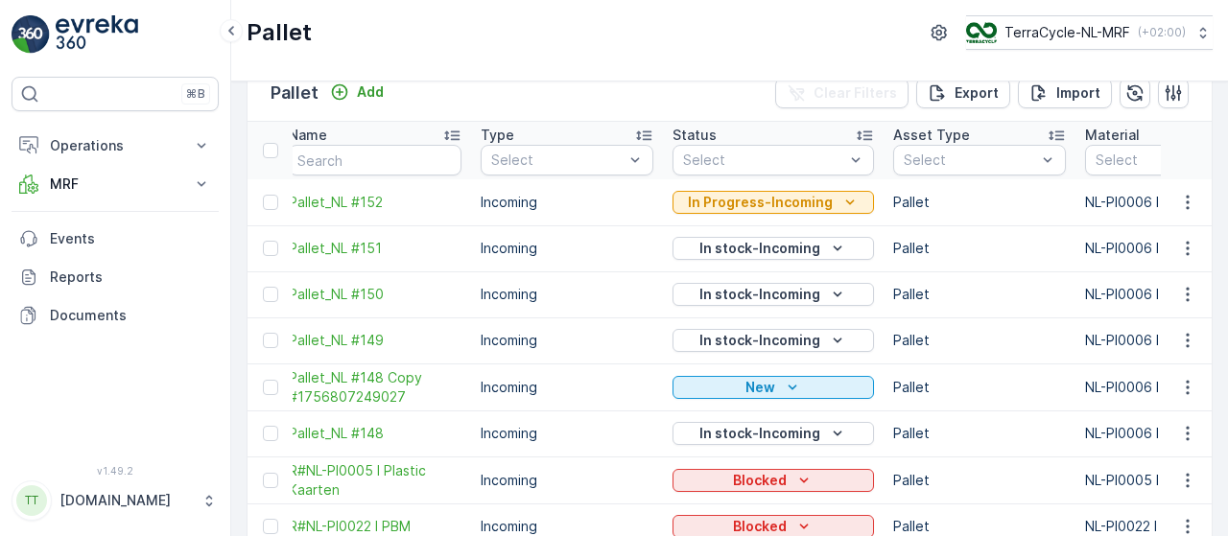
scroll to position [0, 12]
click at [1189, 391] on icon "button" at bounding box center [1187, 387] width 19 height 19
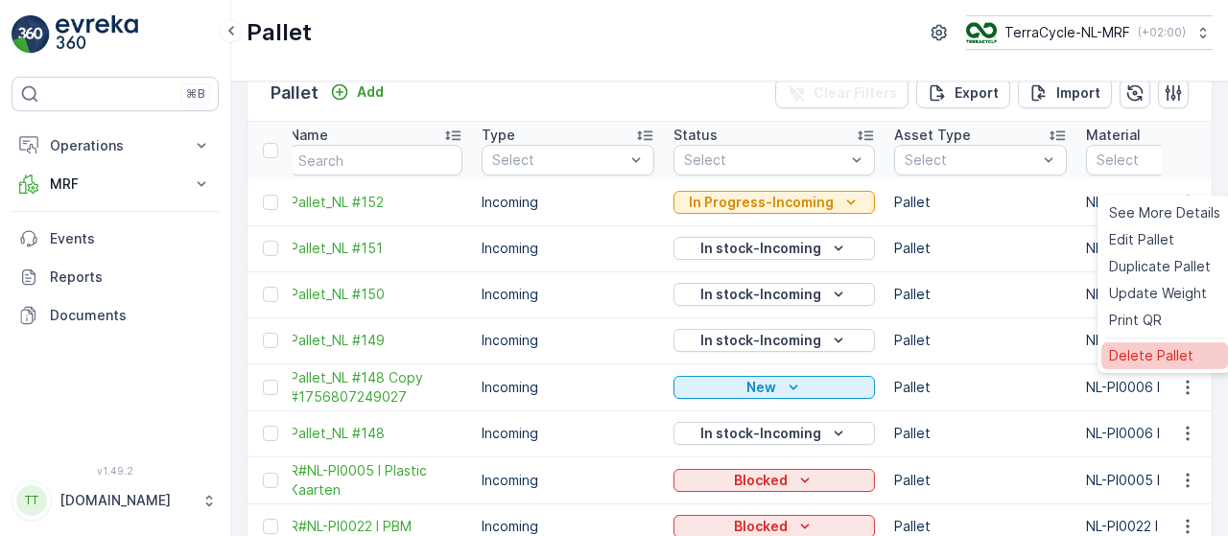
click at [1137, 359] on span "Delete Pallet" at bounding box center [1151, 355] width 84 height 19
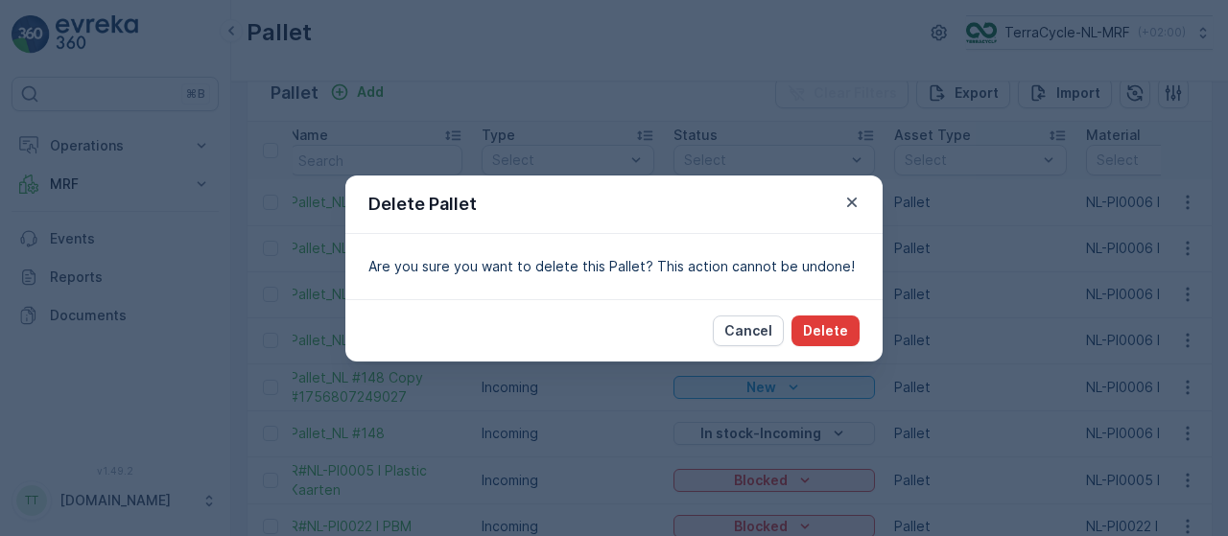
click at [838, 323] on p "Delete" at bounding box center [825, 330] width 45 height 19
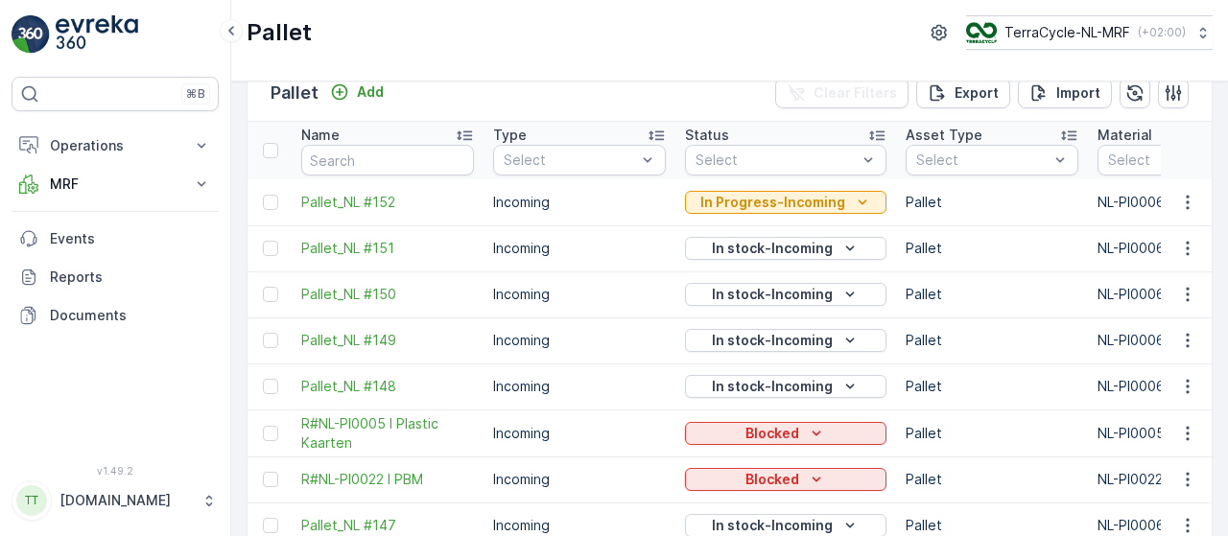
scroll to position [0, 0]
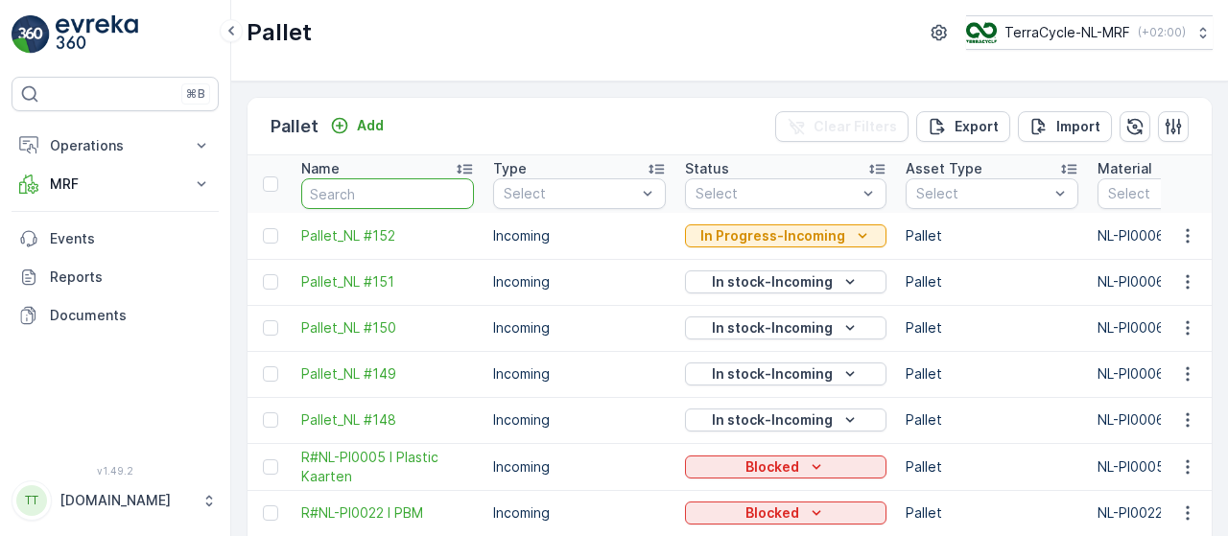
click at [364, 193] on input "text" at bounding box center [387, 193] width 173 height 31
type input "1z"
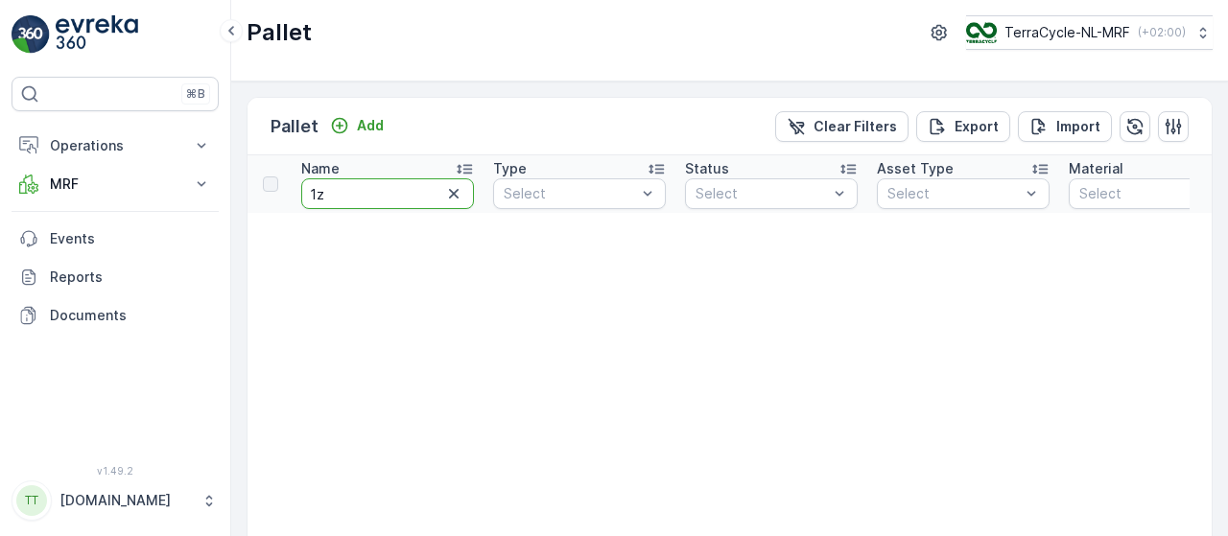
click at [364, 193] on input "1z" at bounding box center [387, 193] width 173 height 31
type input "1z454"
click at [364, 193] on input "1z454" at bounding box center [387, 193] width 173 height 31
click at [372, 193] on input "1z454" at bounding box center [387, 193] width 173 height 31
type input "1z4547vx"
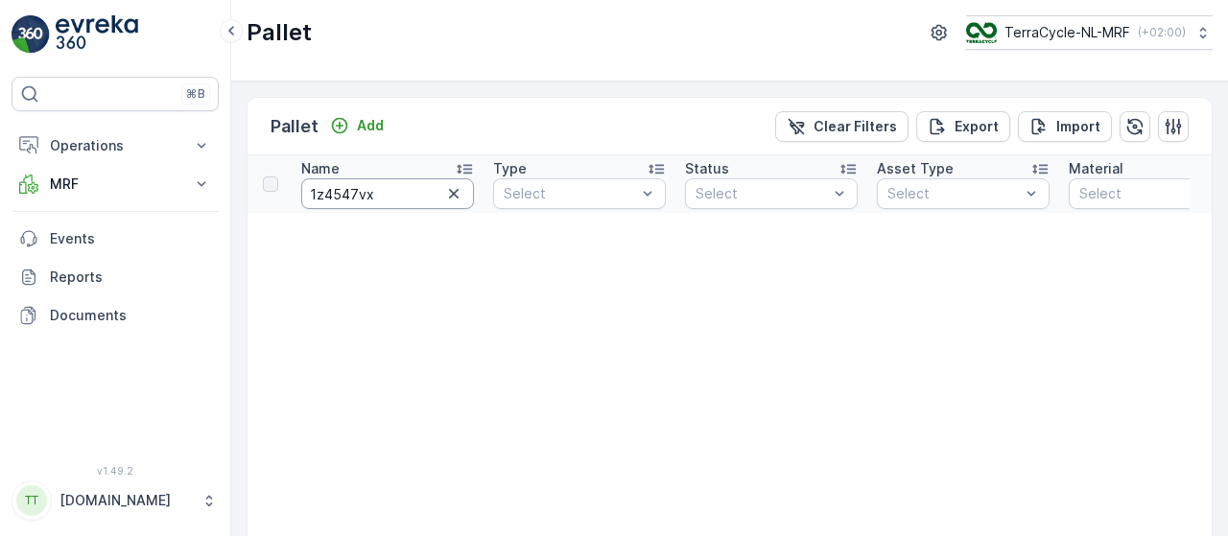
click at [372, 193] on input "1z4547vx" at bounding box center [387, 193] width 173 height 31
type input "1z4547vx91"
click at [392, 193] on input "1z4547vx91" at bounding box center [387, 193] width 173 height 31
type input "1z4547vx919896"
click at [430, 193] on input "1z4547vx919896" at bounding box center [387, 193] width 173 height 31
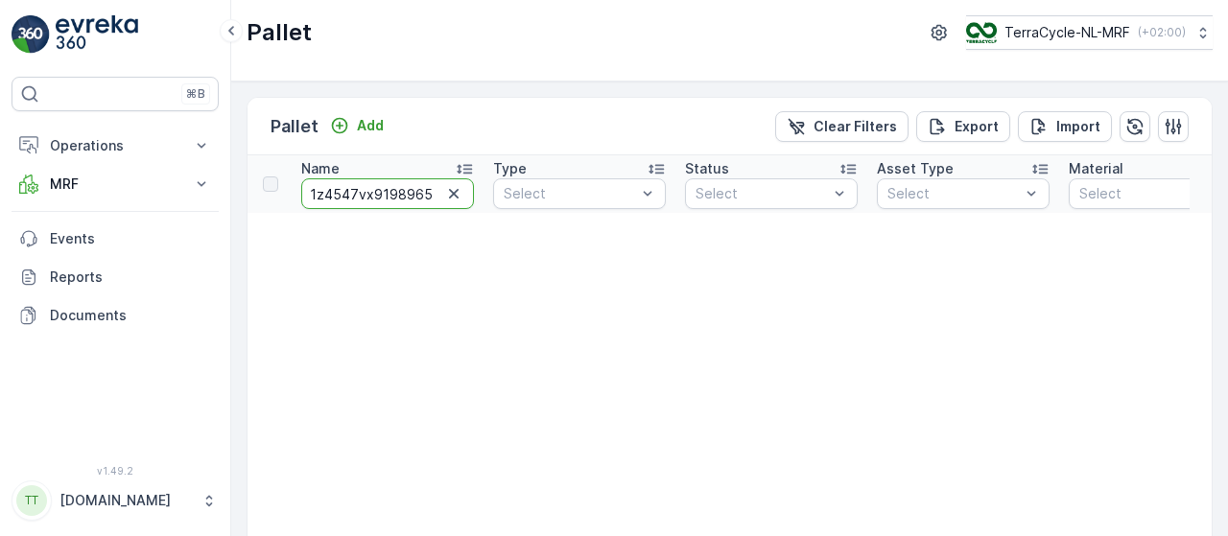
type input "1z4547vx91989659"
click at [440, 194] on input "1z4547vx91989659" at bounding box center [387, 193] width 173 height 31
click at [425, 191] on input "1z4547vx91989659" at bounding box center [387, 193] width 173 height 31
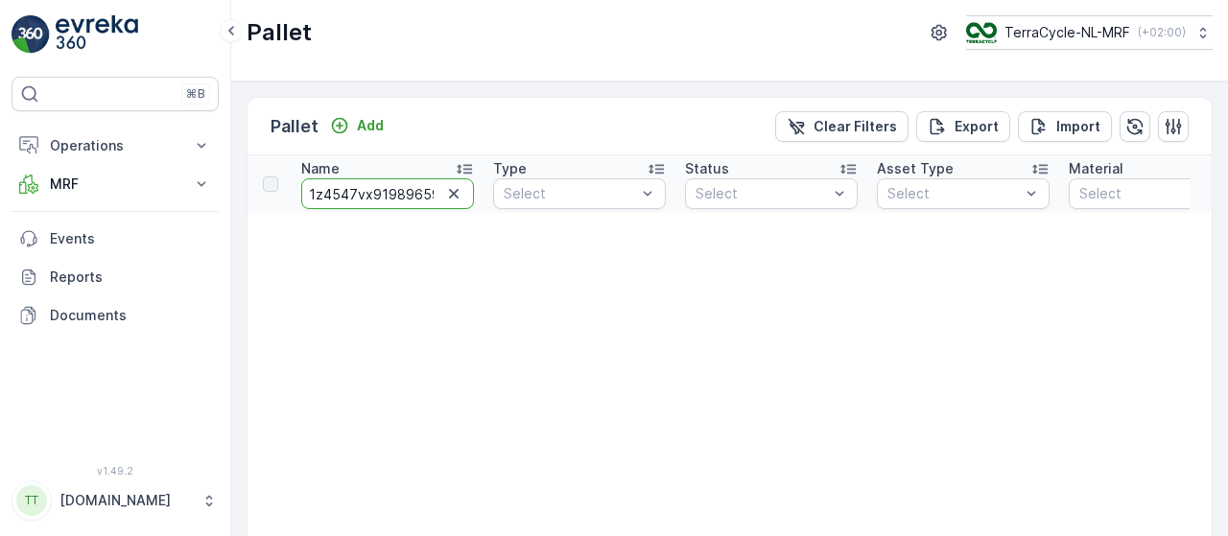
type input "1z4547vx9198965923"
click at [395, 188] on input "1z4547vx9198965923" at bounding box center [387, 193] width 173 height 31
click at [406, 192] on input "1z4547vx9198965923" at bounding box center [387, 193] width 173 height 31
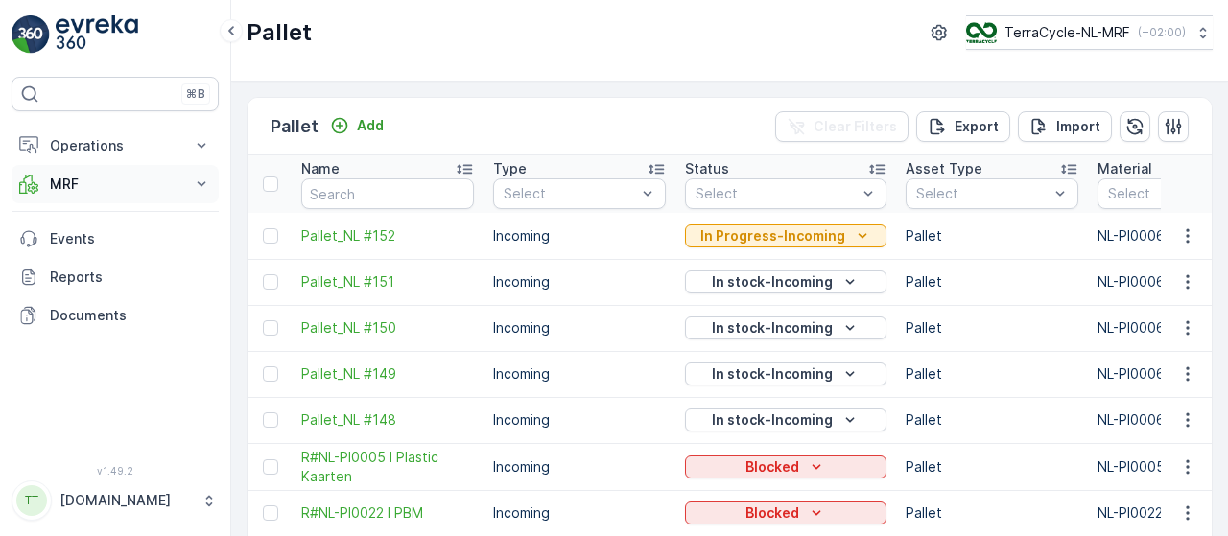
click at [208, 179] on icon at bounding box center [201, 184] width 19 height 19
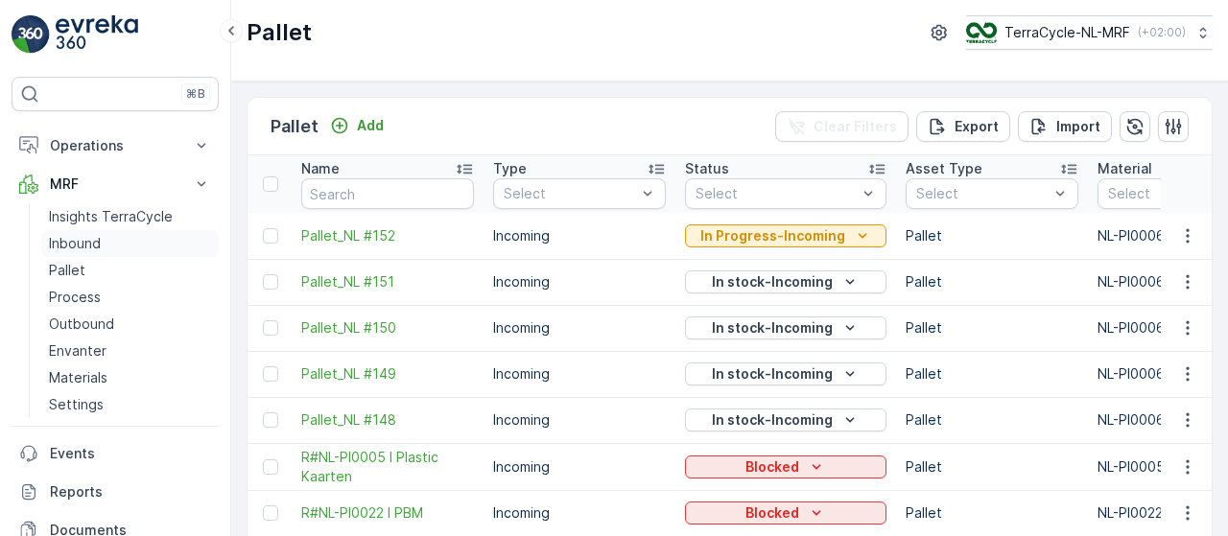
click at [123, 233] on link "Inbound" at bounding box center [129, 243] width 177 height 27
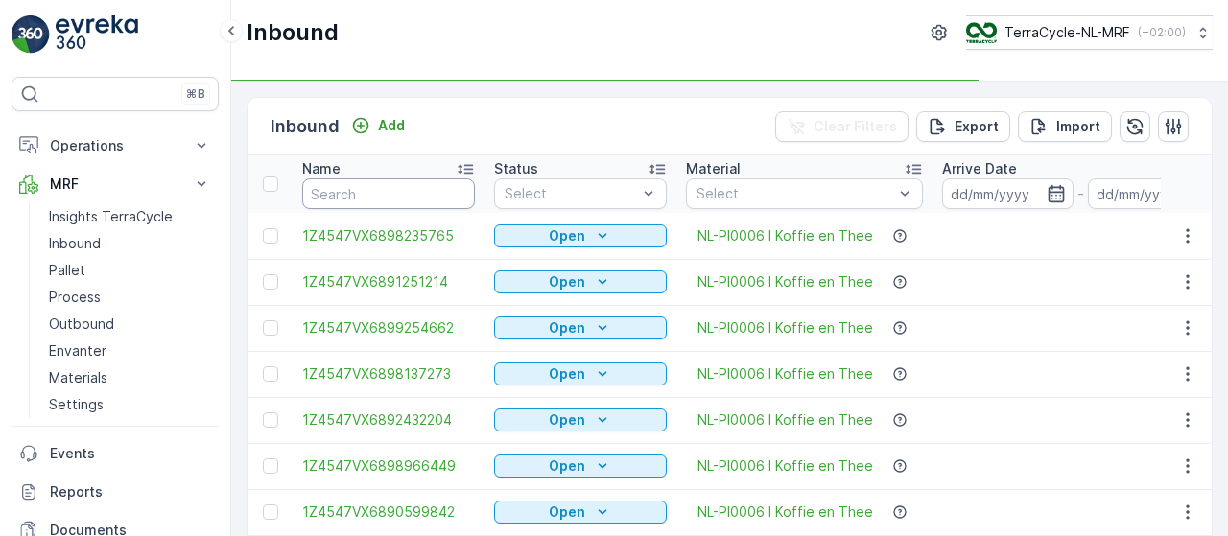
click at [368, 185] on input "text" at bounding box center [388, 193] width 173 height 31
click at [368, 185] on input "1z4547vx9198965923" at bounding box center [388, 193] width 173 height 31
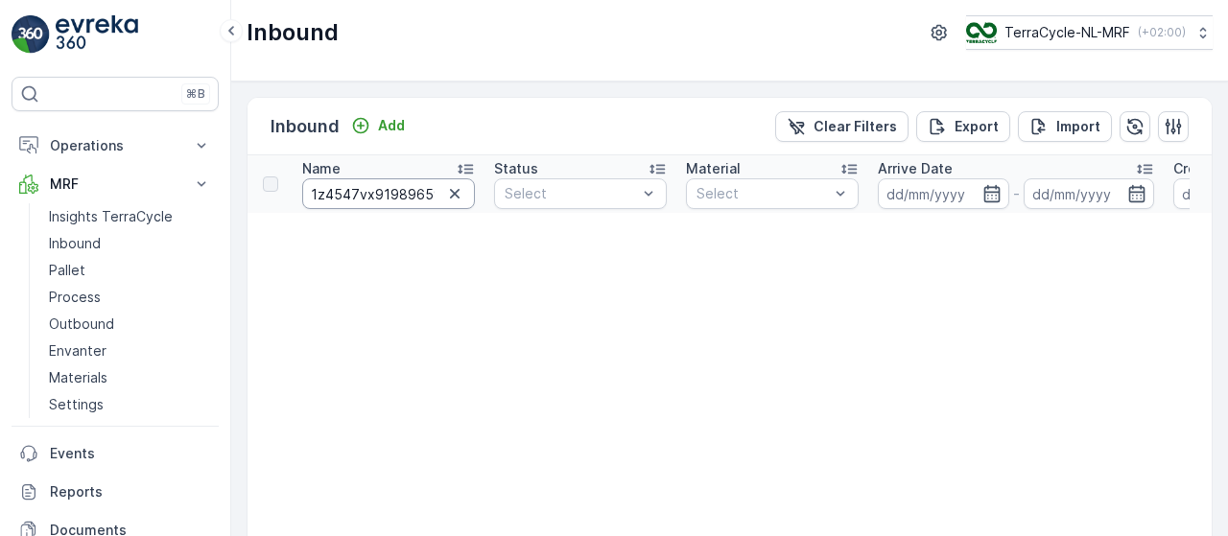
click at [390, 189] on input "1z4547vx9198965923" at bounding box center [388, 193] width 173 height 31
click at [412, 191] on input "1z4547vx9198965923" at bounding box center [388, 193] width 173 height 31
click at [389, 195] on input "1z4547vx9198965923" at bounding box center [388, 193] width 173 height 31
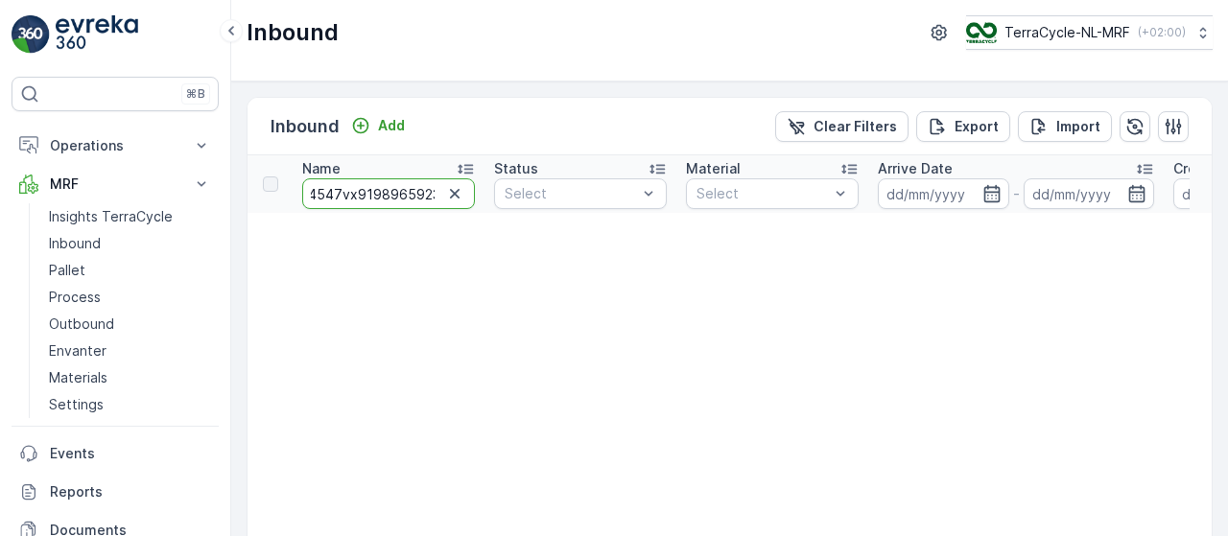
click at [389, 195] on input "1z4547vx9198965923" at bounding box center [388, 193] width 173 height 31
click at [363, 116] on icon "Add" at bounding box center [360, 125] width 19 height 19
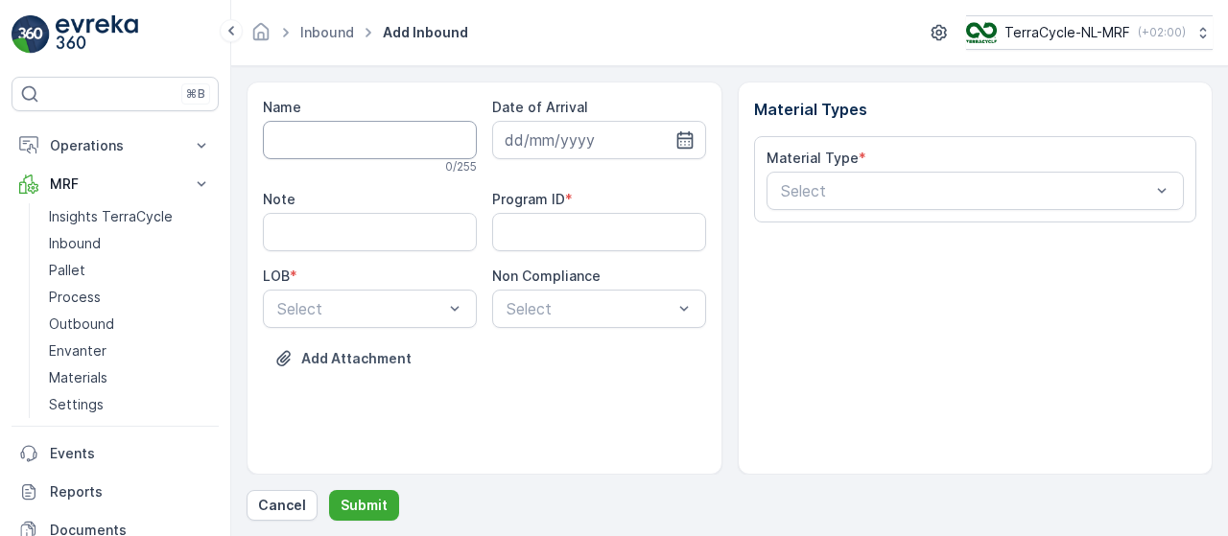
click at [338, 144] on input "Name" at bounding box center [370, 140] width 214 height 38
paste input "1z4547vx9198965923"
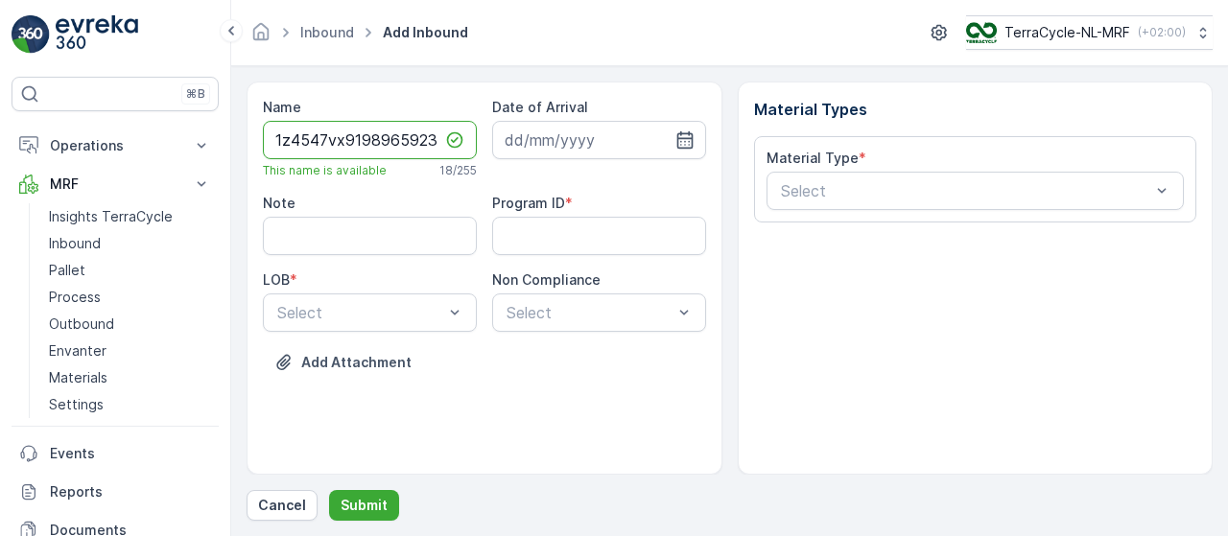
type input "1z4547vx9198965923"
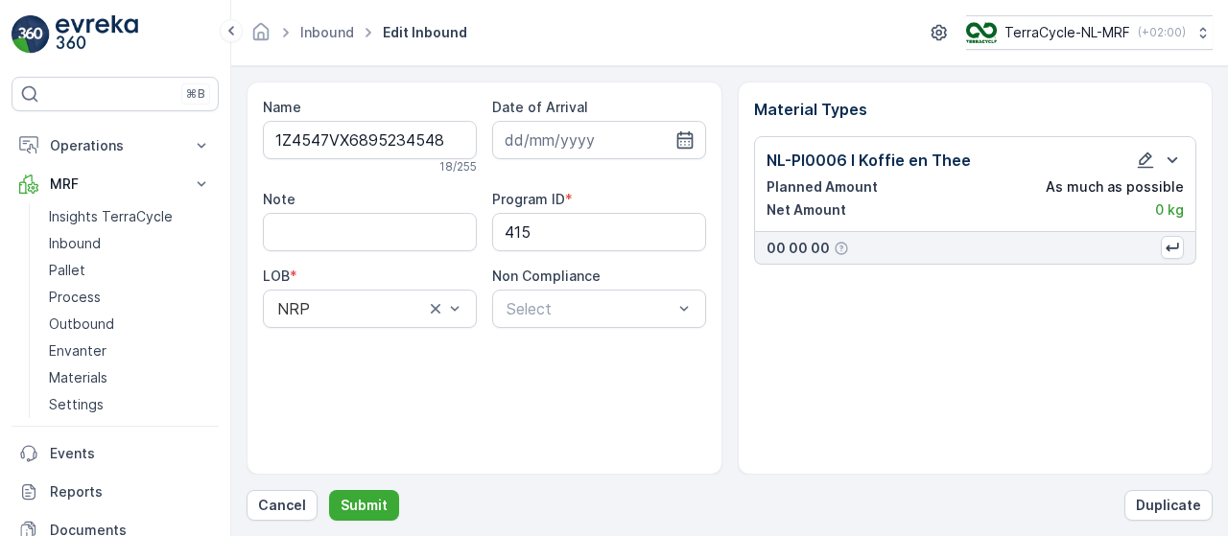
click at [1146, 158] on icon "button" at bounding box center [1146, 161] width 16 height 16
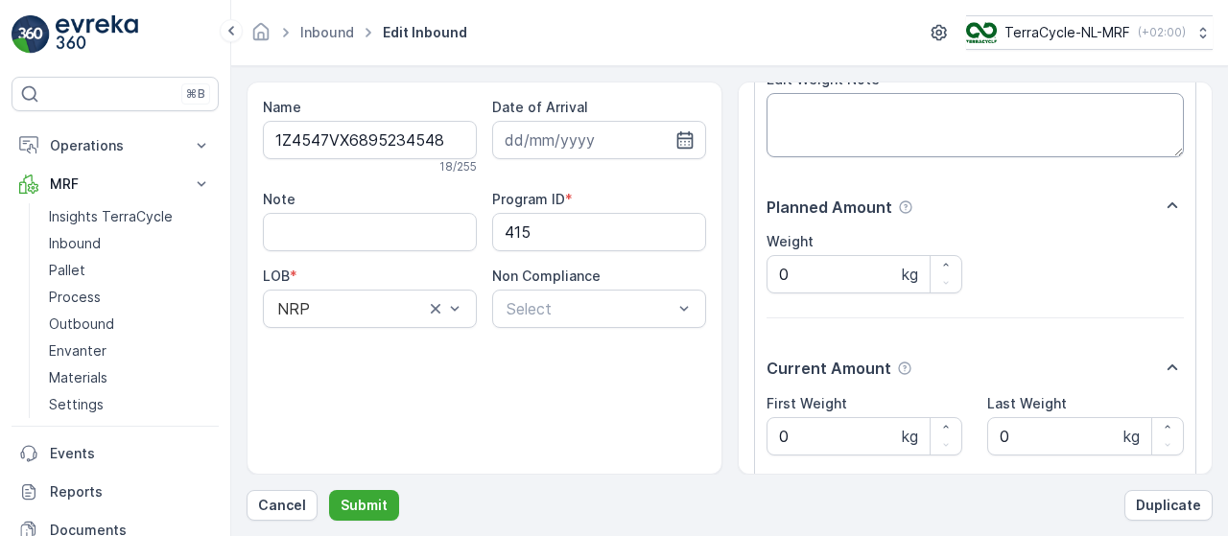
scroll to position [221, 0]
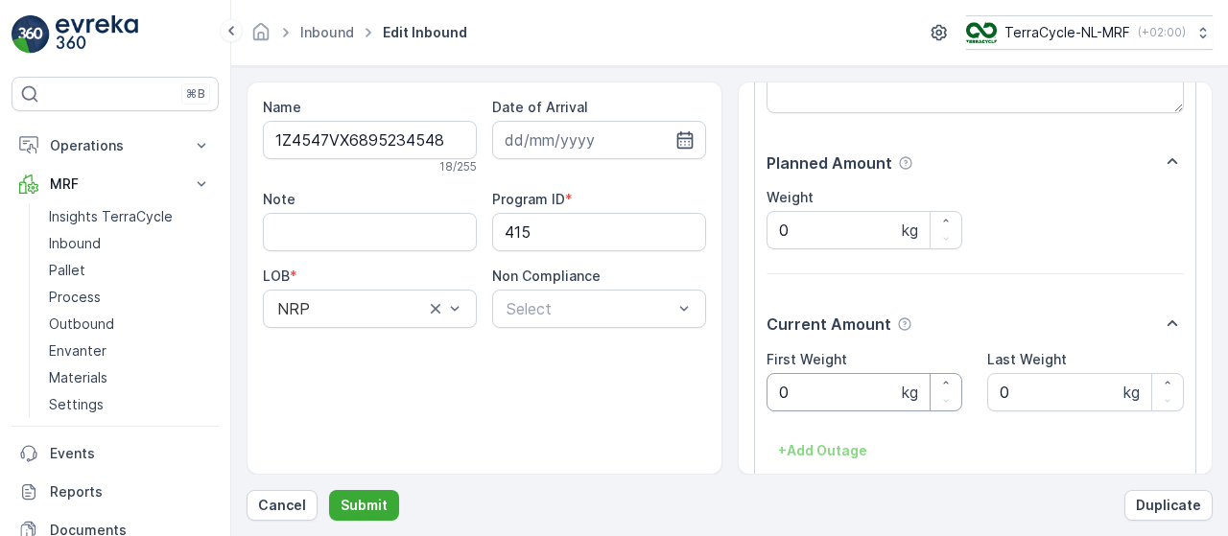
click at [822, 389] on Weight "0" at bounding box center [865, 392] width 197 height 38
type Weight "3.06"
click at [687, 138] on icon "button" at bounding box center [684, 139] width 19 height 19
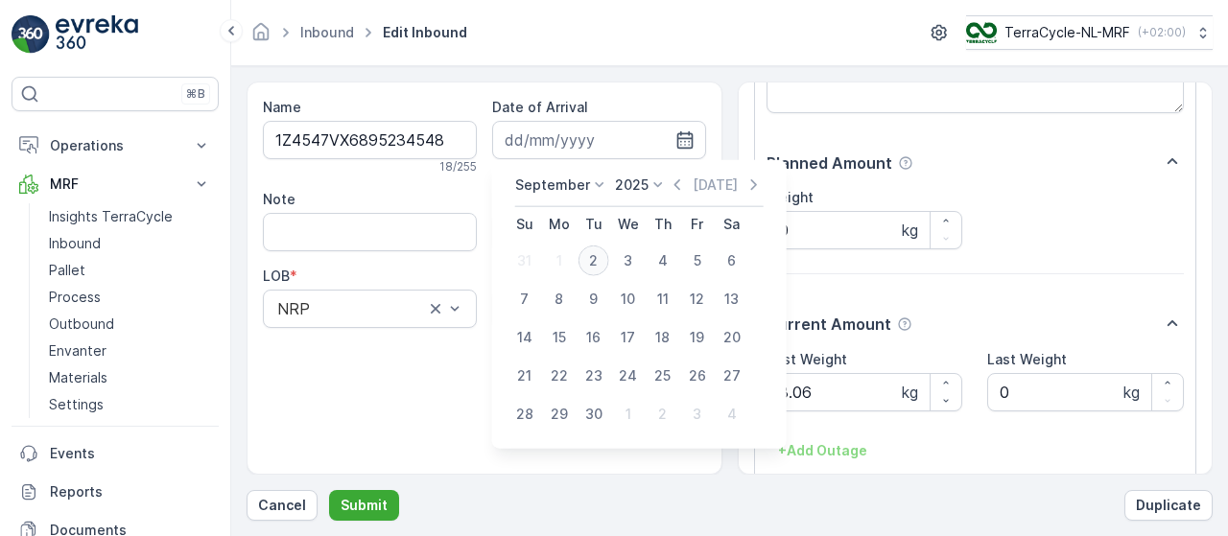
click at [593, 260] on div "2" at bounding box center [593, 261] width 31 height 31
type input "[DATE]"
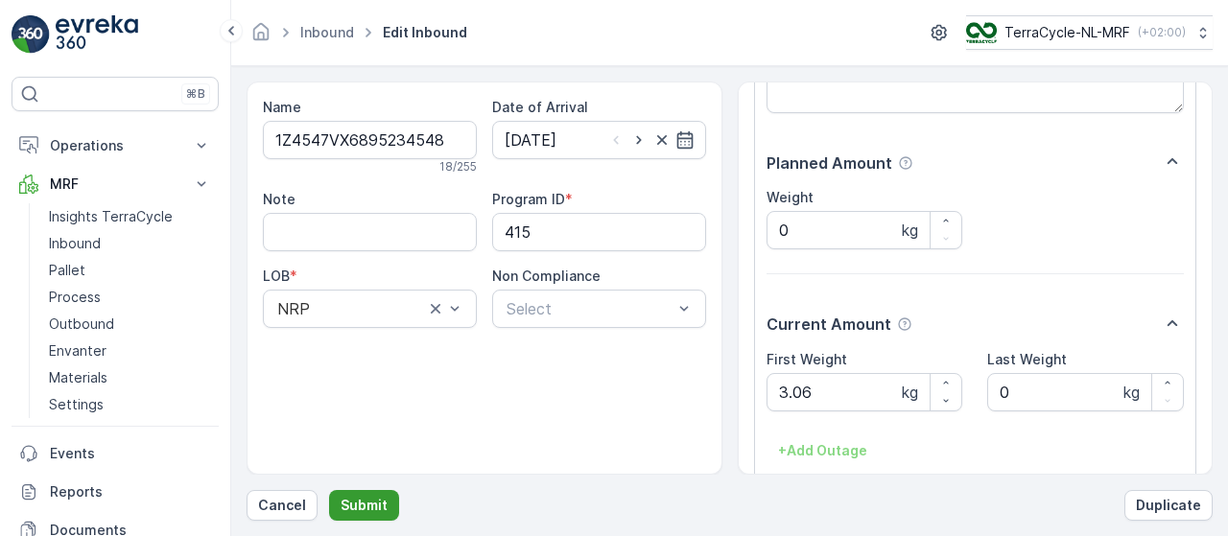
click at [371, 508] on p "Submit" at bounding box center [364, 505] width 47 height 19
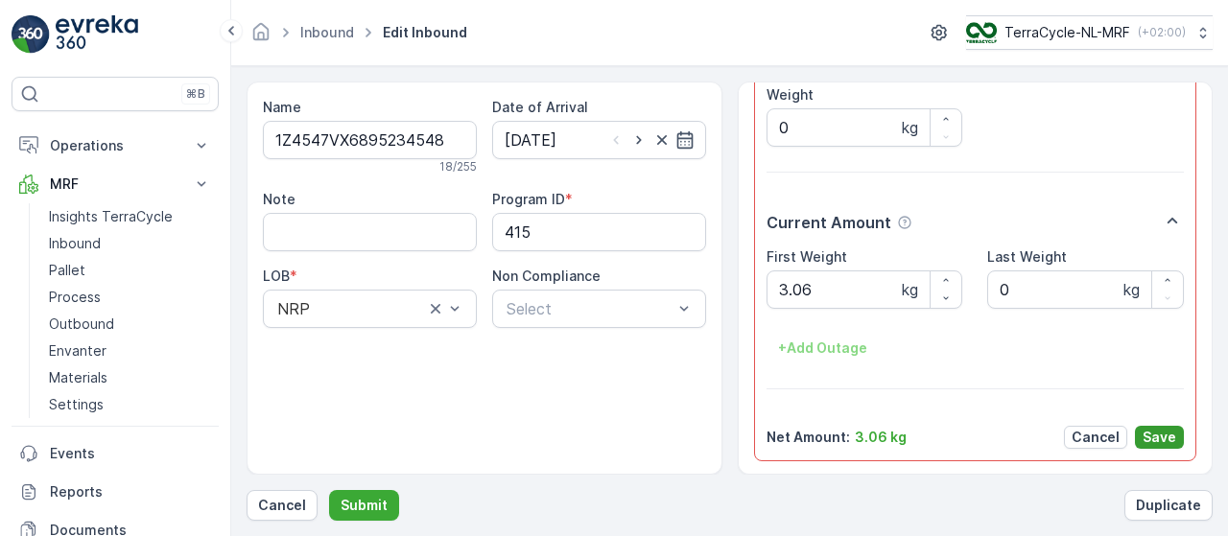
click at [1169, 426] on button "Save" at bounding box center [1159, 437] width 49 height 23
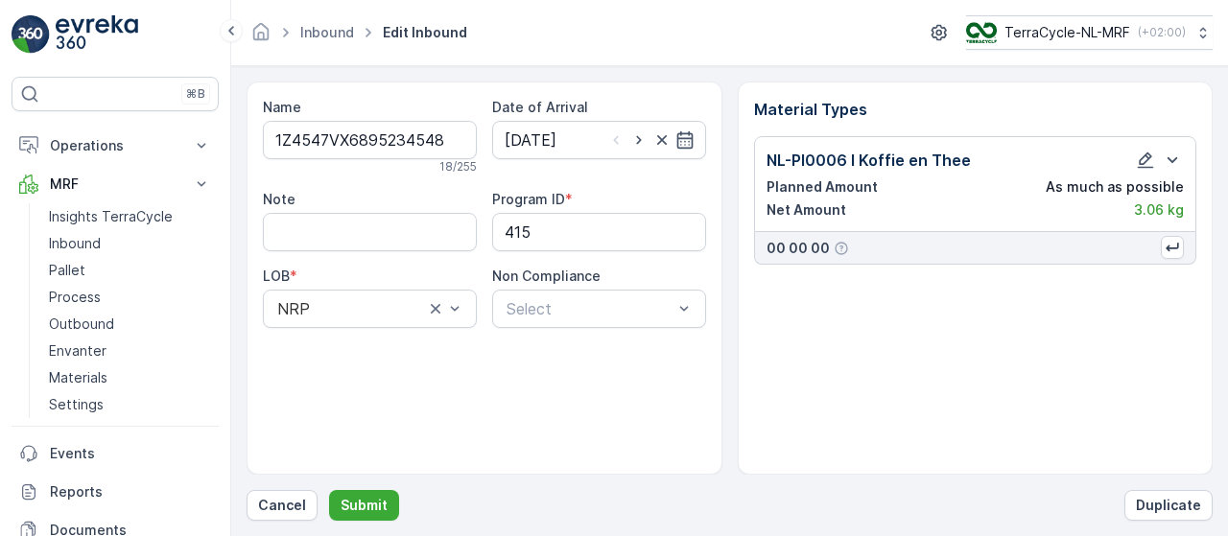
scroll to position [0, 0]
click at [351, 490] on button "Submit" at bounding box center [364, 505] width 70 height 31
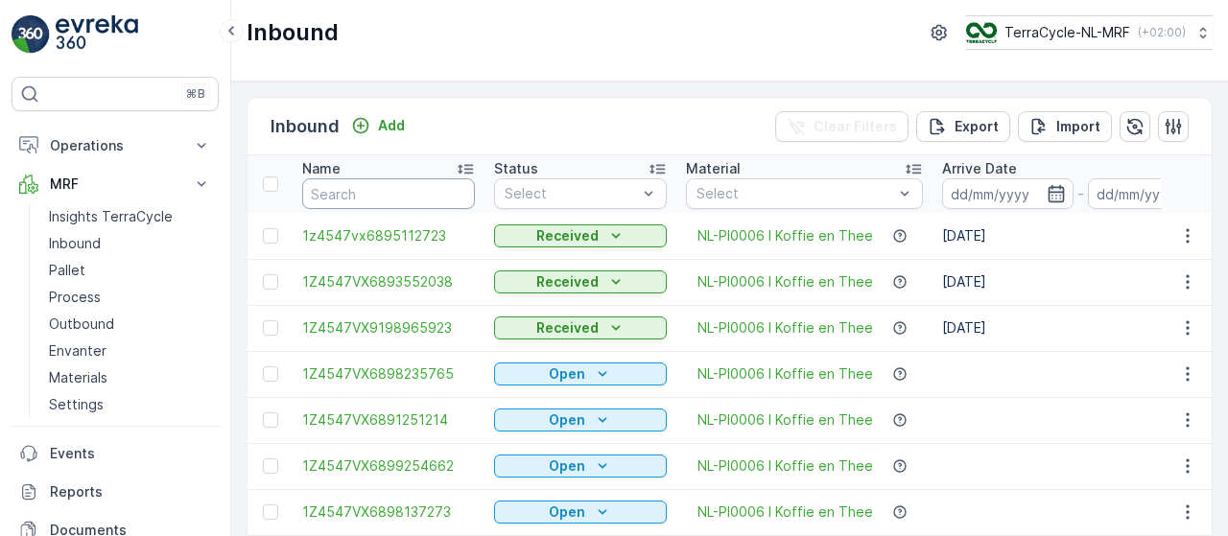
click at [393, 195] on input "text" at bounding box center [388, 193] width 173 height 31
type input "4548"
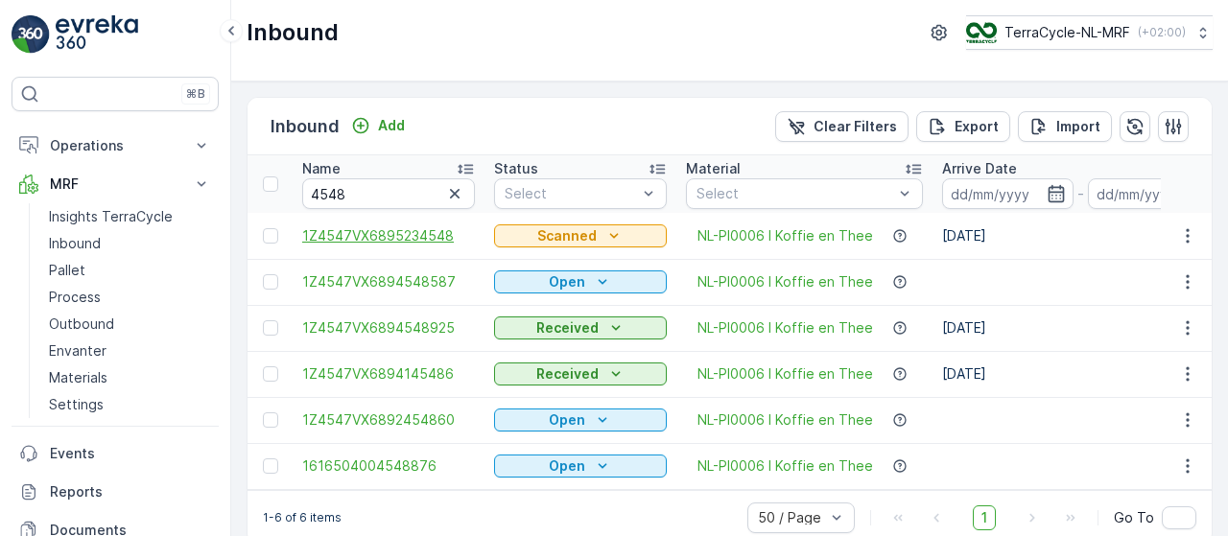
click at [393, 237] on span "1Z4547VX6895234548" at bounding box center [388, 235] width 173 height 19
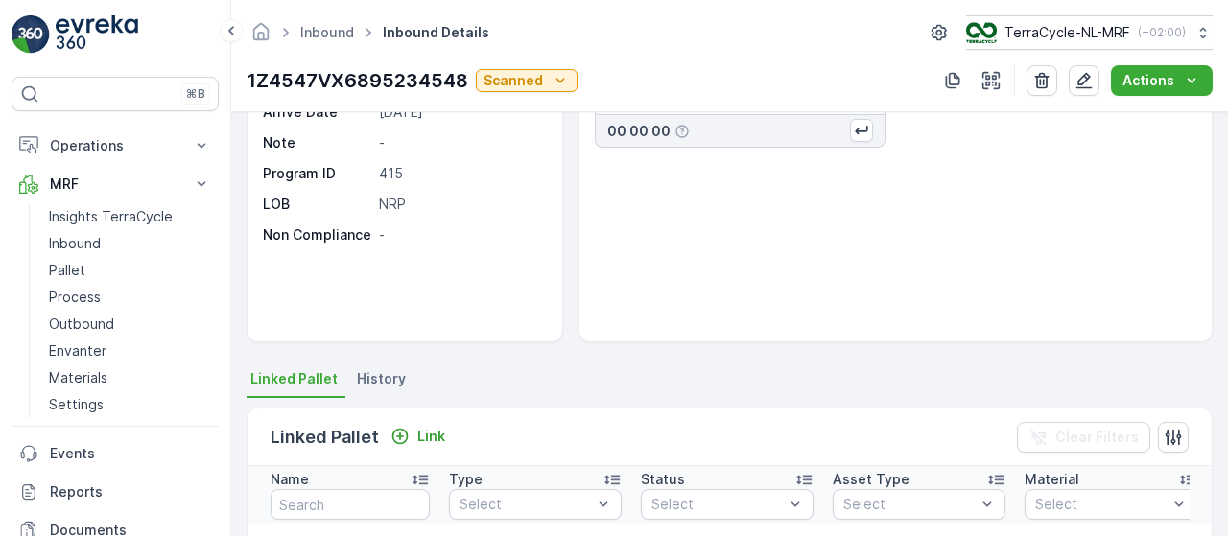
scroll to position [168, 0]
click at [424, 437] on p "Link" at bounding box center [431, 437] width 28 height 19
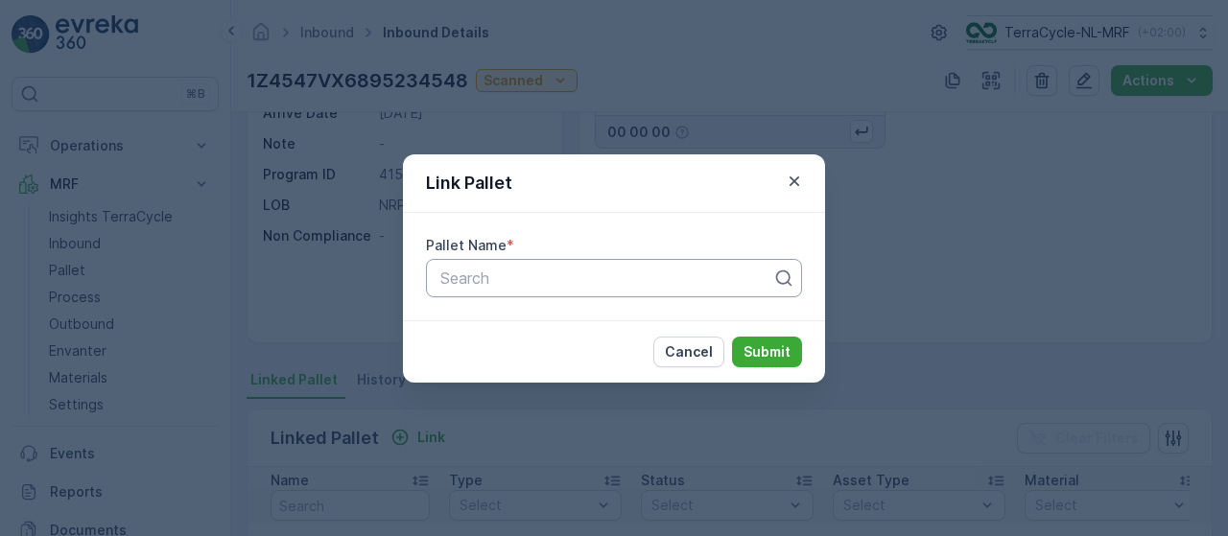
click at [576, 277] on div at bounding box center [606, 278] width 336 height 17
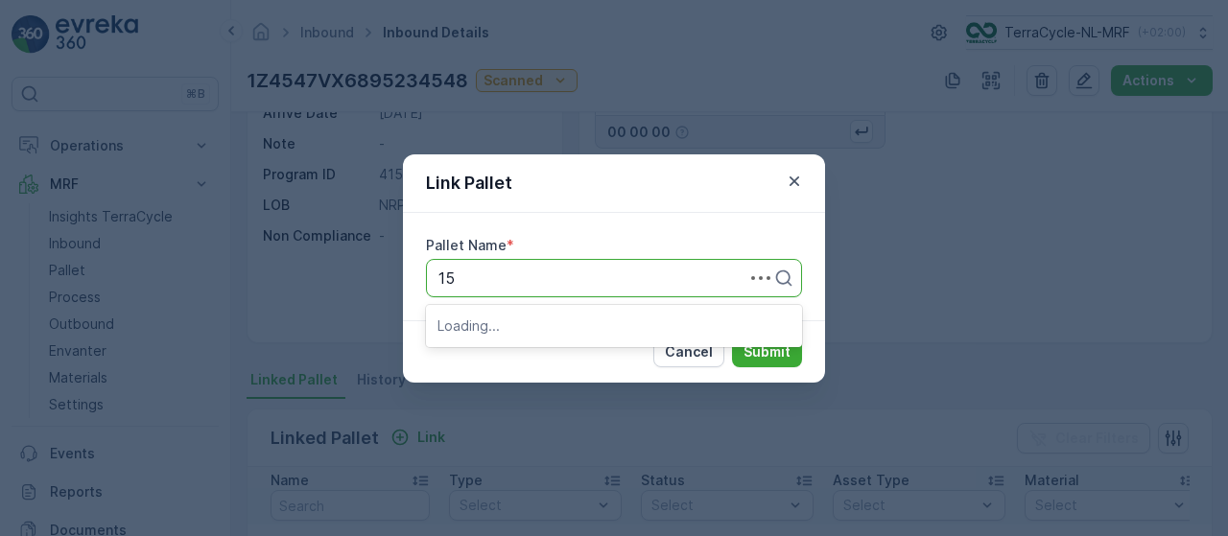
type input "153"
click at [572, 318] on div "Pallet_NL #153" at bounding box center [613, 325] width 353 height 17
click at [769, 348] on p "Submit" at bounding box center [767, 351] width 47 height 19
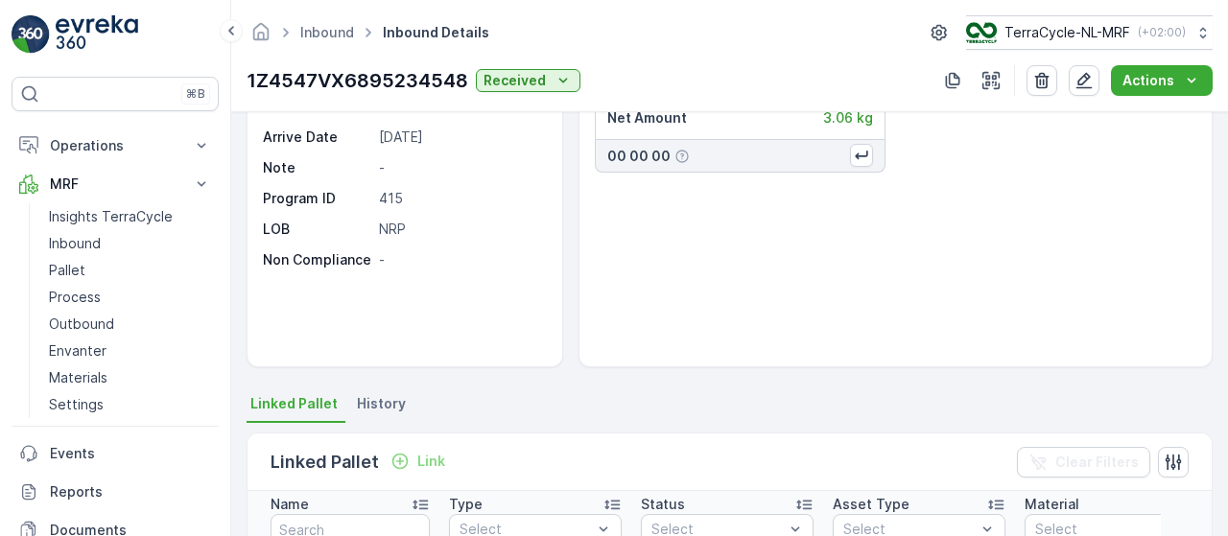
scroll to position [0, 0]
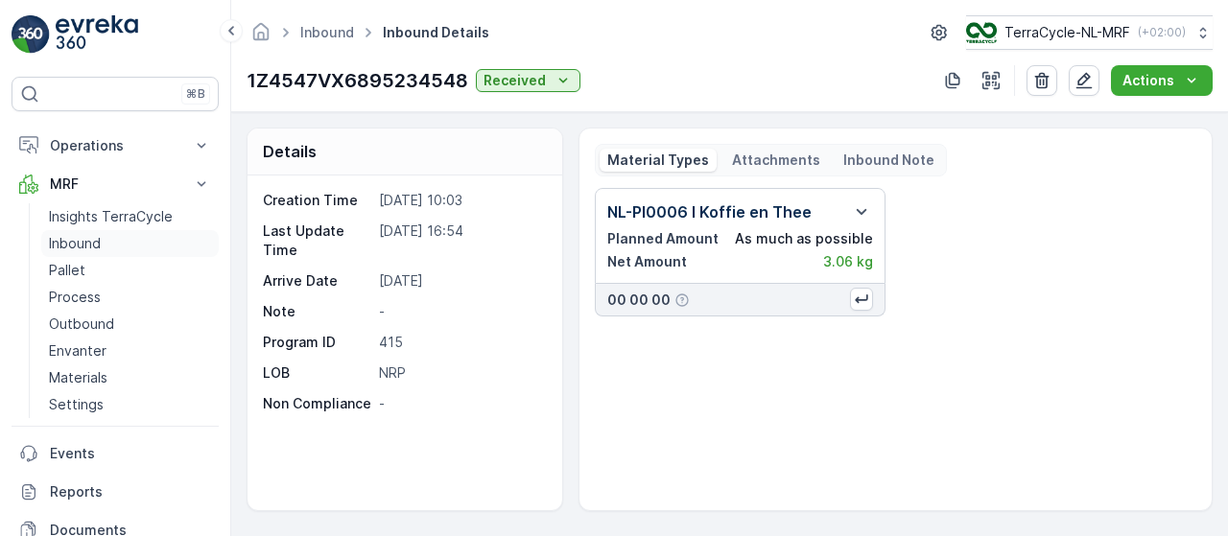
click at [98, 243] on p "Inbound" at bounding box center [75, 243] width 52 height 19
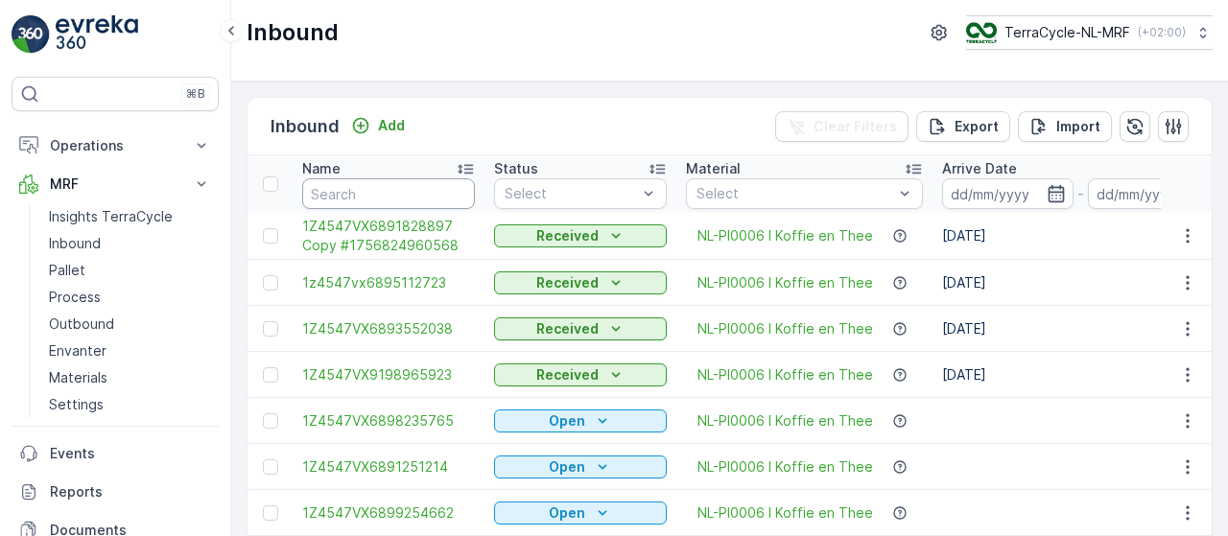
click at [368, 195] on input "text" at bounding box center [388, 193] width 173 height 31
click at [388, 202] on input "text" at bounding box center [388, 193] width 173 height 31
type input "9076"
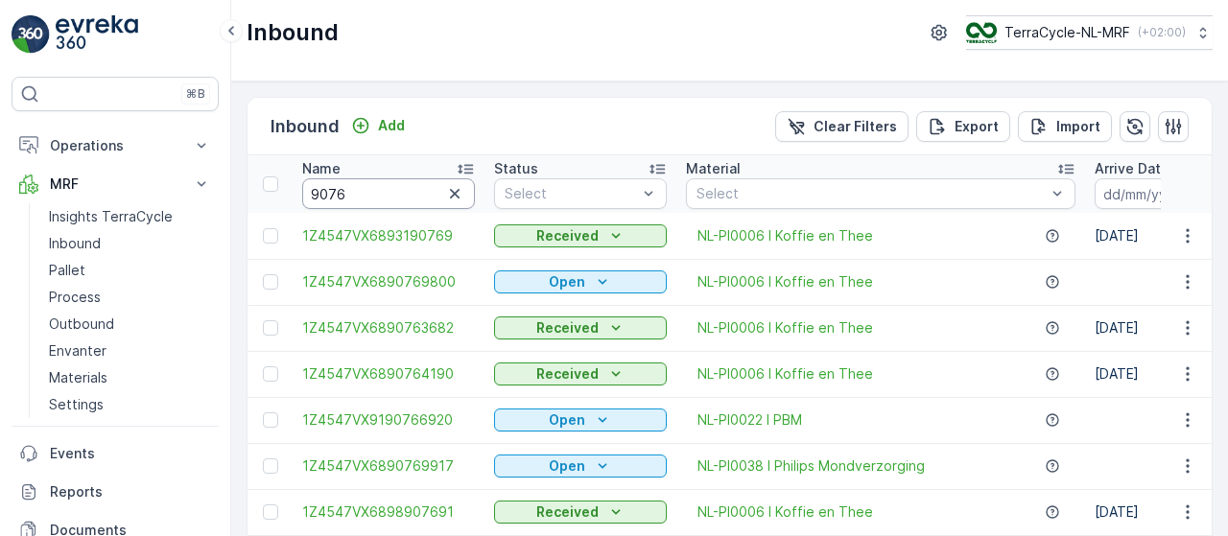
click at [391, 184] on input "9076" at bounding box center [388, 193] width 173 height 31
click at [405, 284] on span "1Z4547VX6890769800" at bounding box center [388, 281] width 173 height 19
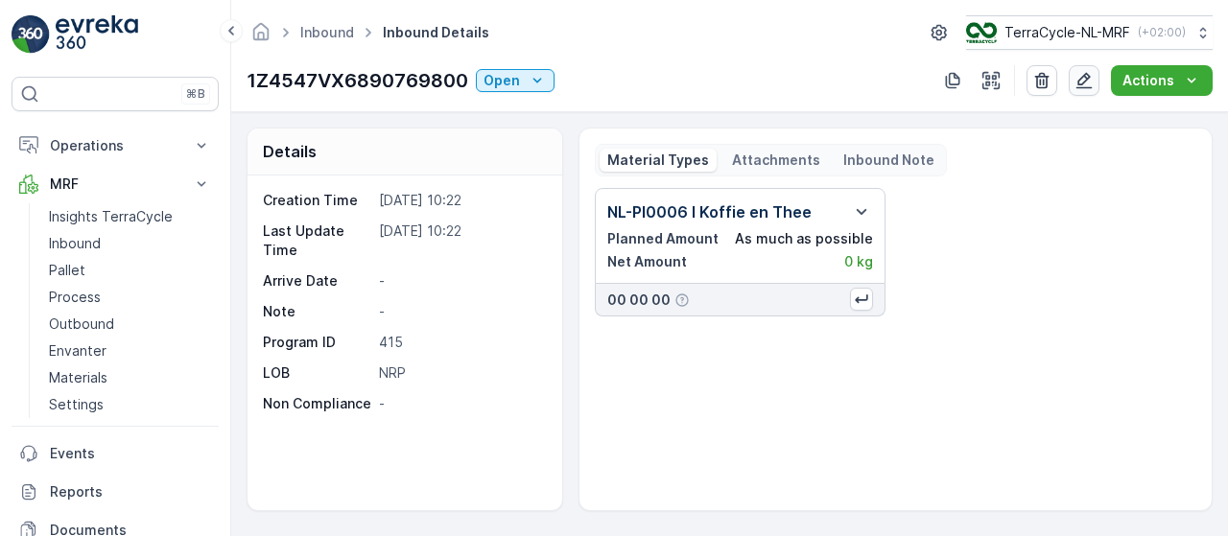
click at [1094, 87] on icon "button" at bounding box center [1083, 80] width 19 height 19
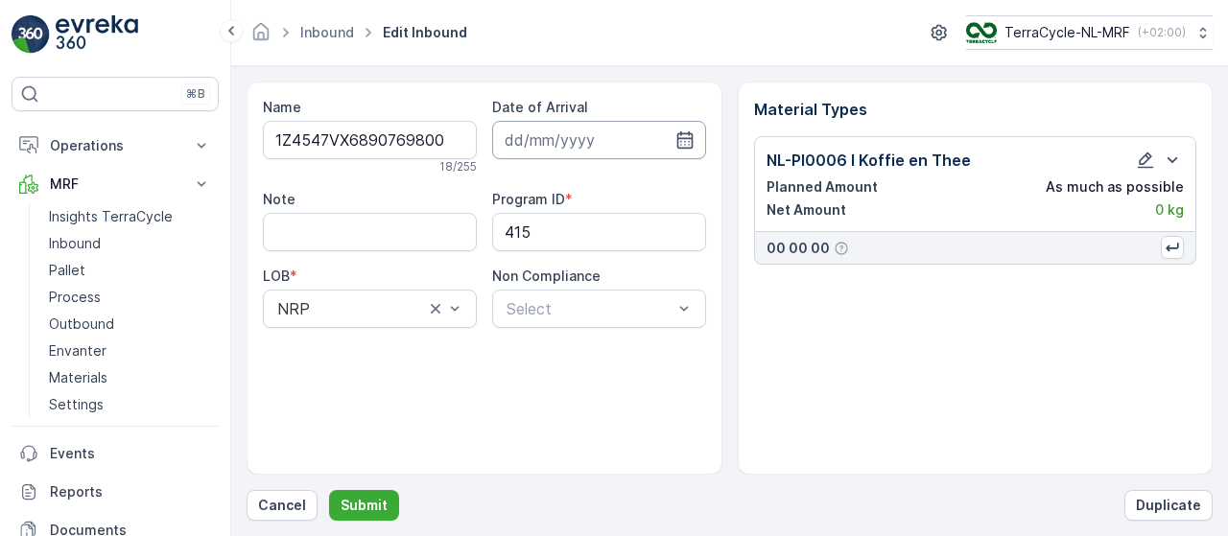
click at [635, 142] on input at bounding box center [599, 140] width 214 height 38
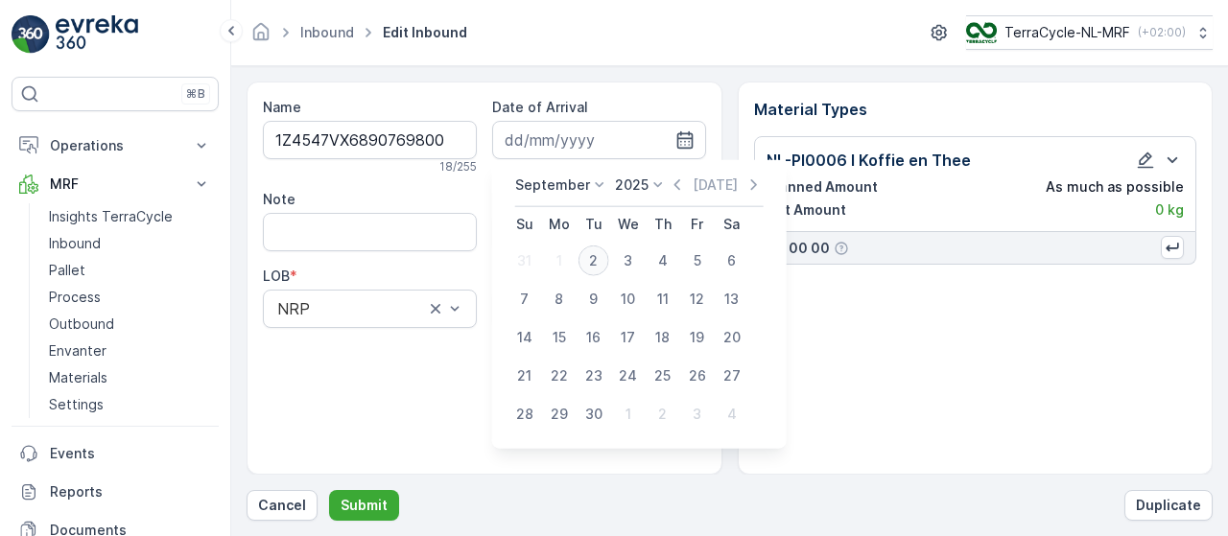
click at [594, 260] on div "2" at bounding box center [593, 261] width 31 height 31
type input "[DATE]"
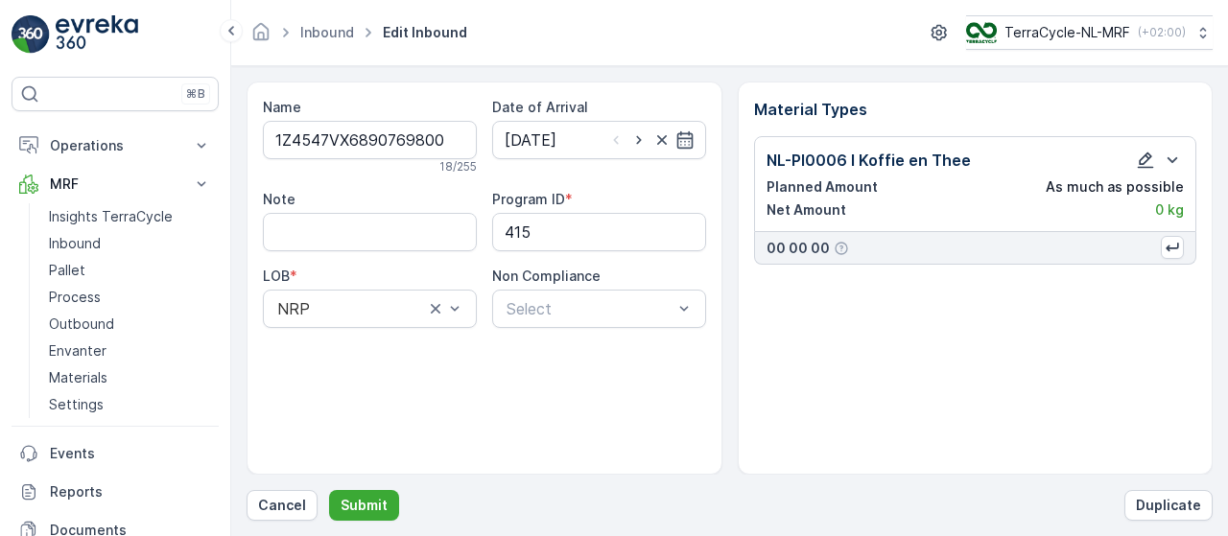
click at [1141, 160] on icon "button" at bounding box center [1146, 161] width 16 height 16
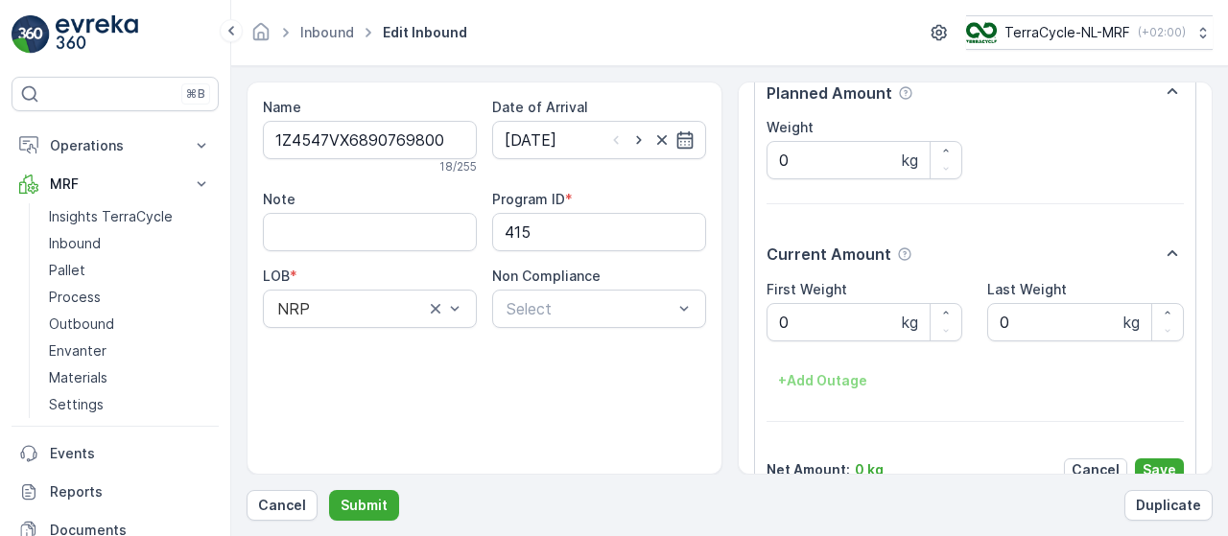
scroll to position [304, 0]
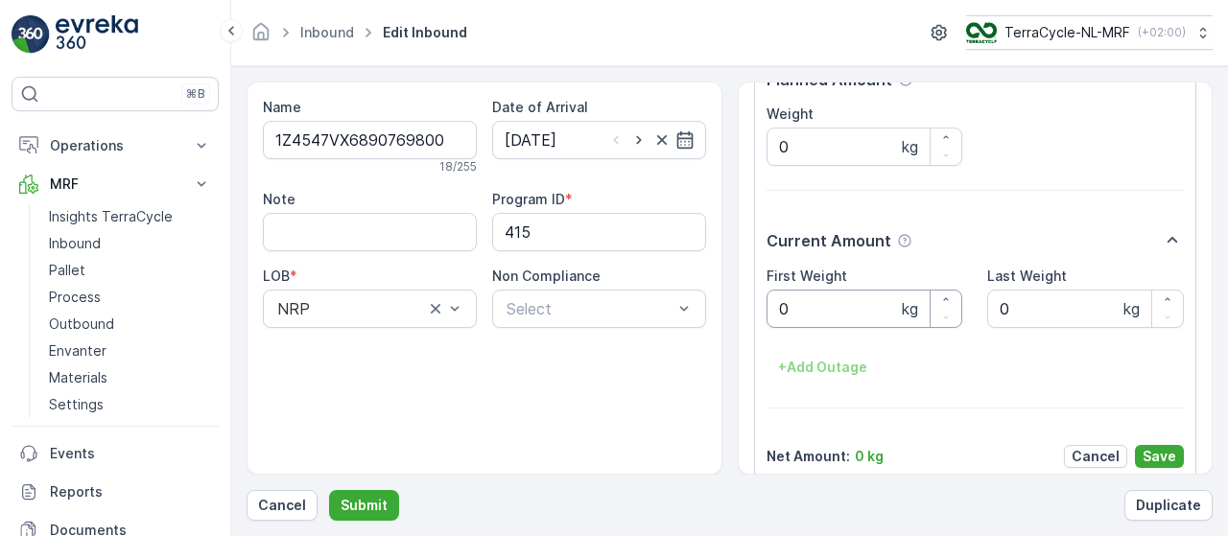
click at [838, 306] on Weight "0" at bounding box center [865, 309] width 197 height 38
type Weight "4.04"
click at [1161, 456] on p "Save" at bounding box center [1160, 456] width 34 height 19
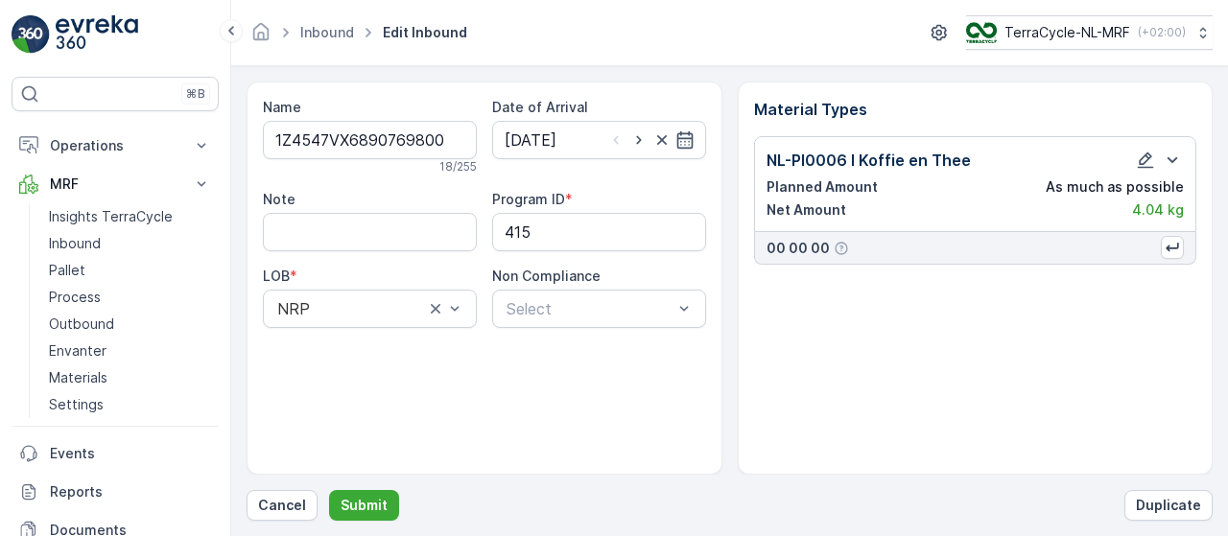
scroll to position [0, 0]
click at [379, 504] on p "Submit" at bounding box center [364, 505] width 47 height 19
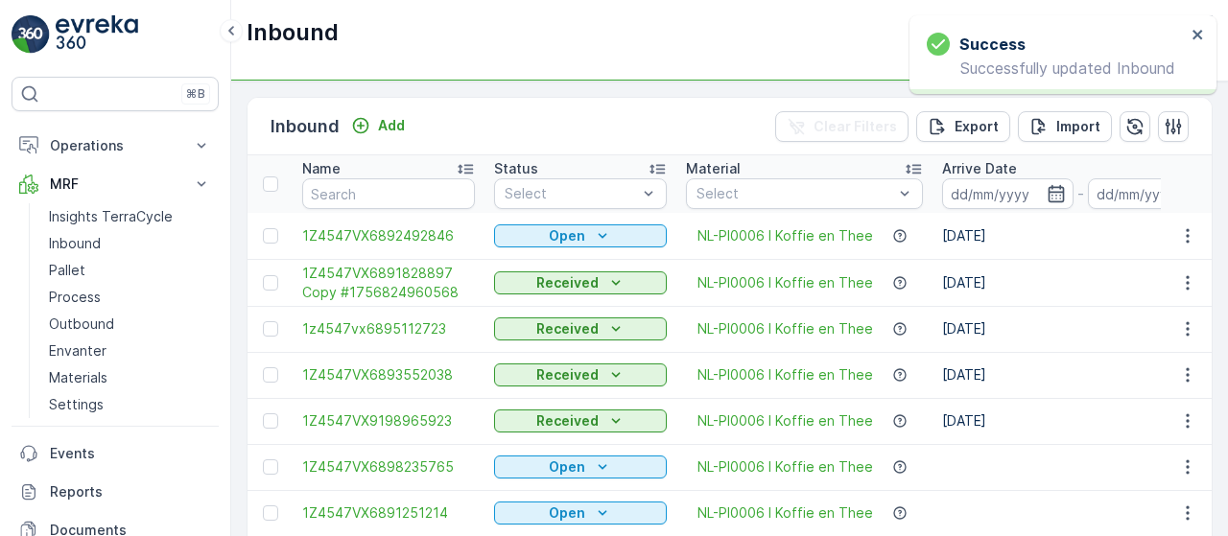
click at [387, 184] on input "text" at bounding box center [388, 193] width 173 height 31
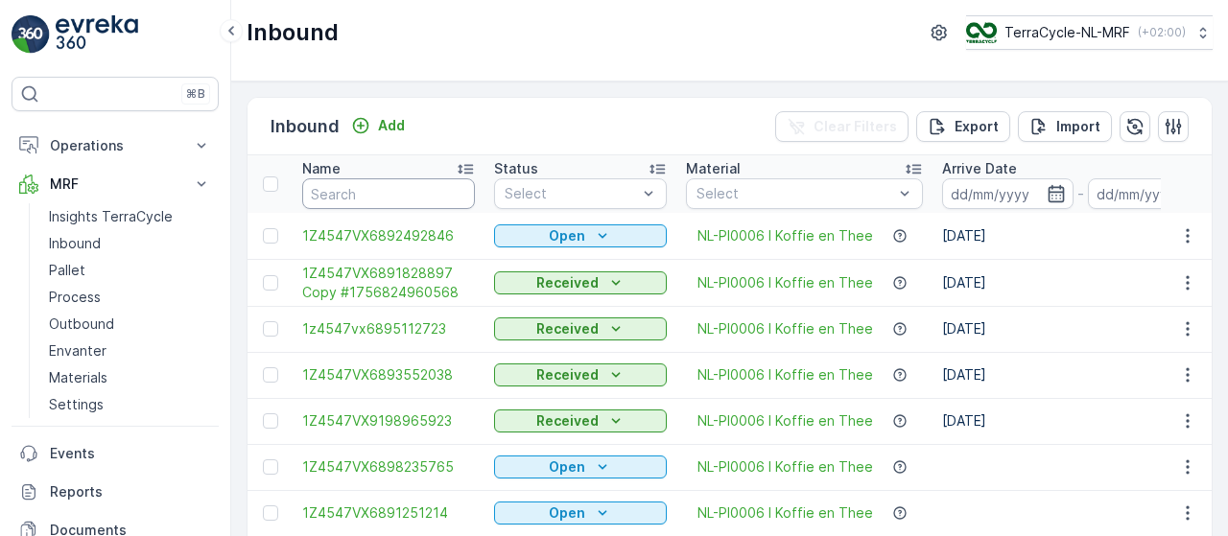
click at [354, 194] on input "text" at bounding box center [388, 193] width 173 height 31
type input "9800"
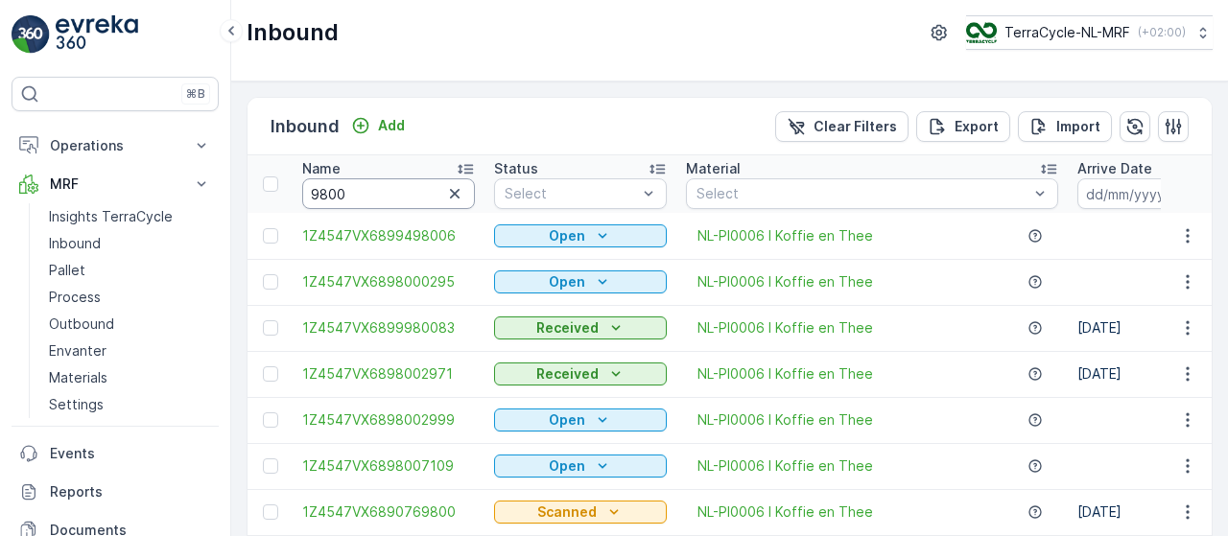
click at [378, 193] on input "9800" at bounding box center [388, 193] width 173 height 31
click at [313, 189] on input "9800" at bounding box center [388, 193] width 173 height 31
type input "769800"
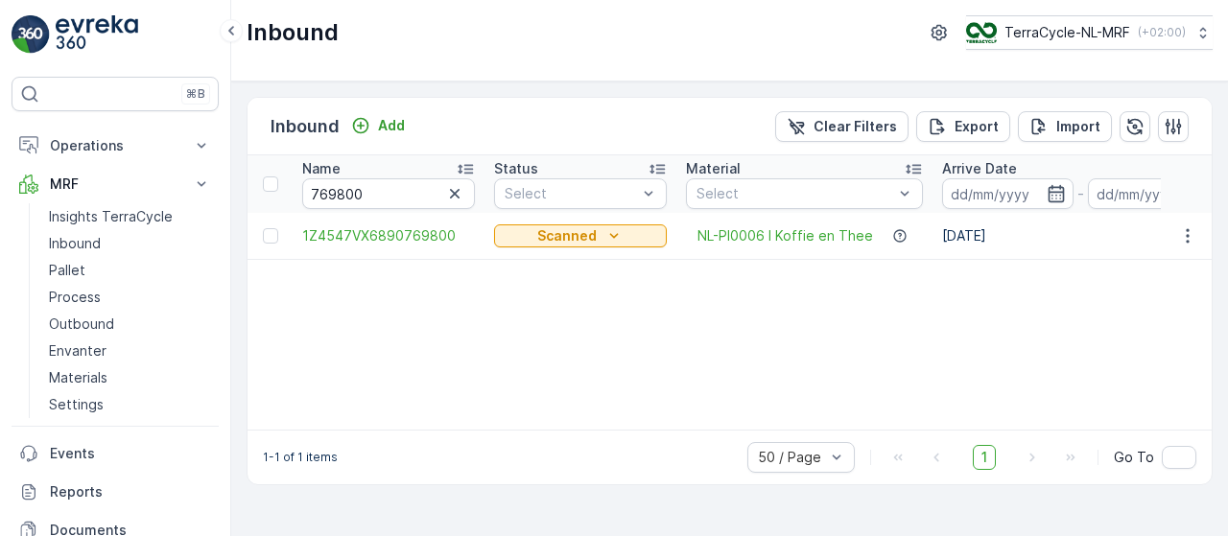
click at [428, 224] on td "1Z4547VX6890769800" at bounding box center [389, 236] width 192 height 46
click at [410, 227] on span "1Z4547VX6890769800" at bounding box center [388, 235] width 173 height 19
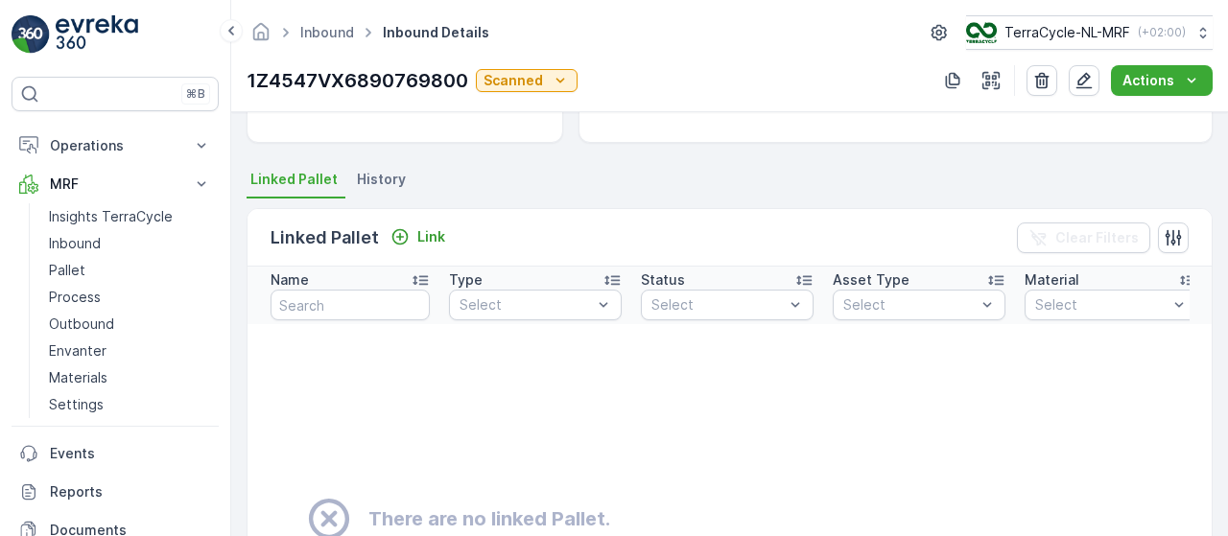
scroll to position [369, 0]
click at [428, 228] on p "Link" at bounding box center [431, 235] width 28 height 19
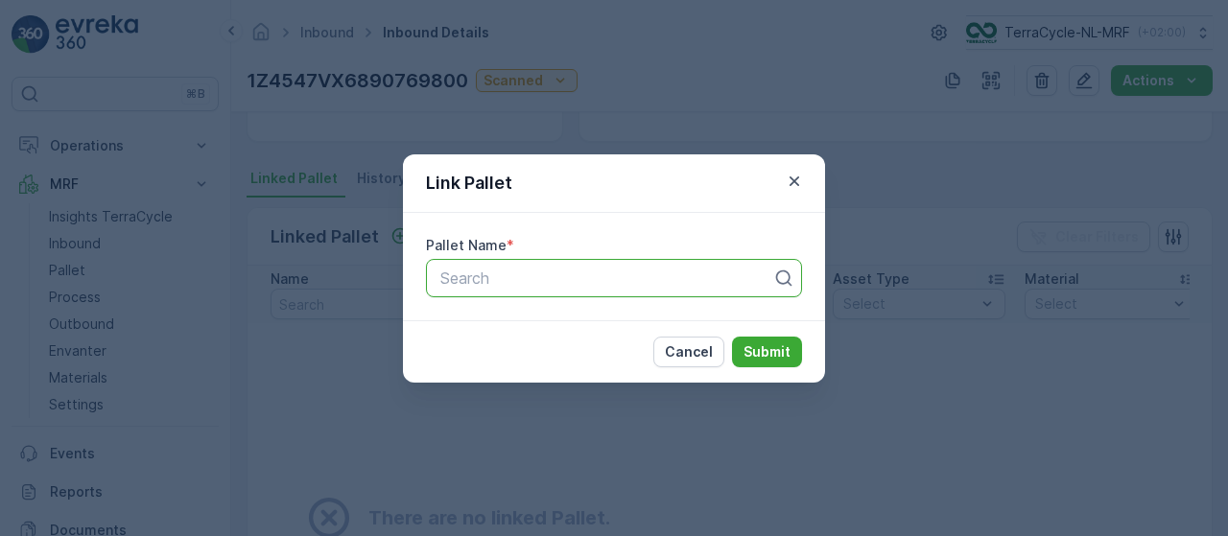
click at [529, 284] on div at bounding box center [606, 278] width 336 height 17
type input "153"
click at [618, 324] on div "Pallet_NL #153" at bounding box center [613, 325] width 353 height 17
click at [756, 352] on p "Submit" at bounding box center [767, 351] width 47 height 19
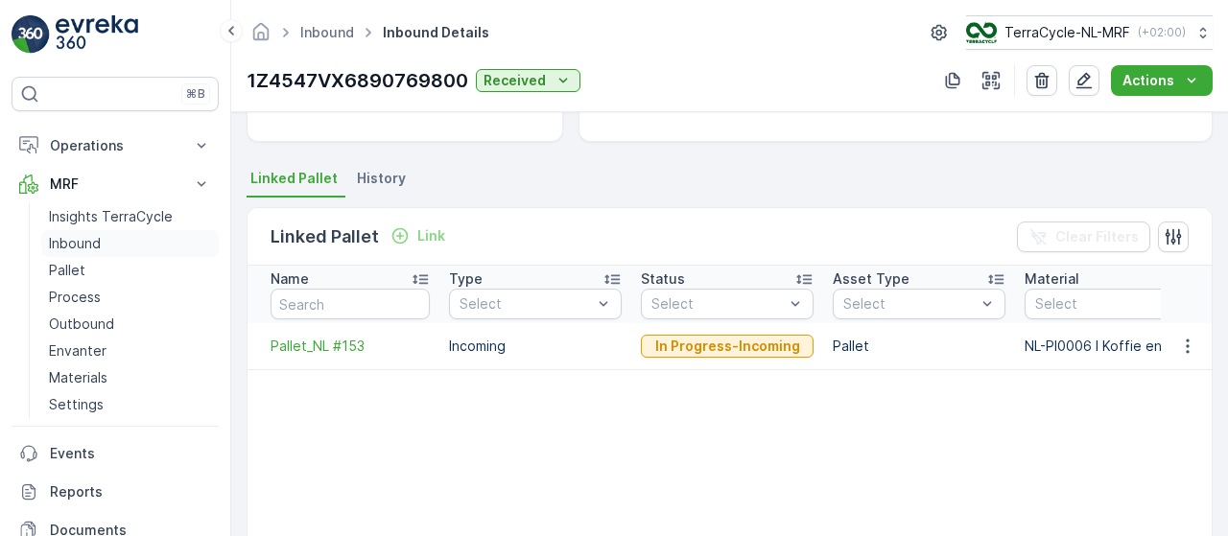
click at [97, 241] on p "Inbound" at bounding box center [75, 243] width 52 height 19
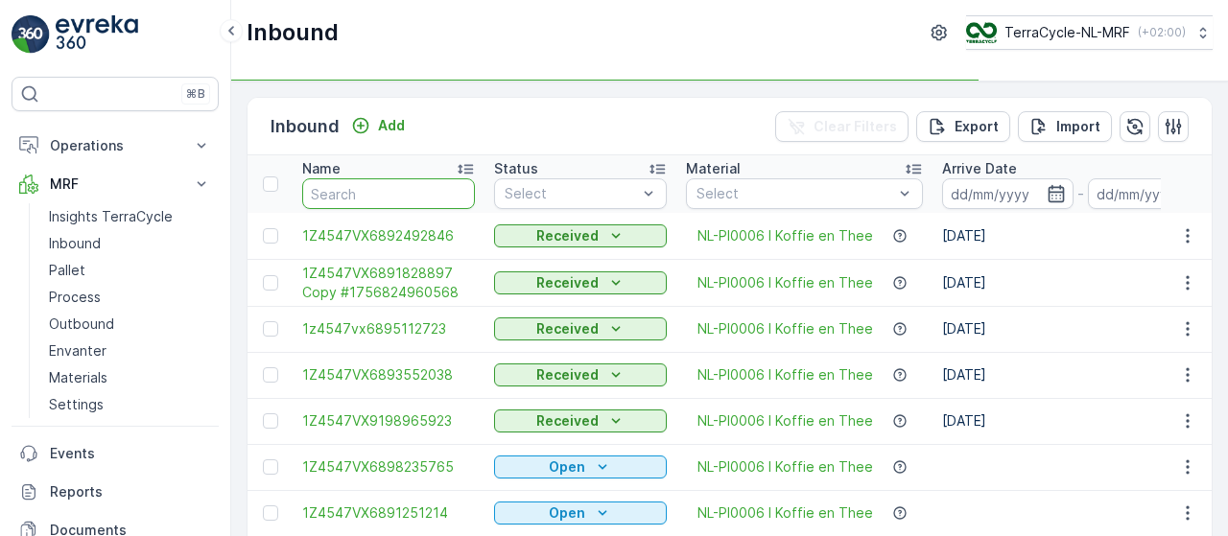
click at [384, 187] on input "text" at bounding box center [388, 193] width 173 height 31
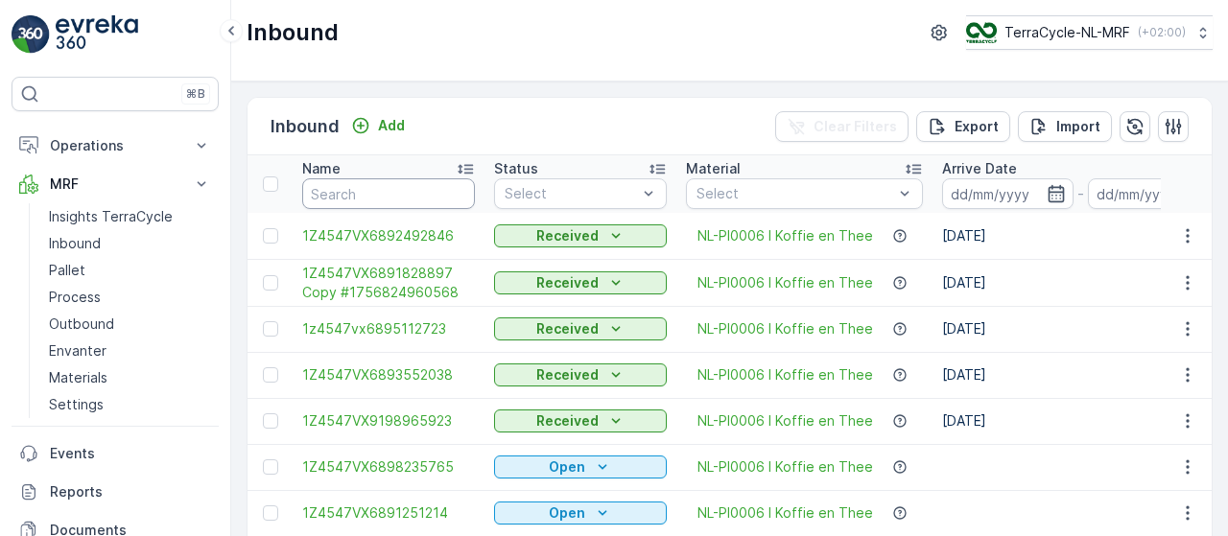
click at [384, 187] on input "text" at bounding box center [388, 193] width 173 height 31
type input "0484"
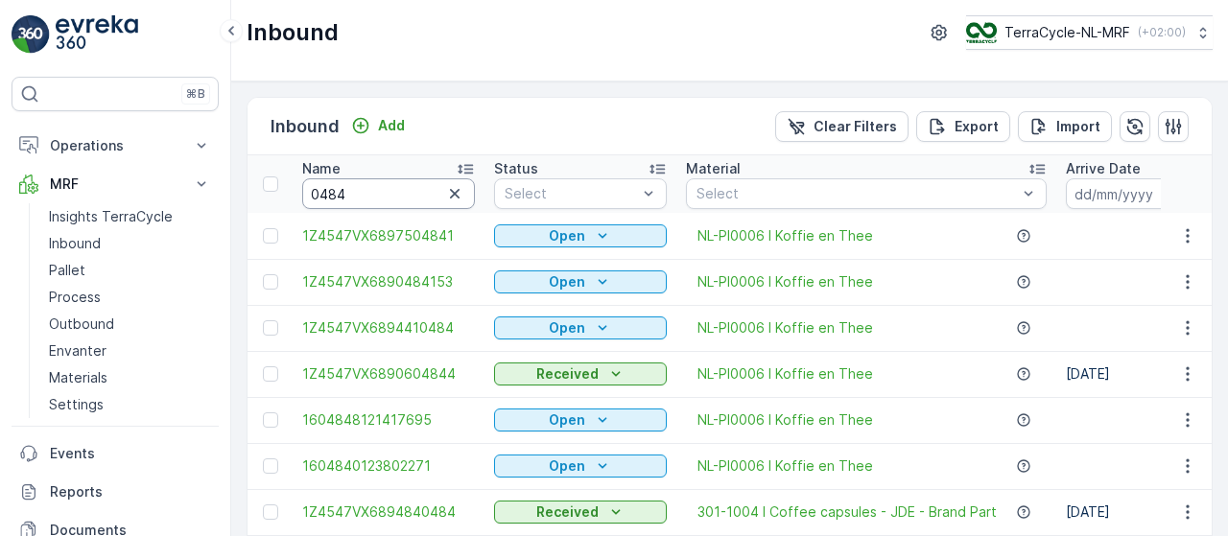
click at [313, 192] on input "0484" at bounding box center [388, 193] width 173 height 31
type input "1410484"
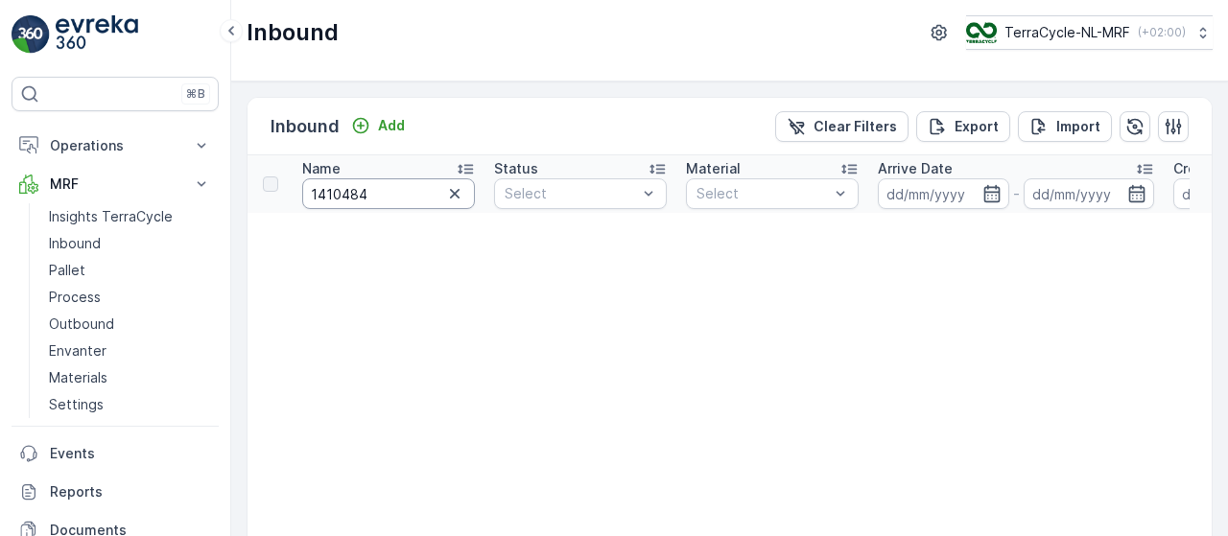
click at [338, 193] on input "1410484" at bounding box center [388, 193] width 173 height 31
type input "9141"
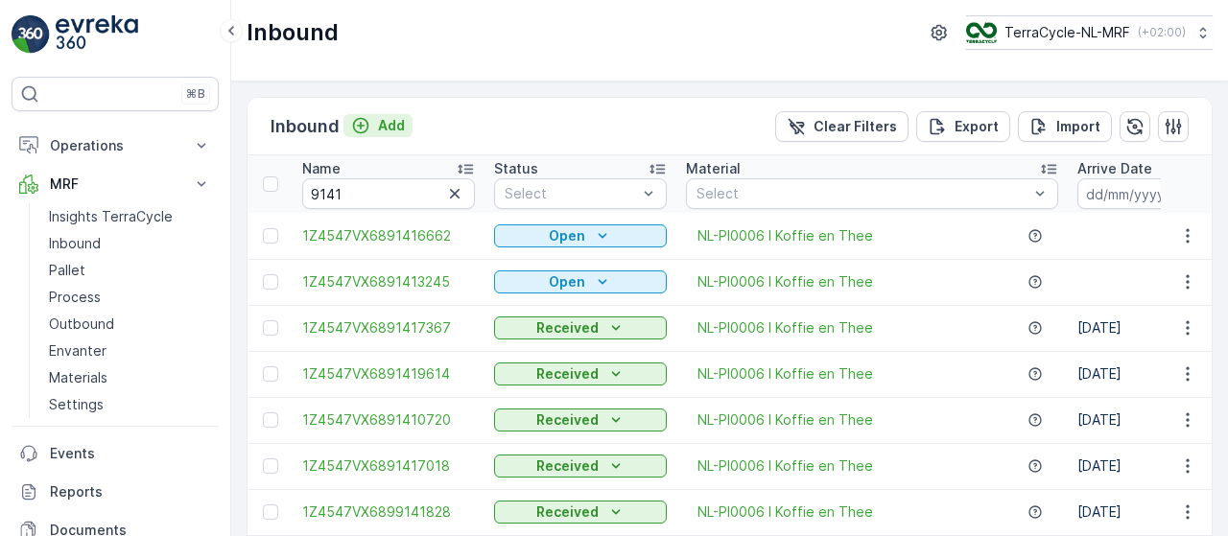
click at [393, 118] on p "Add" at bounding box center [391, 125] width 27 height 19
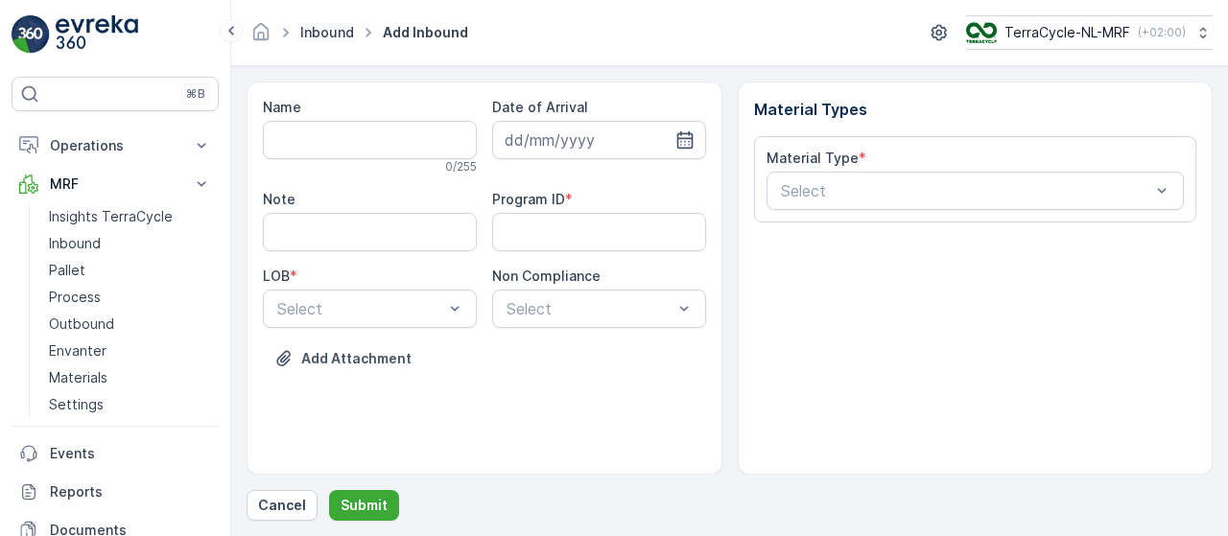
click at [338, 37] on link "Inbound" at bounding box center [327, 32] width 54 height 16
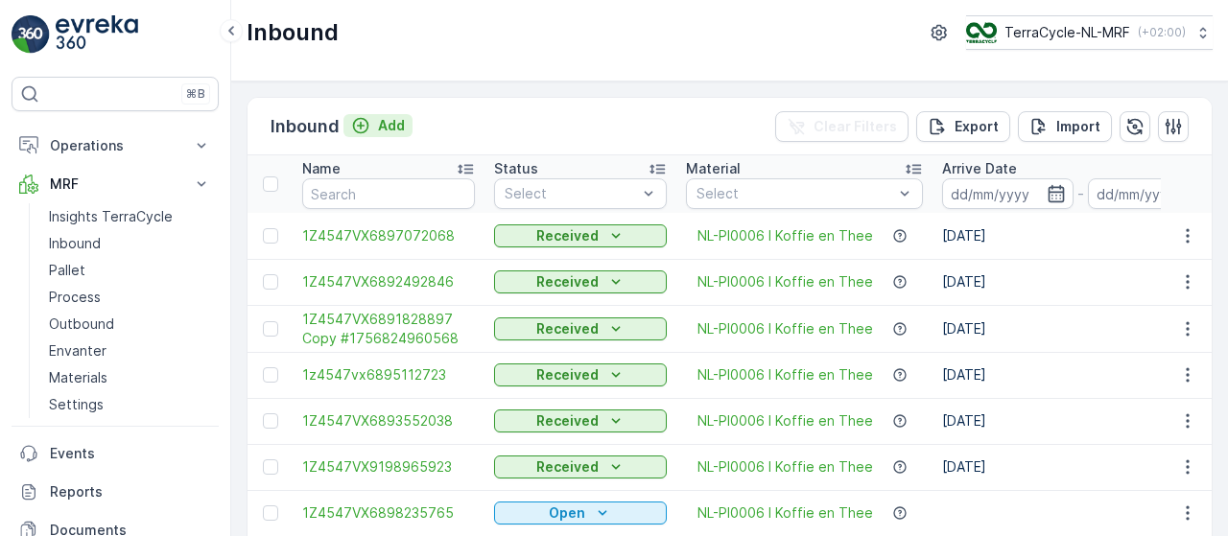
click at [382, 122] on p "Add" at bounding box center [391, 125] width 27 height 19
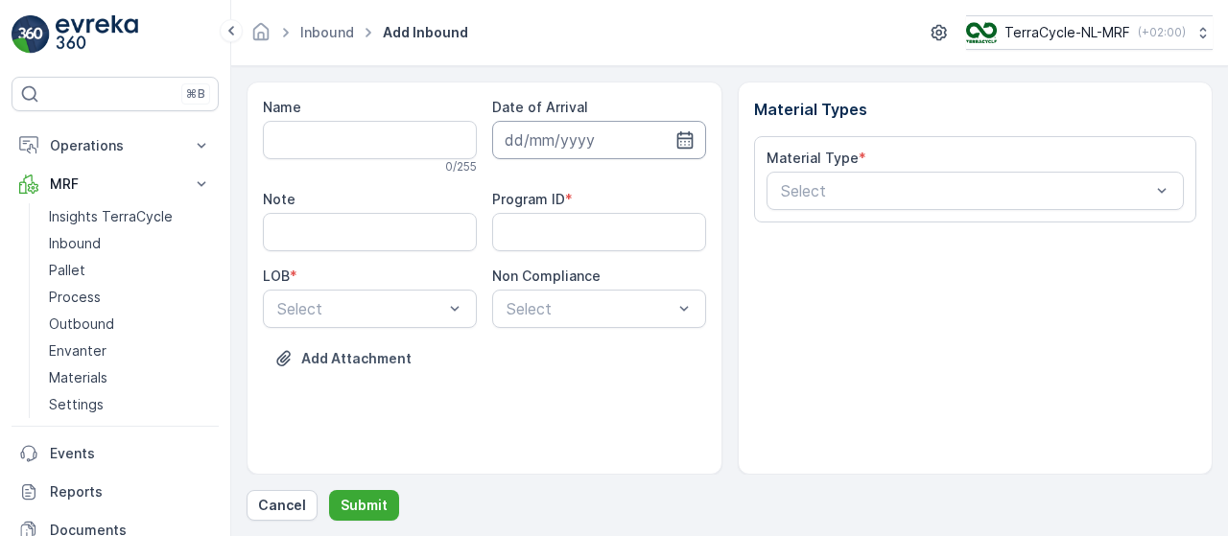
click at [607, 133] on input at bounding box center [599, 140] width 214 height 38
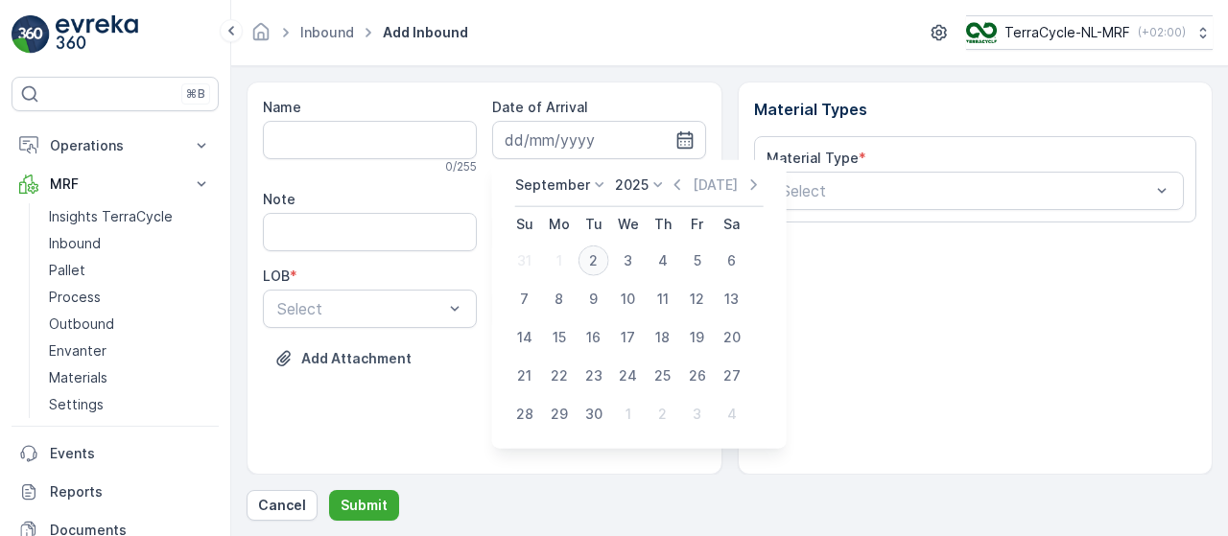
click at [590, 264] on div "2" at bounding box center [593, 261] width 31 height 31
type input "[DATE]"
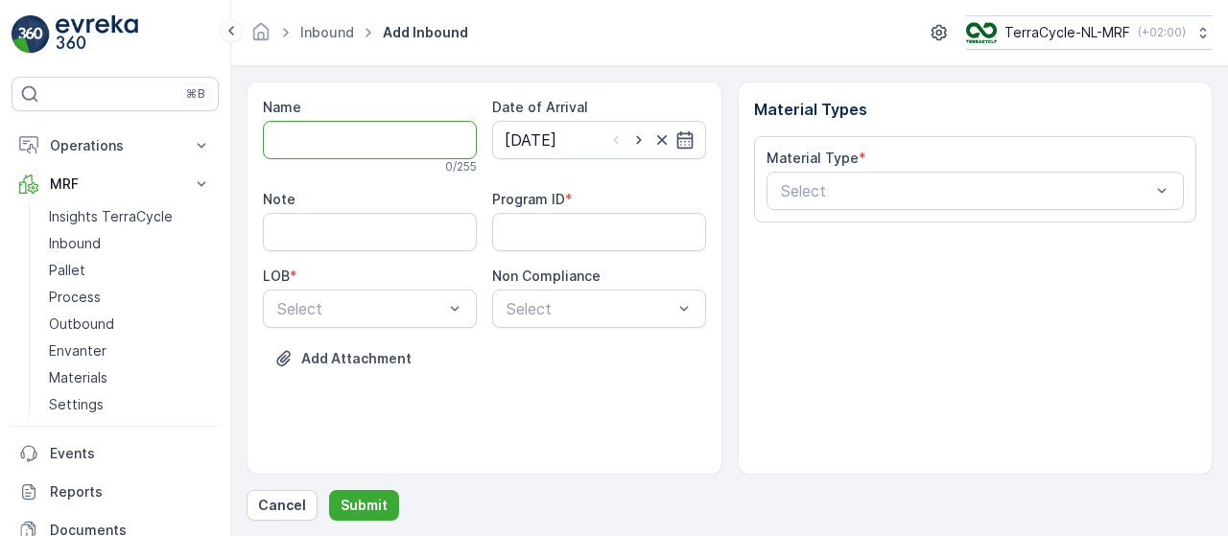
click at [336, 136] on input "Name" at bounding box center [370, 140] width 214 height 38
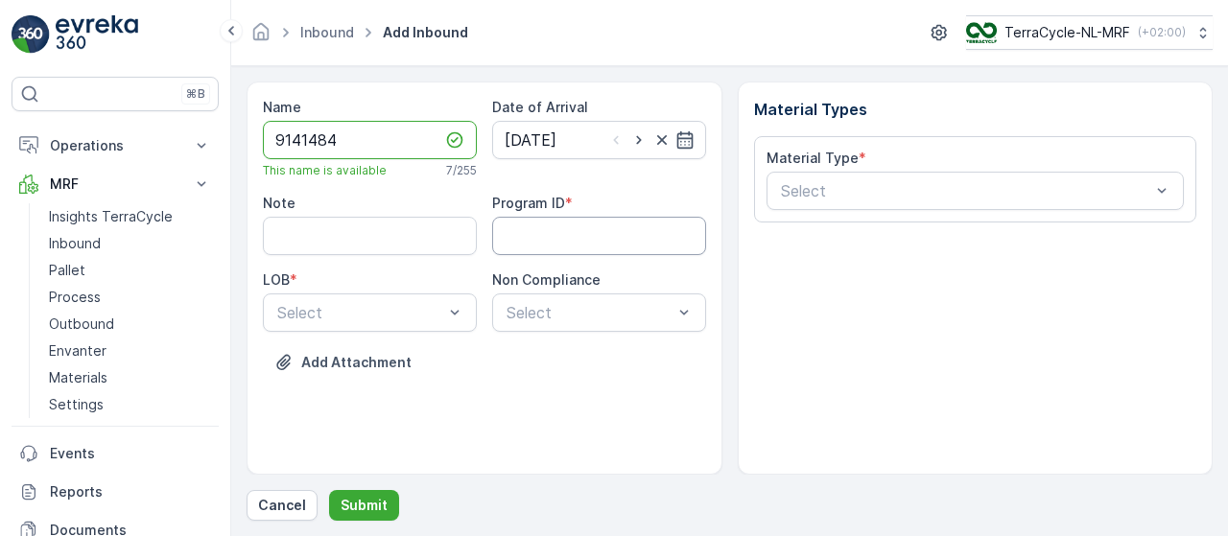
type input "9141484"
click at [560, 232] on ID "Program ID" at bounding box center [599, 236] width 214 height 38
type ID "415"
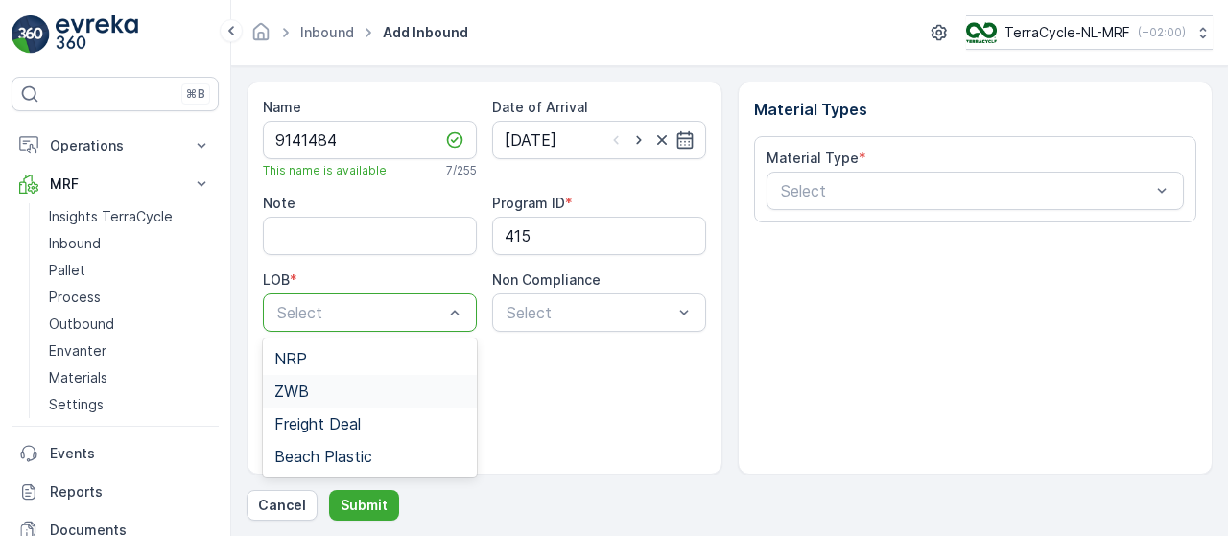
click at [394, 379] on div "ZWB" at bounding box center [370, 391] width 214 height 33
click at [411, 358] on div "NRP" at bounding box center [369, 358] width 191 height 17
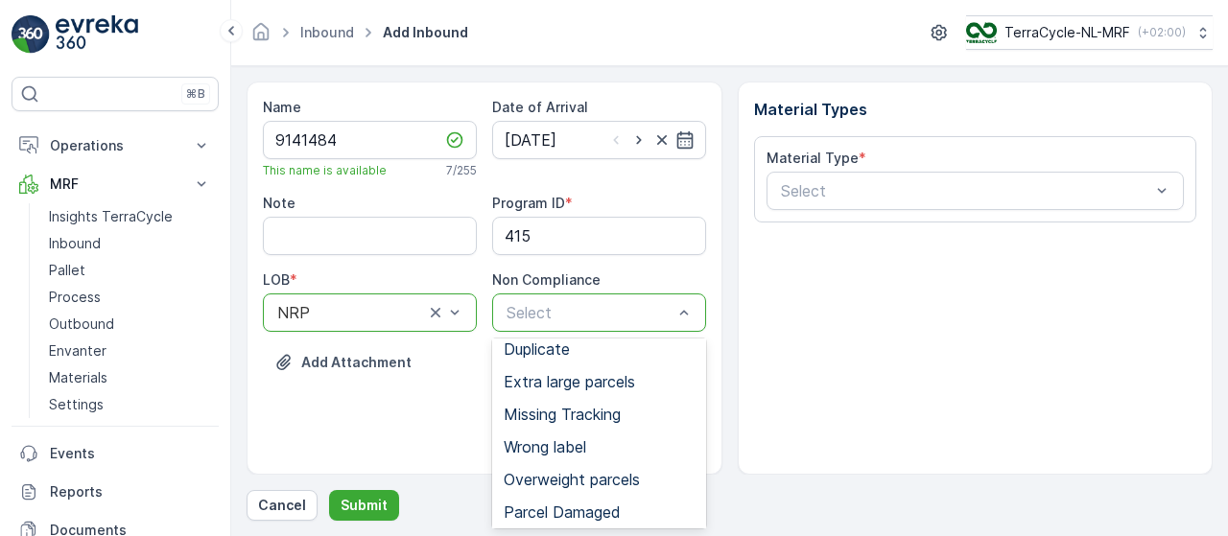
scroll to position [81, 0]
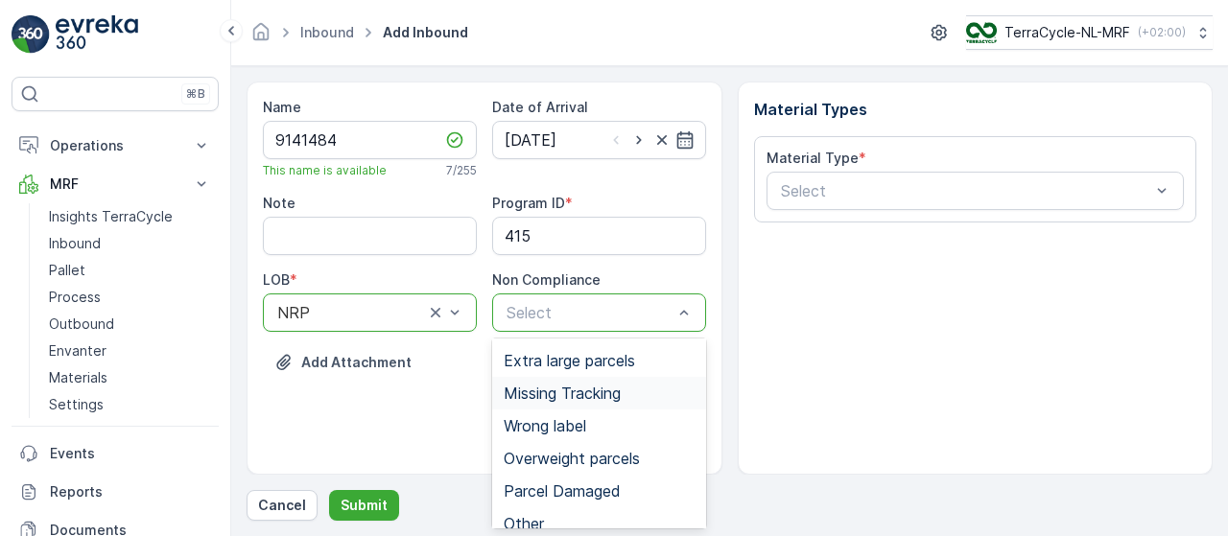
click at [602, 385] on span "Missing Tracking" at bounding box center [562, 393] width 117 height 17
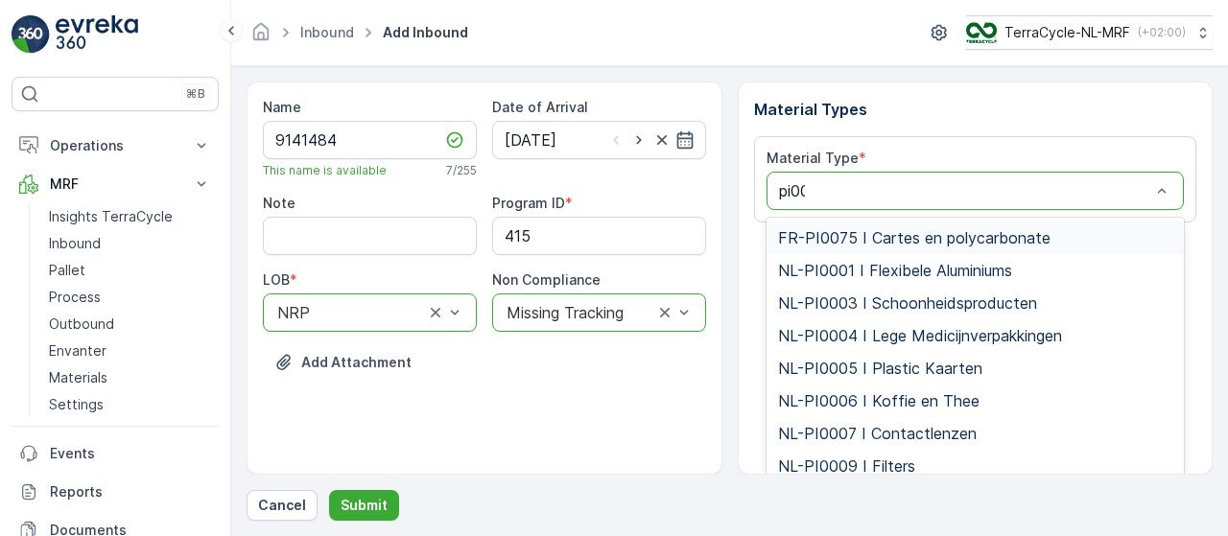
type input "pi000"
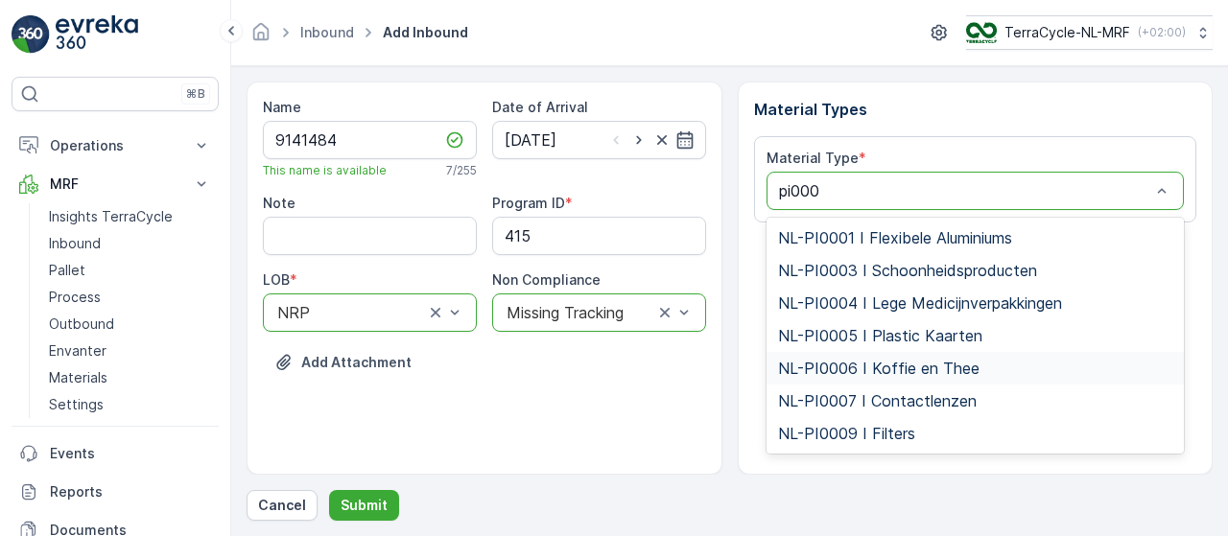
click at [918, 366] on span "NL-PI0006 I Koffie en Thee" at bounding box center [878, 368] width 201 height 17
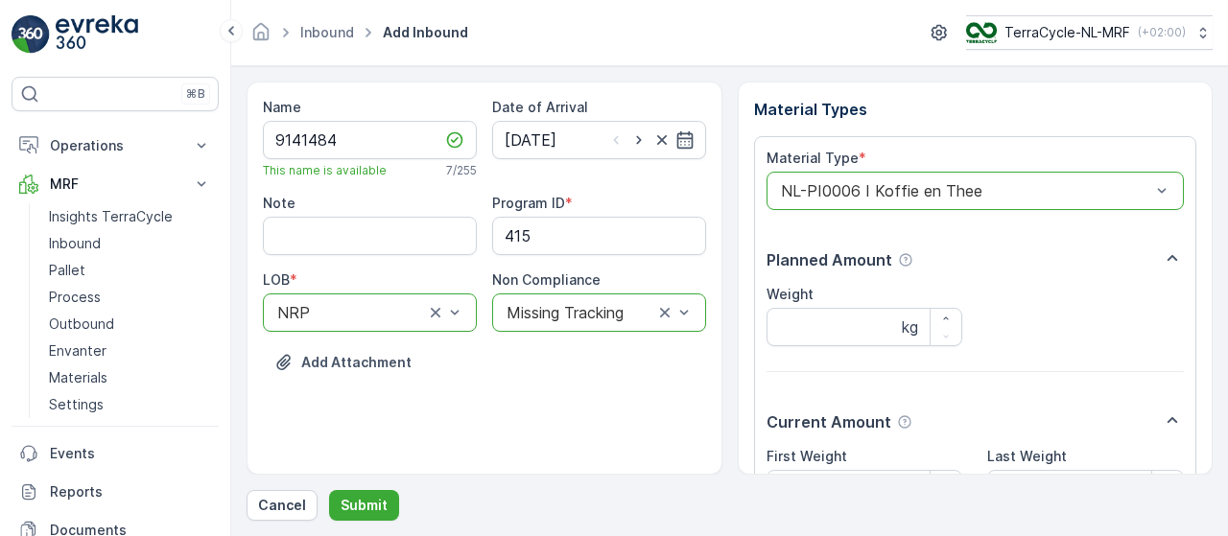
scroll to position [201, 0]
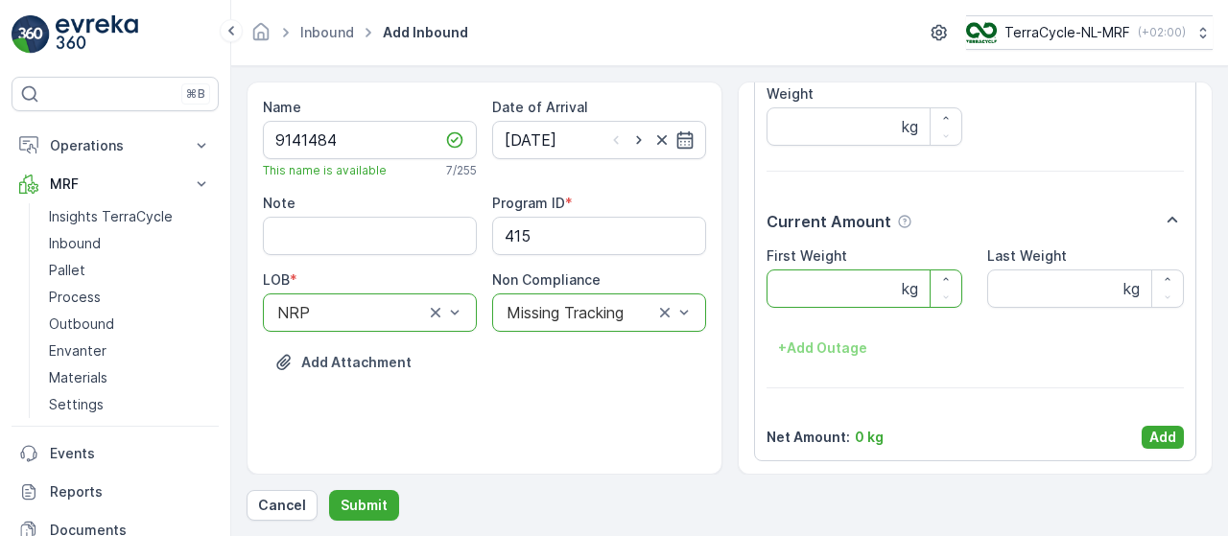
click at [824, 283] on Weight "First Weight" at bounding box center [865, 289] width 197 height 38
click at [819, 282] on Weight "First Weight" at bounding box center [865, 289] width 197 height 38
type Weight "2.04"
click at [1154, 437] on p "Add" at bounding box center [1162, 437] width 27 height 19
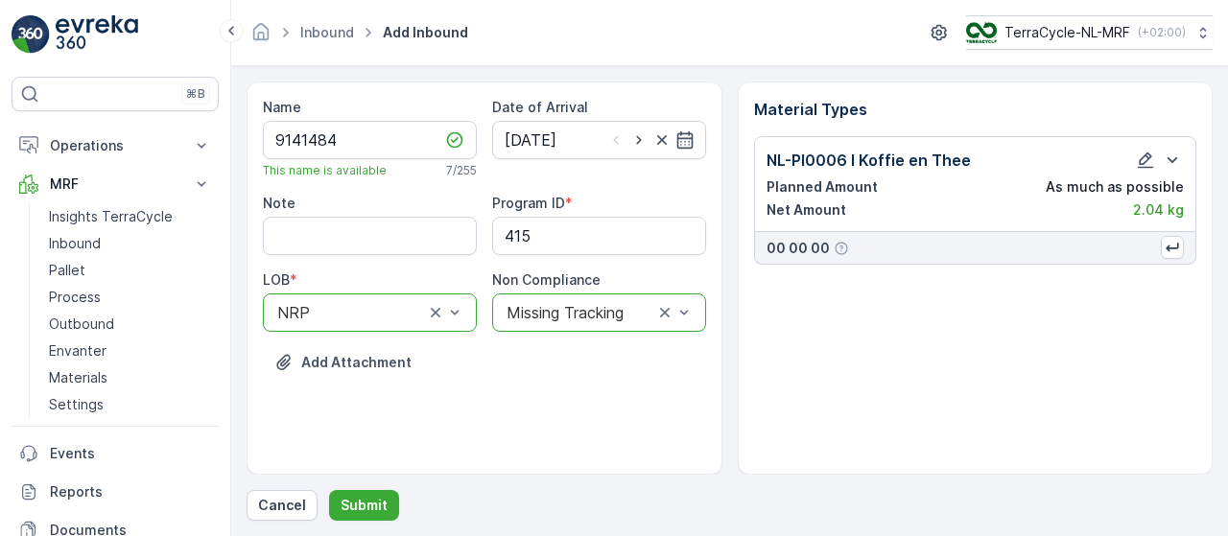
click at [730, 398] on div "Name 9141484 This name is available 7 / 255 Date of Arrival [DATE] Note Program…" at bounding box center [730, 278] width 966 height 393
click at [370, 508] on p "Submit" at bounding box center [364, 505] width 47 height 19
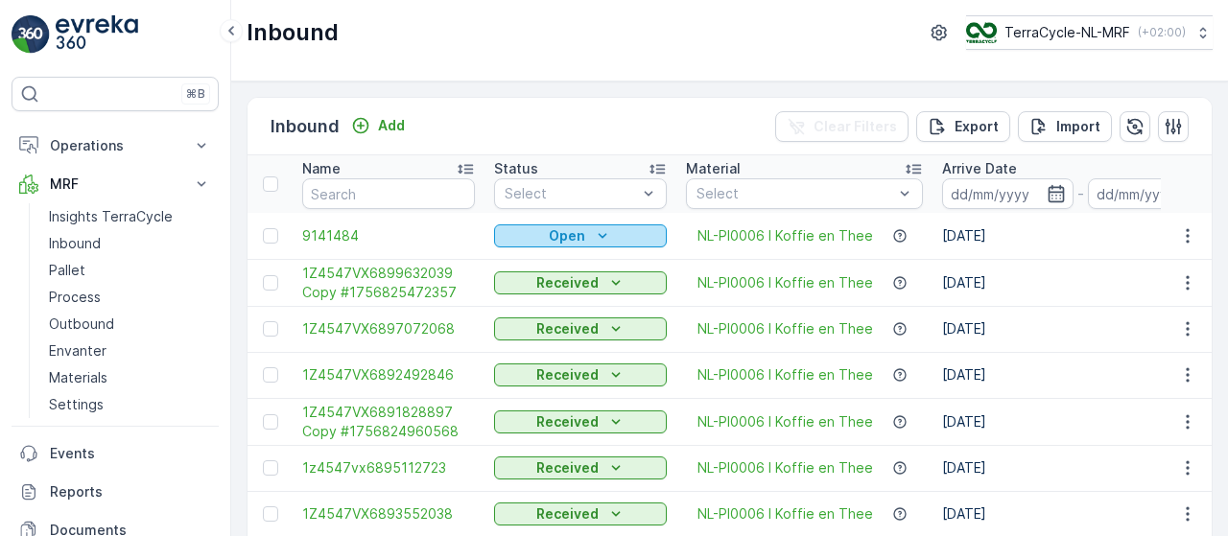
click at [593, 236] on icon "Open" at bounding box center [602, 235] width 19 height 19
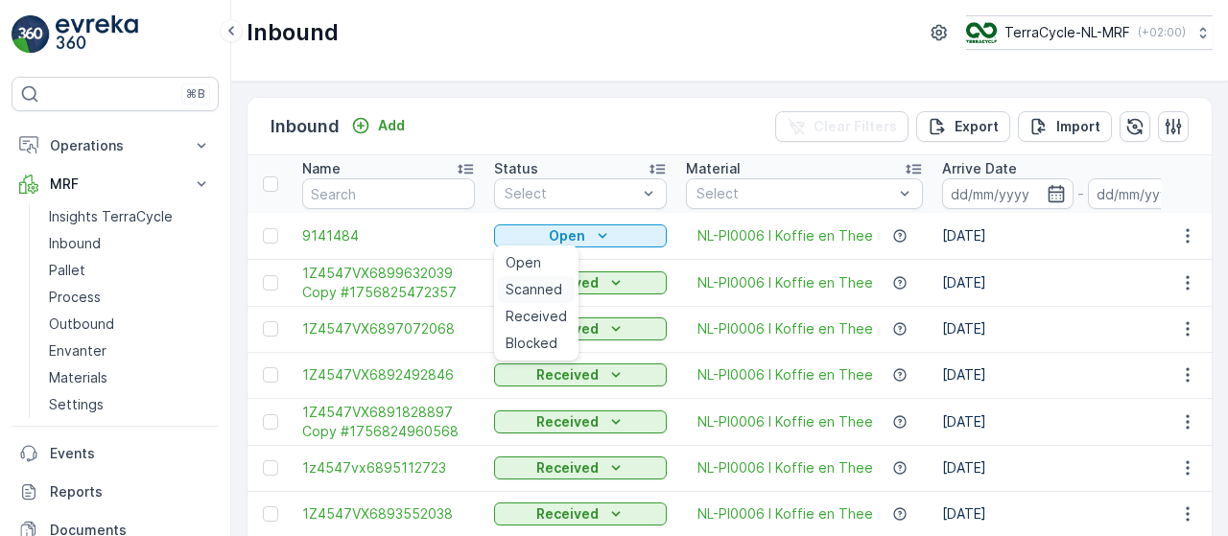
click at [551, 287] on span "Scanned" at bounding box center [534, 289] width 57 height 19
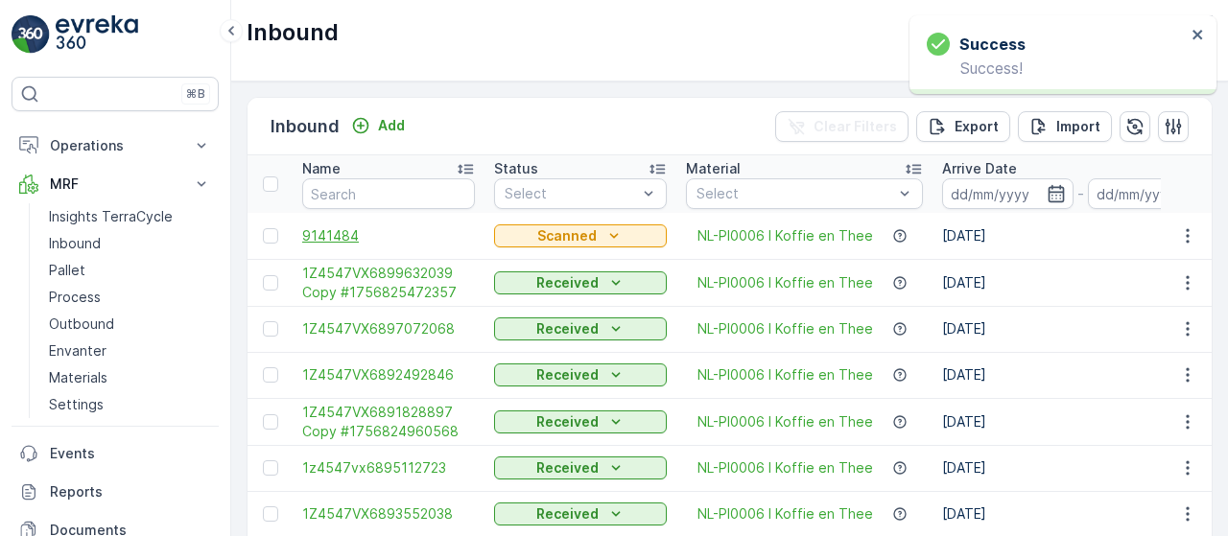
click at [329, 230] on span "9141484" at bounding box center [388, 235] width 173 height 19
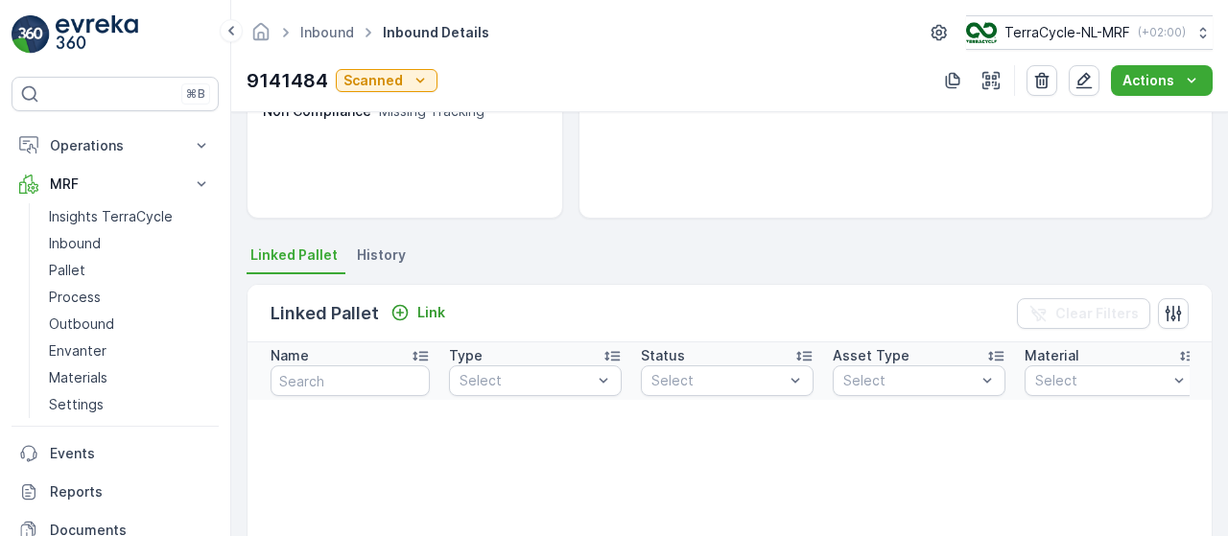
scroll to position [294, 0]
click at [420, 306] on p "Link" at bounding box center [431, 311] width 28 height 19
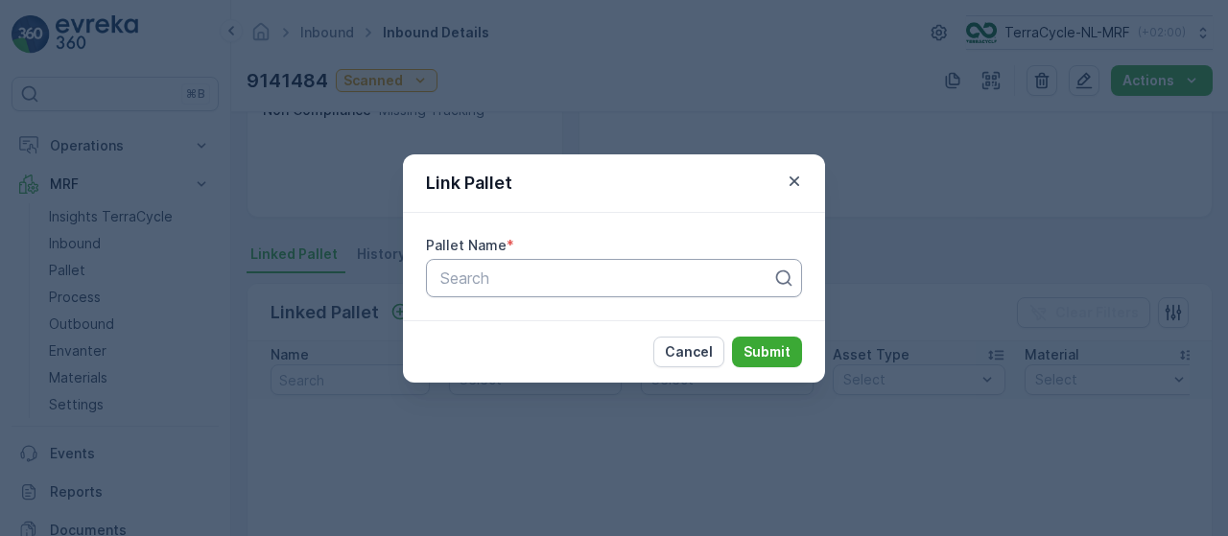
click at [497, 273] on div at bounding box center [606, 278] width 336 height 17
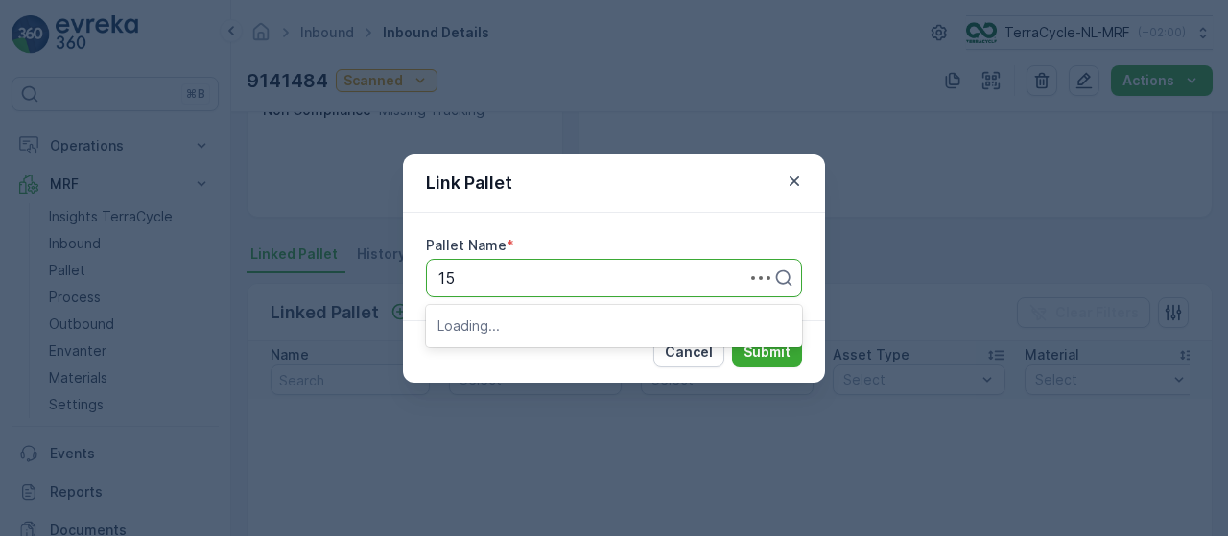
type input "153"
click at [627, 319] on div "Pallet_NL #153" at bounding box center [613, 325] width 353 height 17
click at [776, 346] on p "Submit" at bounding box center [767, 351] width 47 height 19
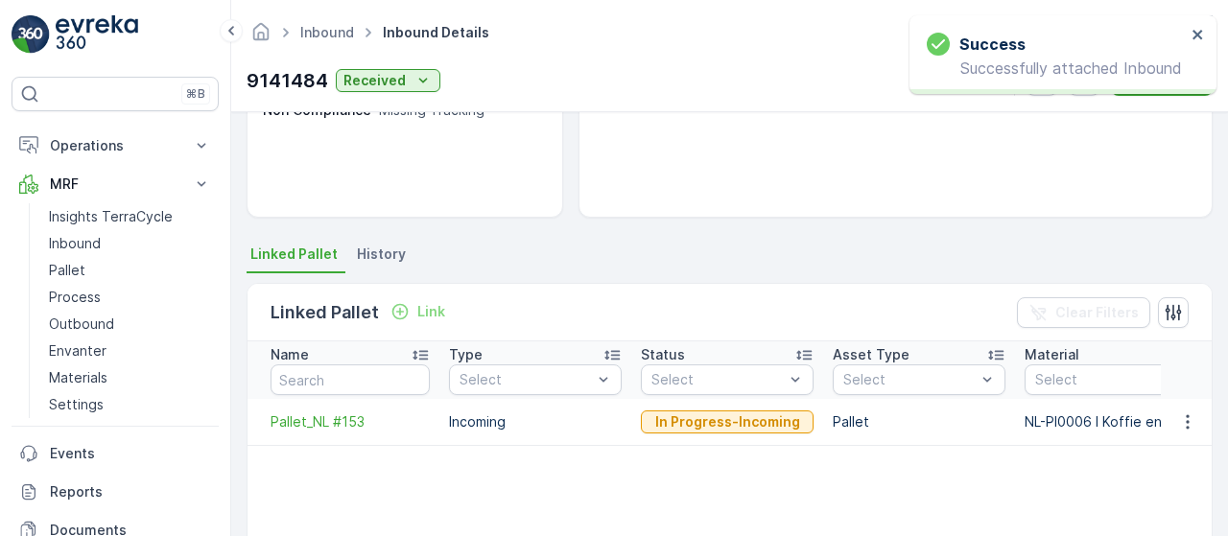
scroll to position [0, 0]
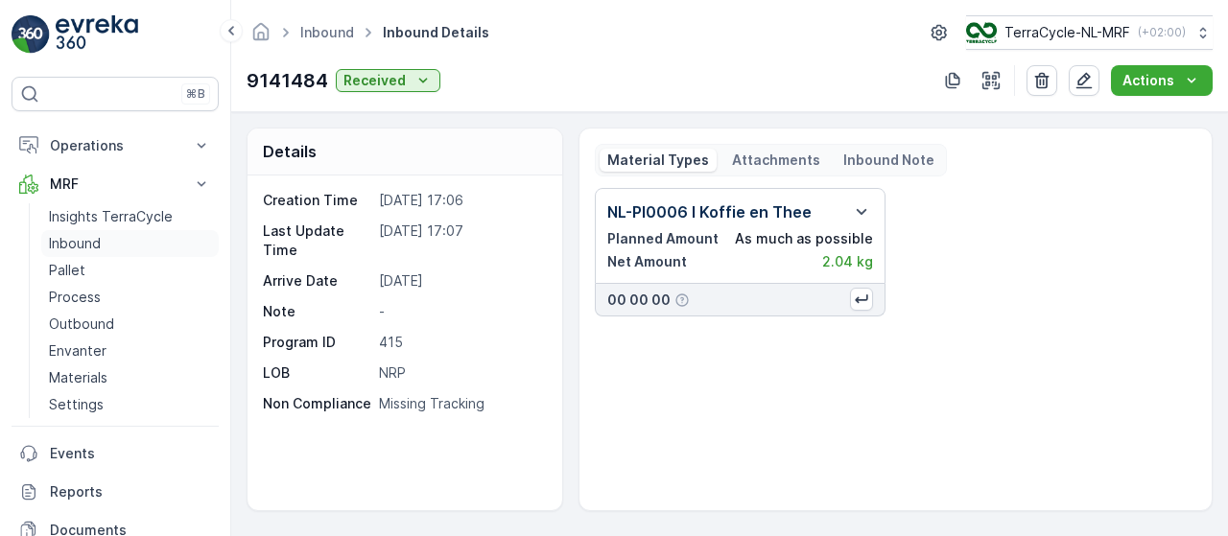
click at [107, 240] on link "Inbound" at bounding box center [129, 243] width 177 height 27
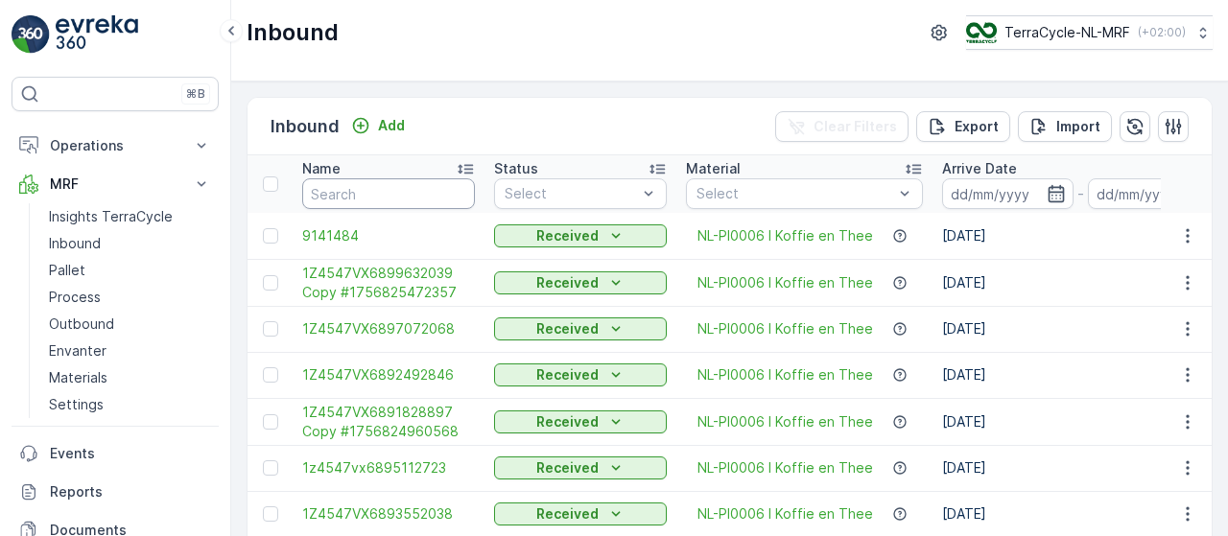
click at [415, 192] on input "text" at bounding box center [388, 193] width 173 height 31
type input "9845"
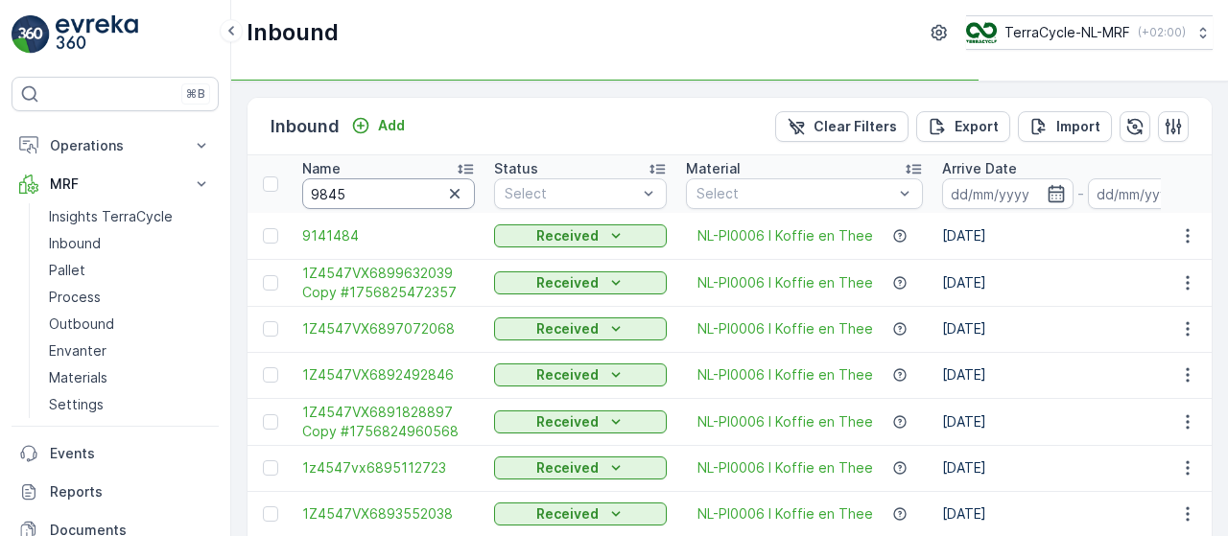
click at [415, 192] on input "9845" at bounding box center [388, 193] width 173 height 31
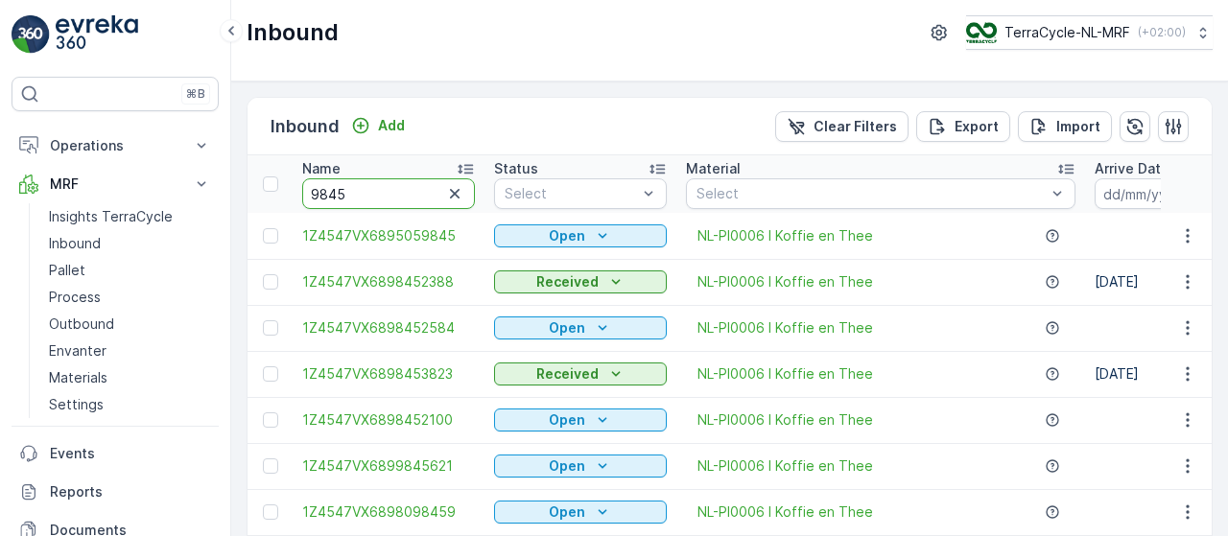
click at [415, 192] on input "9845" at bounding box center [388, 193] width 173 height 31
type input "984518"
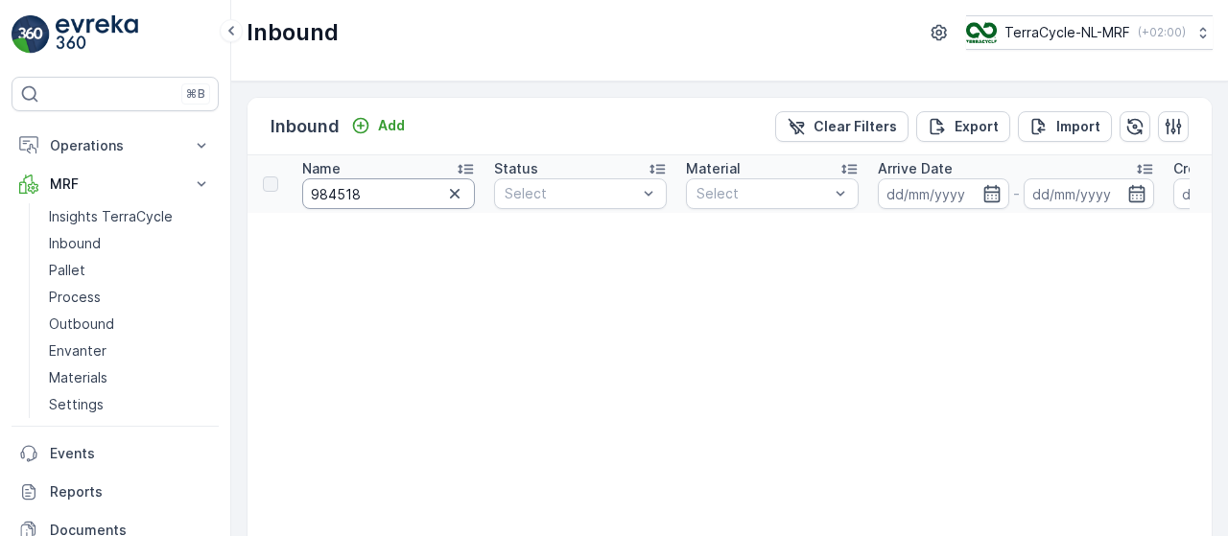
click at [415, 192] on input "984518" at bounding box center [388, 193] width 173 height 31
type input "98451865"
click at [415, 192] on input "98451865" at bounding box center [388, 193] width 173 height 31
click at [390, 124] on p "Add" at bounding box center [391, 125] width 27 height 19
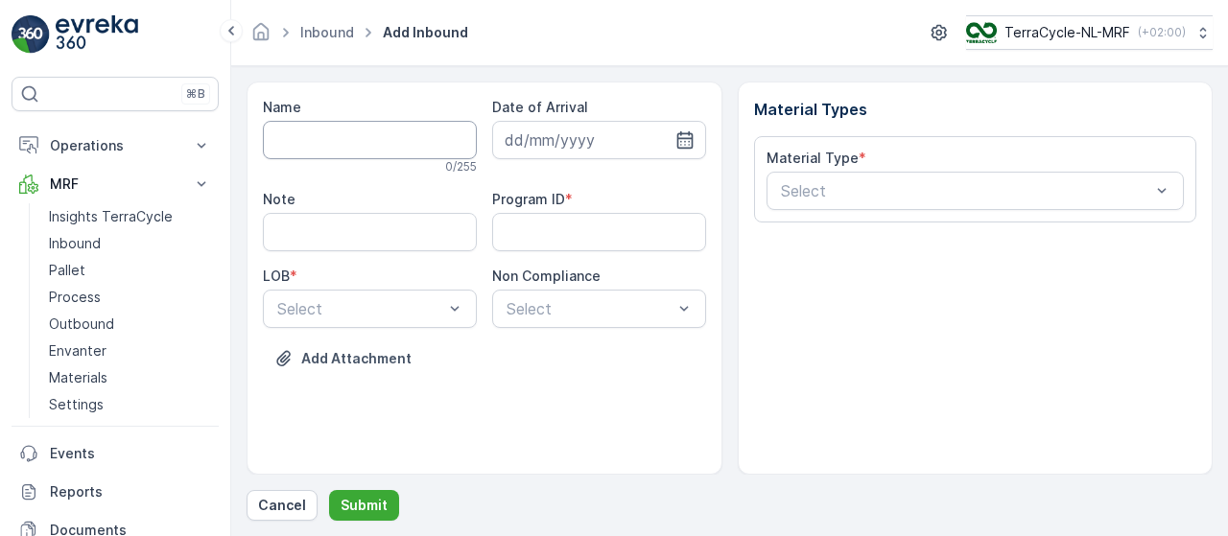
click at [366, 130] on input "Name" at bounding box center [370, 140] width 214 height 38
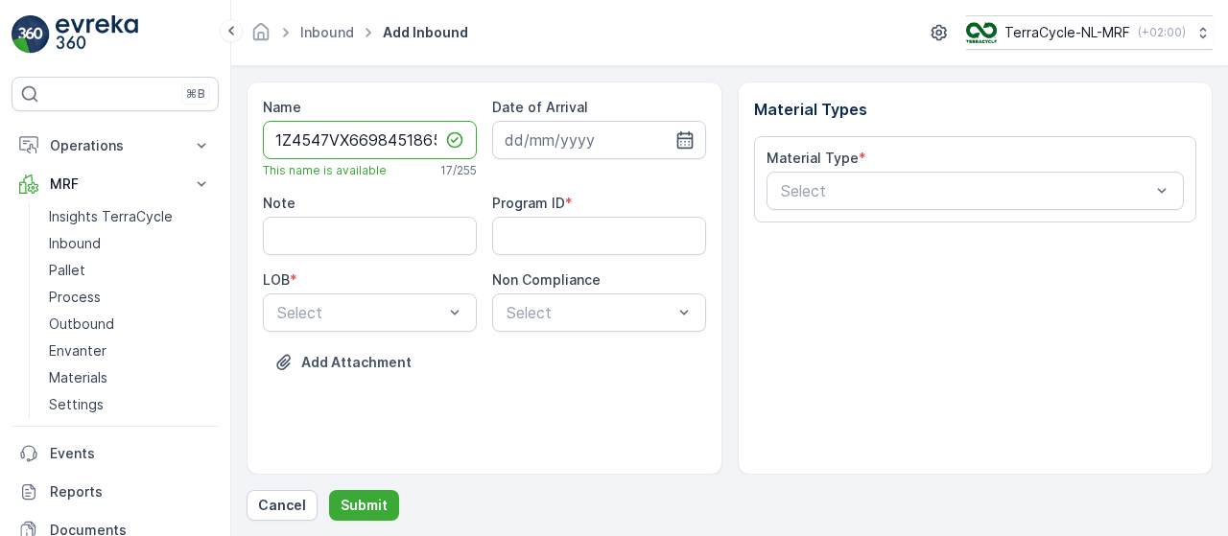
scroll to position [0, 5]
type input "1Z4547VX6698451865"
click at [578, 130] on input at bounding box center [599, 140] width 214 height 38
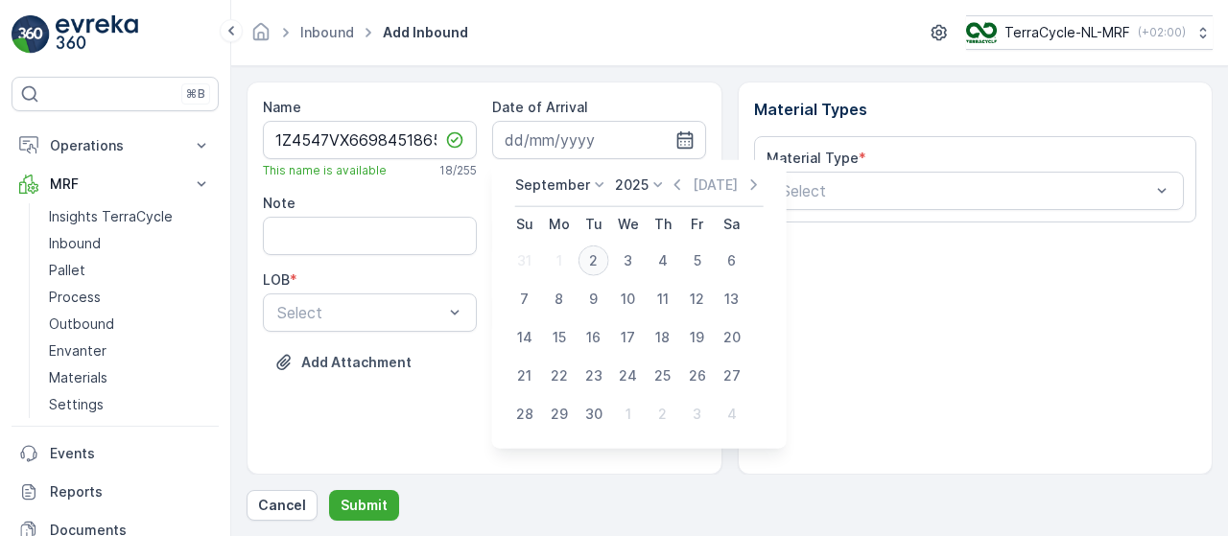
click at [592, 261] on div "2" at bounding box center [593, 261] width 31 height 31
type input "[DATE]"
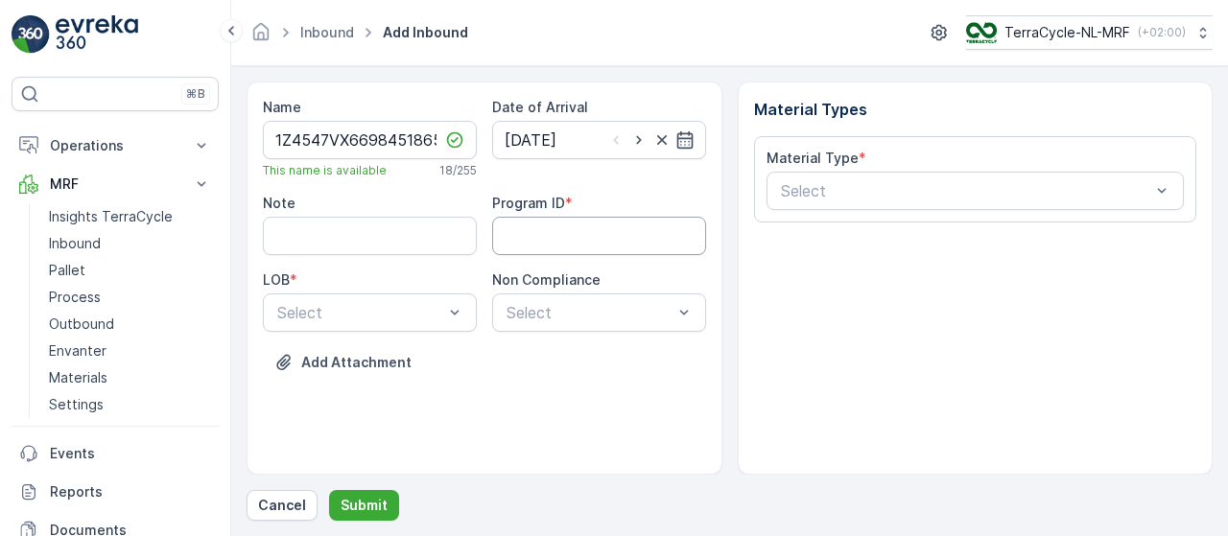
click at [576, 247] on ID "Program ID" at bounding box center [599, 236] width 214 height 38
type ID "415"
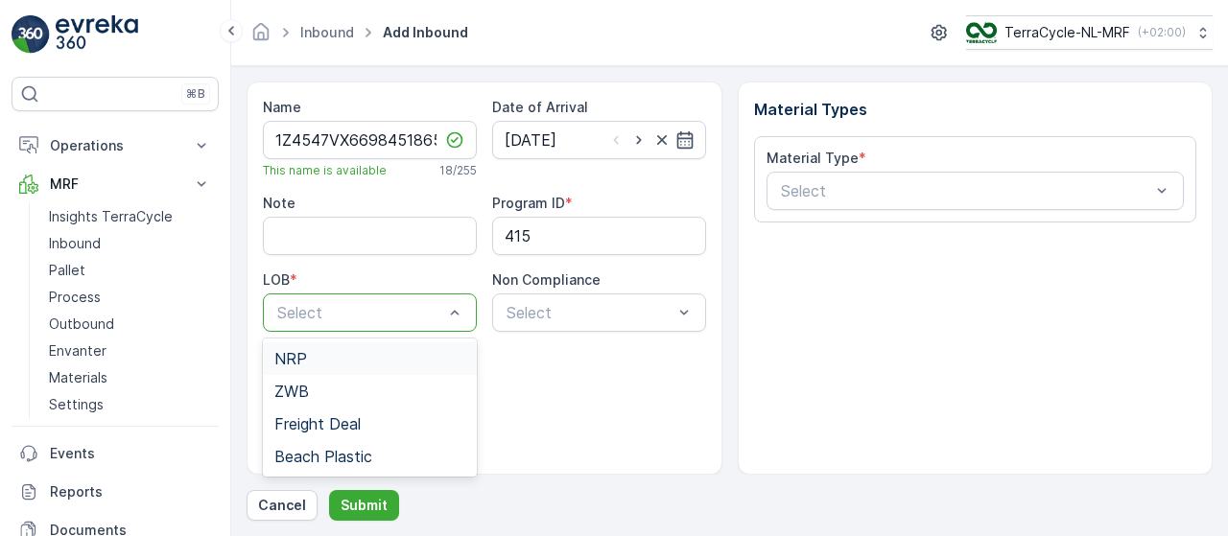
click at [334, 356] on div "NRP" at bounding box center [369, 358] width 191 height 17
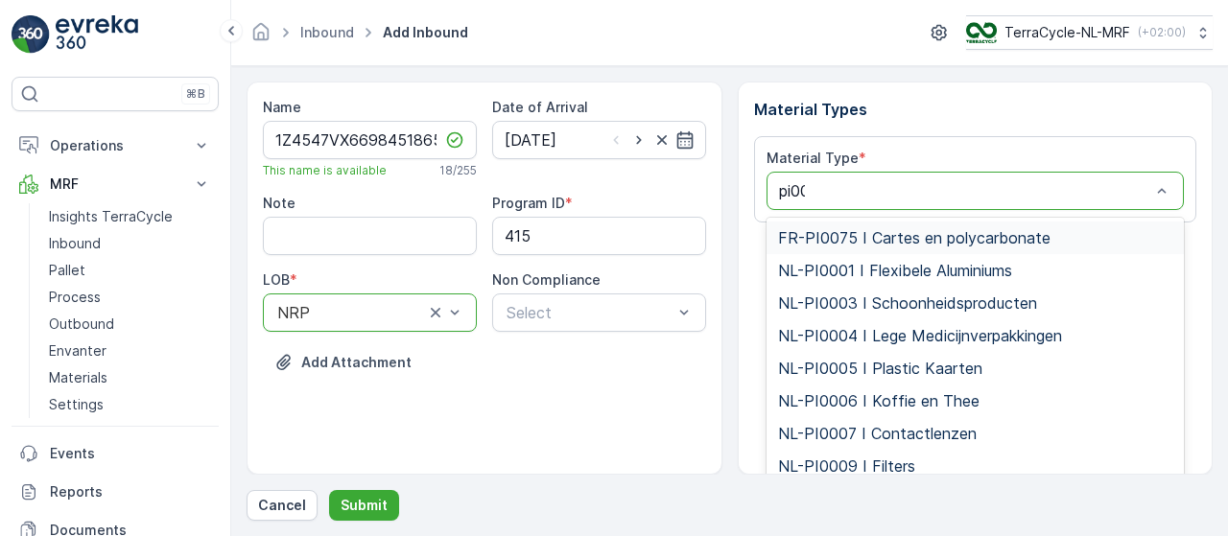
type input "pi000"
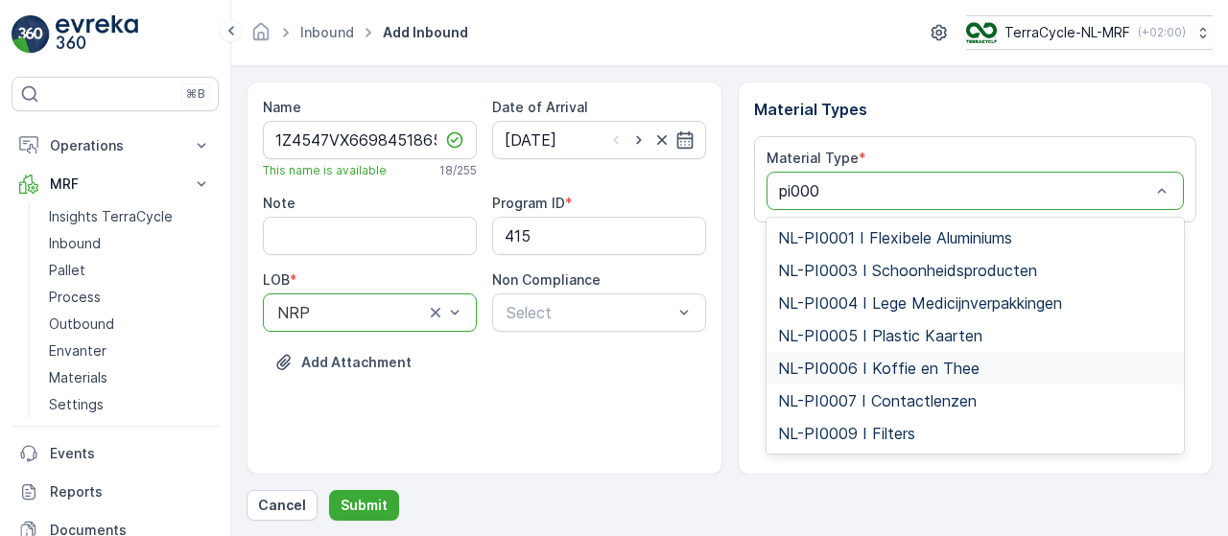
click at [852, 367] on span "NL-PI0006 I Koffie en Thee" at bounding box center [878, 368] width 201 height 17
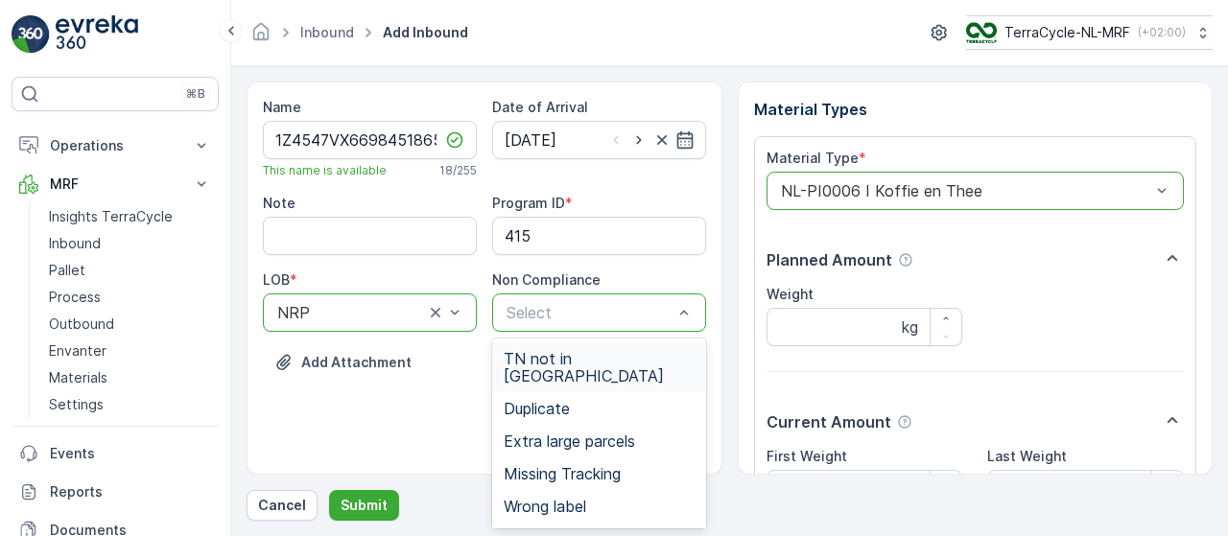
click at [610, 358] on span "TN not in [GEOGRAPHIC_DATA]" at bounding box center [599, 367] width 191 height 35
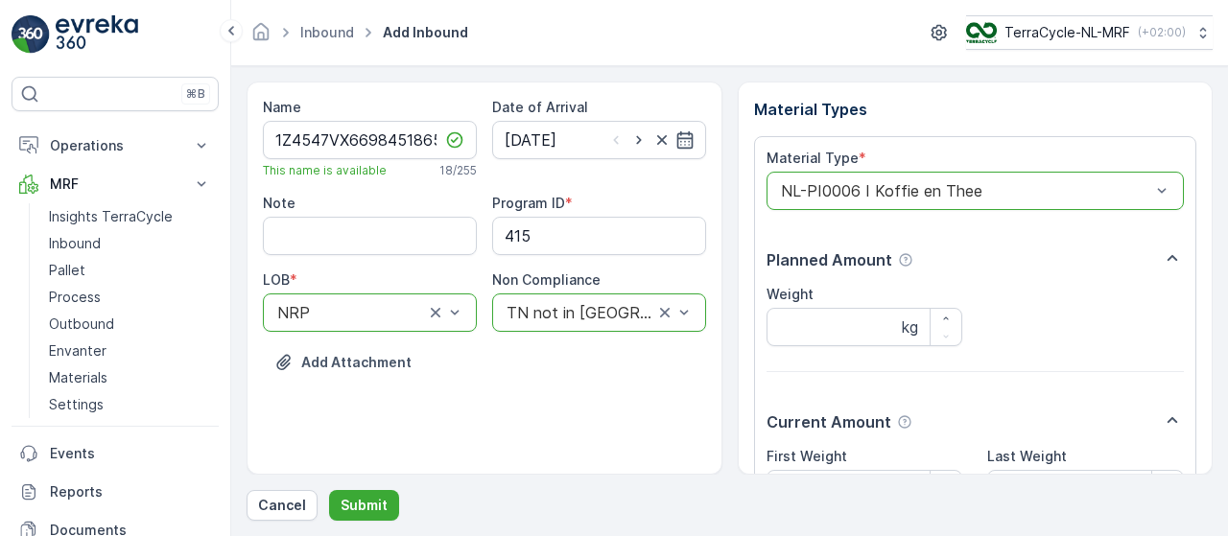
click at [566, 404] on div "Name 1Z4547VX6698451865 This name is available 18 / 255 Date of Arrival [DATE] …" at bounding box center [485, 278] width 476 height 393
click at [627, 312] on div at bounding box center [580, 312] width 151 height 17
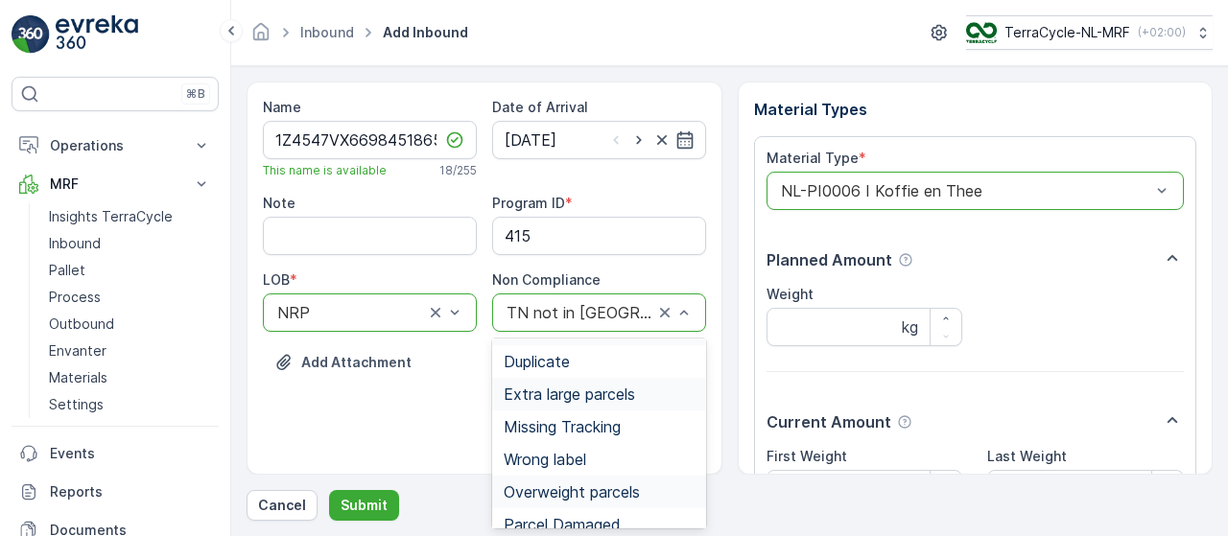
scroll to position [49, 0]
click at [597, 416] on span "Missing Tracking" at bounding box center [562, 424] width 117 height 17
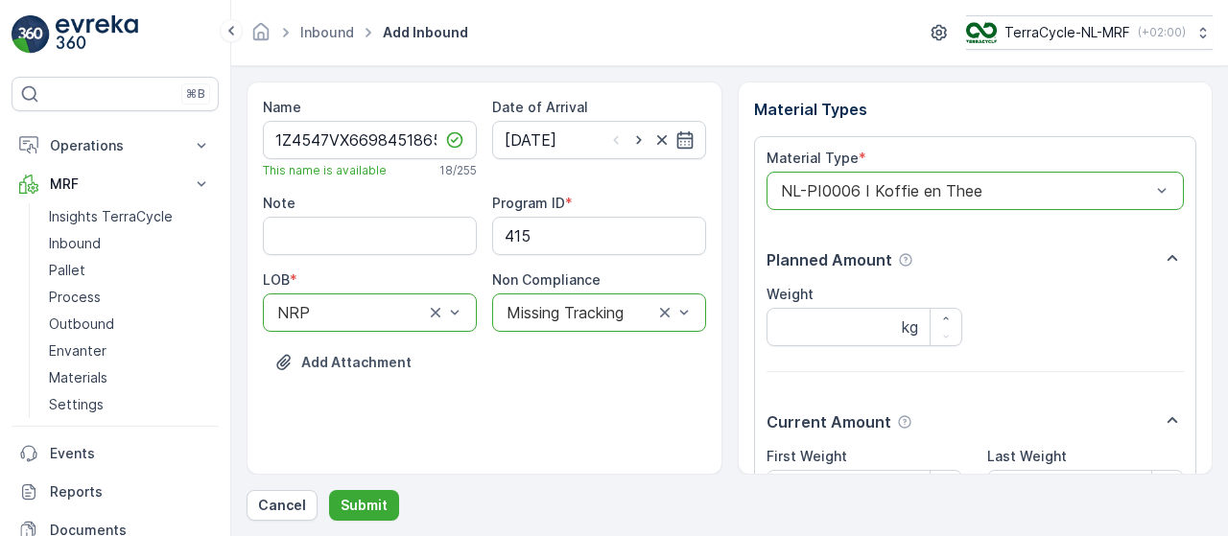
click at [679, 393] on div "Add Attachment" at bounding box center [484, 374] width 443 height 54
click at [630, 312] on div at bounding box center [580, 312] width 151 height 17
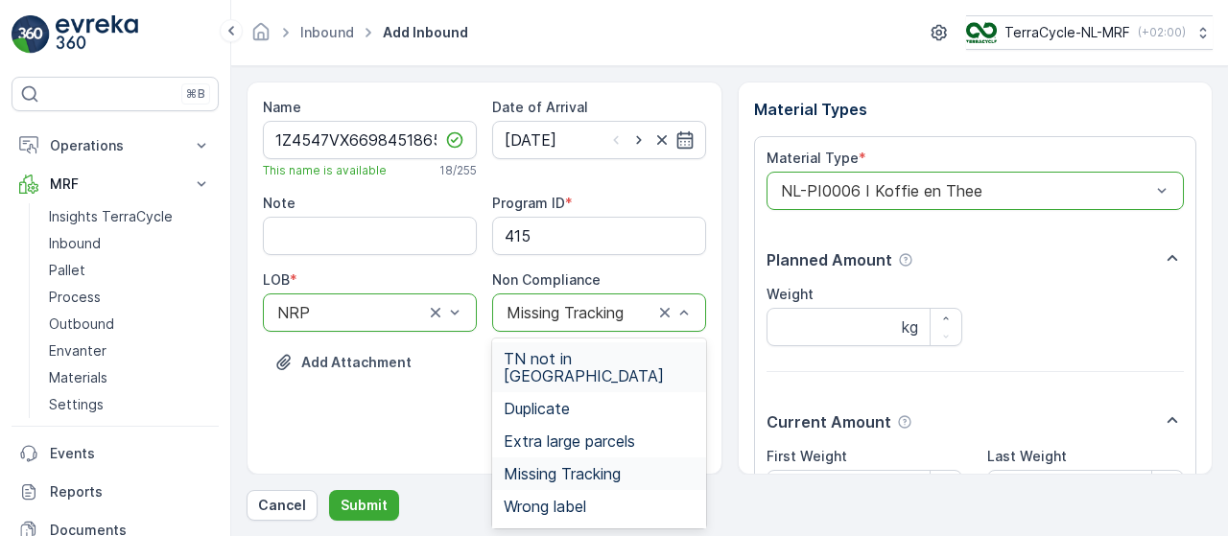
click at [620, 364] on span "TN not in [GEOGRAPHIC_DATA]" at bounding box center [599, 367] width 191 height 35
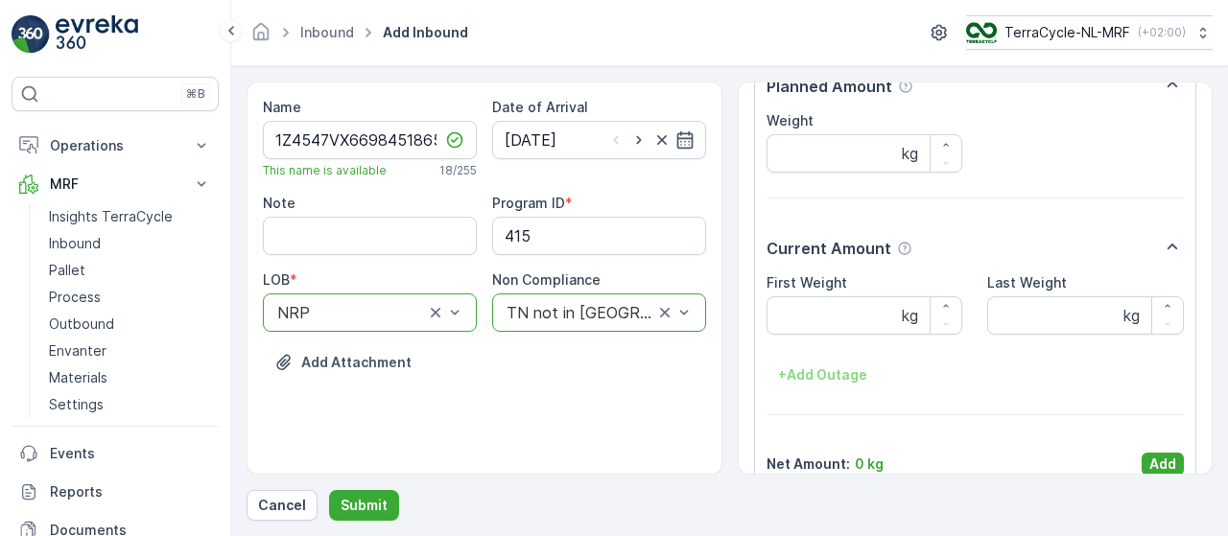
scroll to position [201, 0]
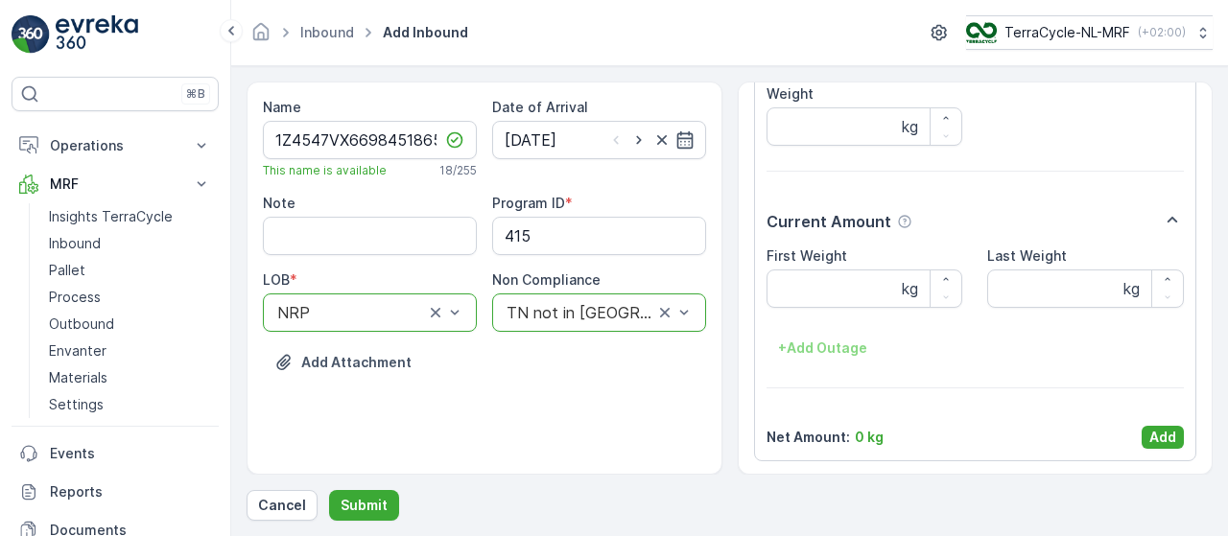
click at [718, 211] on div "Name 1Z4547VX6698451865 This name is available 18 / 255 Date of Arrival [DATE] …" at bounding box center [485, 278] width 476 height 393
click at [835, 281] on Weight "First Weight" at bounding box center [865, 289] width 197 height 38
type Weight "1.73"
click at [1149, 433] on p "Add" at bounding box center [1162, 437] width 27 height 19
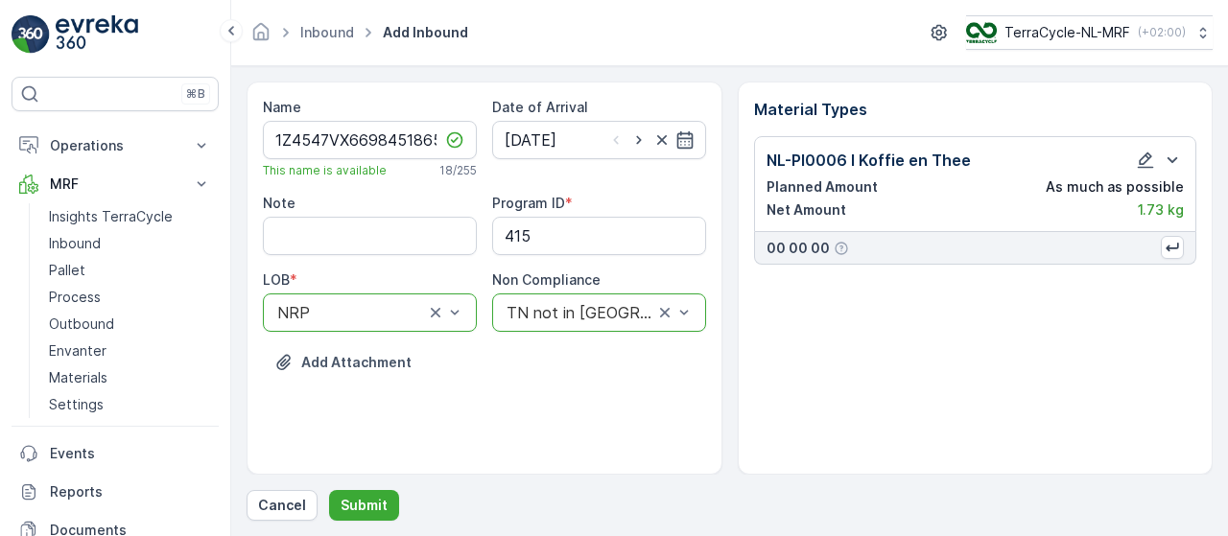
scroll to position [0, 0]
click at [373, 505] on p "Submit" at bounding box center [364, 505] width 47 height 19
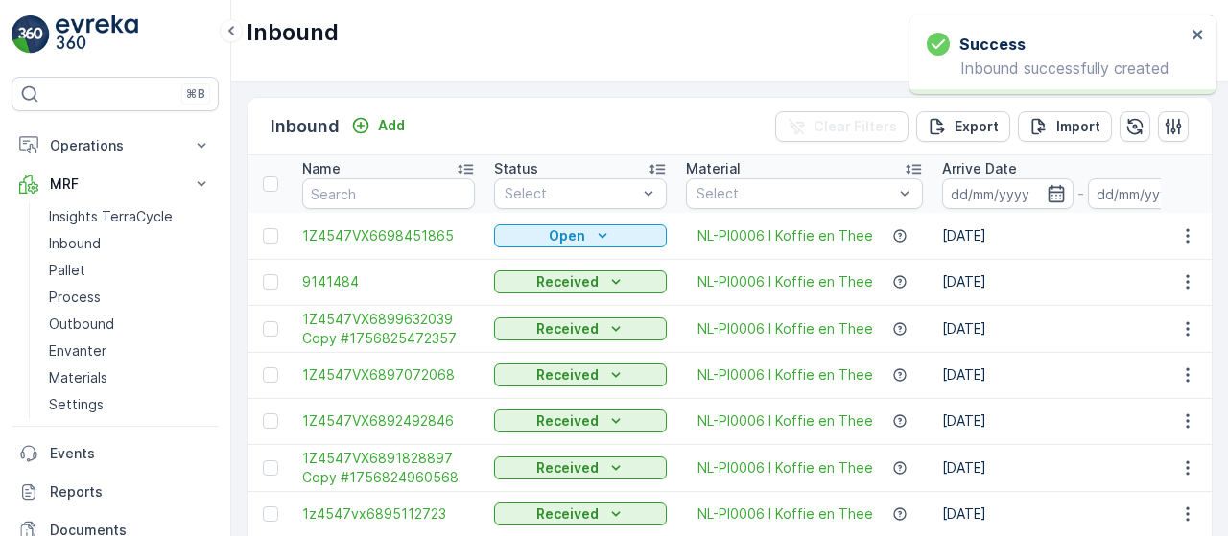
click at [590, 237] on div "Open" at bounding box center [580, 235] width 157 height 19
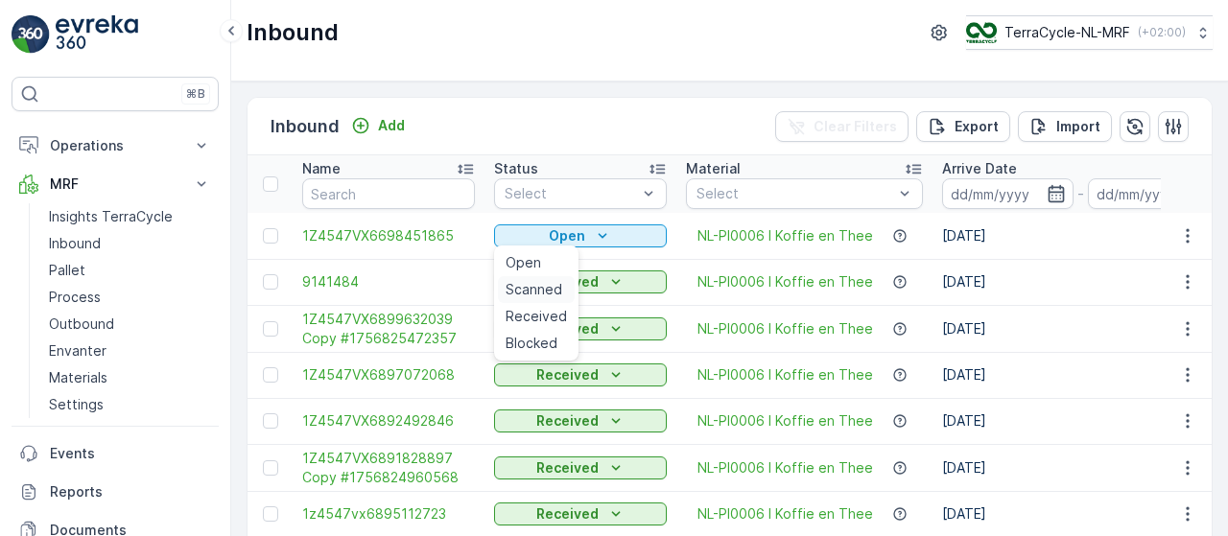
click at [531, 291] on span "Scanned" at bounding box center [534, 289] width 57 height 19
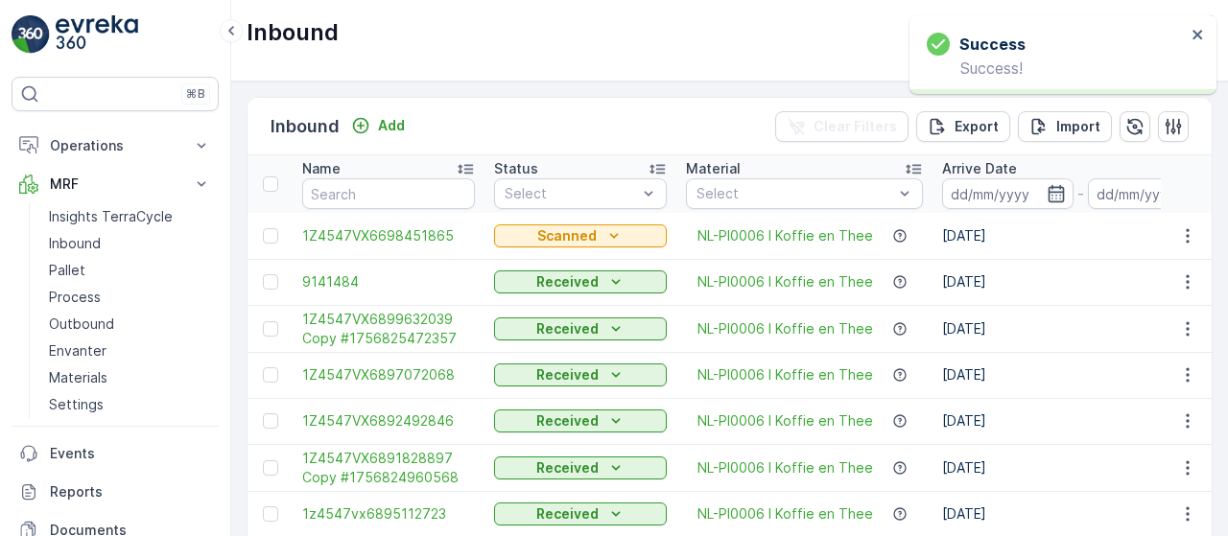
click at [403, 238] on span "1Z4547VX6698451865" at bounding box center [388, 235] width 173 height 19
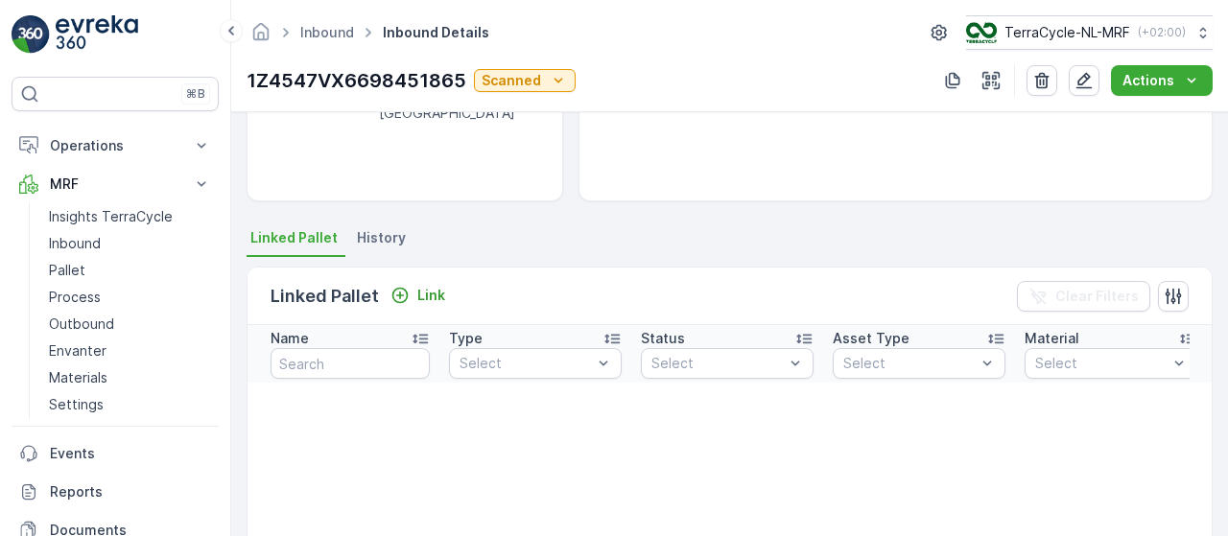
scroll to position [309, 0]
click at [434, 295] on p "Link" at bounding box center [431, 296] width 28 height 19
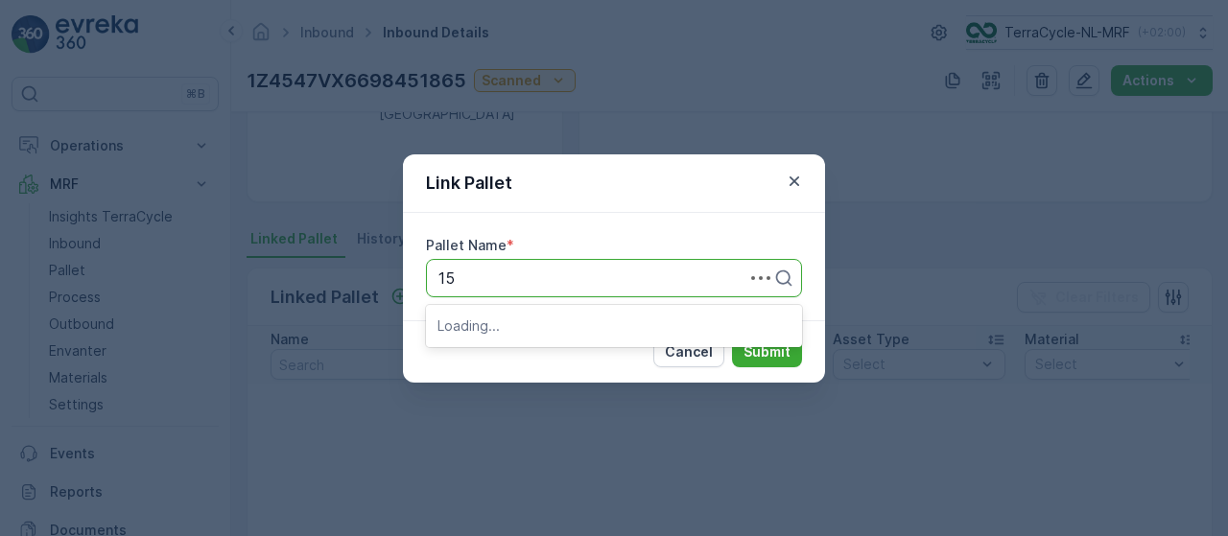
type input "153"
click at [550, 329] on div "Pallet_NL #153" at bounding box center [613, 325] width 353 height 17
click at [775, 350] on p "Submit" at bounding box center [767, 351] width 47 height 19
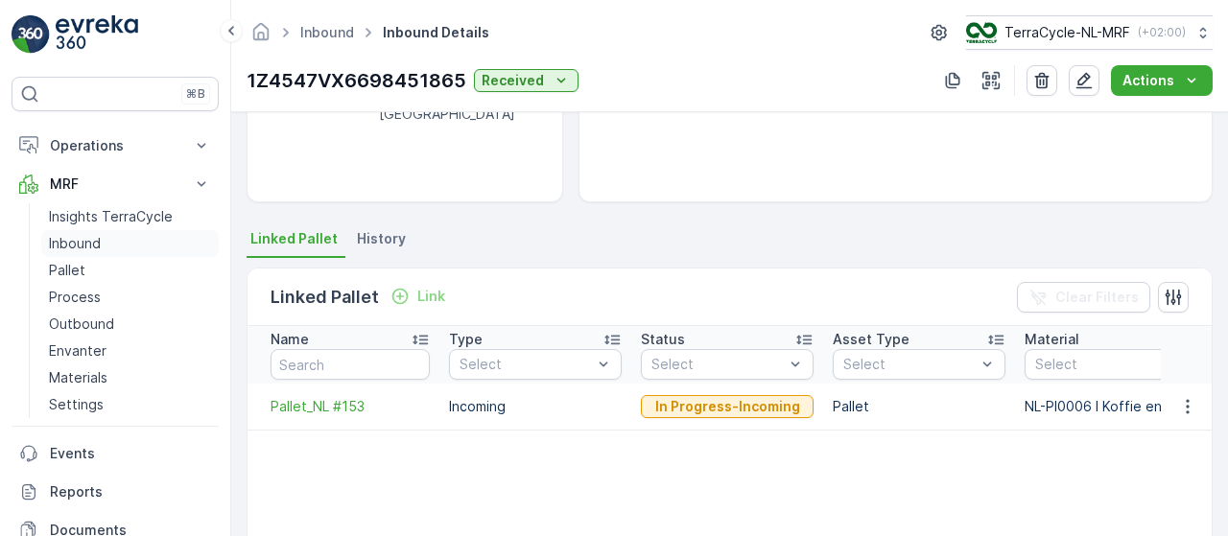
click at [86, 244] on p "Inbound" at bounding box center [75, 243] width 52 height 19
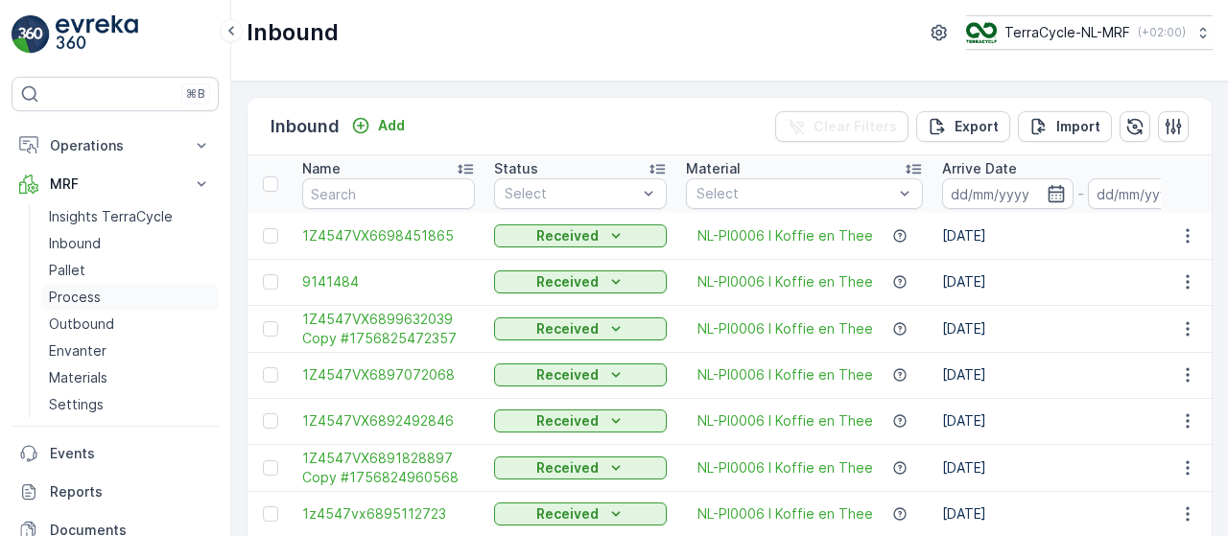
click at [98, 295] on p "Process" at bounding box center [75, 297] width 52 height 19
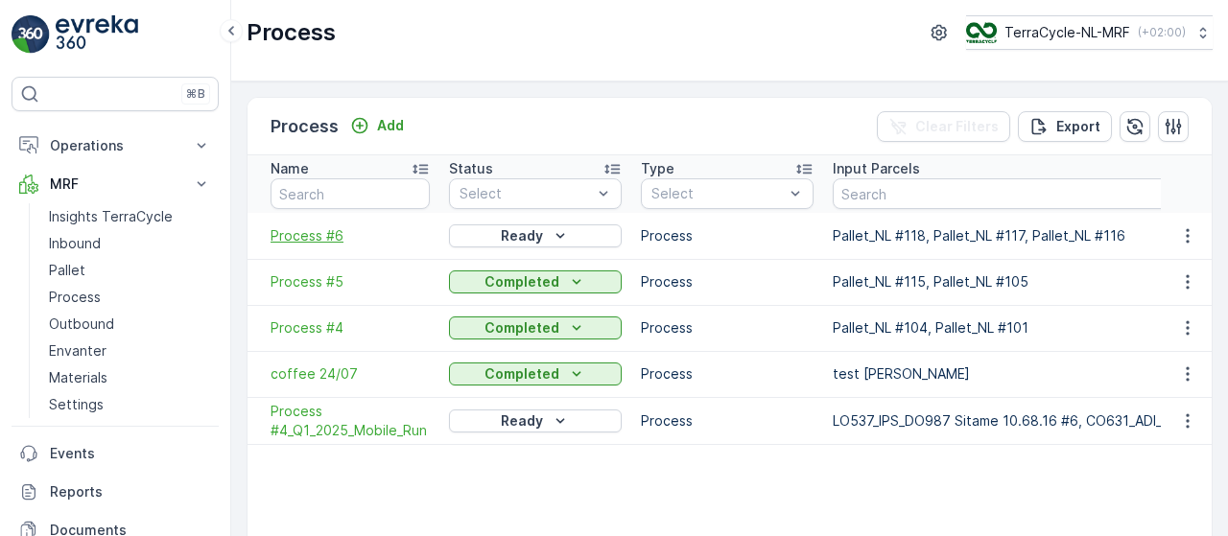
click at [310, 231] on span "Process #6" at bounding box center [350, 235] width 159 height 19
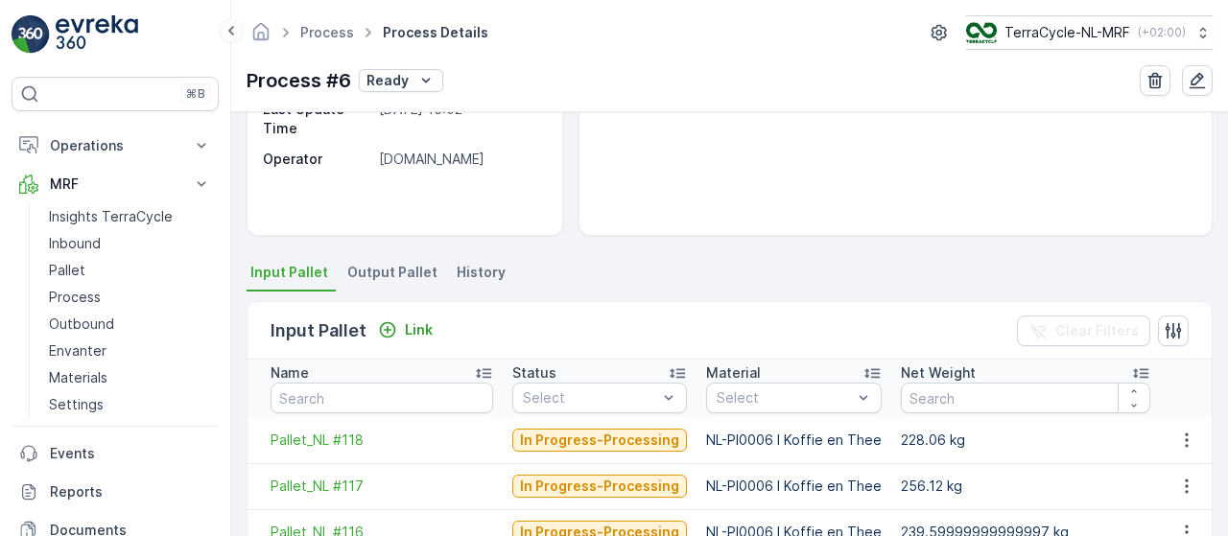
scroll to position [276, 0]
click at [125, 237] on link "Inbound" at bounding box center [129, 243] width 177 height 27
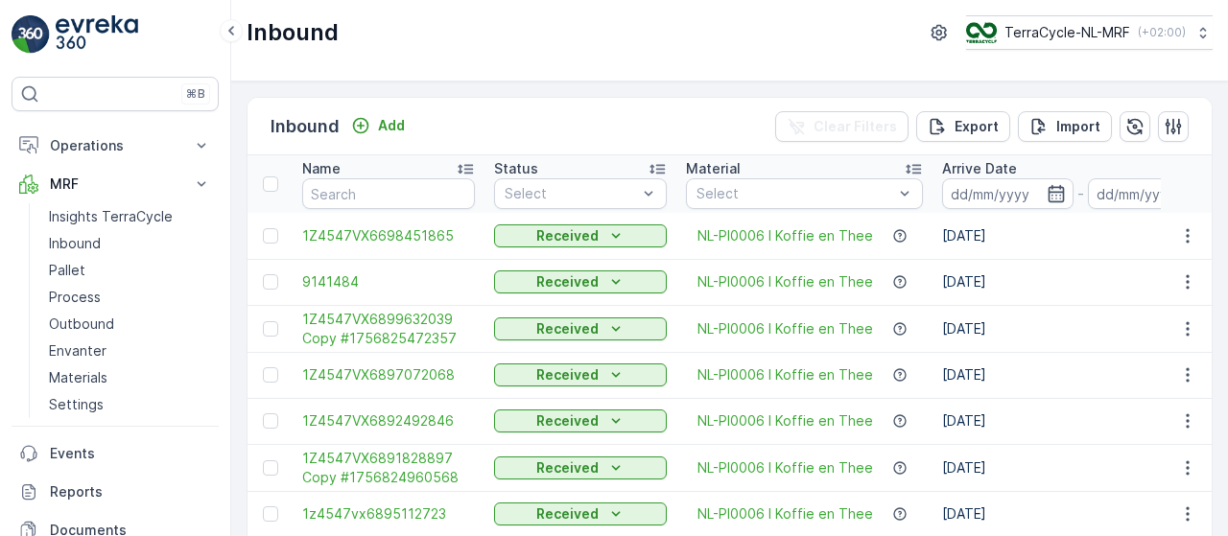
click at [419, 190] on input "text" at bounding box center [388, 193] width 173 height 31
type input "9579"
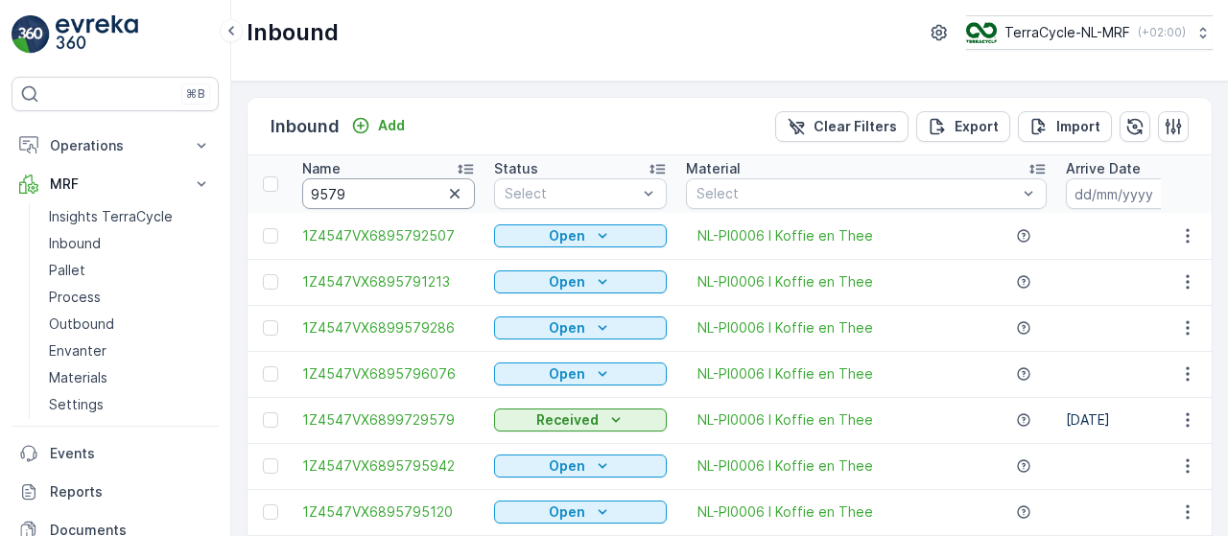
click at [419, 190] on input "9579" at bounding box center [388, 193] width 173 height 31
type input "95795942"
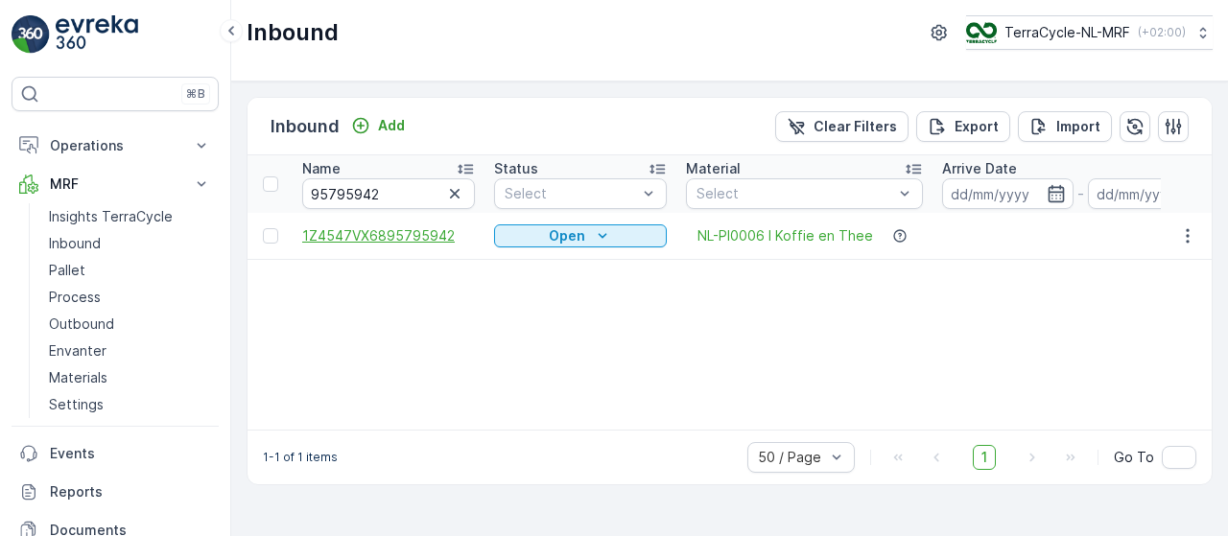
click at [382, 241] on span "1Z4547VX6895795942" at bounding box center [388, 235] width 173 height 19
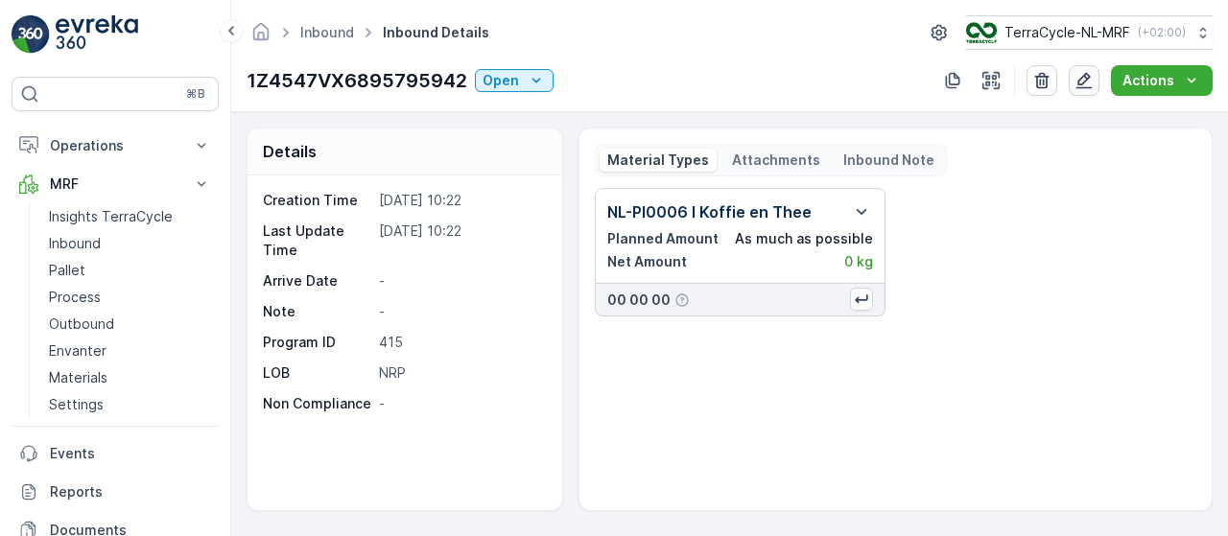
click at [1089, 76] on icon "button" at bounding box center [1083, 80] width 19 height 19
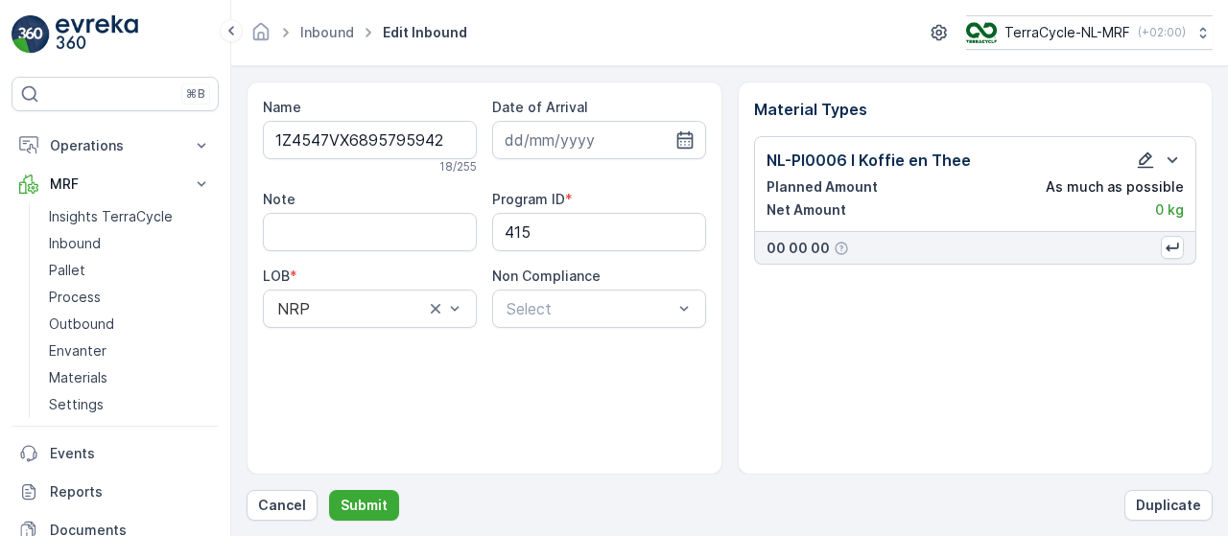
click at [1147, 156] on icon "button" at bounding box center [1145, 160] width 19 height 19
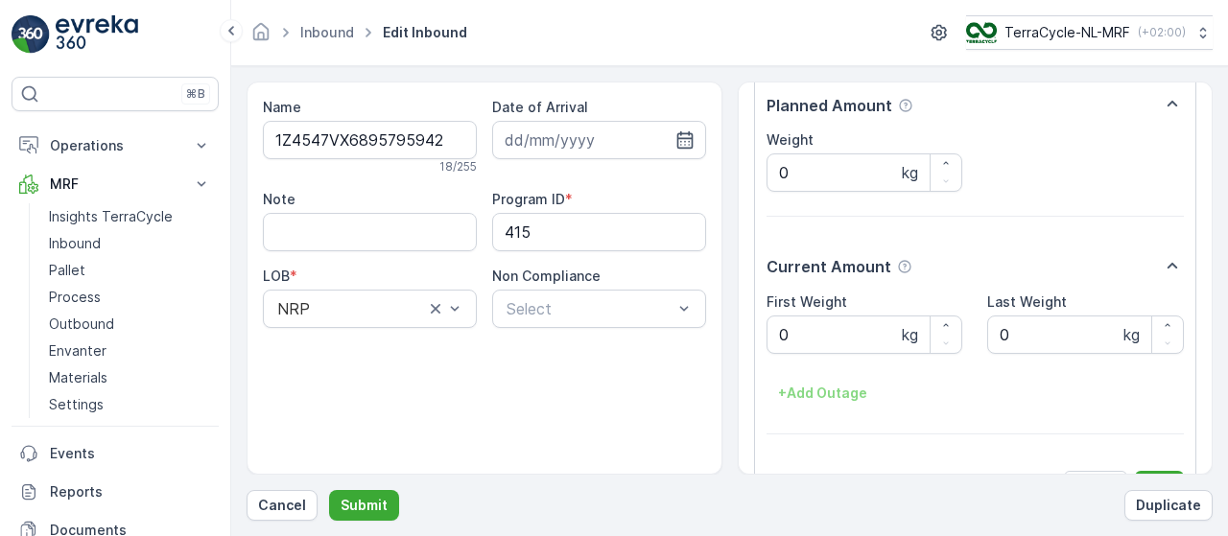
scroll to position [291, 0]
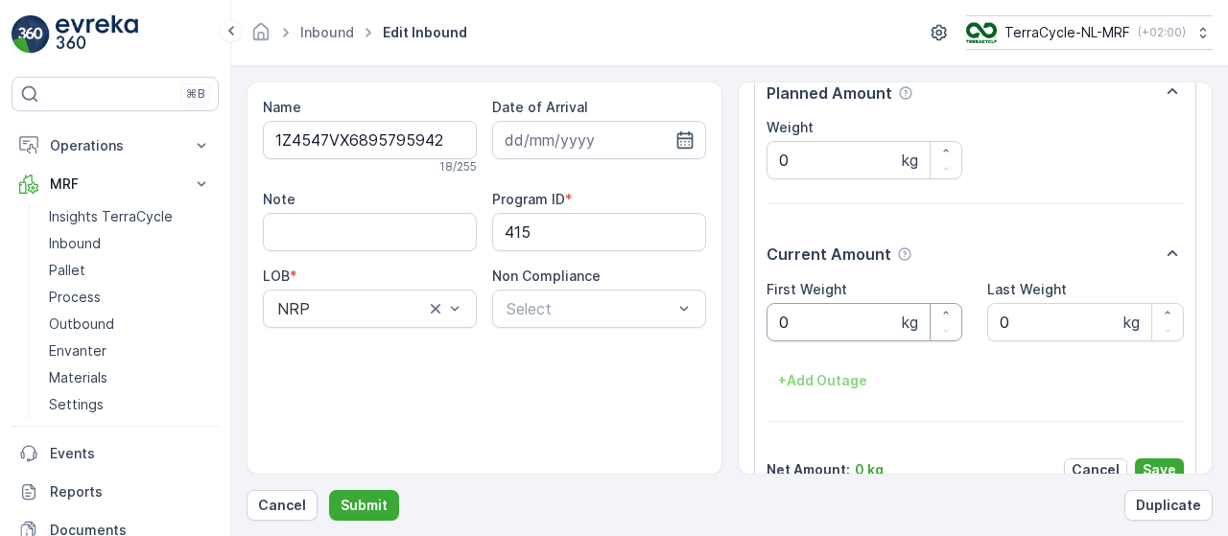
click at [862, 319] on Weight "0" at bounding box center [865, 322] width 197 height 38
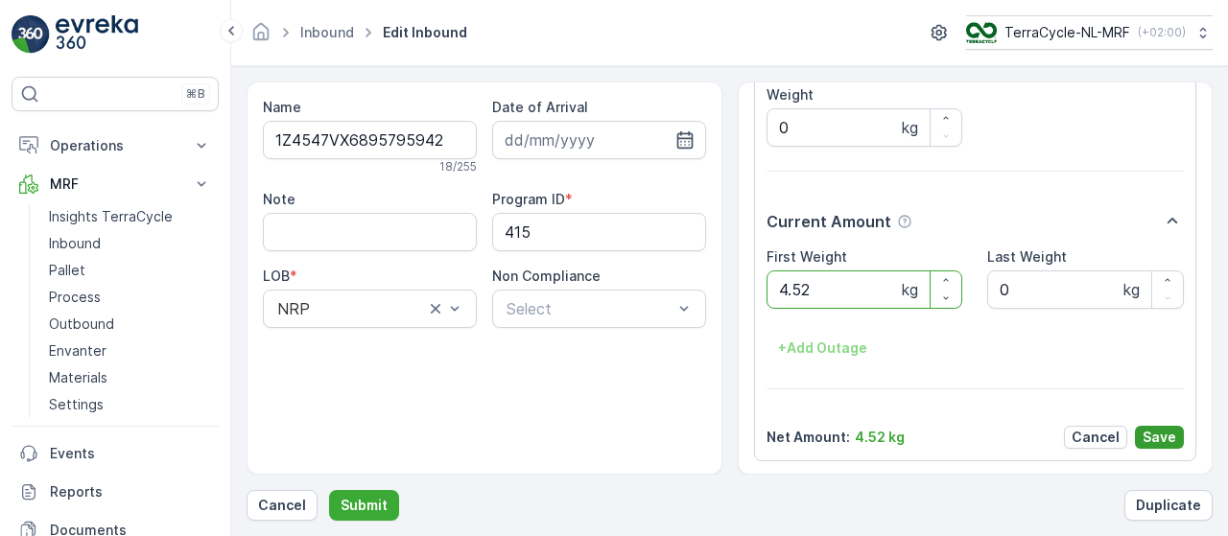
type Weight "4.52"
click at [1148, 434] on p "Save" at bounding box center [1160, 437] width 34 height 19
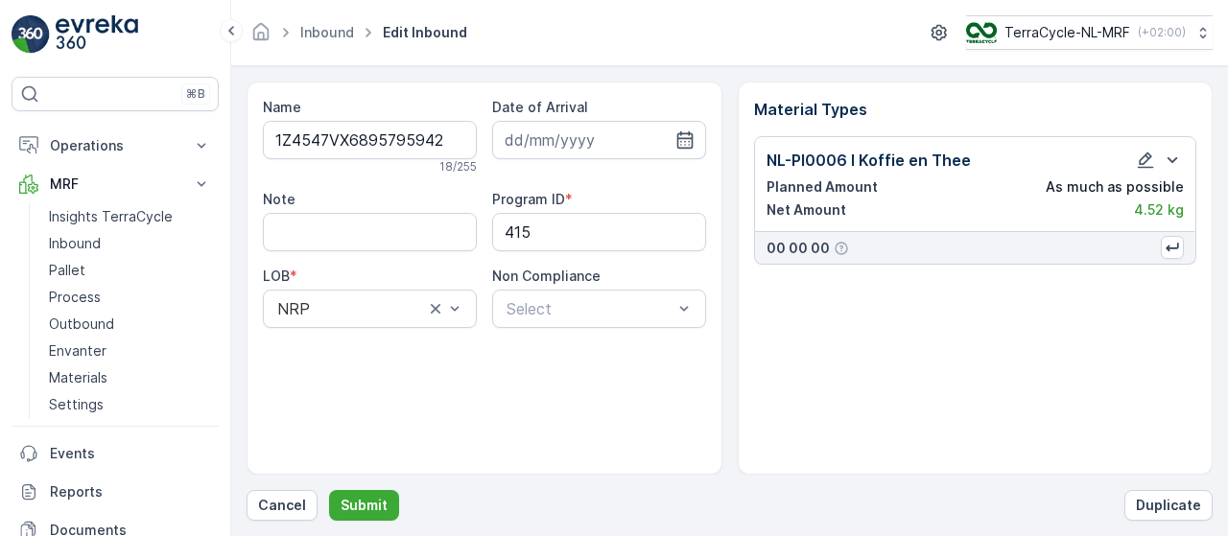
scroll to position [0, 0]
click at [683, 135] on icon "button" at bounding box center [684, 139] width 19 height 19
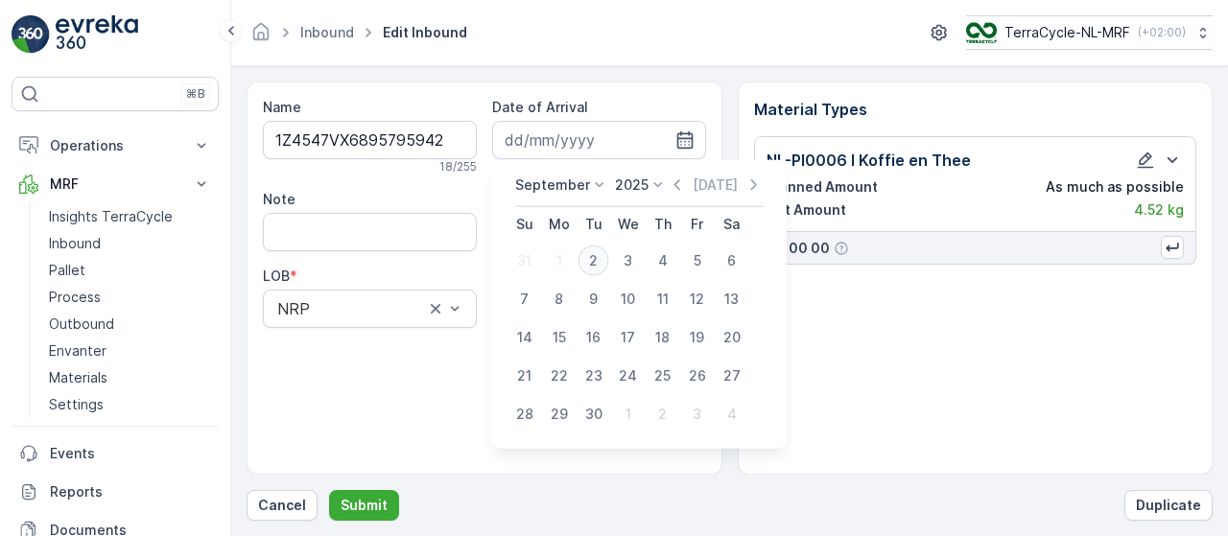
click at [594, 257] on div "2" at bounding box center [593, 261] width 31 height 31
type input "[DATE]"
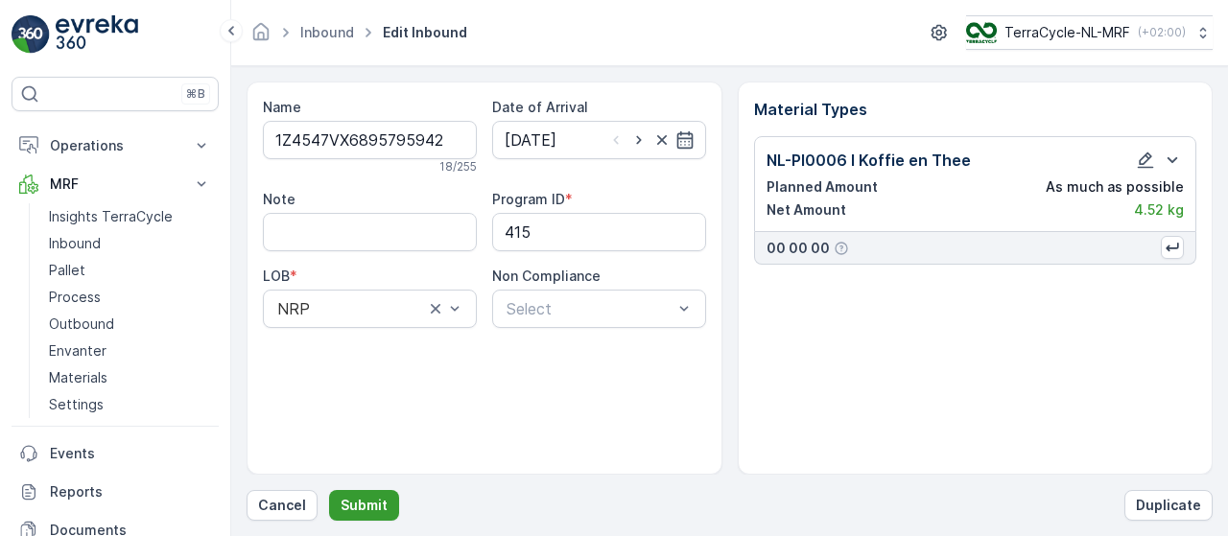
click at [365, 502] on p "Submit" at bounding box center [364, 505] width 47 height 19
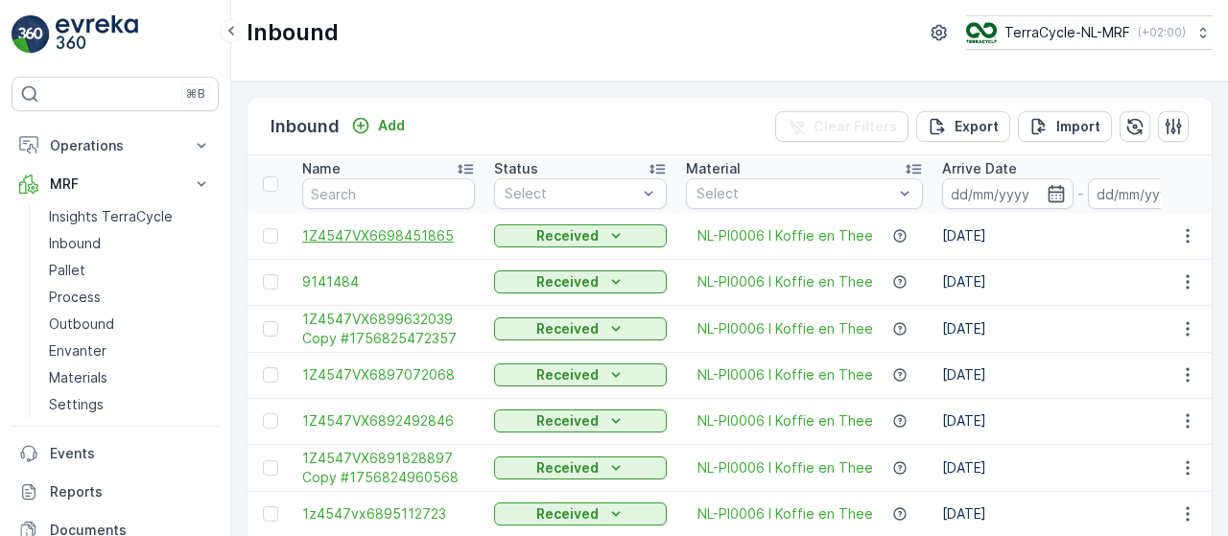
click at [434, 233] on span "1Z4547VX6698451865" at bounding box center [388, 235] width 173 height 19
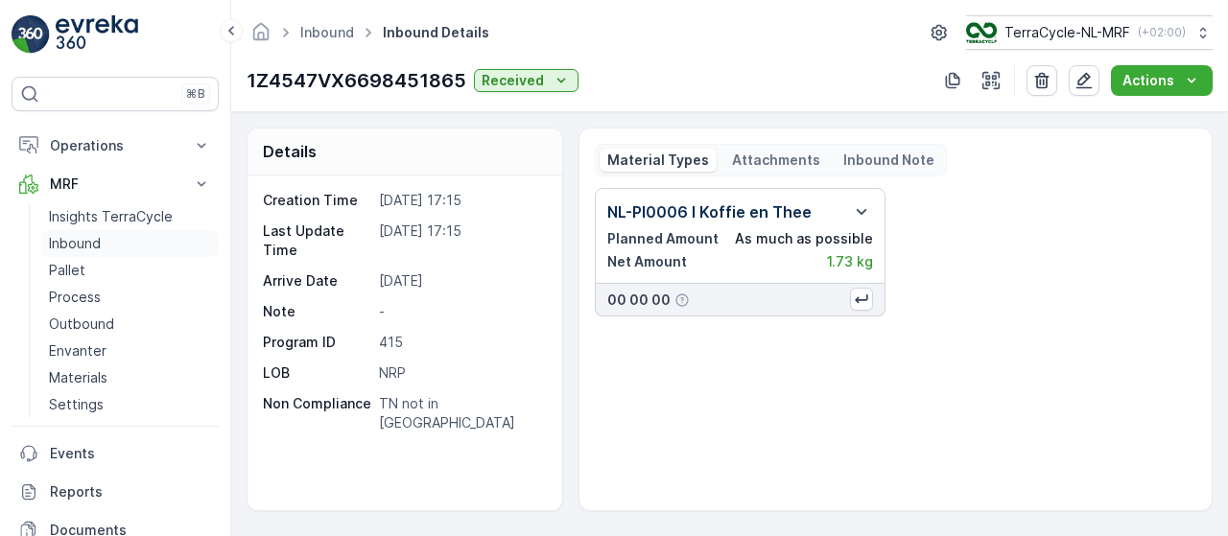
click at [103, 239] on link "Inbound" at bounding box center [129, 243] width 177 height 27
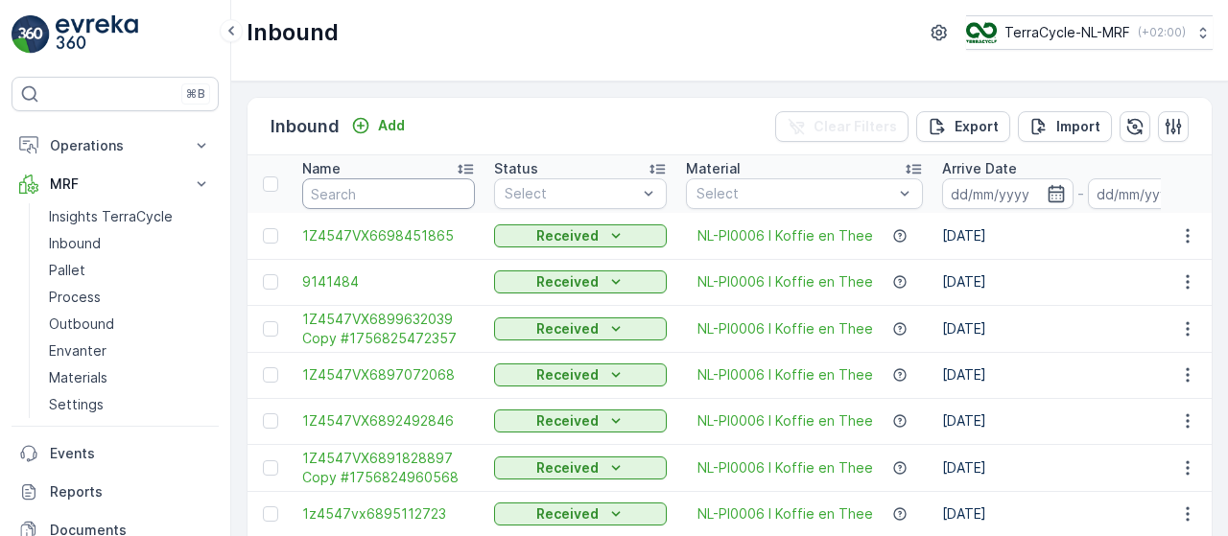
click at [354, 196] on input "text" at bounding box center [388, 193] width 173 height 31
type input "9050"
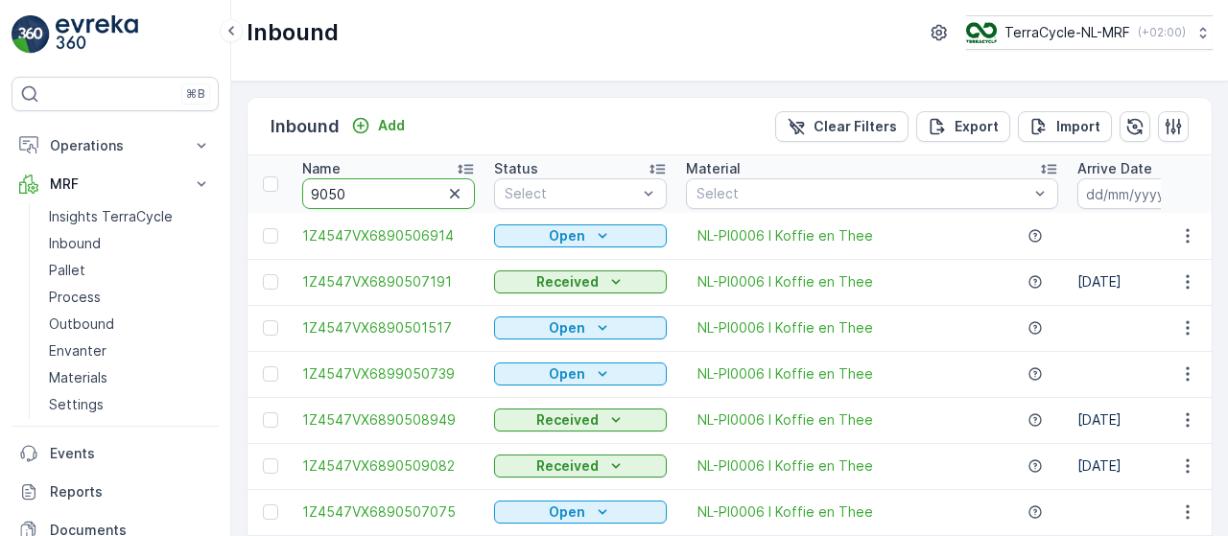
click at [354, 196] on input "9050" at bounding box center [388, 193] width 173 height 31
type input "90507075"
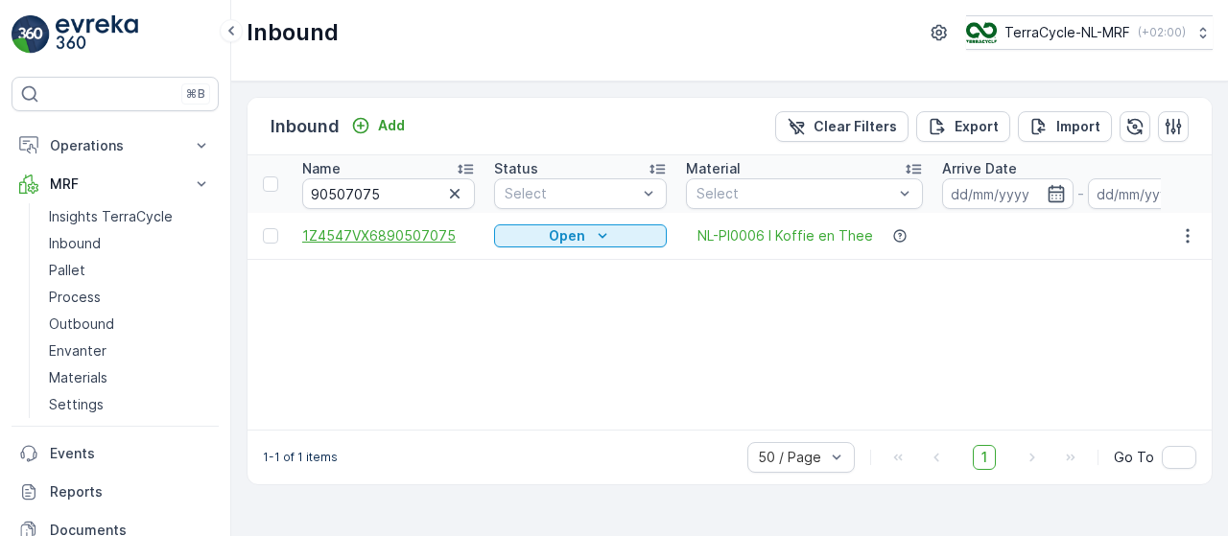
click at [403, 226] on span "1Z4547VX6890507075" at bounding box center [388, 235] width 173 height 19
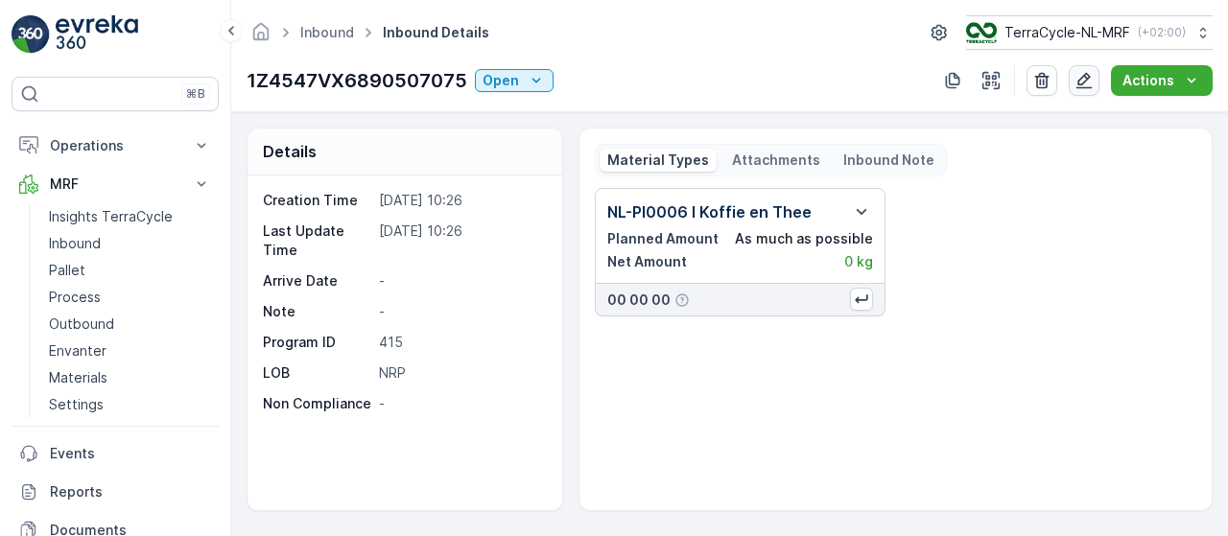
click at [1081, 85] on icon "button" at bounding box center [1083, 80] width 19 height 19
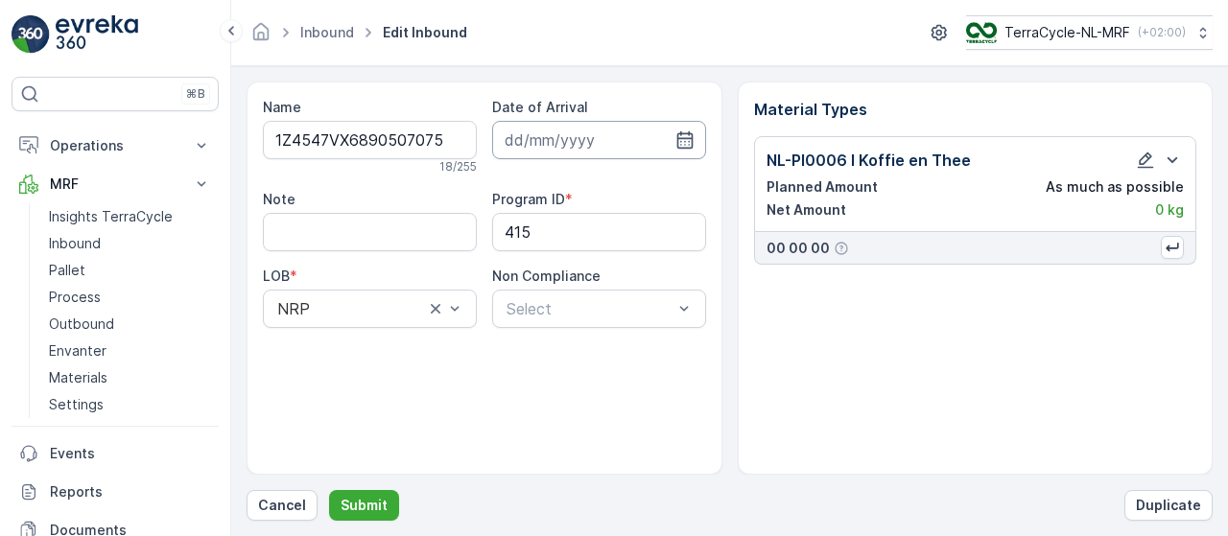
click at [609, 135] on input at bounding box center [599, 140] width 214 height 38
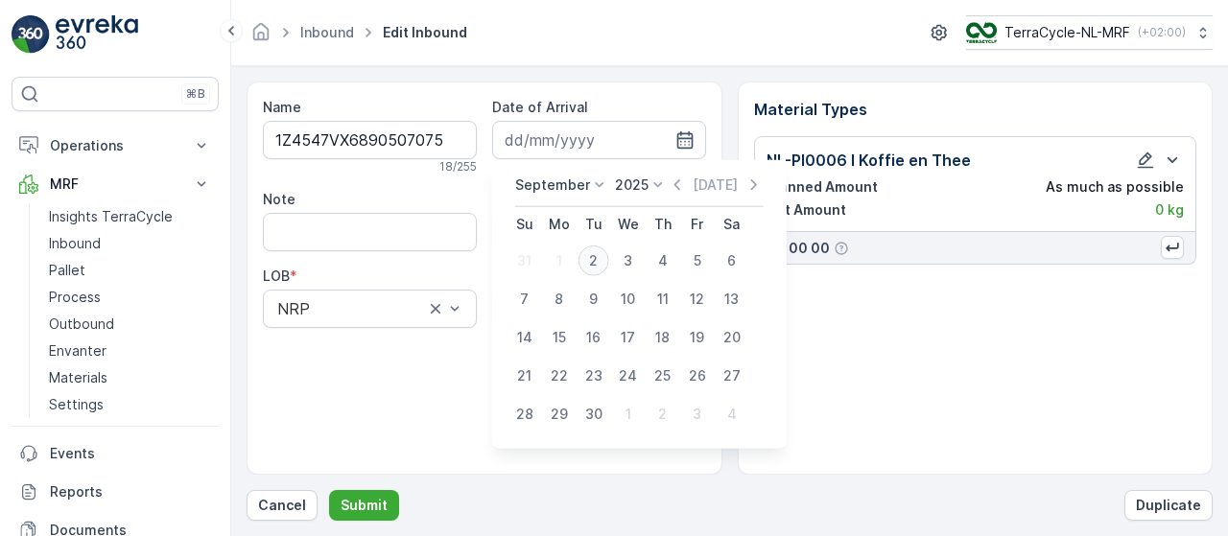
click at [593, 256] on div "2" at bounding box center [593, 261] width 31 height 31
type input "[DATE]"
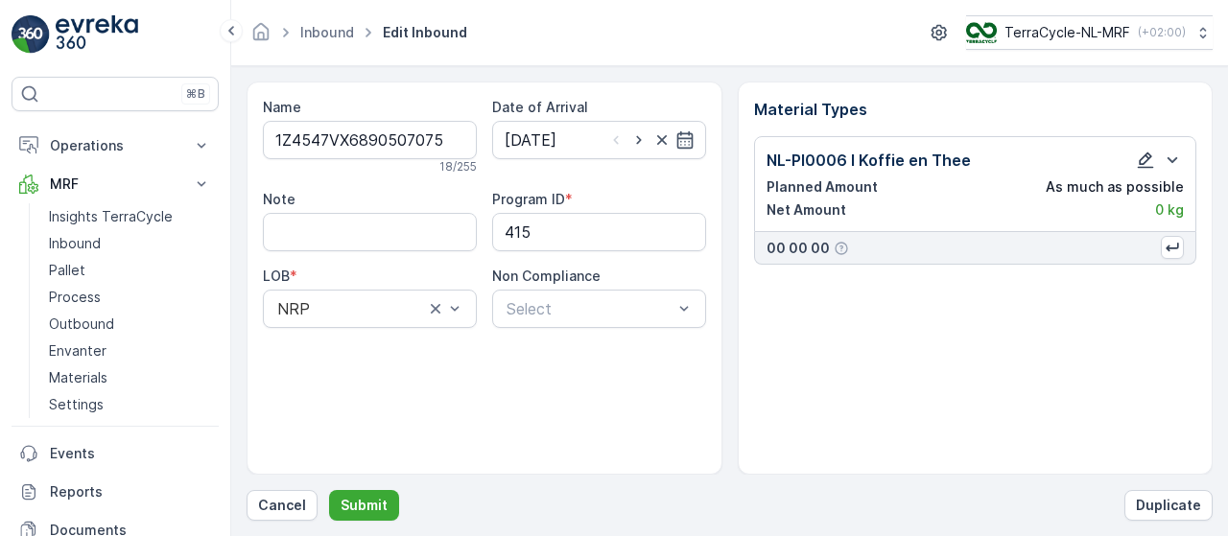
click at [1145, 157] on icon "button" at bounding box center [1145, 160] width 19 height 19
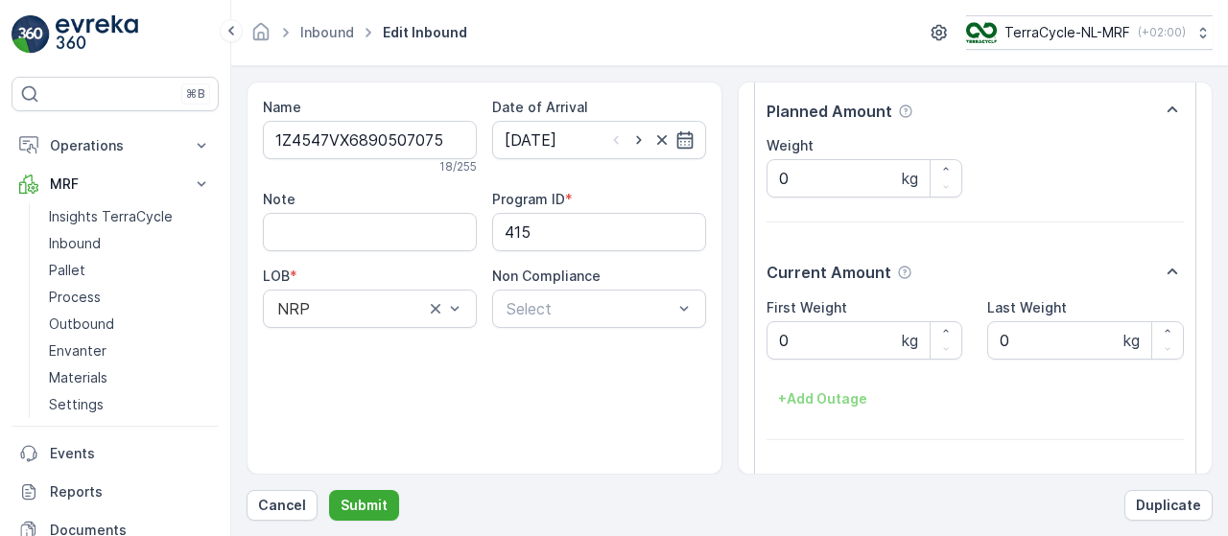
scroll to position [272, 0]
click at [869, 334] on Weight "0" at bounding box center [865, 340] width 197 height 38
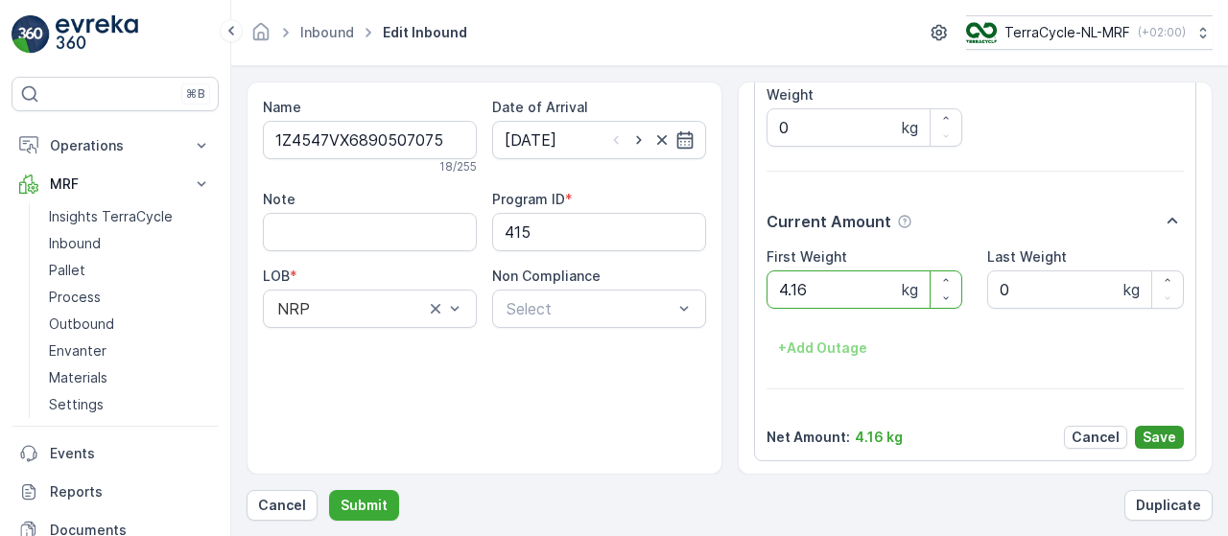
type Weight "4.16"
click at [1173, 437] on button "Save" at bounding box center [1159, 437] width 49 height 23
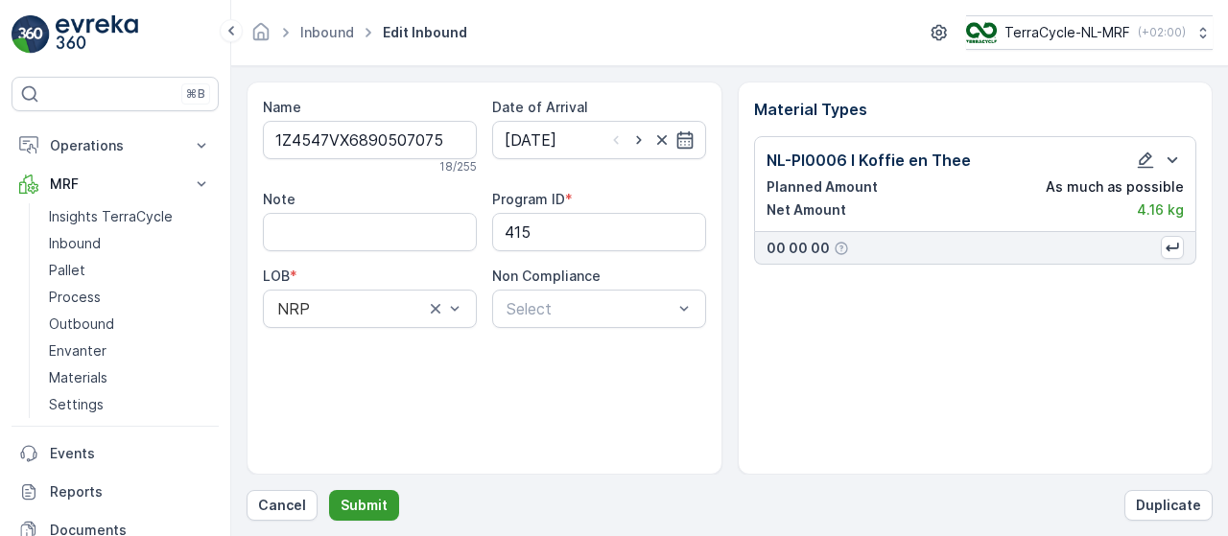
click at [365, 505] on p "Submit" at bounding box center [364, 505] width 47 height 19
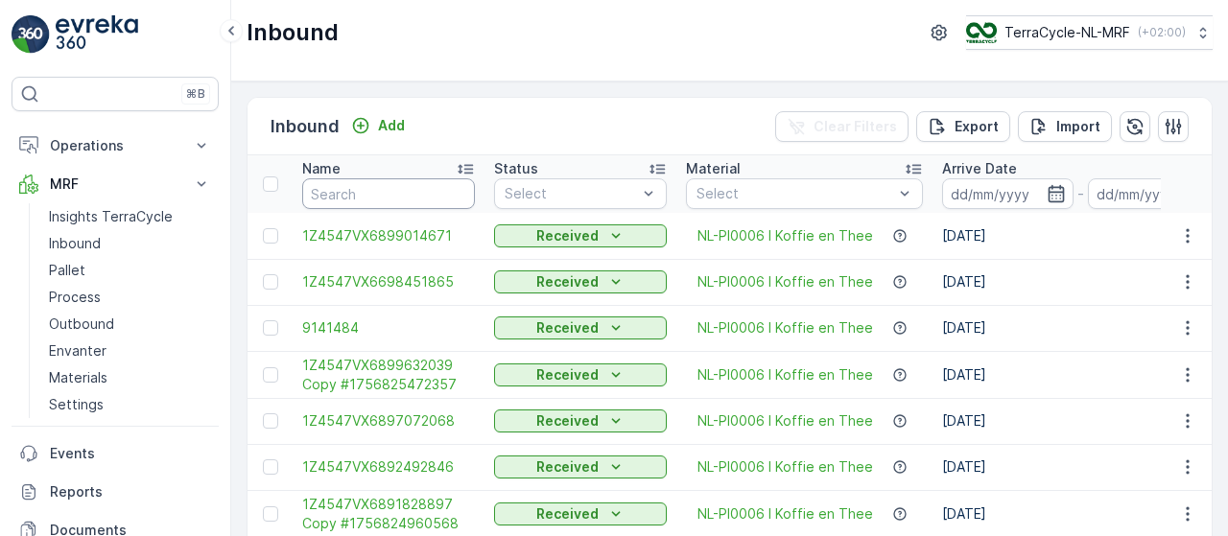
click at [368, 188] on input "text" at bounding box center [388, 193] width 173 height 31
type input "7075"
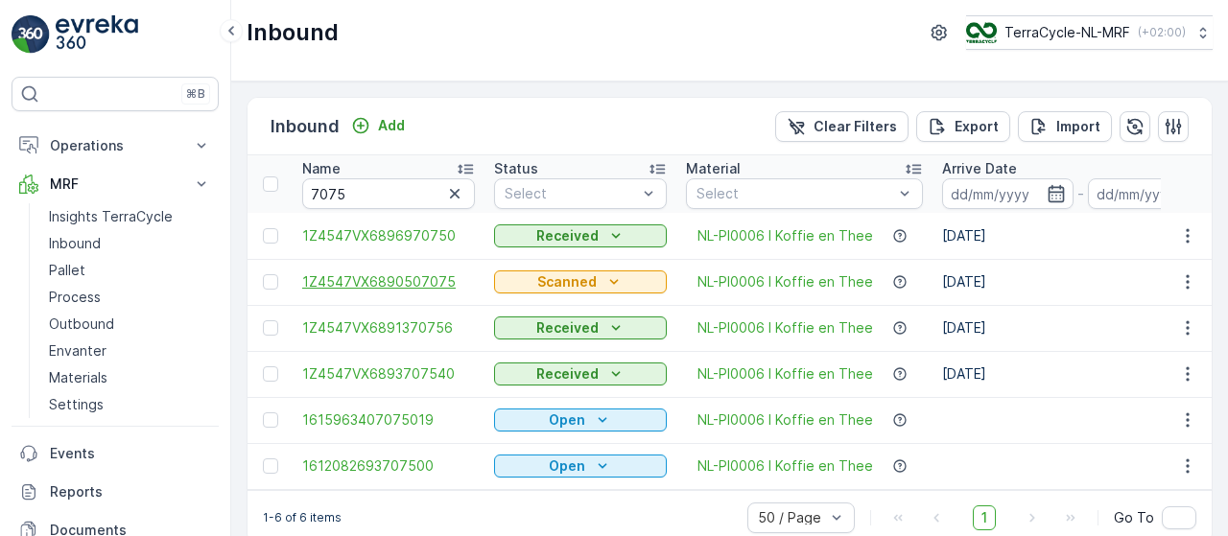
click at [432, 282] on span "1Z4547VX6890507075" at bounding box center [388, 281] width 173 height 19
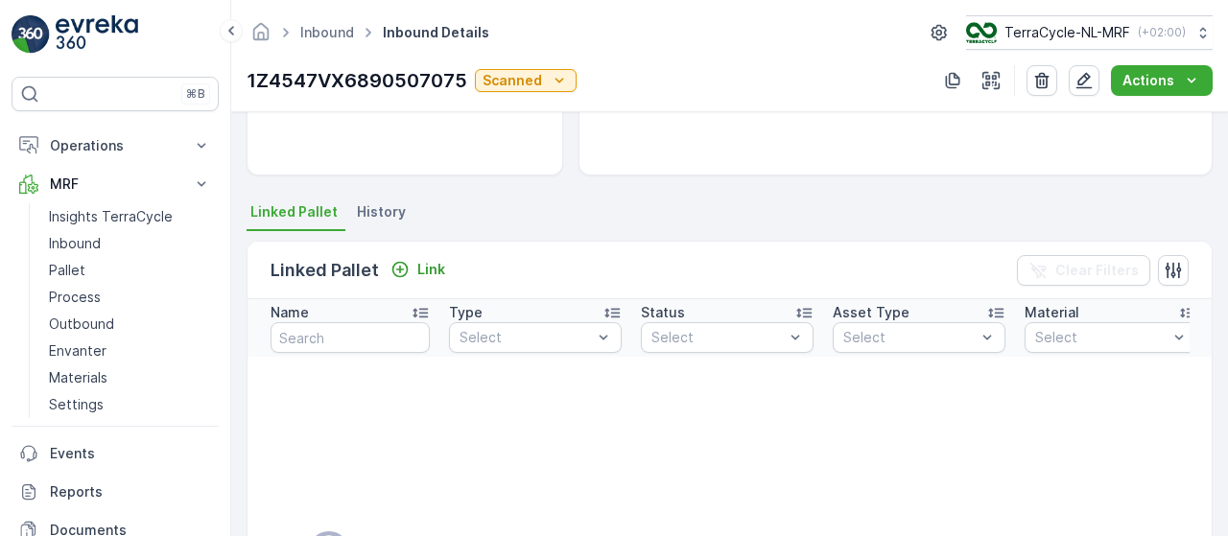
scroll to position [334, 0]
click at [434, 266] on p "Link" at bounding box center [431, 271] width 28 height 19
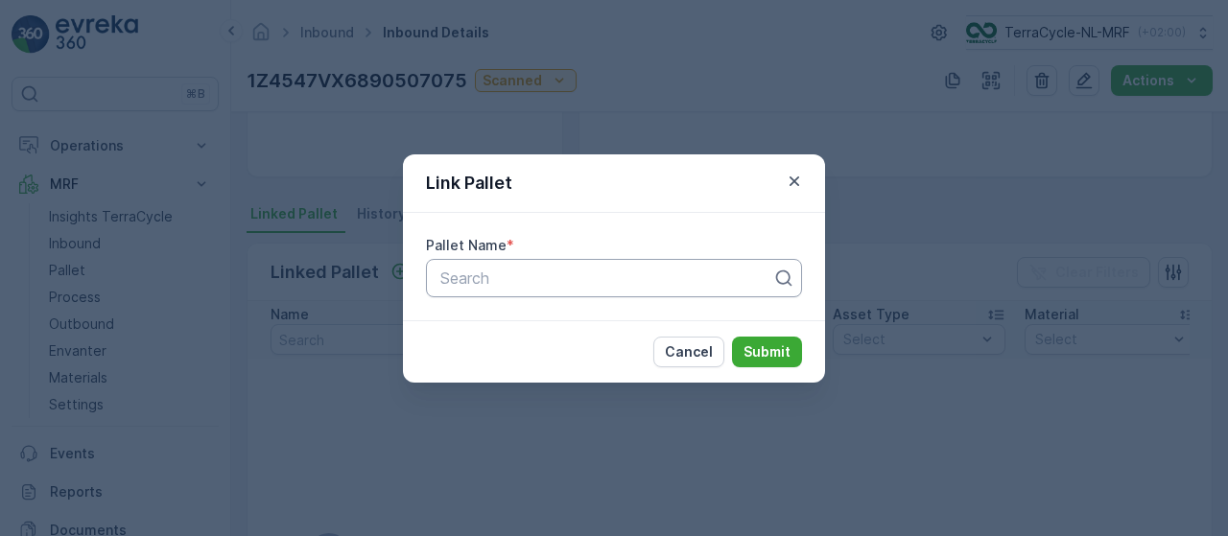
click at [554, 280] on div at bounding box center [606, 278] width 336 height 17
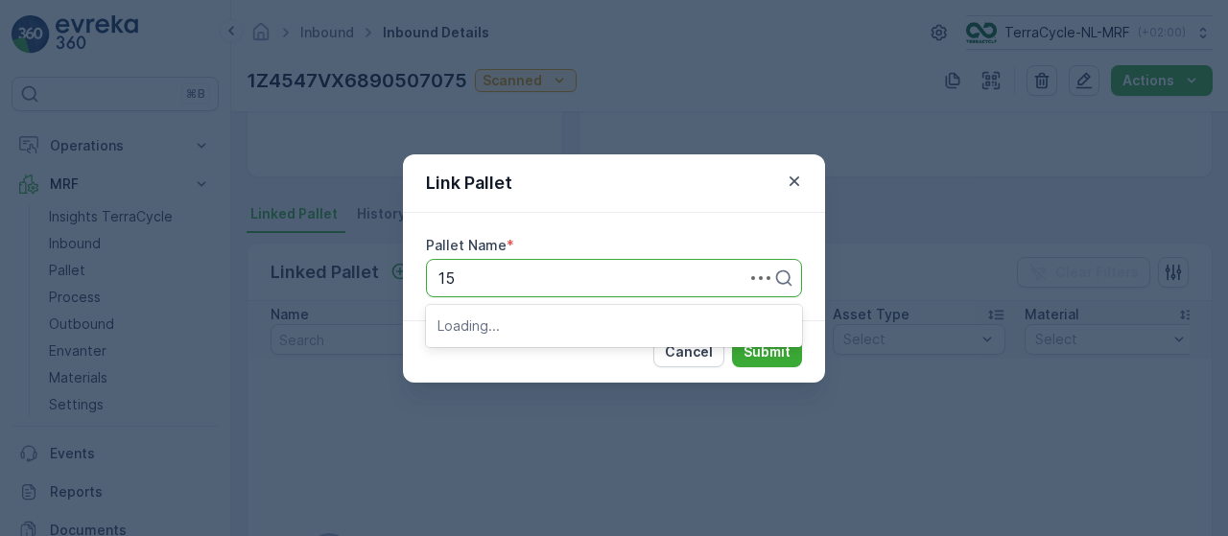
type input "153"
click at [524, 322] on span "Pallet_NL #153" at bounding box center [490, 325] width 107 height 17
click at [751, 348] on p "Submit" at bounding box center [767, 351] width 47 height 19
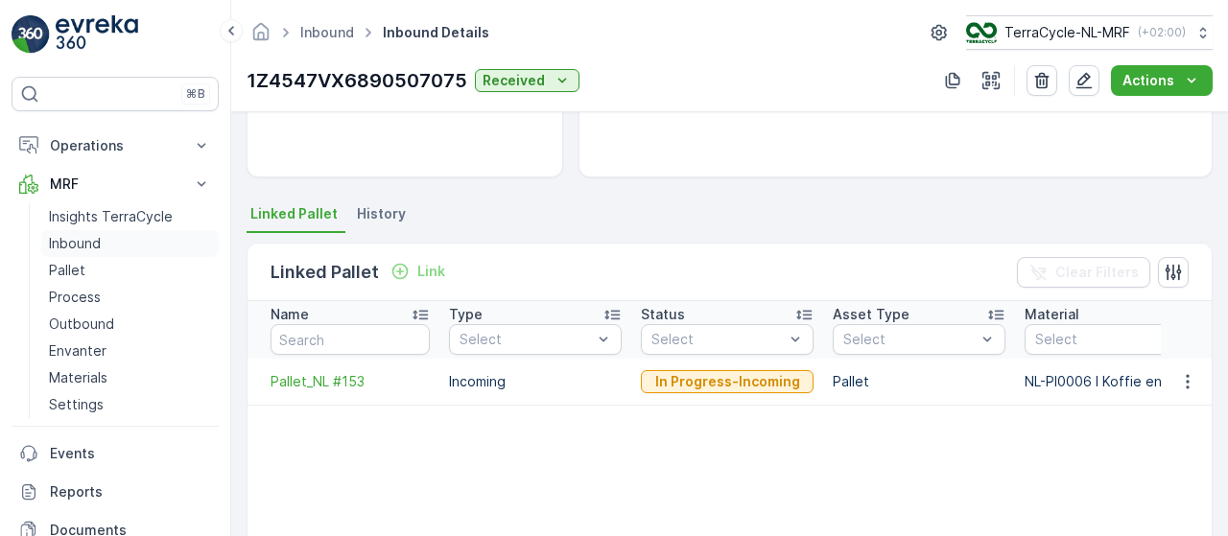
click at [97, 237] on p "Inbound" at bounding box center [75, 243] width 52 height 19
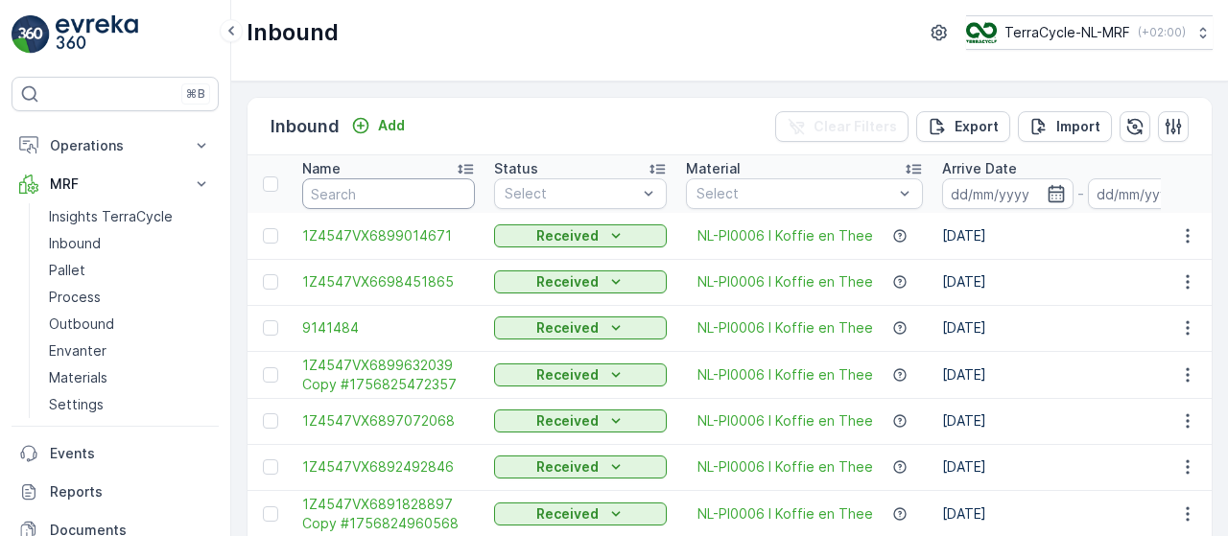
click at [365, 196] on input "text" at bounding box center [388, 193] width 173 height 31
type input "4605"
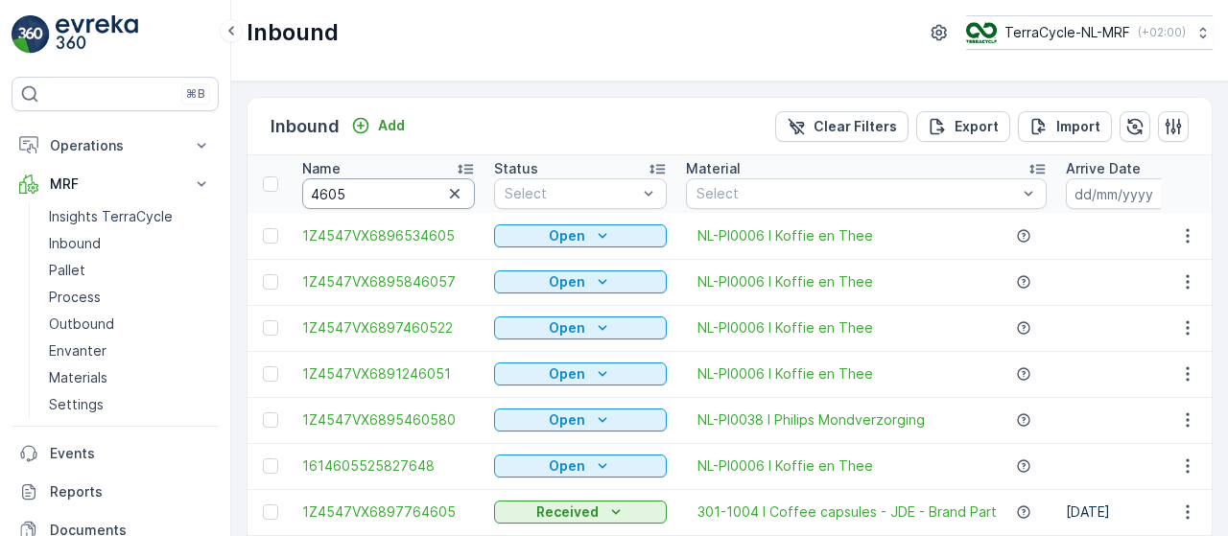
click at [313, 190] on input "4605" at bounding box center [388, 193] width 173 height 31
type input "96534605"
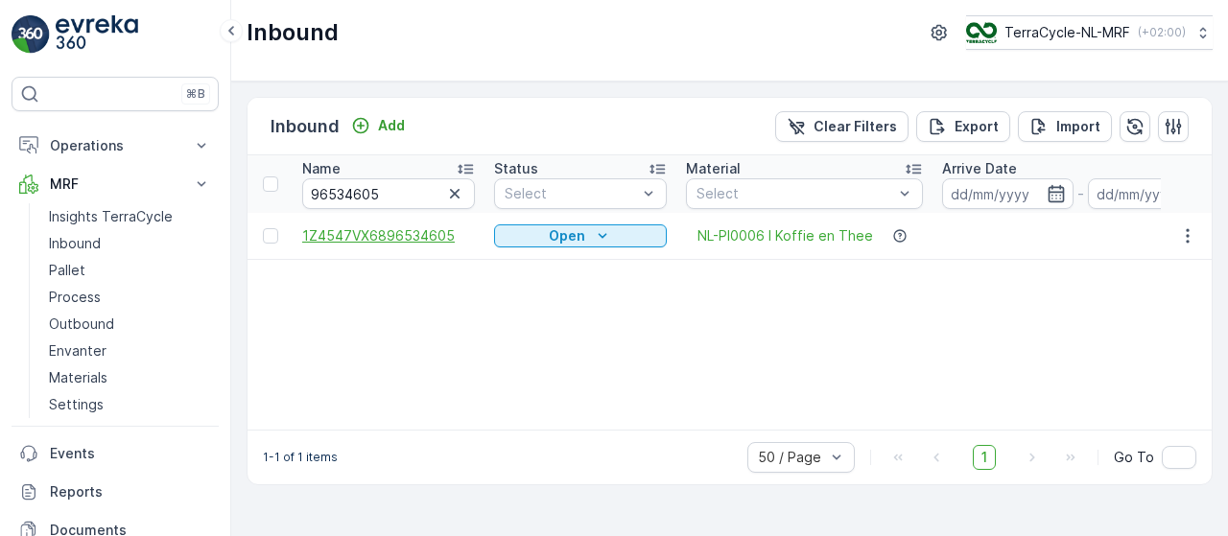
click at [372, 233] on span "1Z4547VX6896534605" at bounding box center [388, 235] width 173 height 19
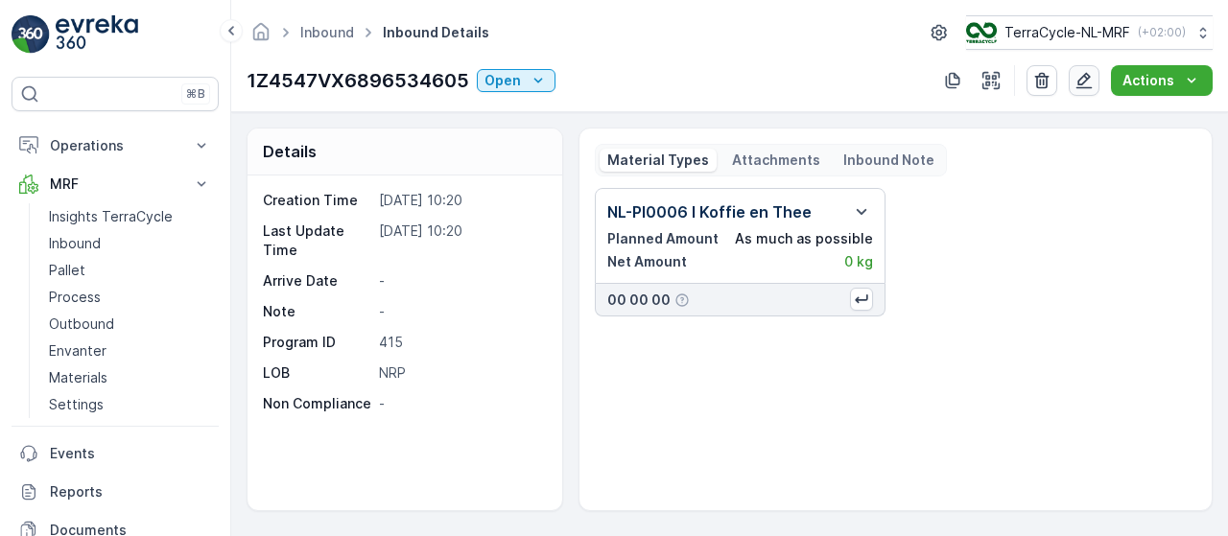
click at [1088, 80] on icon "button" at bounding box center [1084, 81] width 16 height 16
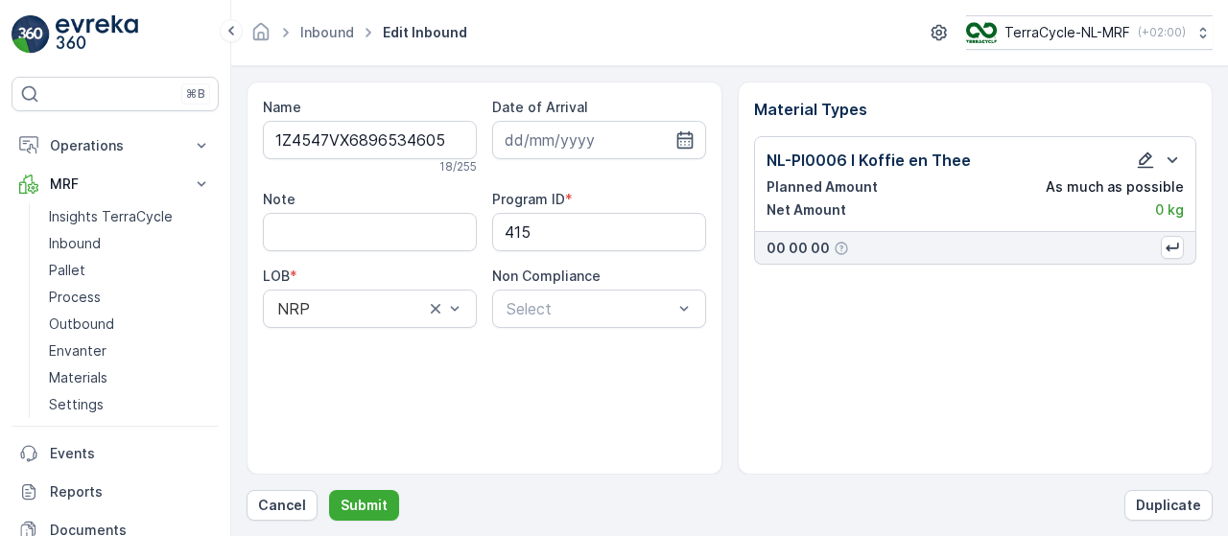
click at [1151, 166] on icon "button" at bounding box center [1146, 161] width 16 height 16
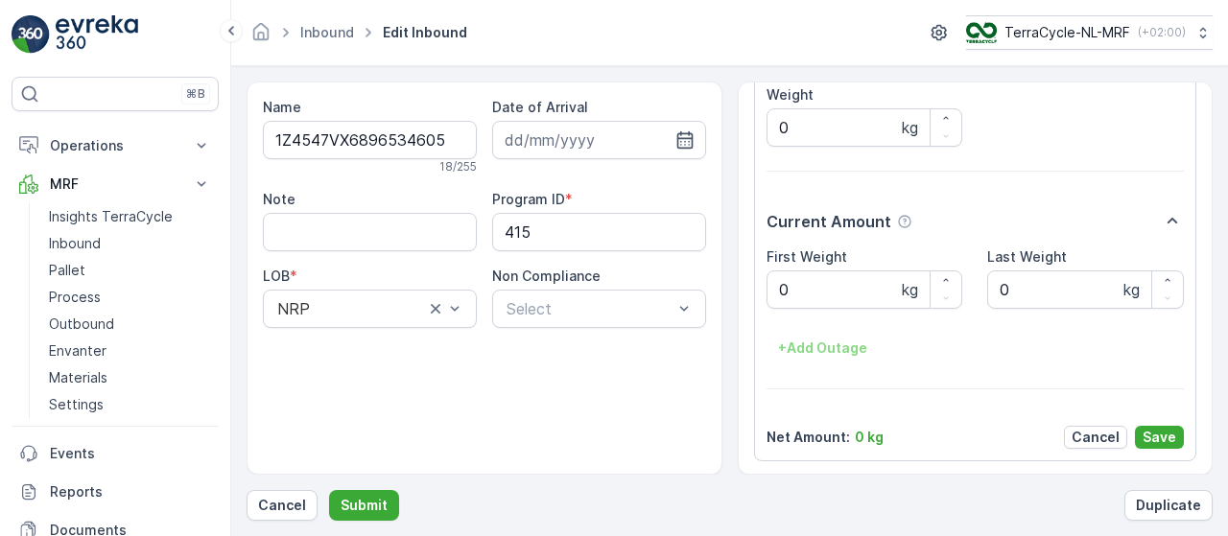
scroll to position [322, 0]
click at [848, 293] on Weight "0" at bounding box center [865, 290] width 197 height 38
type Weight "3.32"
click at [1147, 432] on p "Save" at bounding box center [1160, 438] width 34 height 19
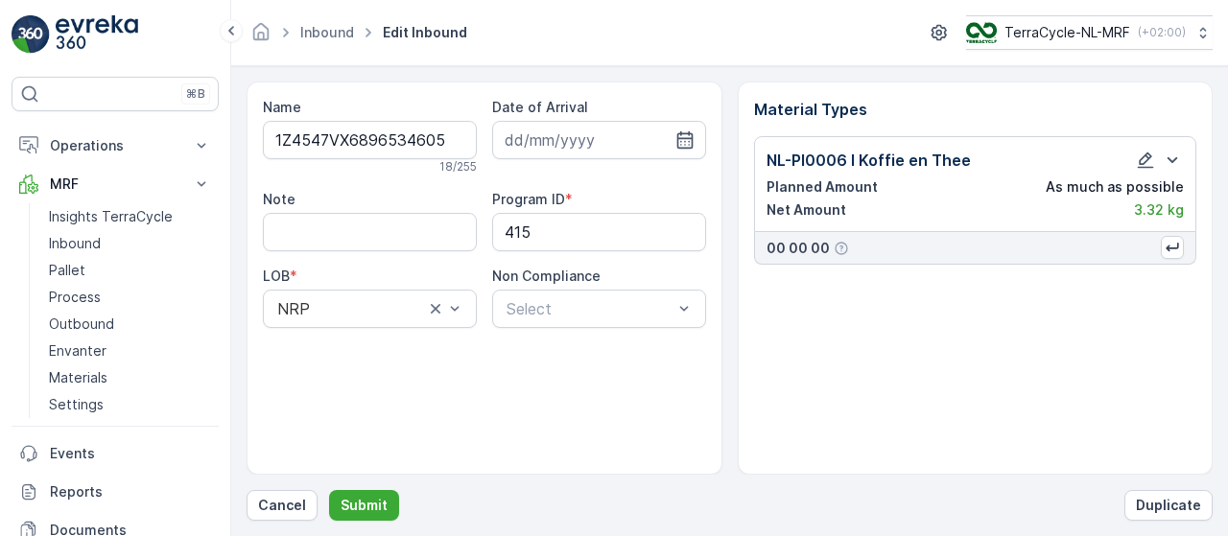
scroll to position [0, 0]
click at [679, 135] on icon "button" at bounding box center [684, 139] width 19 height 19
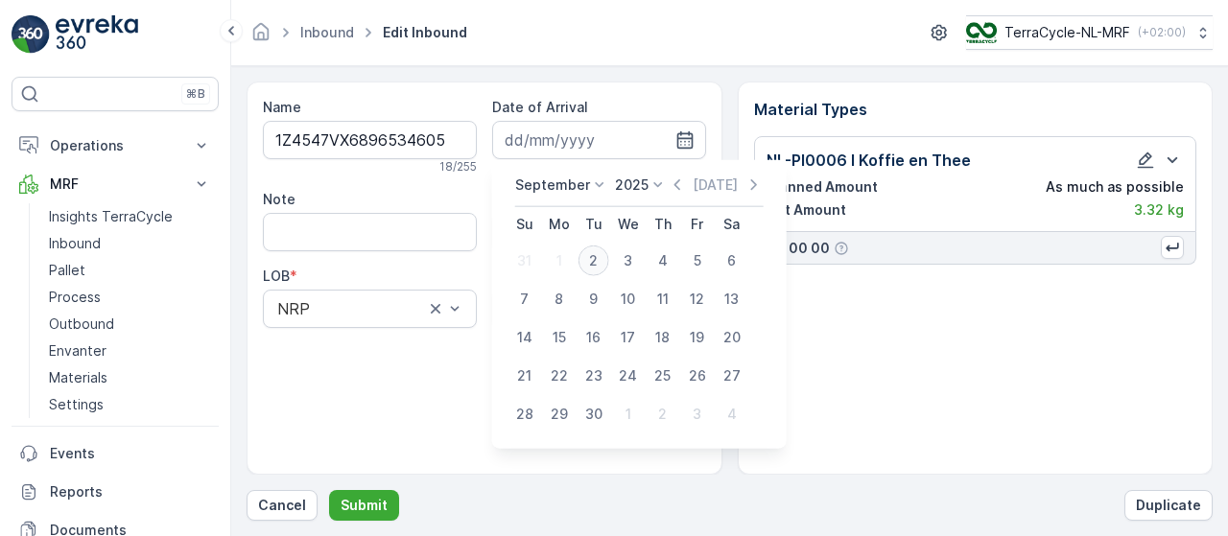
click at [591, 263] on div "2" at bounding box center [593, 261] width 31 height 31
type input "[DATE]"
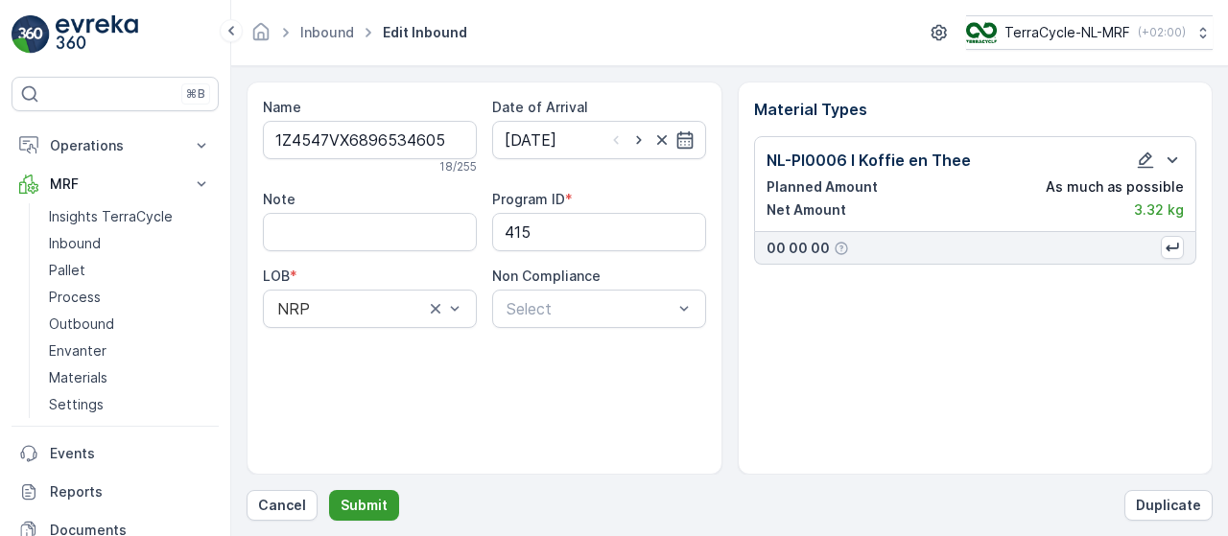
click at [351, 508] on p "Submit" at bounding box center [364, 505] width 47 height 19
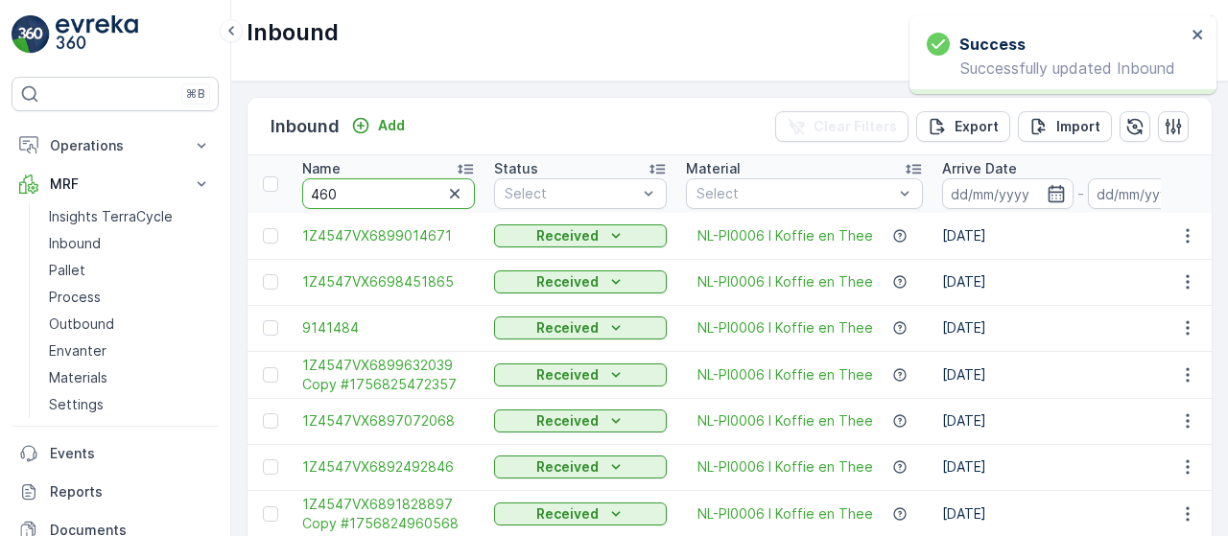
type input "4605"
click at [411, 195] on input "4605" at bounding box center [388, 193] width 173 height 31
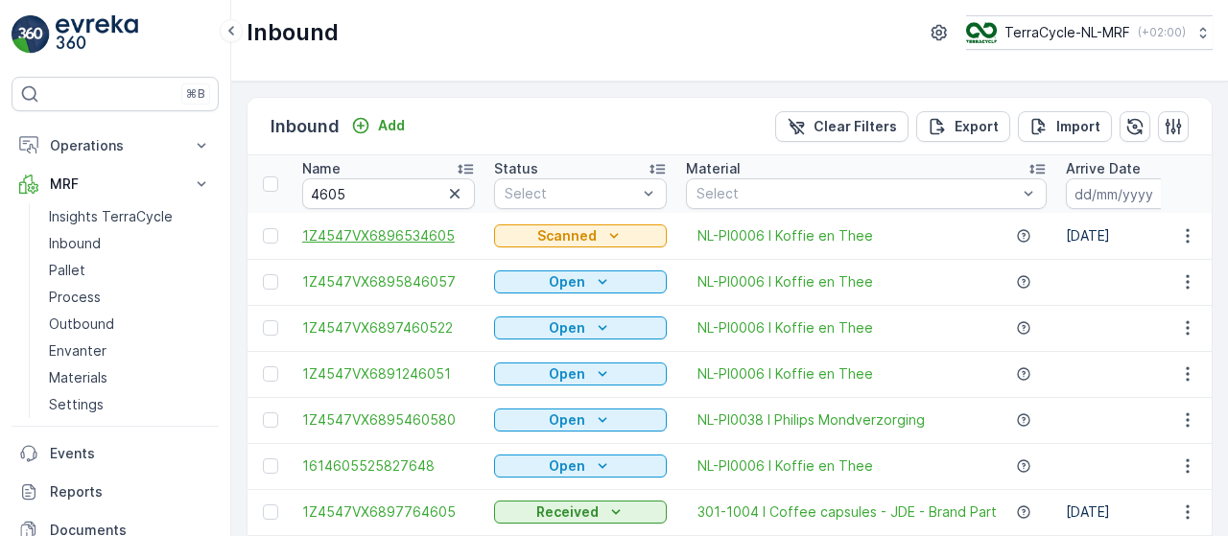
click at [400, 233] on span "1Z4547VX6896534605" at bounding box center [388, 235] width 173 height 19
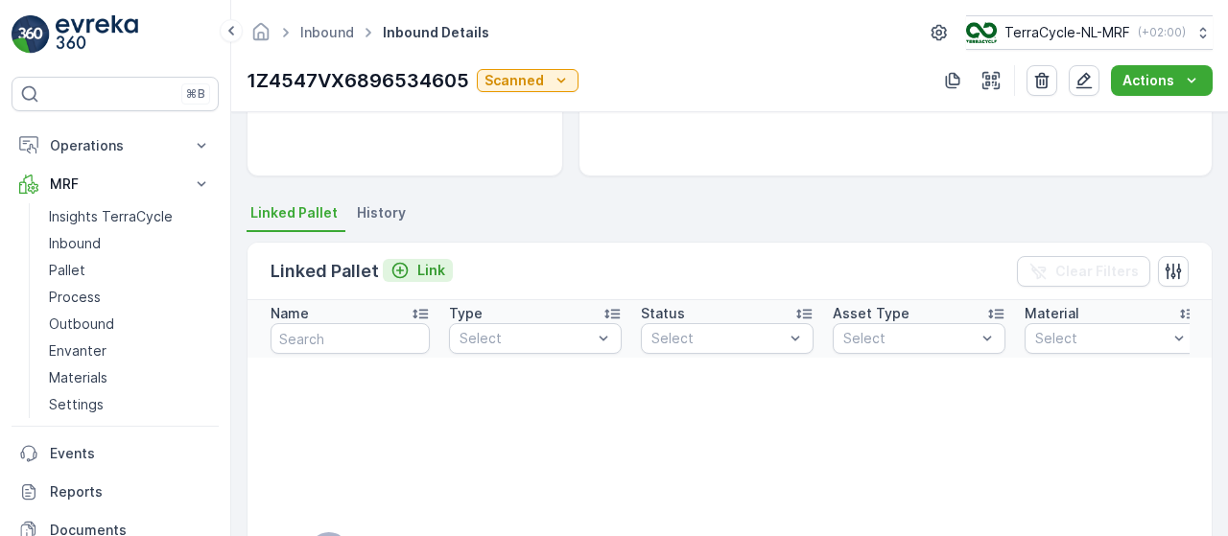
scroll to position [334, 0]
click at [432, 262] on p "Link" at bounding box center [431, 271] width 28 height 19
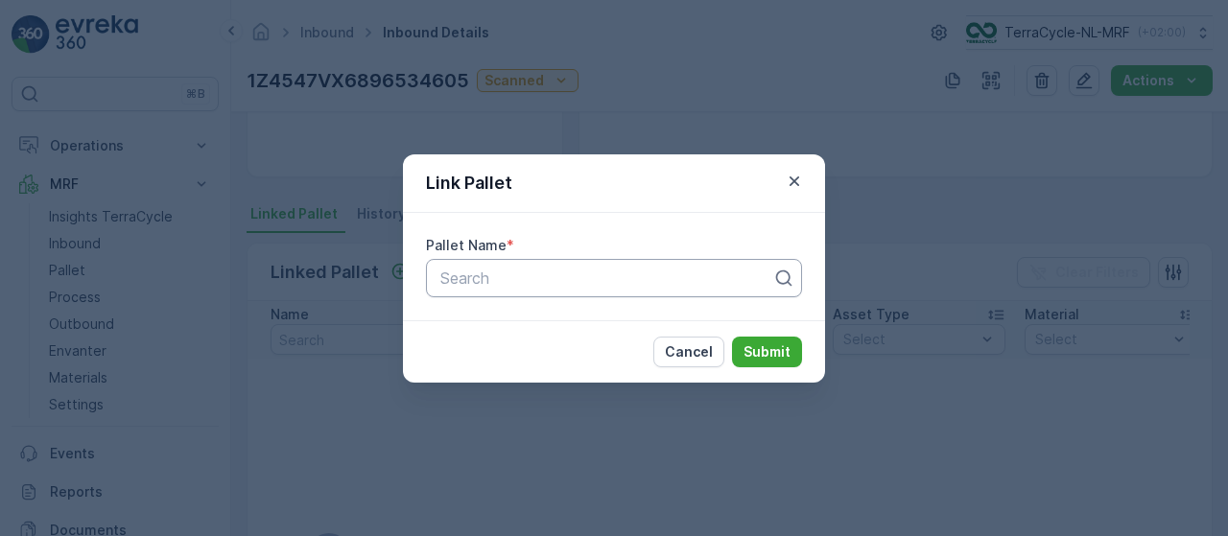
click at [564, 281] on div at bounding box center [606, 278] width 336 height 17
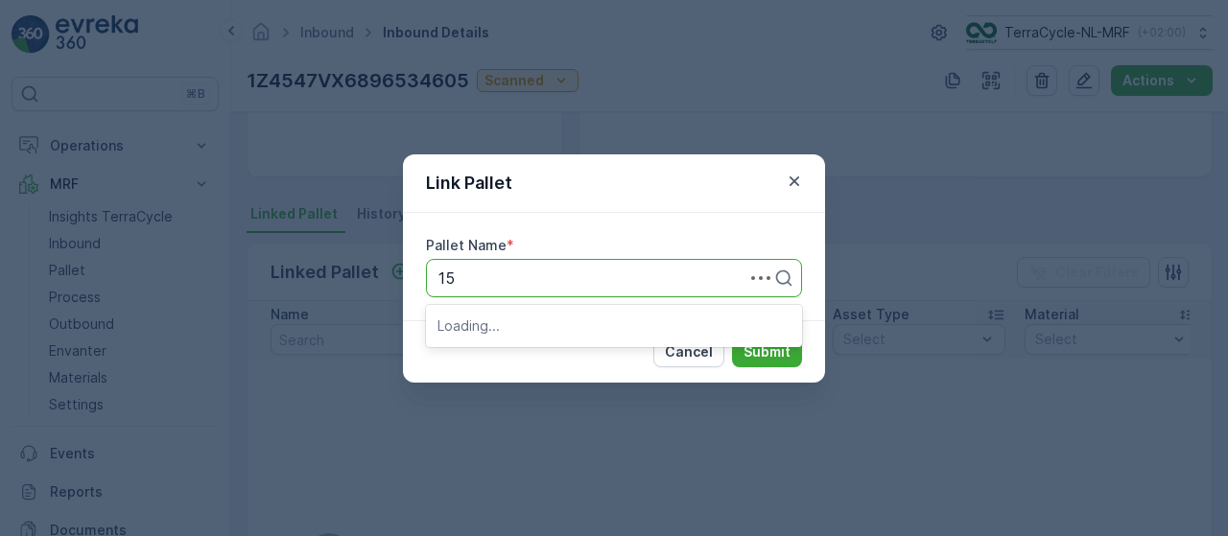
type input "153"
click at [560, 335] on div "Pallet_NL #153" at bounding box center [614, 325] width 376 height 33
click at [776, 362] on button "Submit" at bounding box center [767, 352] width 70 height 31
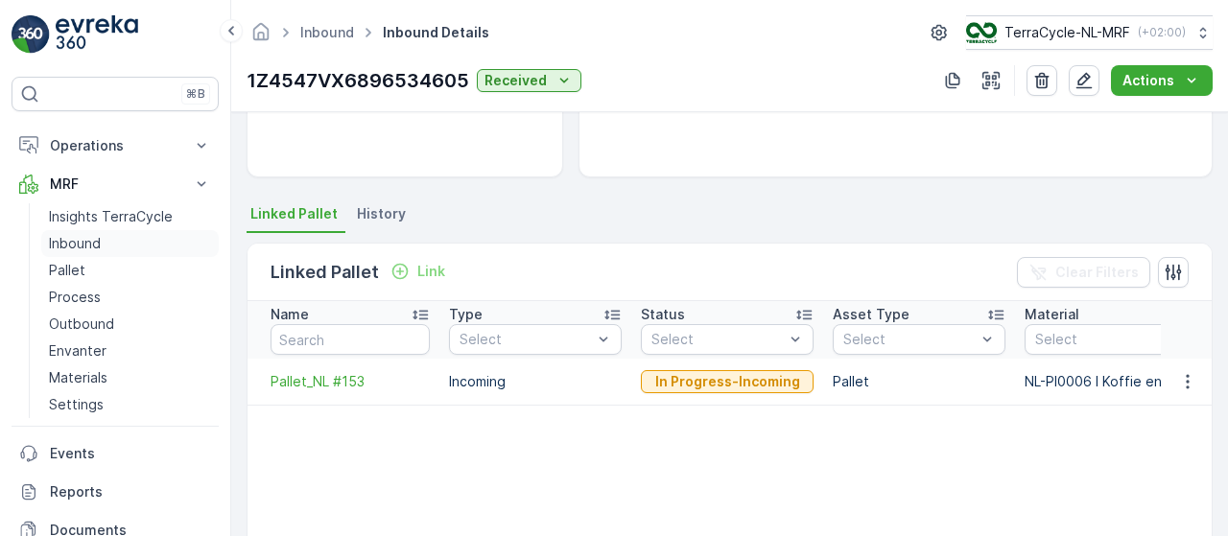
click at [122, 241] on link "Inbound" at bounding box center [129, 243] width 177 height 27
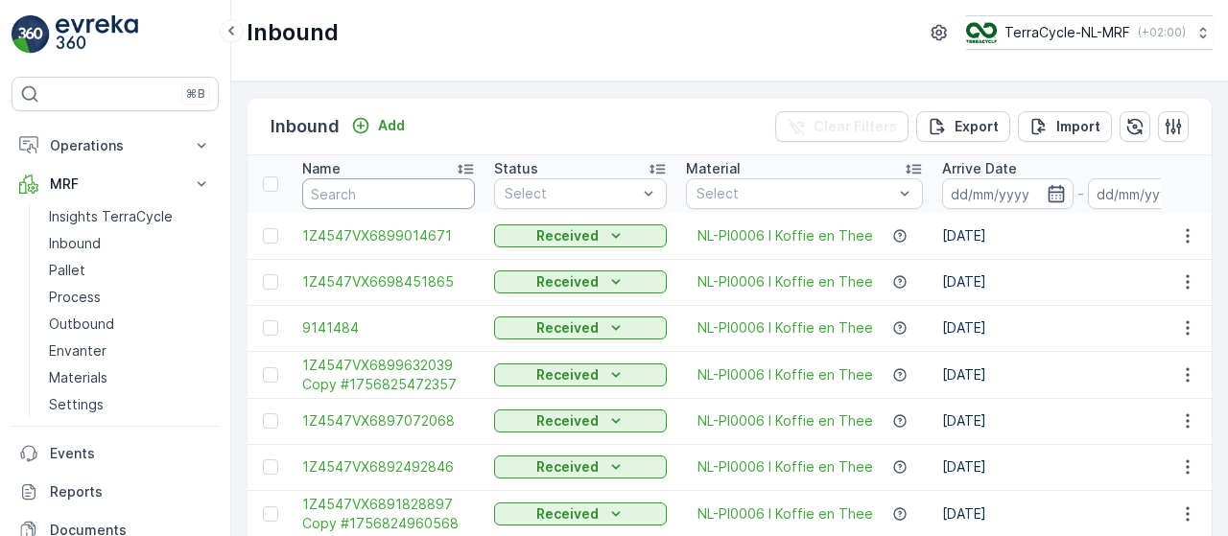
click at [379, 191] on input "text" at bounding box center [388, 193] width 173 height 31
type input "9058"
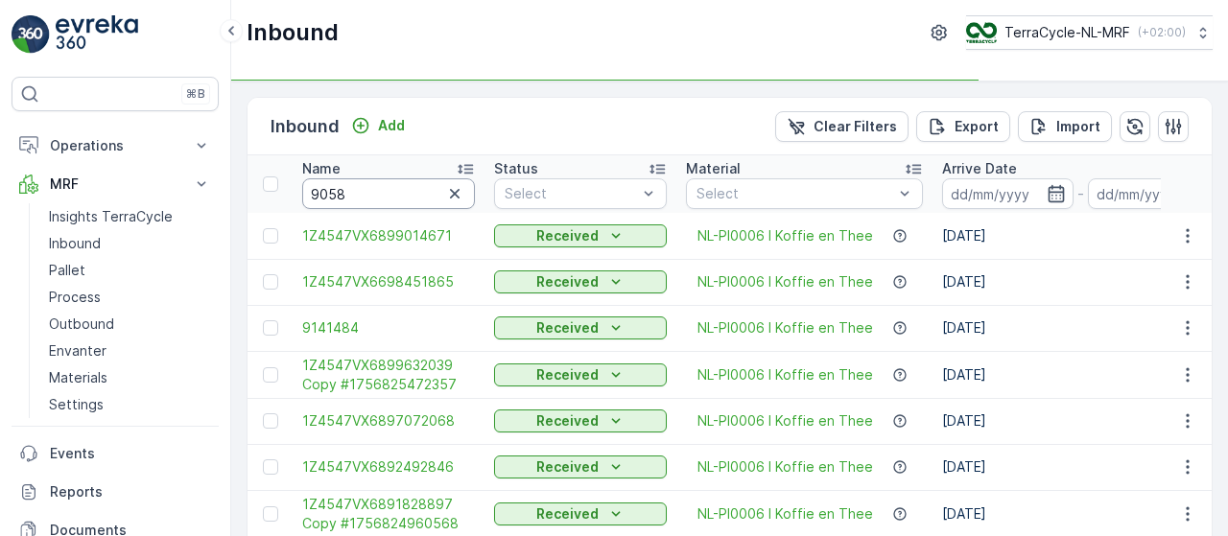
click at [379, 191] on input "9058" at bounding box center [388, 193] width 173 height 31
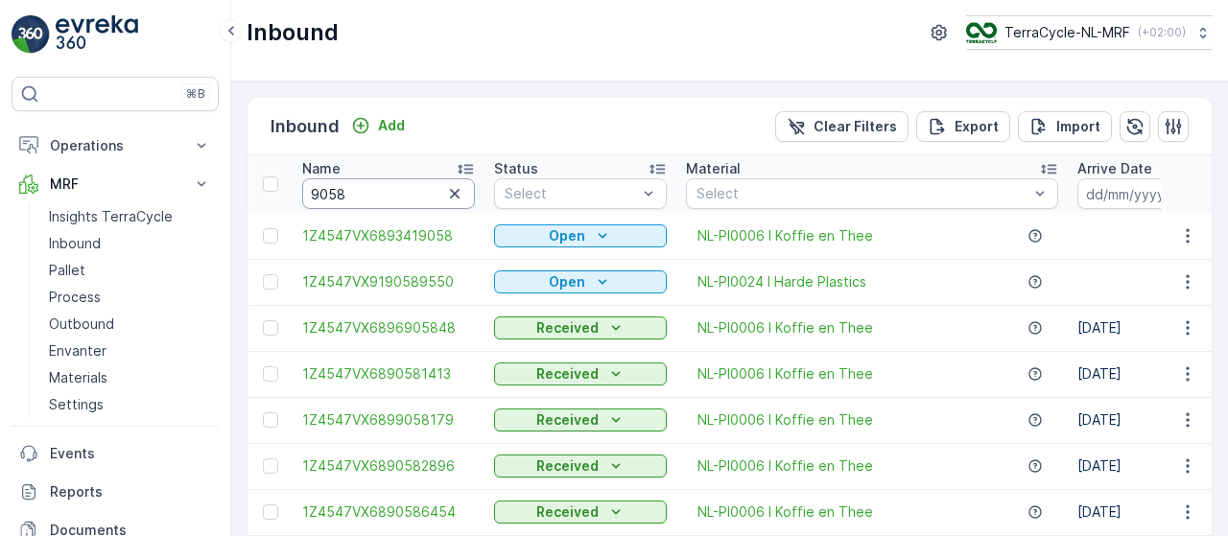
click at [379, 191] on input "9058" at bounding box center [388, 193] width 173 height 31
type input "90585955"
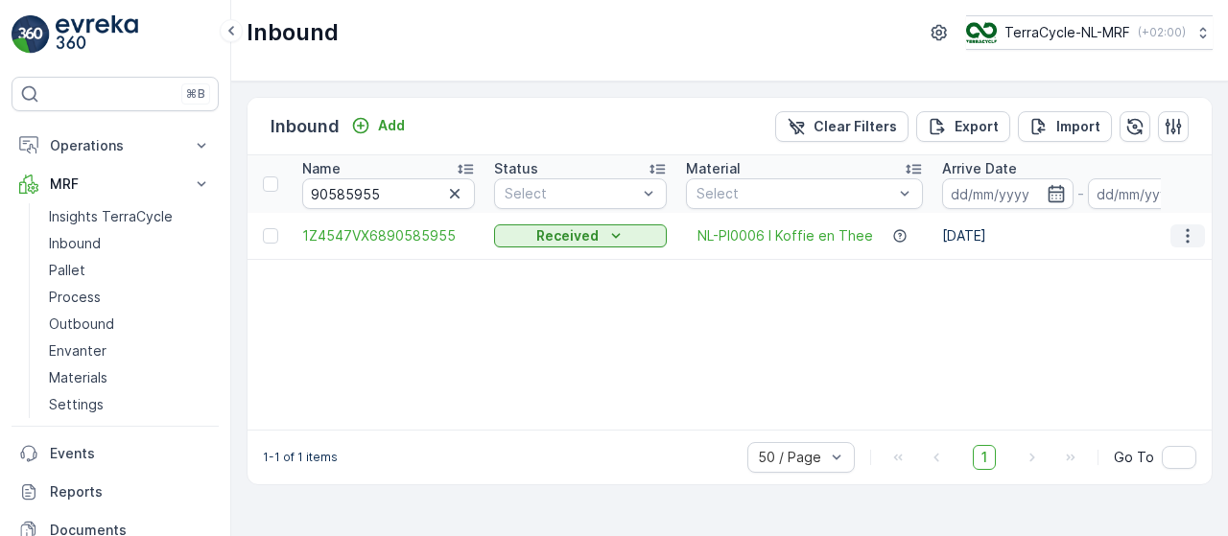
click at [1184, 229] on icon "button" at bounding box center [1187, 235] width 19 height 19
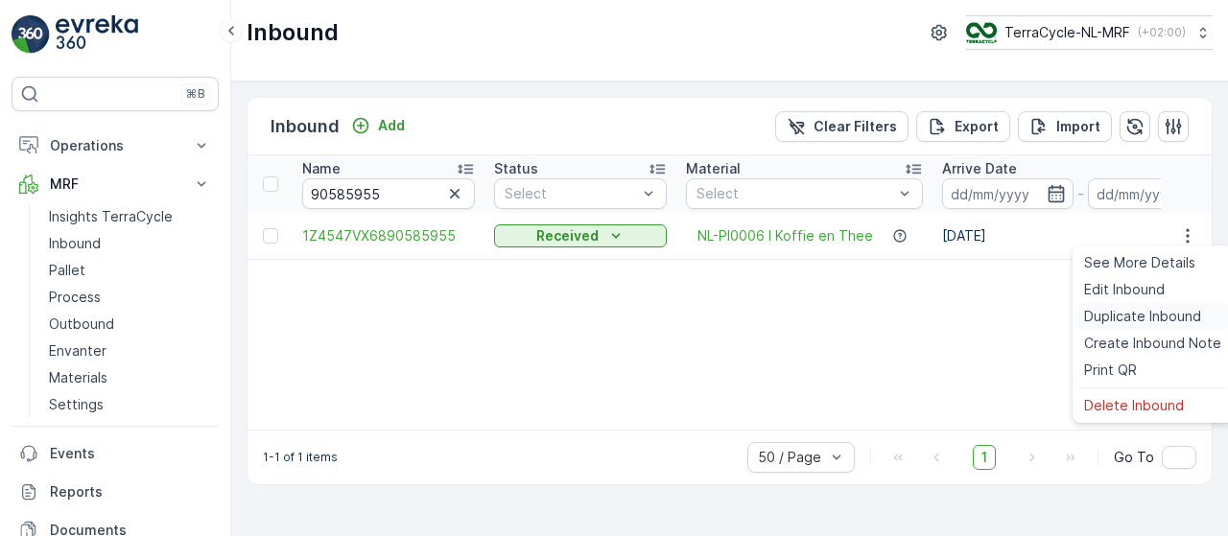
click at [1122, 312] on span "Duplicate Inbound" at bounding box center [1142, 316] width 117 height 19
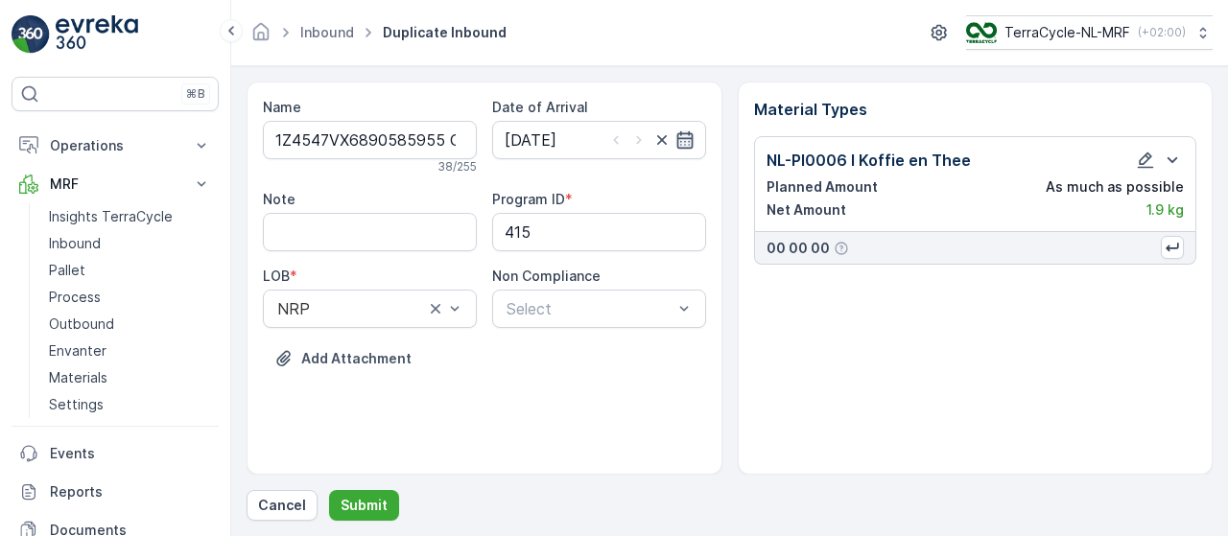
click at [691, 139] on icon "button" at bounding box center [684, 139] width 16 height 17
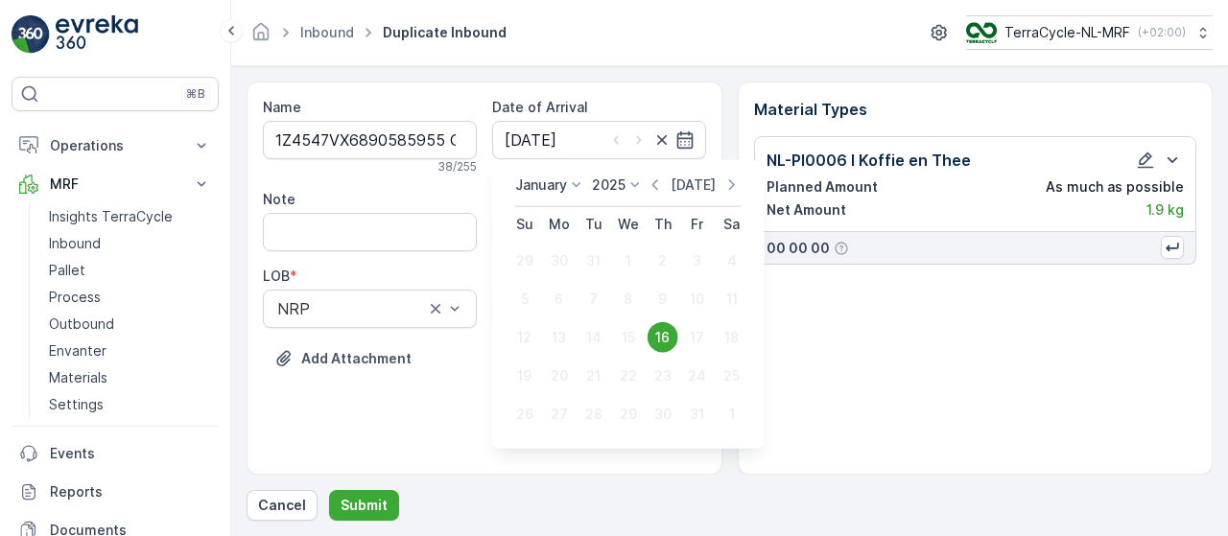
click at [704, 189] on p "[DATE]" at bounding box center [693, 185] width 45 height 19
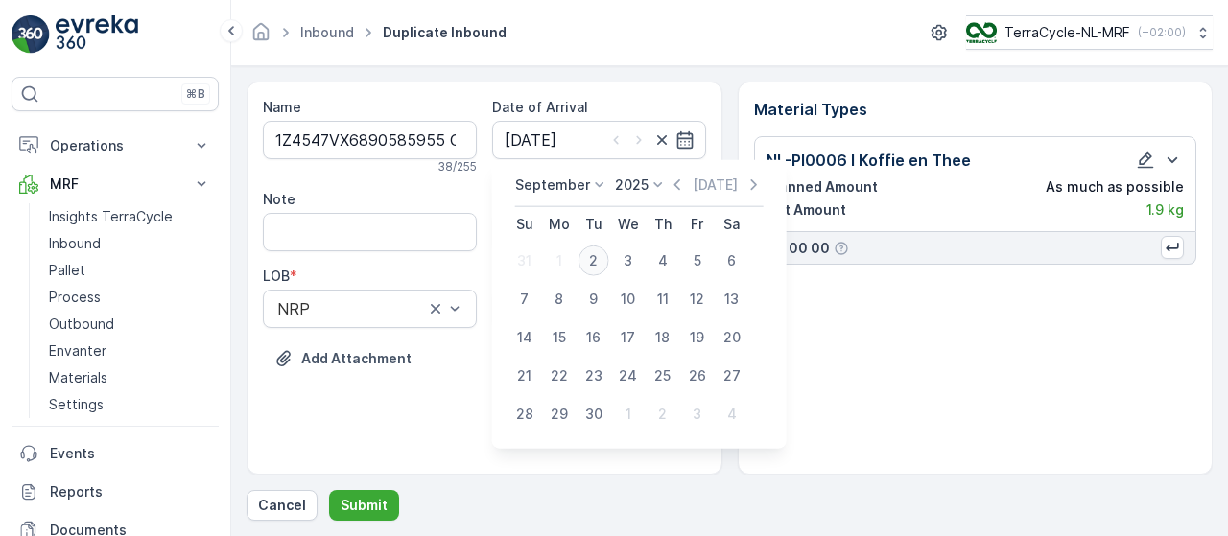
click at [592, 258] on div "2" at bounding box center [593, 261] width 31 height 31
type input "[DATE]"
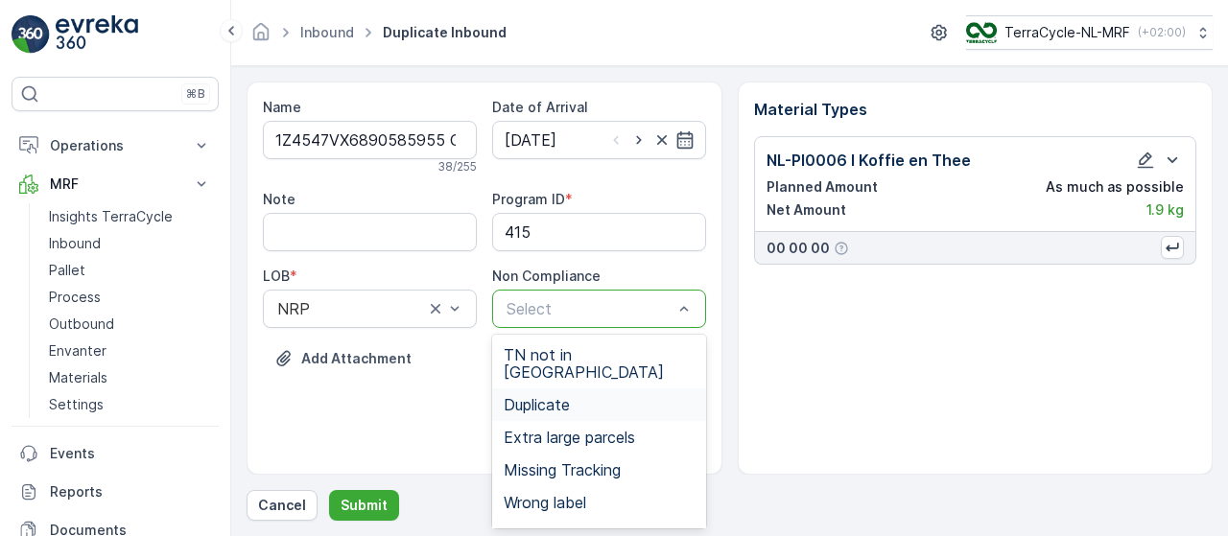
click at [602, 396] on div "Duplicate" at bounding box center [599, 404] width 191 height 17
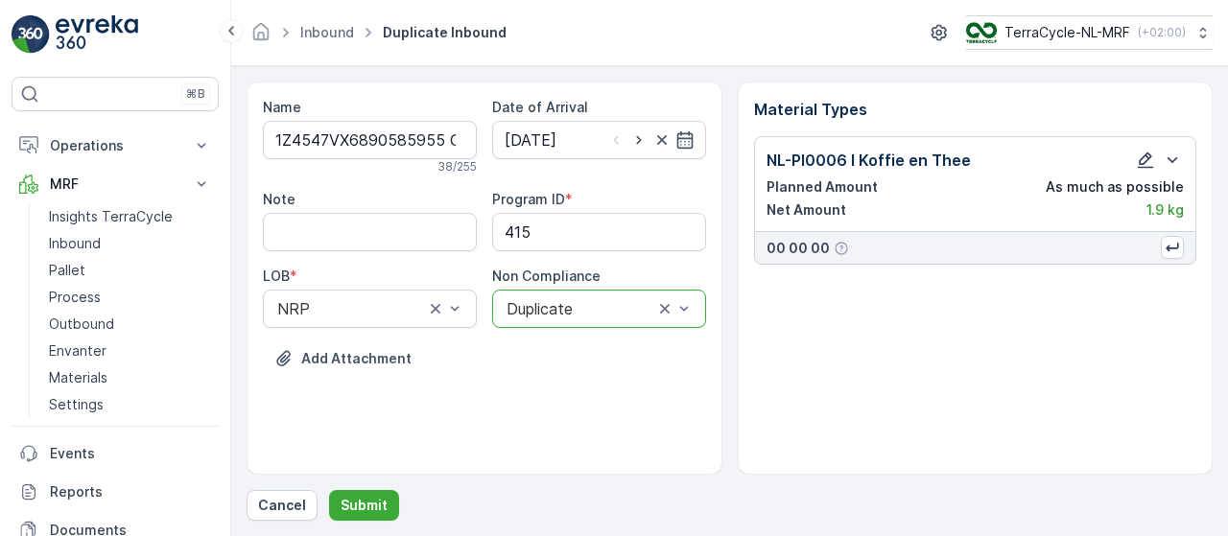
click at [1145, 163] on icon "button" at bounding box center [1145, 160] width 19 height 19
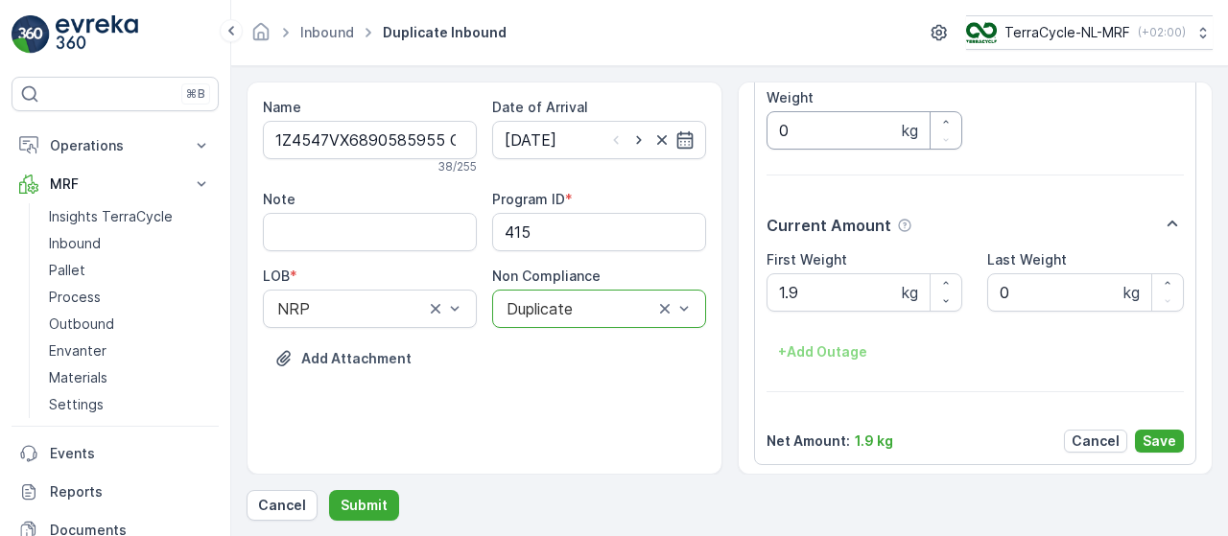
scroll to position [201, 0]
click at [840, 285] on Weight "1.9" at bounding box center [865, 289] width 197 height 38
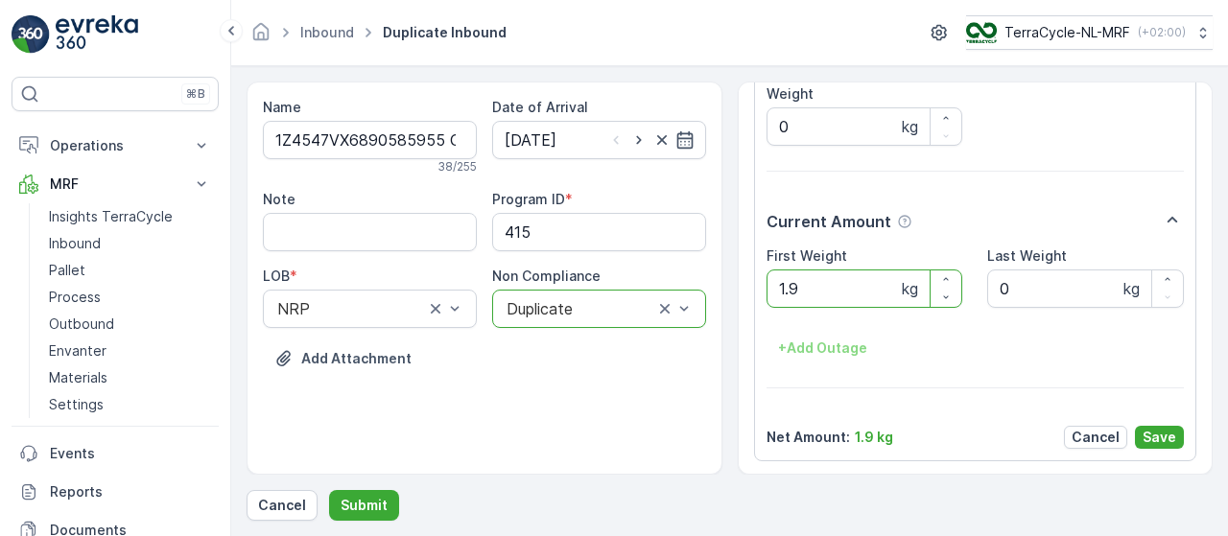
type Weight "1"
type Weight "1.61"
click at [1151, 431] on p "Save" at bounding box center [1160, 437] width 34 height 19
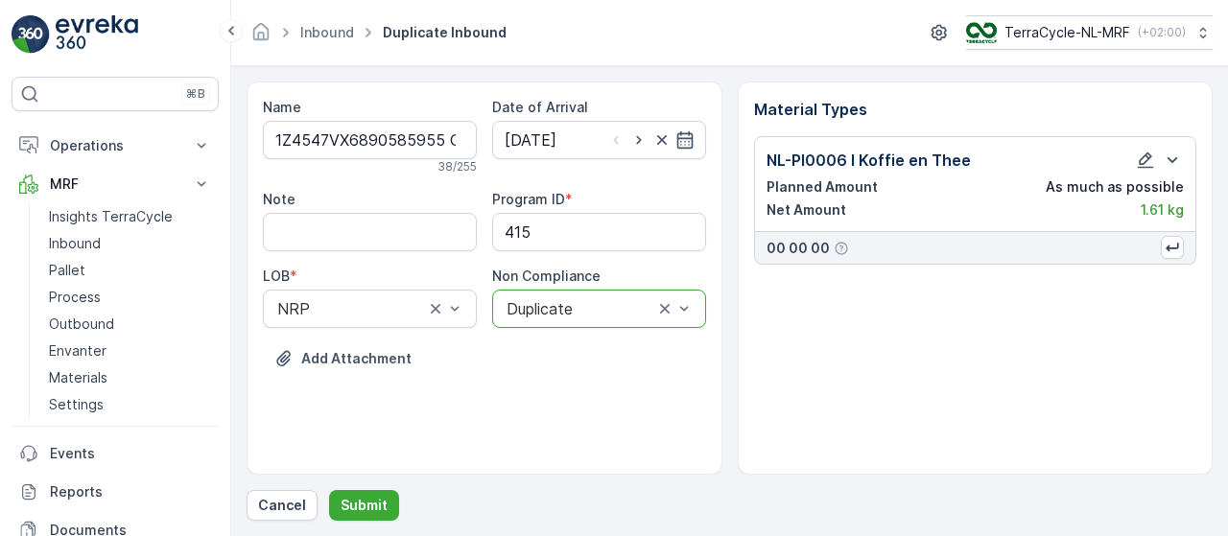
scroll to position [0, 0]
click at [363, 504] on p "Submit" at bounding box center [364, 505] width 47 height 19
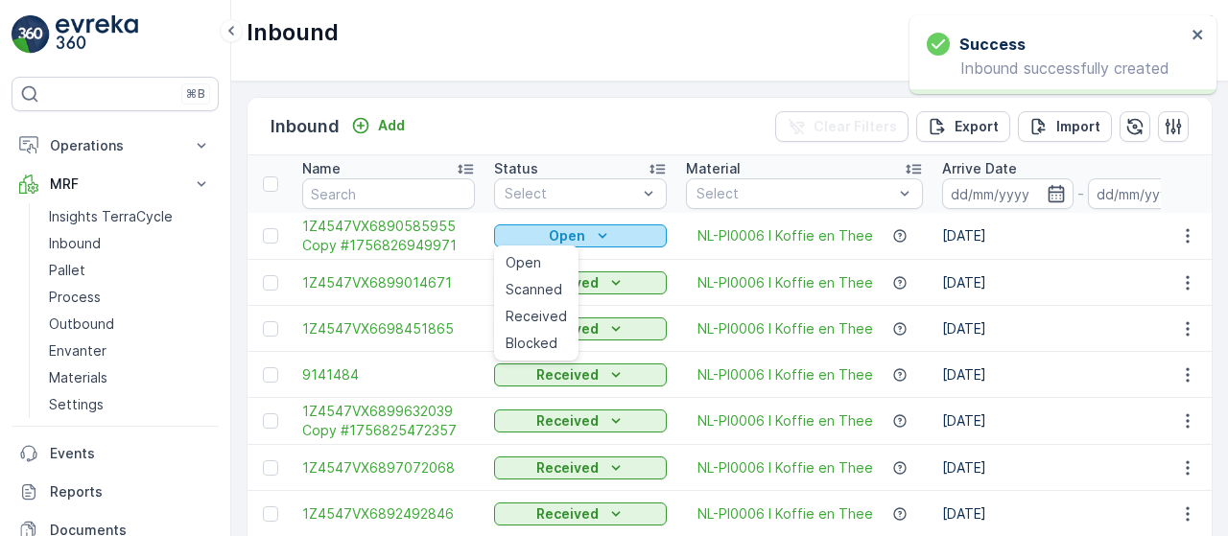
click at [605, 243] on icon "Open" at bounding box center [602, 235] width 19 height 19
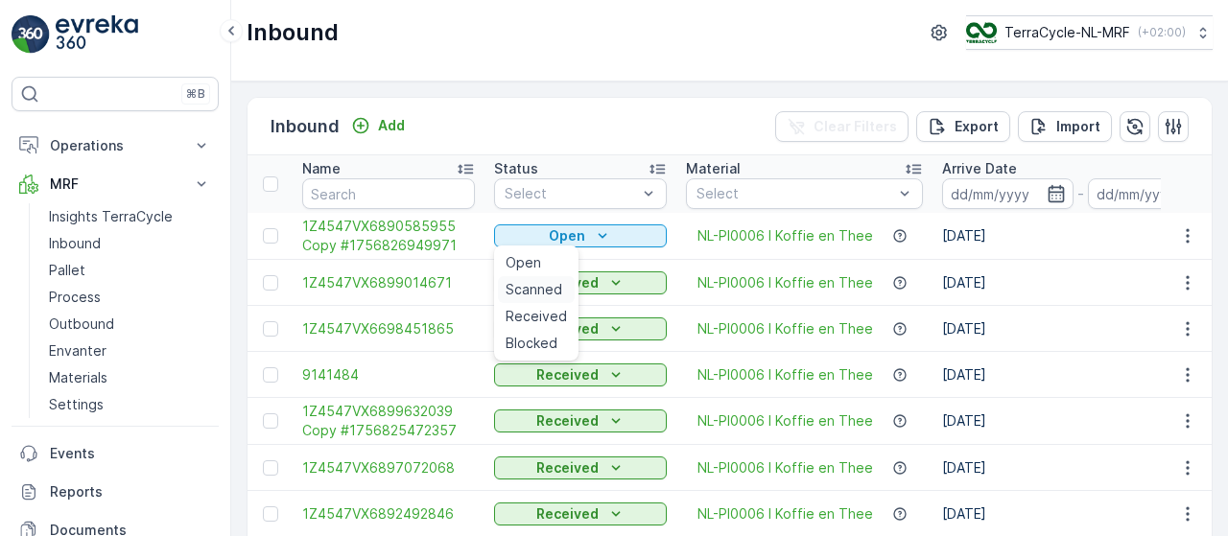
click at [541, 286] on span "Scanned" at bounding box center [534, 289] width 57 height 19
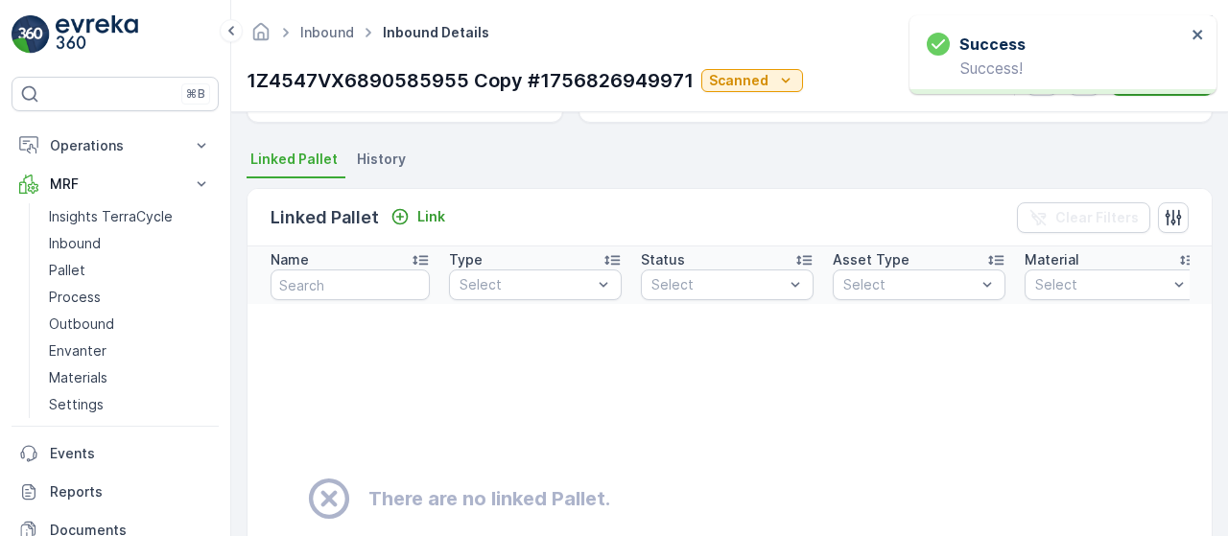
scroll to position [424, 0]
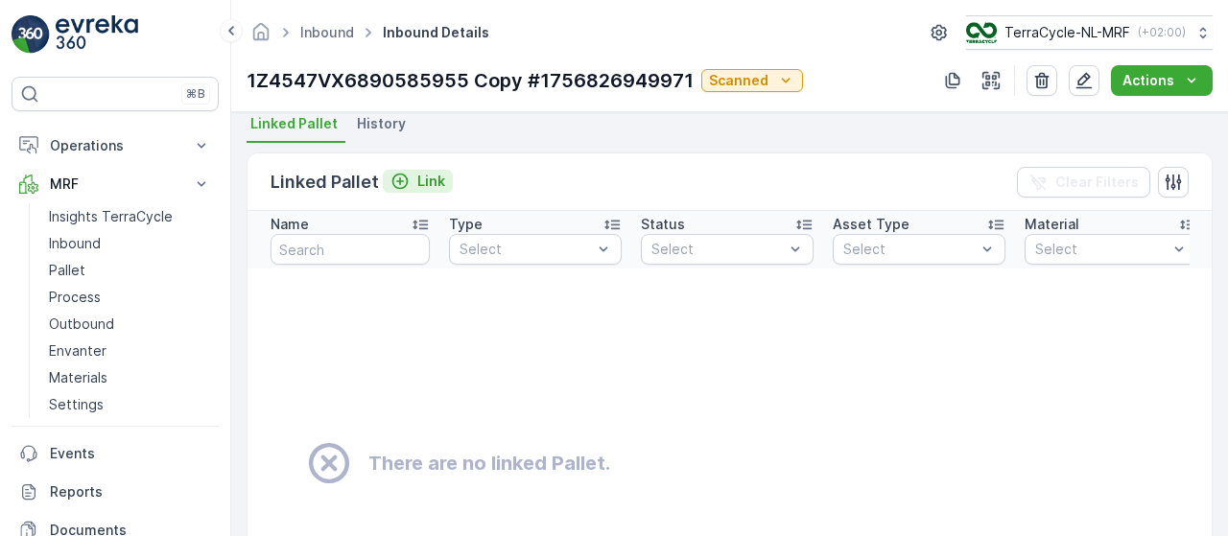
click at [426, 181] on p "Link" at bounding box center [431, 181] width 28 height 19
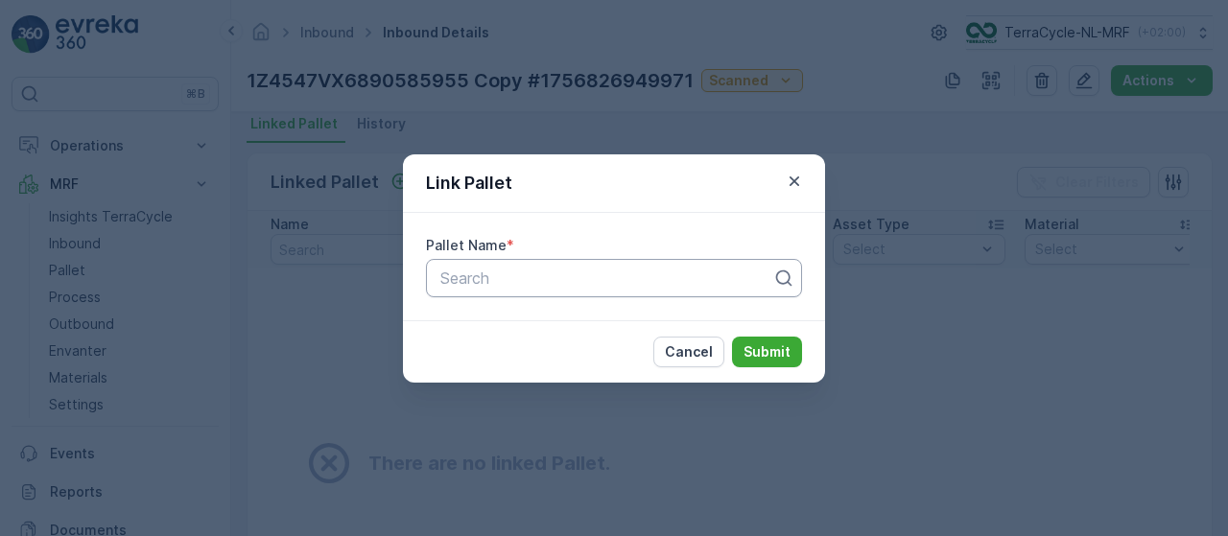
click at [535, 279] on div at bounding box center [606, 278] width 336 height 17
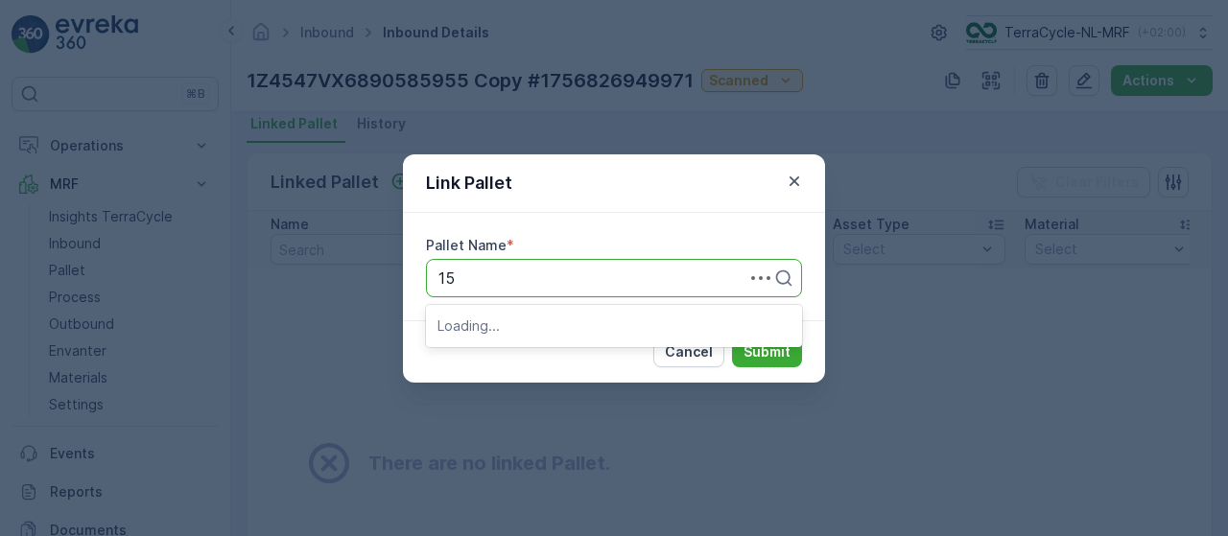
type input "153"
click at [542, 323] on span "Pallet_NL #153" at bounding box center [490, 325] width 107 height 17
click at [748, 351] on p "Submit" at bounding box center [767, 351] width 47 height 19
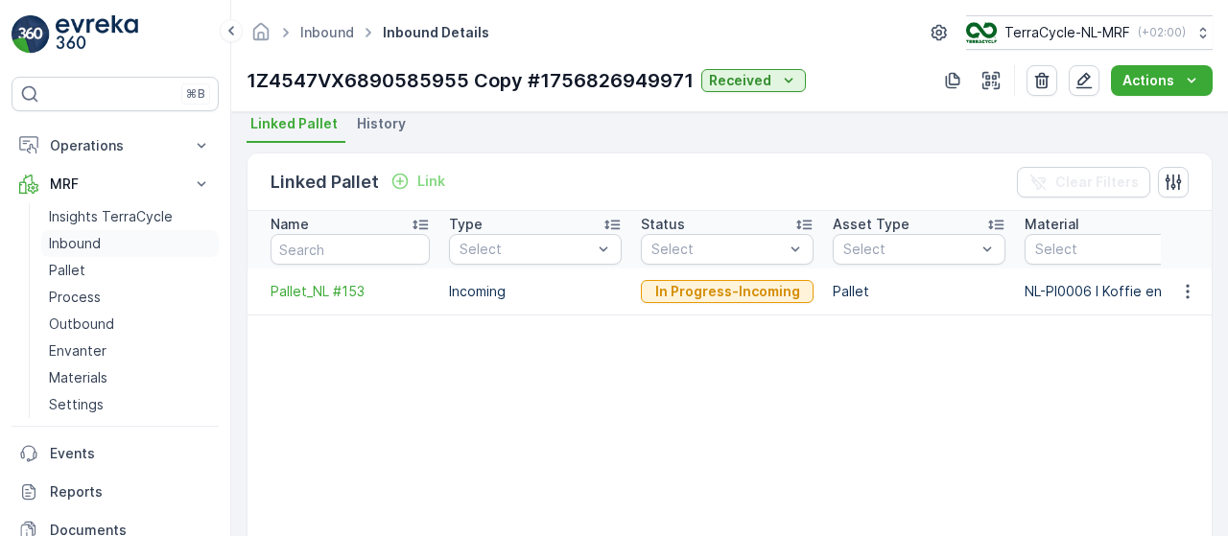
click at [140, 242] on link "Inbound" at bounding box center [129, 243] width 177 height 27
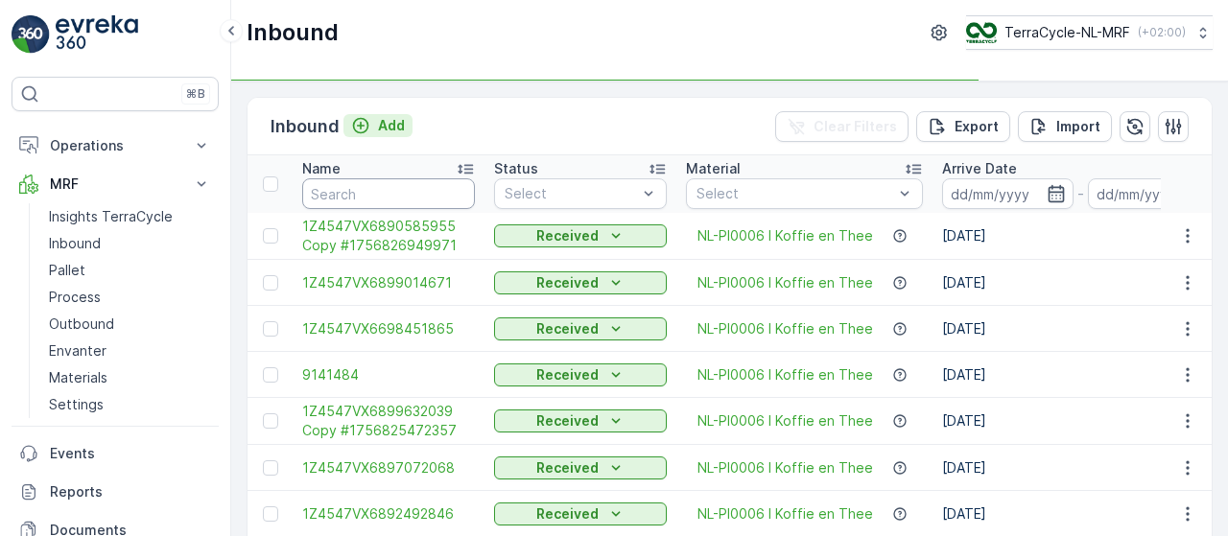
click at [392, 129] on p "Add" at bounding box center [391, 125] width 27 height 19
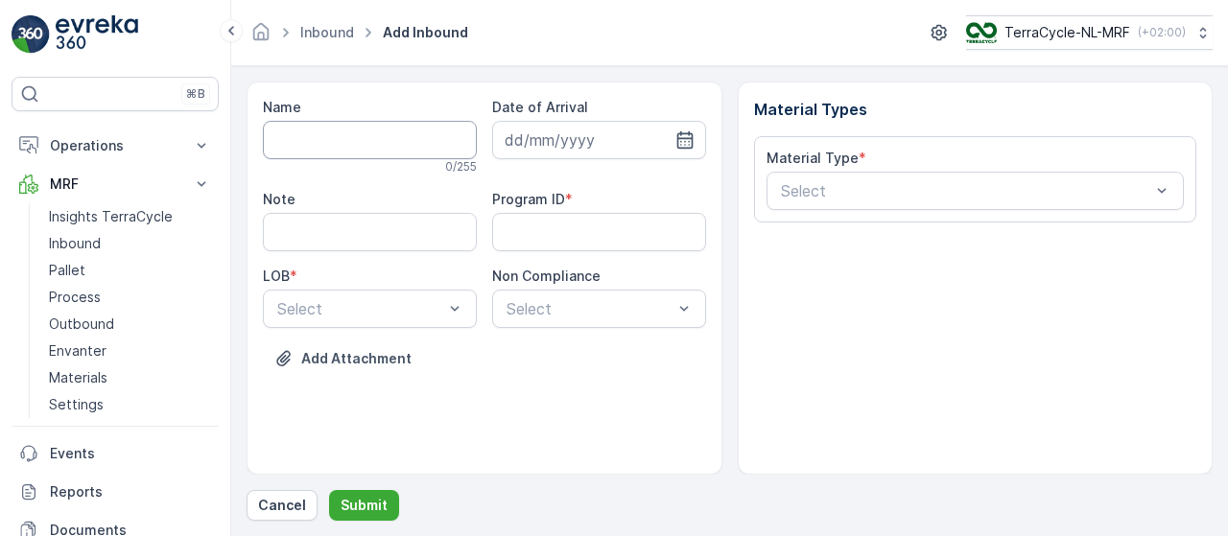
click at [334, 137] on input "Name" at bounding box center [370, 140] width 214 height 38
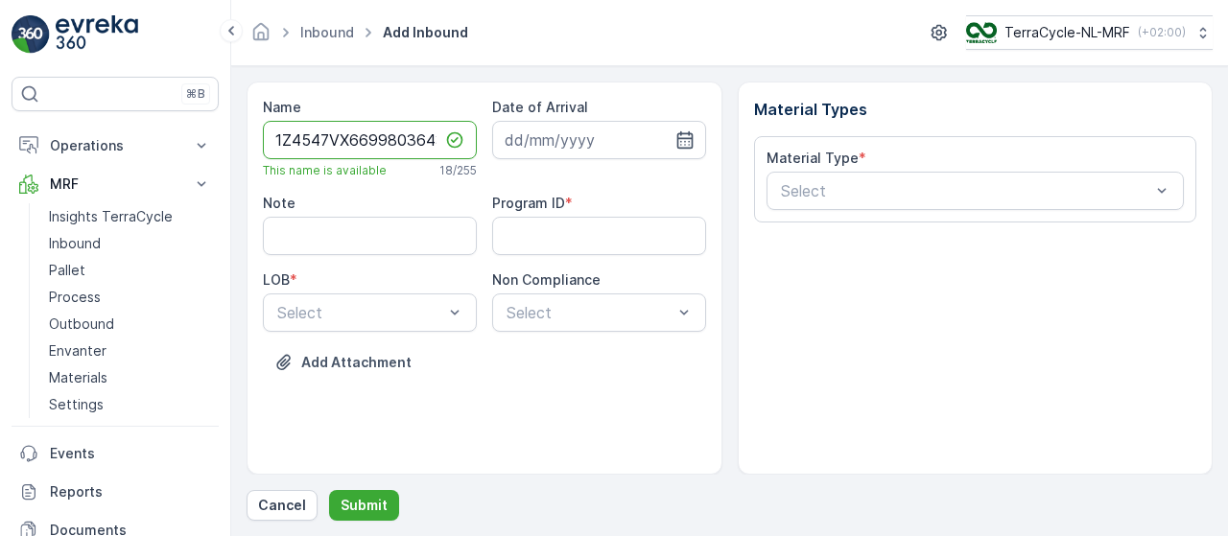
scroll to position [0, 8]
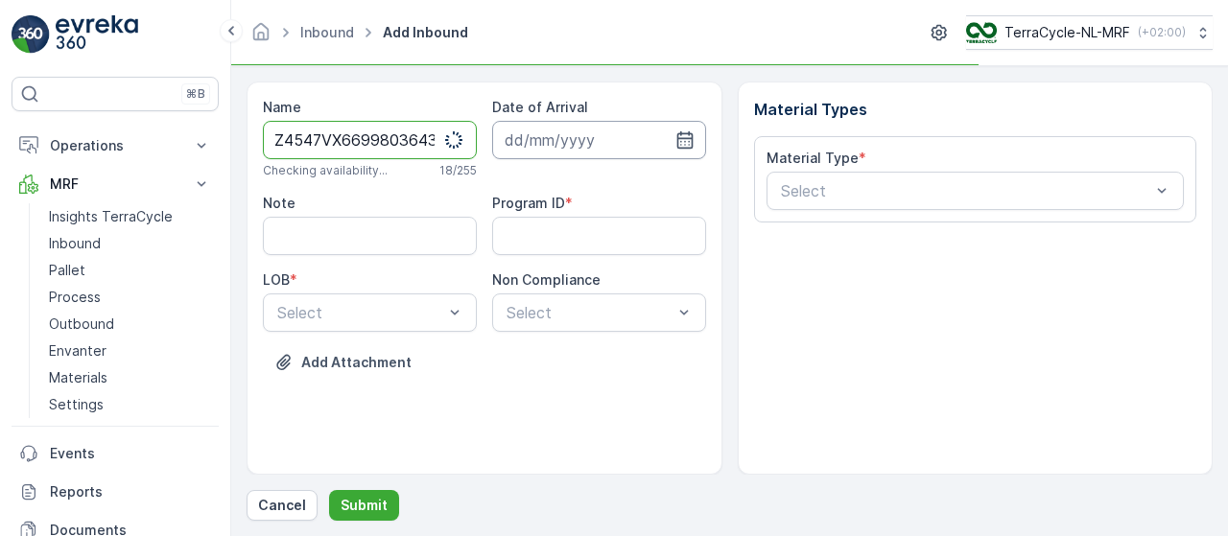
type input "1Z4547VX6699803643"
click at [541, 149] on input at bounding box center [599, 140] width 214 height 38
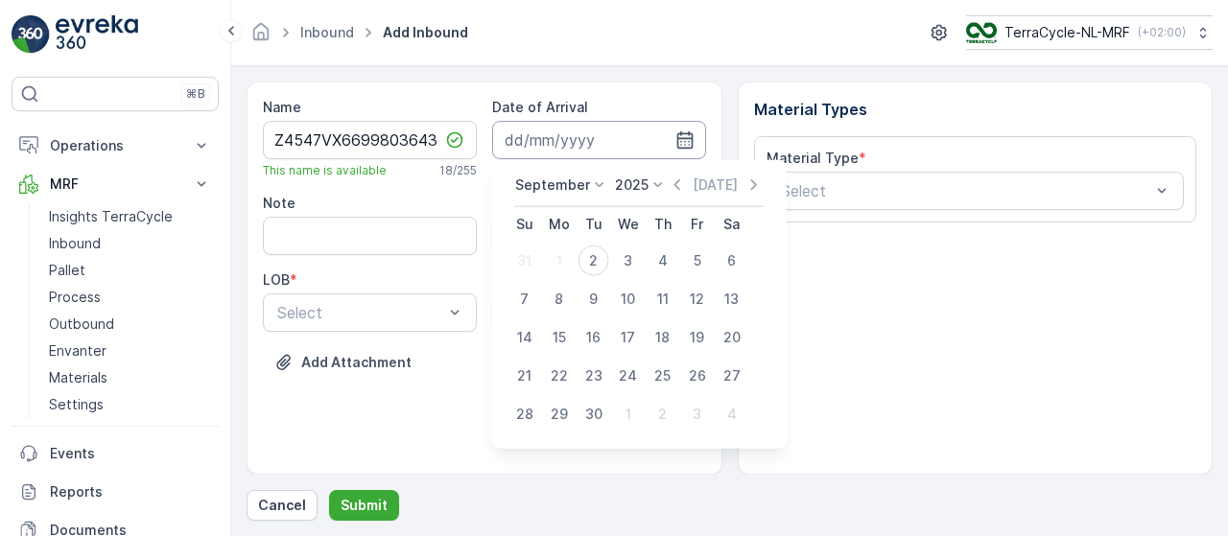
scroll to position [0, 0]
click at [590, 260] on div "2" at bounding box center [593, 261] width 31 height 31
type input "[DATE]"
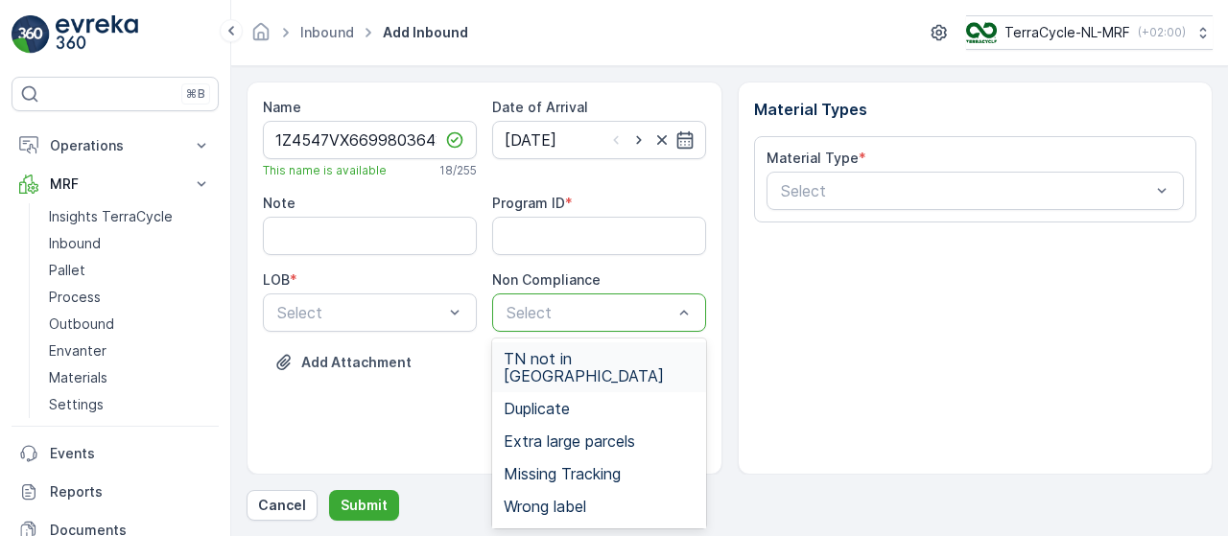
click at [586, 356] on span "TN not in [GEOGRAPHIC_DATA]" at bounding box center [599, 367] width 191 height 35
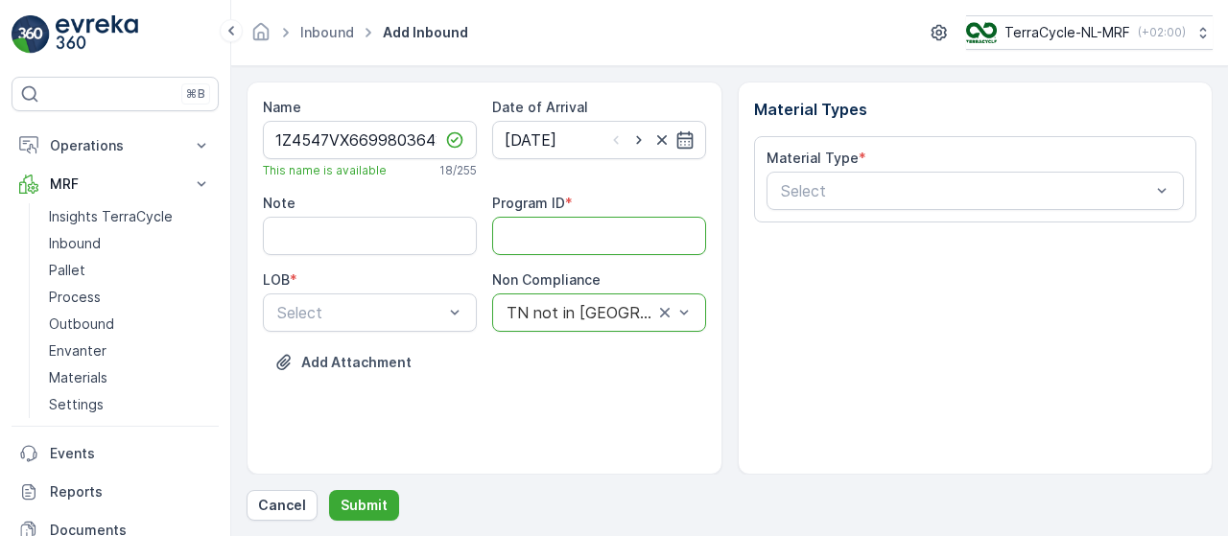
click at [582, 229] on ID "Program ID" at bounding box center [599, 236] width 214 height 38
type ID "415"
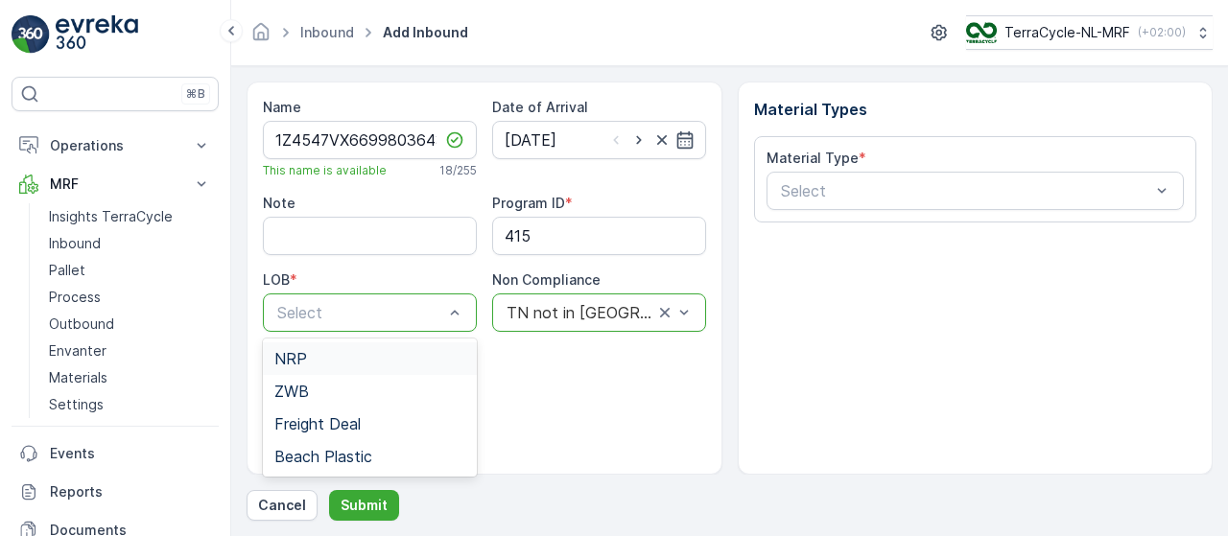
click at [386, 348] on div "NRP" at bounding box center [370, 358] width 214 height 33
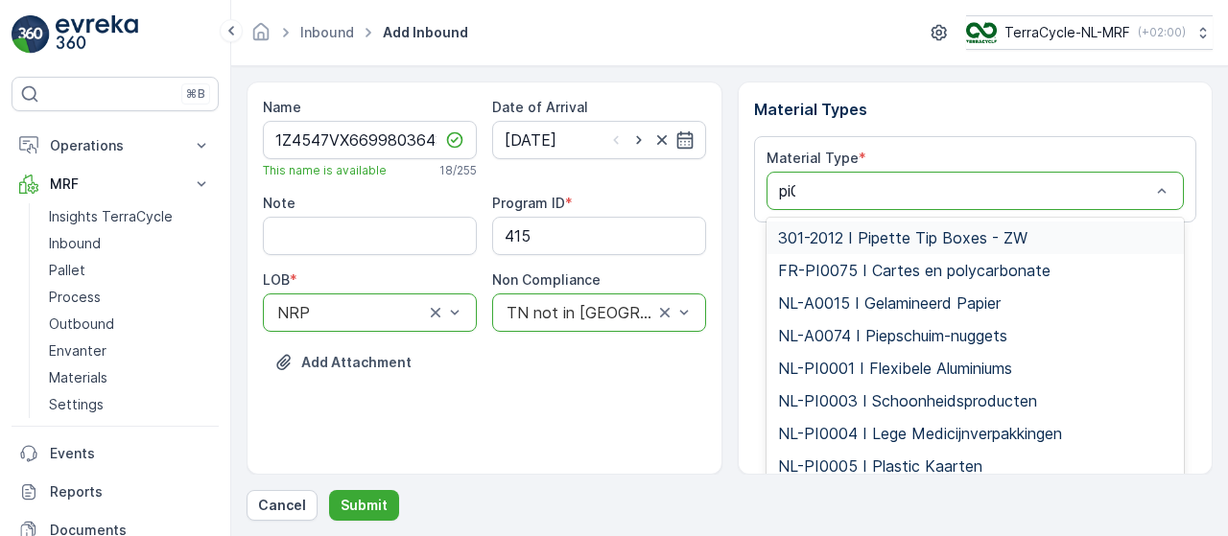
type input "pi00"
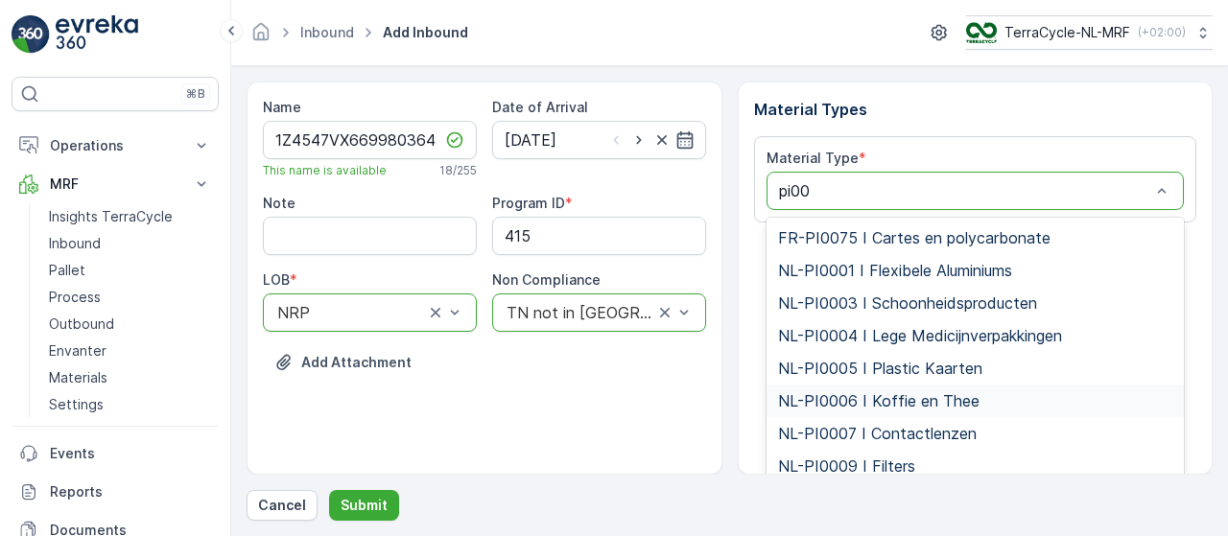
click at [886, 407] on span "NL-PI0006 I Koffie en Thee" at bounding box center [878, 400] width 201 height 17
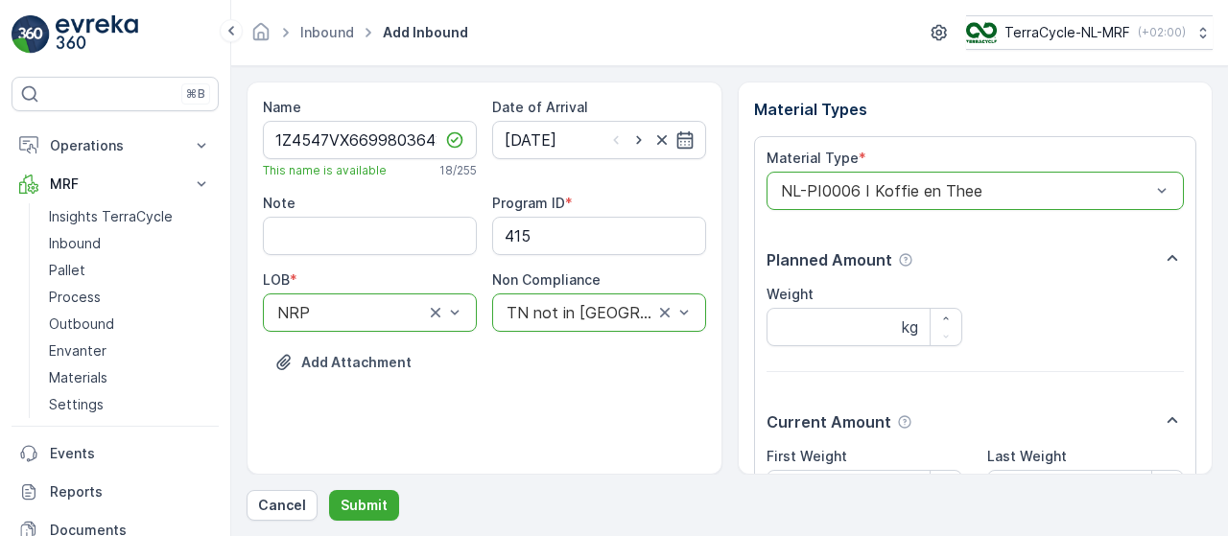
scroll to position [201, 0]
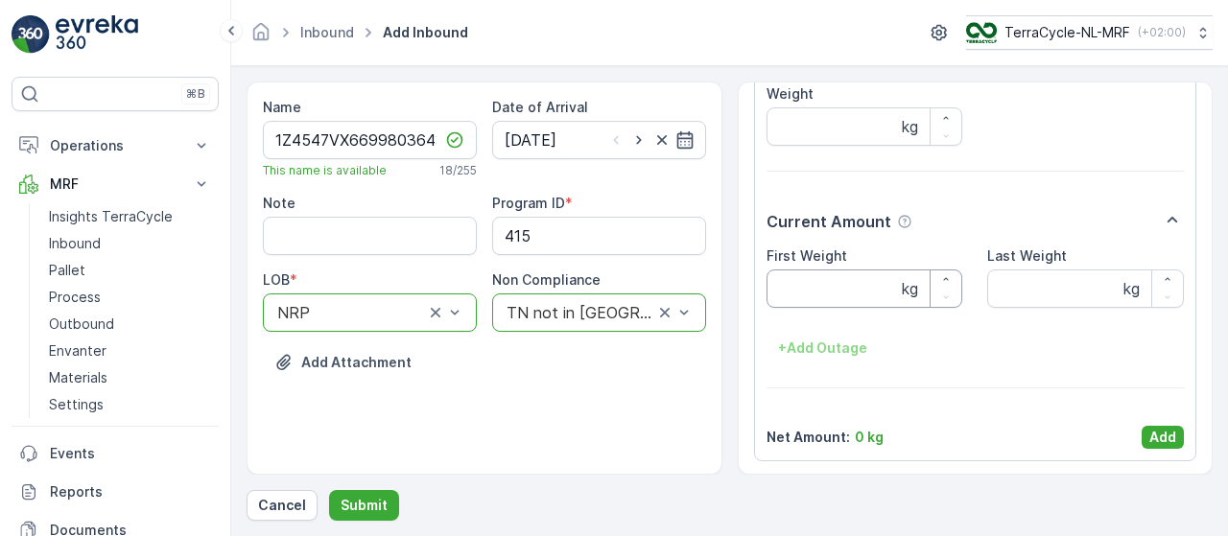
click at [838, 287] on Weight "First Weight" at bounding box center [865, 289] width 197 height 38
type Weight "3.28"
click at [1164, 434] on p "Add" at bounding box center [1162, 437] width 27 height 19
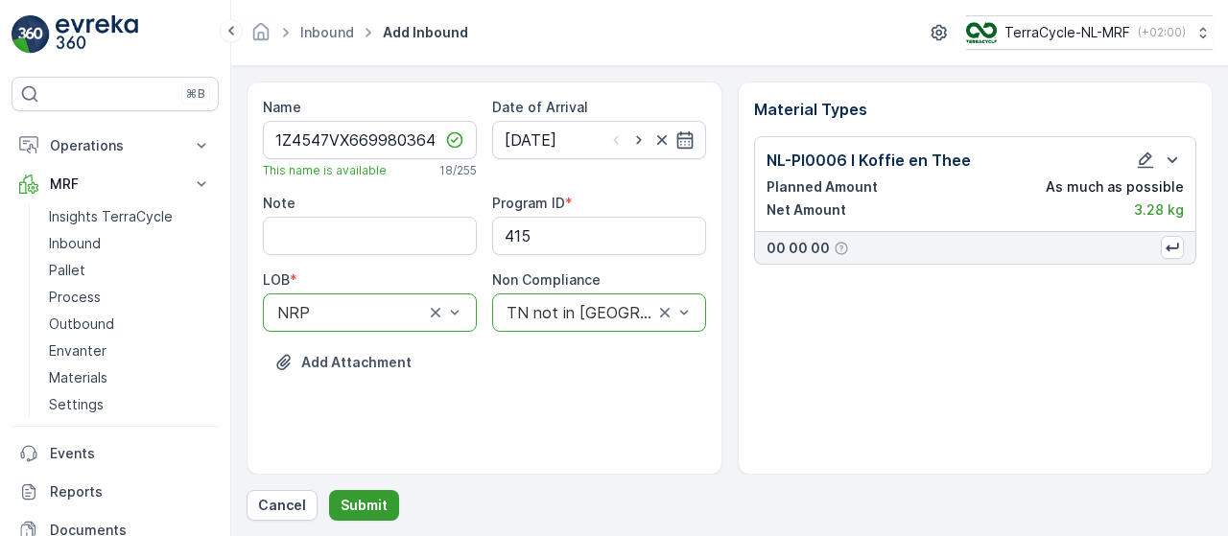
click at [363, 506] on p "Submit" at bounding box center [364, 505] width 47 height 19
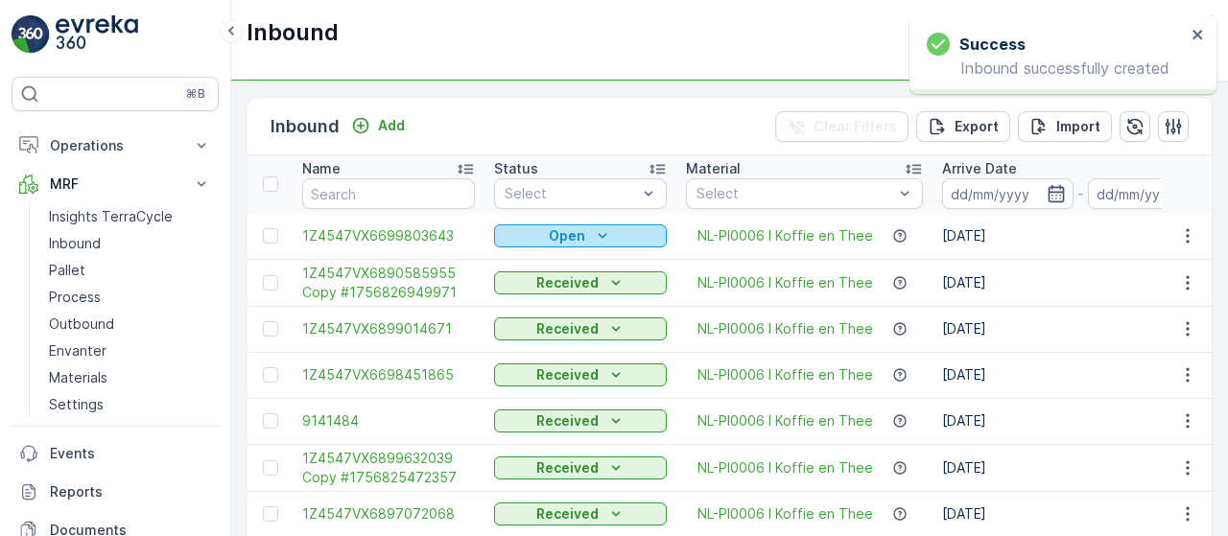
click at [593, 230] on icon "Open" at bounding box center [602, 235] width 19 height 19
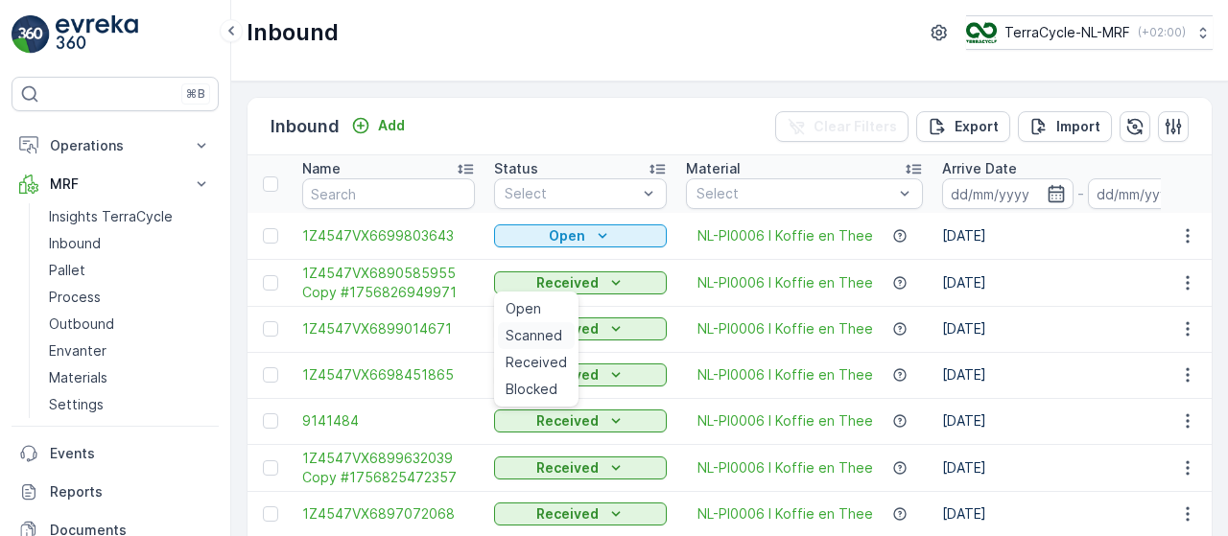
click at [540, 336] on span "Scanned" at bounding box center [534, 335] width 57 height 19
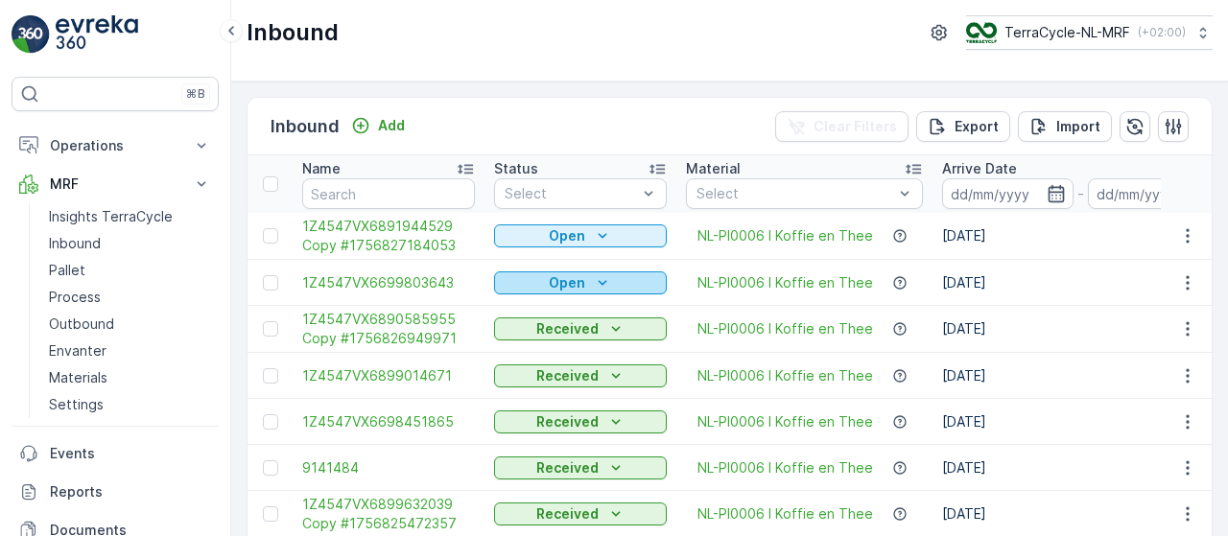
click at [589, 281] on div "Open" at bounding box center [580, 282] width 157 height 19
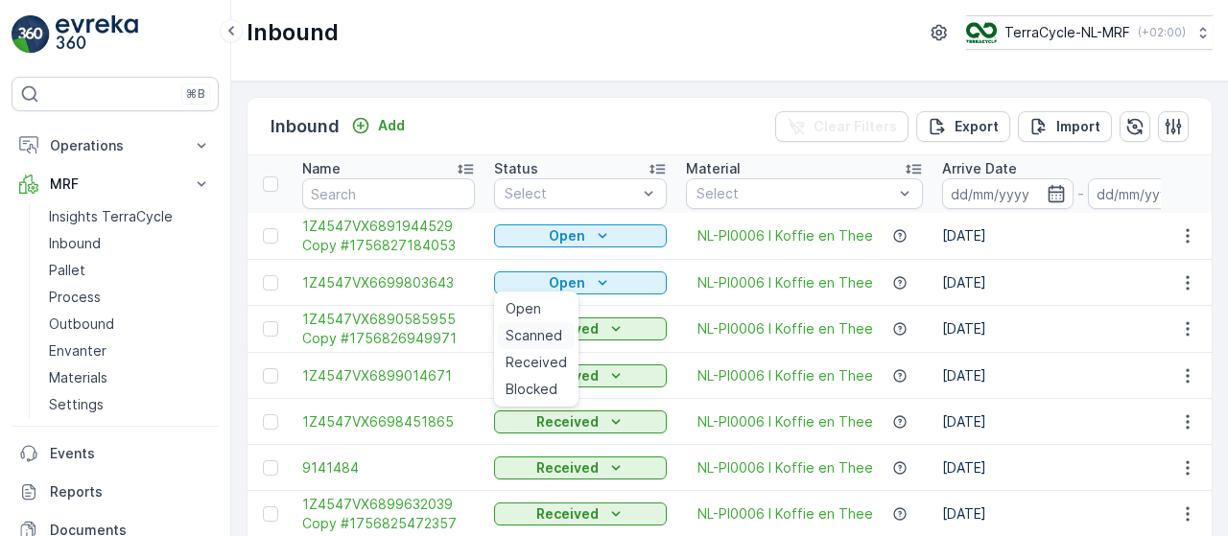
click at [535, 336] on span "Scanned" at bounding box center [534, 335] width 57 height 19
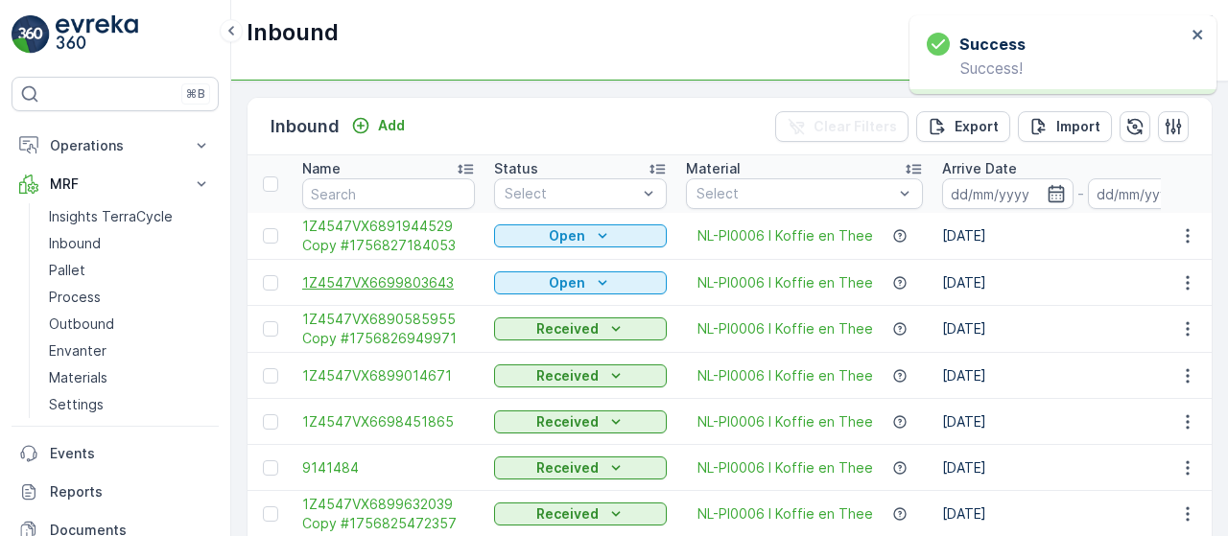
click at [402, 280] on span "1Z4547VX6699803643" at bounding box center [388, 282] width 173 height 19
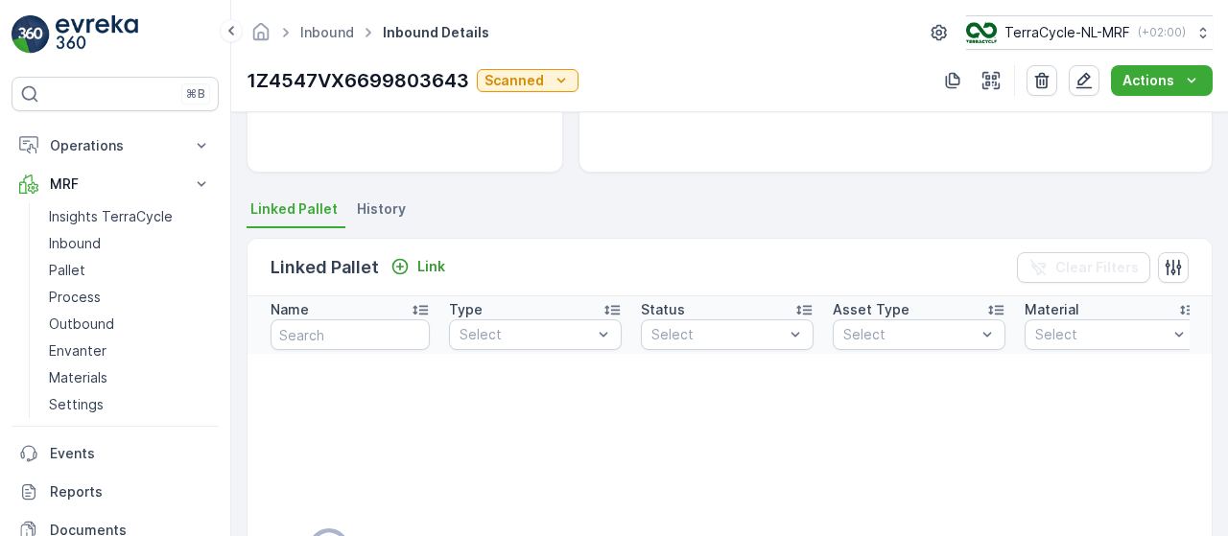
scroll to position [342, 0]
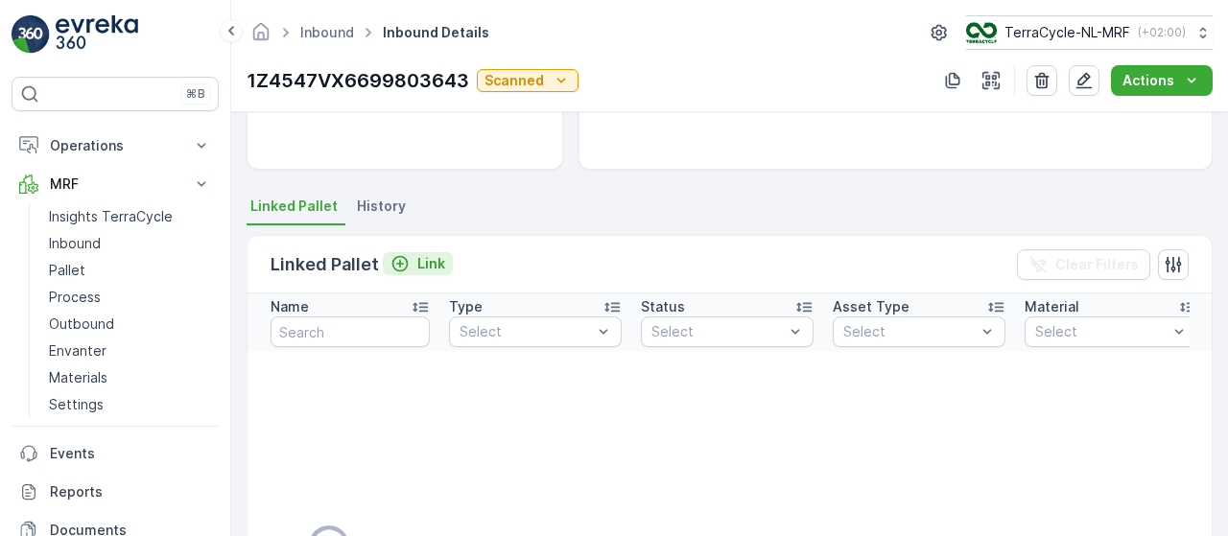
click at [428, 258] on p "Link" at bounding box center [431, 263] width 28 height 19
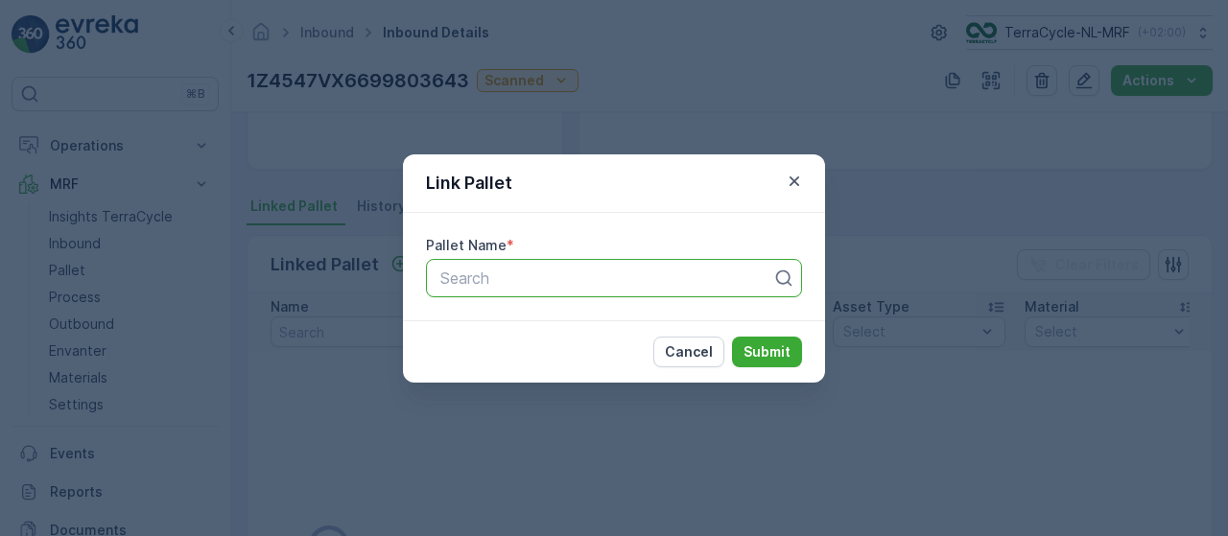
click at [616, 279] on div at bounding box center [606, 278] width 336 height 17
type input "153"
click at [555, 325] on div "Pallet_NL #153" at bounding box center [613, 325] width 353 height 17
click at [767, 345] on p "Submit" at bounding box center [767, 351] width 47 height 19
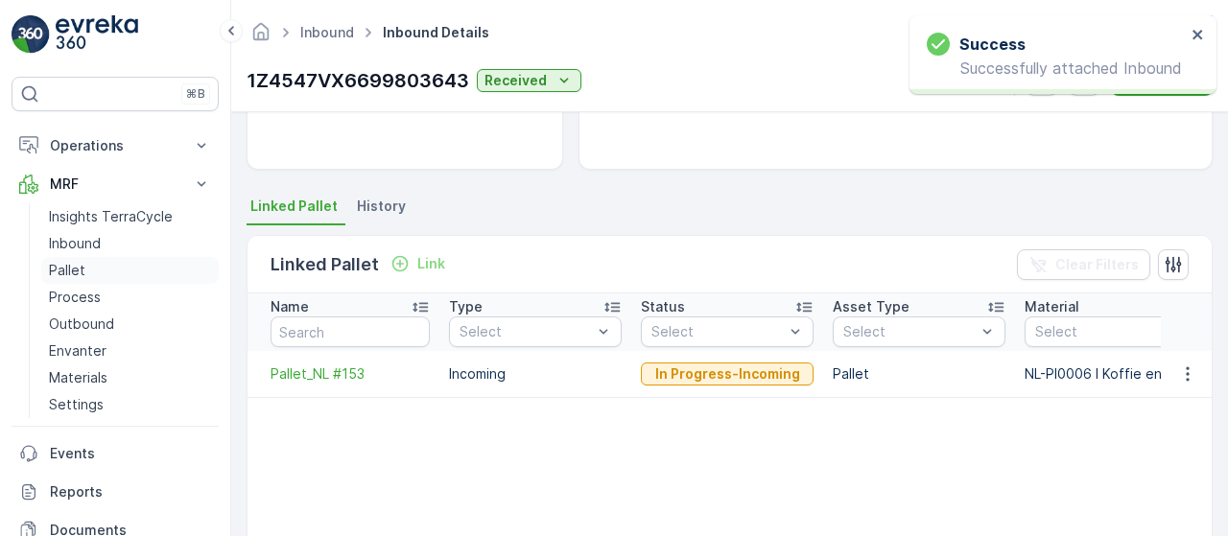
click at [65, 269] on p "Pallet" at bounding box center [67, 270] width 36 height 19
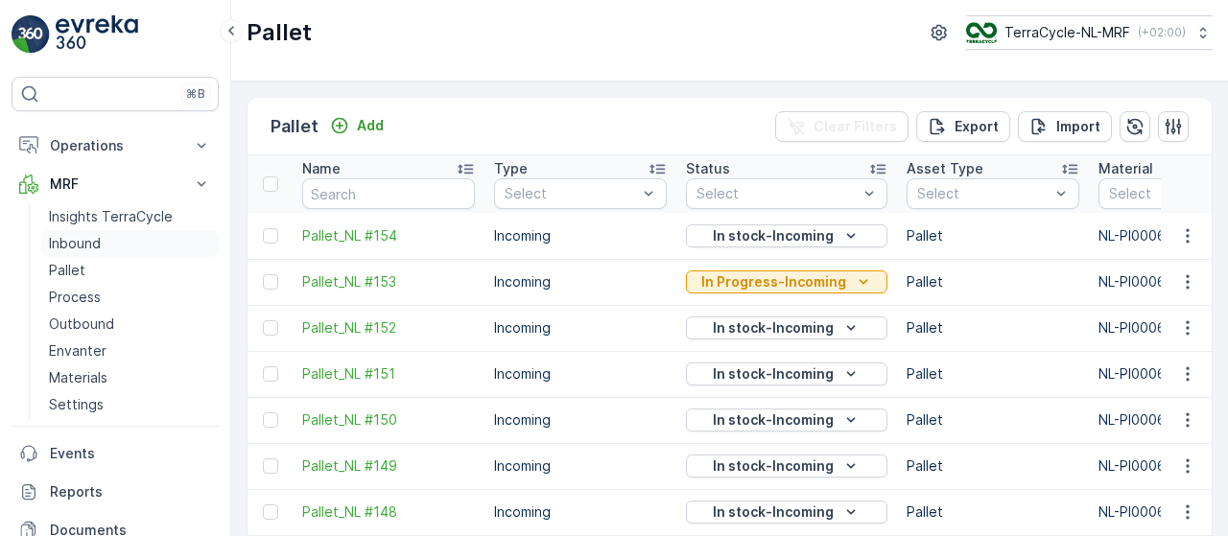
click at [107, 241] on link "Inbound" at bounding box center [129, 243] width 177 height 27
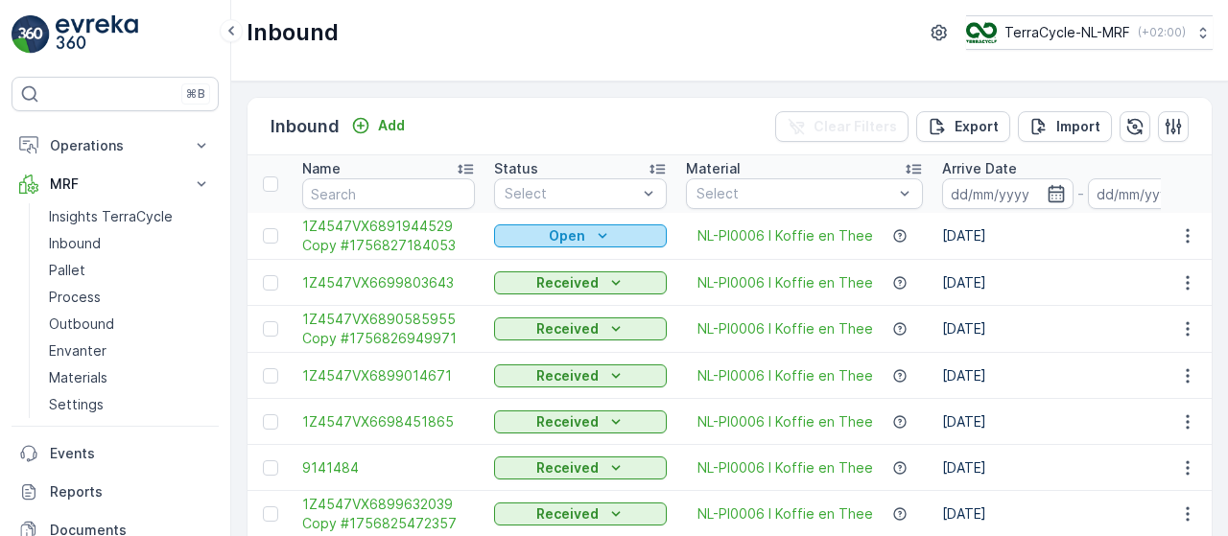
click at [590, 243] on div "Open" at bounding box center [580, 235] width 157 height 19
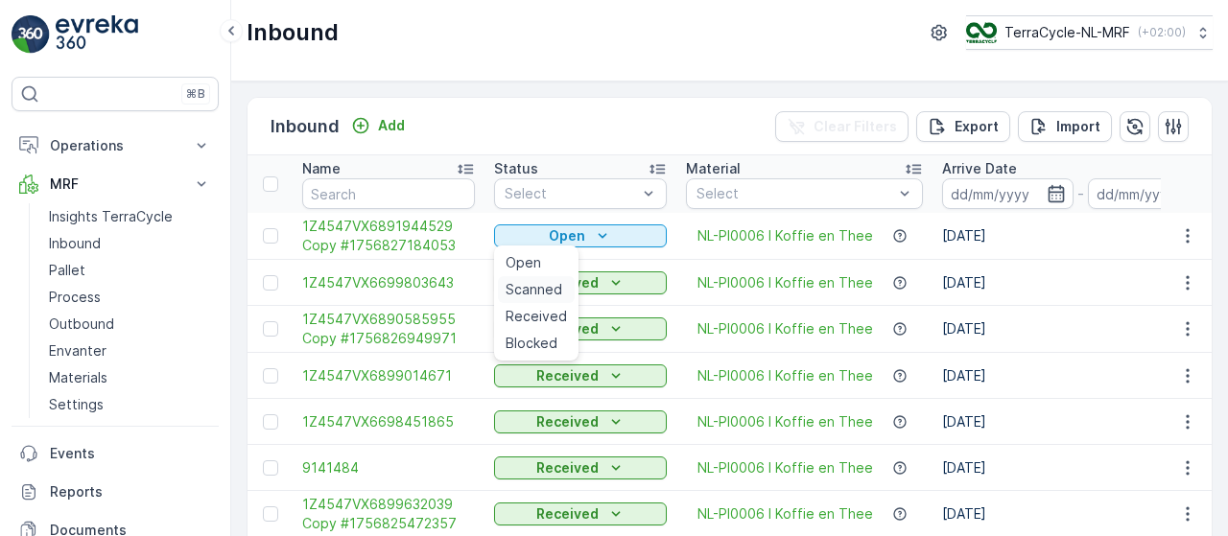
click at [538, 301] on div "Scanned" at bounding box center [536, 289] width 77 height 27
